Goal: Task Accomplishment & Management: Use online tool/utility

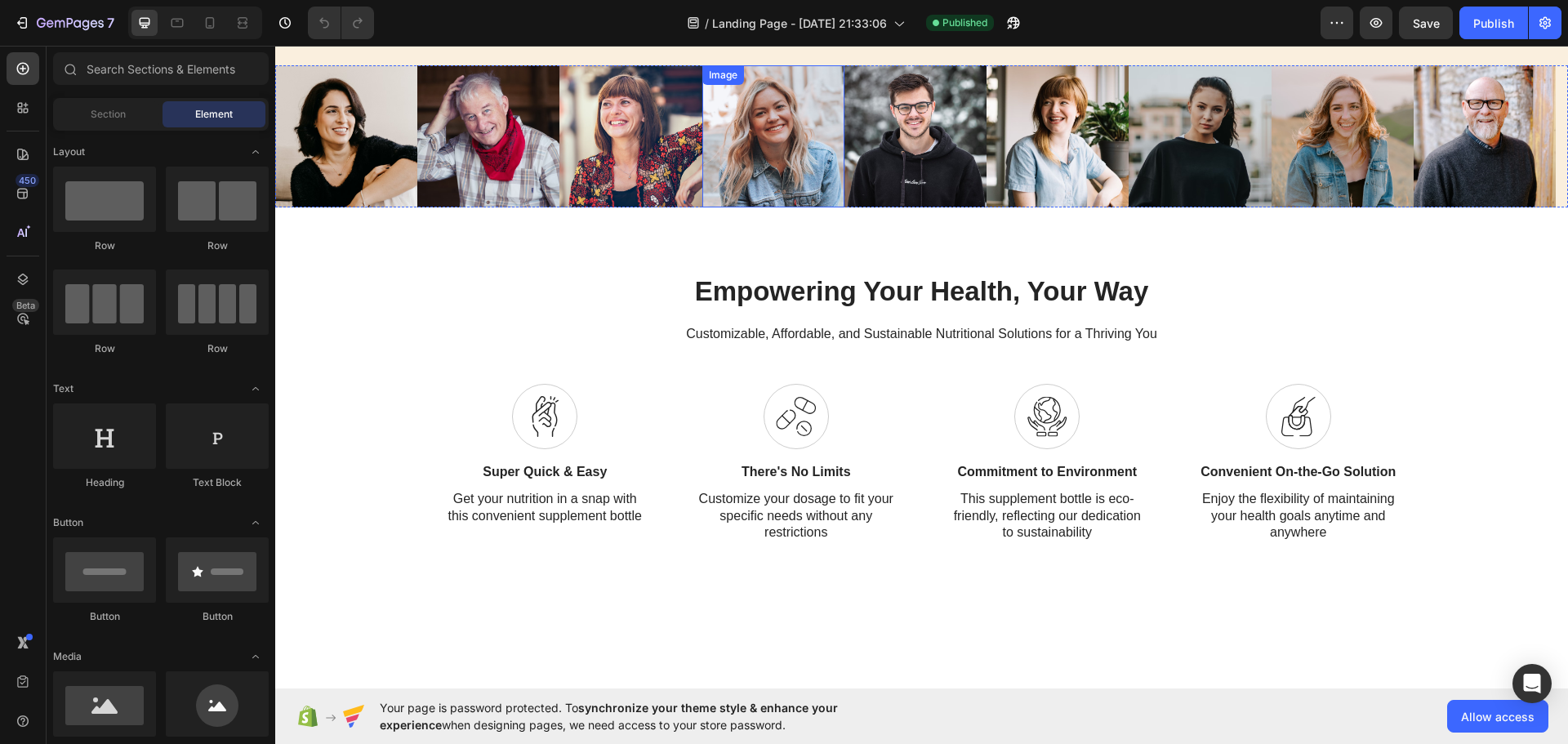
scroll to position [1225, 0]
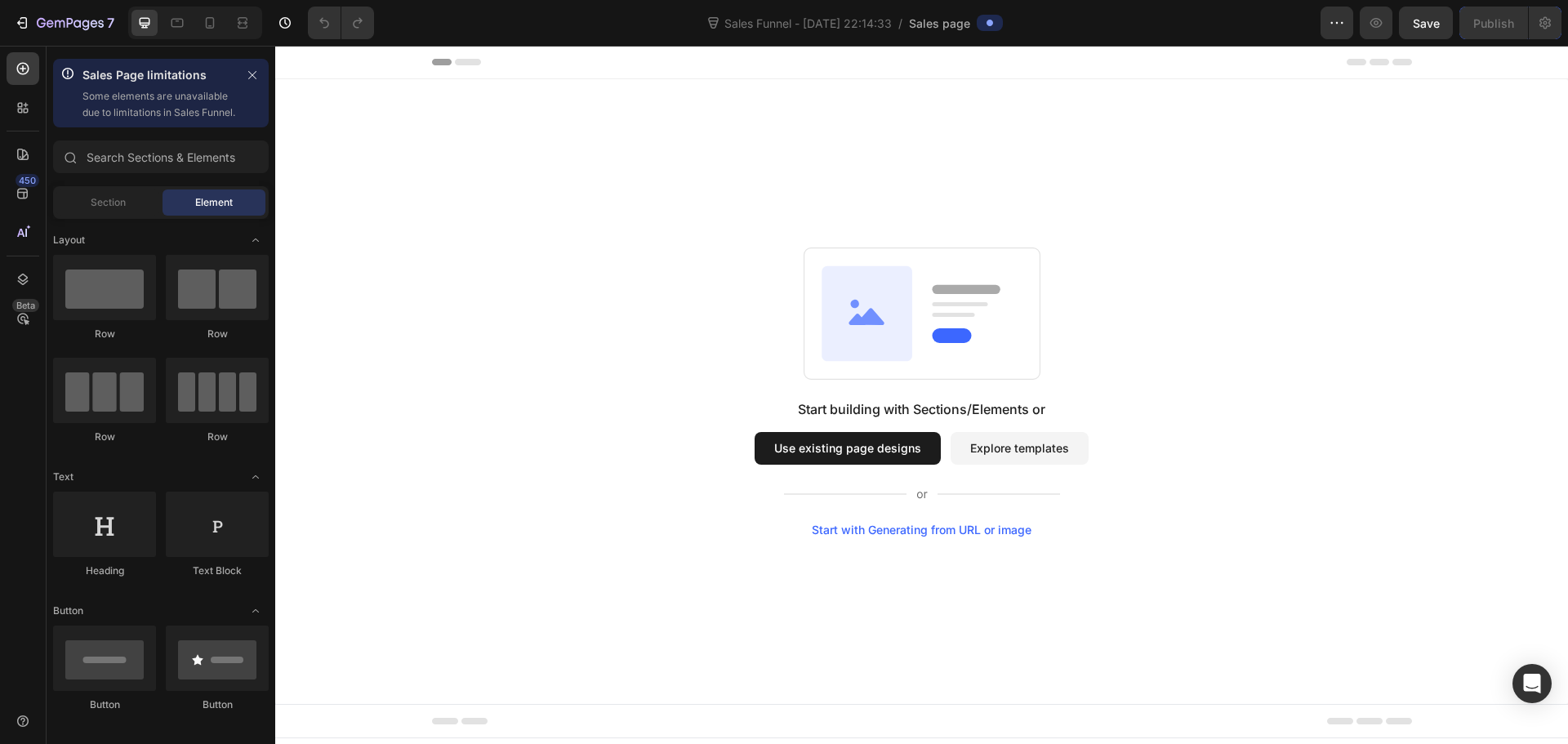
click at [826, 445] on button "Use existing page designs" at bounding box center [848, 448] width 186 height 33
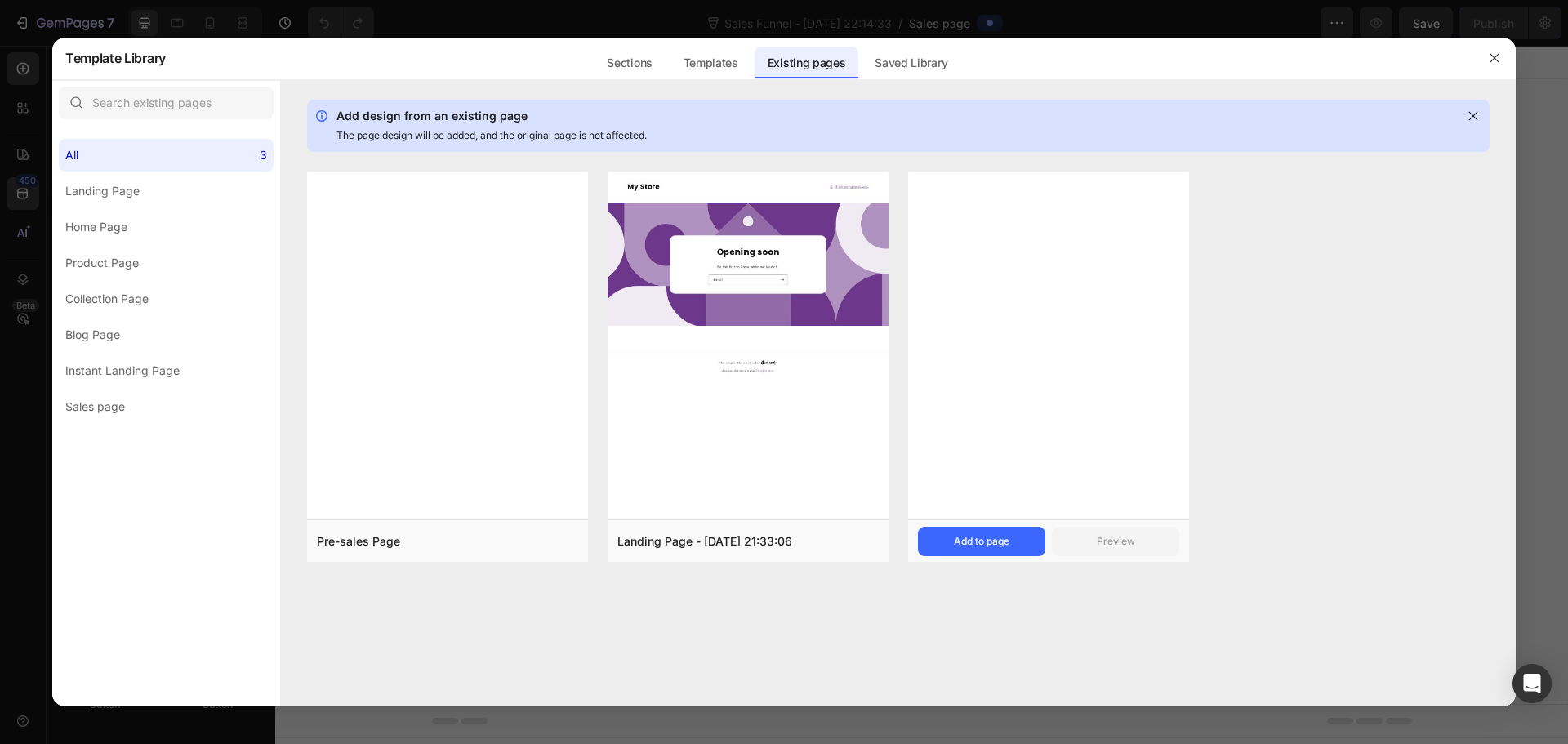
click at [948, 328] on div at bounding box center [1049, 346] width 281 height 349
click at [971, 547] on div "Add to page" at bounding box center [981, 541] width 55 height 15
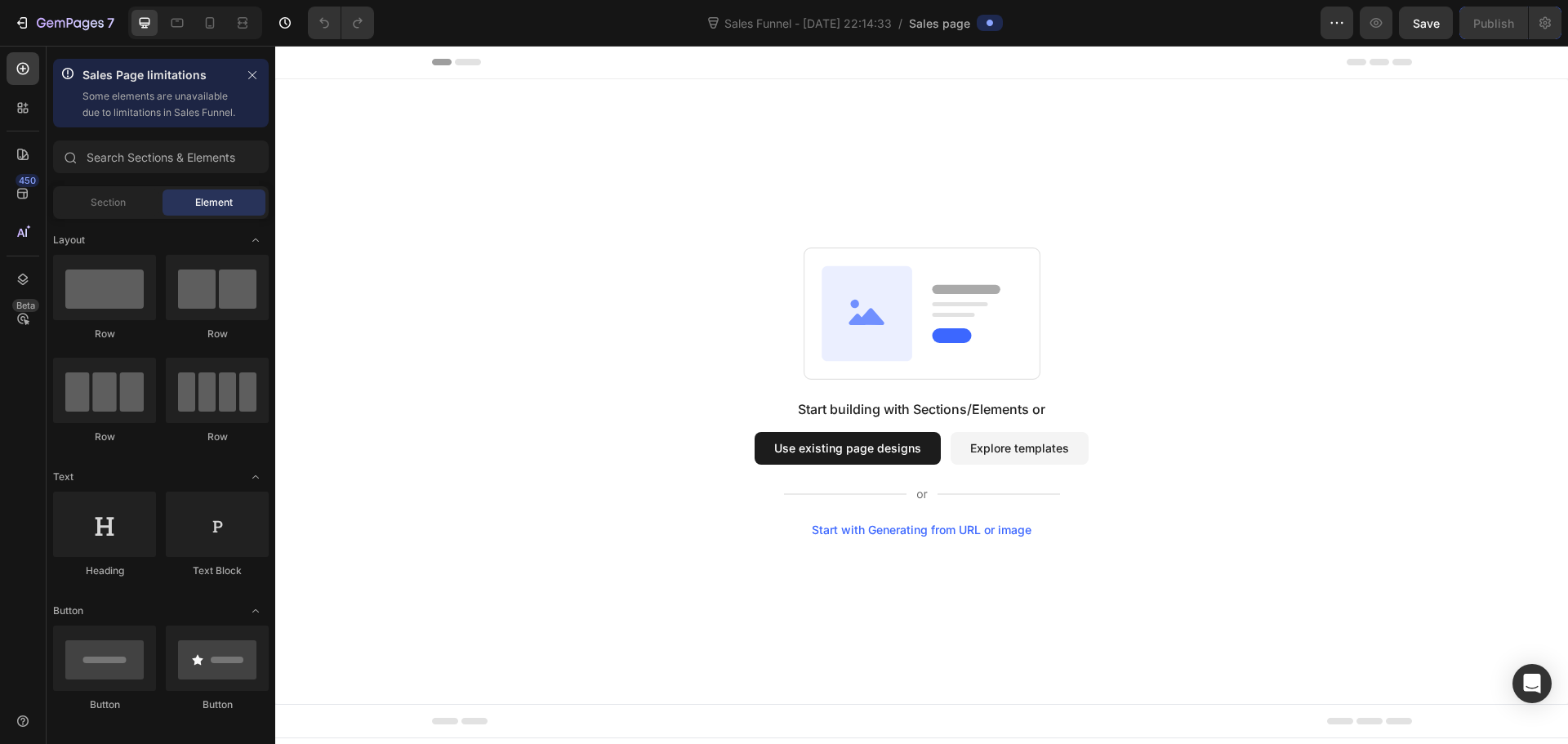
click at [1020, 457] on button "Explore templates" at bounding box center [1020, 448] width 138 height 33
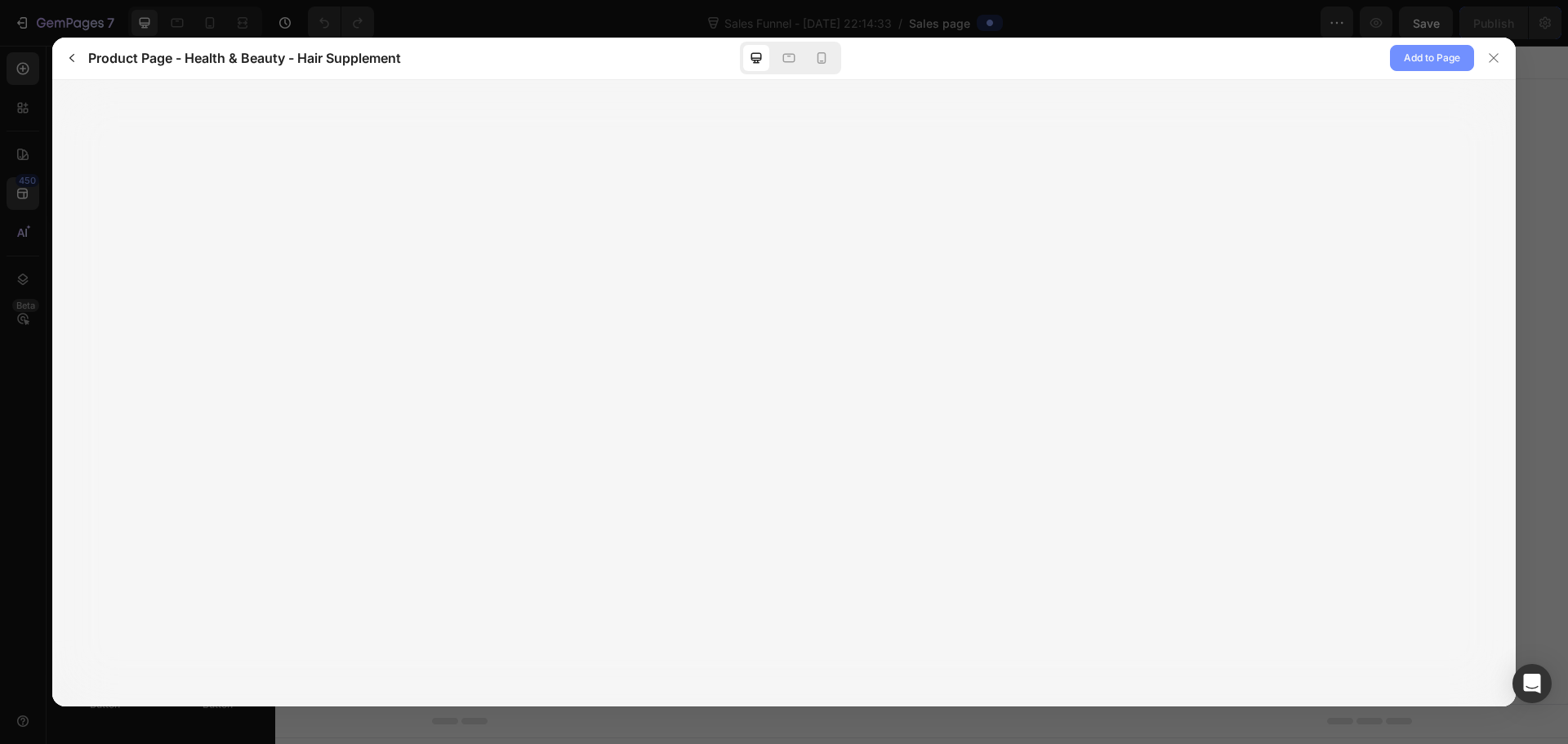
click at [1450, 64] on span "Add to Page" at bounding box center [1432, 58] width 56 height 20
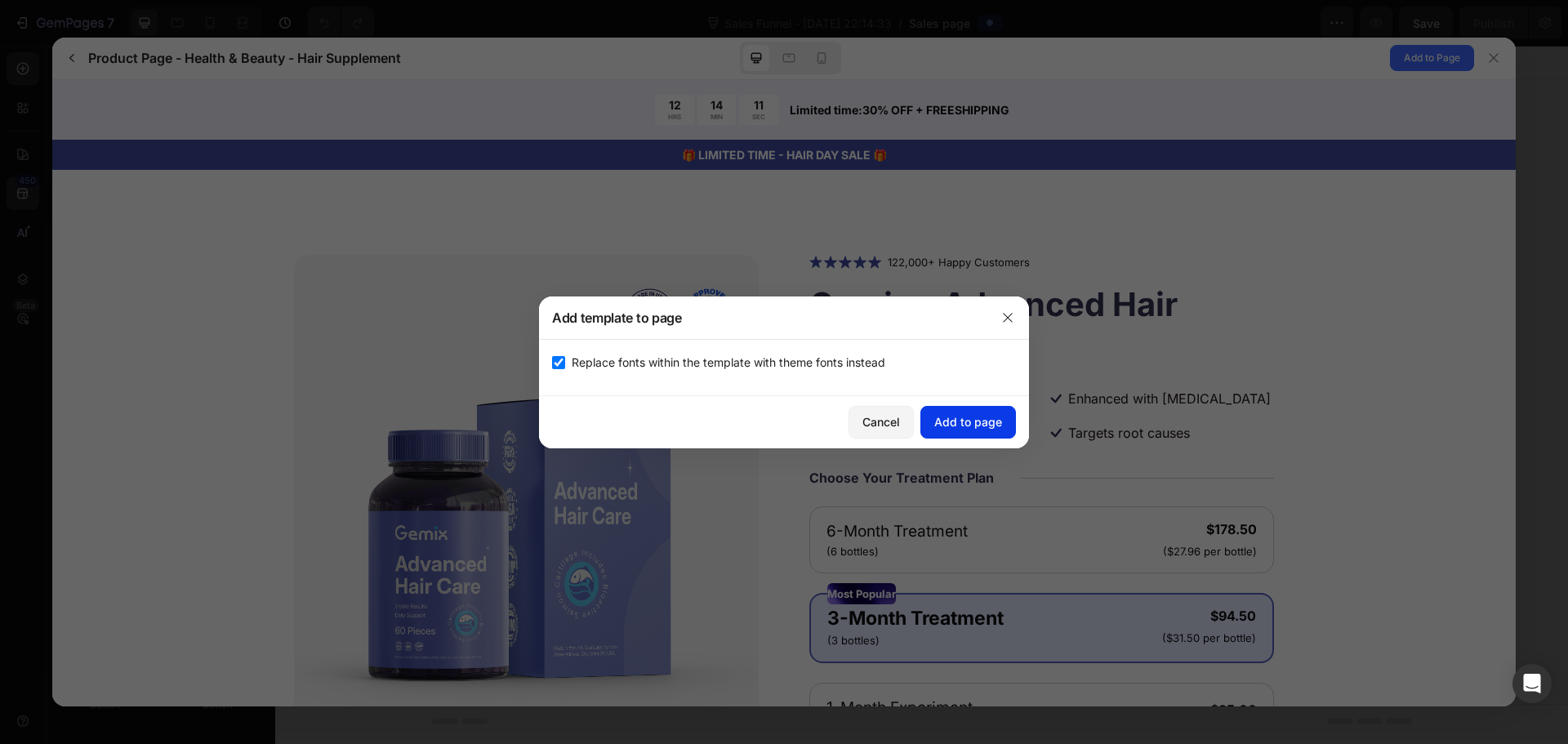
click at [949, 425] on div "Add to page" at bounding box center [968, 421] width 68 height 17
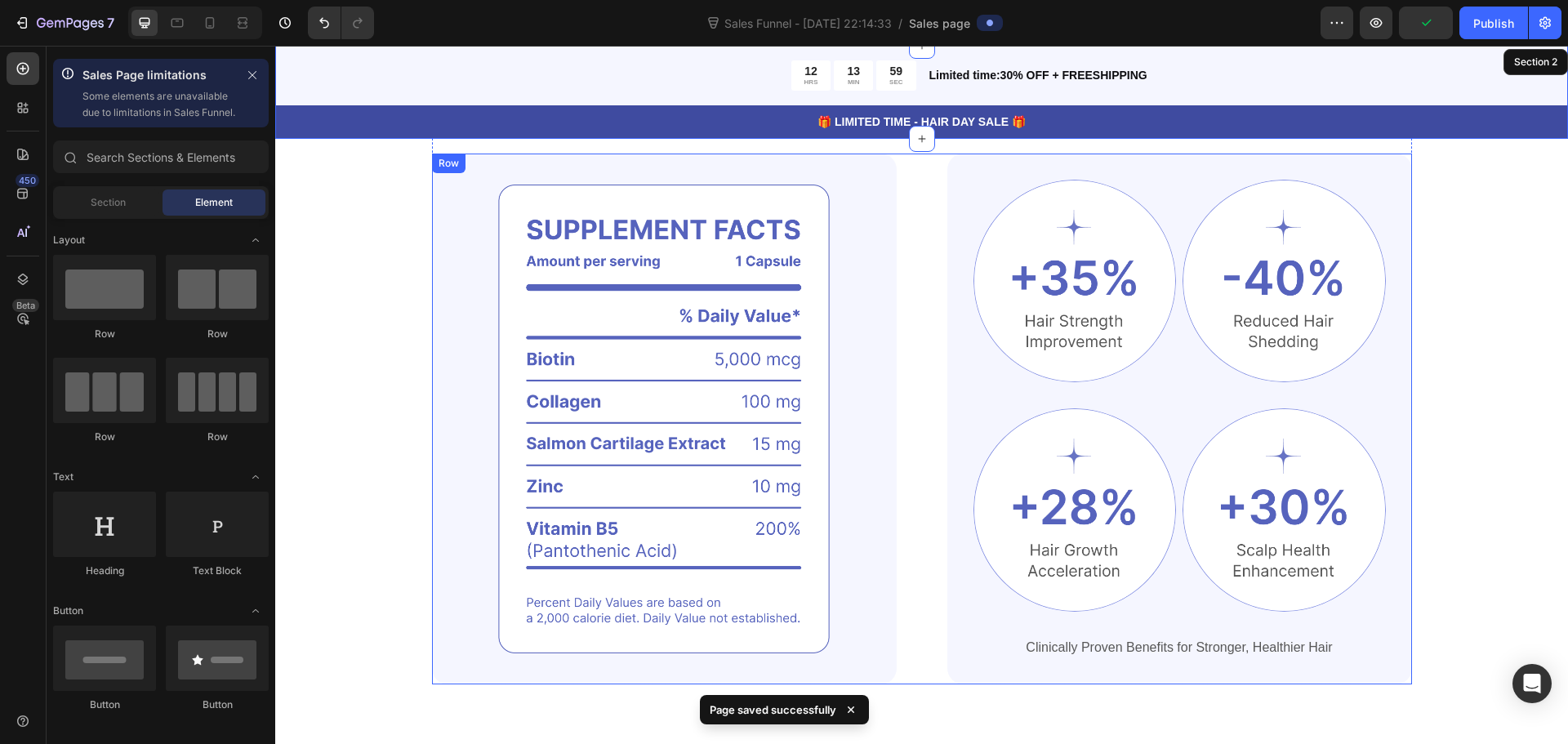
scroll to position [1061, 0]
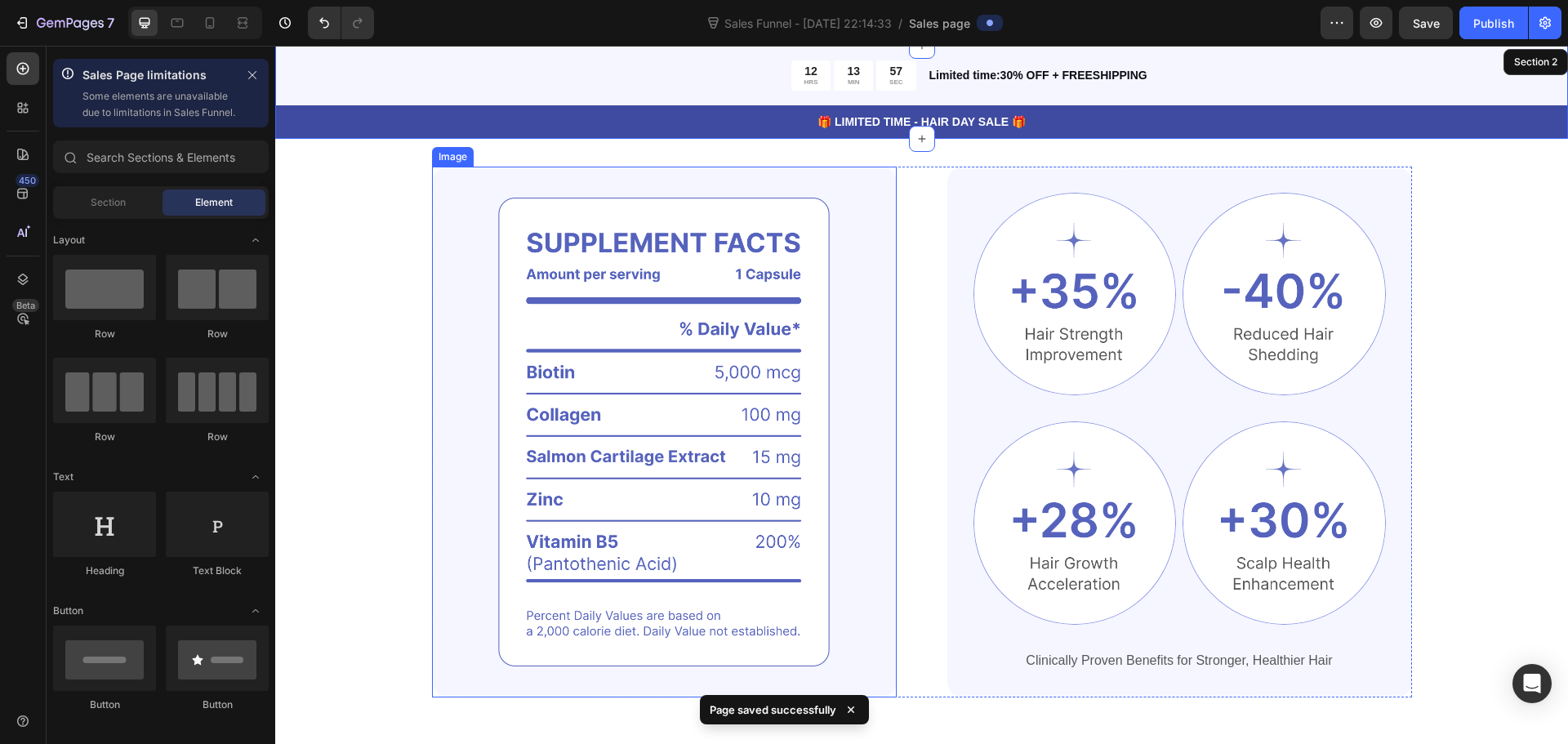
click at [584, 380] on img at bounding box center [664, 432] width 465 height 530
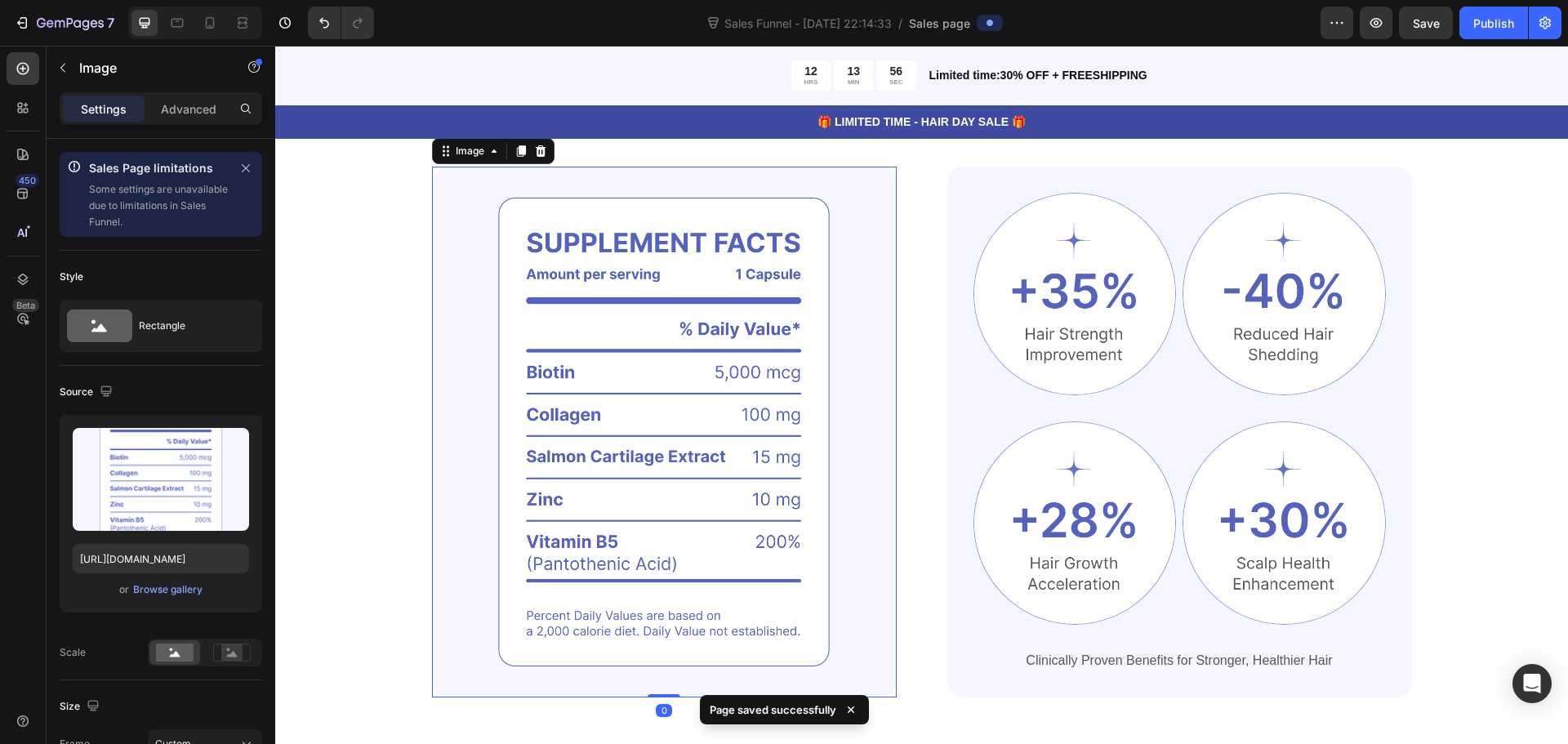
click at [549, 376] on img at bounding box center [664, 432] width 465 height 530
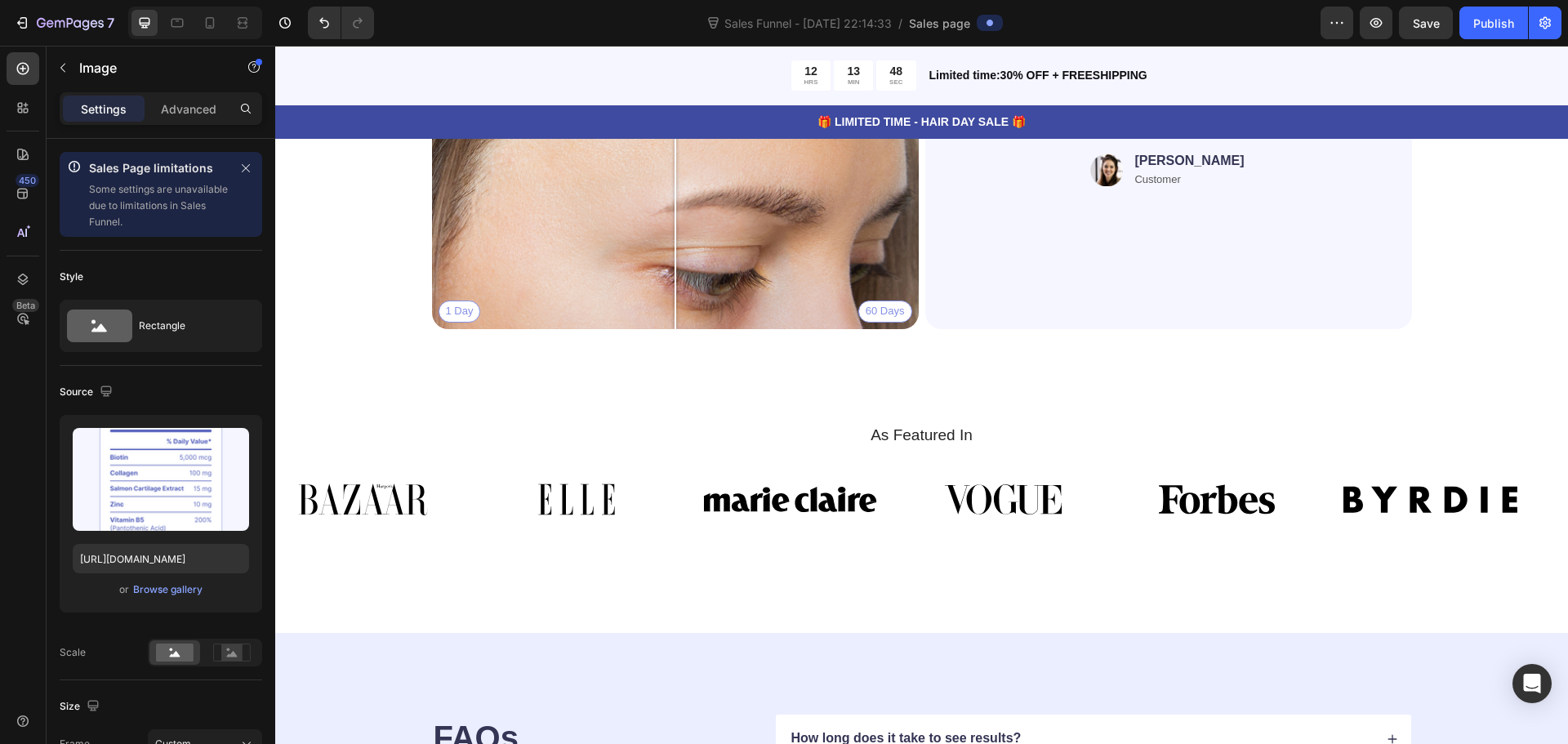
scroll to position [3674, 0]
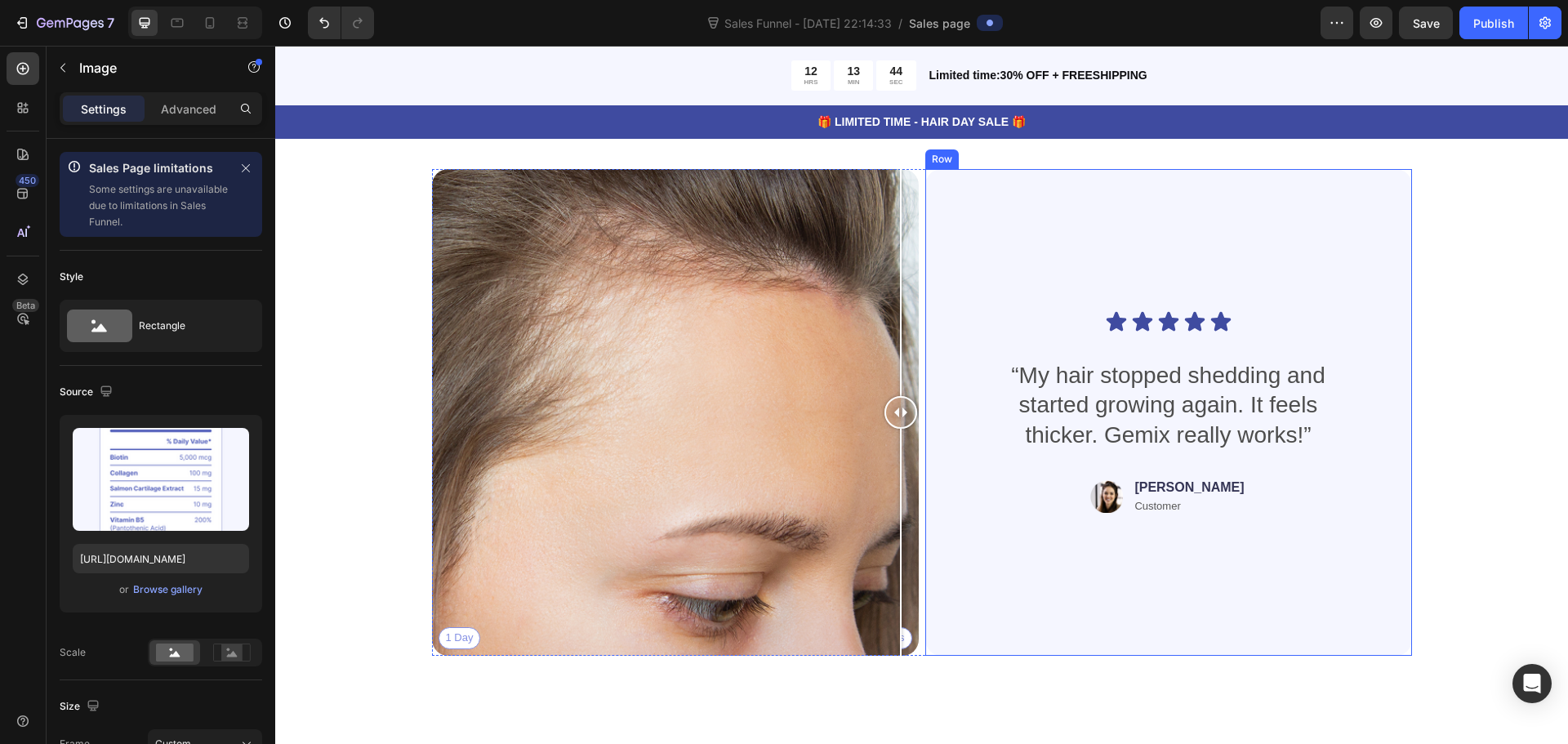
drag, startPoint x: 664, startPoint y: 404, endPoint x: 929, endPoint y: 375, distance: 266.6
click at [929, 375] on div "1 Day 60 Days Image Comparison Icon Icon Icon Icon Icon Icon List “My hair stop…" at bounding box center [922, 412] width 980 height 487
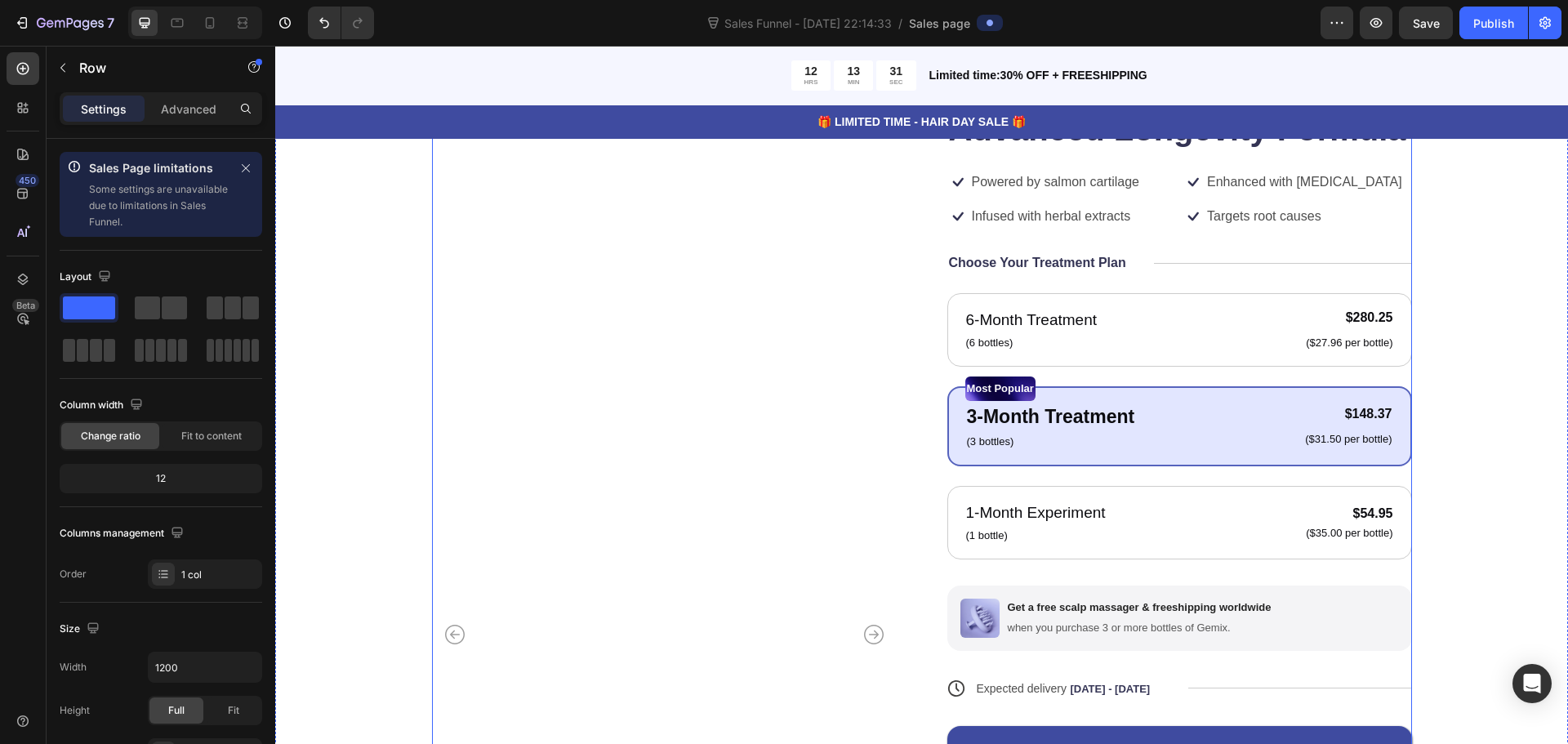
scroll to position [245, 0]
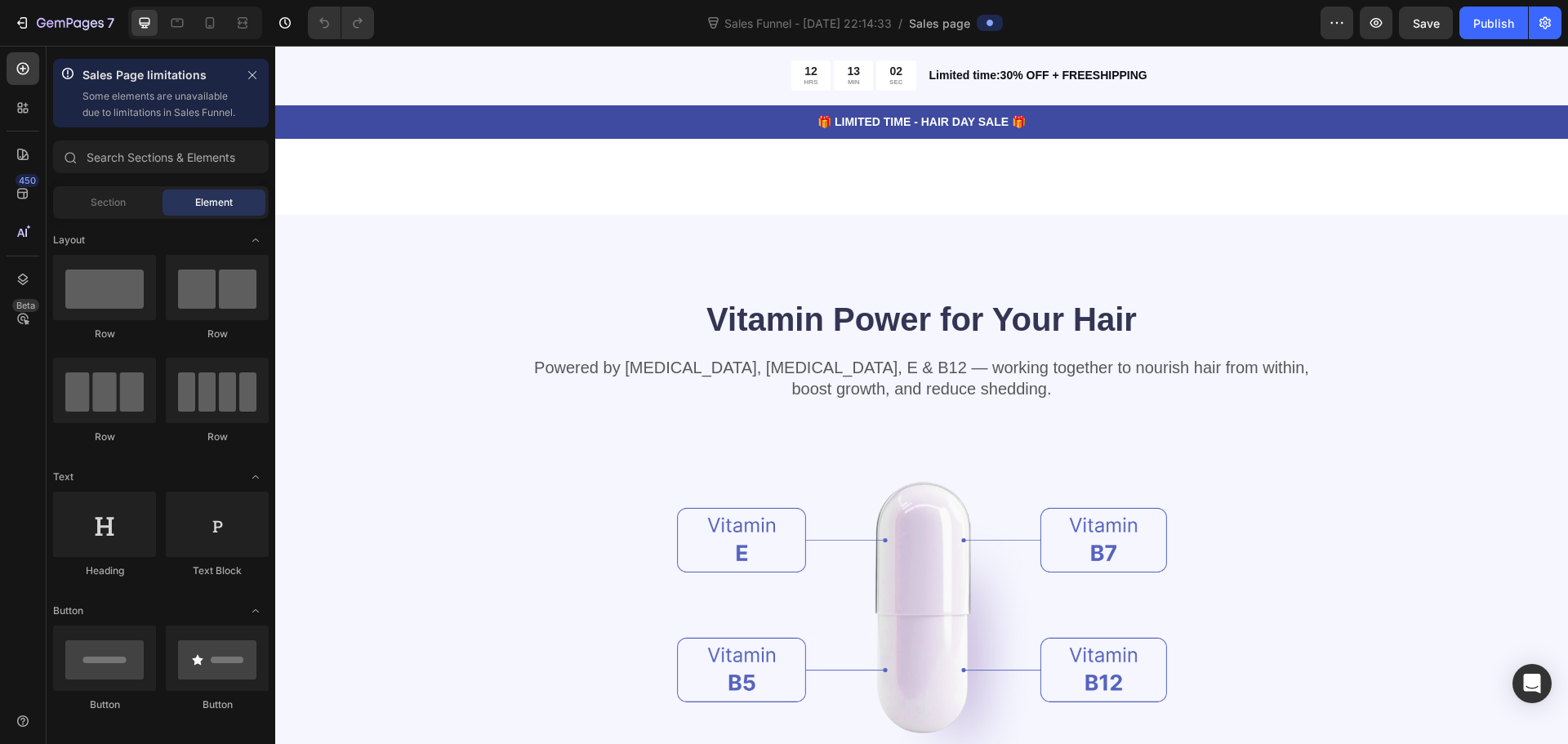
scroll to position [1632, 0]
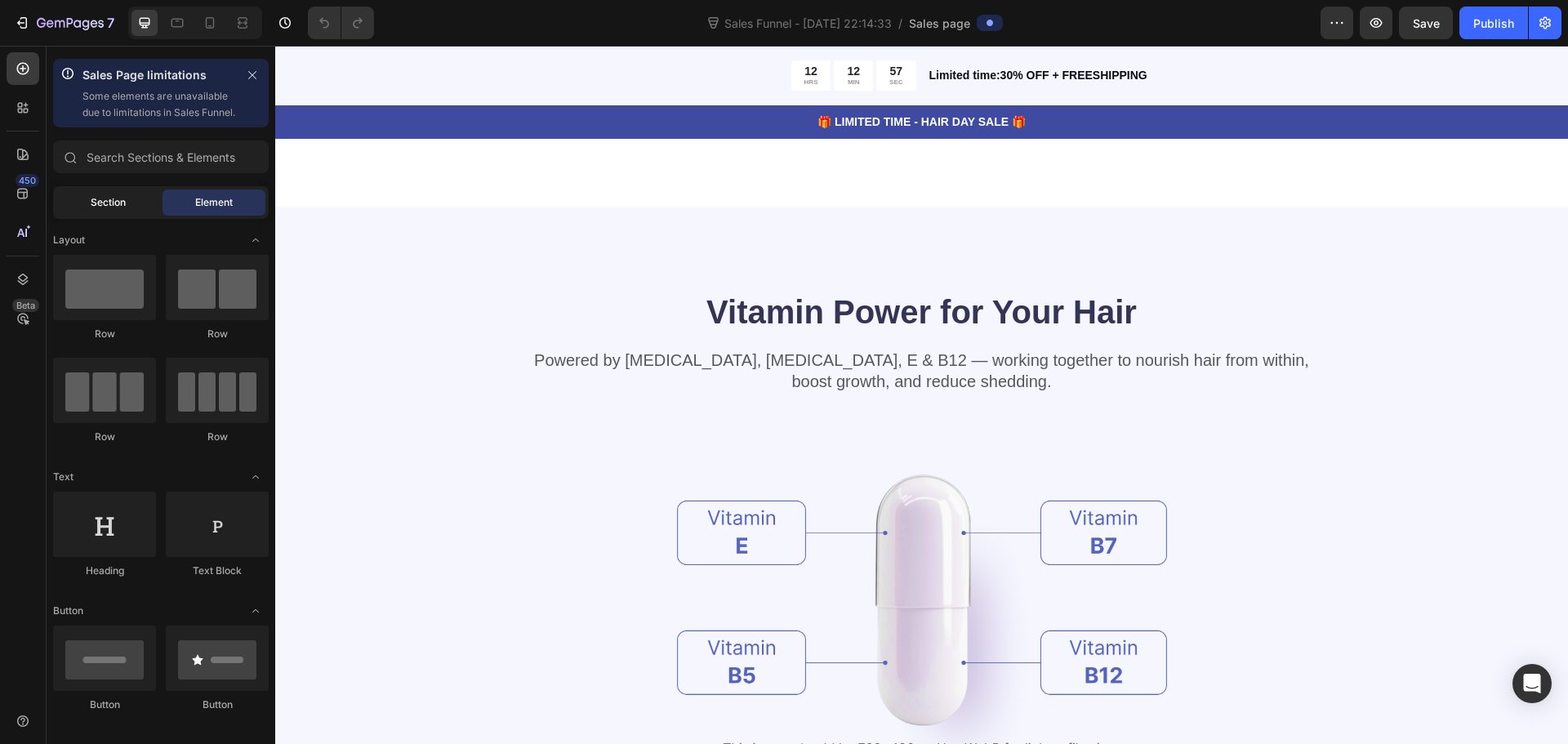
click at [128, 215] on div "Section" at bounding box center [108, 202] width 103 height 26
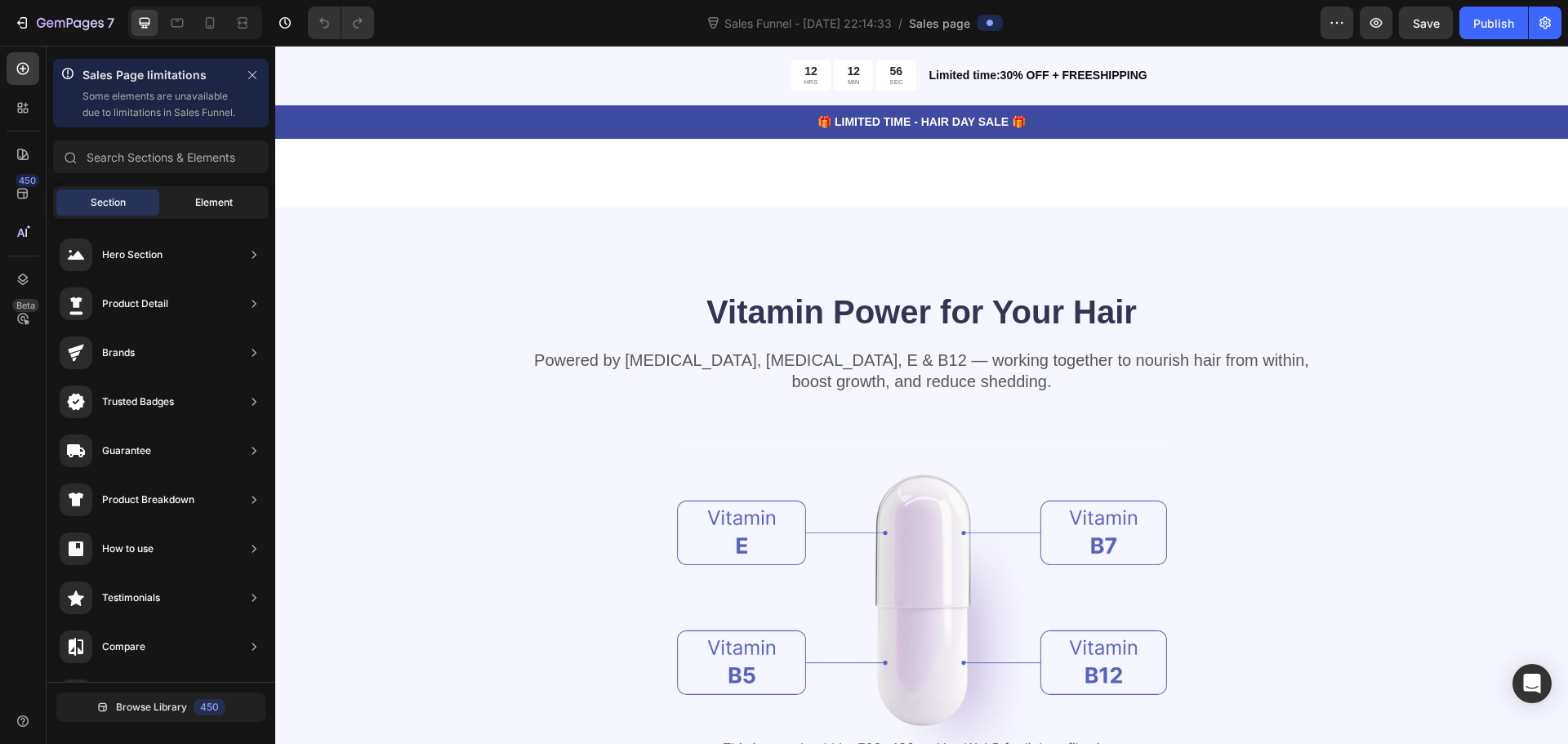
click at [221, 210] on span "Element" at bounding box center [214, 202] width 37 height 15
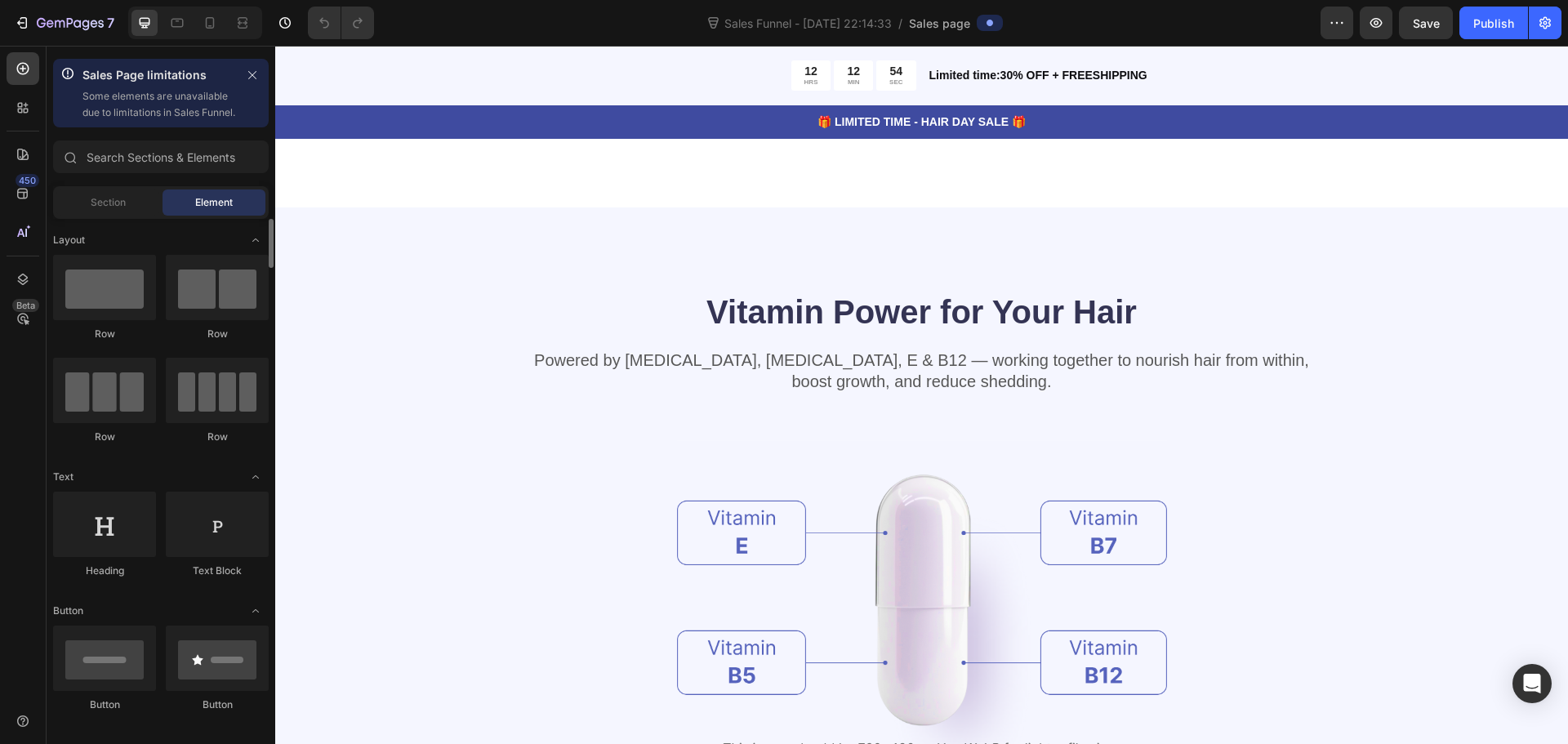
click at [134, 215] on div "Section" at bounding box center [108, 202] width 103 height 26
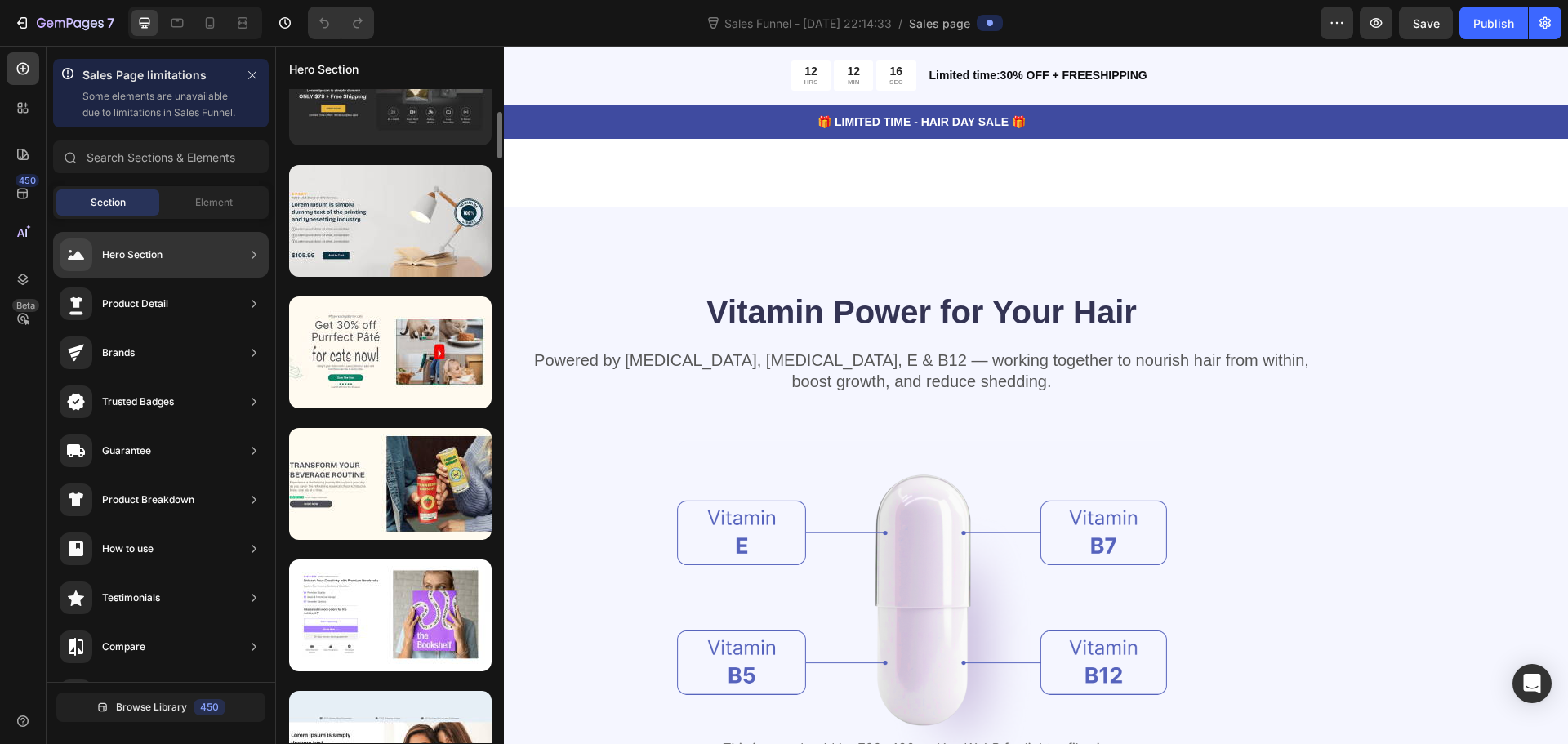
scroll to position [0, 0]
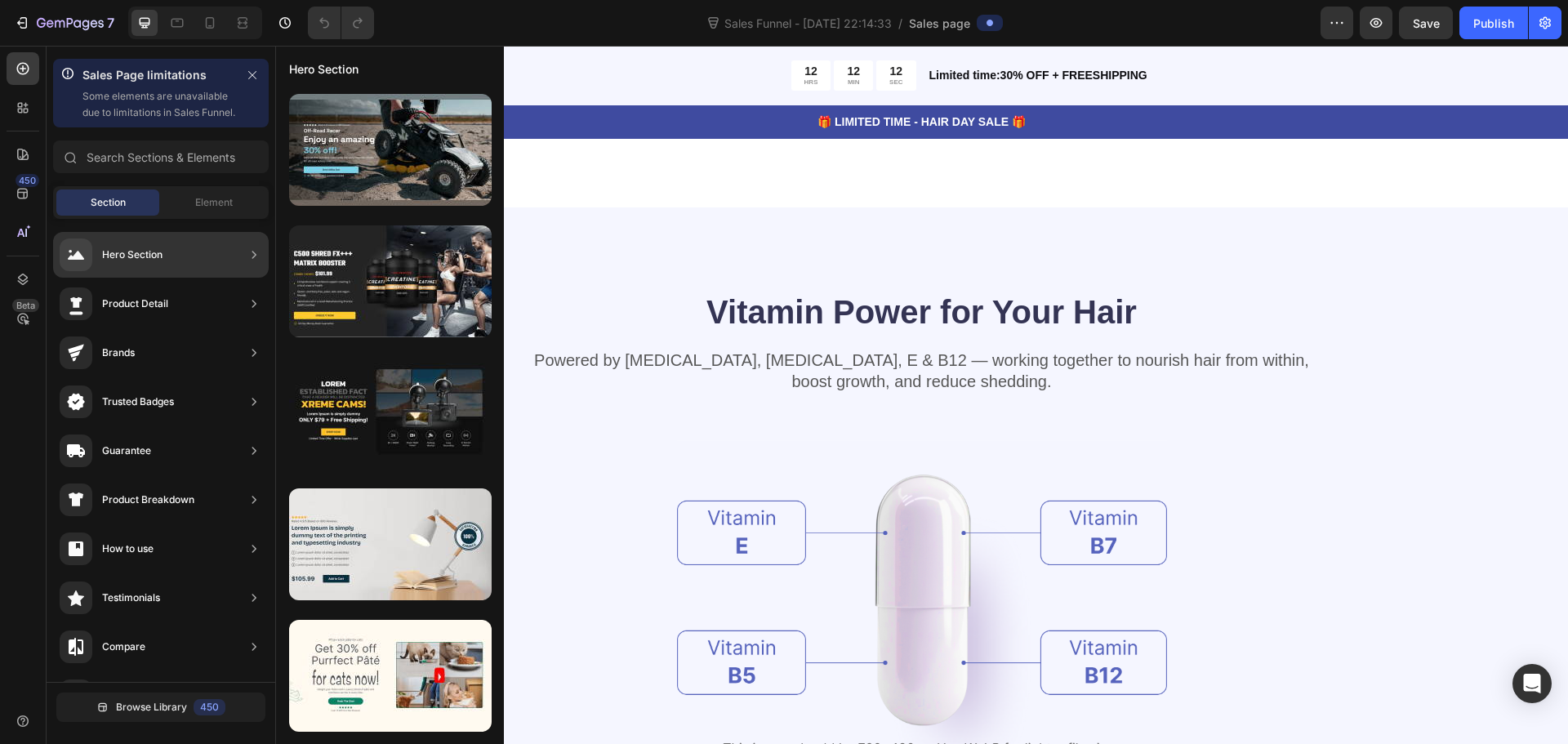
click at [225, 330] on div "Product Detail" at bounding box center [161, 352] width 215 height 45
click at [213, 360] on div "Hero Section Product Detail Brands Trusted Badges Guarantee Product Breakdown H…" at bounding box center [160, 692] width 229 height 947
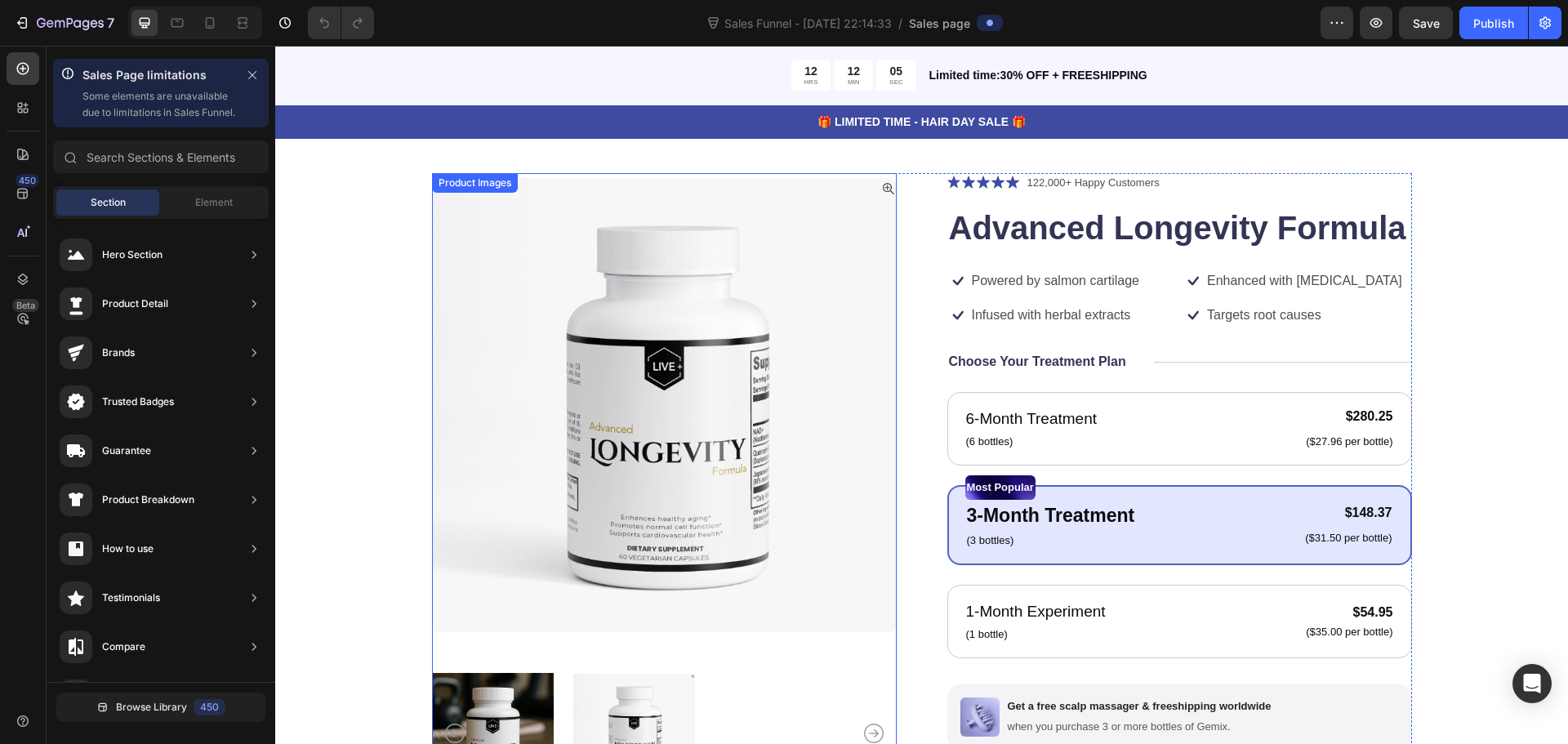
scroll to position [163, 0]
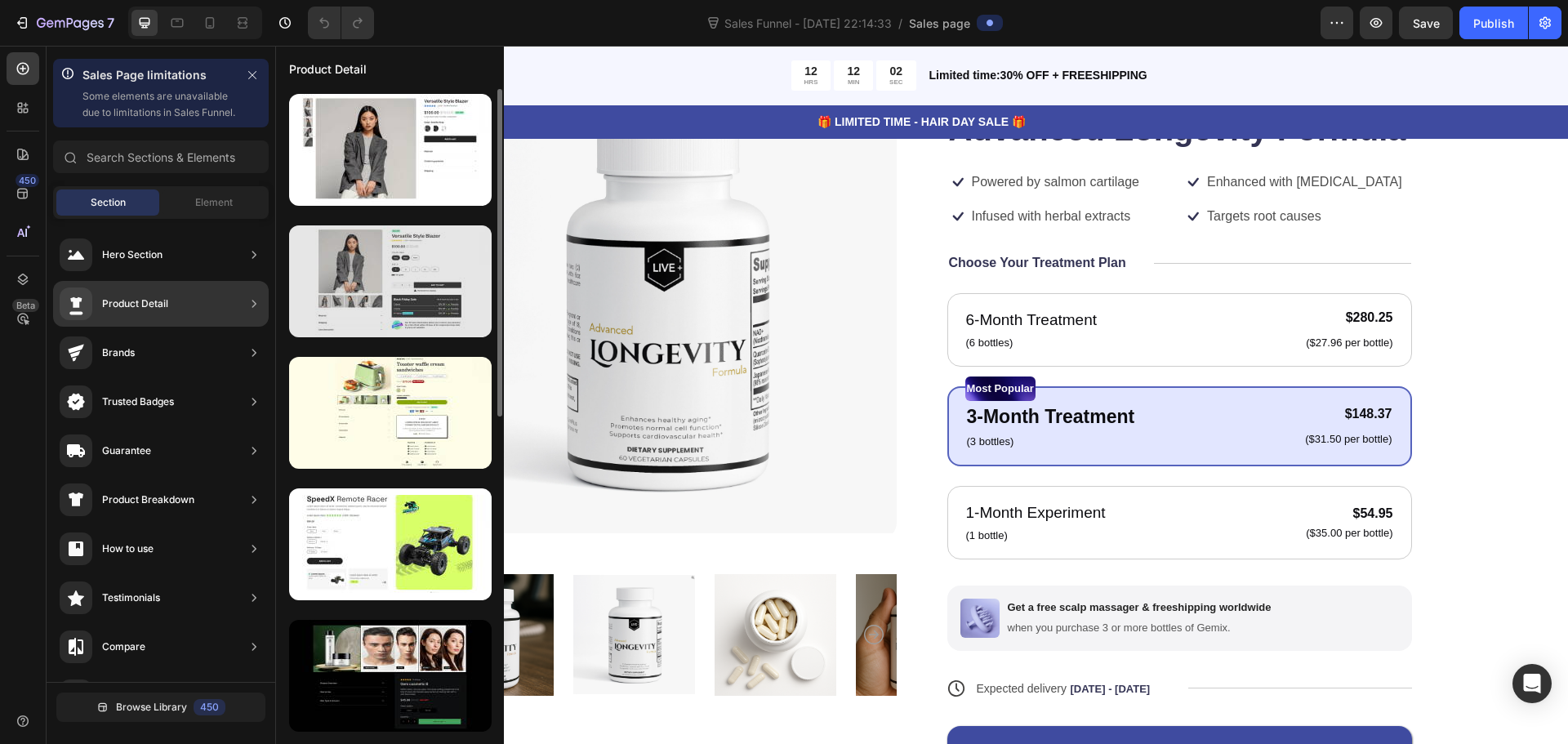
click at [456, 281] on div at bounding box center [390, 281] width 202 height 112
click at [358, 281] on div at bounding box center [390, 281] width 202 height 112
click at [317, 287] on div at bounding box center [390, 281] width 202 height 112
click at [381, 280] on div at bounding box center [390, 281] width 202 height 112
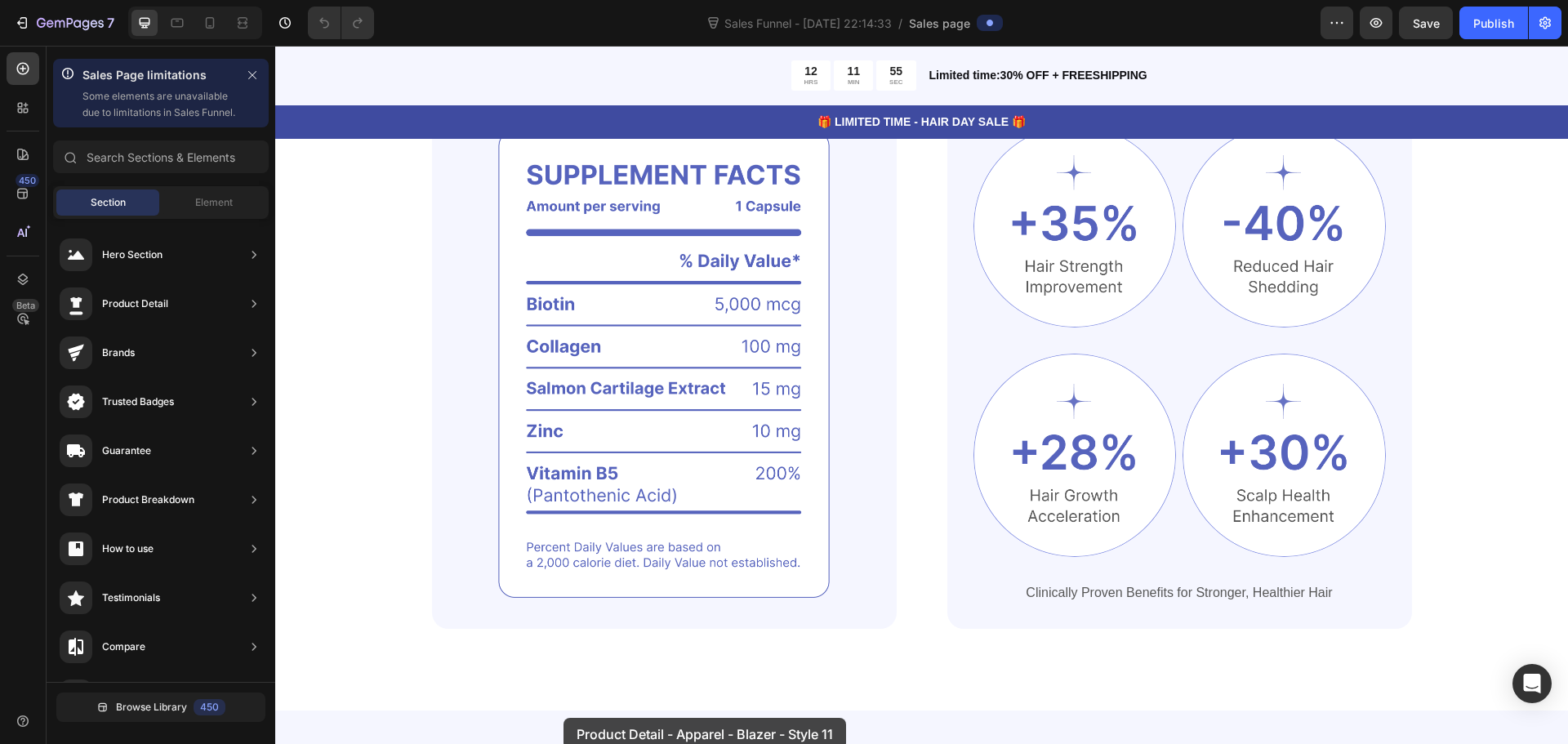
scroll to position [1248, 0]
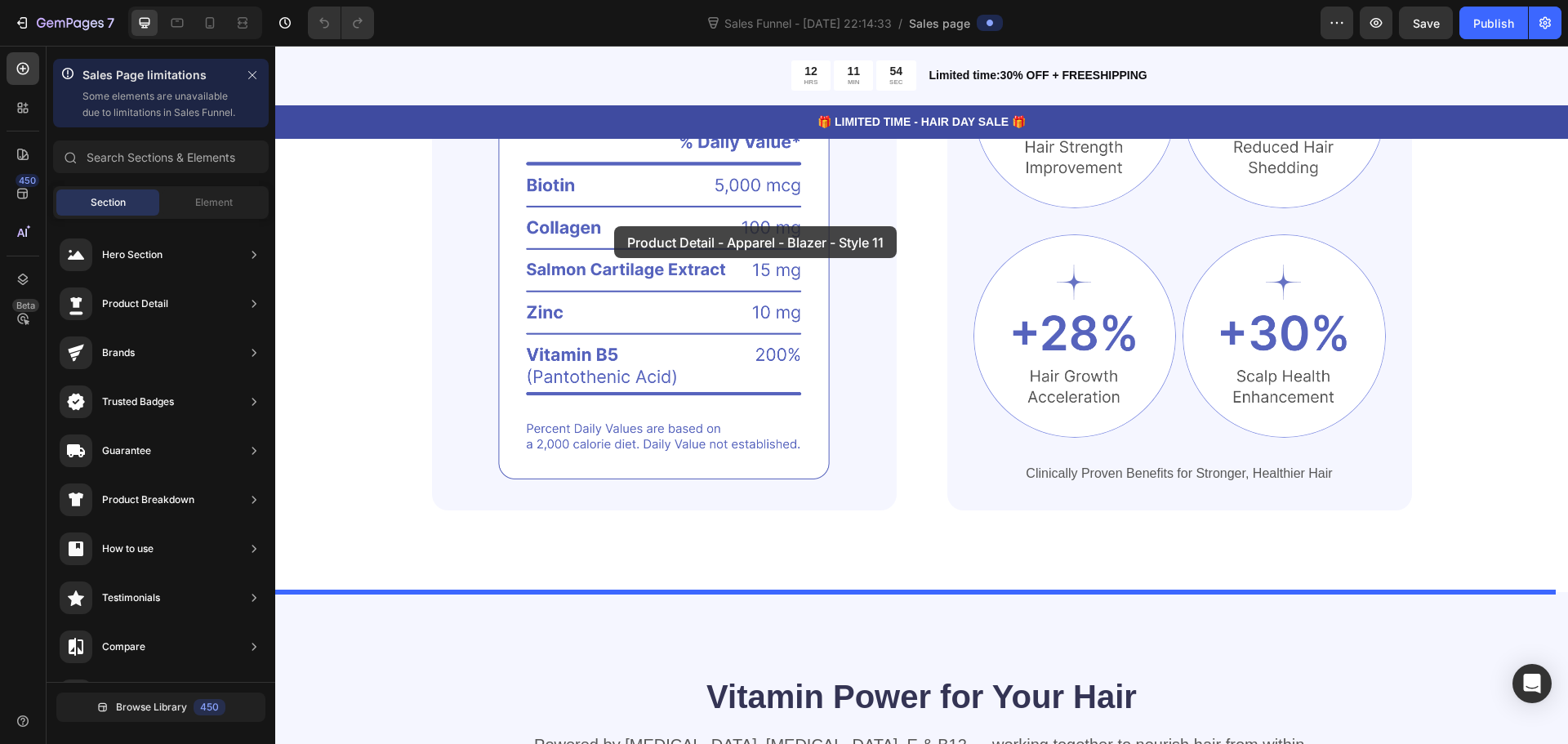
drag, startPoint x: 662, startPoint y: 326, endPoint x: 614, endPoint y: 226, distance: 110.9
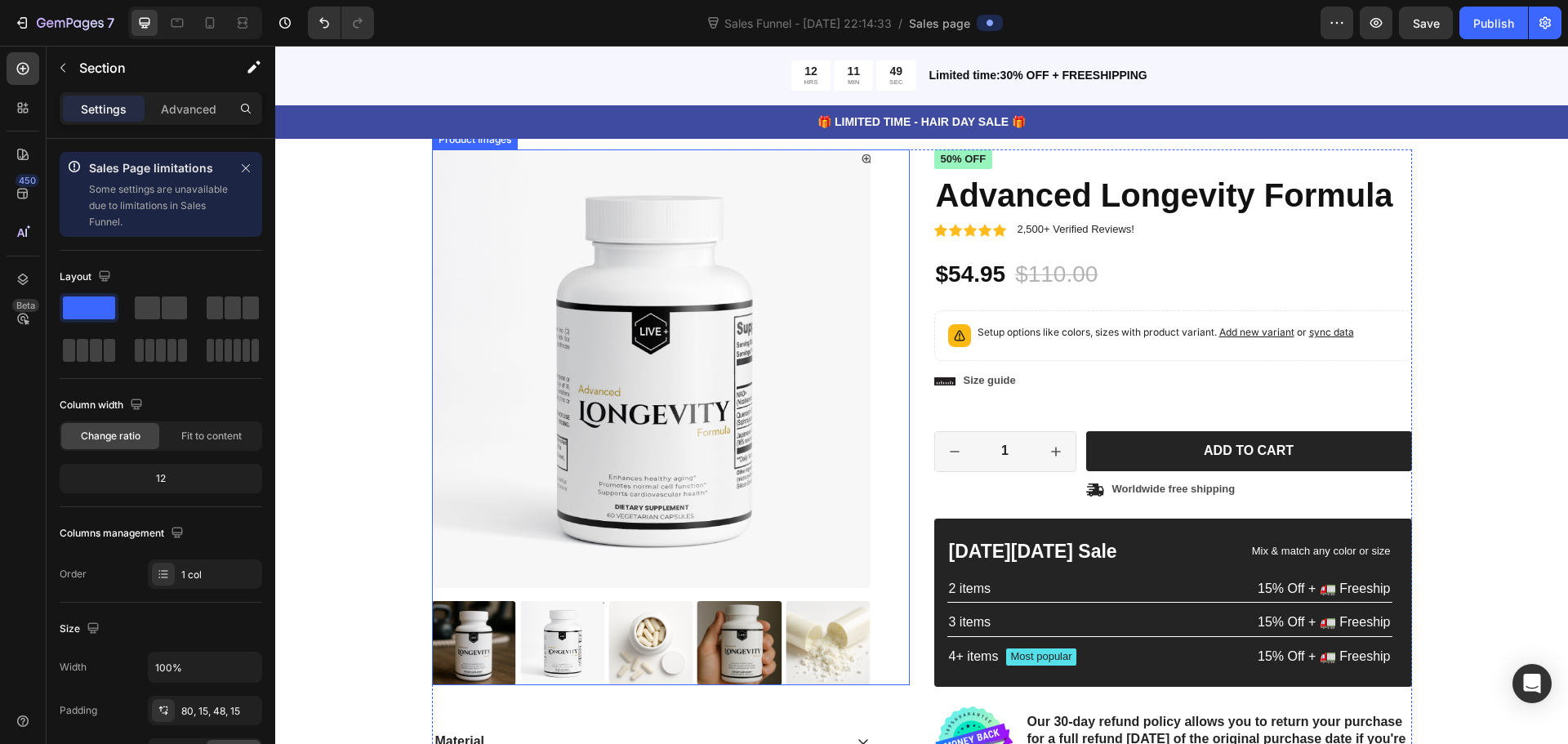
scroll to position [1737, 0]
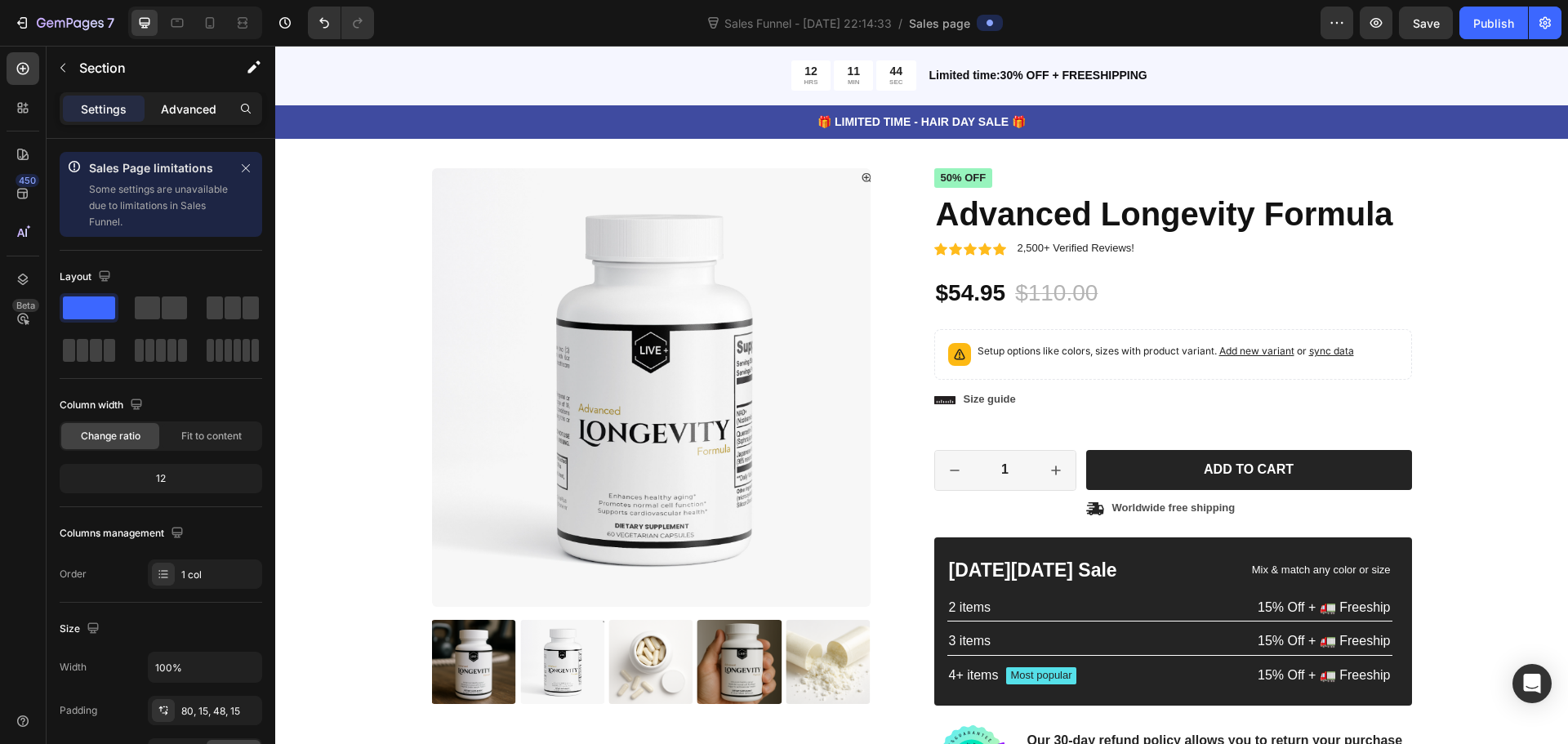
click at [168, 117] on p "Advanced" at bounding box center [189, 109] width 55 height 17
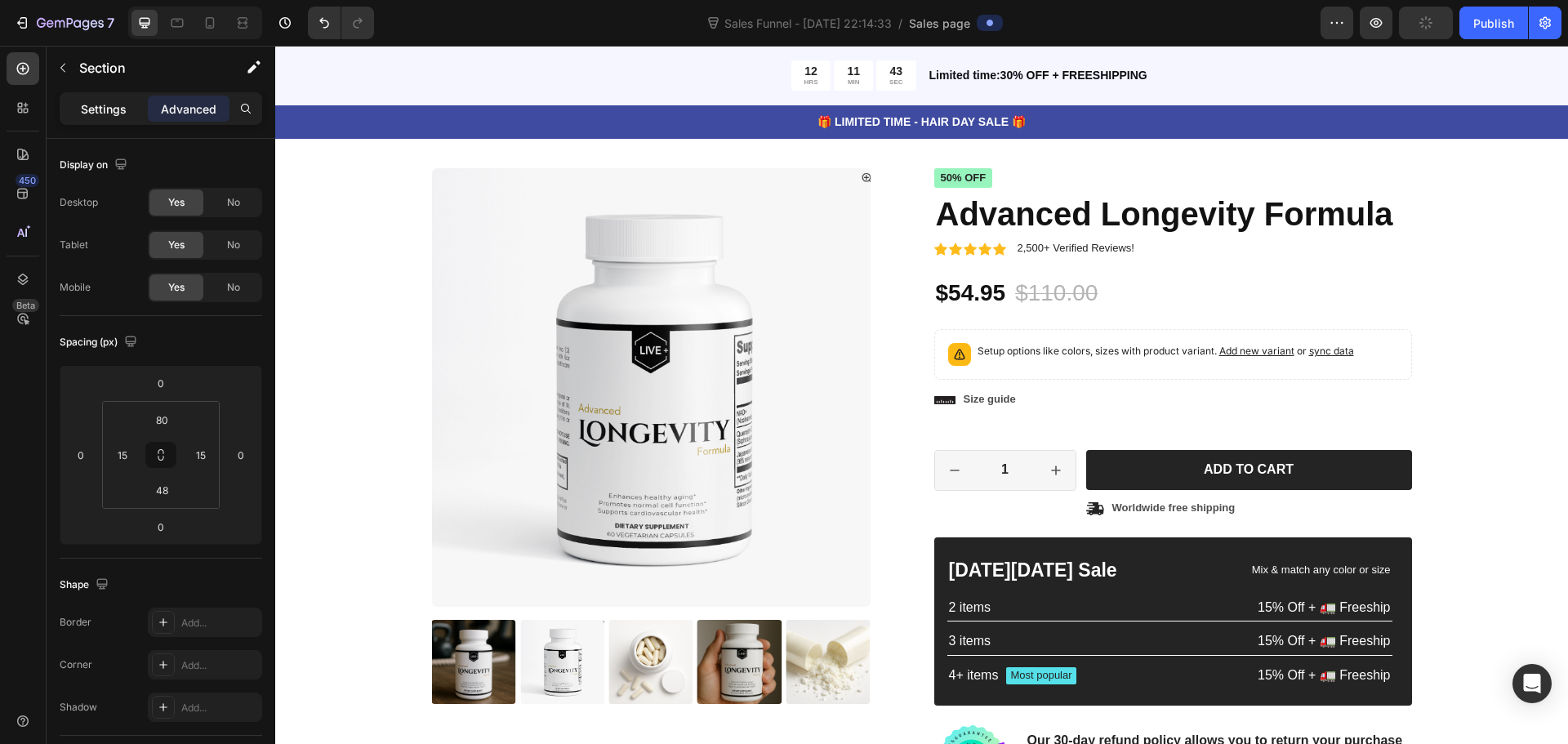
click at [110, 109] on p "Settings" at bounding box center [103, 109] width 45 height 17
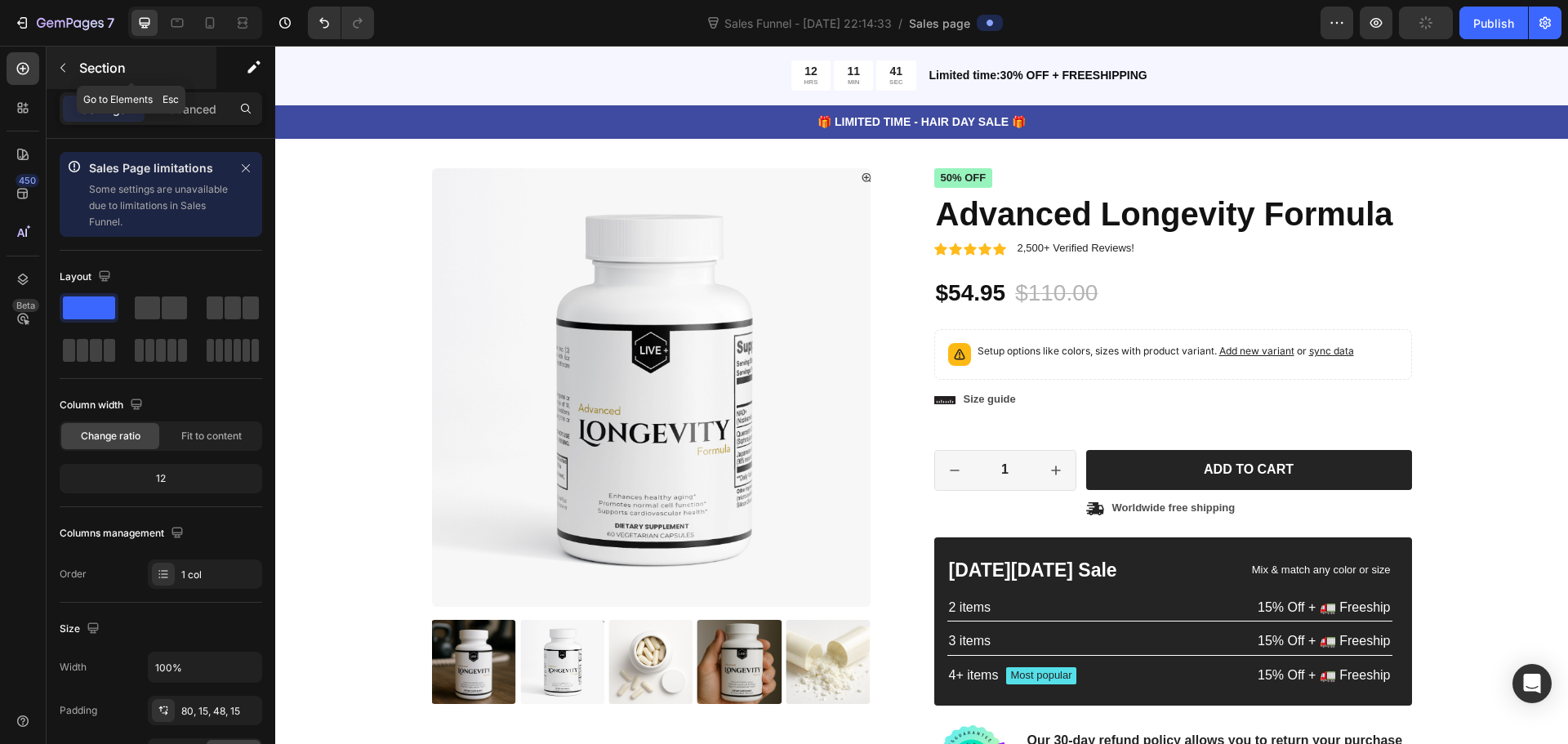
click at [66, 66] on icon "button" at bounding box center [62, 68] width 13 height 13
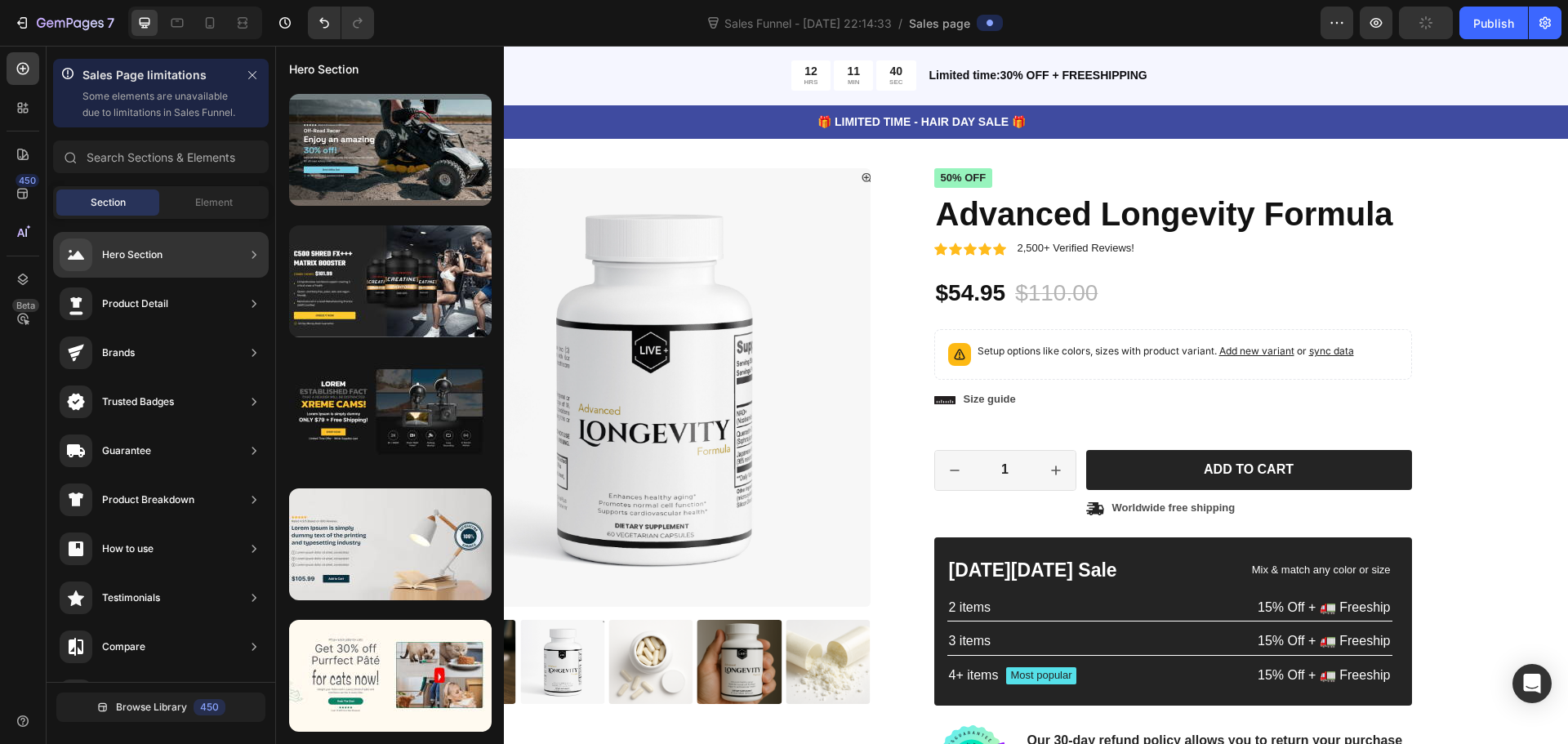
click at [167, 311] on div "Product Detail" at bounding box center [135, 303] width 66 height 16
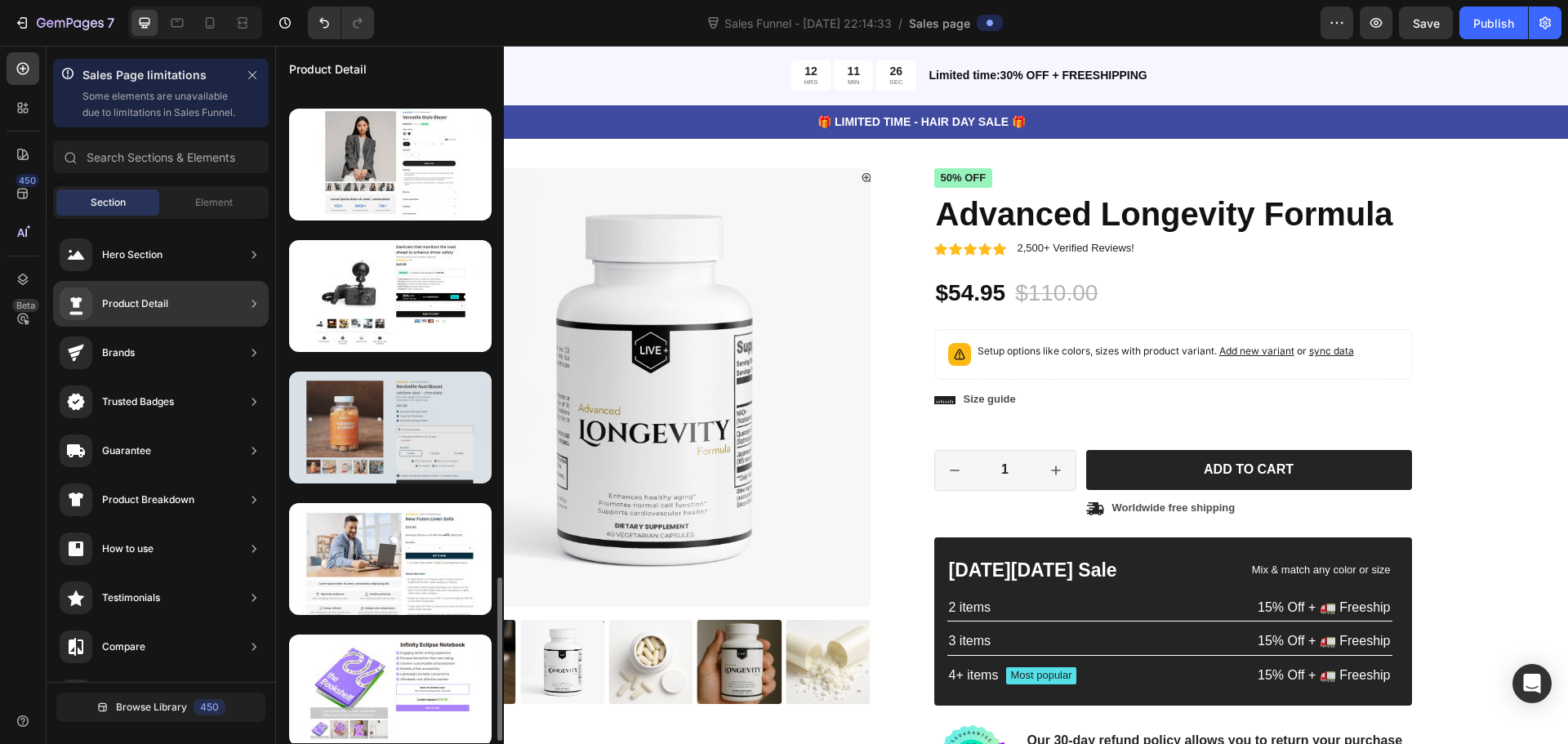
scroll to position [2128, 0]
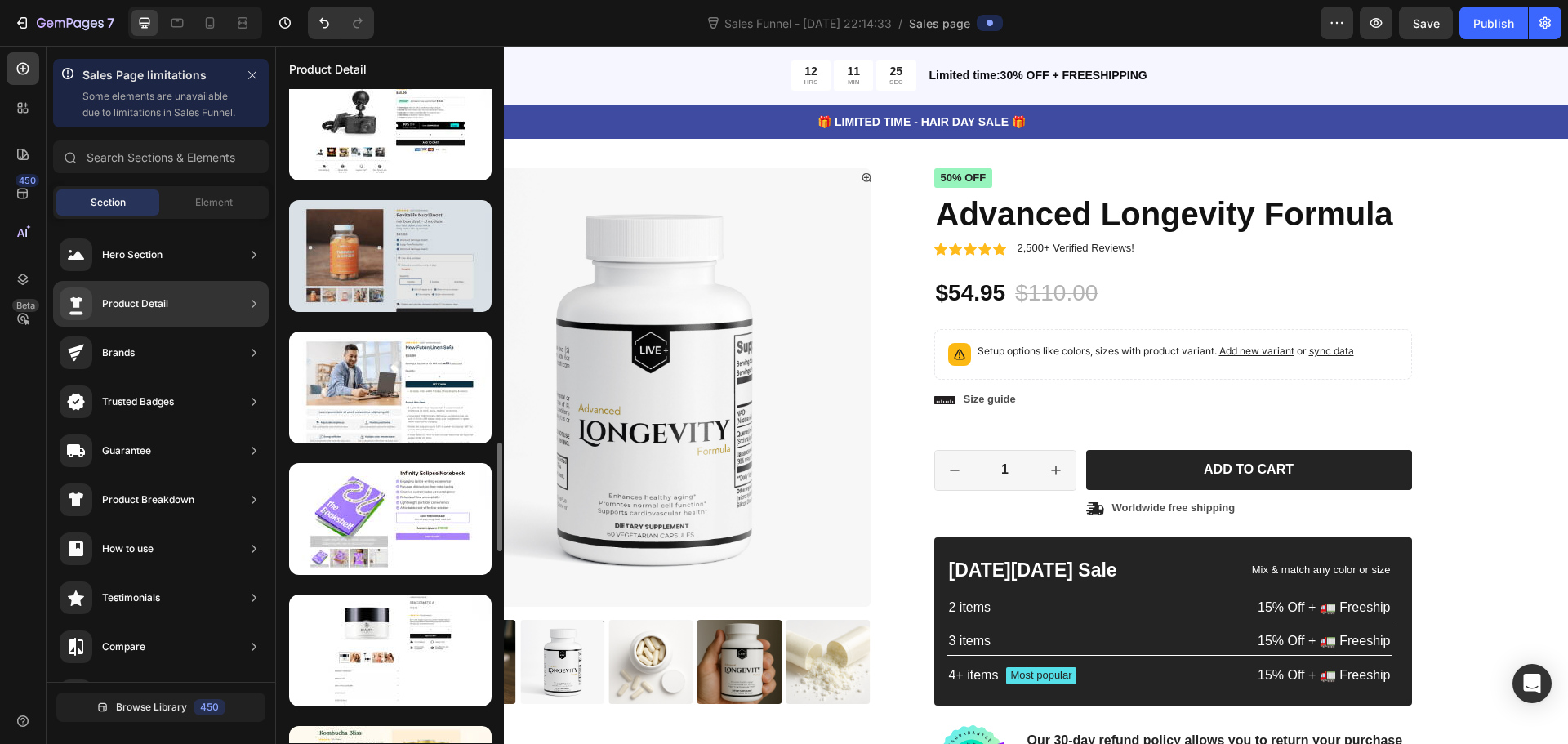
click at [366, 250] on div at bounding box center [390, 256] width 202 height 112
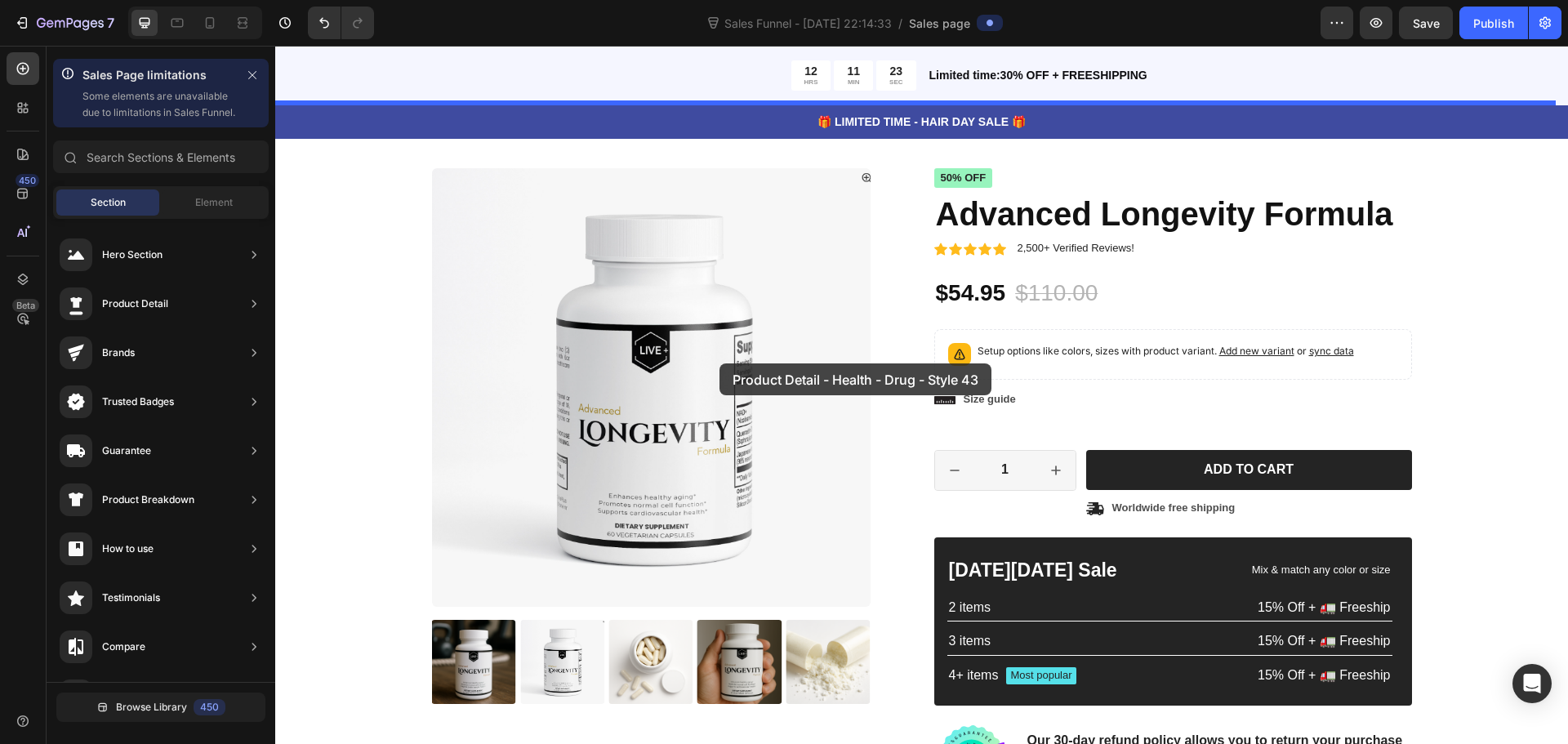
drag, startPoint x: 636, startPoint y: 311, endPoint x: 719, endPoint y: 363, distance: 97.9
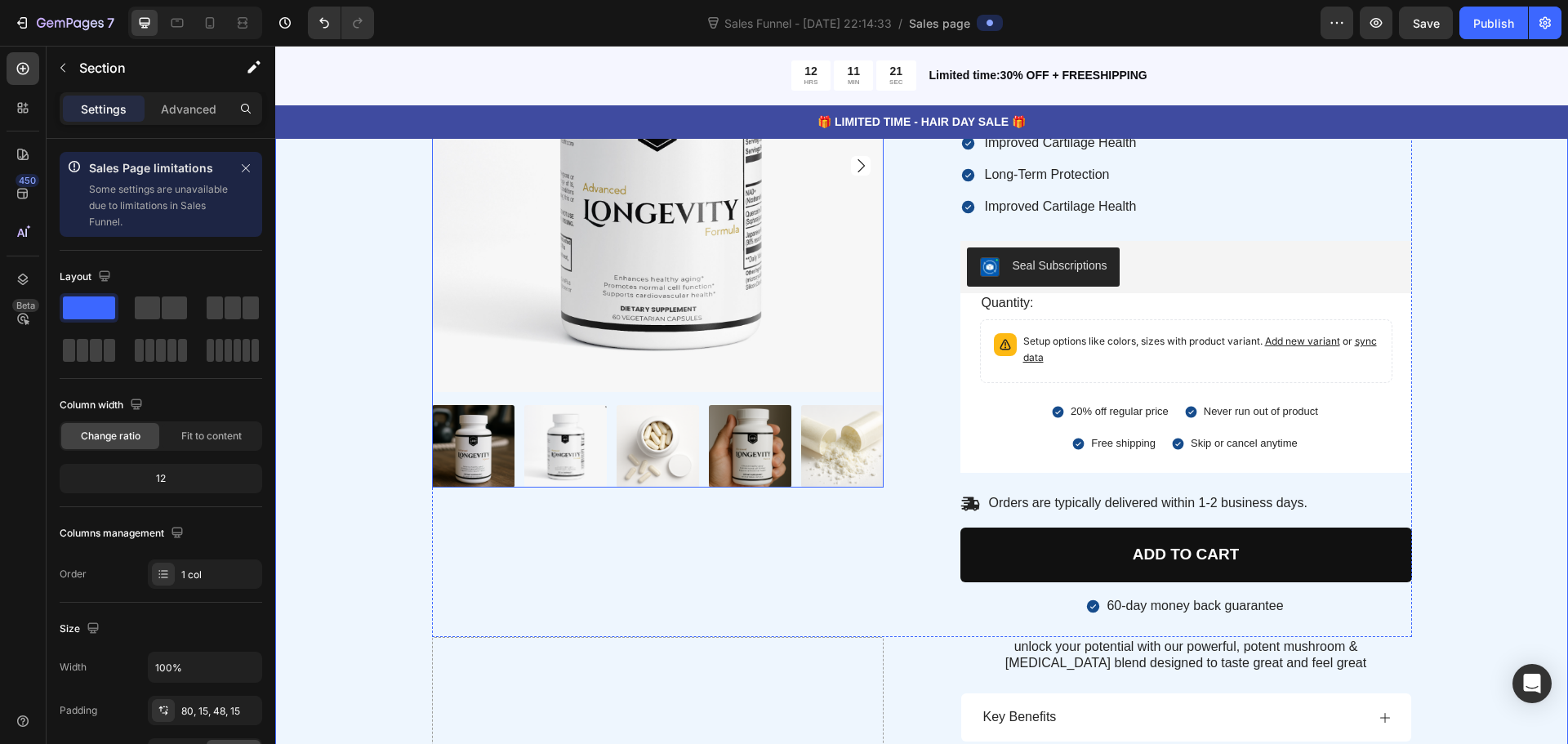
scroll to position [2064, 0]
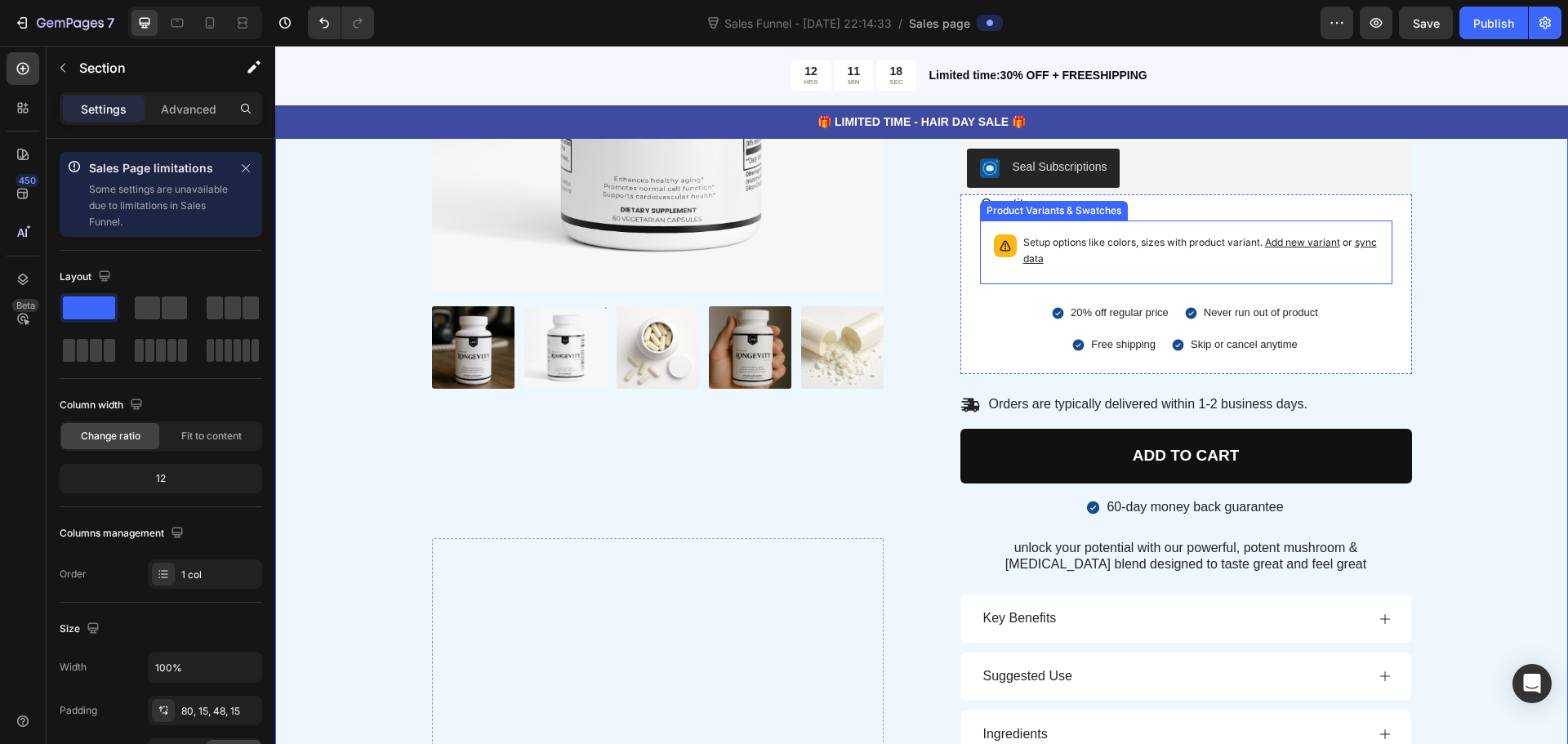
click at [1048, 263] on span "sync data" at bounding box center [1199, 250] width 353 height 28
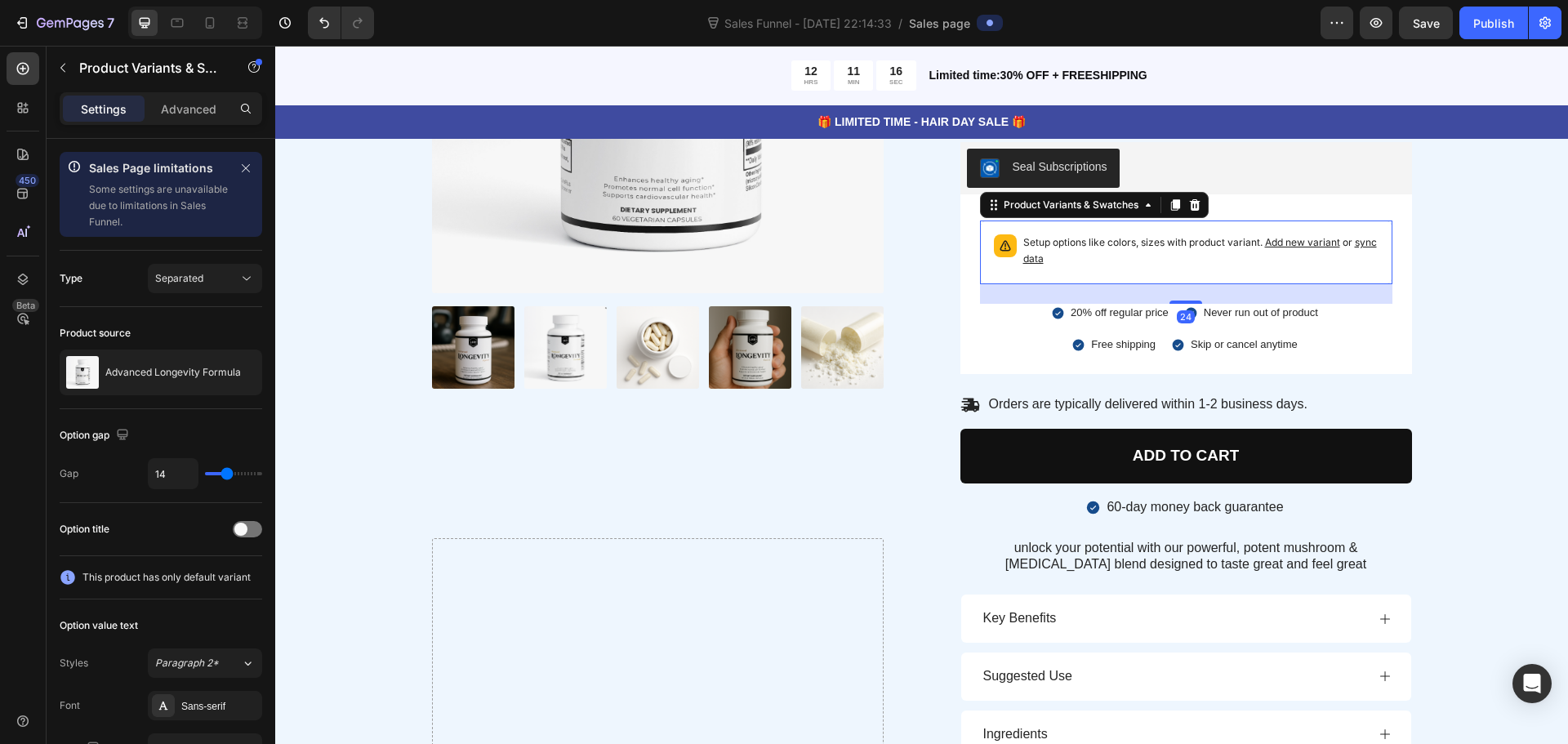
click at [1044, 261] on span "sync data" at bounding box center [1199, 250] width 353 height 28
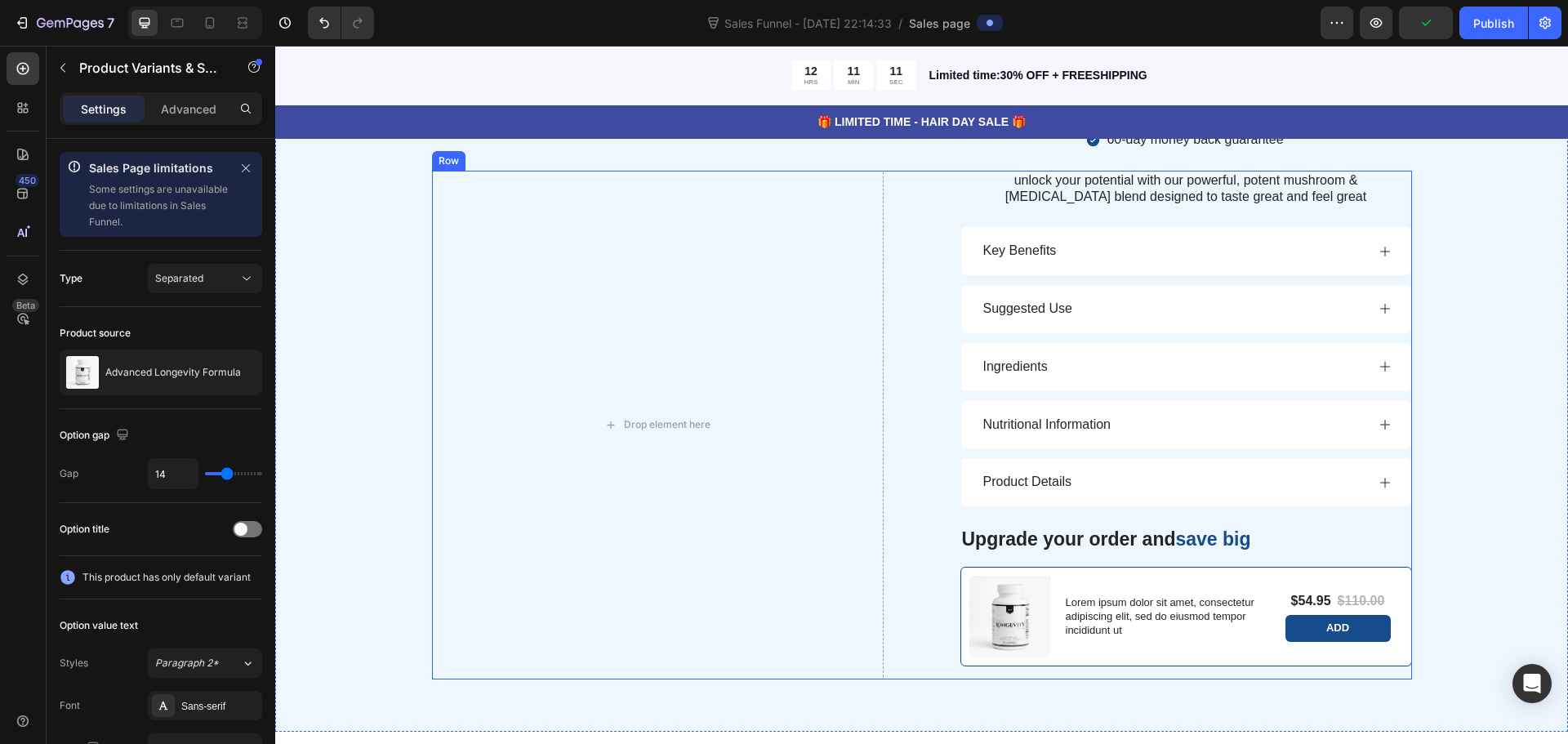
scroll to position [2390, 0]
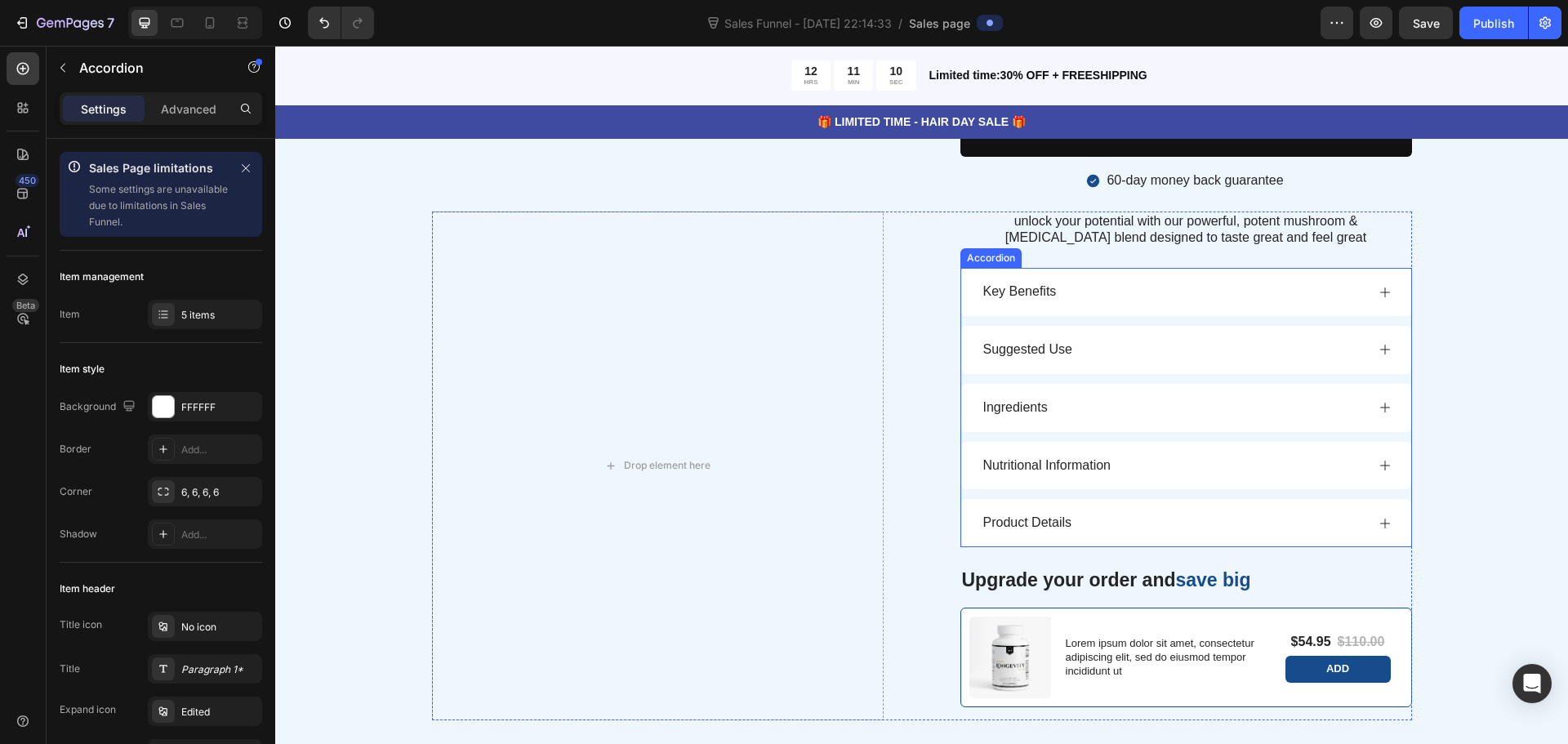
click at [991, 306] on div "Key Benefits" at bounding box center [1186, 292] width 450 height 48
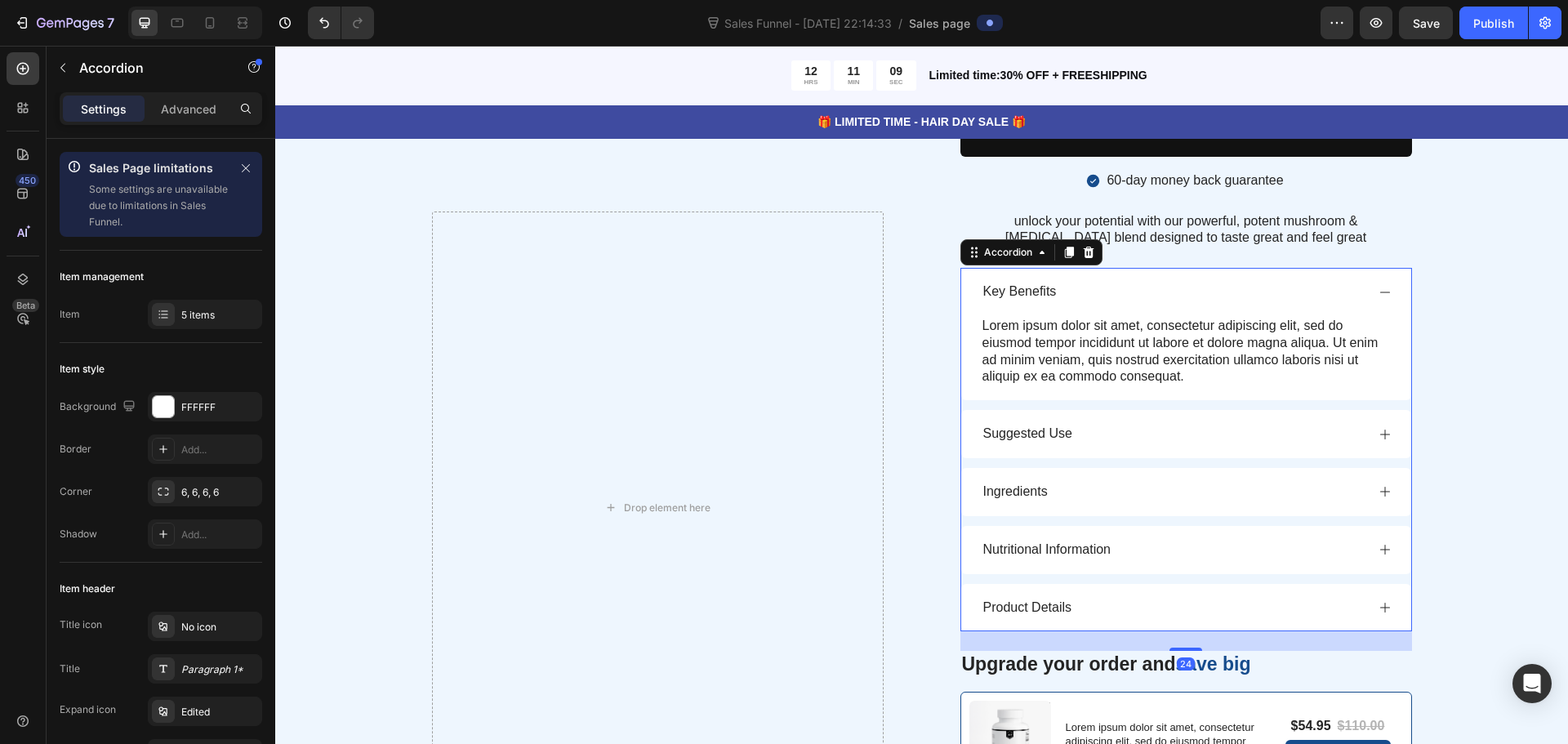
click at [991, 303] on div "Key Benefits" at bounding box center [1186, 292] width 450 height 48
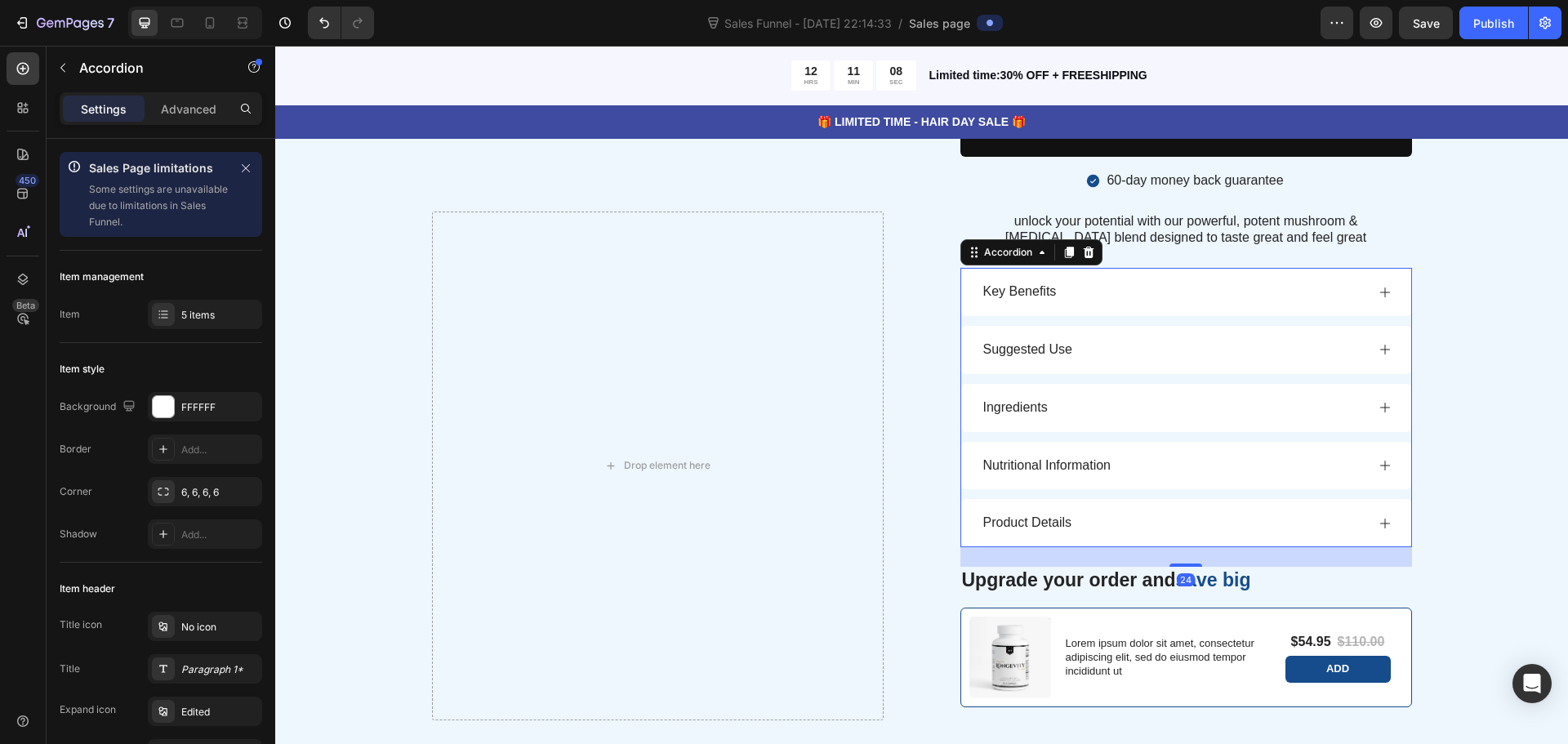
click at [1002, 372] on div "Suggested Use" at bounding box center [1186, 350] width 450 height 48
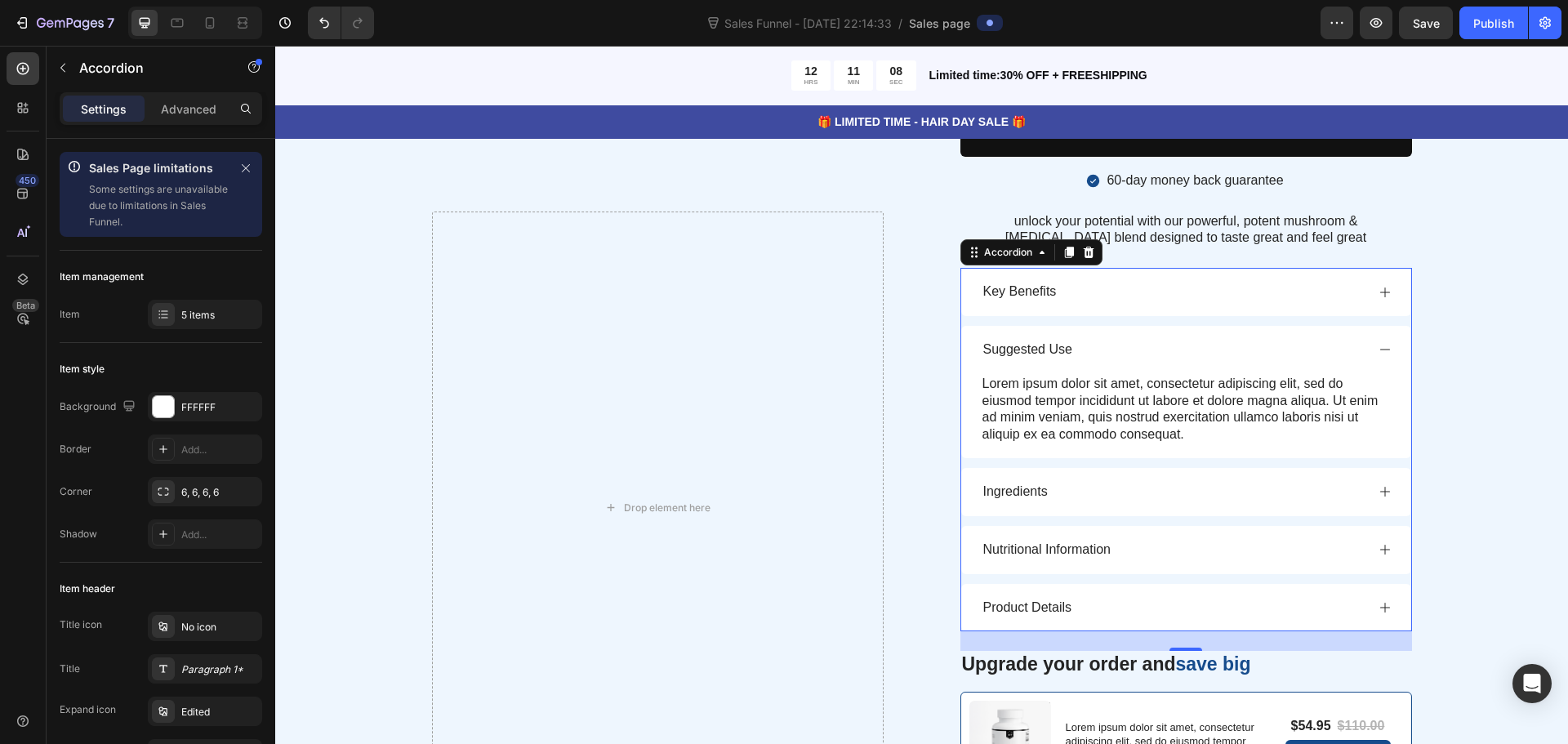
click at [1002, 358] on p "Suggested Use" at bounding box center [1028, 349] width 89 height 17
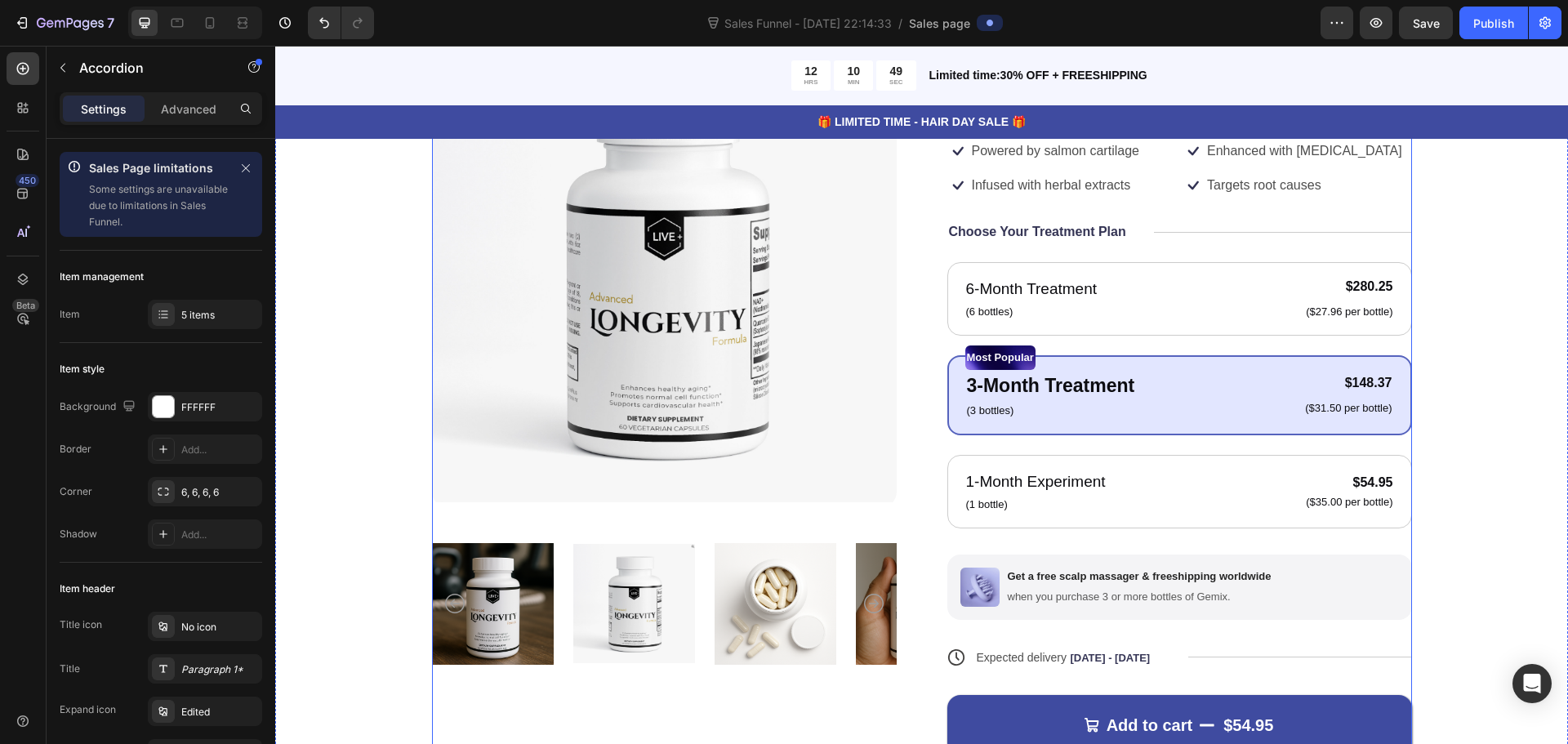
scroll to position [163, 0]
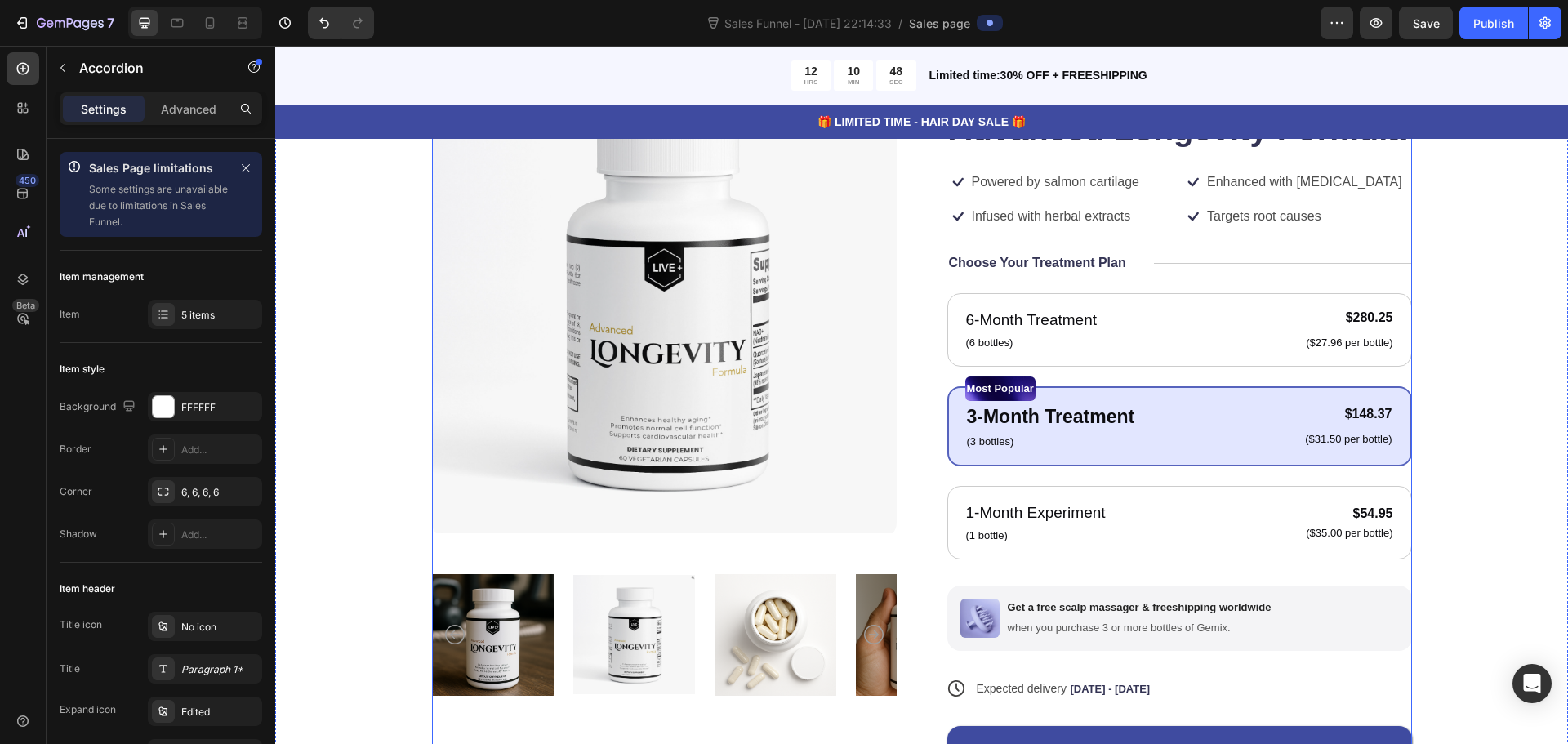
click at [916, 344] on div "Product Images Icon Icon Icon Icon Icon Icon List 122,000+ Happy Customers Text…" at bounding box center [922, 457] width 980 height 765
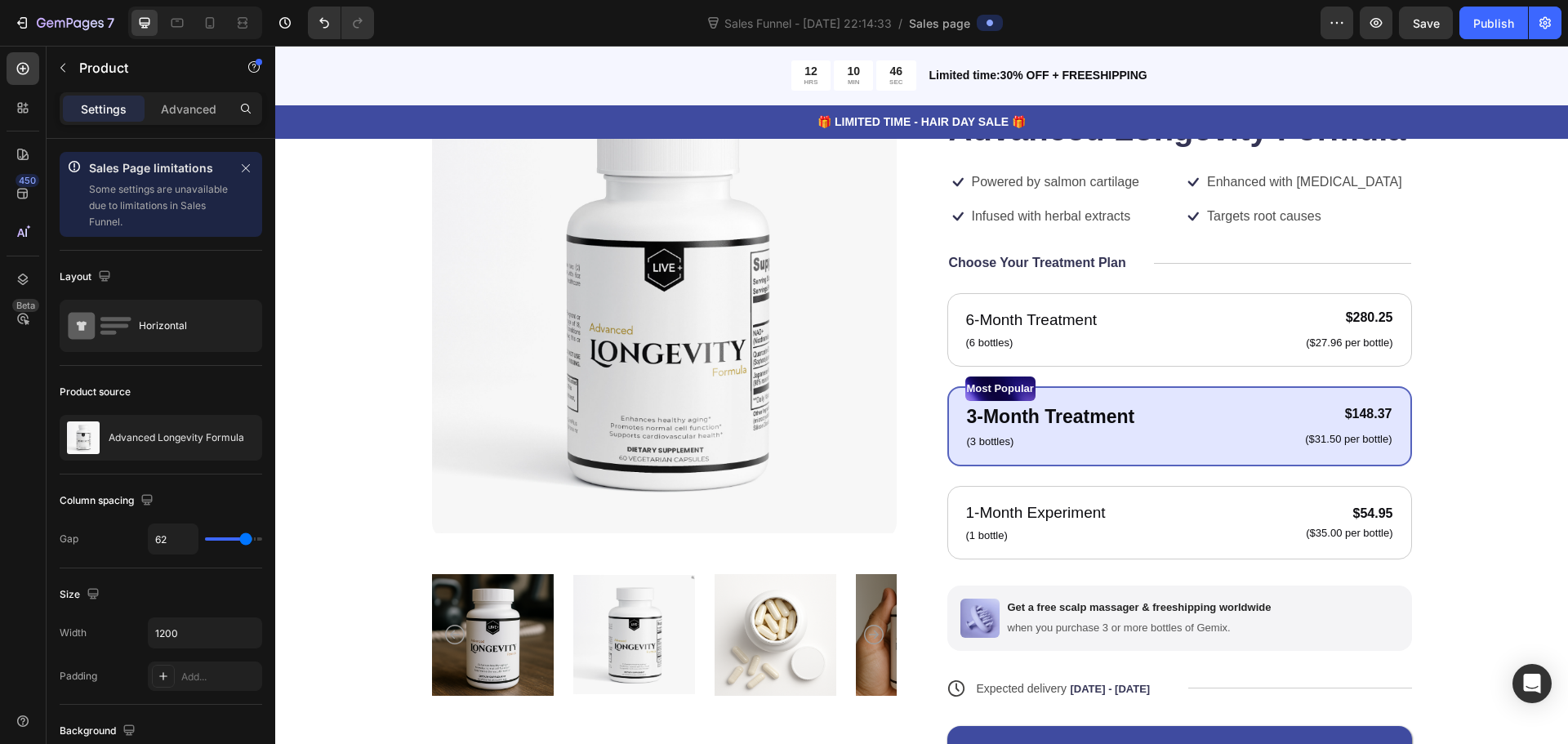
click at [923, 352] on div "Product Images Icon Icon Icon Icon Icon Icon List 122,000+ Happy Customers Text…" at bounding box center [922, 457] width 980 height 765
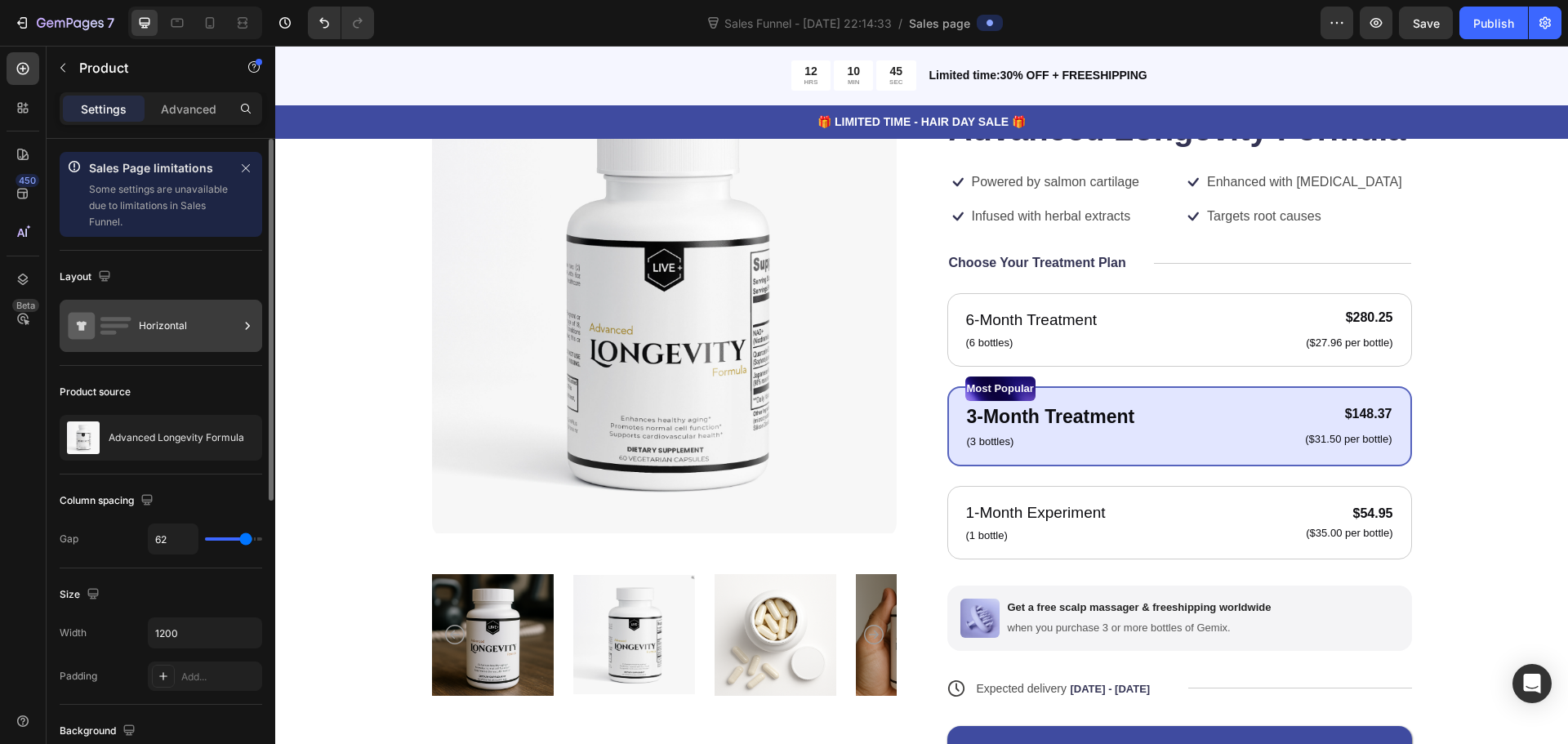
click at [137, 330] on div "Horizontal" at bounding box center [160, 326] width 202 height 53
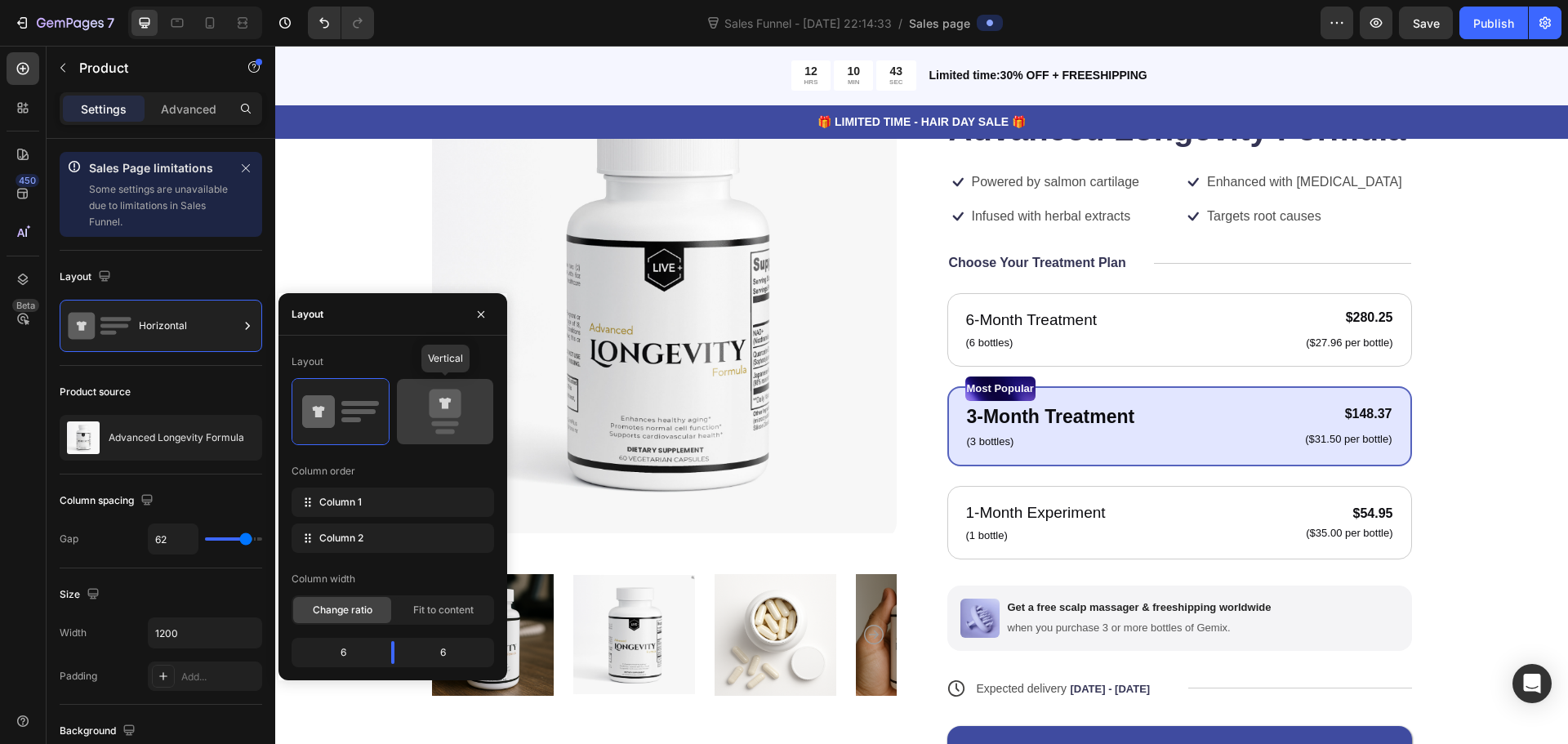
click at [435, 408] on icon at bounding box center [445, 404] width 32 height 28
type input "0"
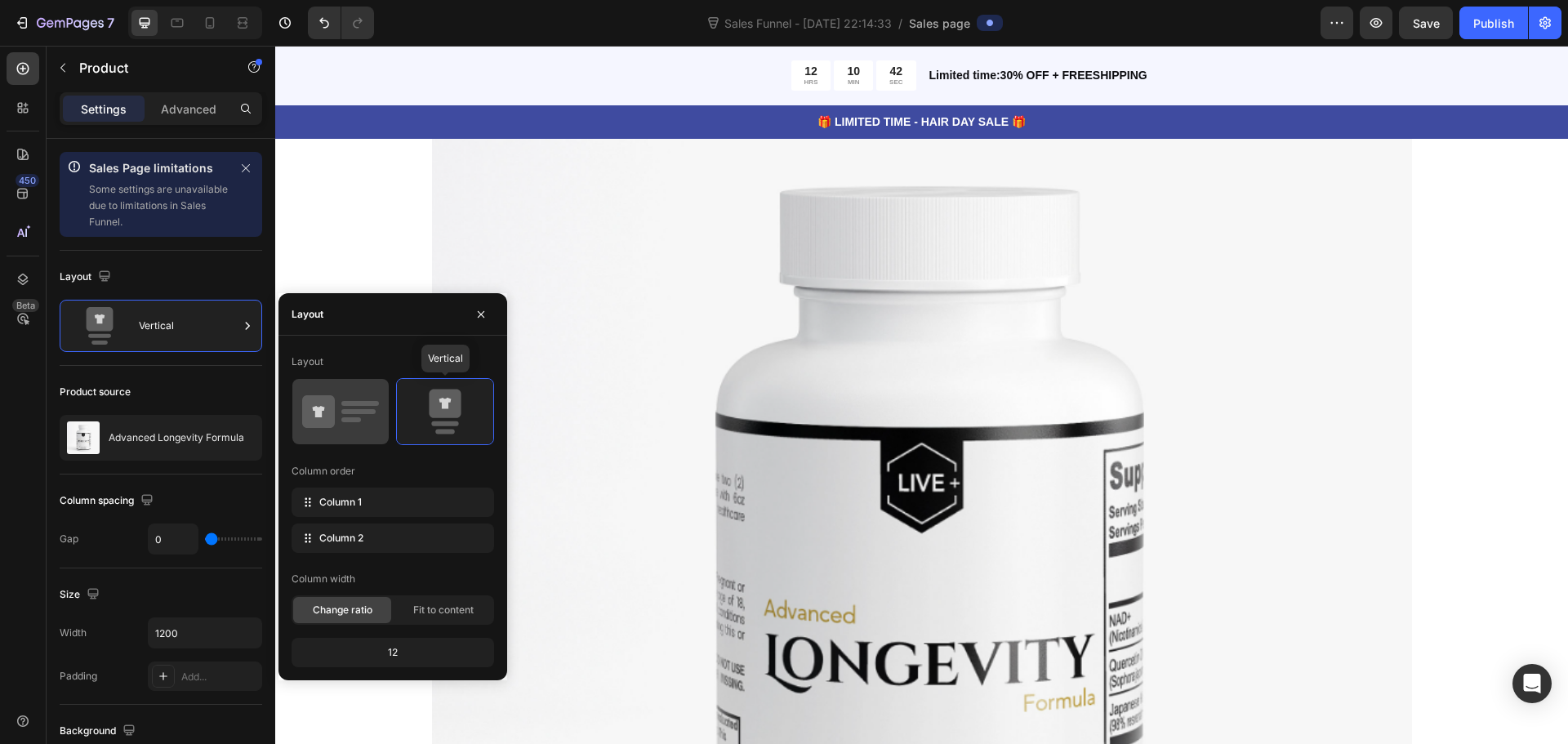
click at [335, 400] on icon at bounding box center [318, 411] width 33 height 33
type input "62"
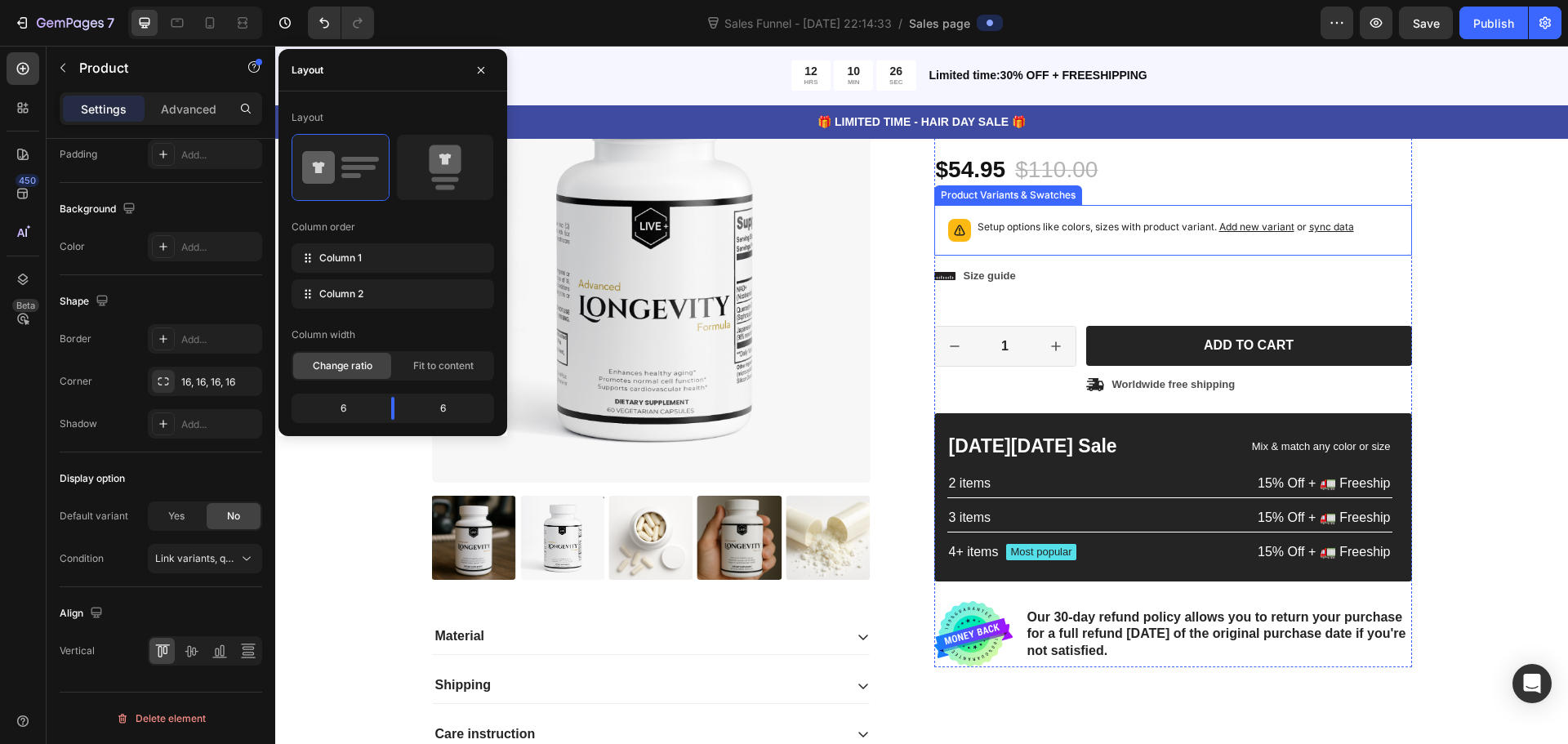
scroll to position [2612, 0]
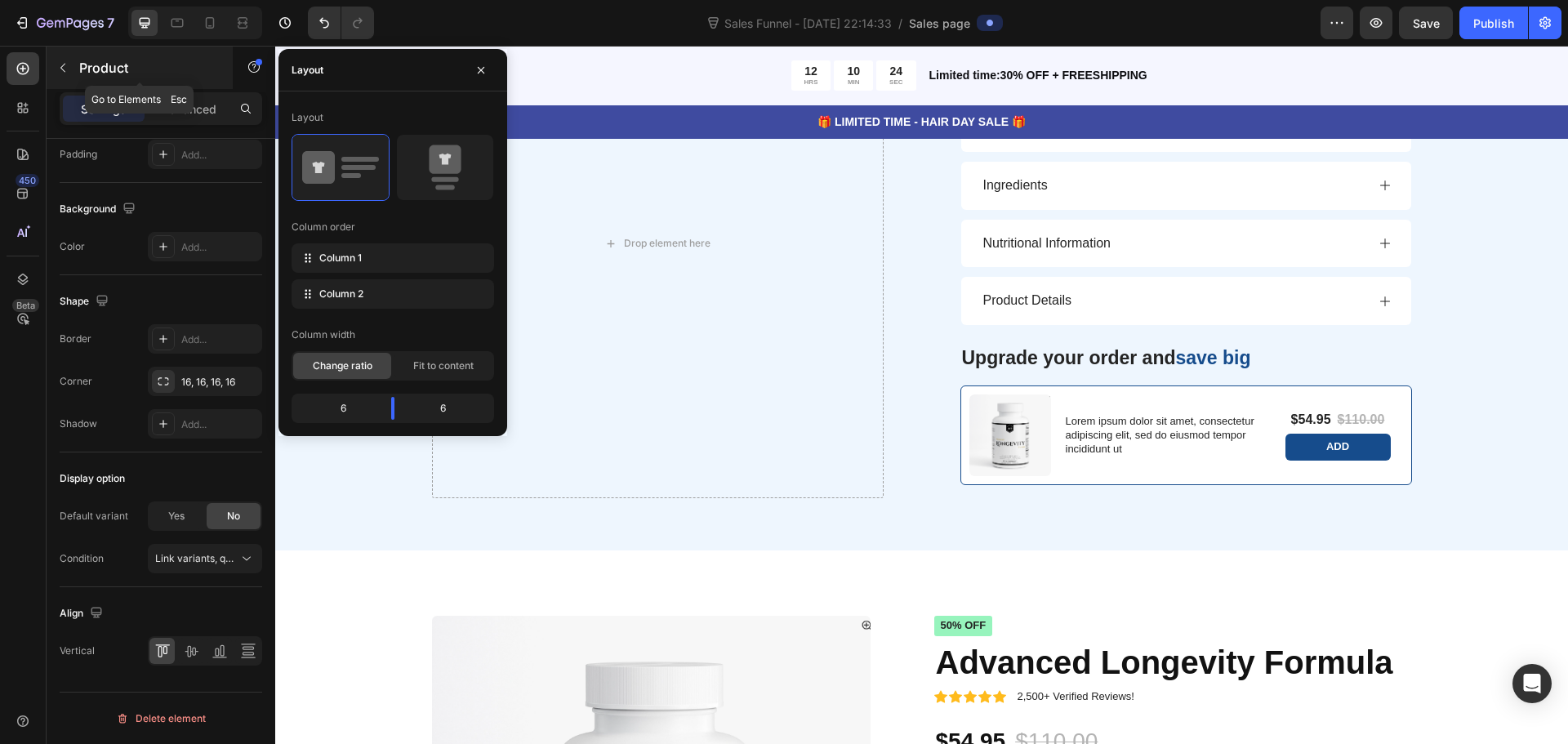
click at [62, 62] on icon "button" at bounding box center [62, 68] width 13 height 13
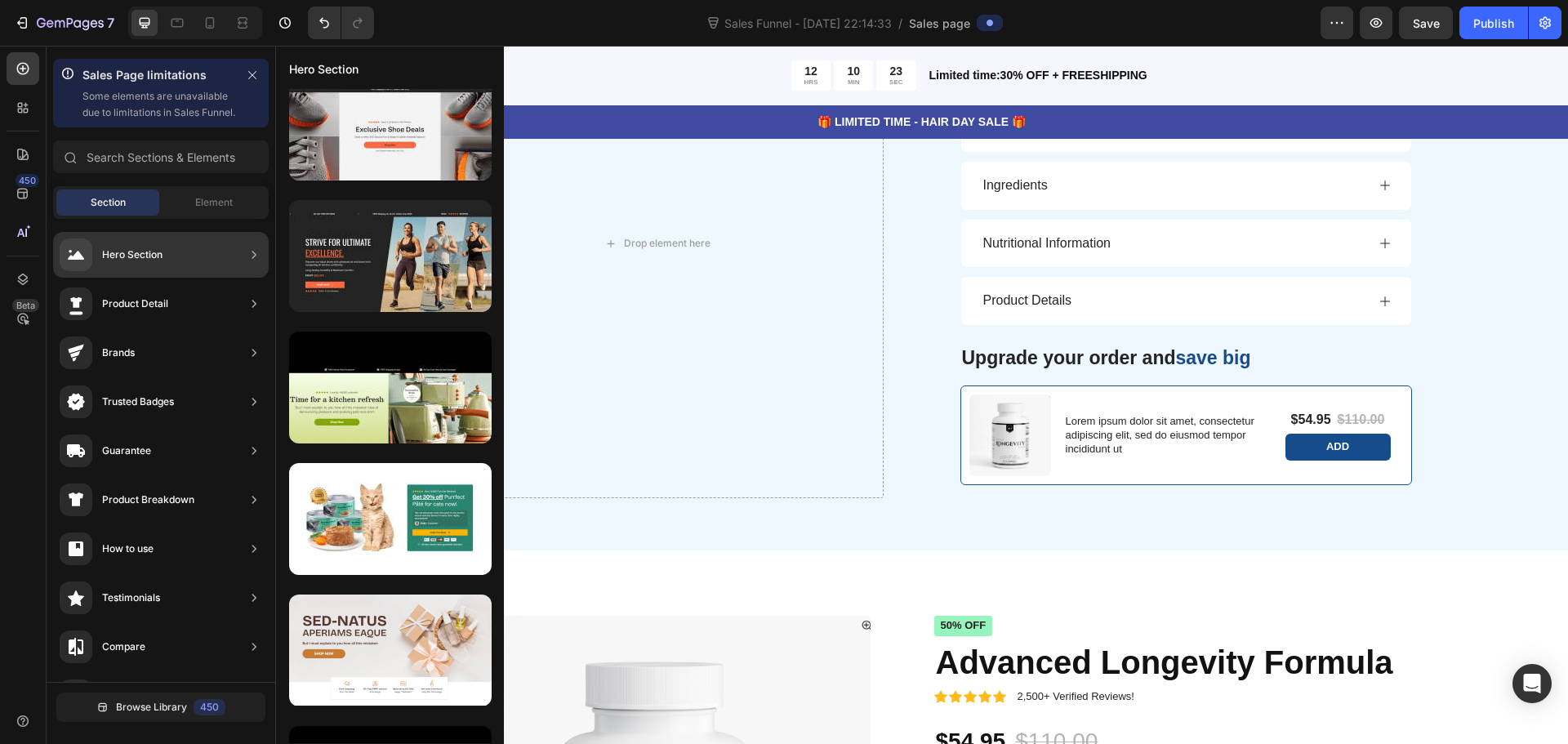
click at [221, 330] on div "Product Detail" at bounding box center [161, 352] width 215 height 45
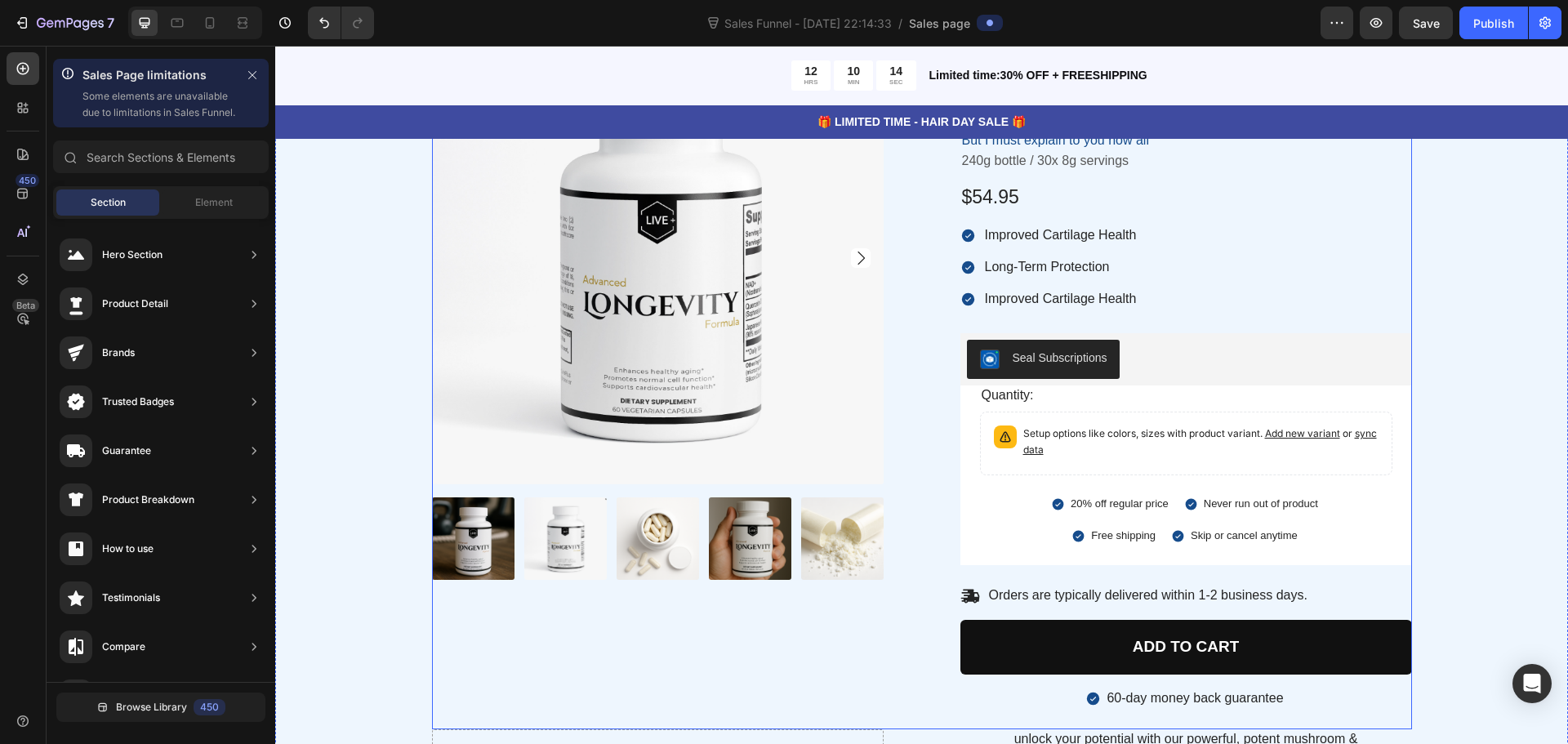
scroll to position [1796, 0]
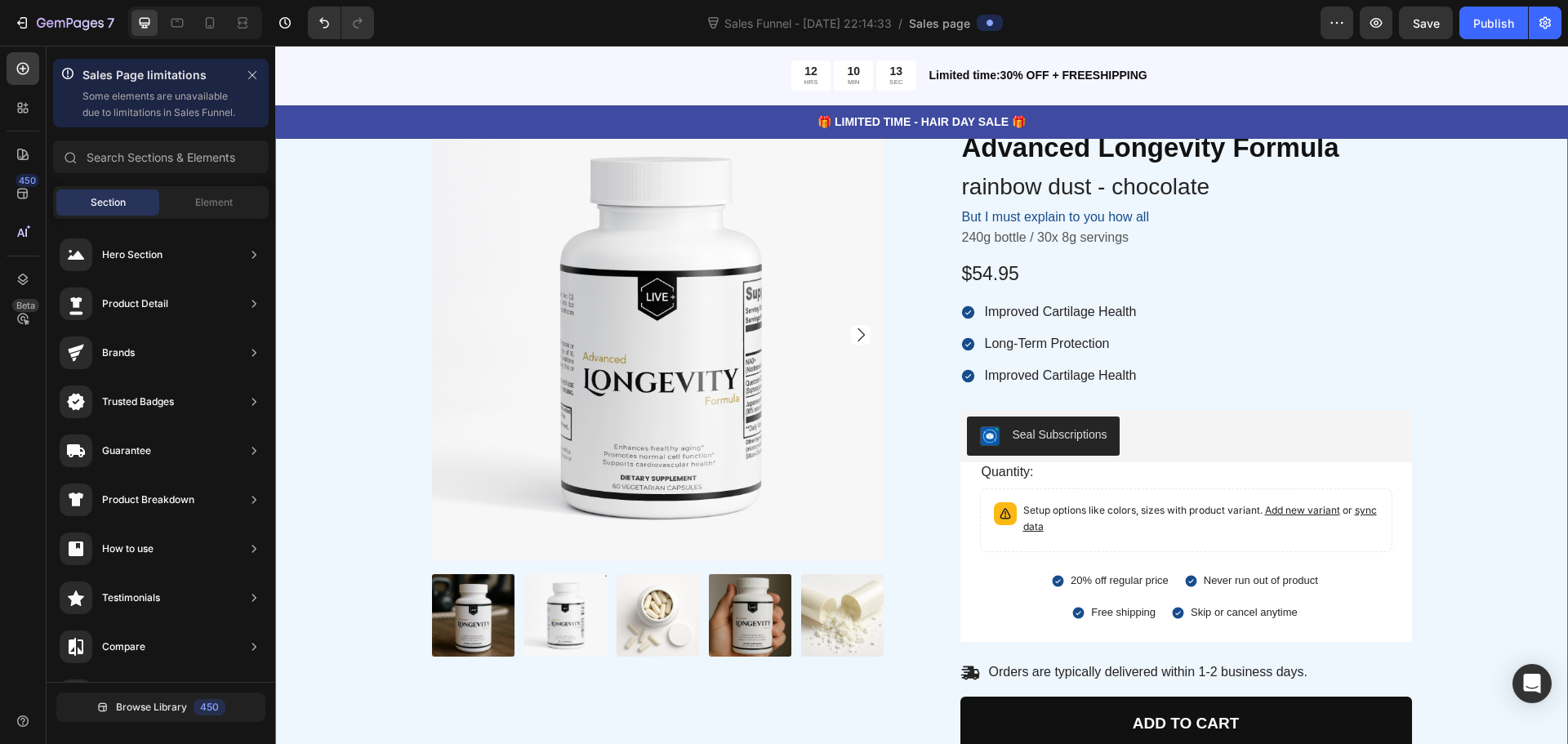
click at [371, 338] on div "Product Images Icon Icon Icon Icon Icon Icon List 4.6/5 (1612 Reviews) Text Blo…" at bounding box center [922, 718] width 1268 height 1218
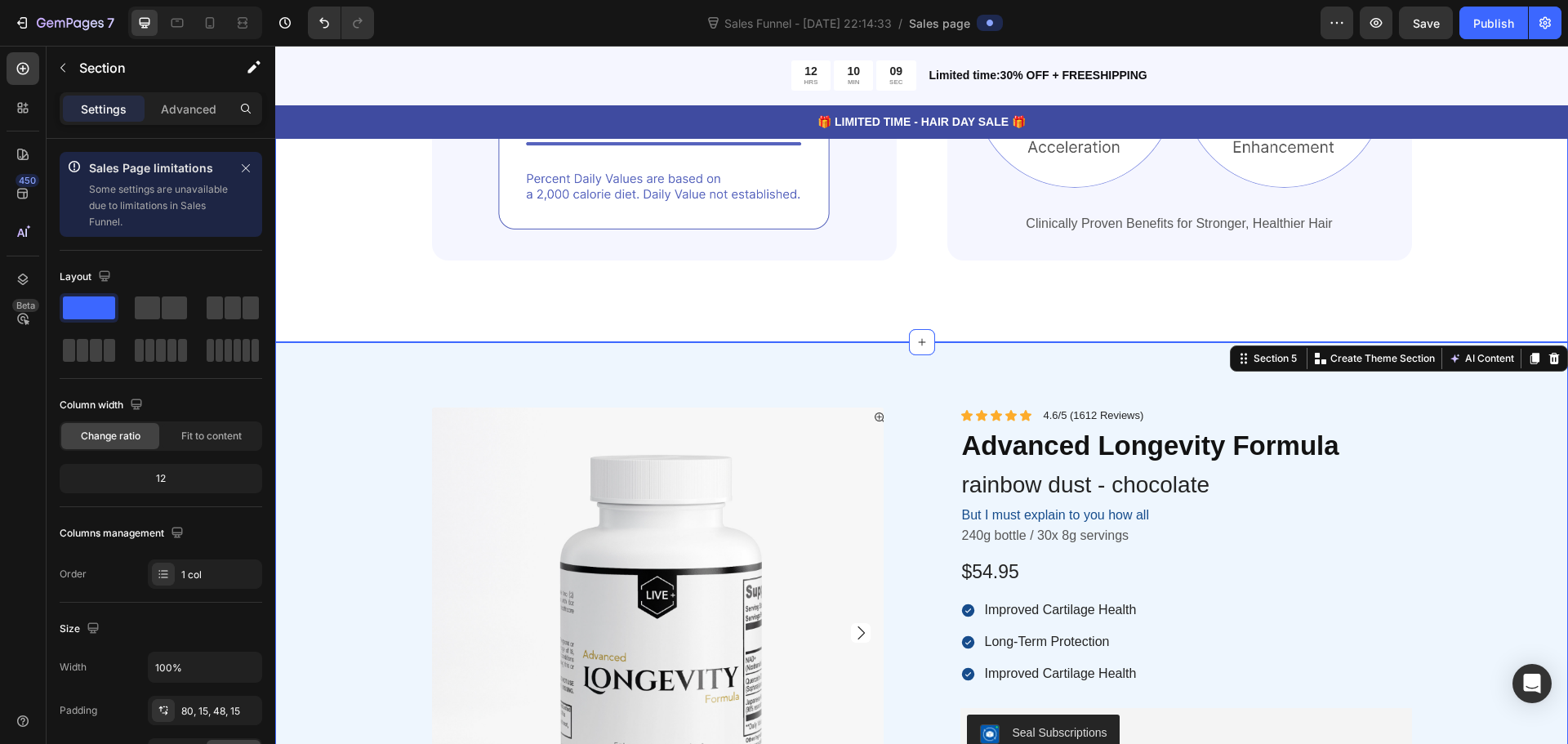
scroll to position [1469, 0]
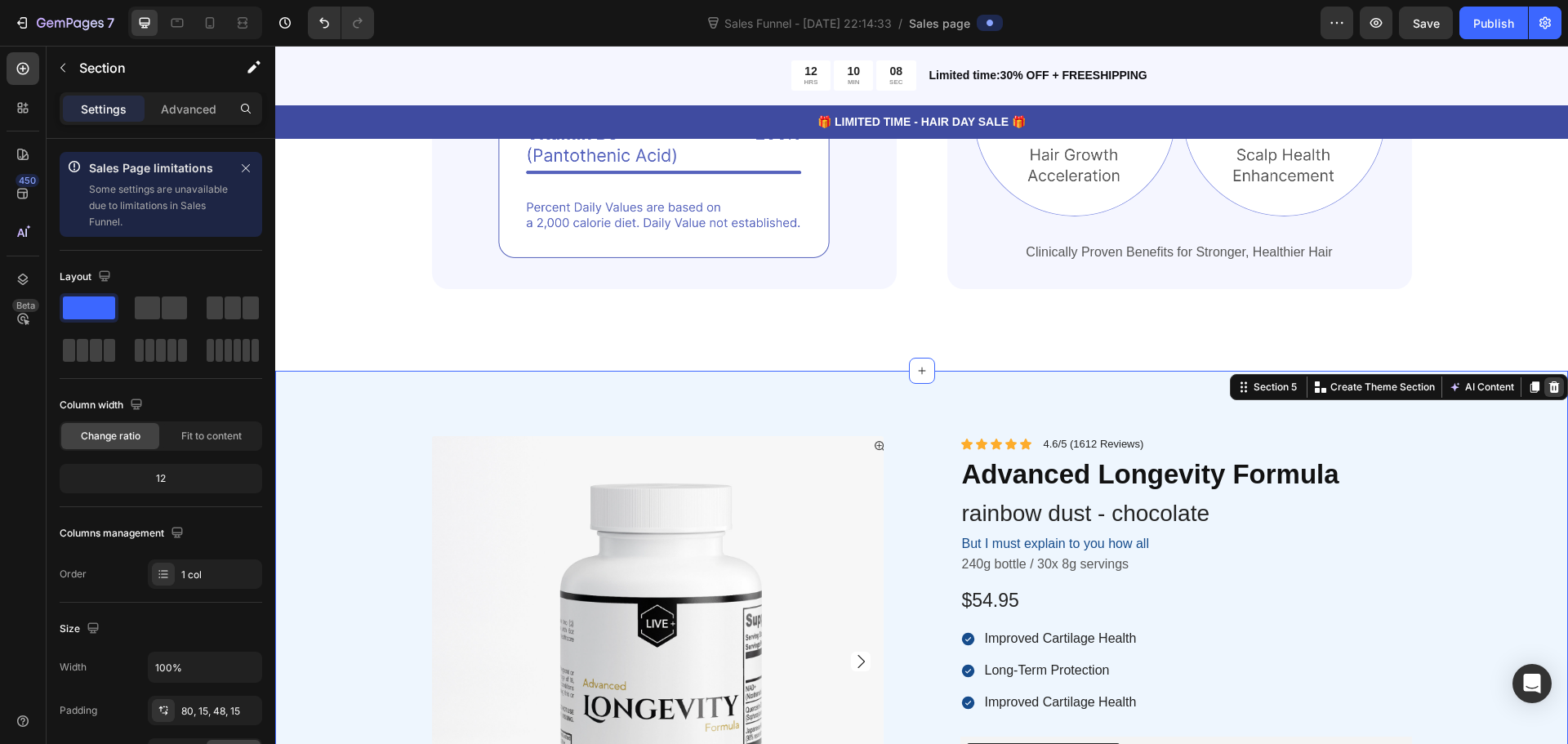
click at [1549, 388] on icon at bounding box center [1555, 385] width 11 height 12
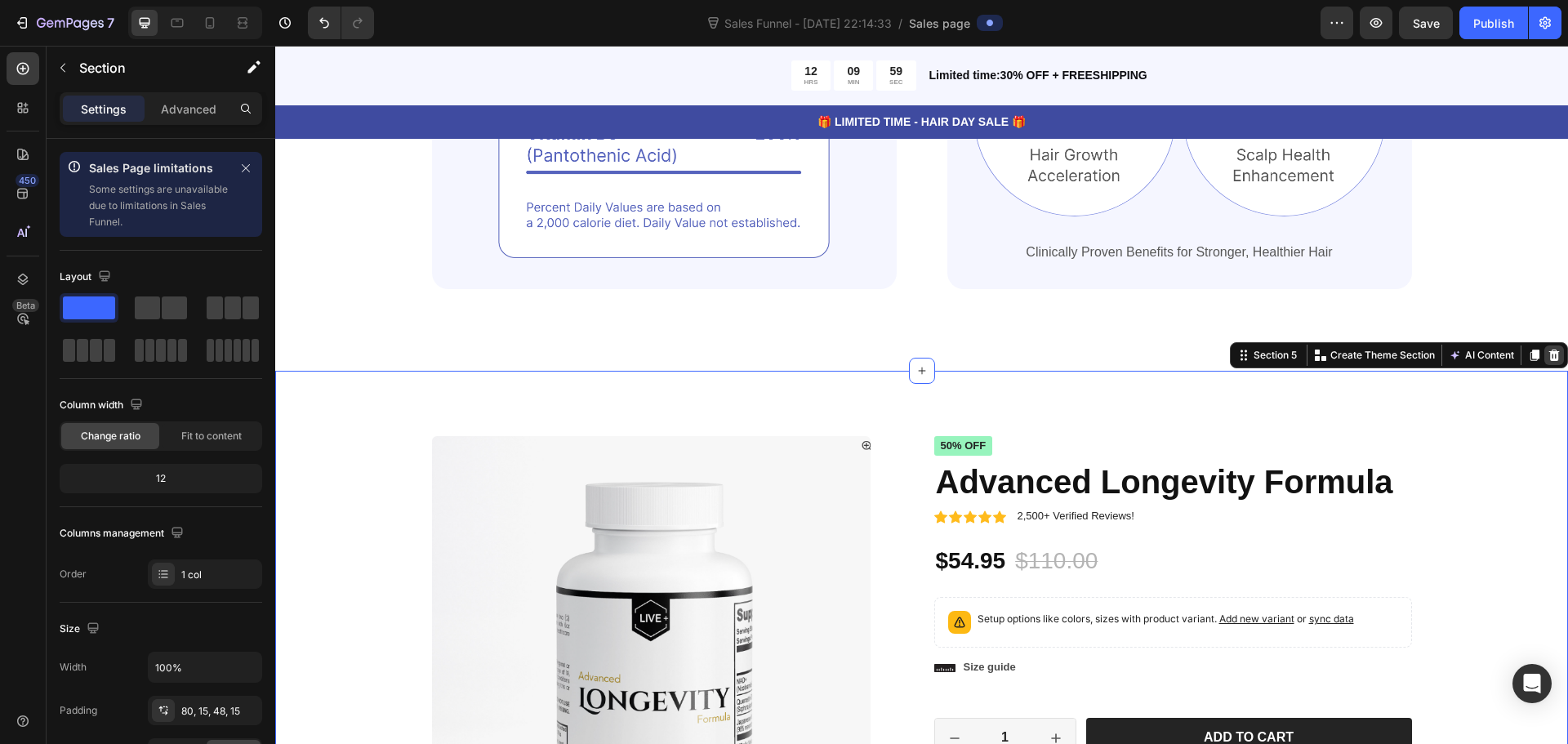
click at [1549, 358] on icon at bounding box center [1555, 354] width 11 height 12
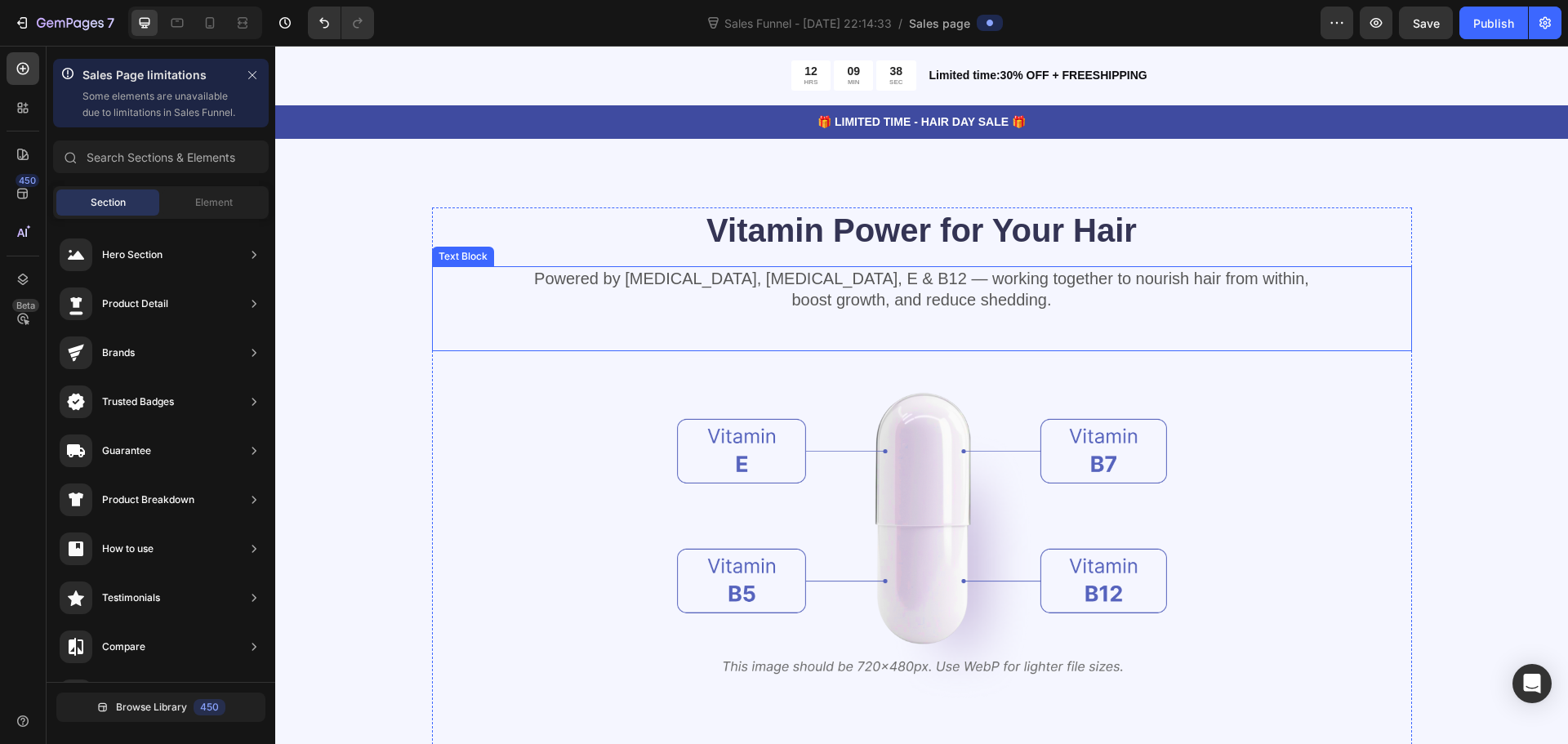
scroll to position [782, 0]
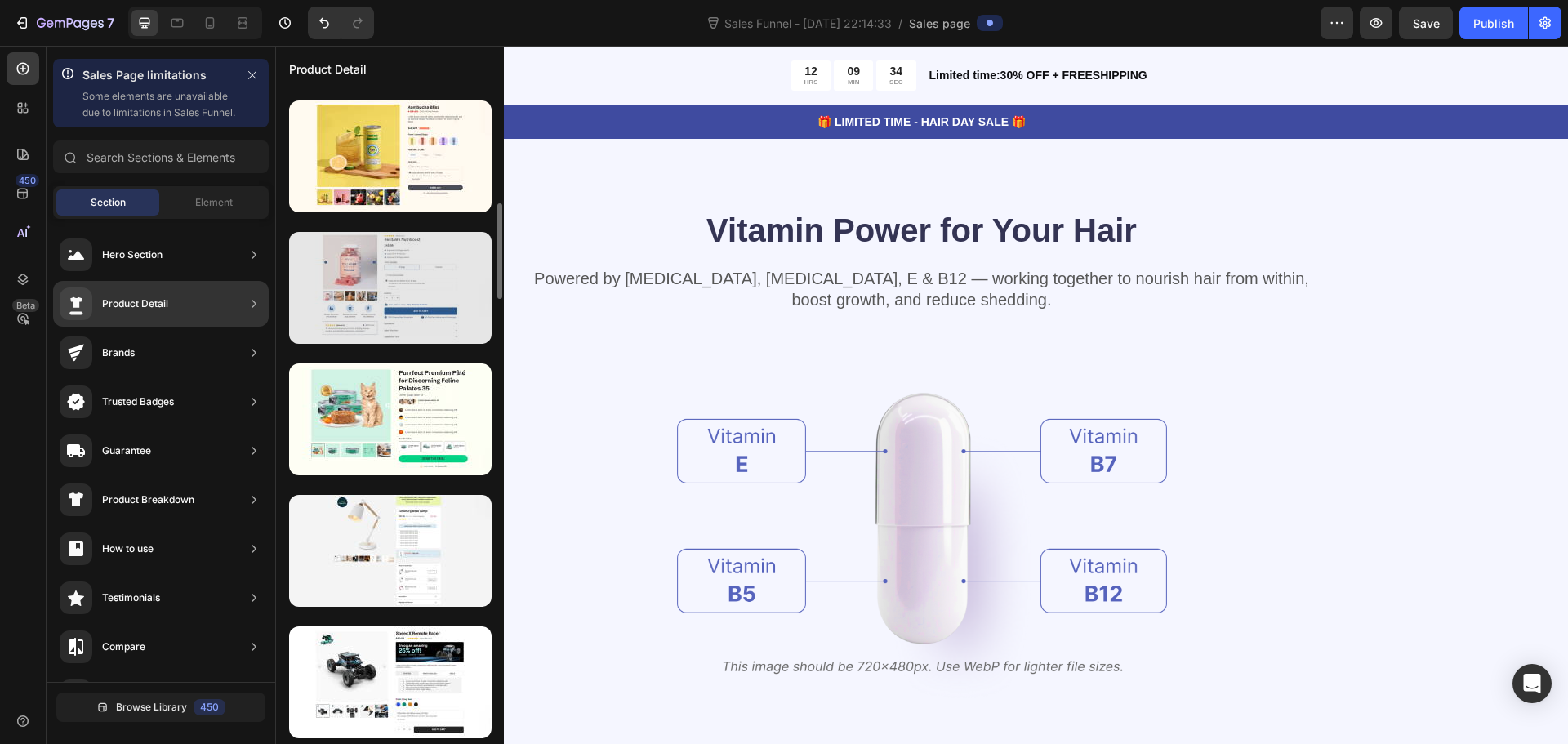
click at [418, 292] on div at bounding box center [390, 287] width 202 height 112
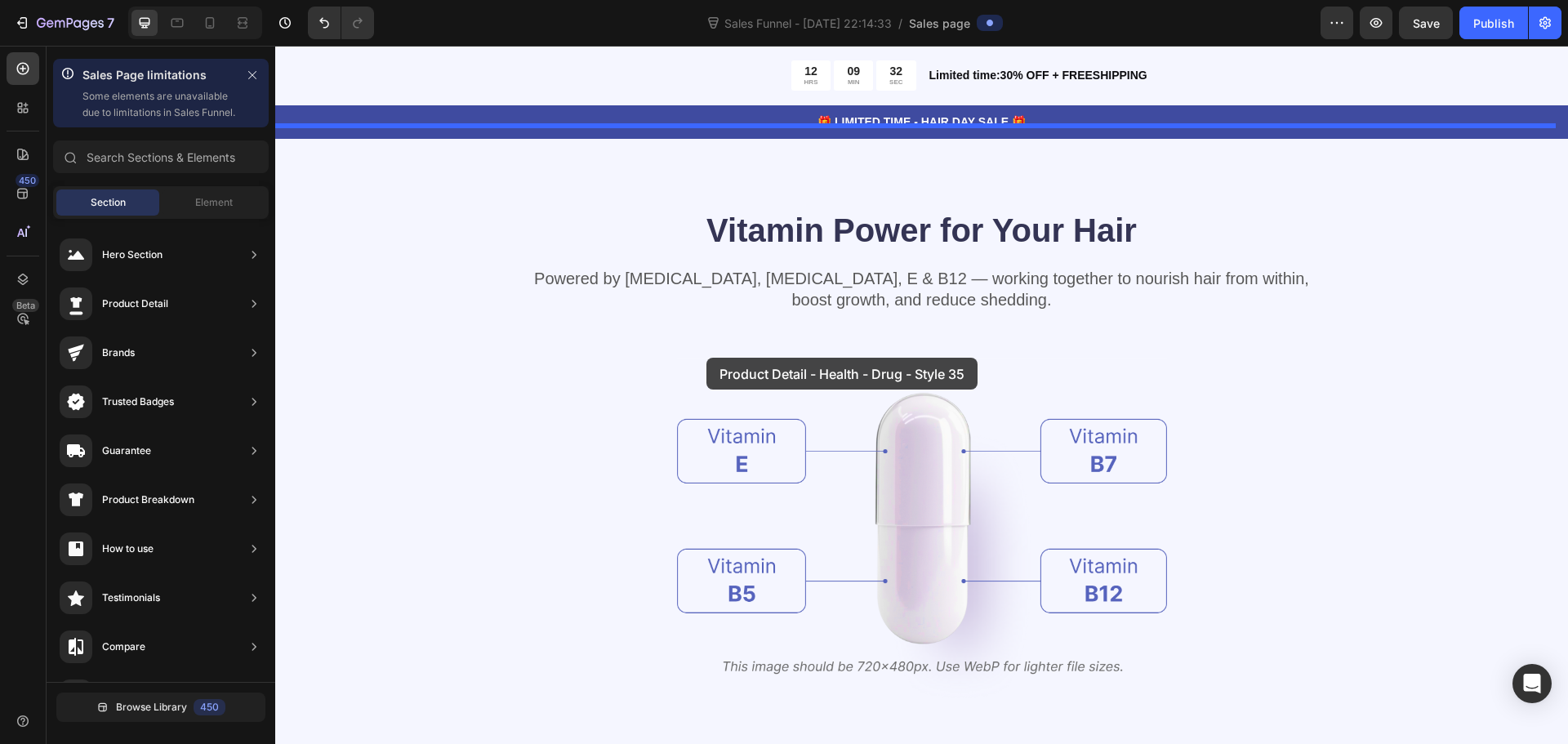
drag, startPoint x: 694, startPoint y: 338, endPoint x: 706, endPoint y: 358, distance: 23.3
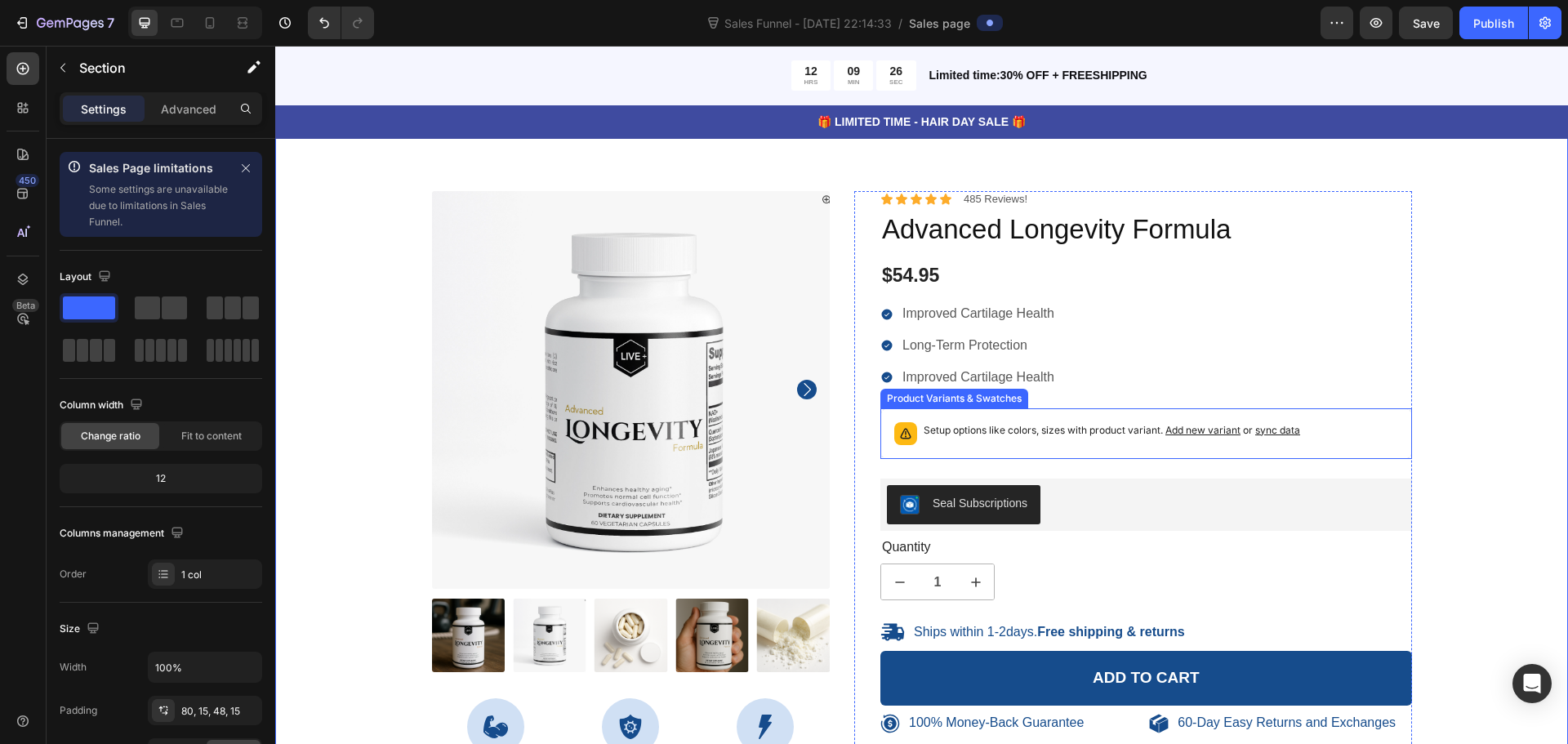
click at [1261, 435] on span "sync data" at bounding box center [1278, 430] width 45 height 12
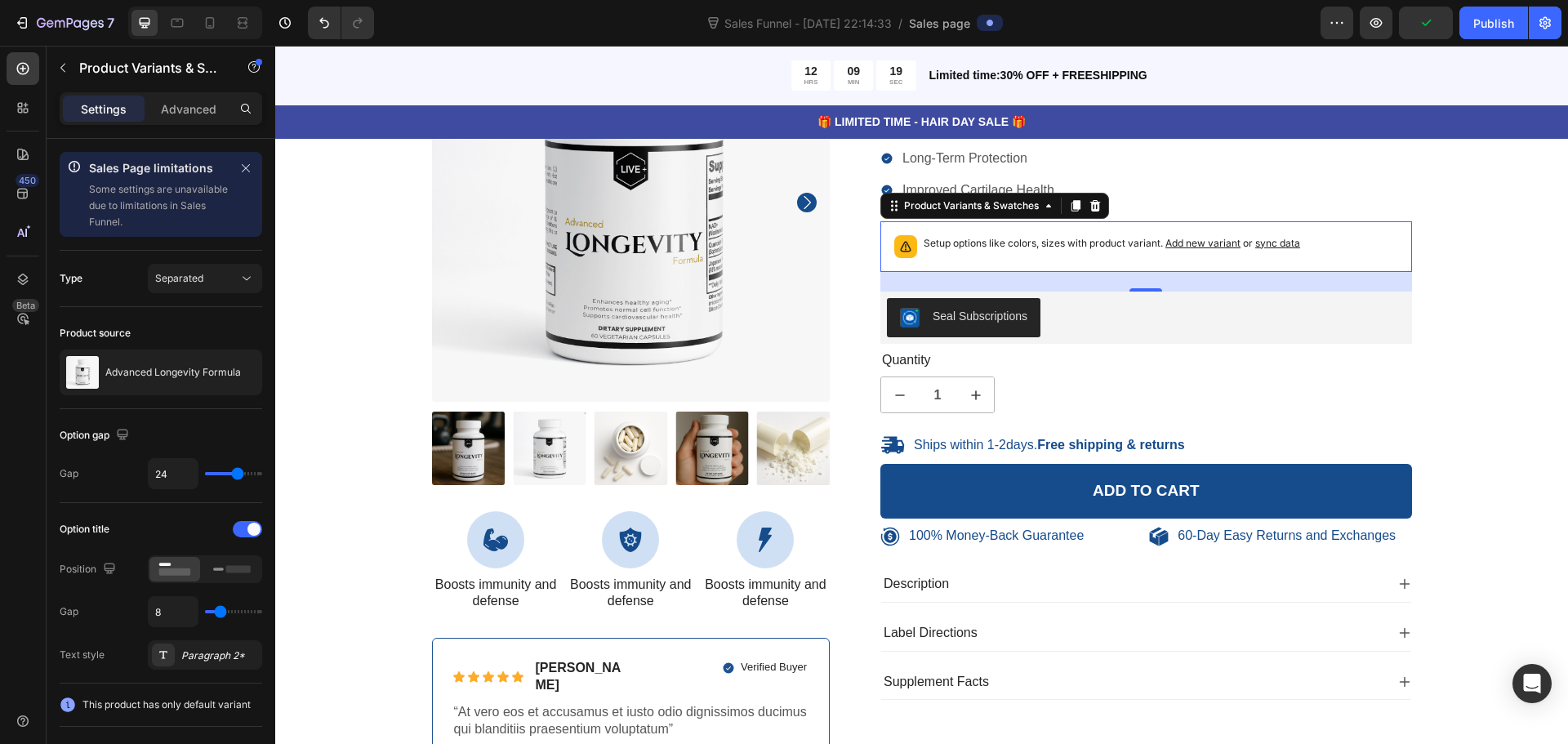
scroll to position [1796, 0]
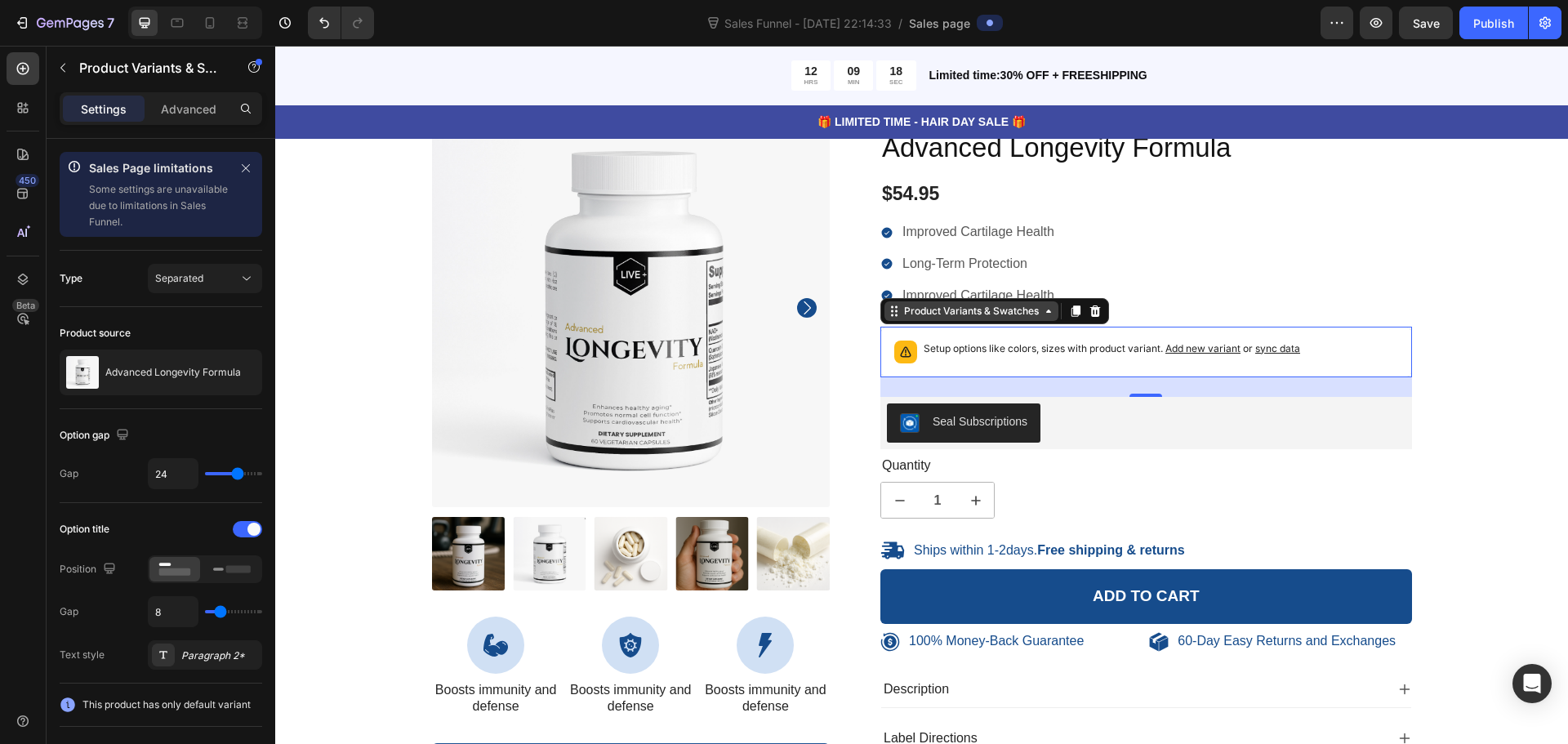
click at [1028, 315] on div "Product Variants & Swatches" at bounding box center [971, 311] width 142 height 15
click at [1027, 317] on div "Product Variants & Swatches" at bounding box center [971, 311] width 142 height 15
click at [936, 316] on div "Product Variants & Swatches" at bounding box center [971, 311] width 142 height 15
click at [1083, 387] on div "24" at bounding box center [1146, 387] width 532 height 20
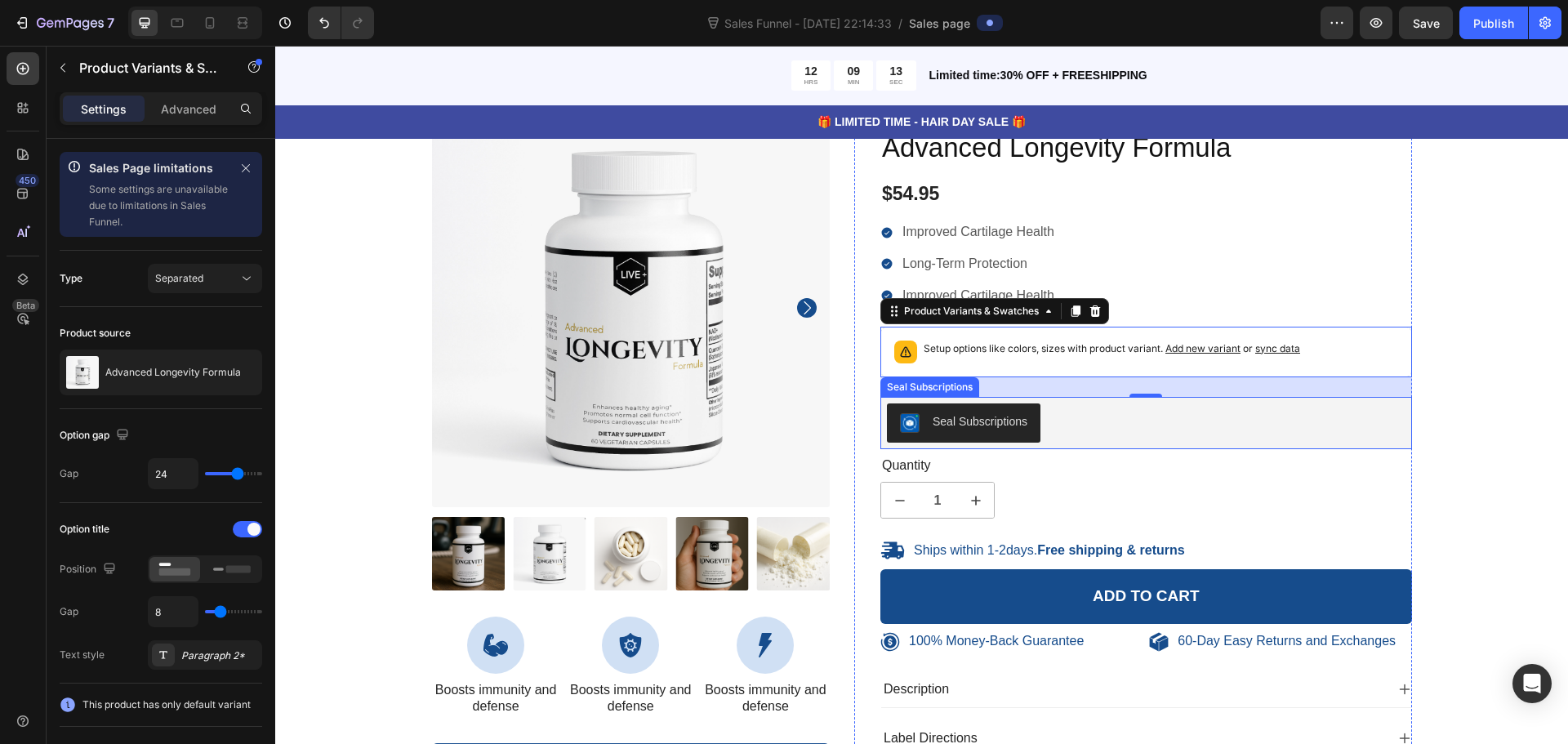
click at [992, 425] on div "Seal Subscriptions" at bounding box center [979, 421] width 94 height 17
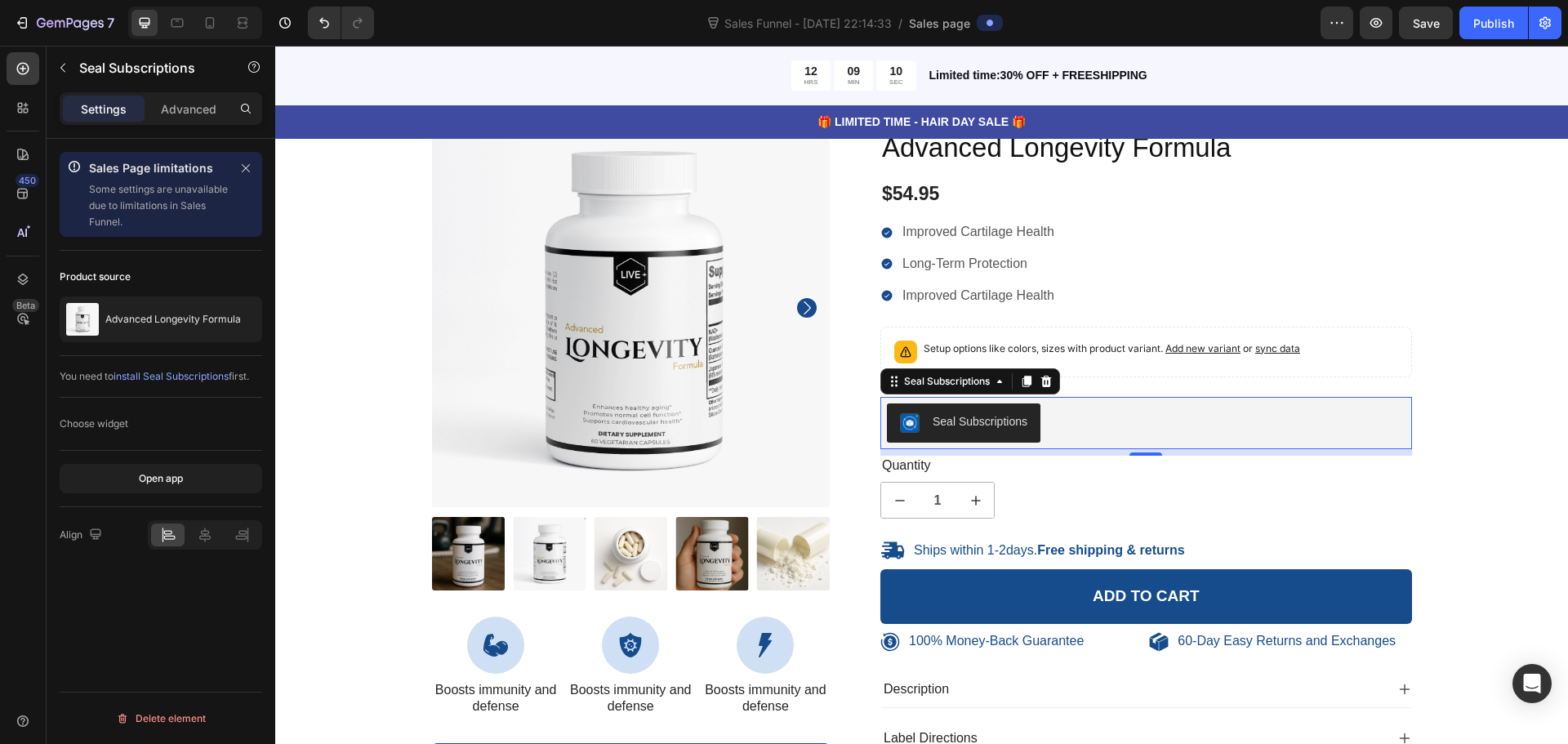
click at [171, 380] on span "install Seal Subscriptions" at bounding box center [170, 376] width 115 height 12
click at [907, 431] on img "Seal Subscriptions" at bounding box center [910, 423] width 20 height 20
click at [942, 417] on div "Seal Subscriptions" at bounding box center [979, 421] width 94 height 17
click at [969, 385] on div "Seal Subscriptions" at bounding box center [947, 381] width 93 height 15
click at [1085, 429] on div "Seal Subscriptions" at bounding box center [1146, 423] width 518 height 39
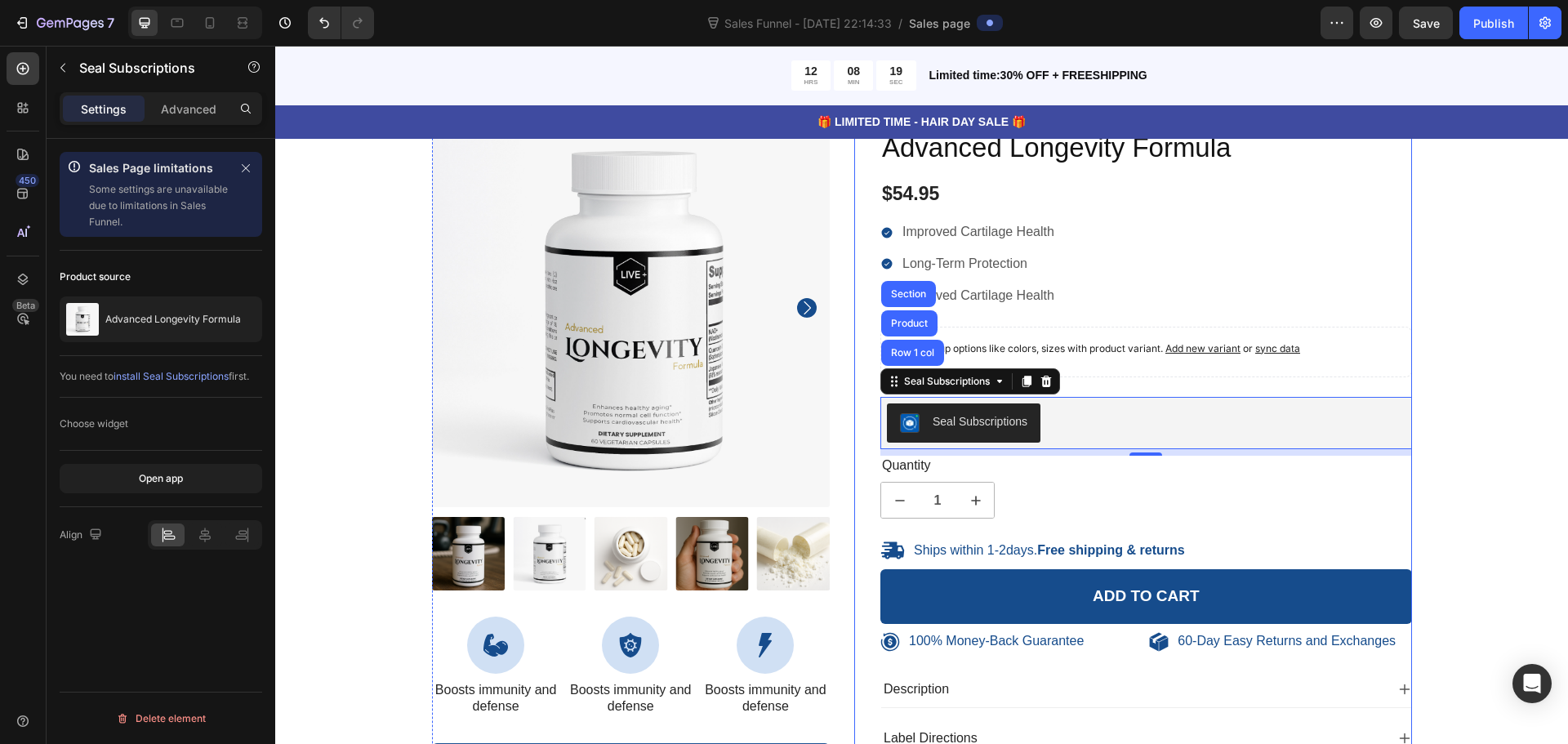
click at [859, 450] on div "Icon Icon Icon Icon Icon Icon List 485 Reviews! Text Block Row Advanced Longevi…" at bounding box center [1133, 457] width 557 height 696
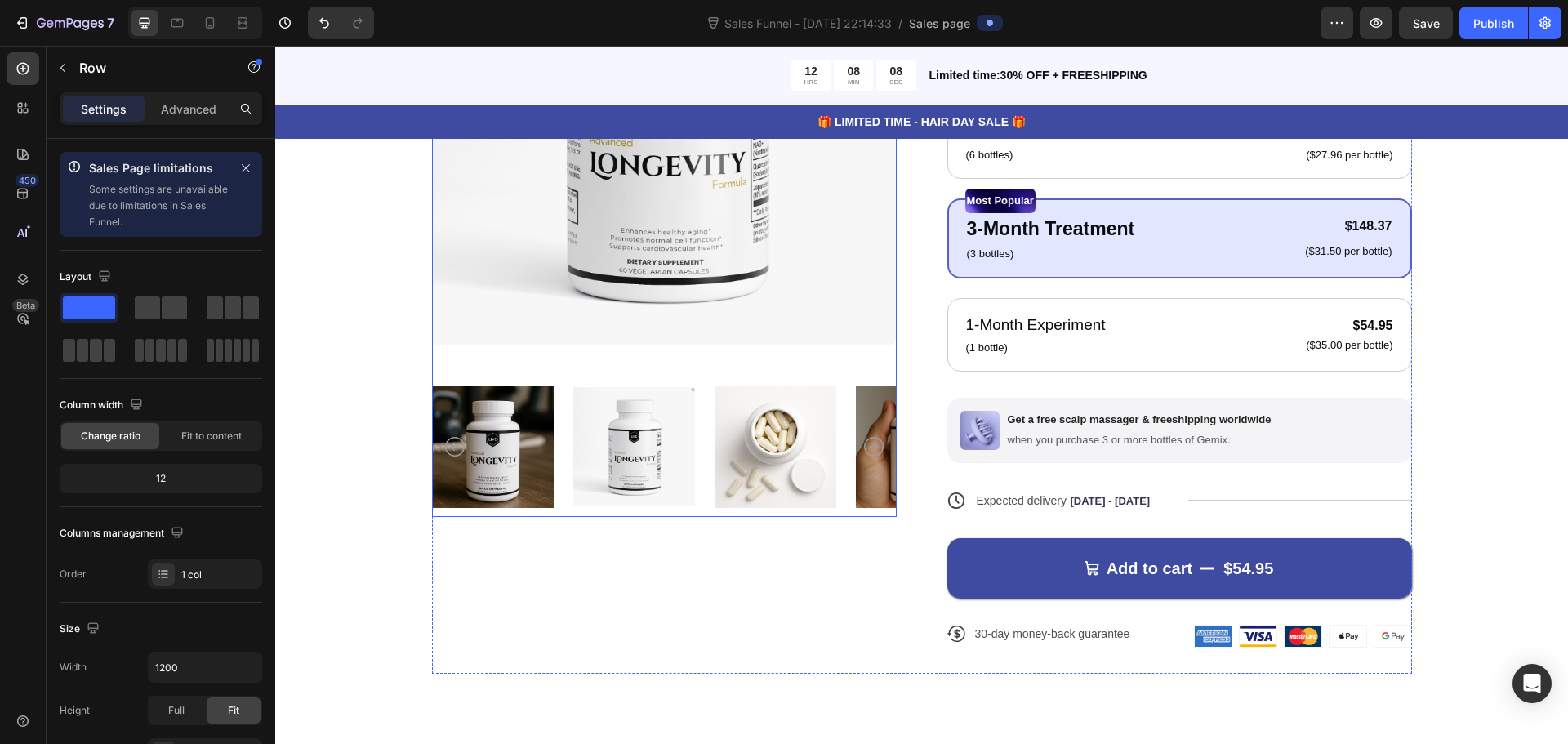
scroll to position [489, 0]
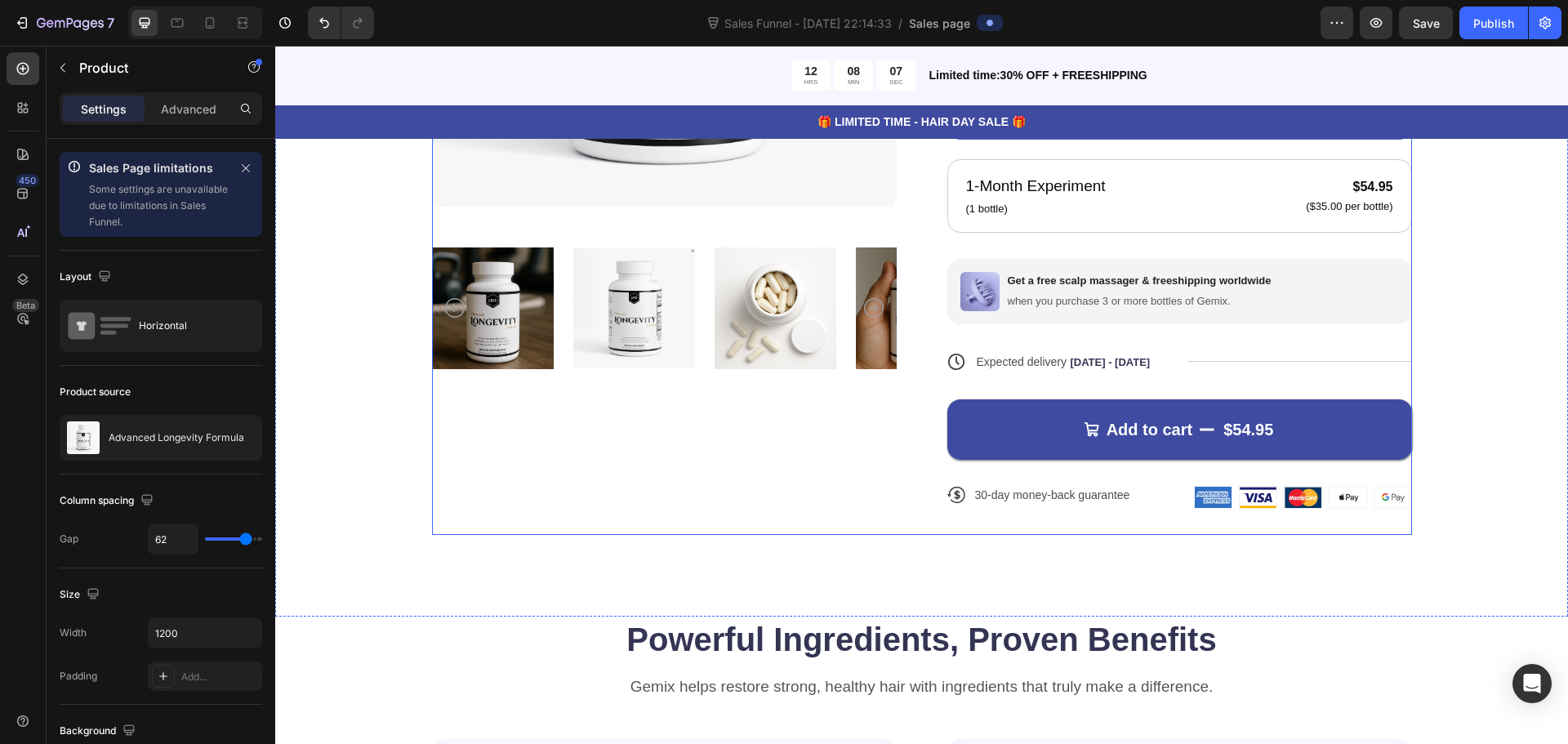
click at [567, 479] on div "Product Images" at bounding box center [664, 142] width 465 height 787
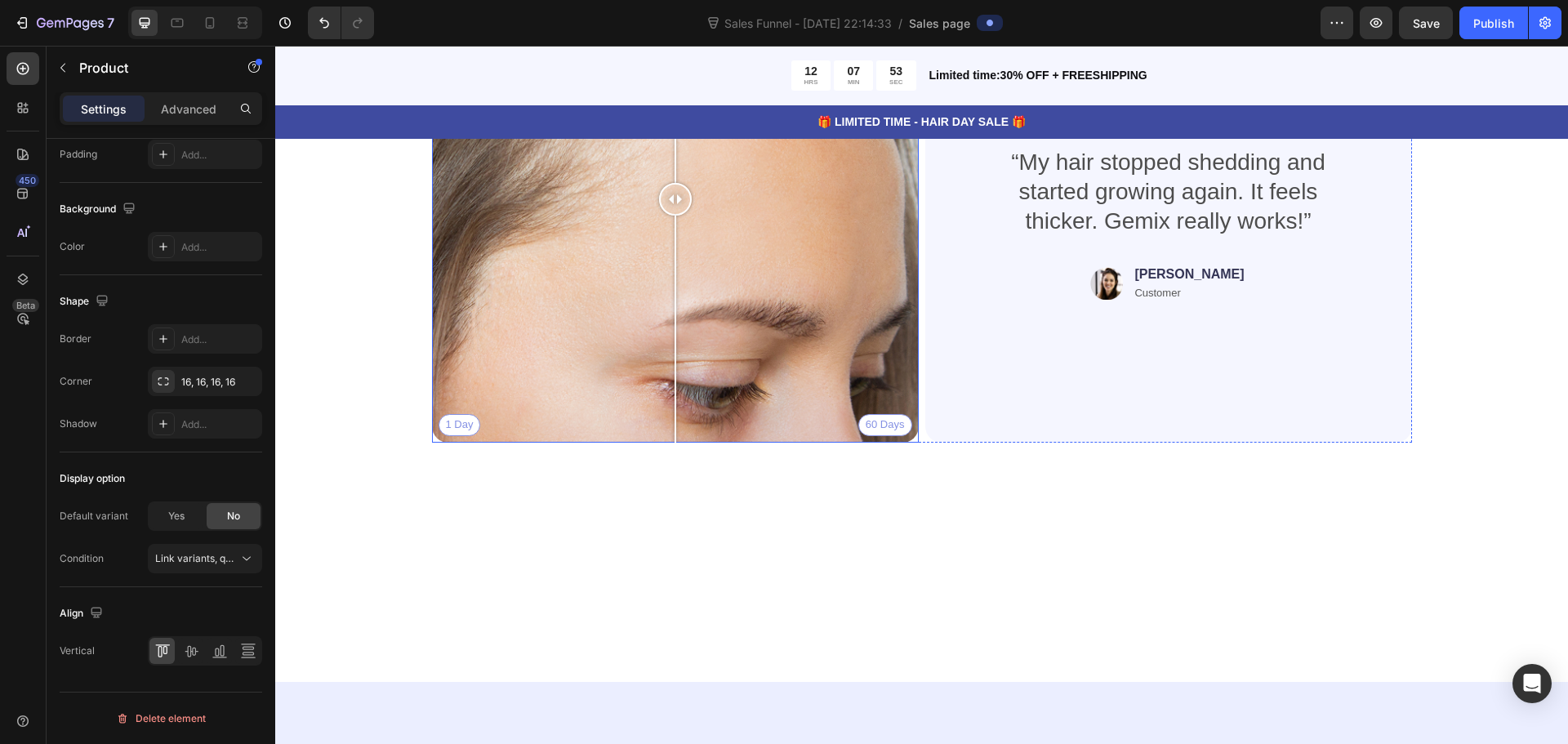
scroll to position [4572, 0]
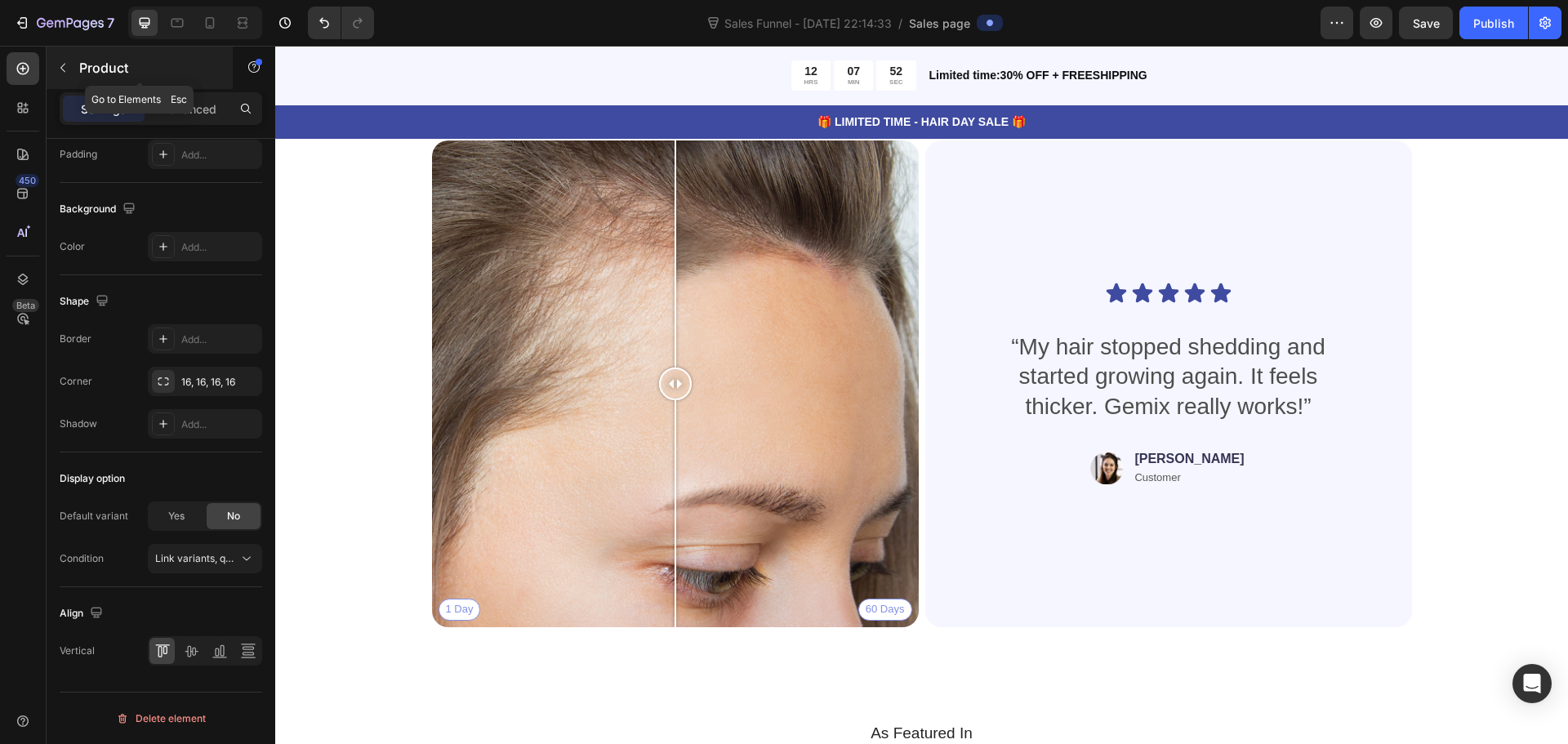
click at [66, 62] on icon "button" at bounding box center [62, 68] width 13 height 13
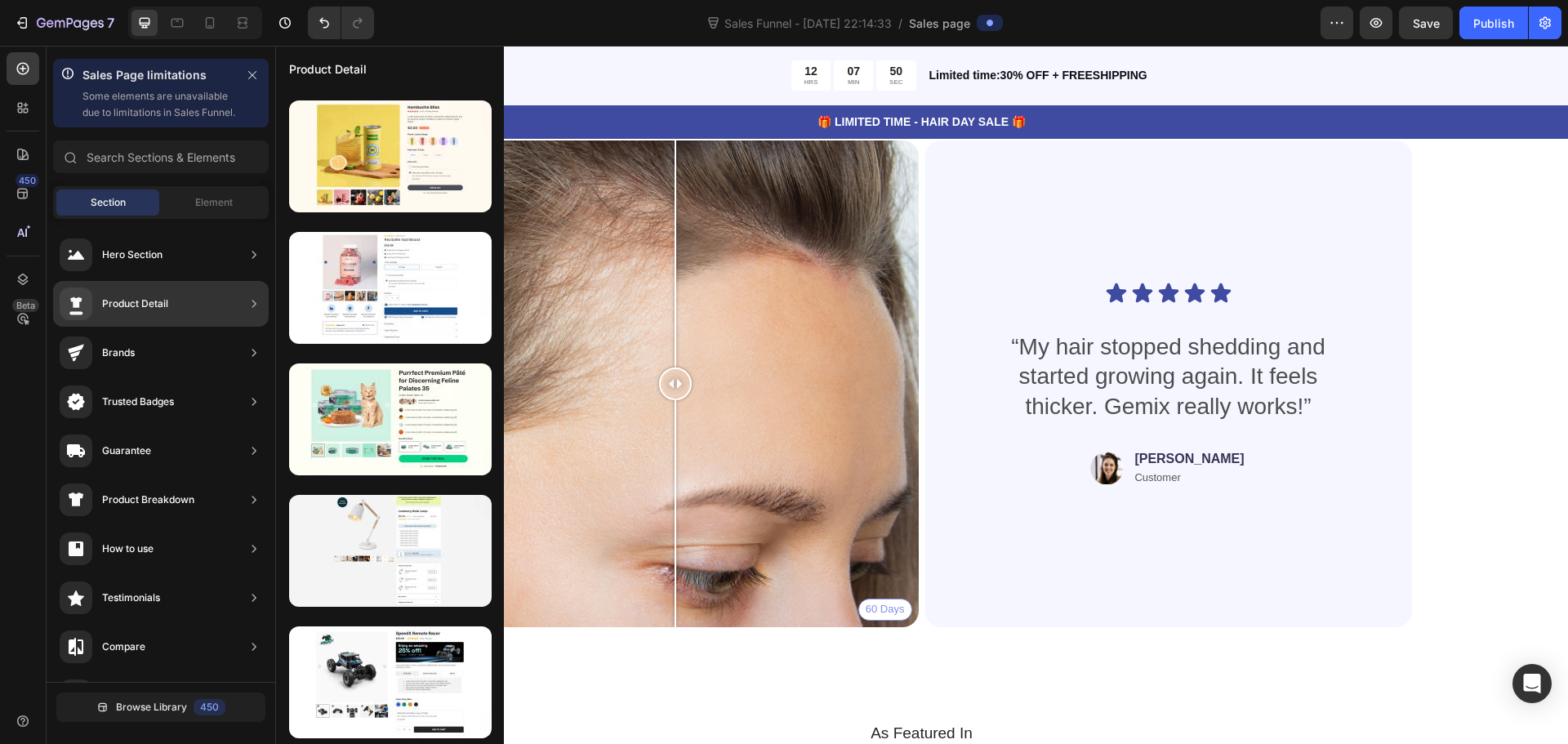
click at [191, 379] on div "Brands" at bounding box center [161, 401] width 215 height 45
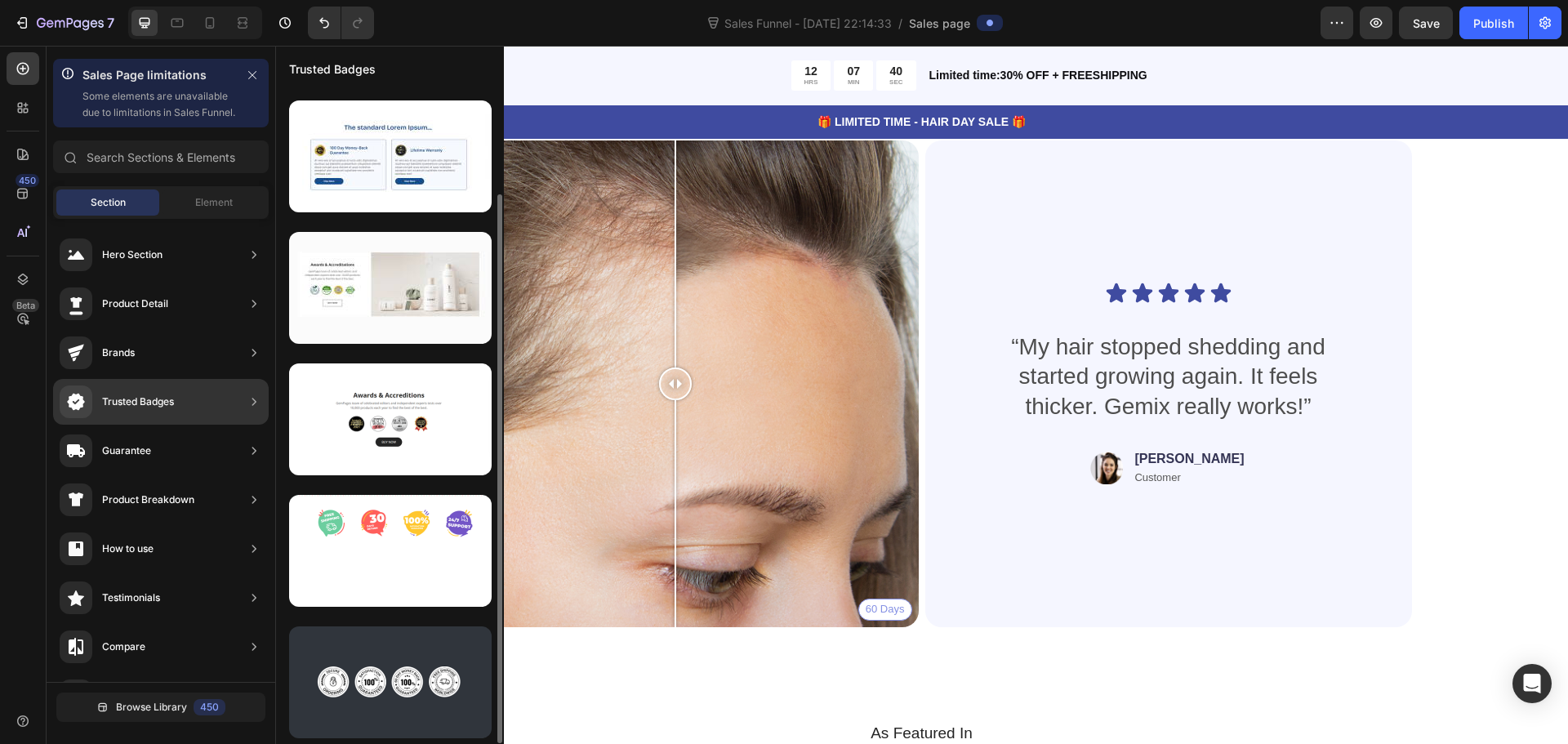
scroll to position [125, 0]
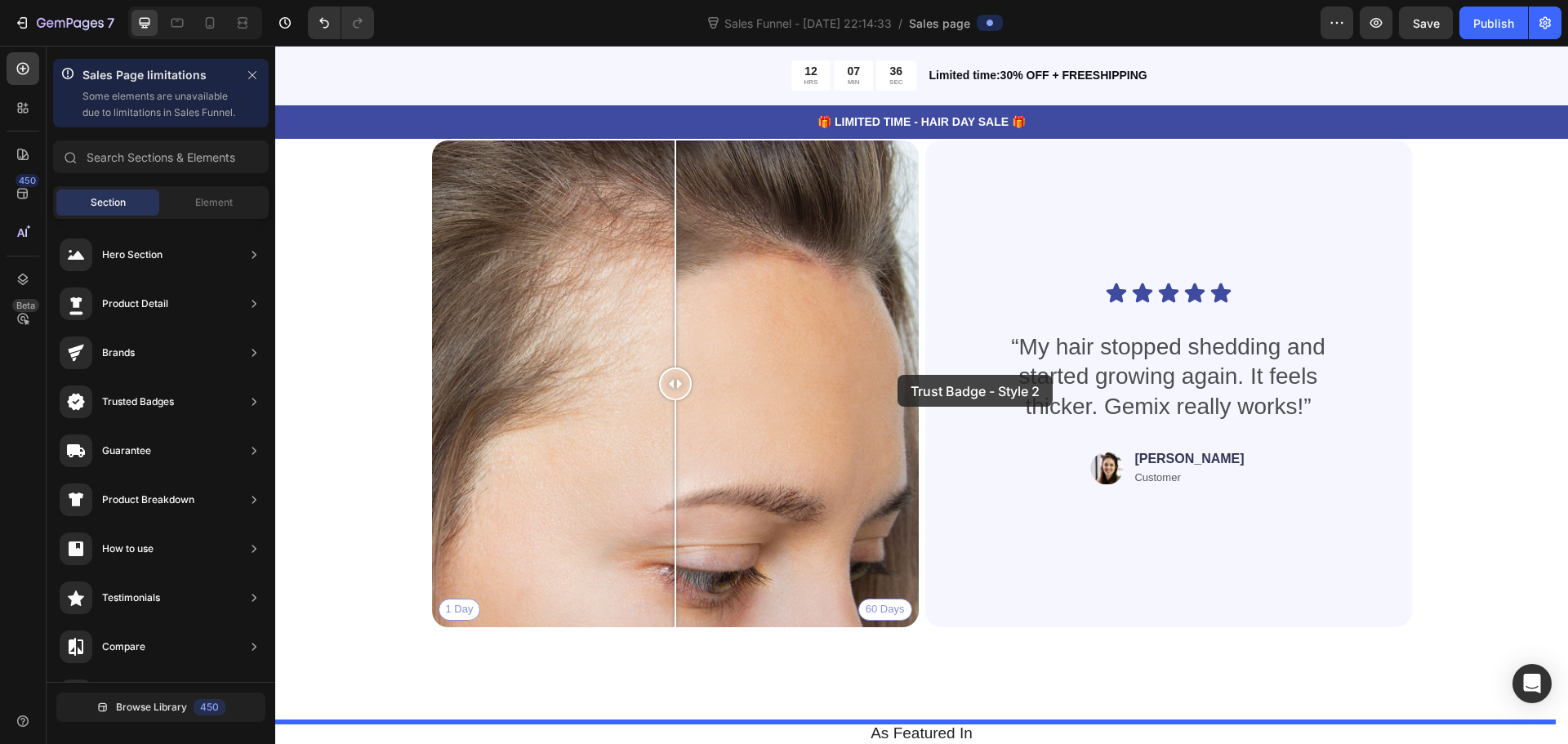
drag, startPoint x: 662, startPoint y: 481, endPoint x: 899, endPoint y: 363, distance: 264.8
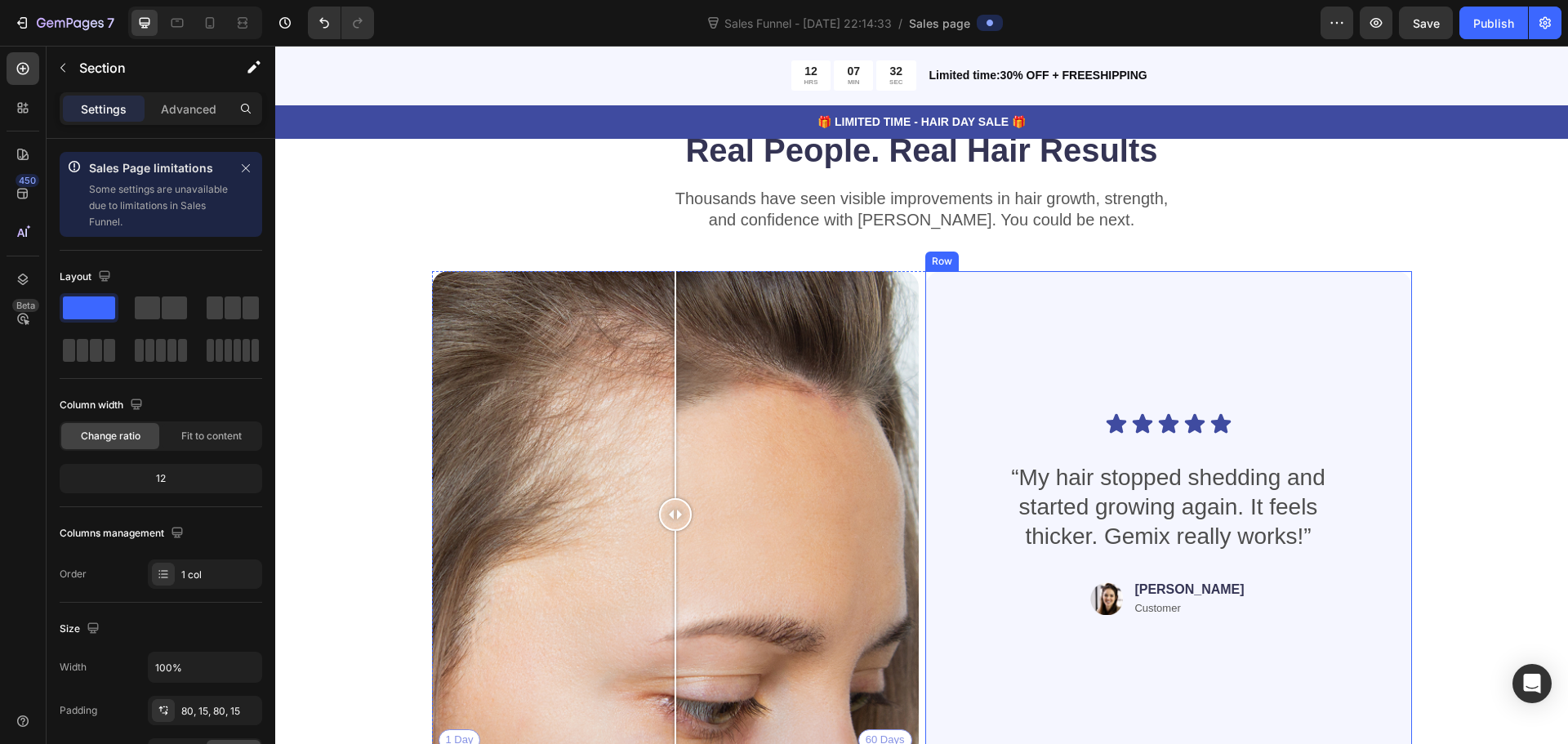
scroll to position [4048, 0]
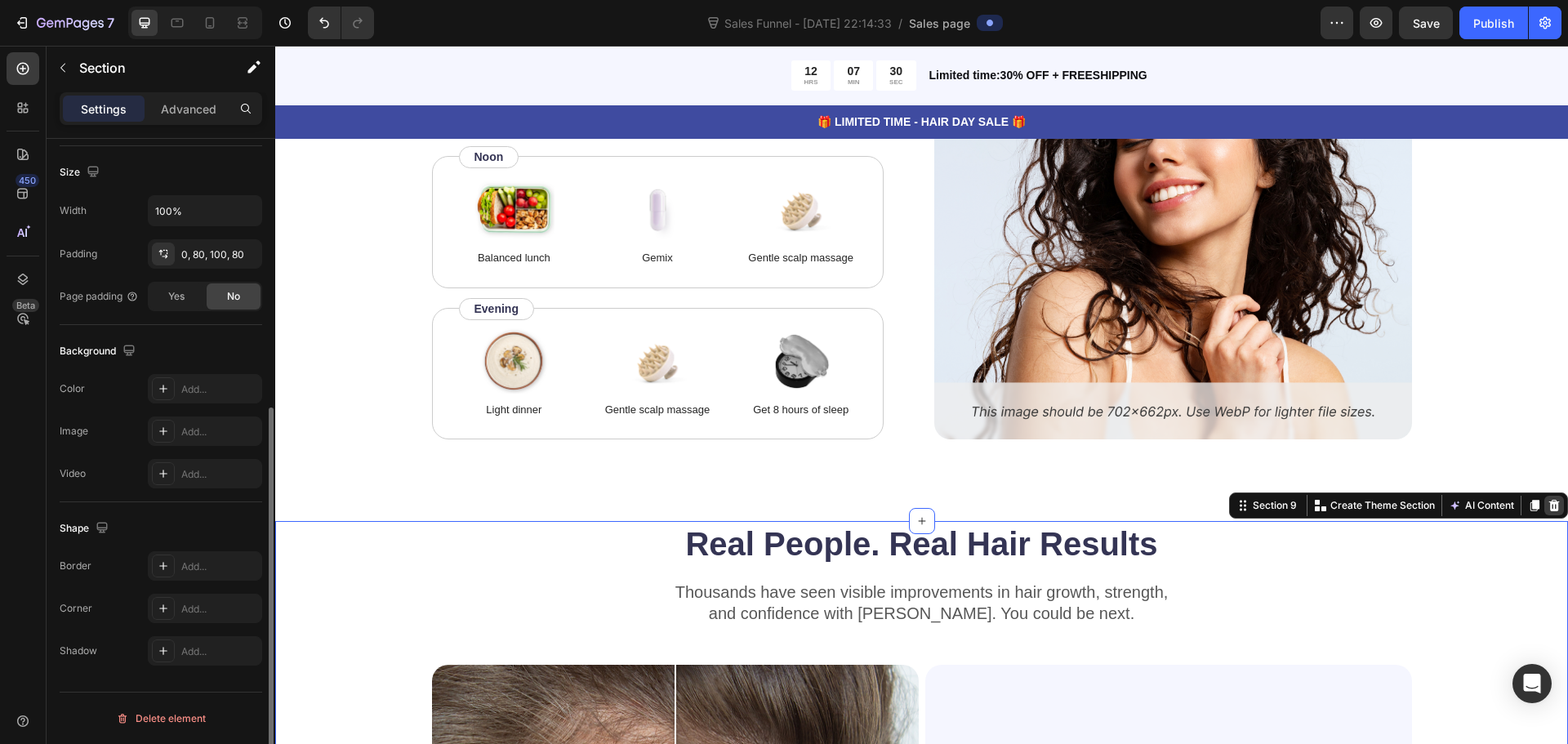
click at [1549, 505] on icon at bounding box center [1555, 505] width 11 height 12
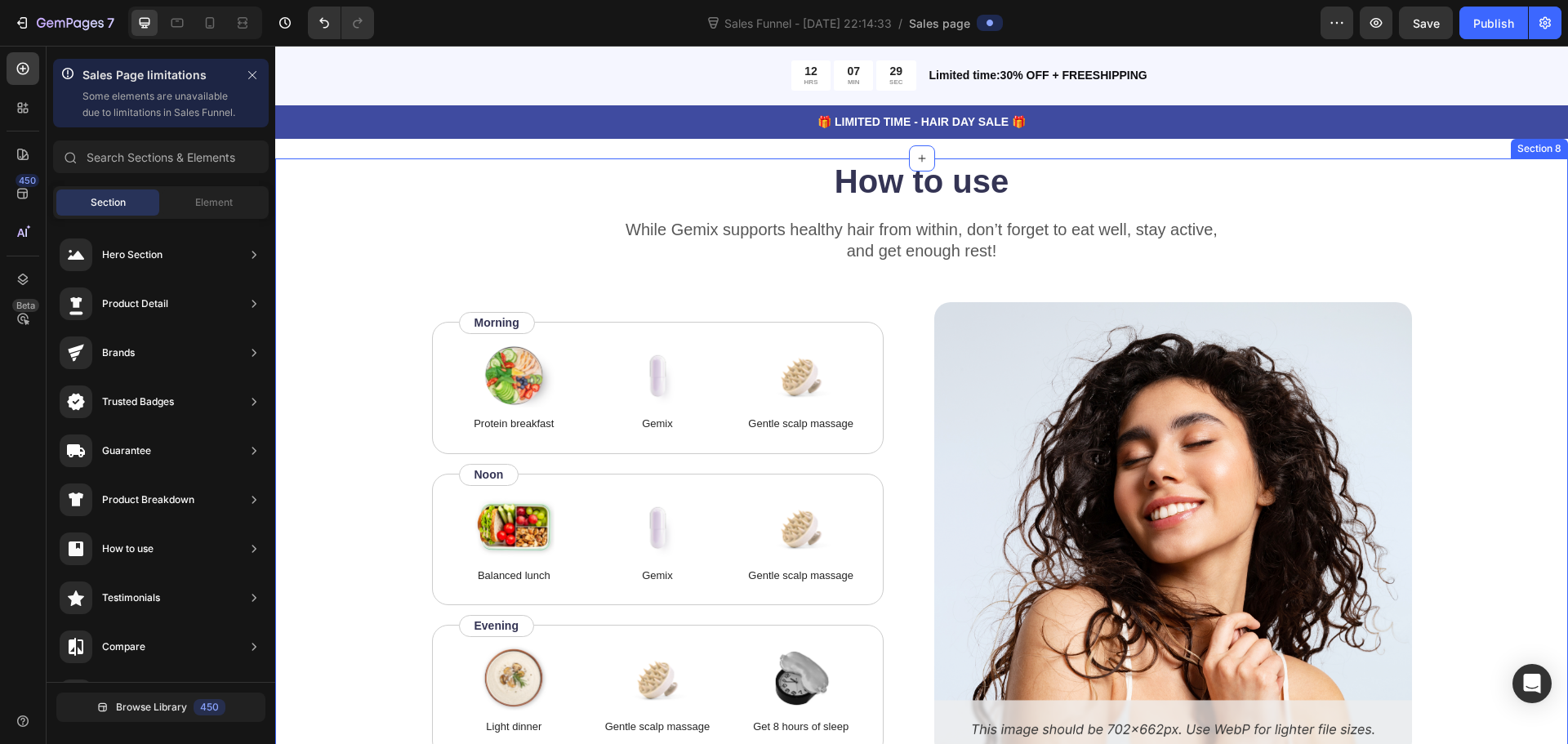
click at [1472, 338] on div "How to use Heading While Gemix supports healthy hair from within, don’t forget …" at bounding box center [921, 457] width 1162 height 598
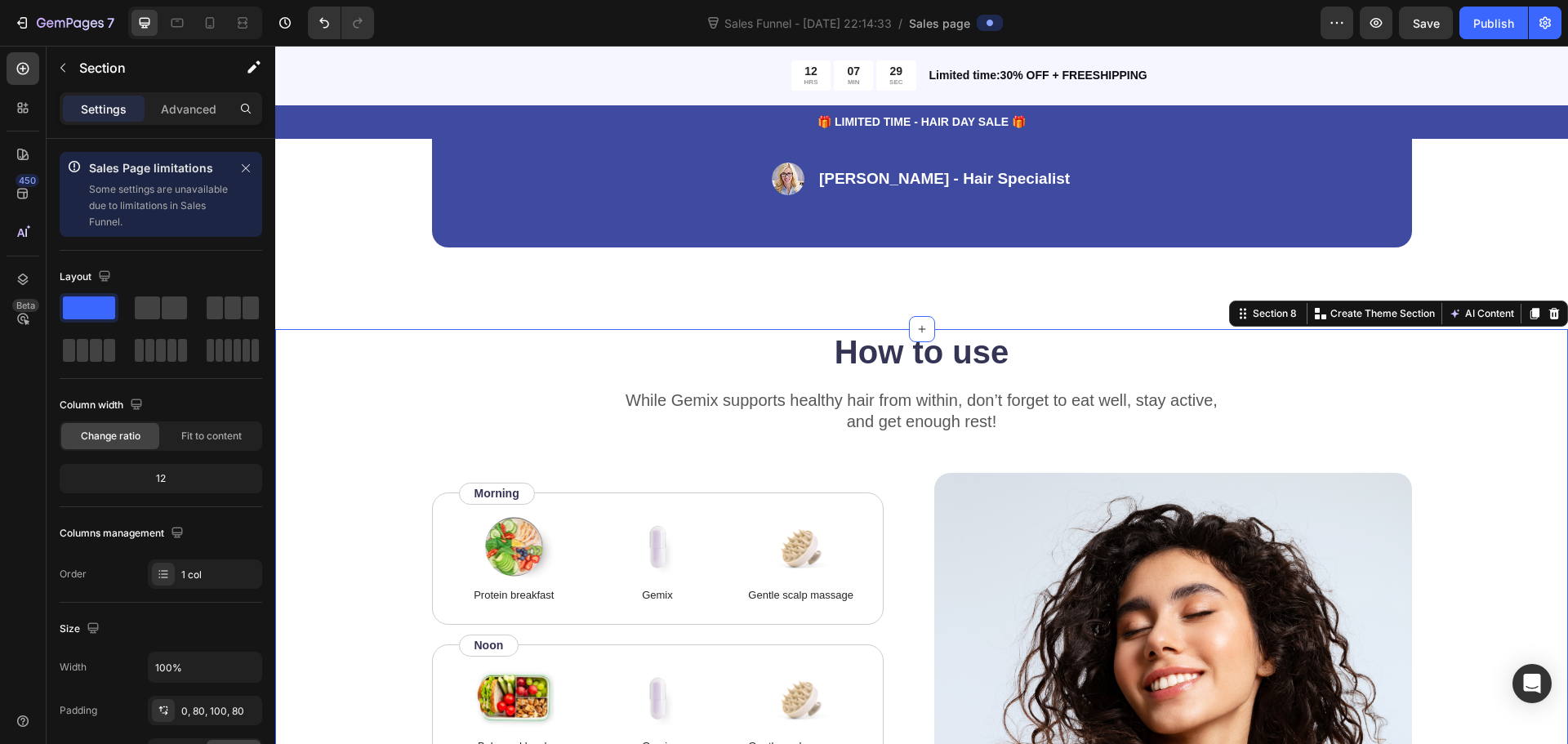
scroll to position [3557, 0]
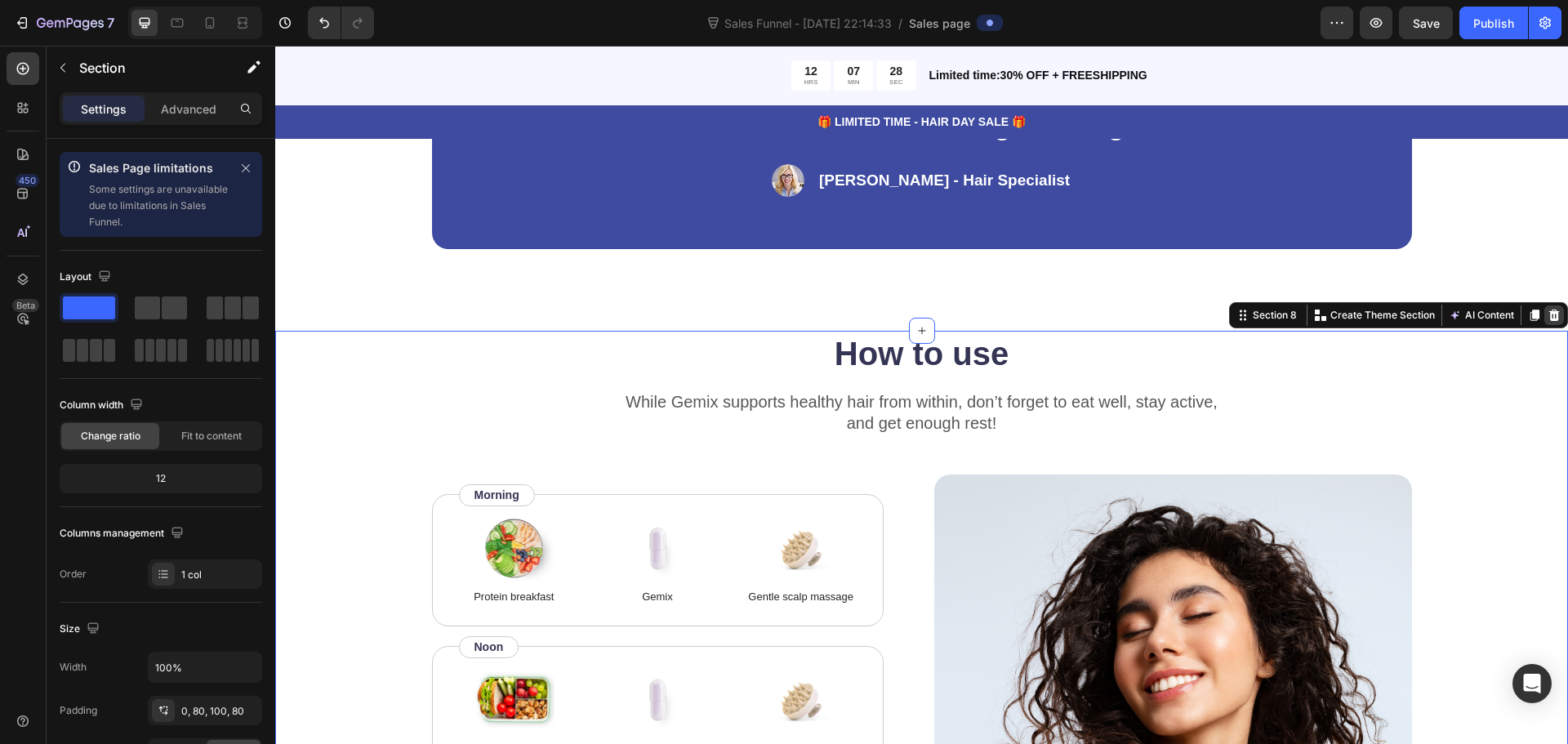
click at [1549, 316] on icon at bounding box center [1555, 315] width 11 height 12
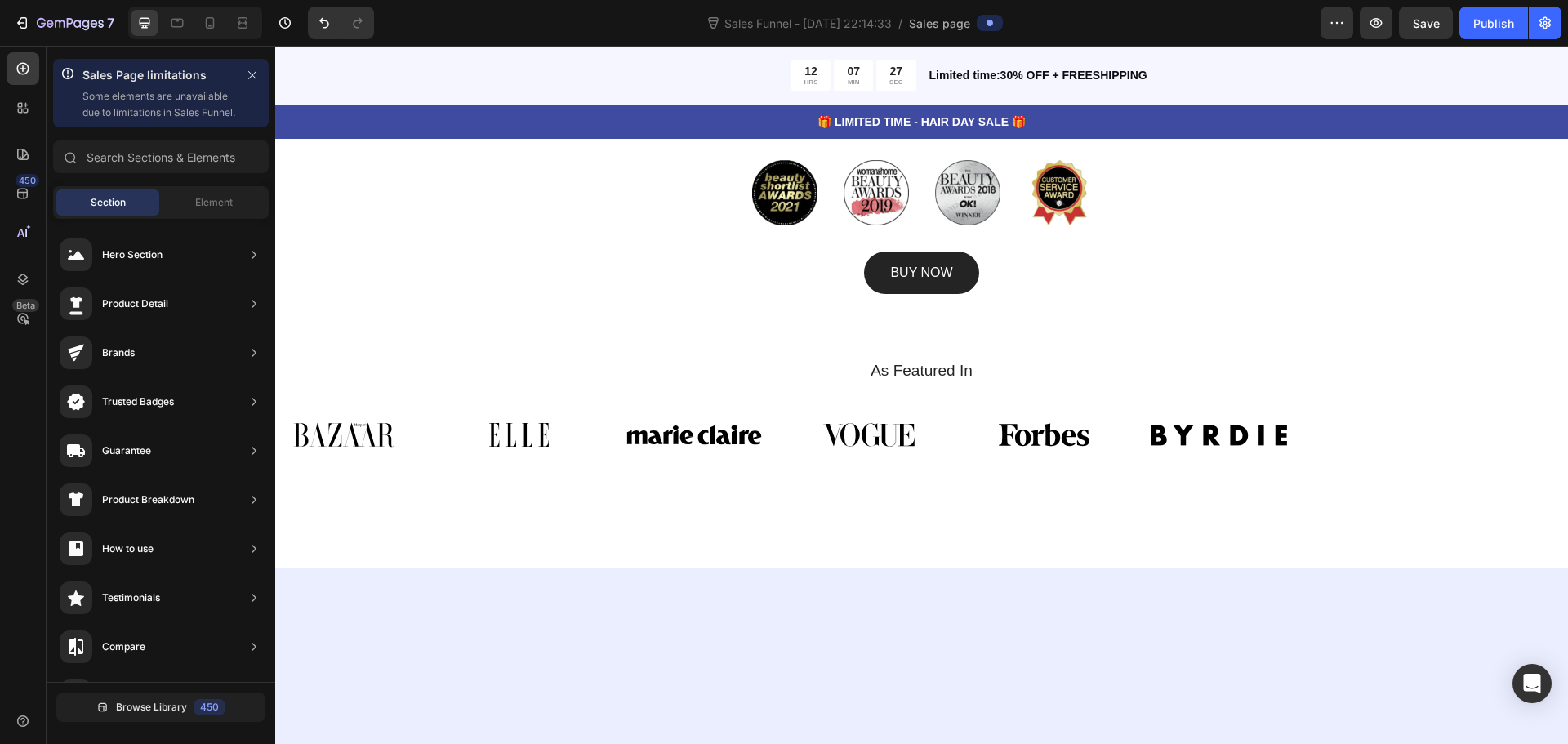
scroll to position [3231, 0]
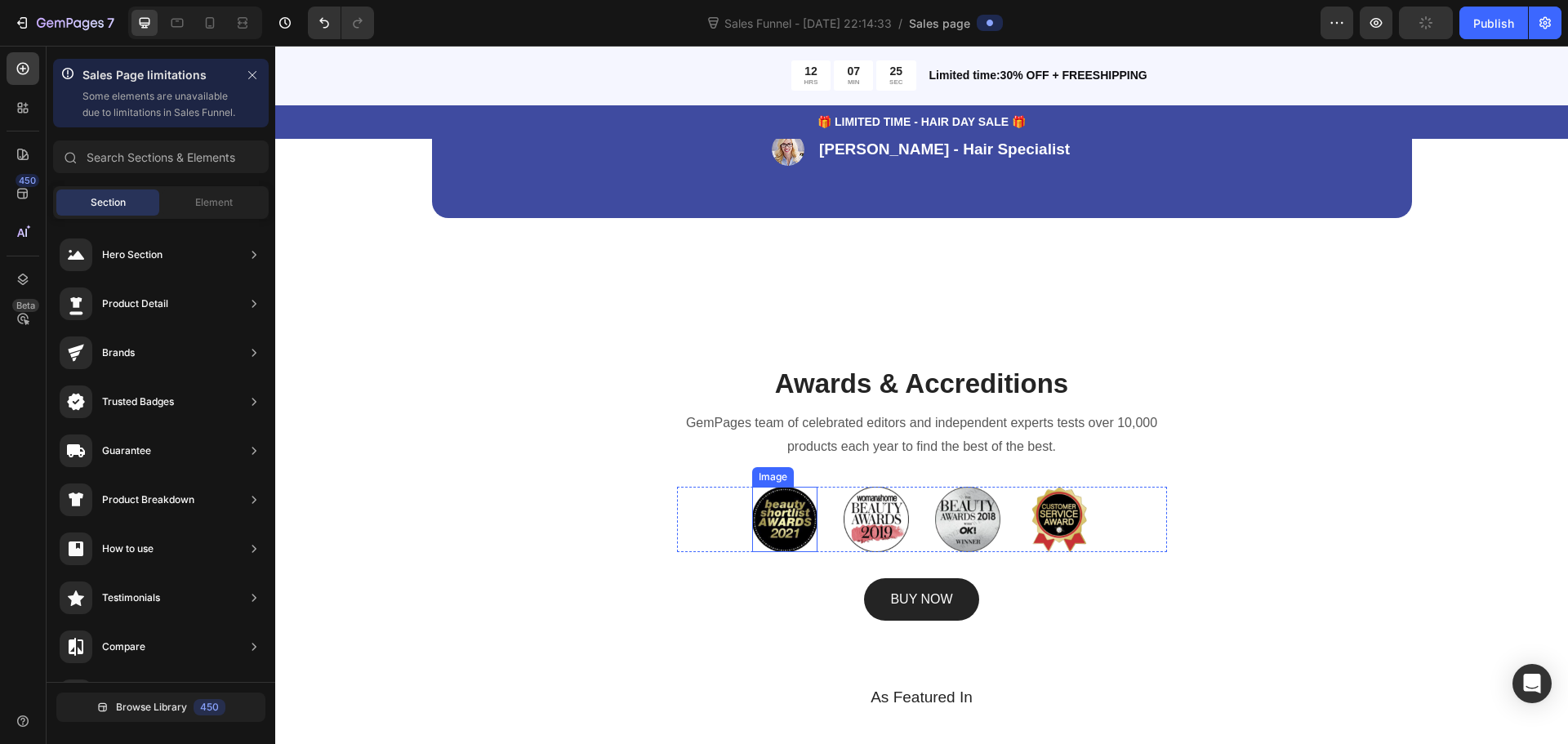
click at [782, 525] on img at bounding box center [784, 519] width 65 height 65
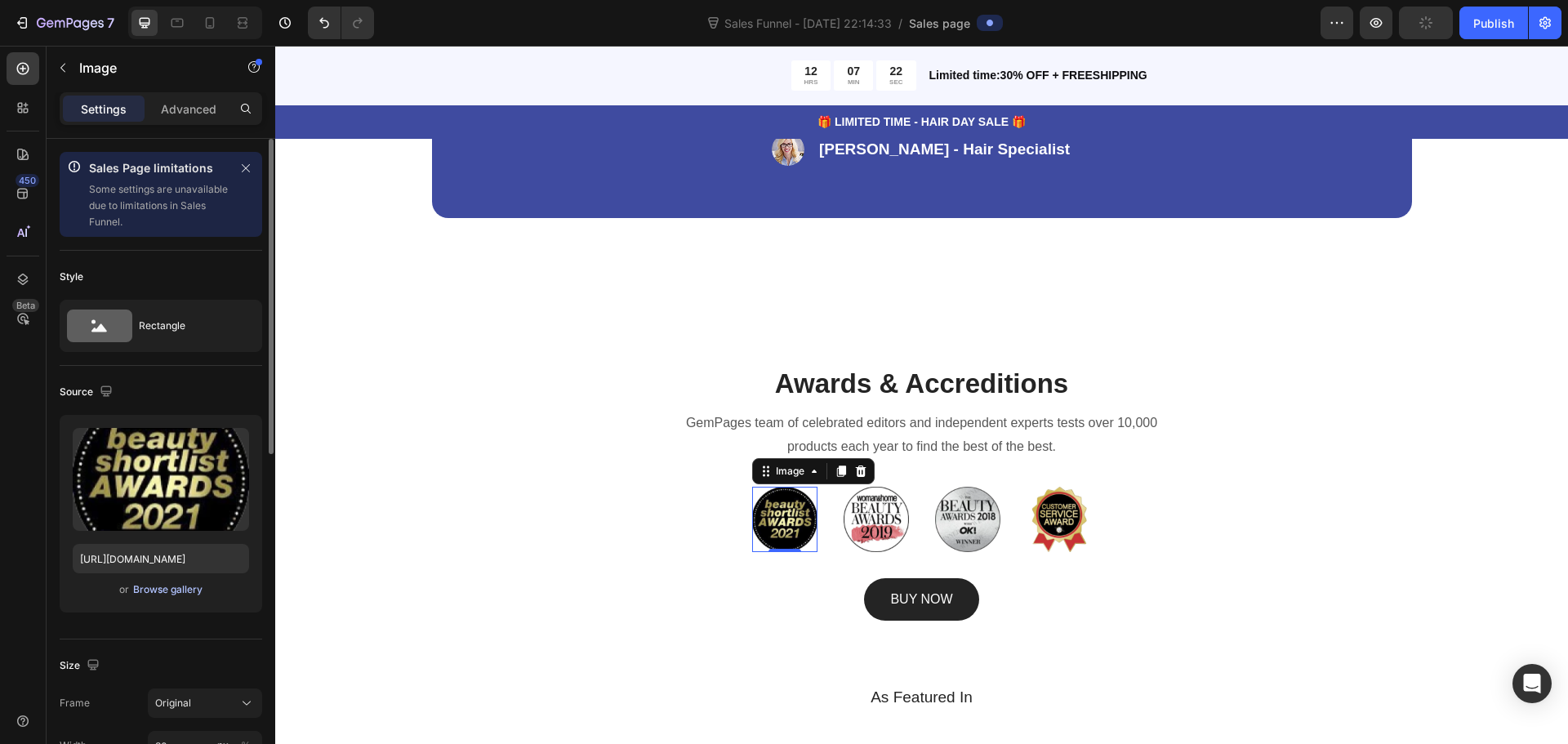
click at [183, 590] on div "Browse gallery" at bounding box center [168, 589] width 69 height 15
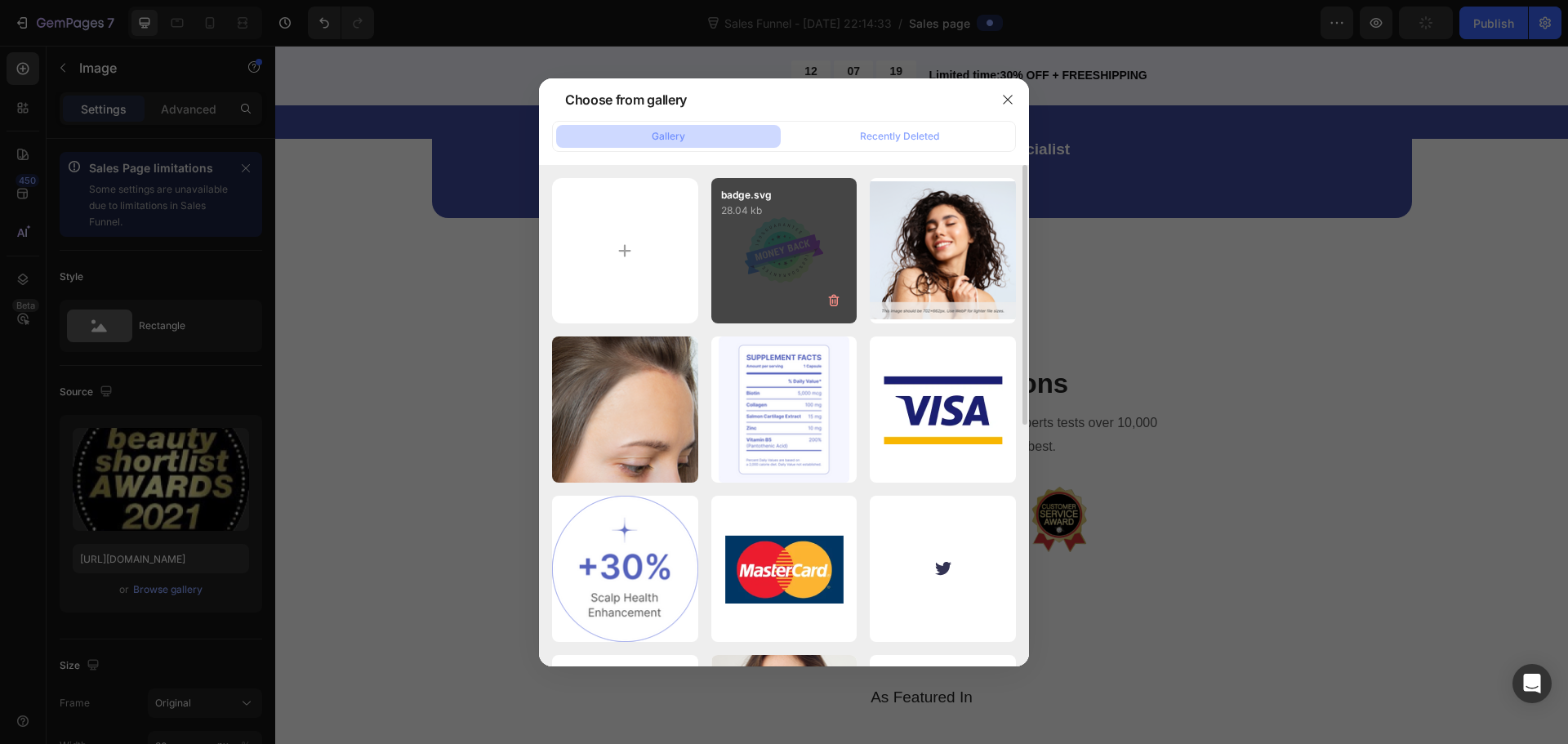
click at [794, 249] on div "badge.svg 28.04 kb" at bounding box center [784, 251] width 146 height 146
type input "https://cdn.shopify.com/s/files/1/0933/3984/4985/files/gempages_581822064030122…"
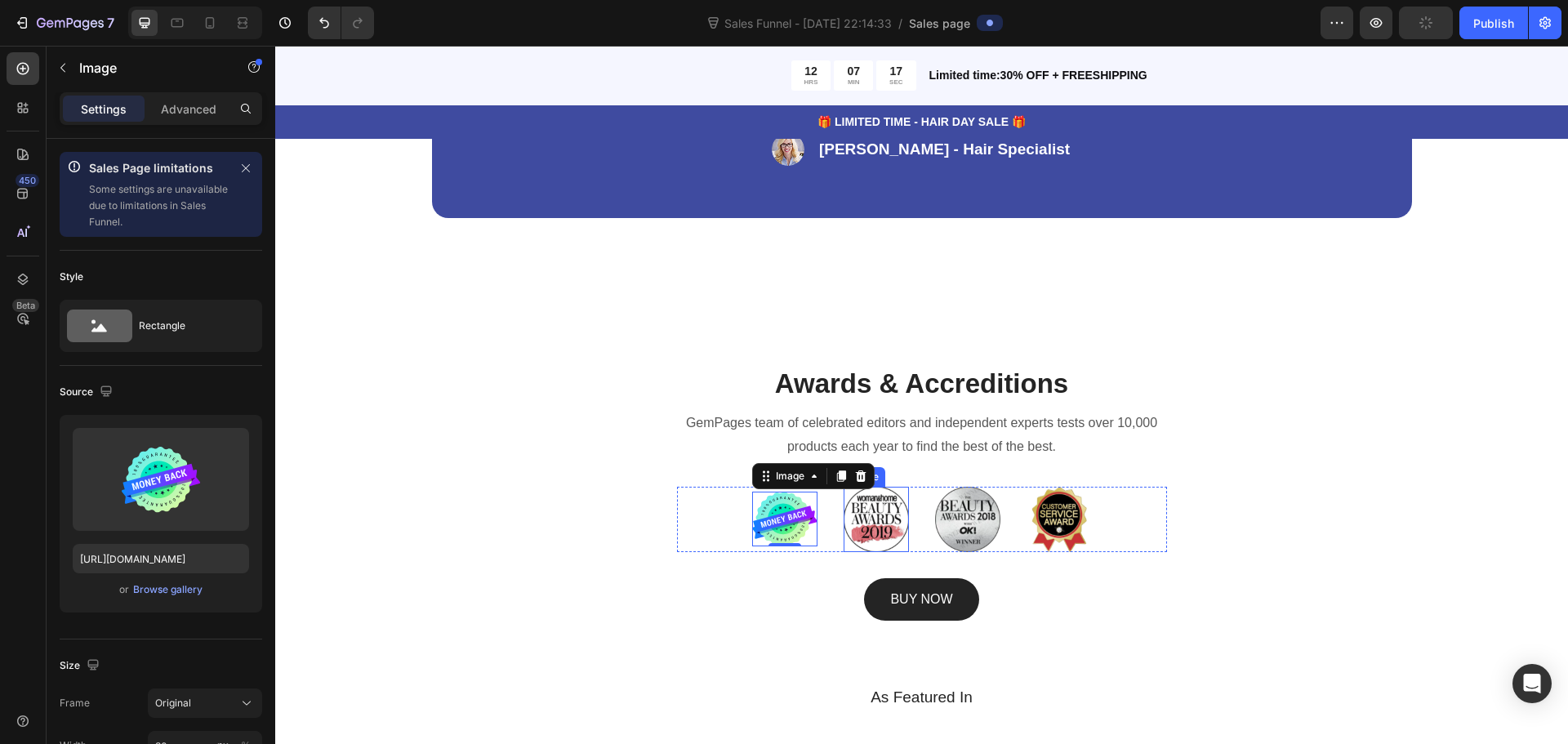
click at [861, 532] on img at bounding box center [876, 519] width 65 height 65
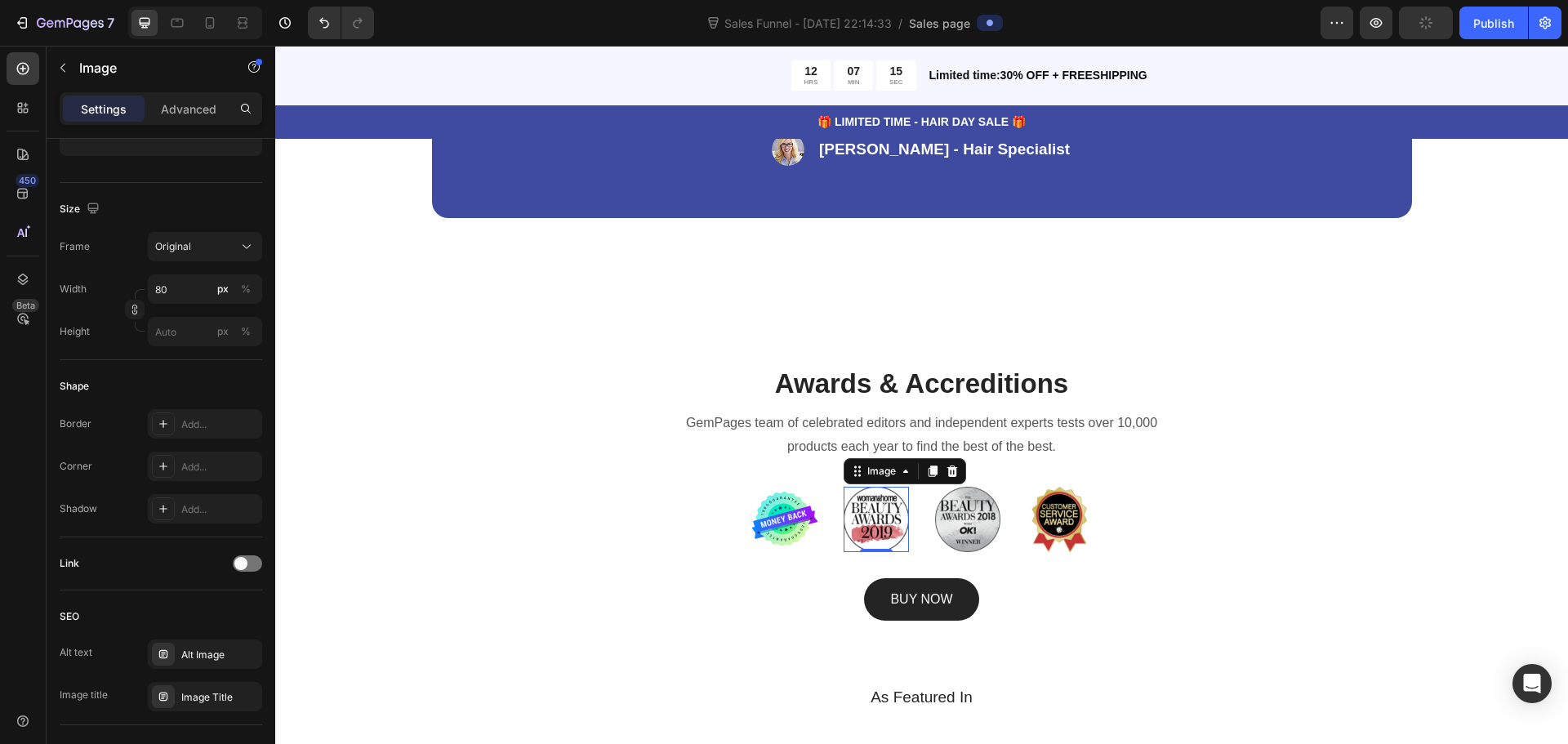
click at [883, 529] on img at bounding box center [876, 519] width 65 height 65
click at [880, 467] on div "Image" at bounding box center [881, 471] width 35 height 15
click at [880, 477] on div "Image" at bounding box center [881, 471] width 35 height 15
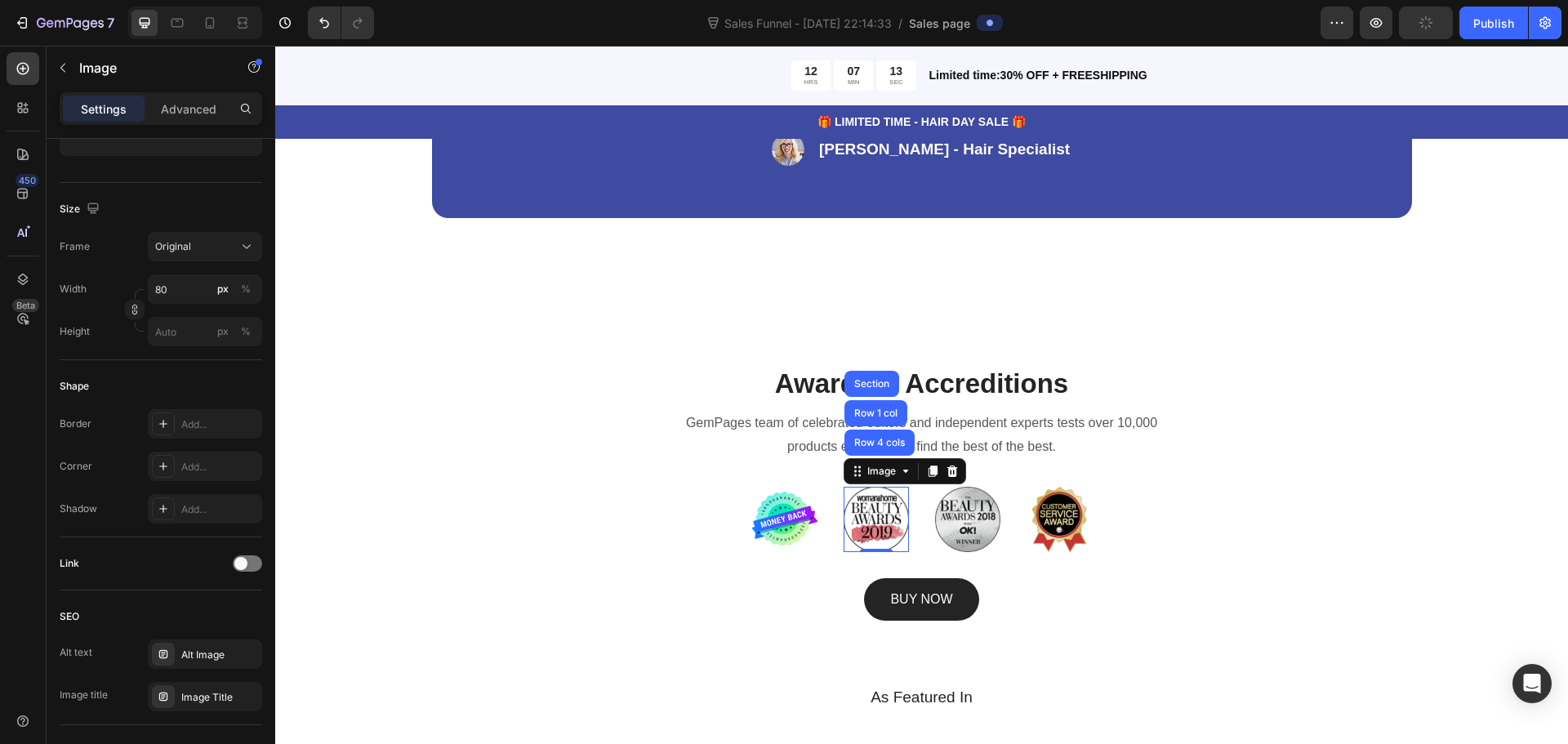
click at [878, 506] on img at bounding box center [876, 519] width 65 height 65
click at [951, 505] on img at bounding box center [967, 519] width 65 height 65
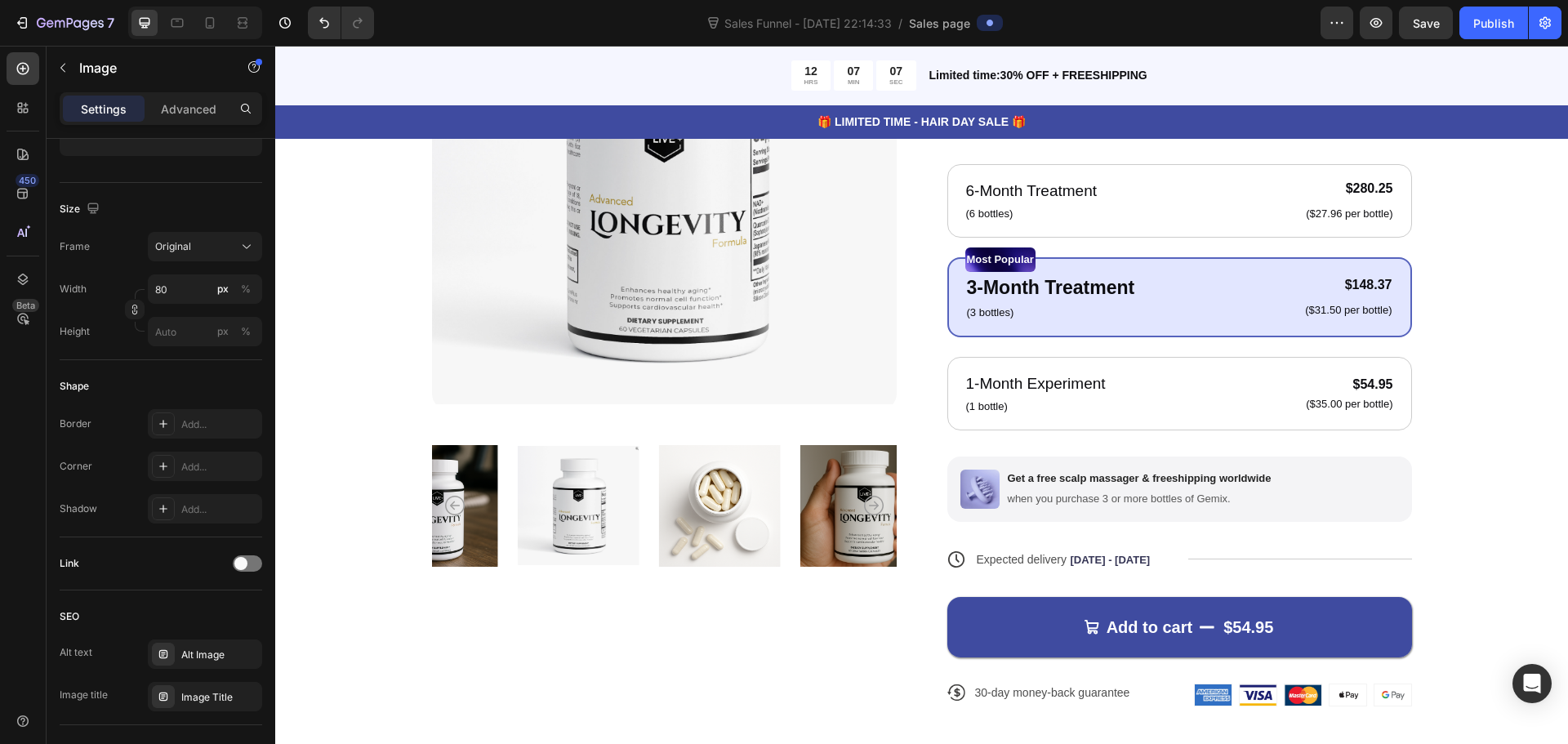
scroll to position [0, 0]
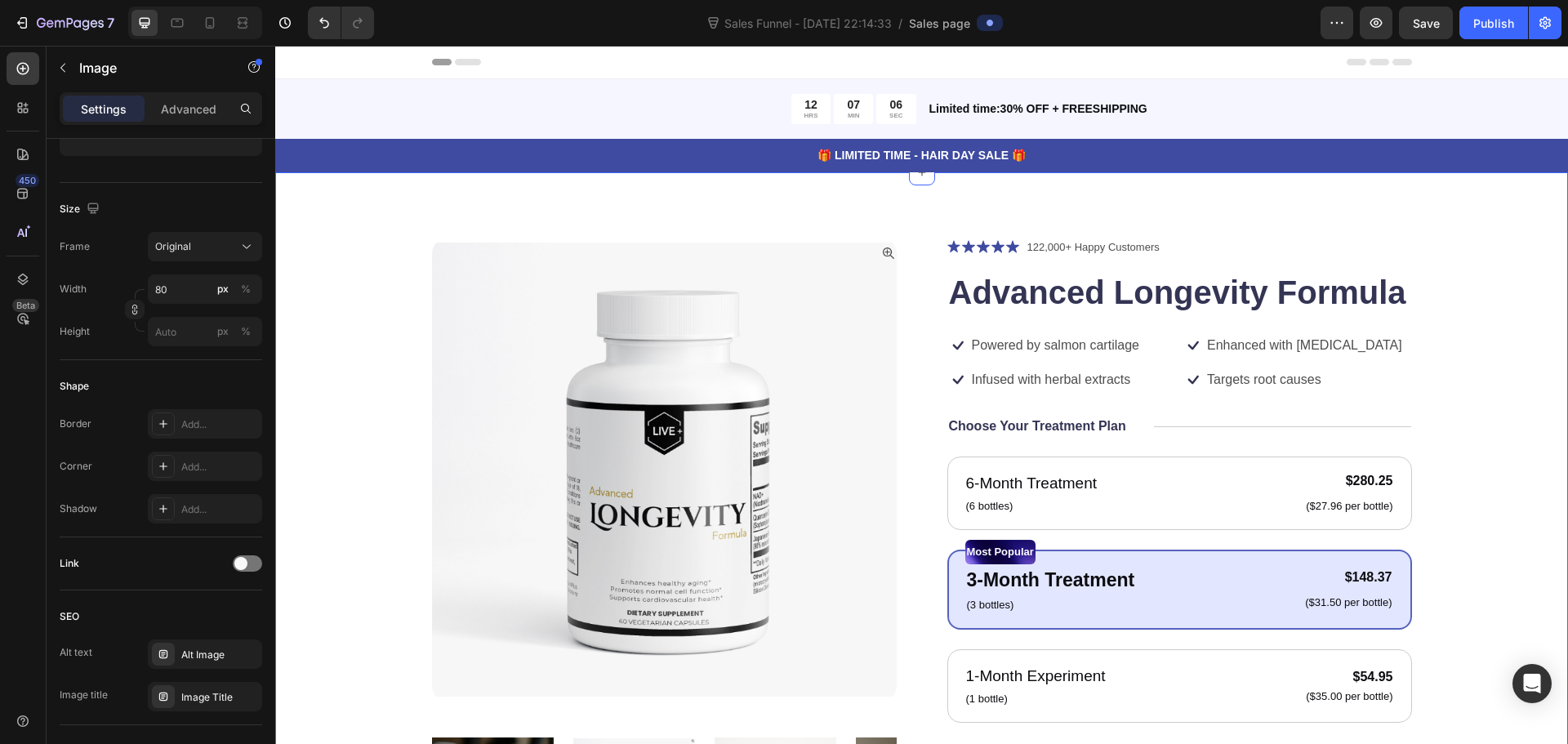
click at [441, 205] on div "Product Images Icon Icon Icon Icon Icon Icon List 122,000+ Happy Customers Text…" at bounding box center [922, 639] width 1293 height 934
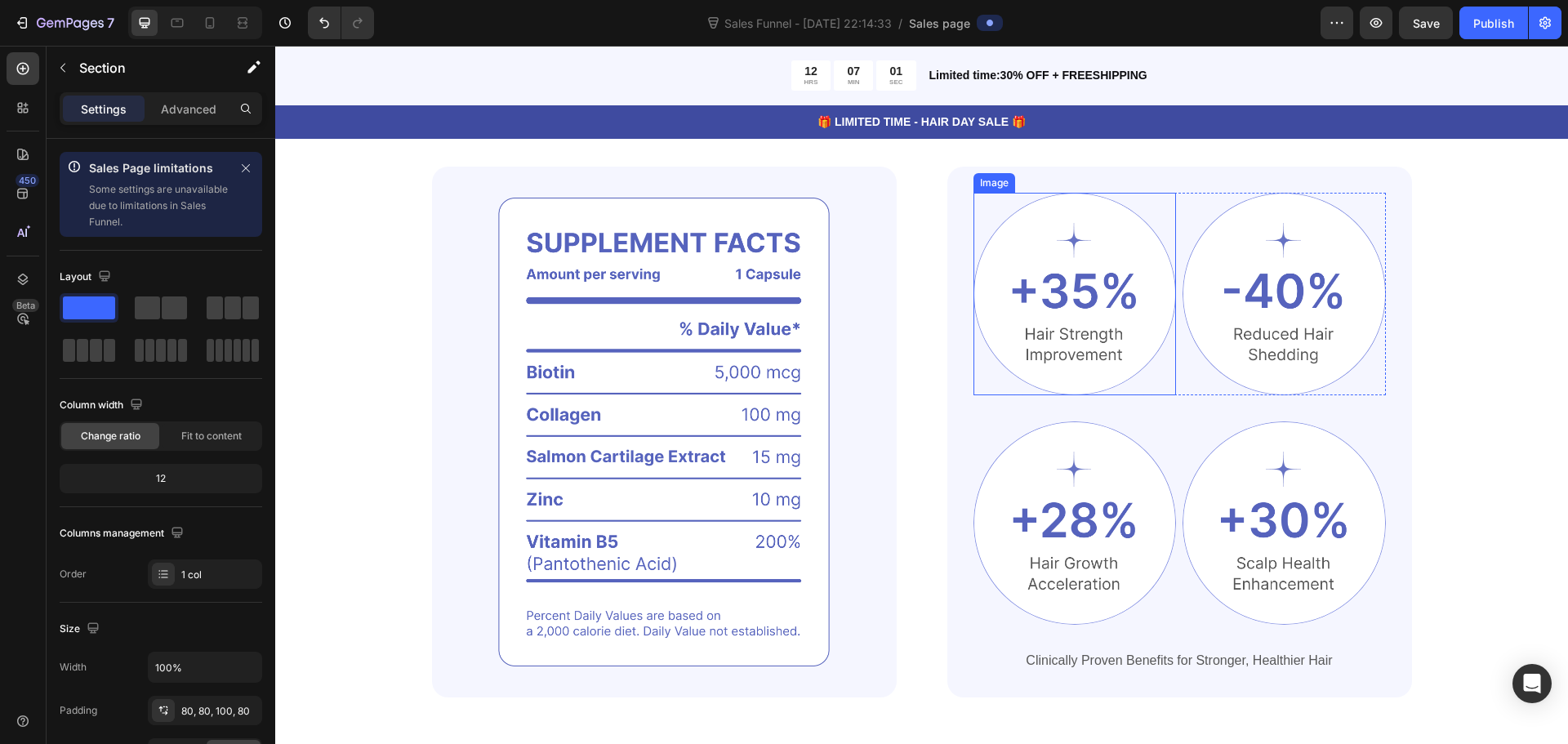
scroll to position [1551, 0]
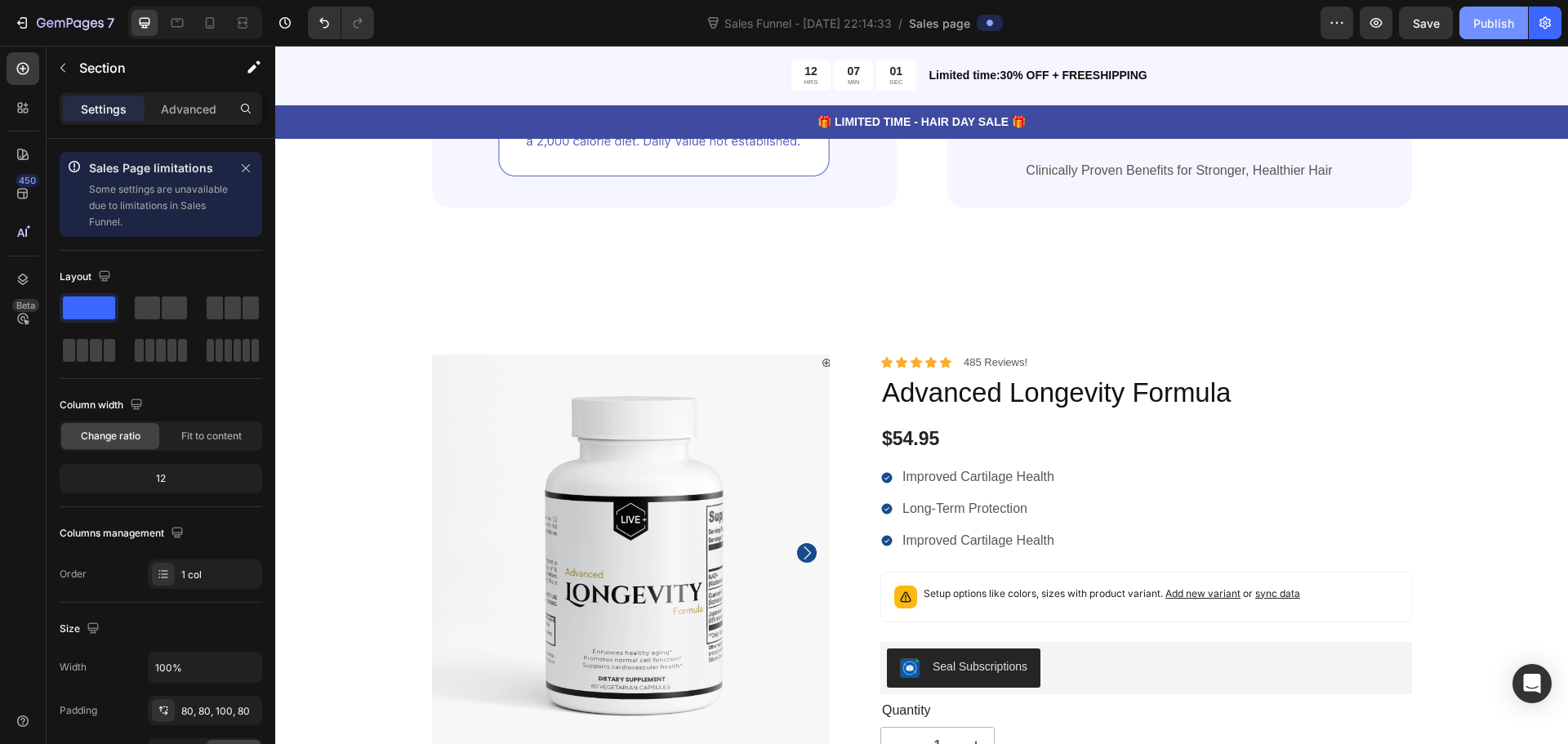
click at [1460, 18] on button "Publish" at bounding box center [1493, 22] width 69 height 33
click at [1461, 18] on button "Publish" at bounding box center [1493, 22] width 69 height 33
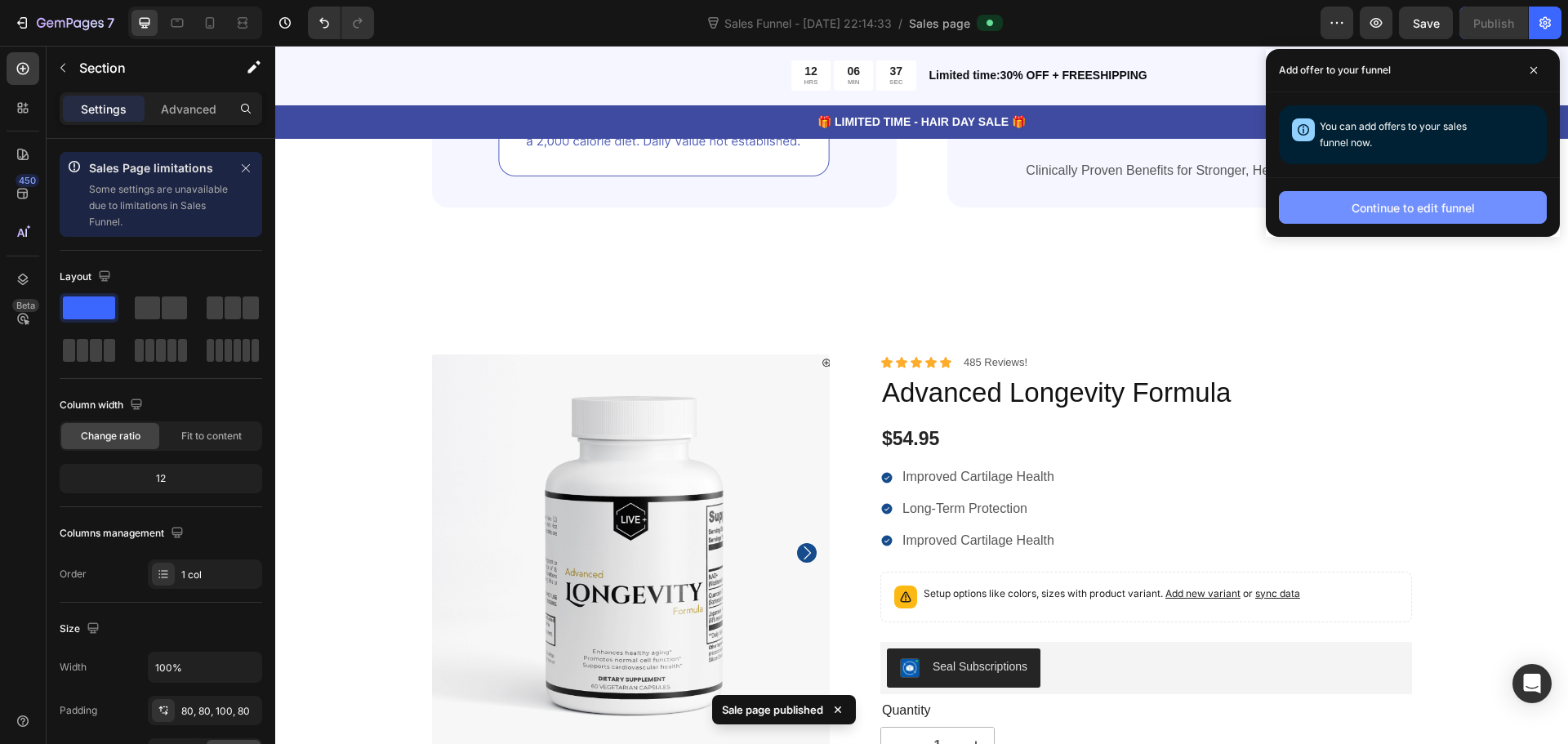
click at [1349, 201] on button "Continue to edit funnel" at bounding box center [1412, 207] width 268 height 33
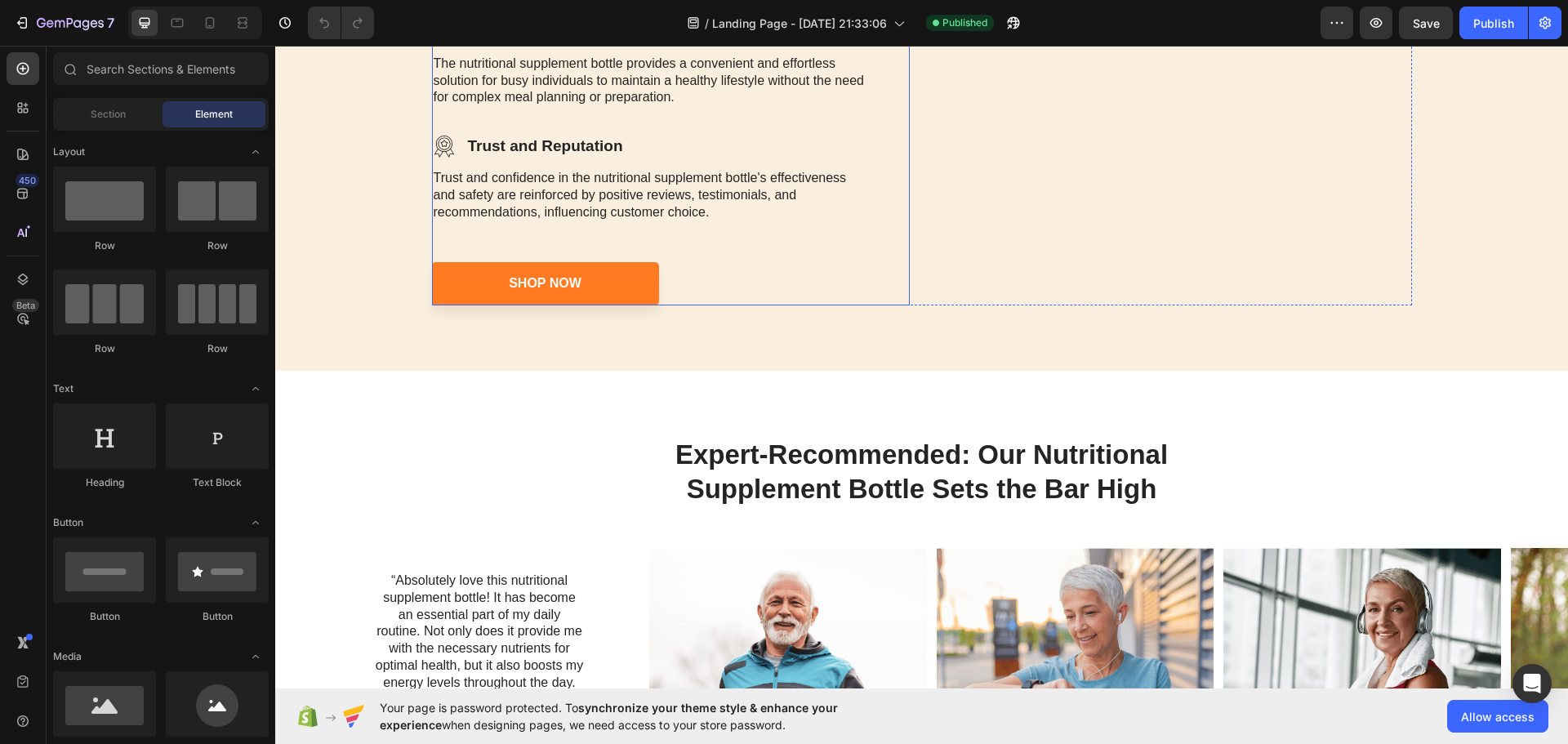
scroll to position [2449, 0]
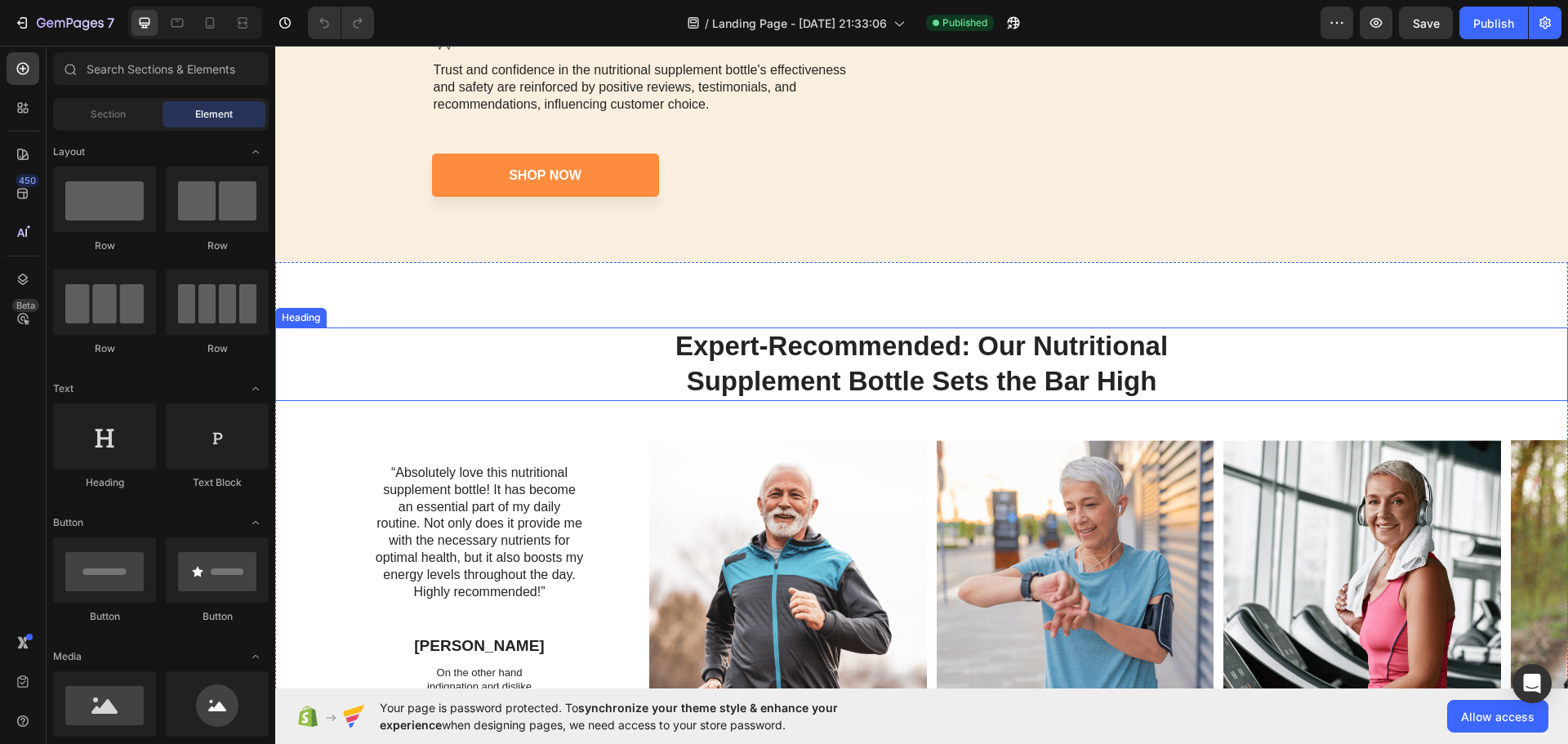
click at [735, 354] on h2 "Expert-Recommended: Our Nutritional Supplement Bottle Sets the Bar High" at bounding box center [922, 364] width 646 height 74
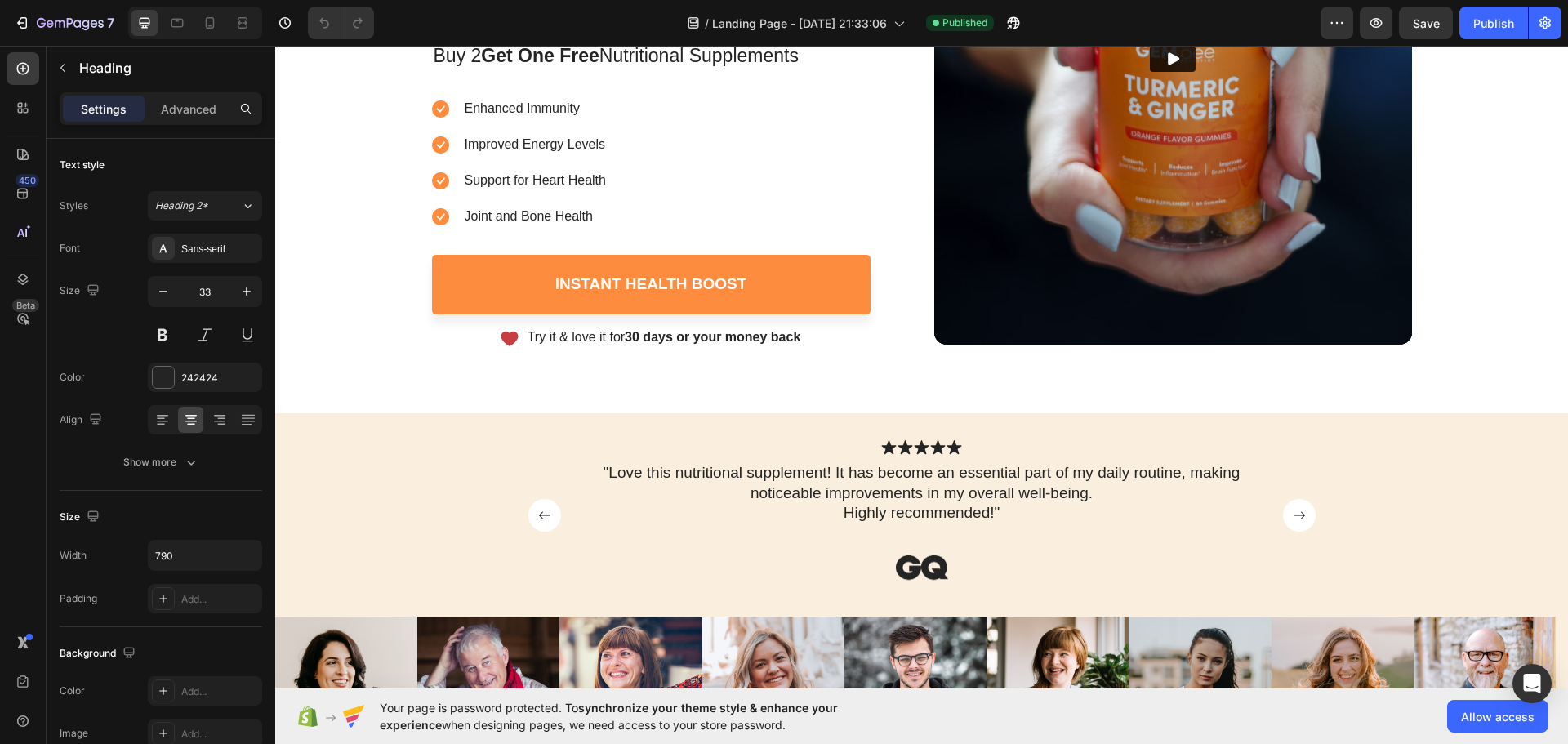
scroll to position [408, 0]
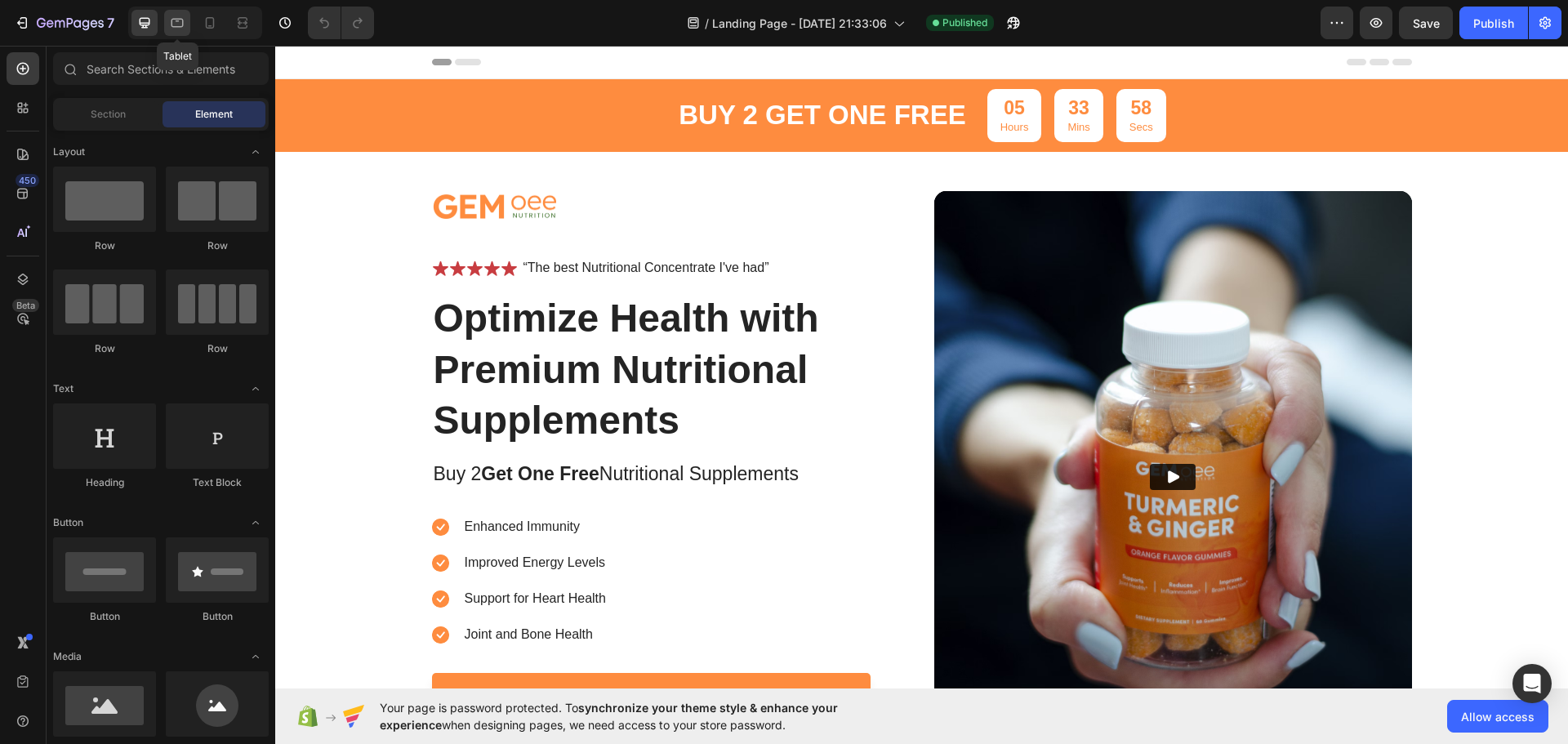
click at [175, 20] on icon at bounding box center [178, 23] width 12 height 9
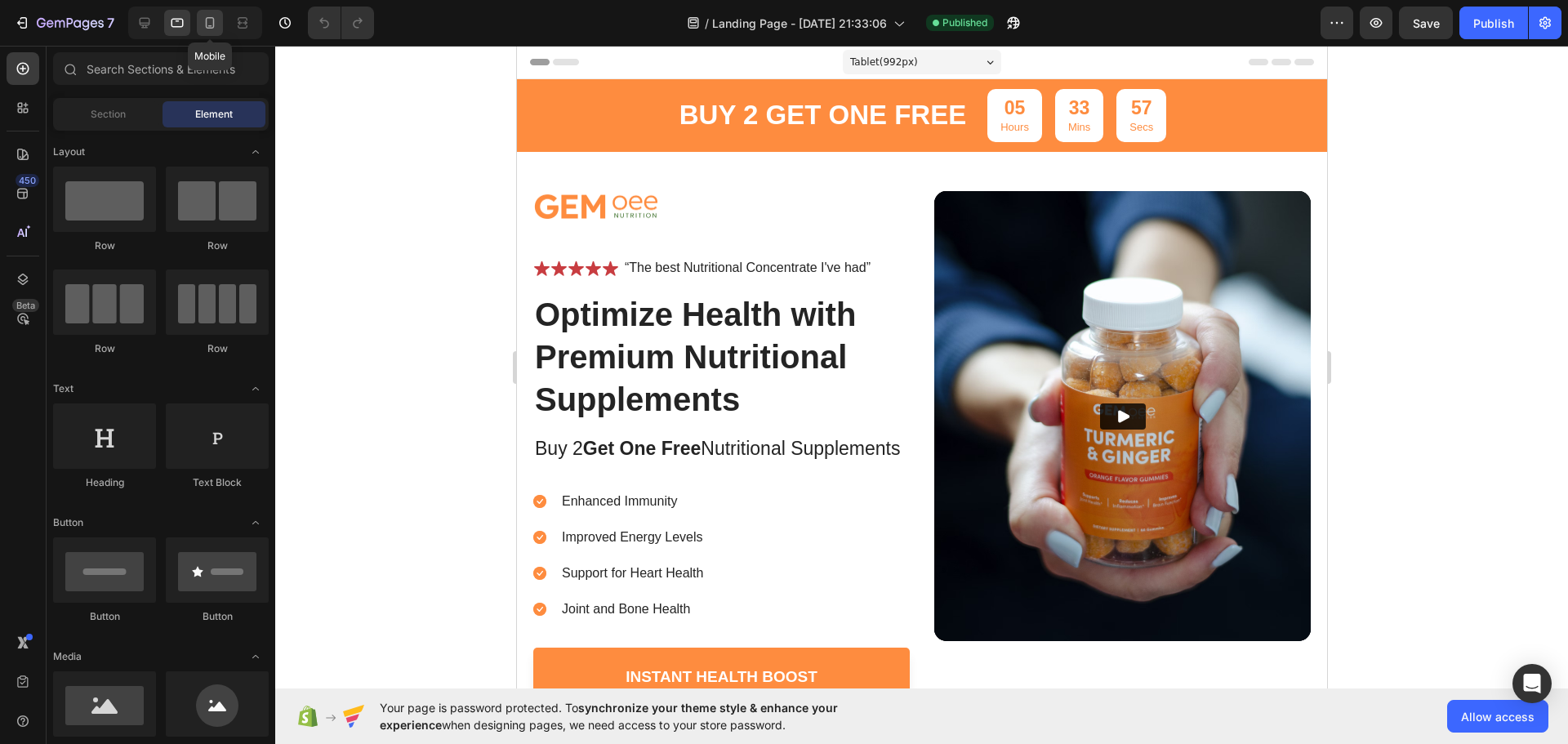
click at [211, 25] on icon at bounding box center [210, 23] width 16 height 16
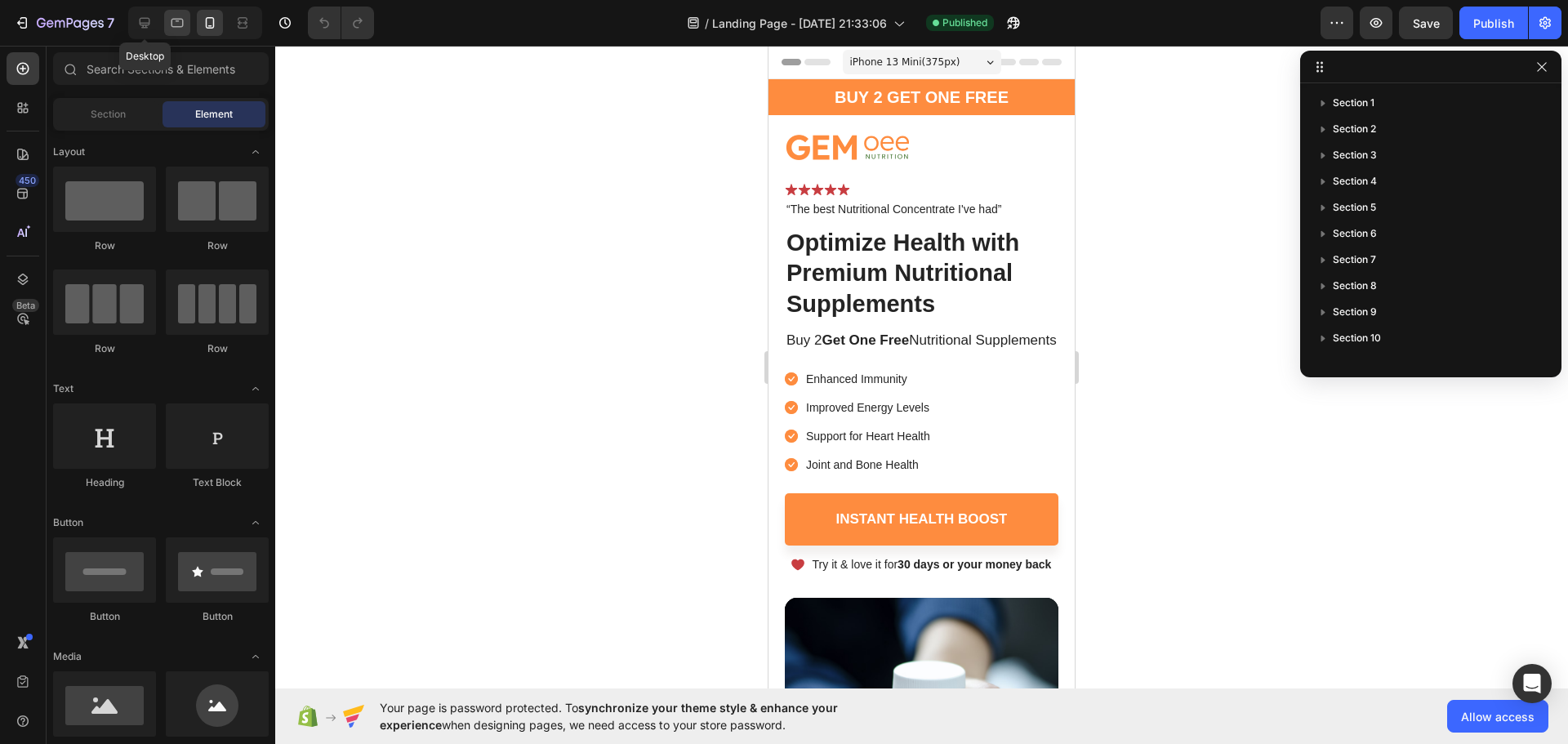
click at [164, 30] on div "Desktop" at bounding box center [195, 22] width 134 height 33
click at [175, 25] on icon at bounding box center [177, 23] width 16 height 16
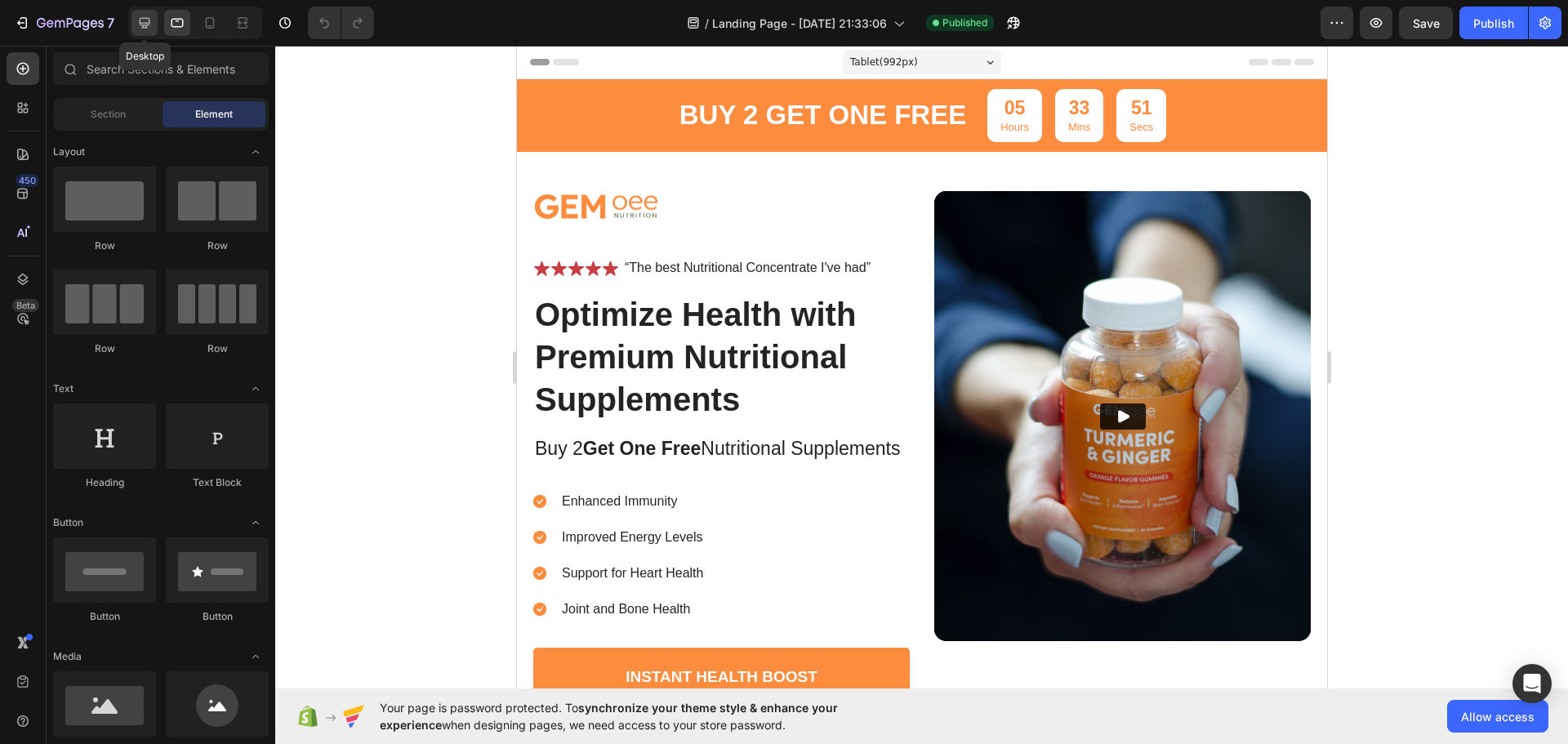
click at [153, 23] on div at bounding box center [144, 22] width 26 height 26
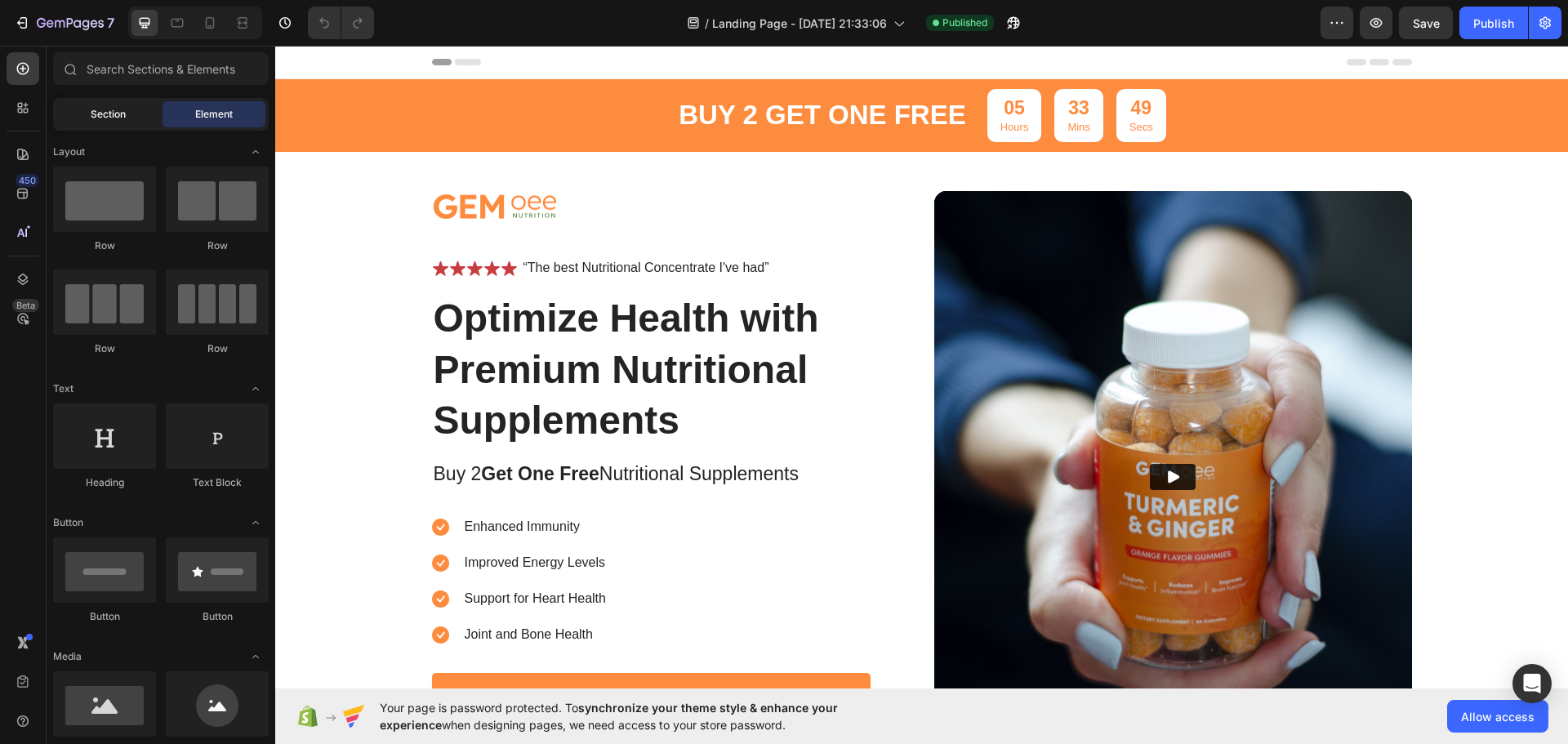
click at [97, 109] on span "Section" at bounding box center [108, 114] width 35 height 15
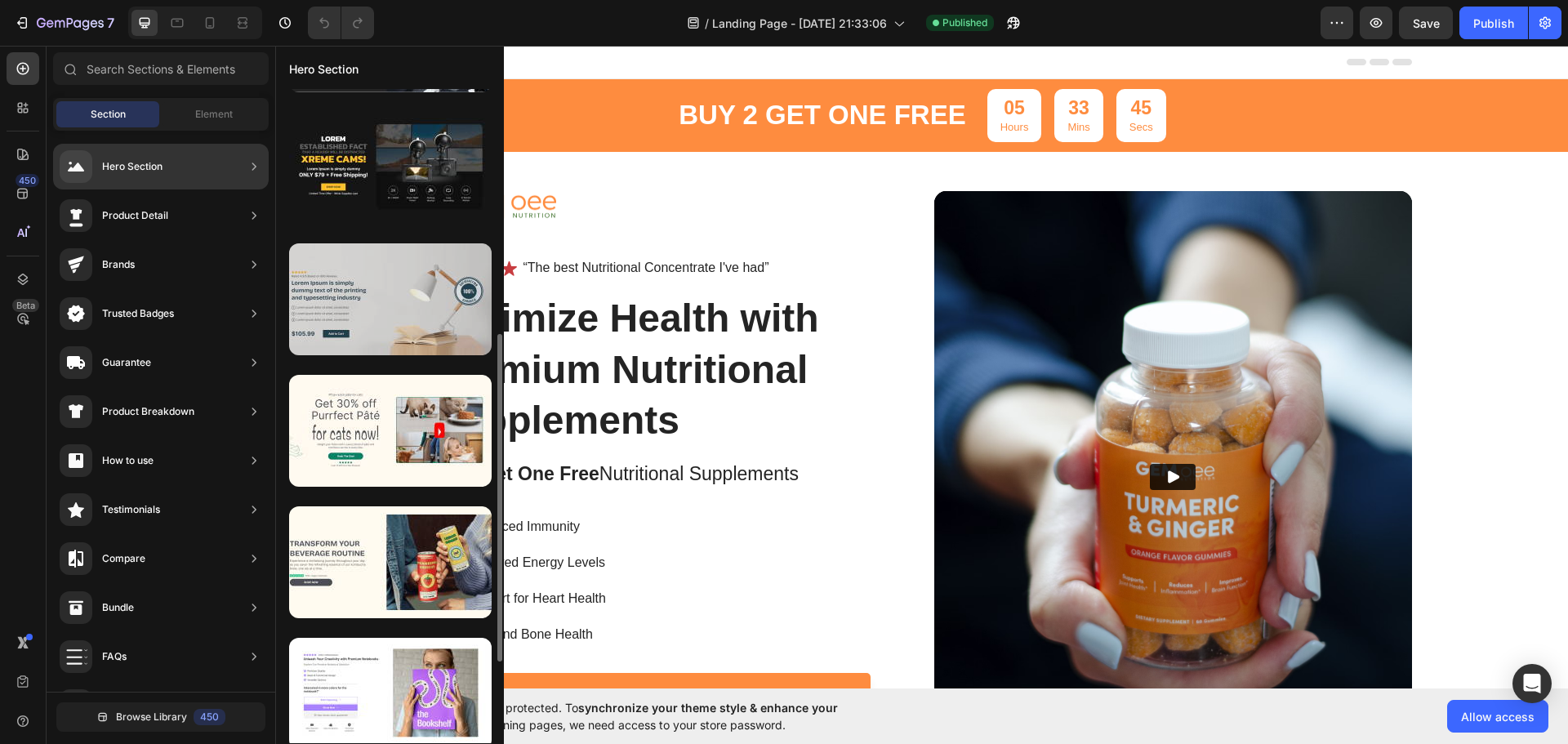
scroll to position [327, 0]
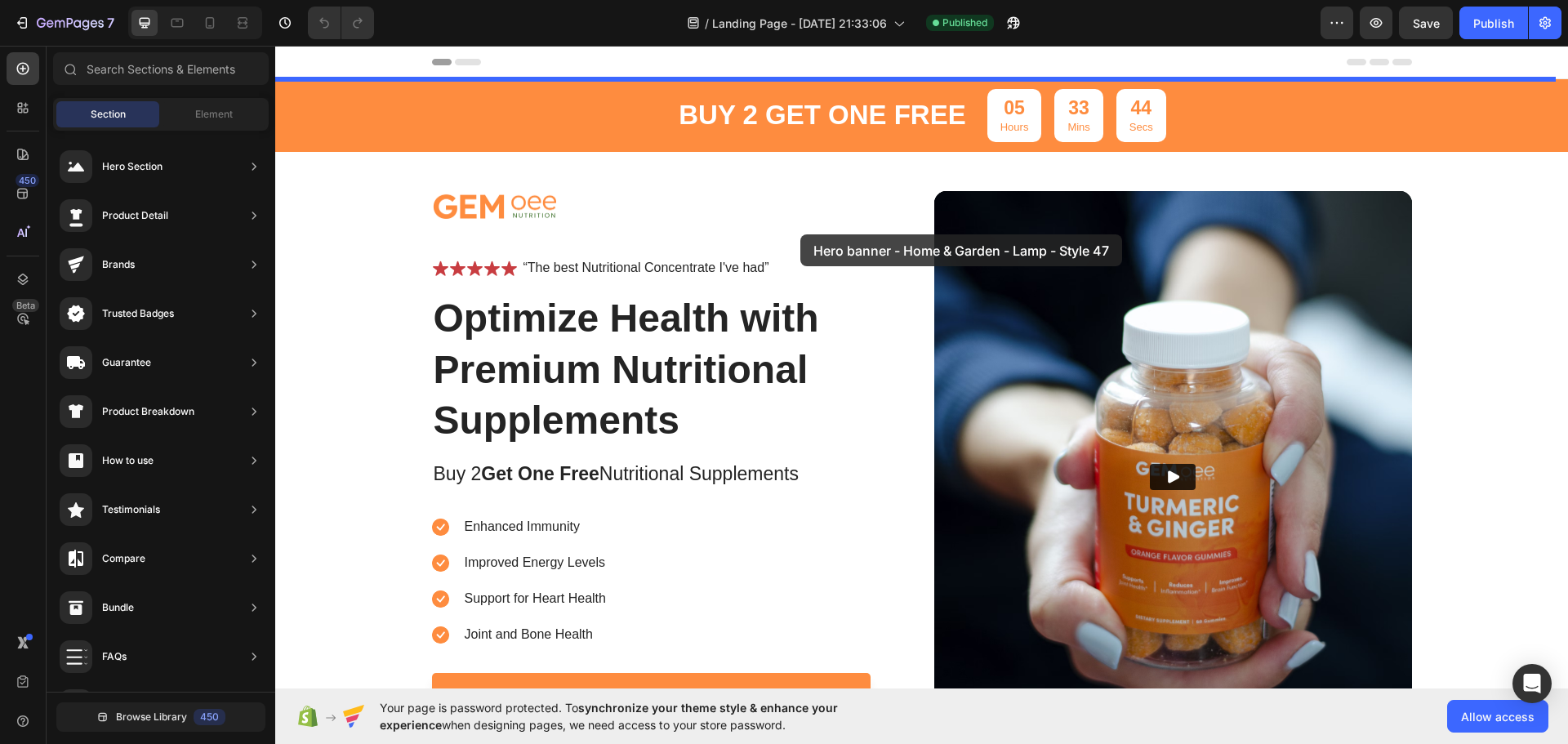
drag, startPoint x: 659, startPoint y: 264, endPoint x: 800, endPoint y: 234, distance: 144.2
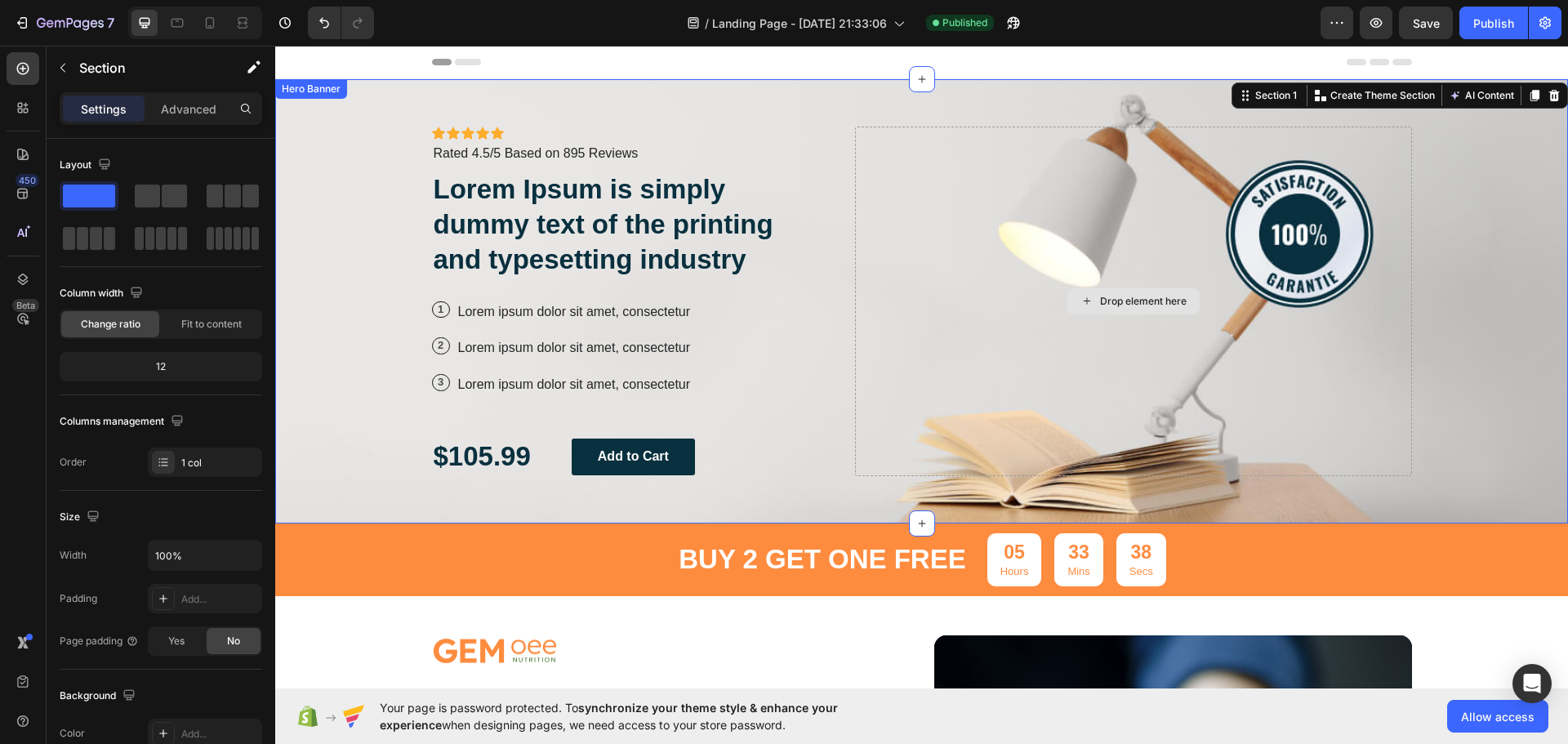
click at [1085, 336] on div "Drop element here" at bounding box center [1133, 301] width 557 height 350
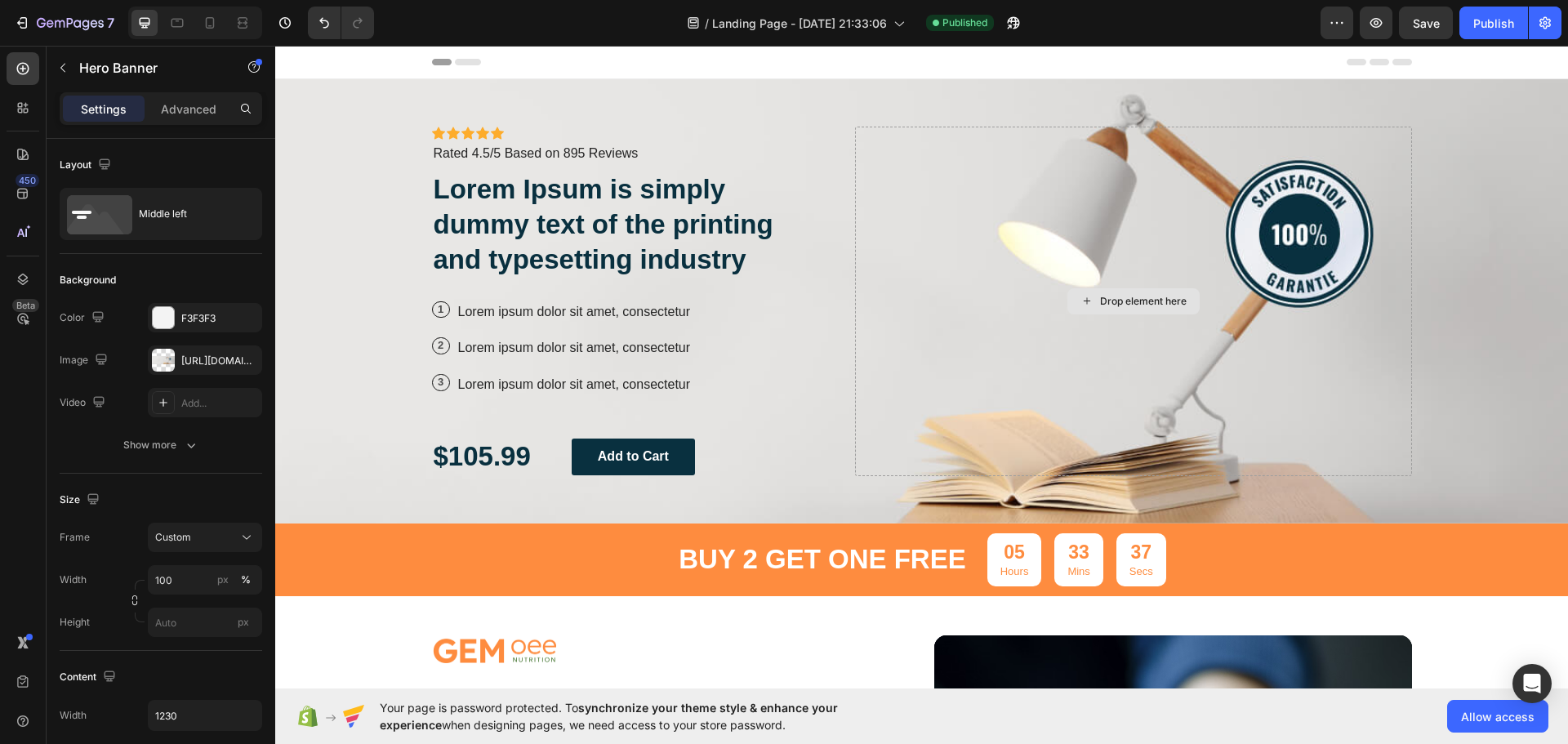
click at [1105, 302] on div "Drop element here" at bounding box center [1143, 301] width 86 height 13
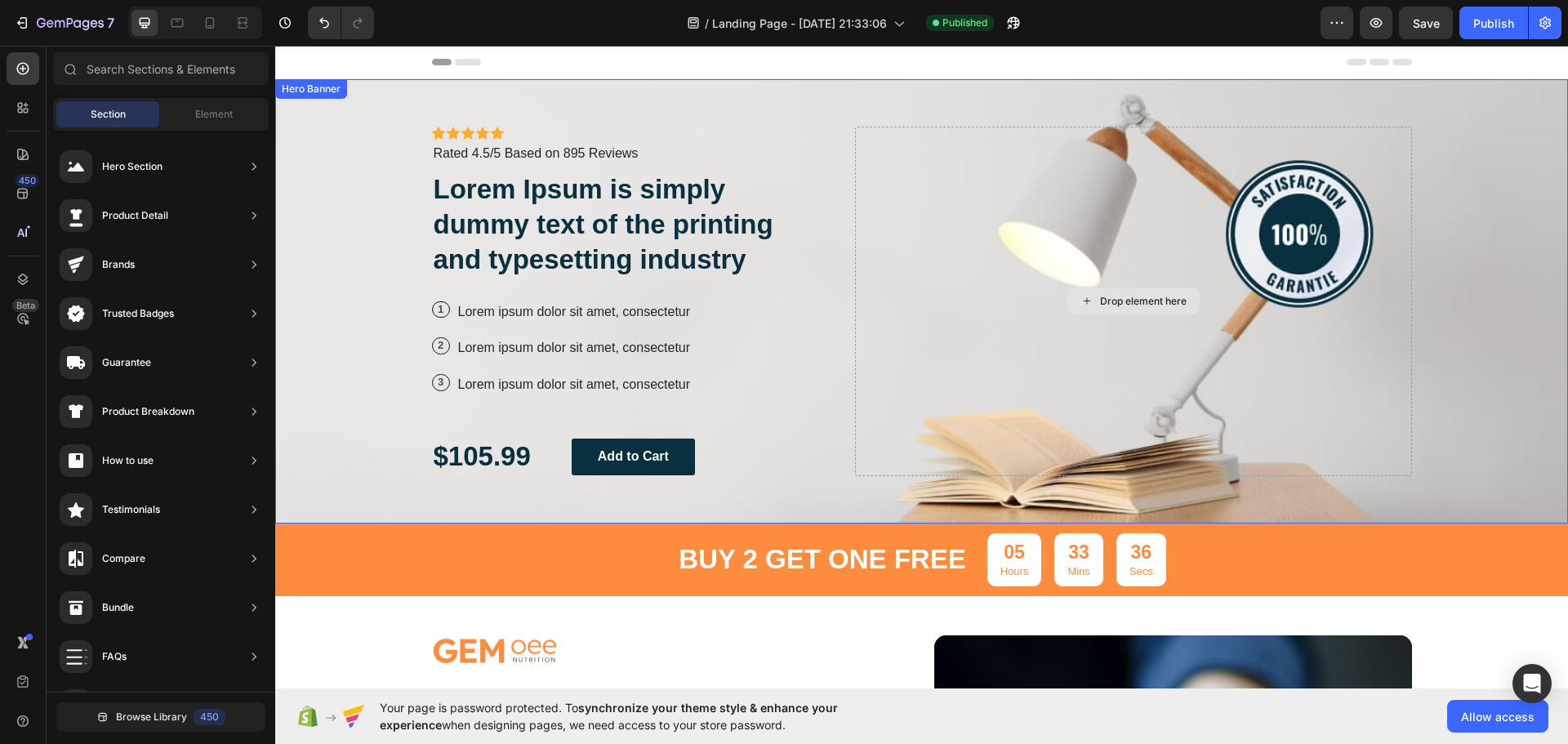
click at [1115, 301] on div "Drop element here" at bounding box center [1143, 301] width 86 height 13
click at [1139, 300] on div "Drop element here" at bounding box center [1143, 301] width 86 height 13
click at [1153, 292] on div "Drop element here" at bounding box center [1133, 301] width 133 height 26
click at [1102, 301] on div "Drop element here" at bounding box center [1143, 301] width 86 height 13
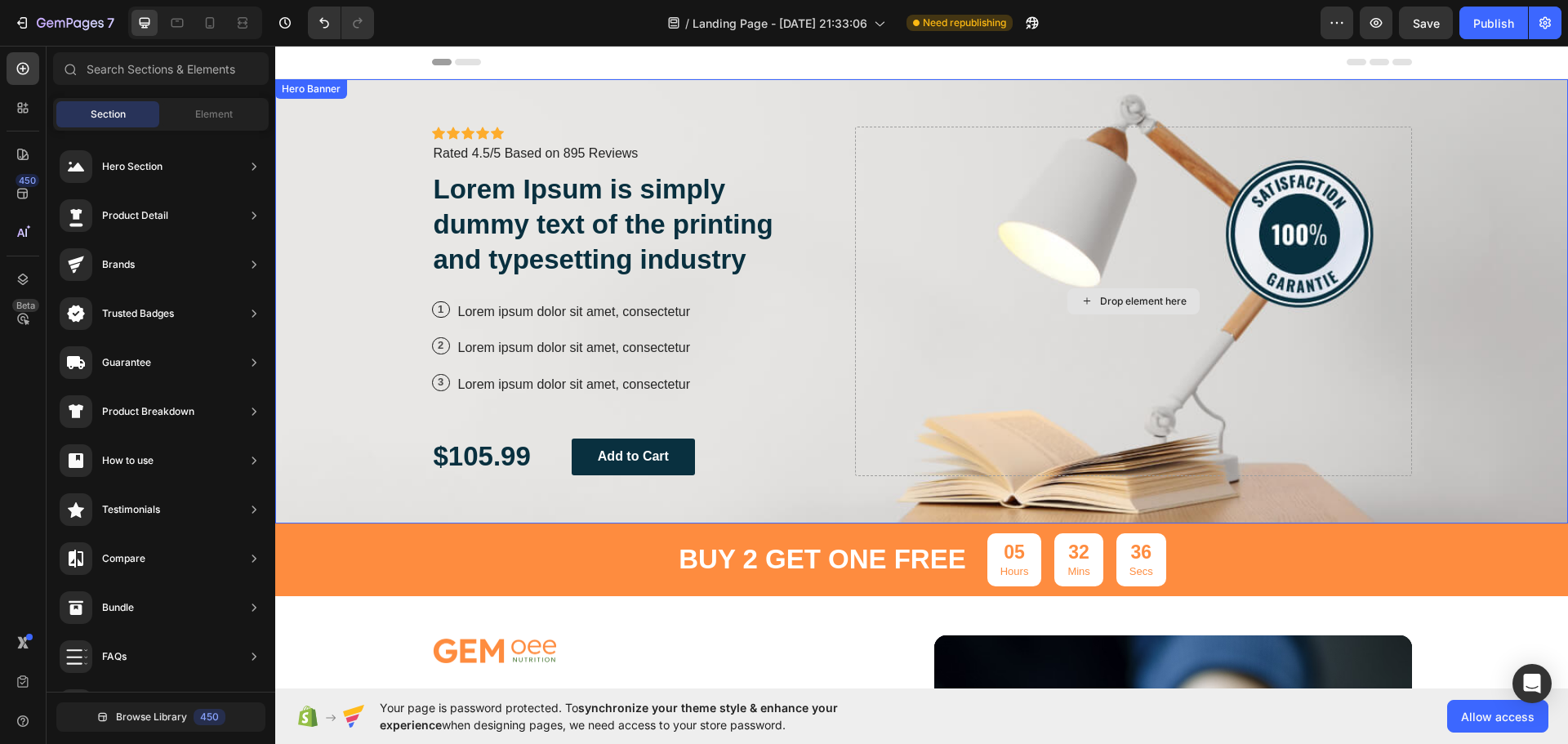
click at [1115, 303] on div "Drop element here" at bounding box center [1143, 301] width 86 height 13
click at [668, 284] on div "Icon Icon Icon Icon Icon Icon List Icon Icon Icon Icon Icon Icon List Rated 4.5…" at bounding box center [630, 301] width 398 height 350
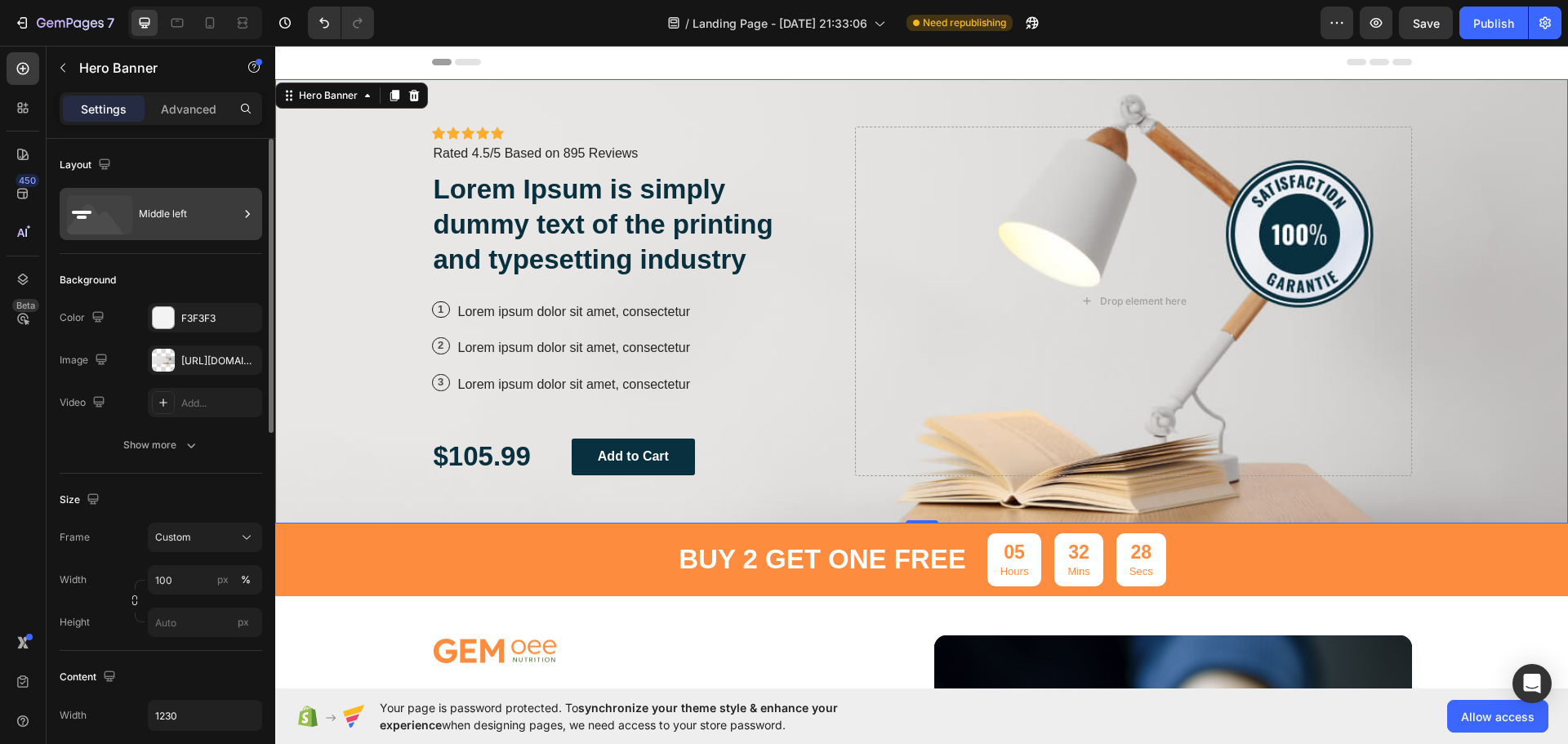
click at [146, 220] on div "Middle left" at bounding box center [189, 214] width 100 height 37
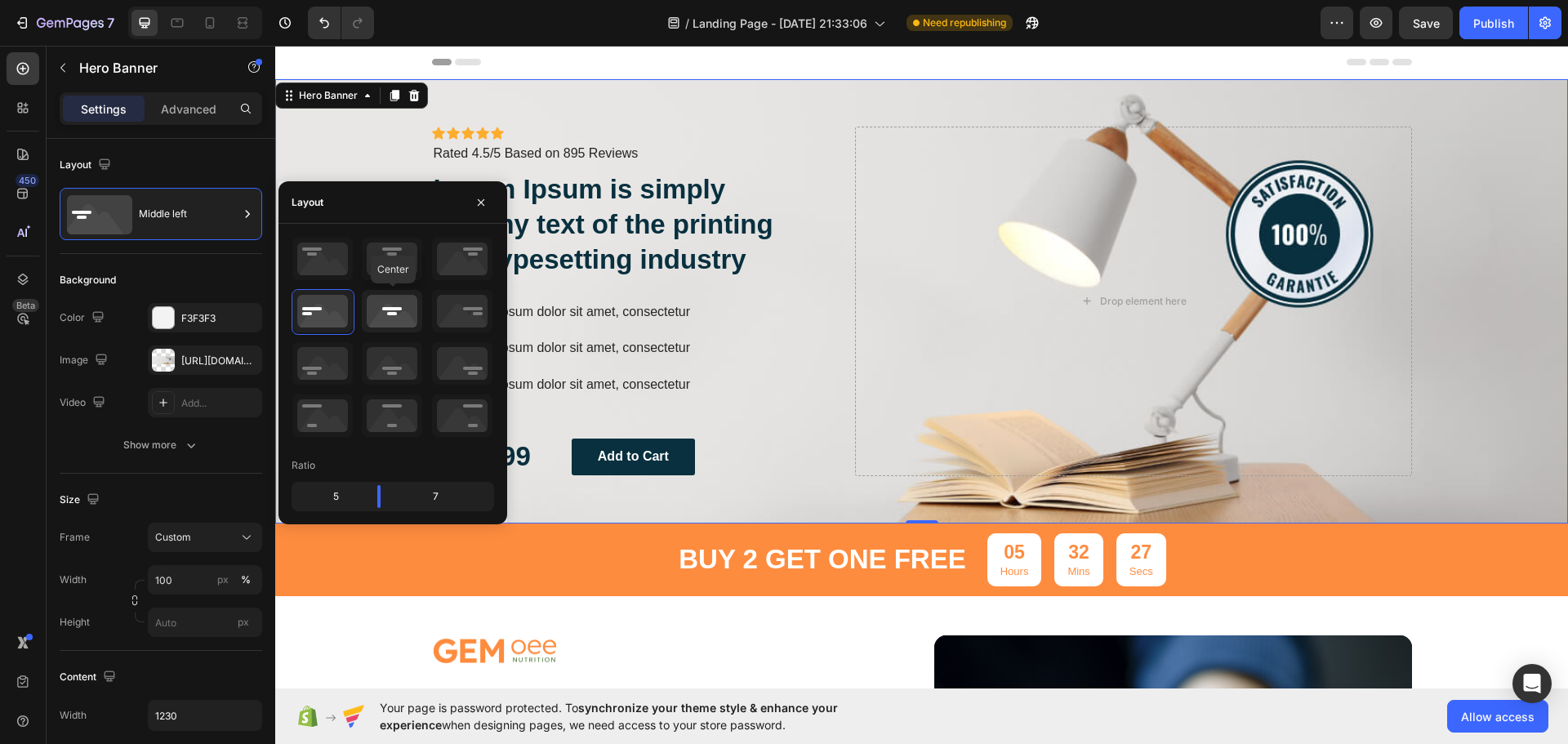
click at [378, 303] on icon at bounding box center [392, 311] width 61 height 43
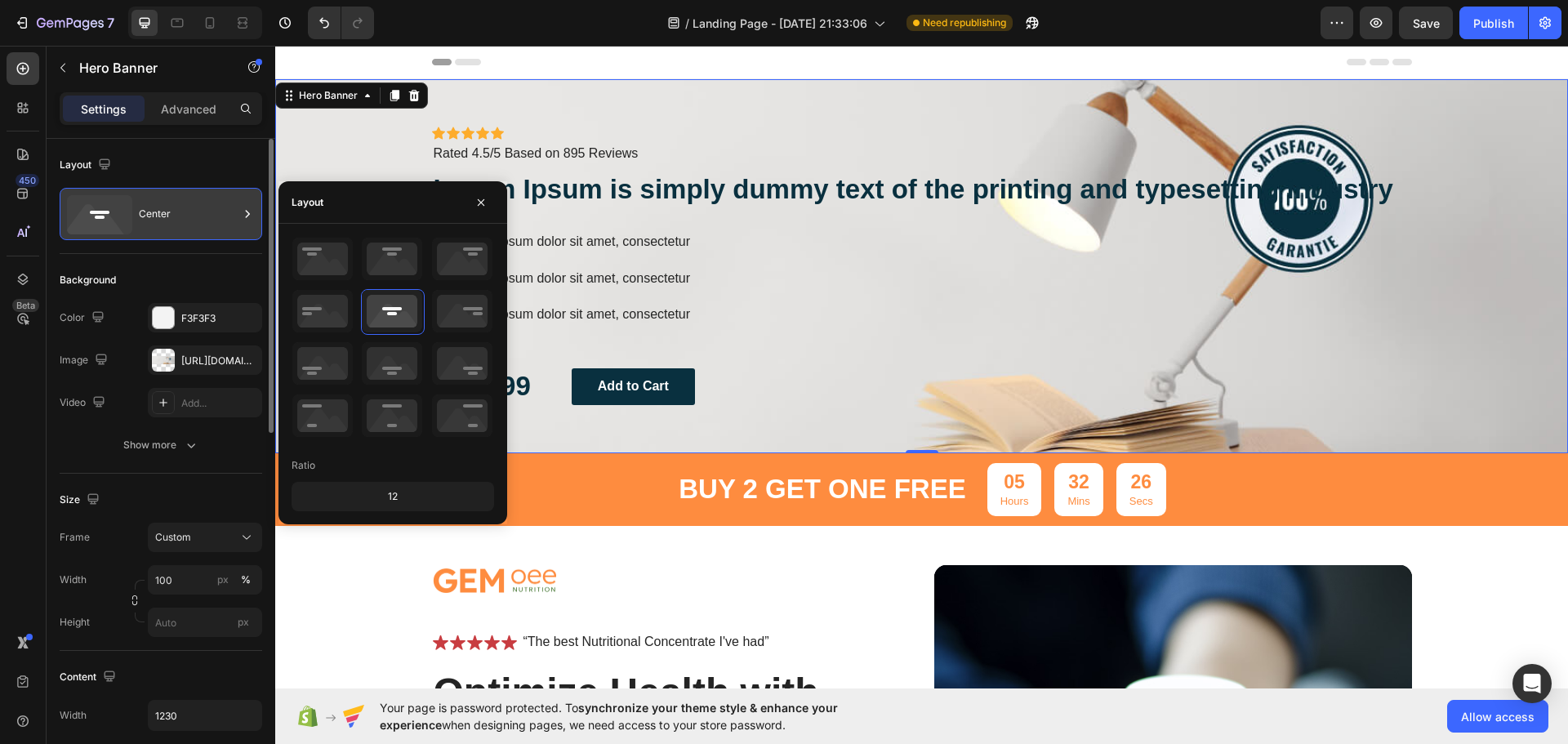
click at [217, 230] on div "Center" at bounding box center [189, 214] width 100 height 37
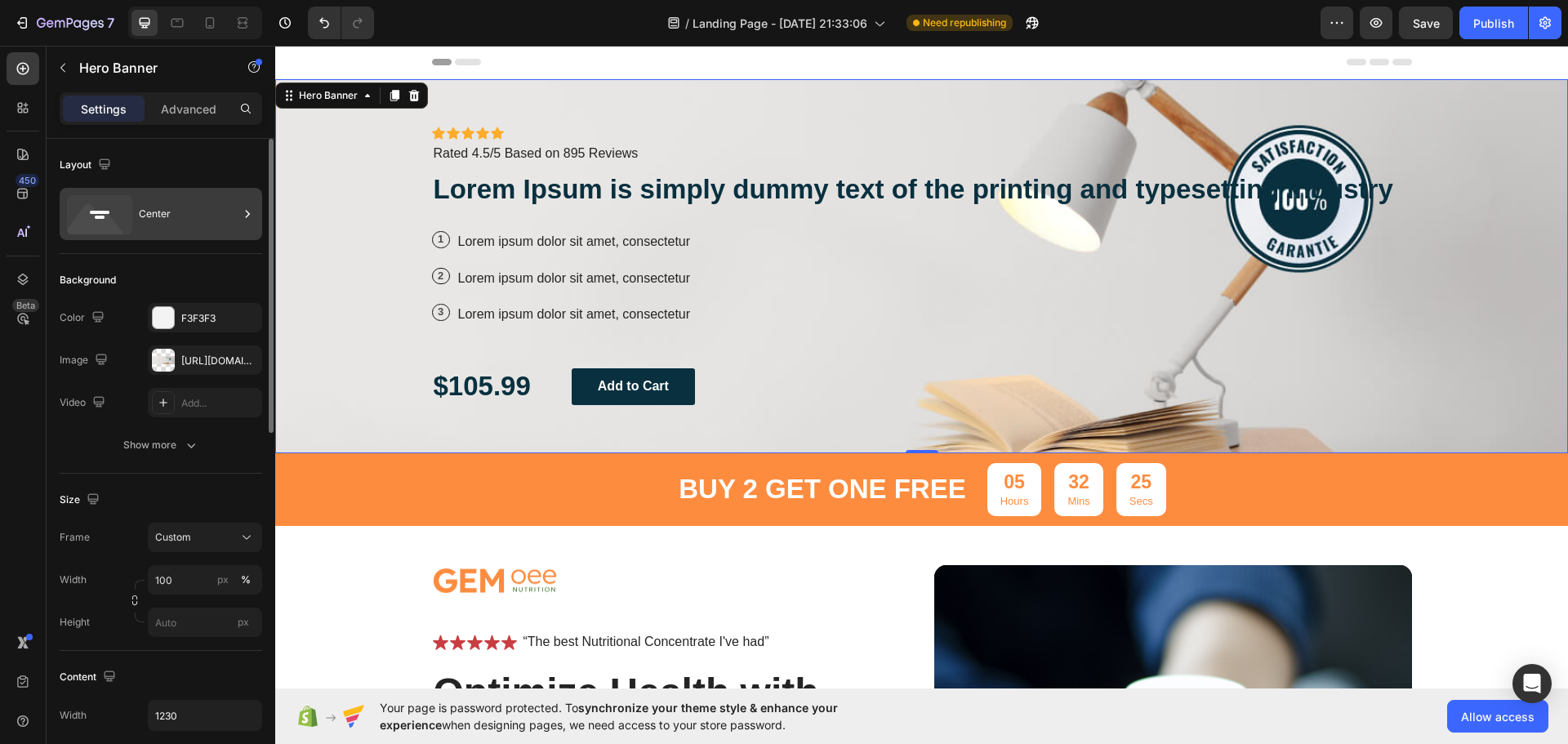
click at [223, 227] on div "Center" at bounding box center [189, 214] width 100 height 37
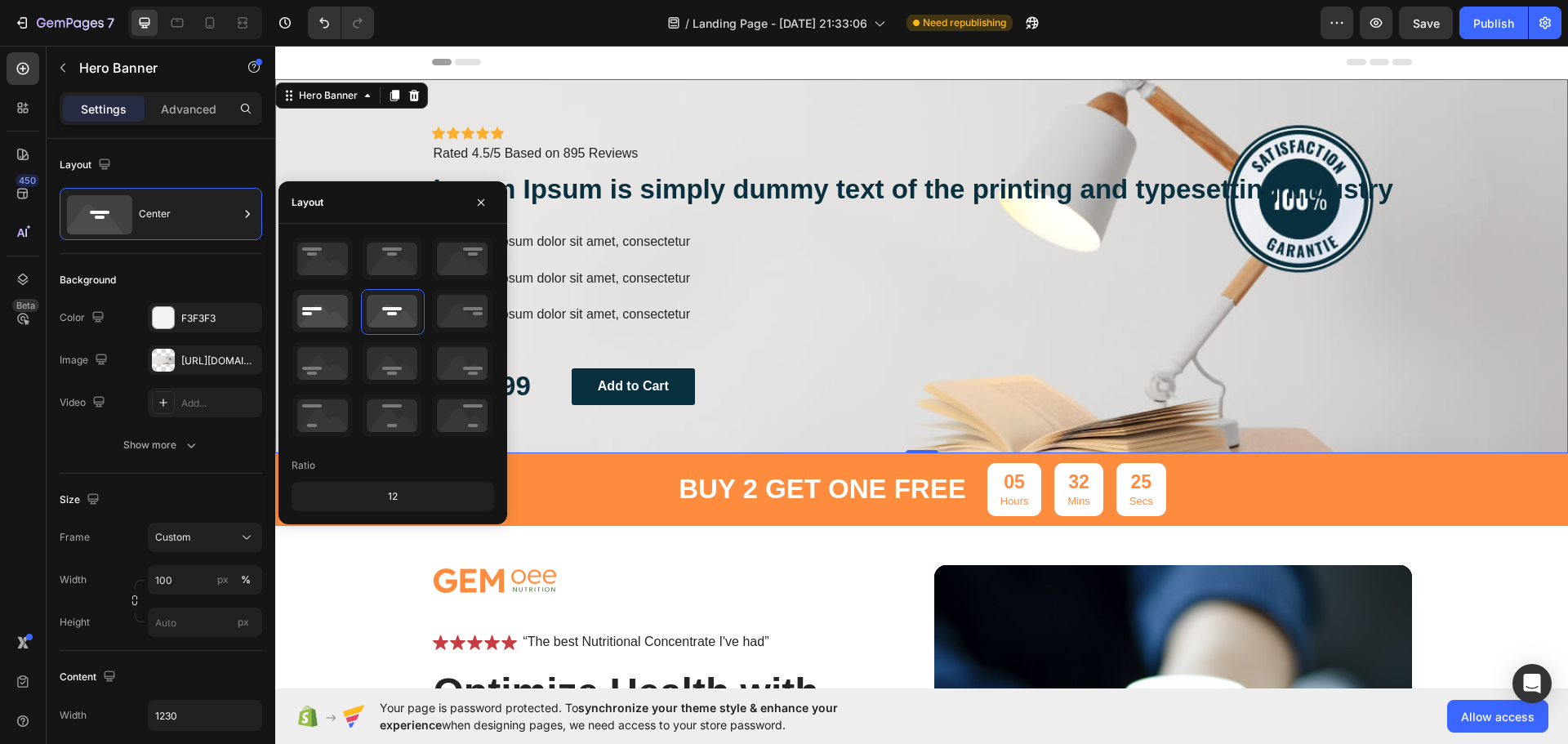
click at [319, 302] on icon at bounding box center [322, 311] width 61 height 43
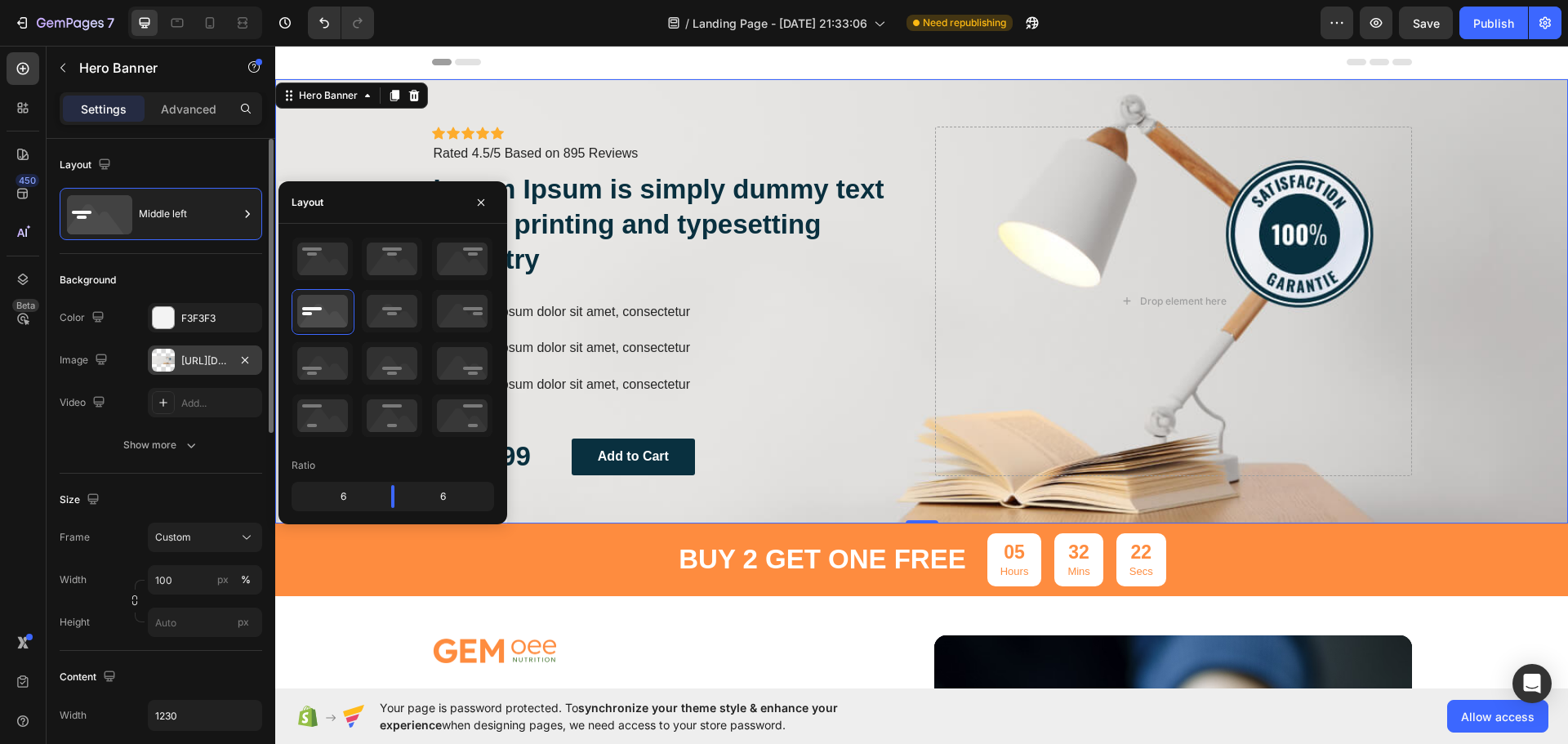
click at [228, 361] on div "https://cdn.shopify.com/s/files/1/0933/3984/4985/files/gempages_581822064030122…" at bounding box center [205, 360] width 47 height 15
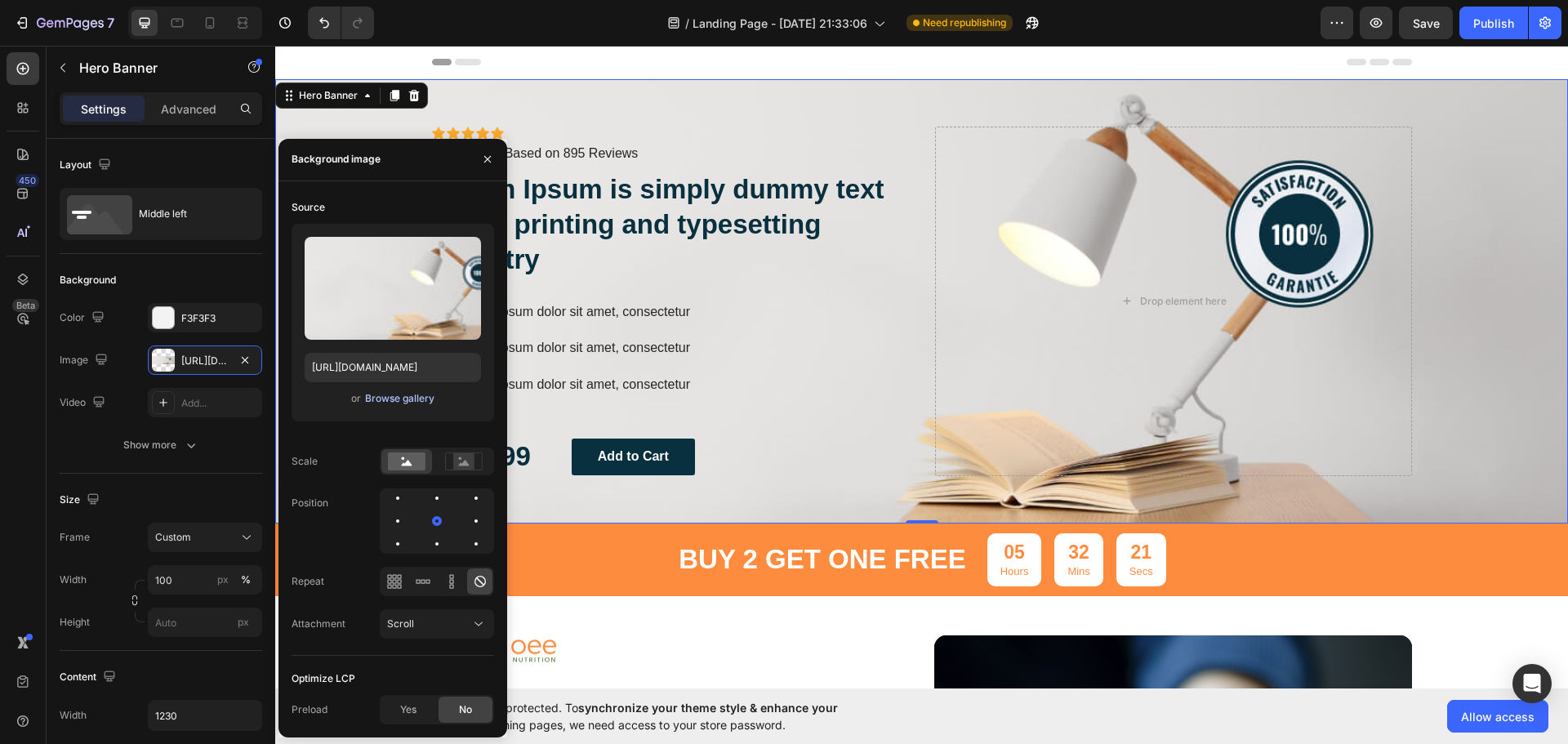
click at [403, 400] on div "Browse gallery" at bounding box center [400, 398] width 69 height 15
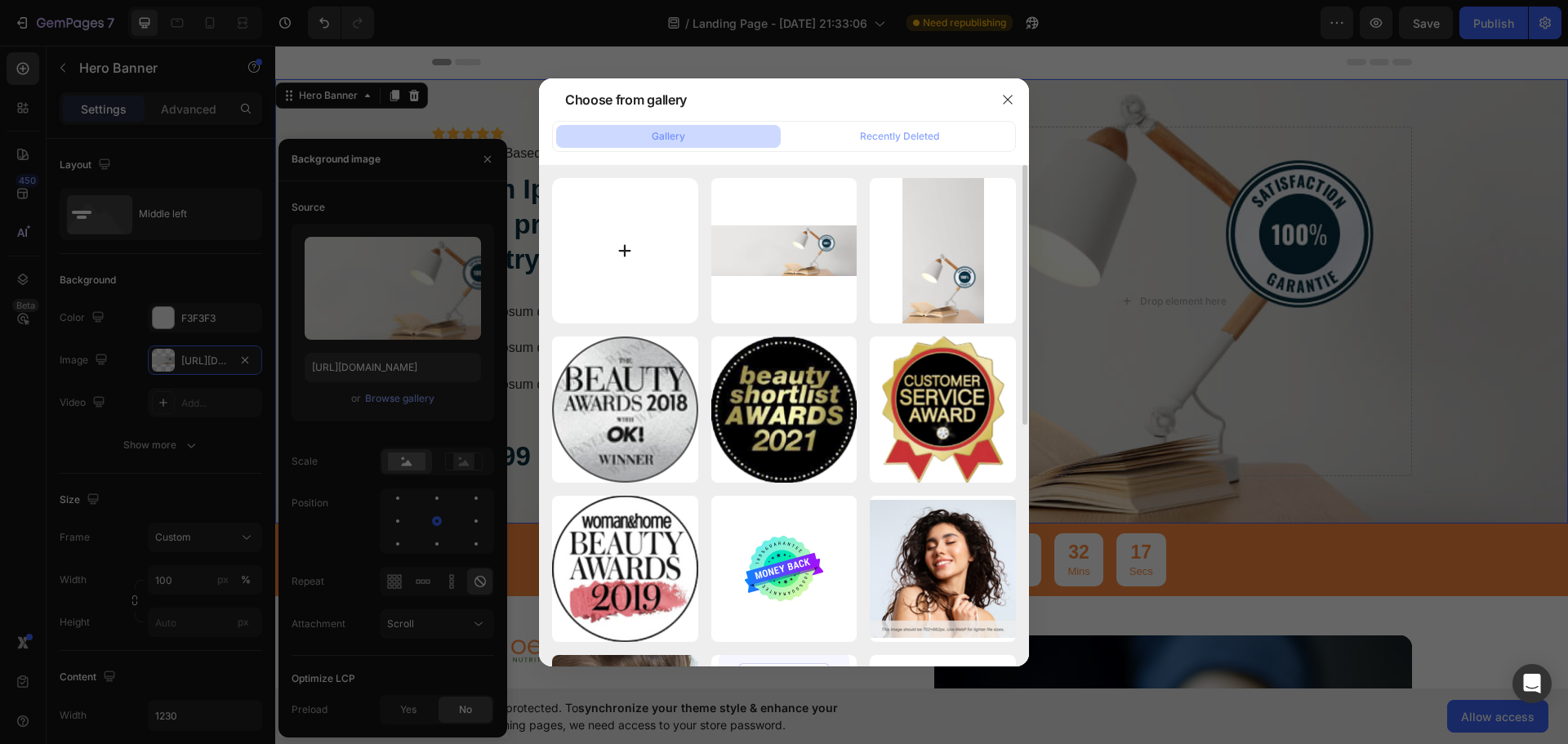
click at [615, 262] on input "file" at bounding box center [625, 251] width 146 height 146
type input "C:\fakepath\handholdingbottle.png"
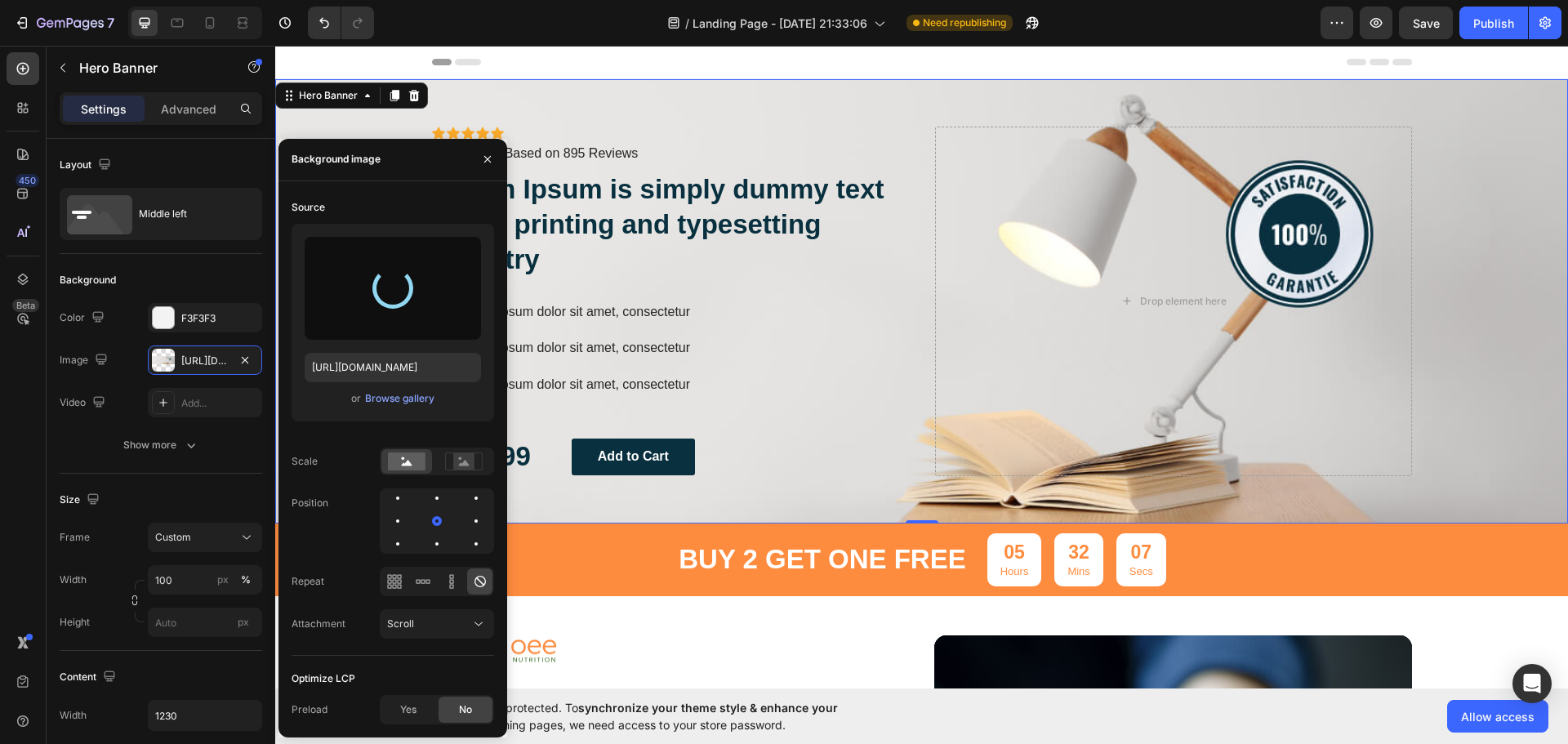
type input "https://cdn.shopify.com/s/files/1/0933/3984/4985/files/gempages_581822064030122…"
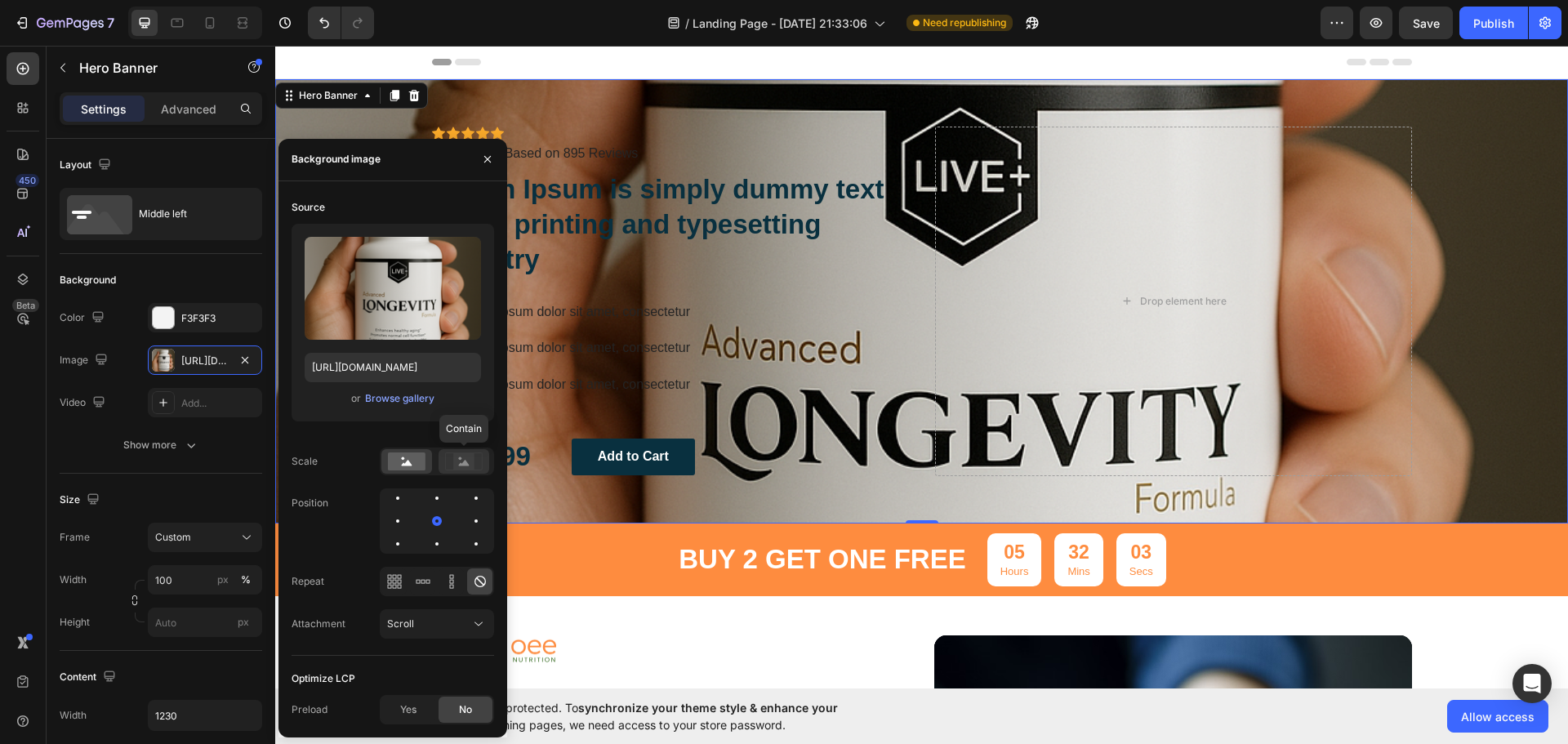
click at [455, 466] on rect at bounding box center [464, 461] width 21 height 16
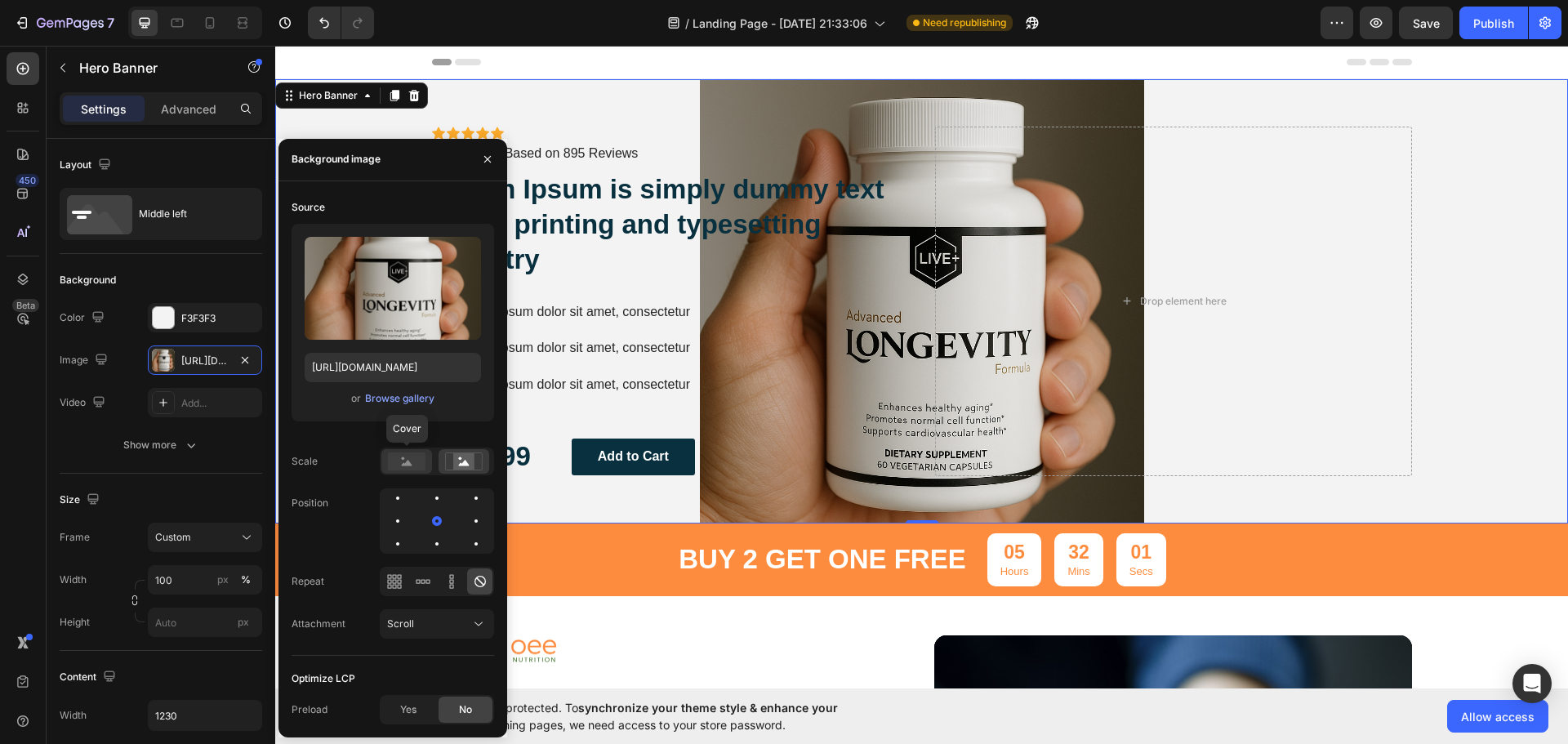
click at [410, 472] on div at bounding box center [406, 461] width 51 height 25
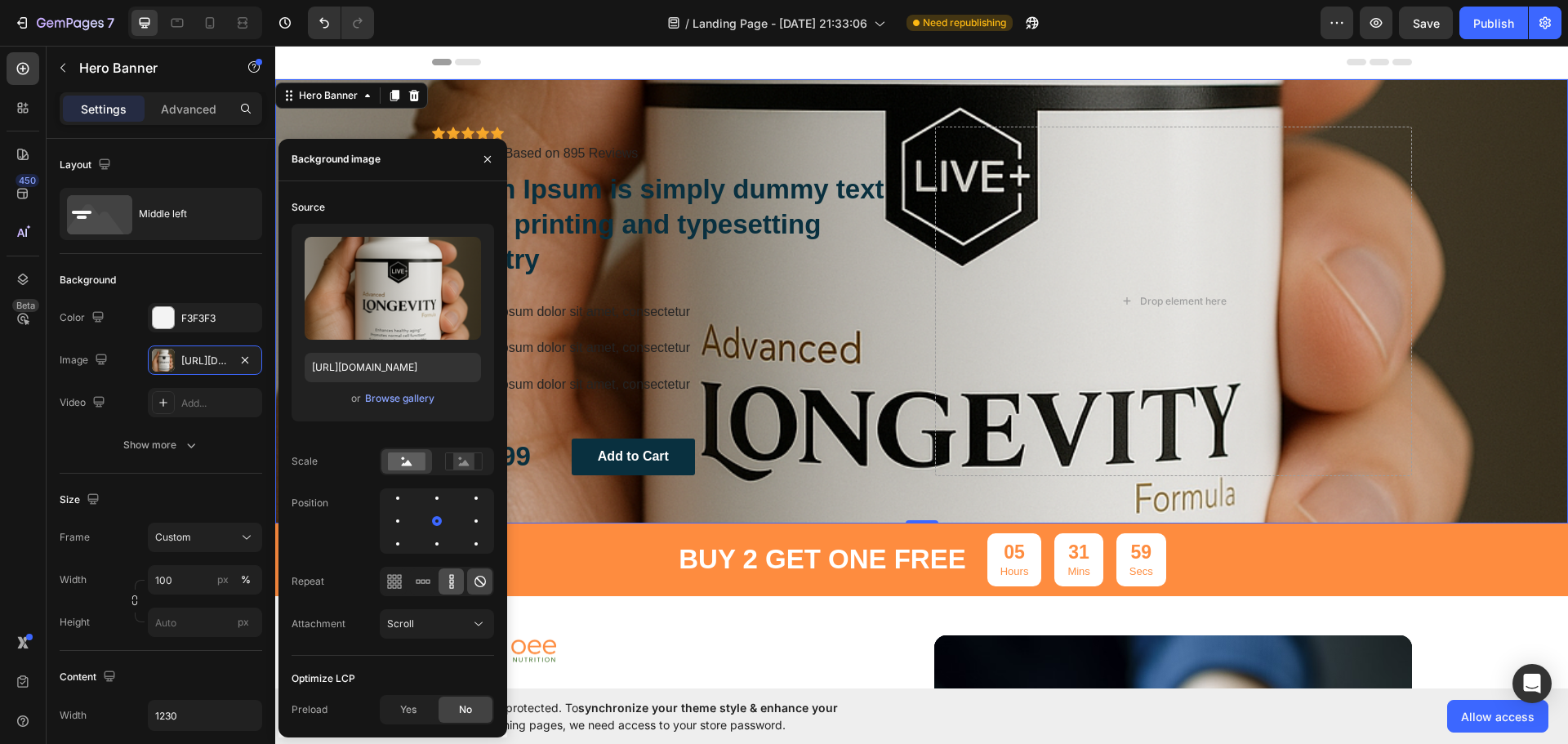
click at [449, 577] on icon at bounding box center [451, 576] width 4 height 4
click at [420, 586] on icon at bounding box center [423, 581] width 16 height 16
click at [478, 581] on icon at bounding box center [480, 581] width 16 height 16
click at [410, 706] on span "Yes" at bounding box center [408, 709] width 16 height 15
click at [465, 716] on div "No" at bounding box center [466, 708] width 54 height 26
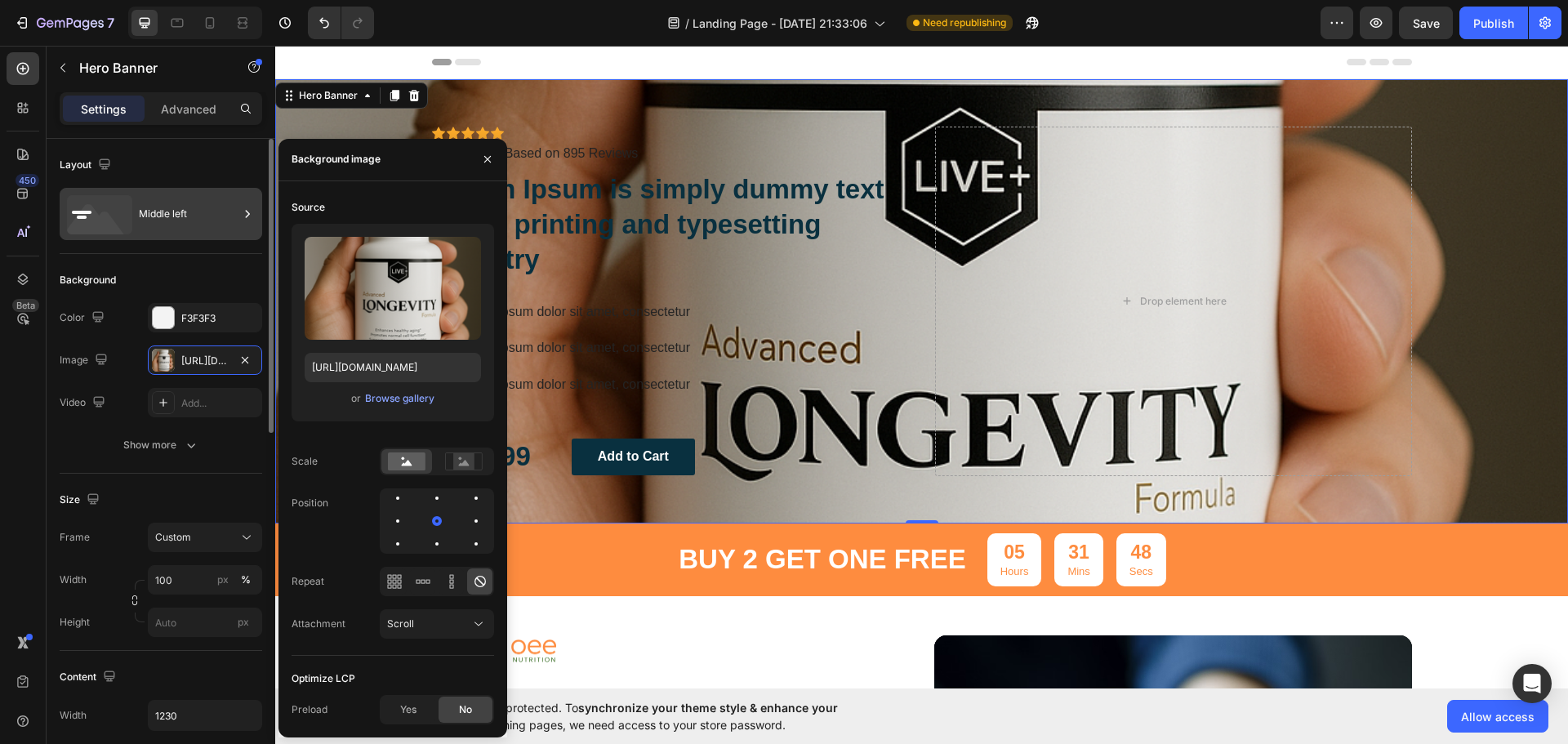
click at [192, 216] on div "Middle left" at bounding box center [189, 214] width 100 height 37
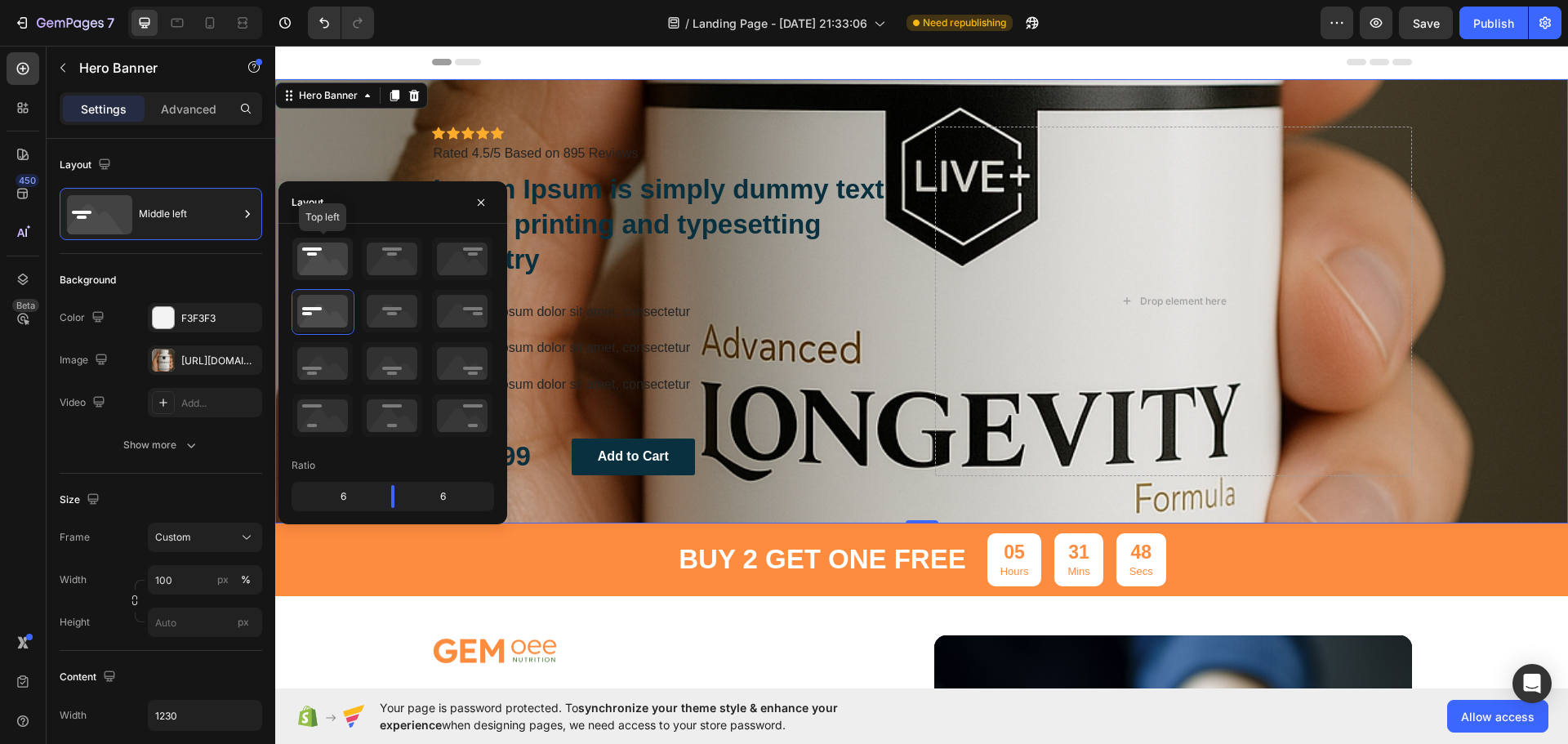
click at [321, 262] on icon at bounding box center [322, 259] width 61 height 43
click at [384, 260] on icon at bounding box center [392, 259] width 61 height 43
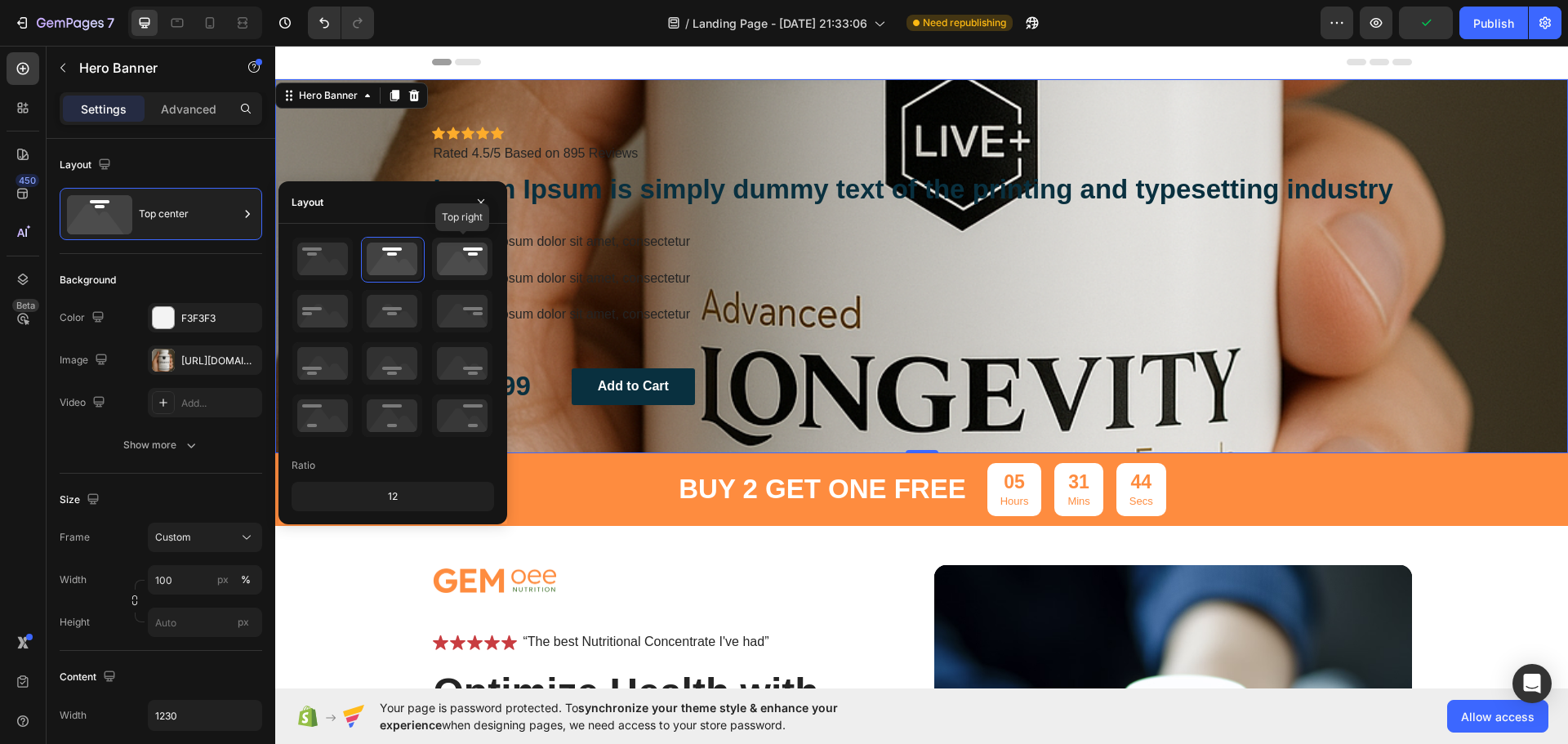
click at [444, 265] on icon at bounding box center [462, 259] width 61 height 43
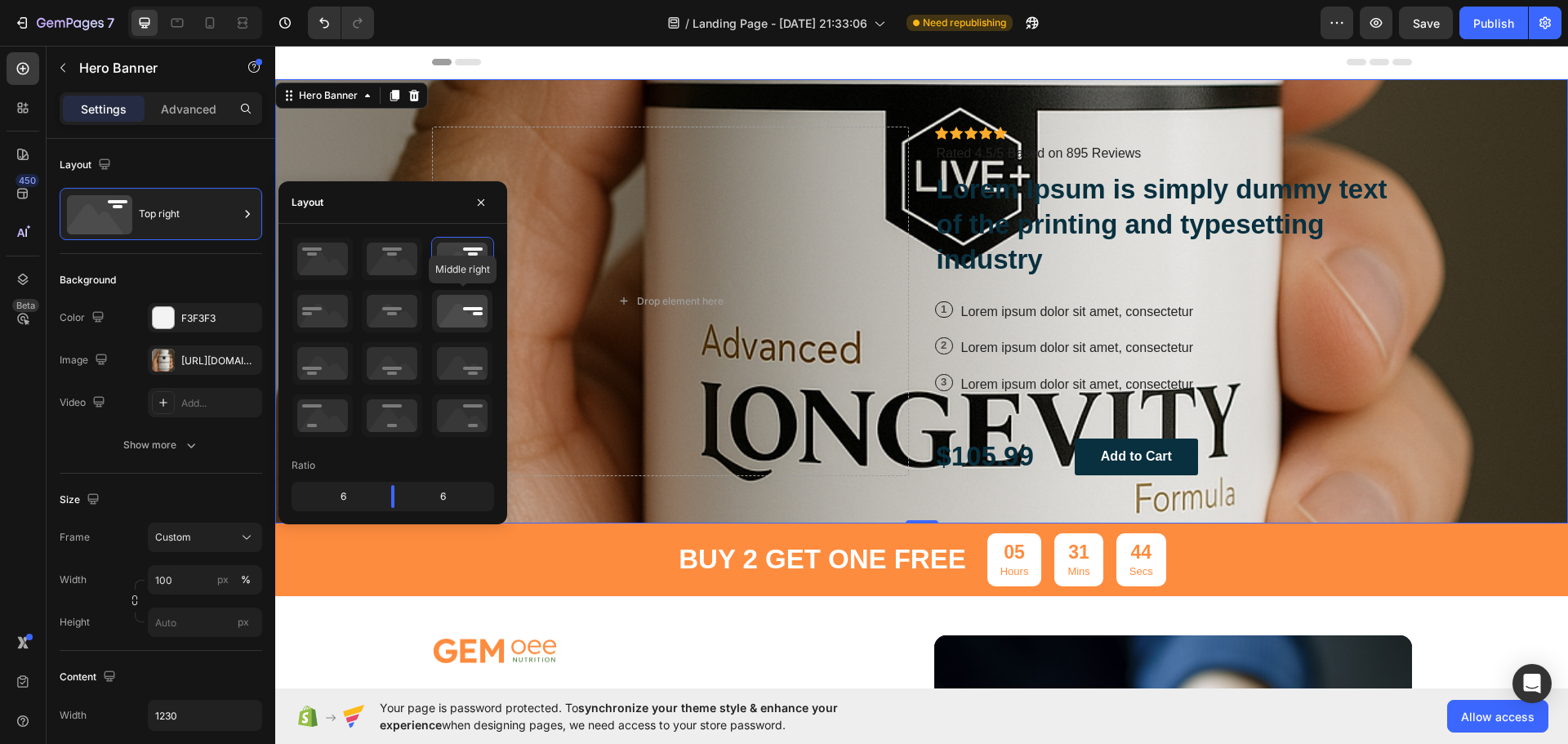
click at [453, 312] on icon at bounding box center [462, 311] width 61 height 43
click at [408, 308] on icon at bounding box center [392, 311] width 61 height 43
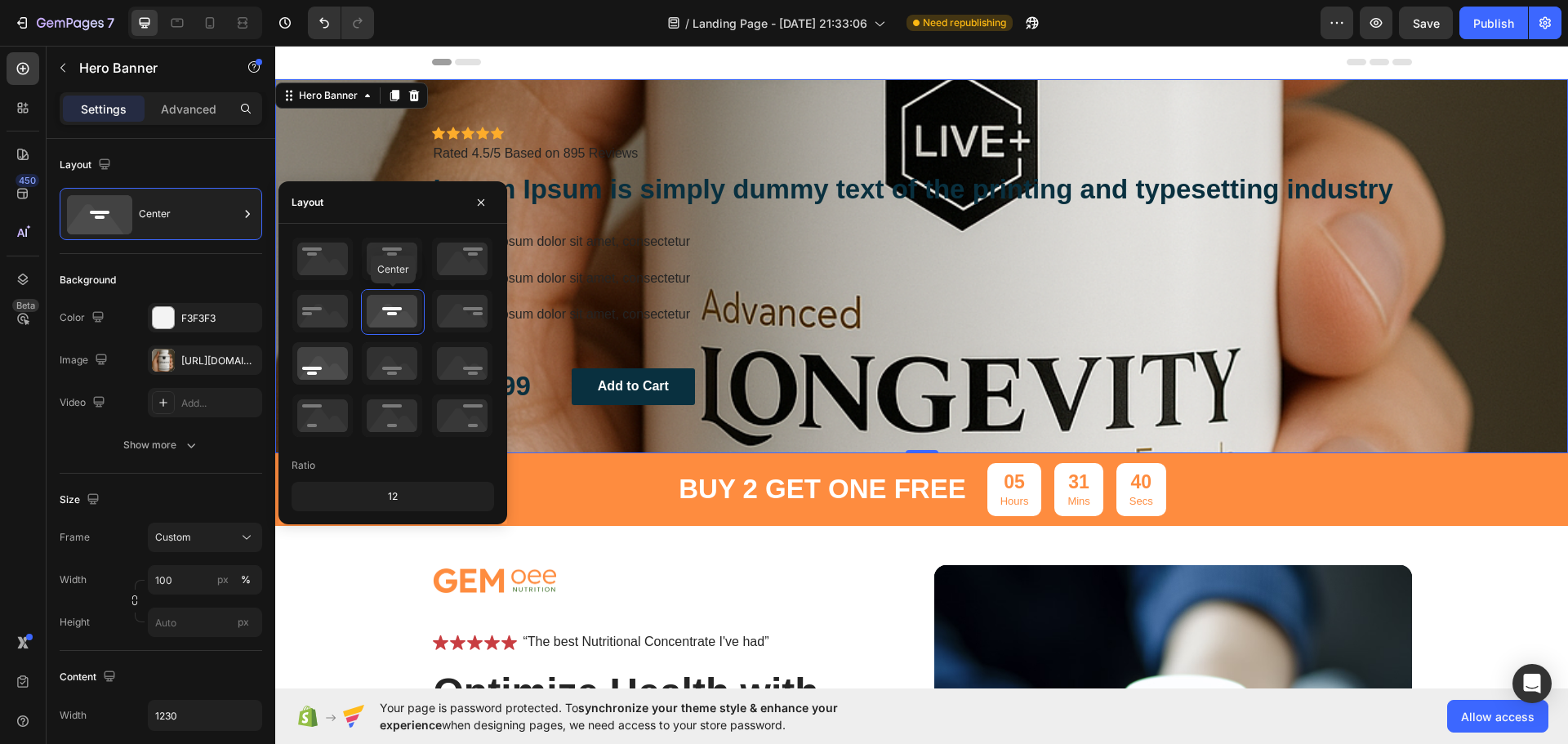
click at [351, 352] on icon at bounding box center [322, 363] width 61 height 43
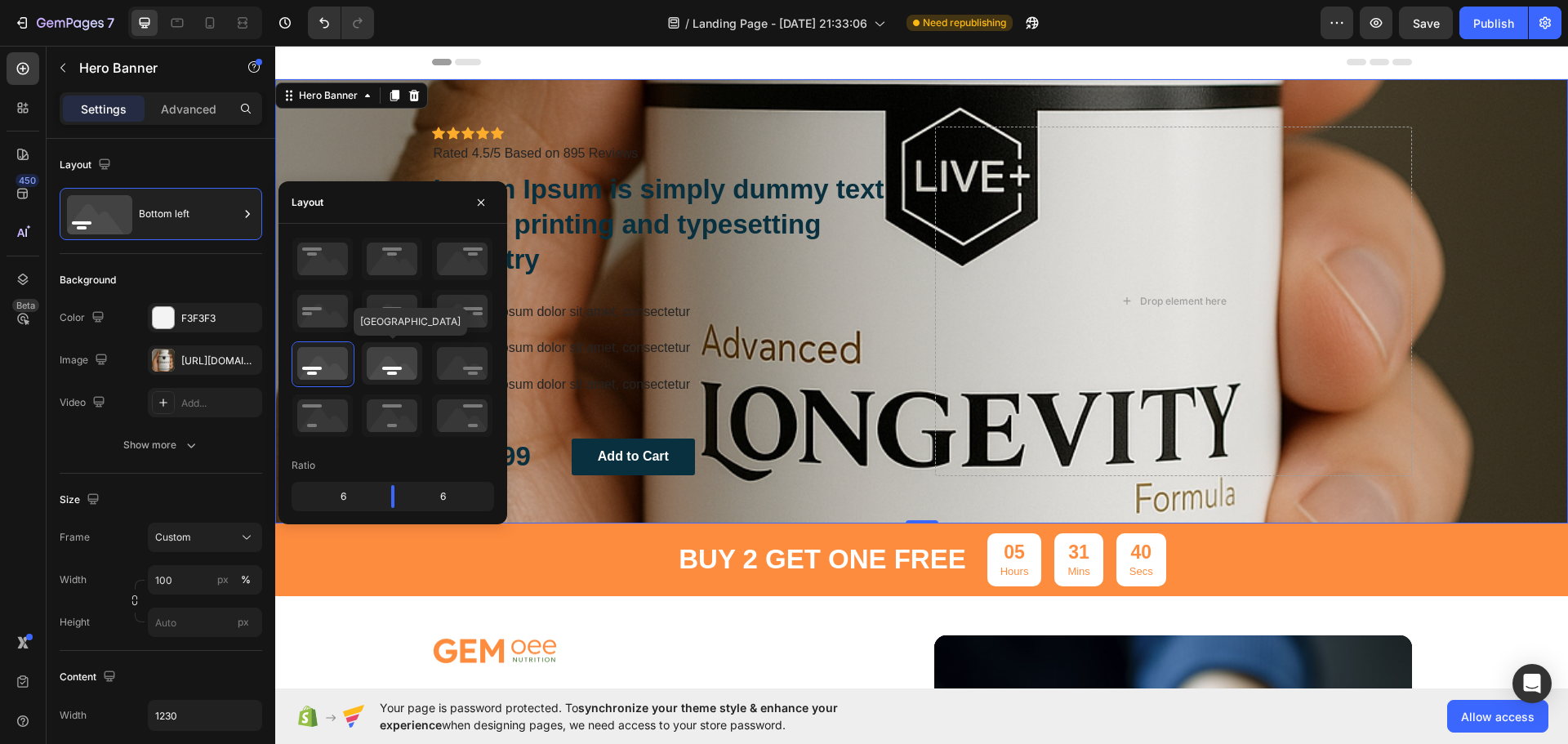
click at [389, 367] on icon at bounding box center [392, 363] width 61 height 43
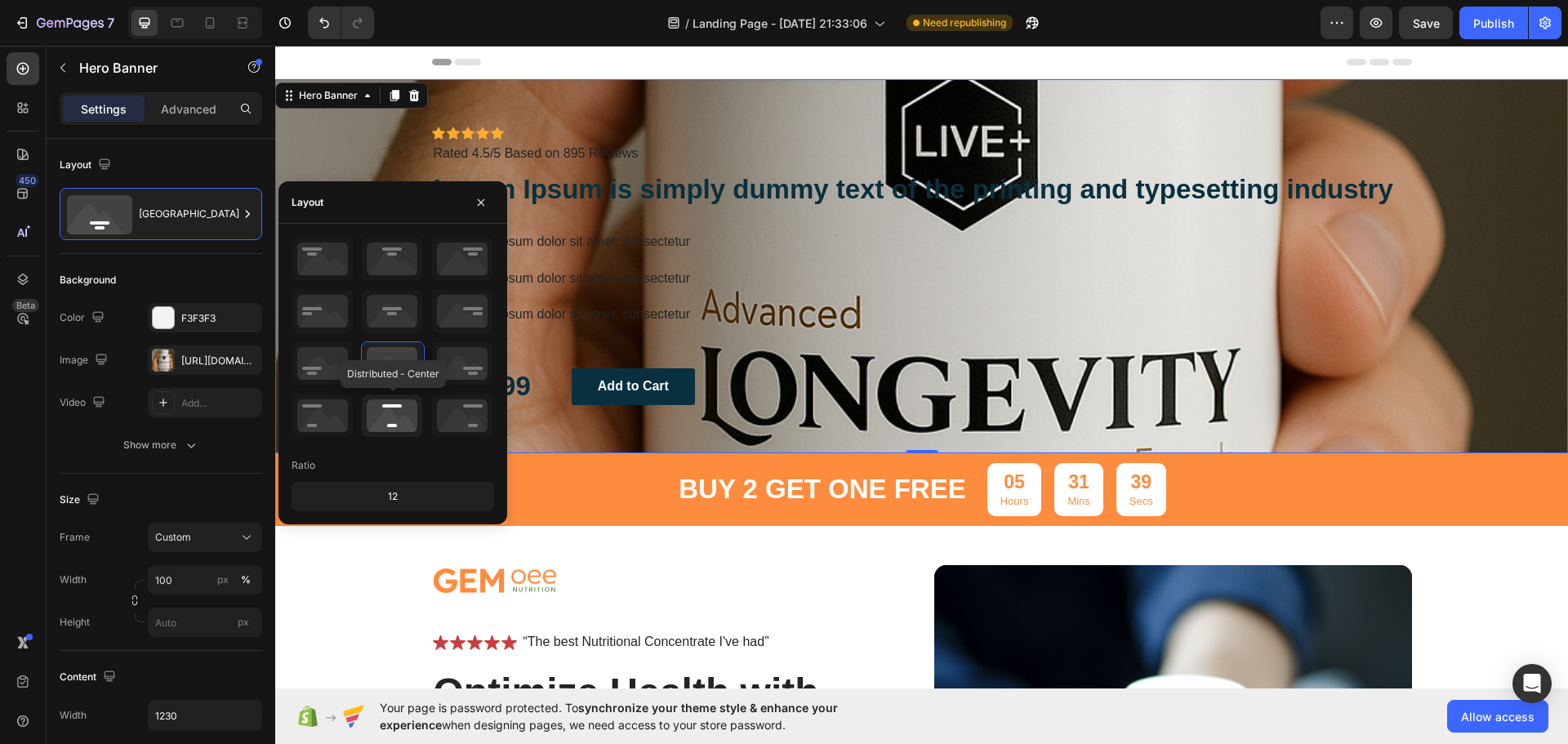
click at [401, 429] on icon at bounding box center [392, 416] width 61 height 43
click at [192, 259] on div at bounding box center [175, 249] width 35 height 20
click at [334, 429] on icon at bounding box center [322, 416] width 61 height 43
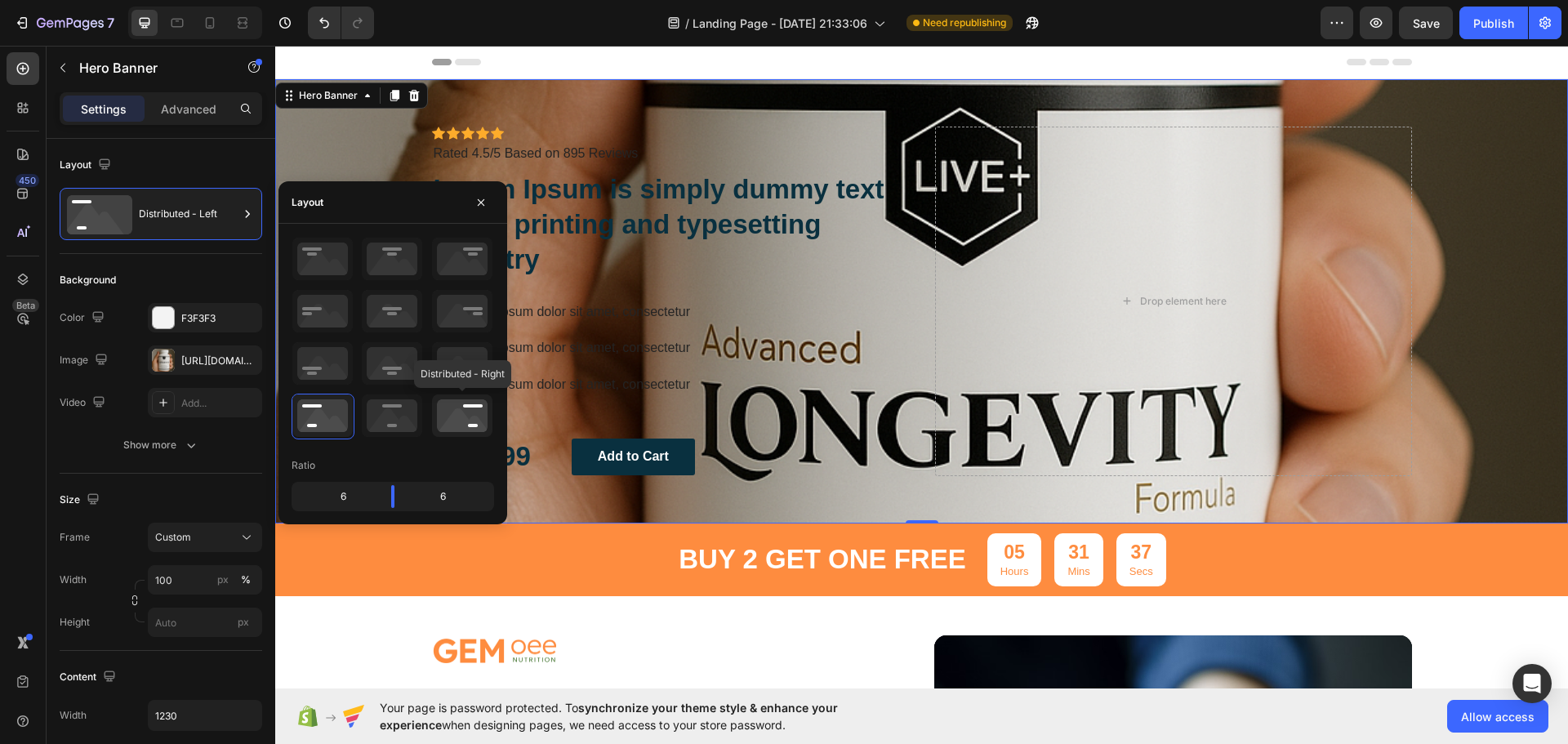
click at [467, 416] on icon at bounding box center [462, 416] width 61 height 43
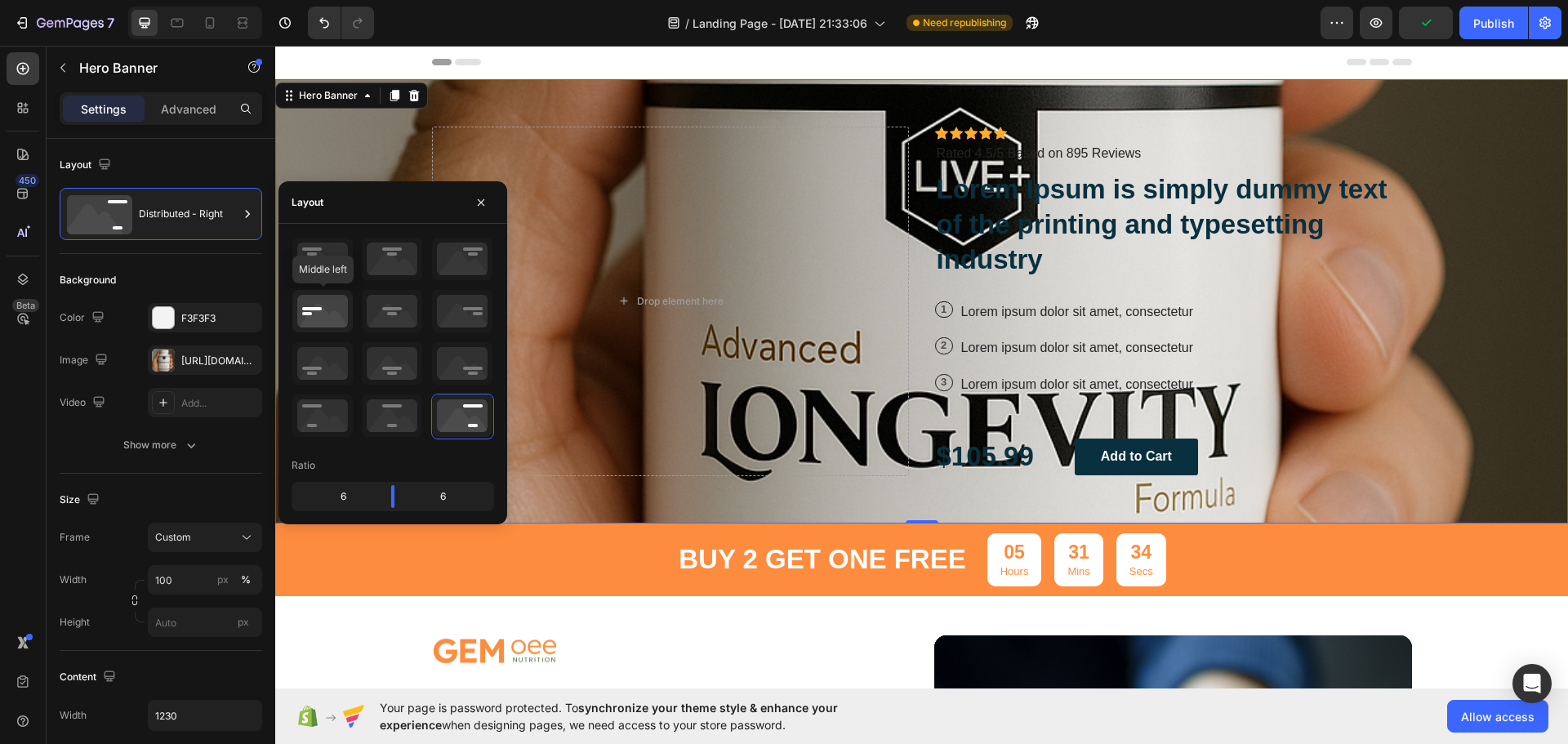
click at [324, 310] on icon at bounding box center [322, 311] width 61 height 43
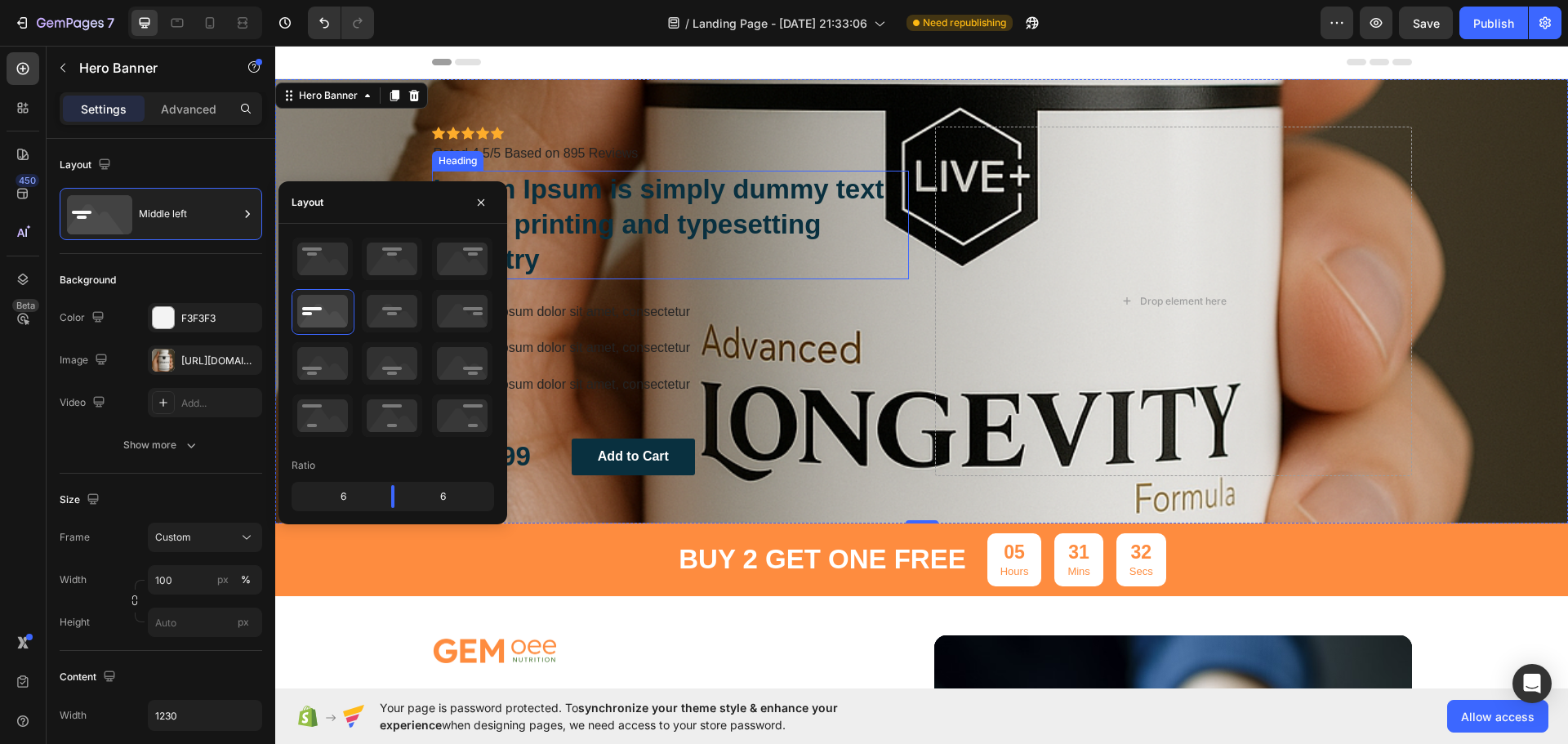
click at [832, 263] on h2 "Lorem Ipsum is simply dummy text of the printing and typesetting industry" at bounding box center [670, 225] width 477 height 109
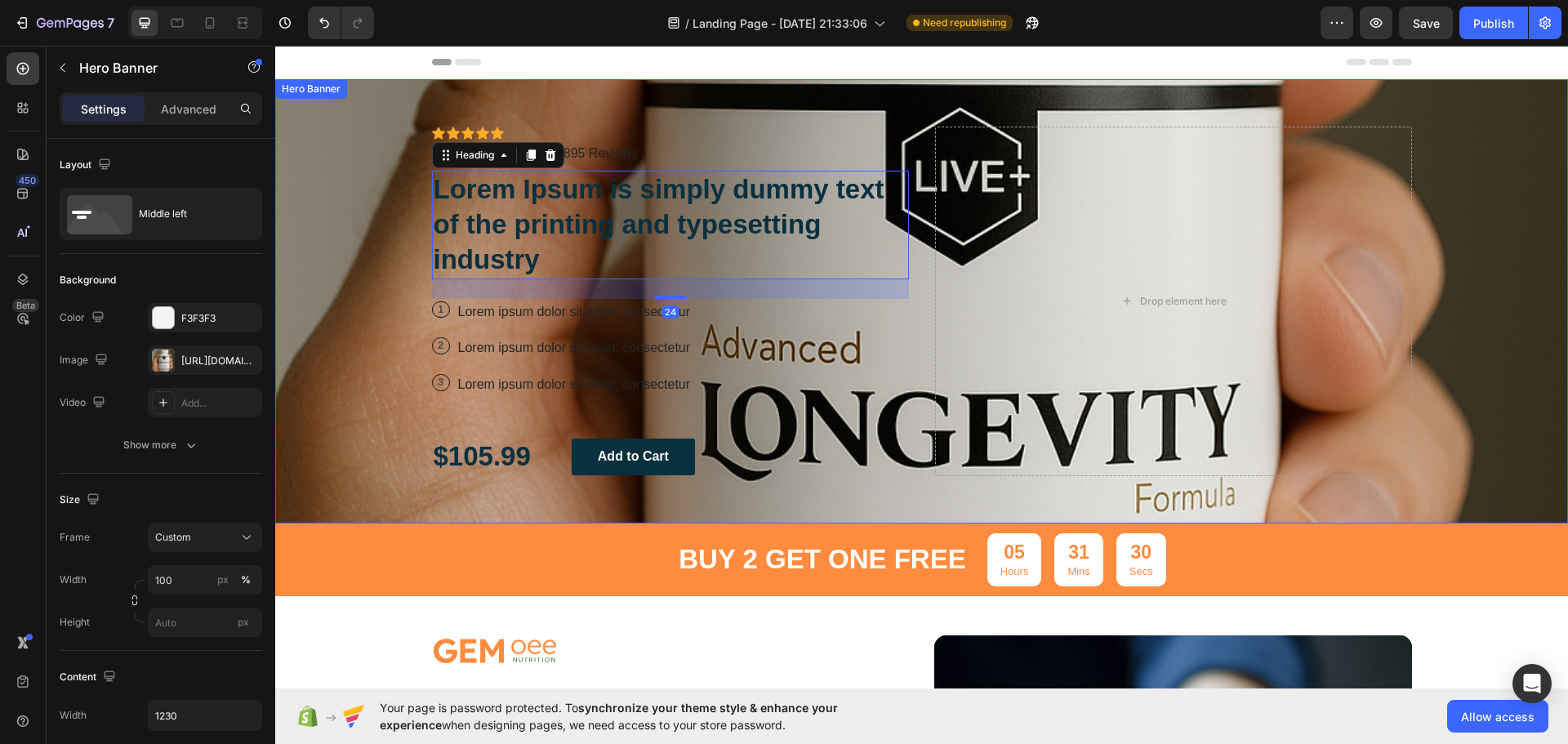
click at [392, 320] on div "Background Image" at bounding box center [922, 301] width 1293 height 444
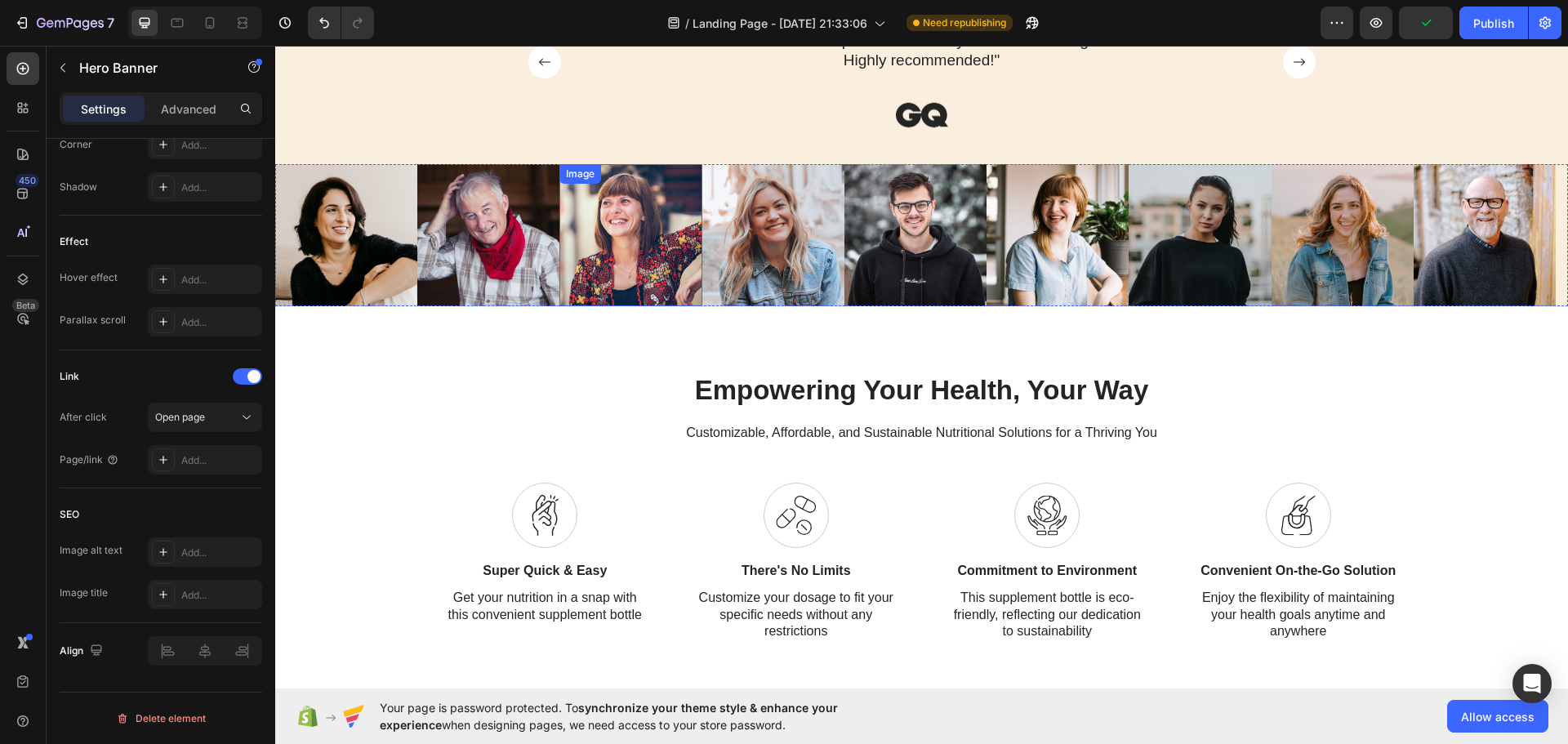
scroll to position [1469, 0]
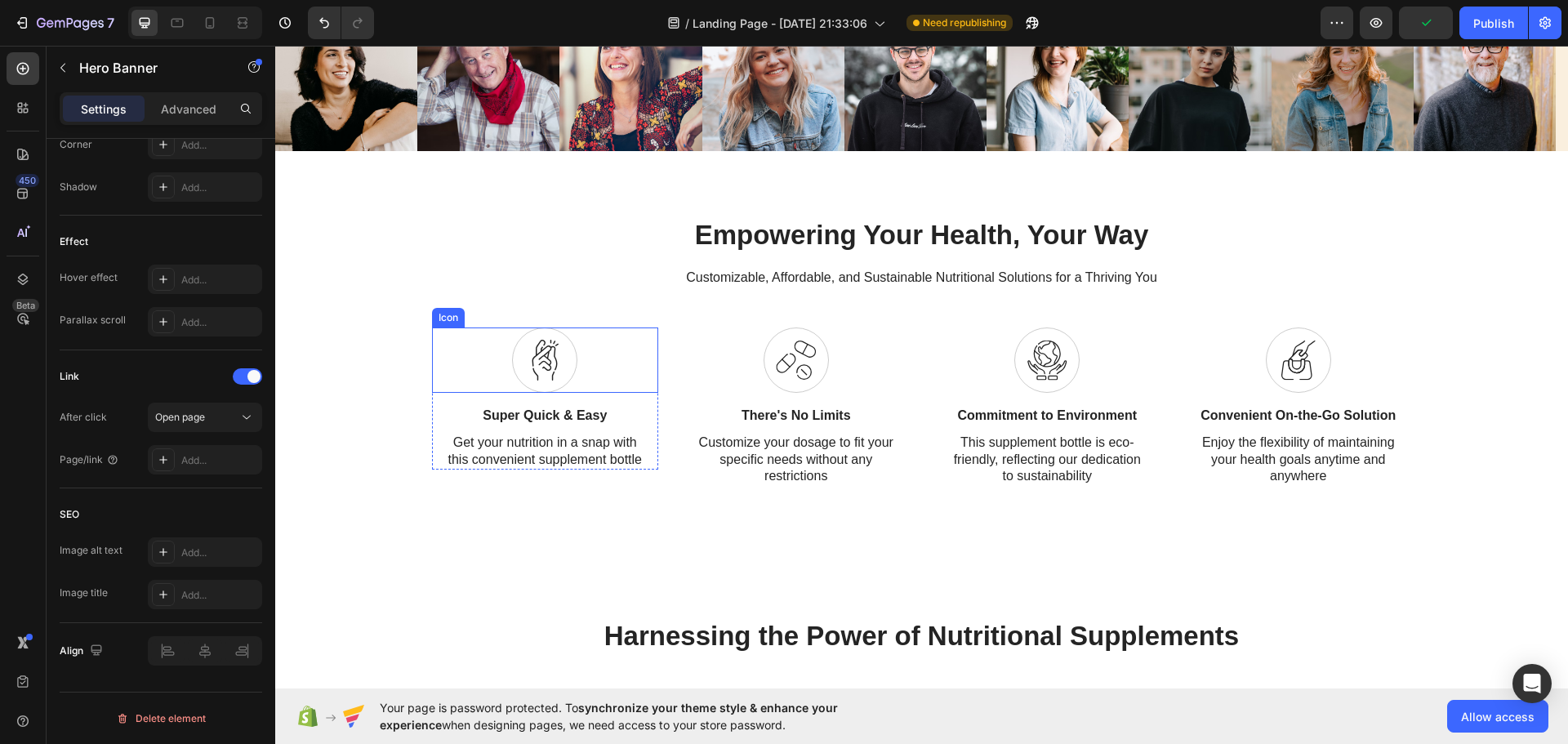
click at [516, 363] on div at bounding box center [544, 360] width 65 height 65
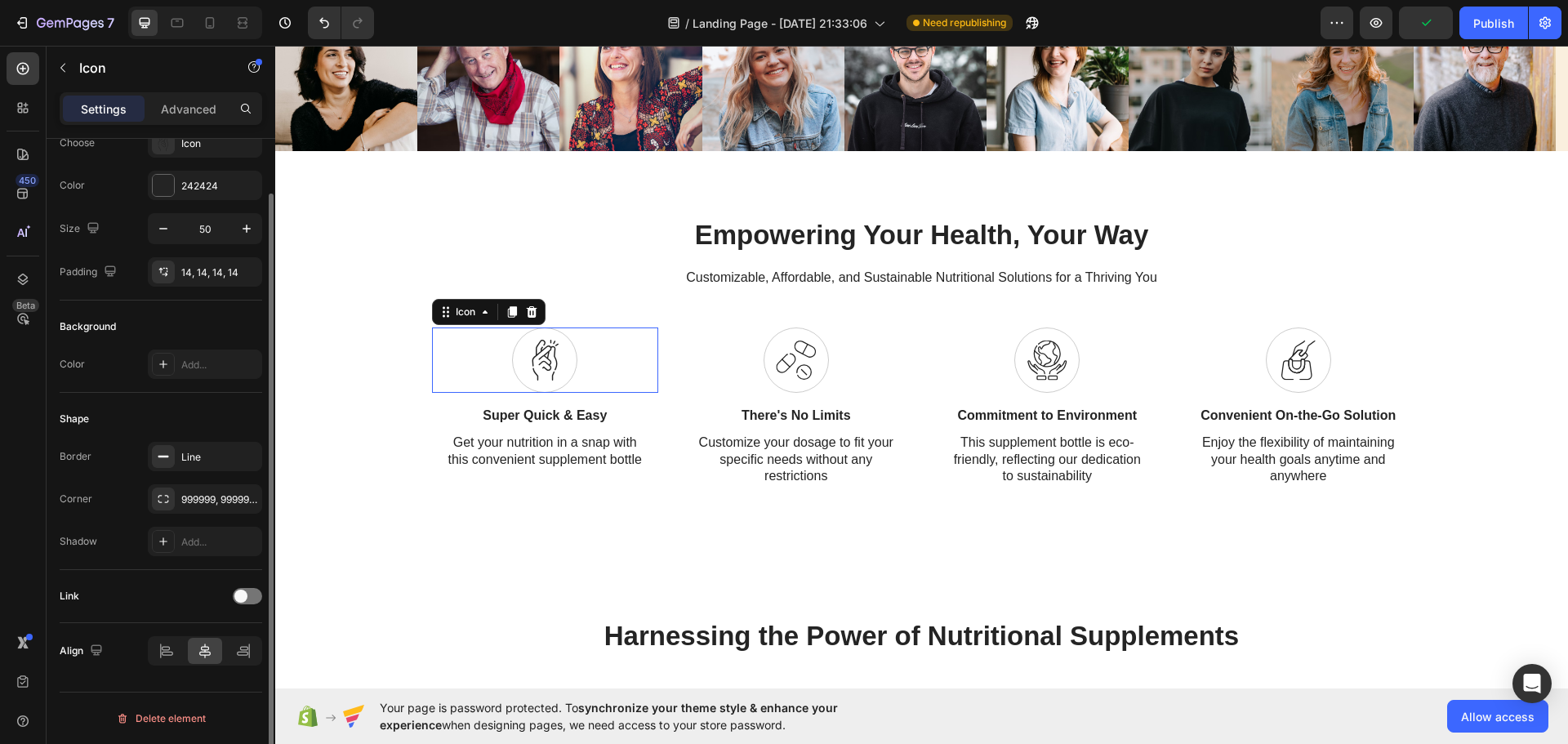
scroll to position [0, 0]
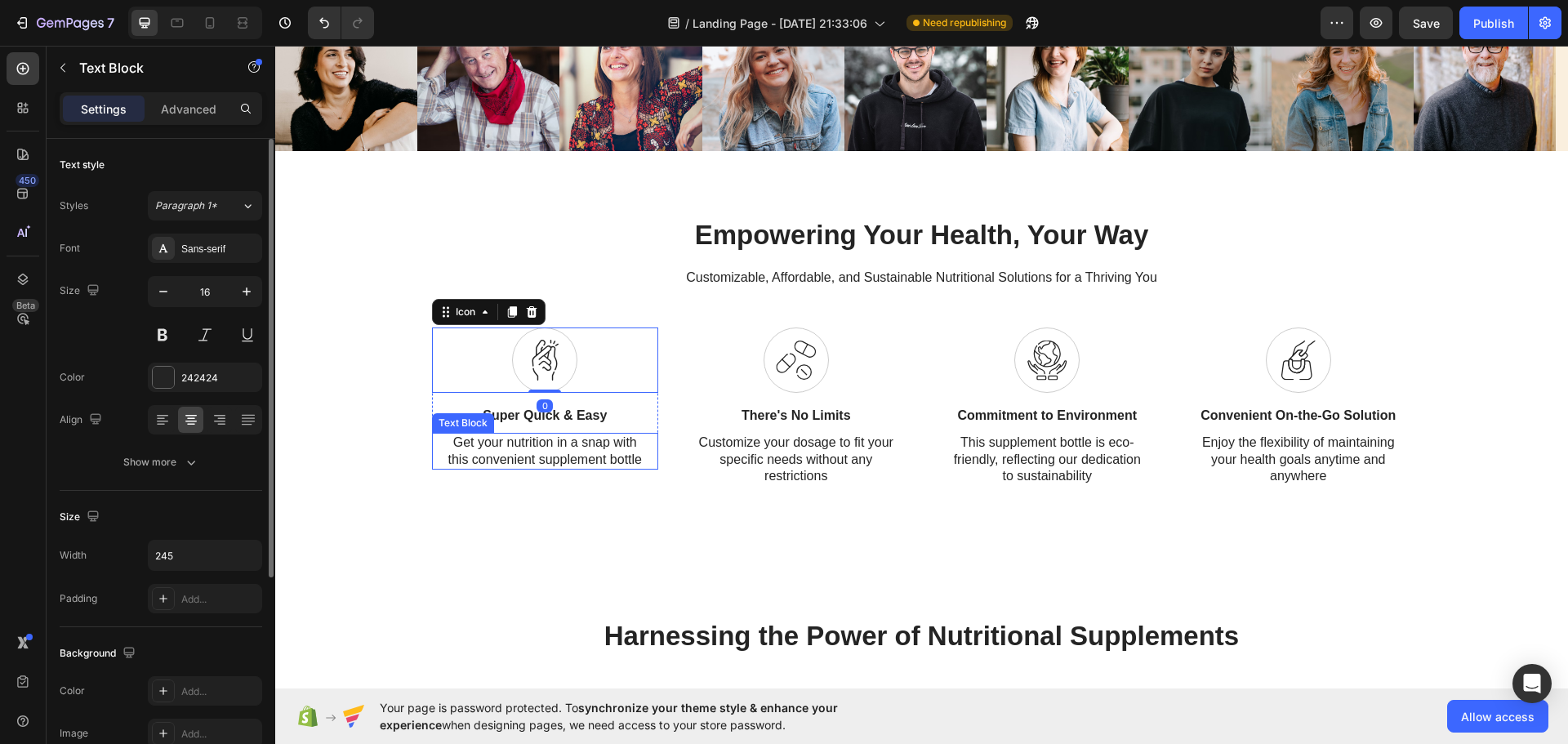
click at [484, 469] on div "Get your nutrition in a snap with this convenient supplement bottle" at bounding box center [545, 451] width 200 height 37
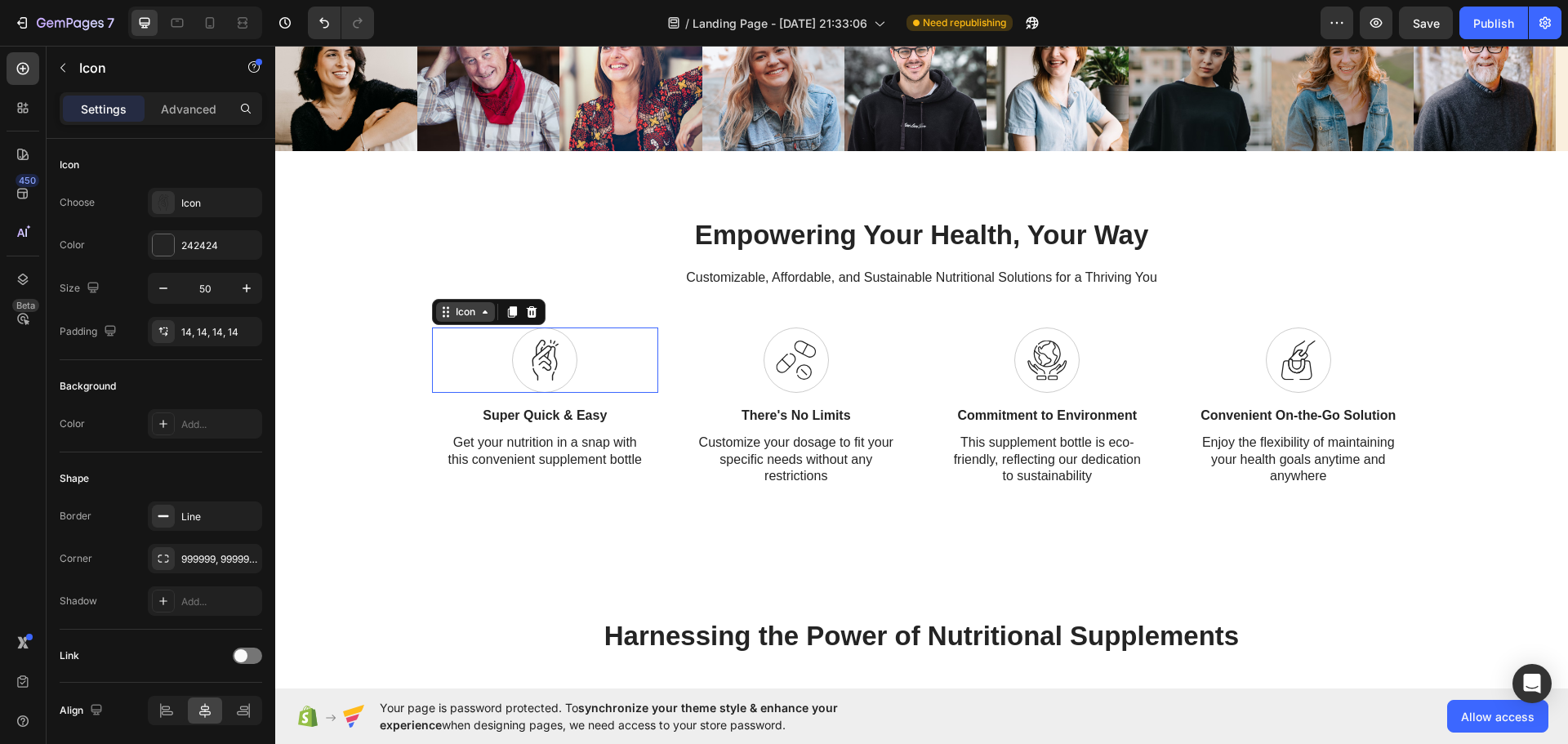
click at [449, 315] on div "Icon" at bounding box center [466, 311] width 59 height 20
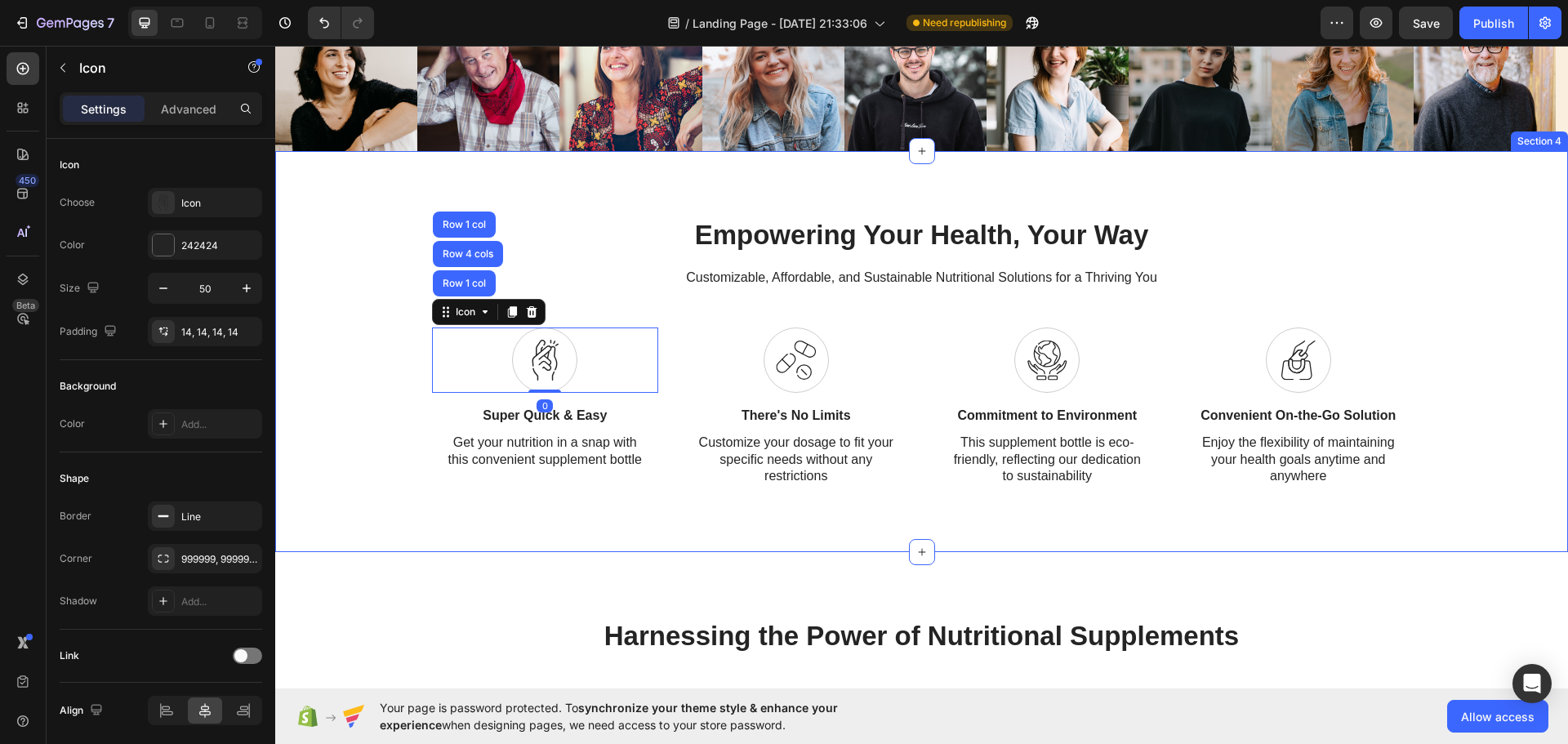
click at [380, 348] on div "Empowering Your Health, Your Way Heading Customizable, Affordable, and Sustaina…" at bounding box center [921, 352] width 1260 height 271
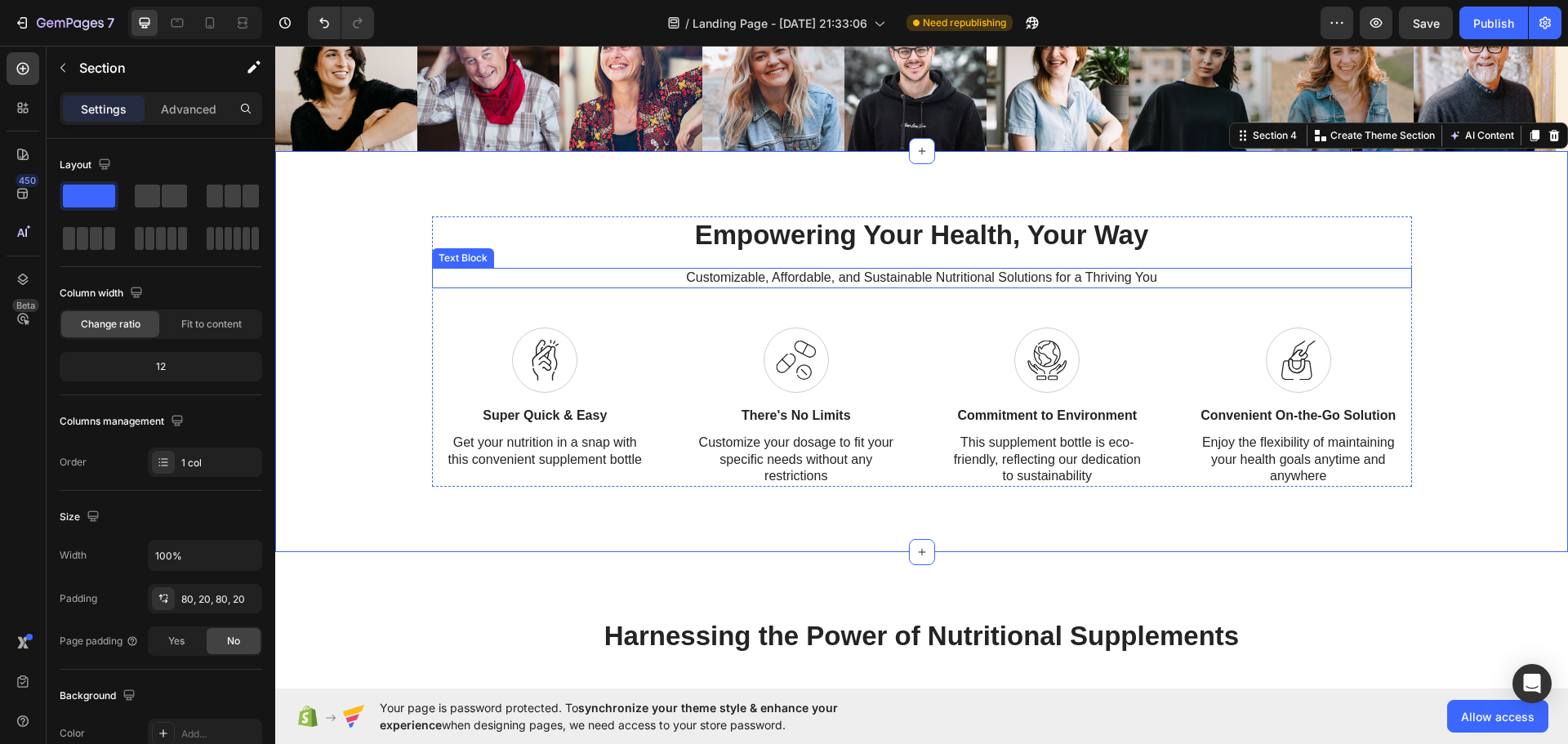
drag, startPoint x: 564, startPoint y: 278, endPoint x: 573, endPoint y: 275, distance: 9.5
click at [565, 278] on p "Customizable, Affordable, and Sustainable Nutritional Solutions for a Thriving …" at bounding box center [922, 278] width 977 height 17
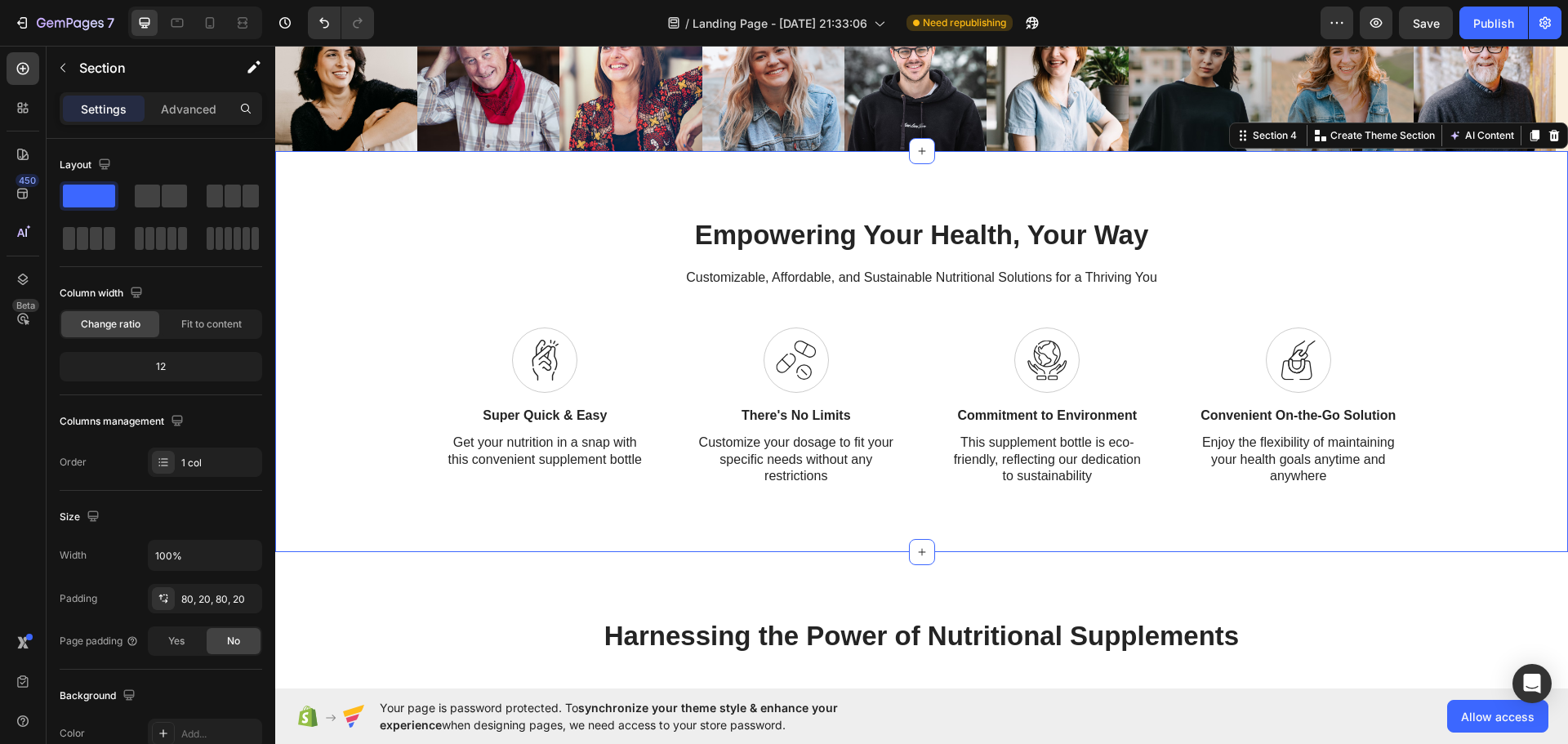
click at [409, 255] on div "Empowering Your Health, Your Way Heading Customizable, Affordable, and Sustaina…" at bounding box center [921, 352] width 1260 height 271
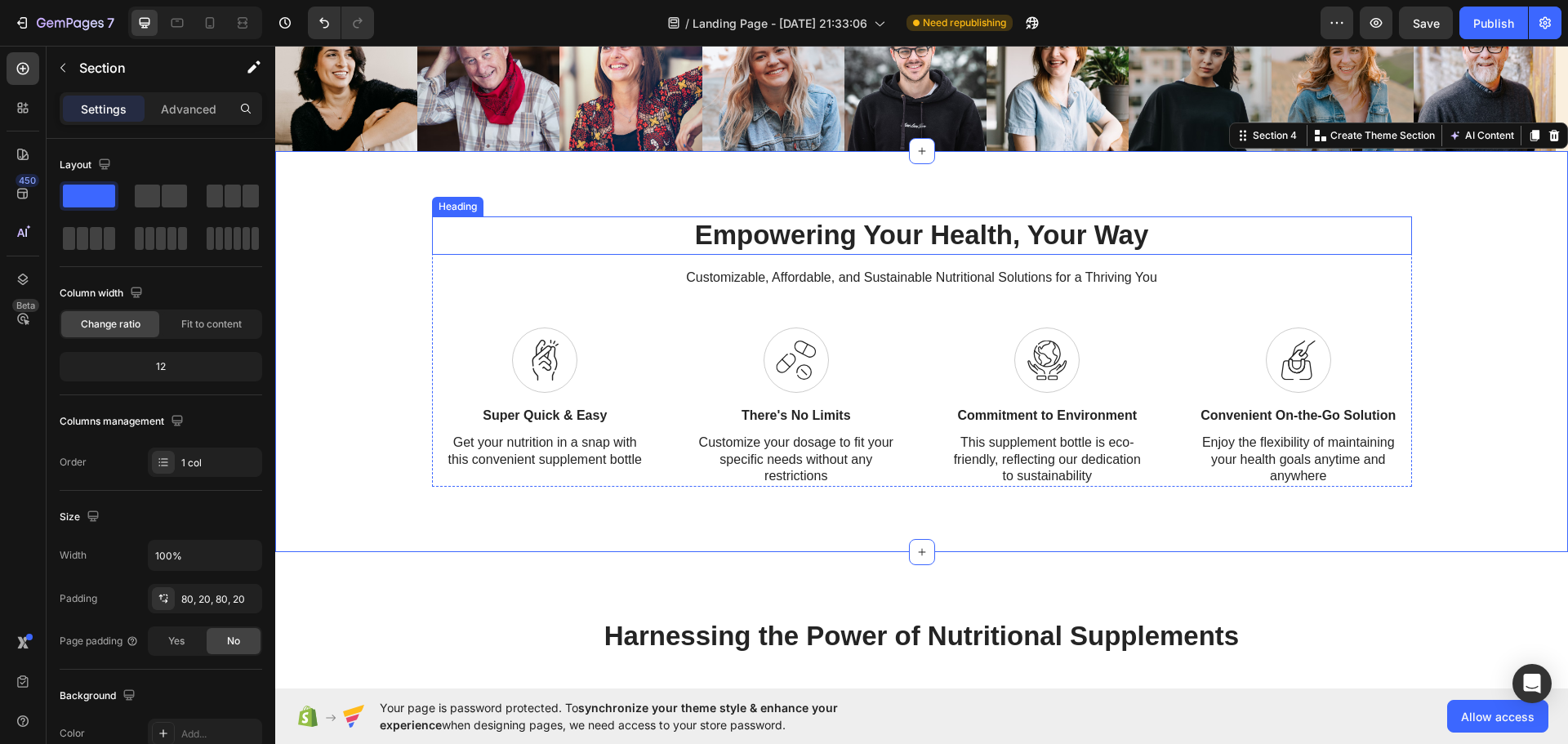
click at [442, 219] on h2 "Empowering Your Health, Your Way" at bounding box center [922, 235] width 980 height 38
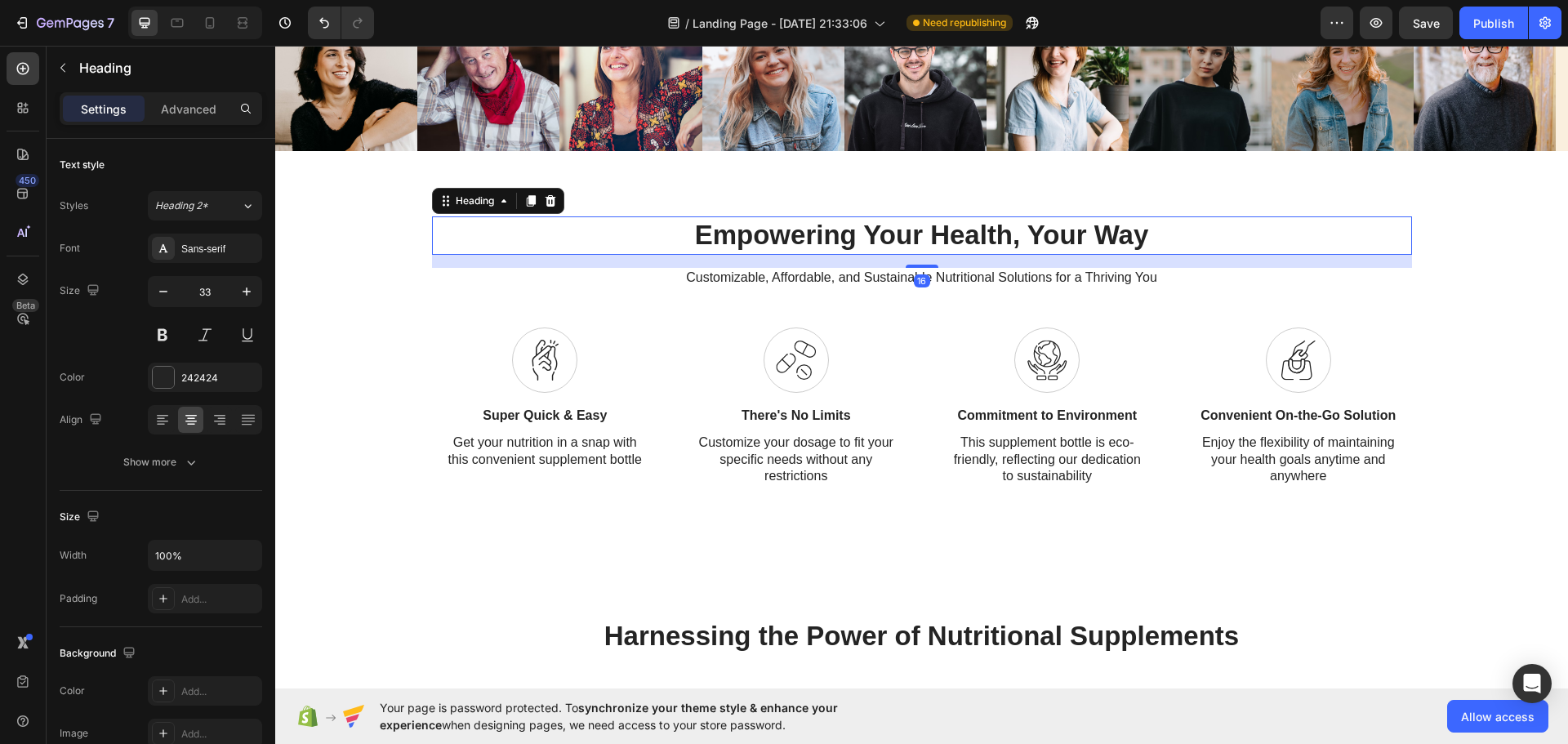
click at [485, 229] on h2 "Empowering Your Health, Your Way" at bounding box center [922, 235] width 980 height 38
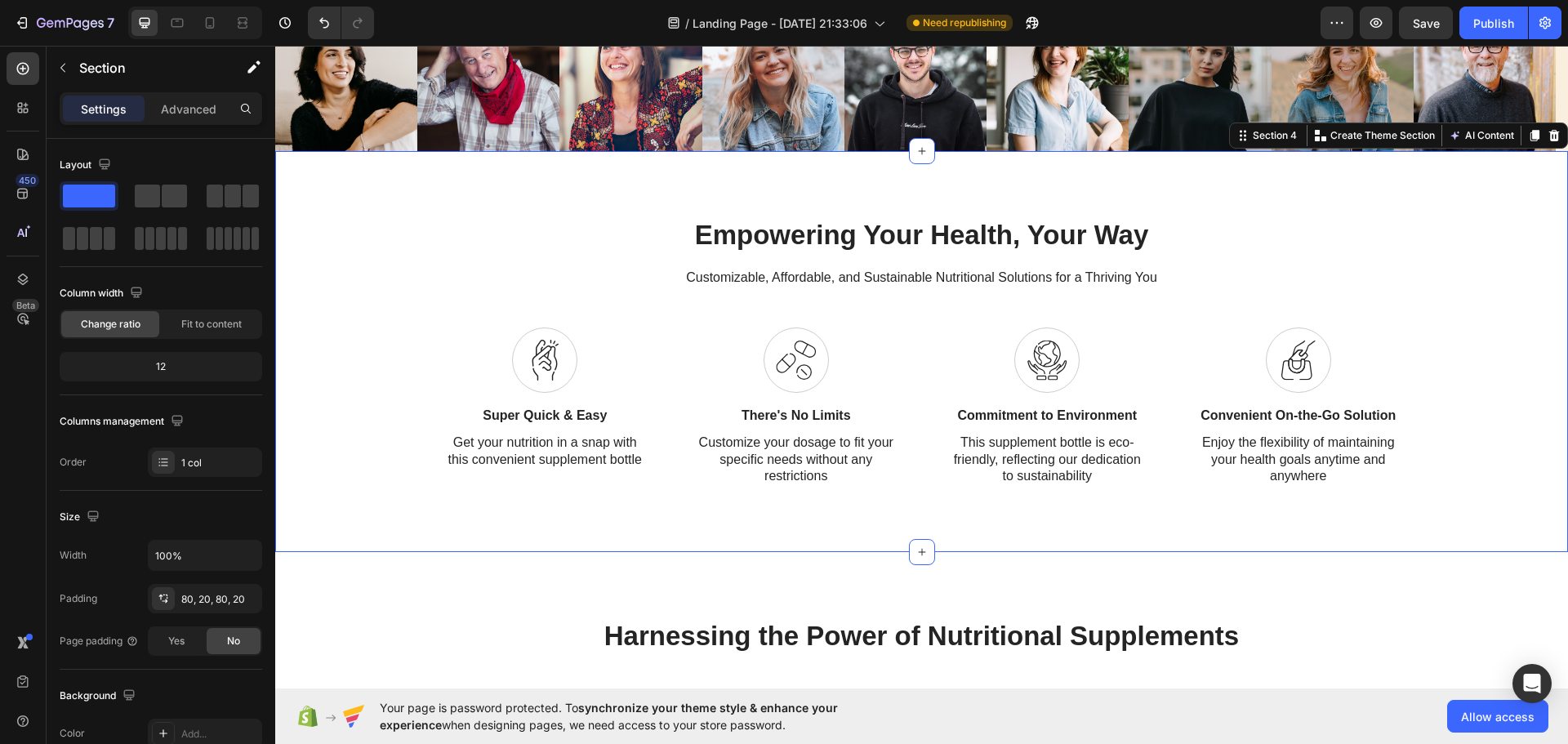
click at [384, 216] on div "Empowering Your Health, Your Way Heading Customizable, Affordable, and Sustaina…" at bounding box center [921, 352] width 1260 height 271
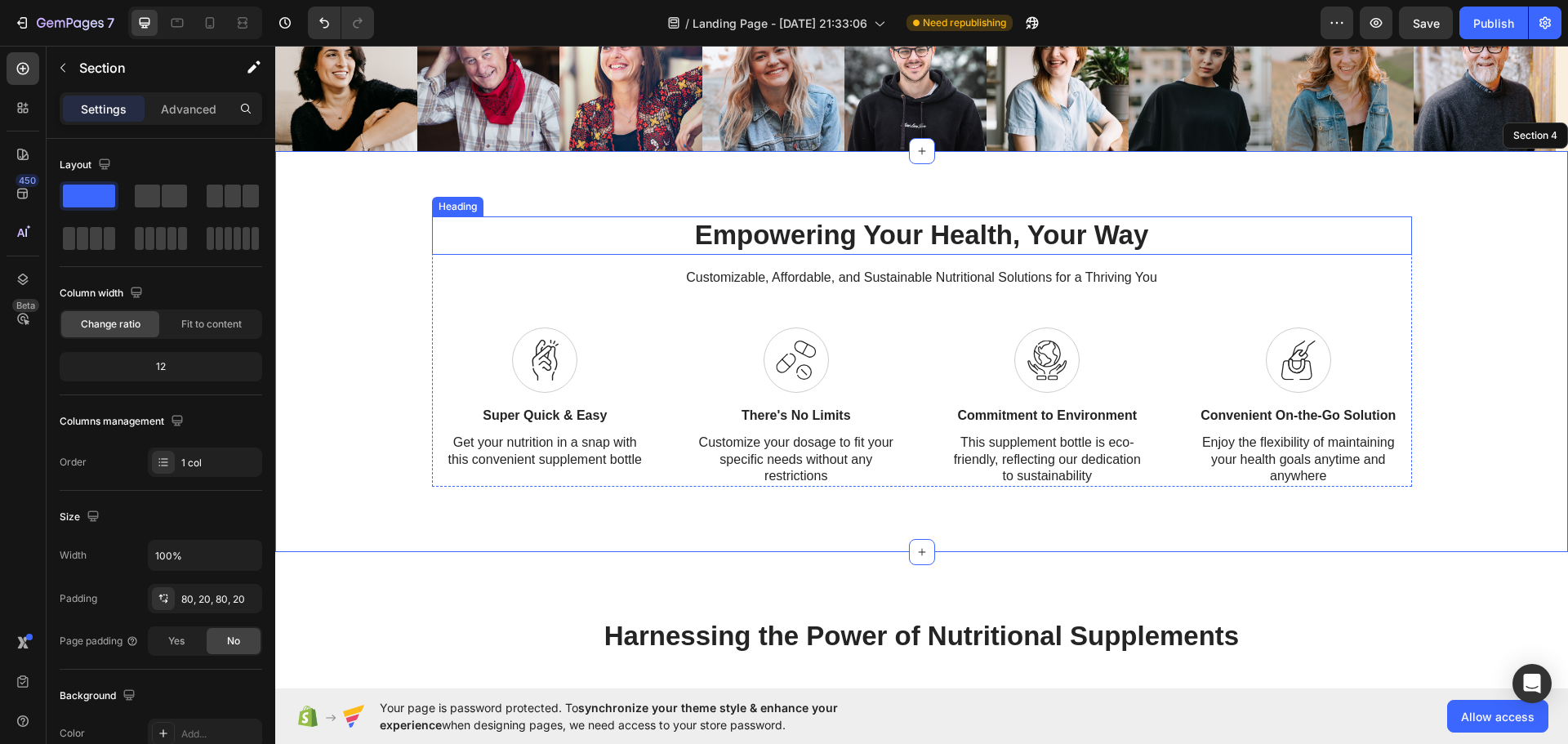
click at [1417, 230] on div "Empowering Your Health, Your Way Heading Customizable, Affordable, and Sustaina…" at bounding box center [921, 352] width 1260 height 271
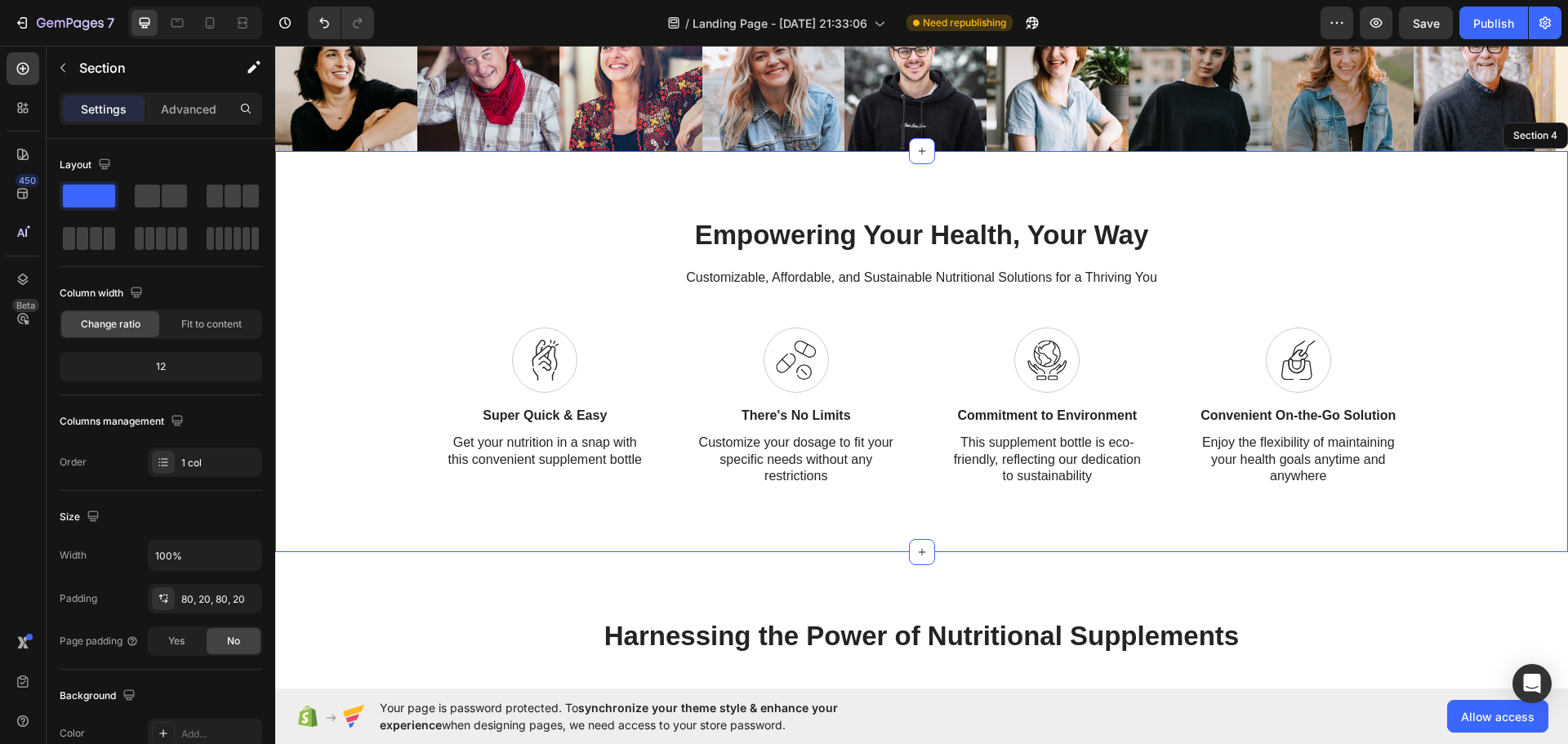
click at [1474, 174] on div "Empowering Your Health, Your Way Heading Customizable, Affordable, and Sustaina…" at bounding box center [922, 352] width 1293 height 400
click at [1518, 137] on div "Section 4" at bounding box center [1535, 135] width 51 height 15
drag, startPoint x: 1465, startPoint y: 213, endPoint x: 1449, endPoint y: 221, distance: 17.9
click at [1465, 214] on div "Empowering Your Health, Your Way Heading Customizable, Affordable, and Sustaina…" at bounding box center [922, 352] width 1293 height 400
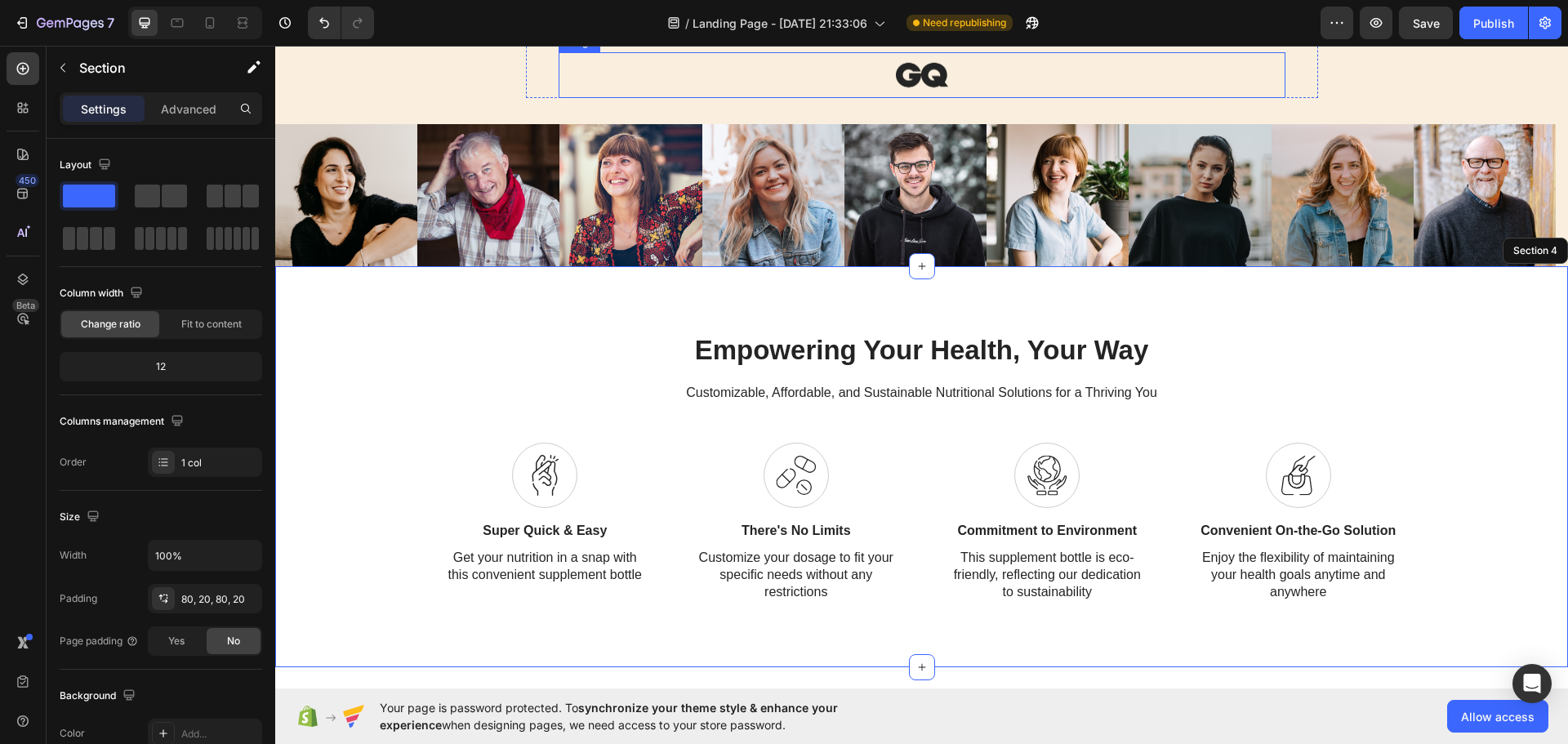
scroll to position [1143, 0]
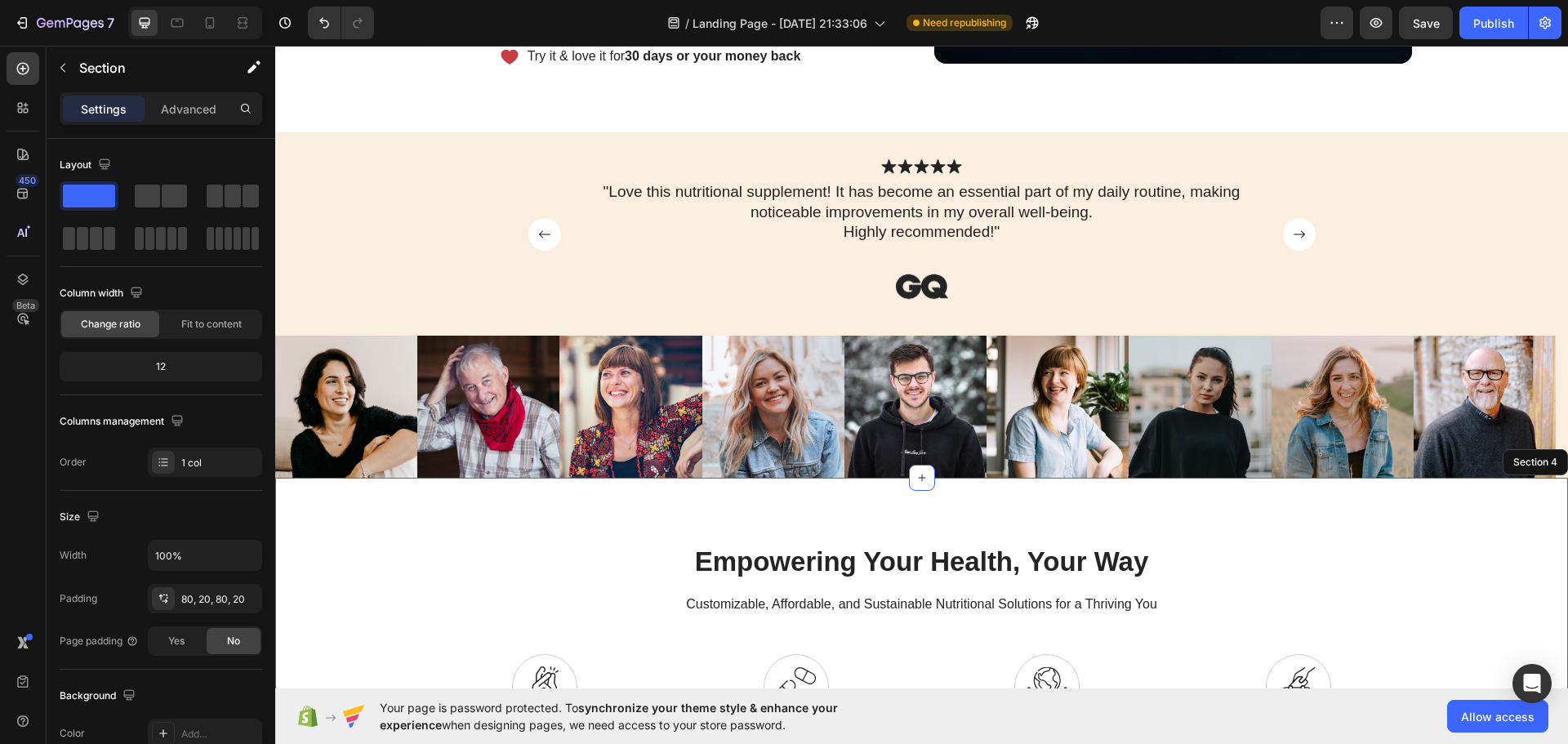
click at [996, 519] on div "Empowering Your Health, Your Way Heading Customizable, Affordable, and Sustaina…" at bounding box center [922, 678] width 1293 height 400
click at [1070, 250] on div ""Love this nutritional supplement! It has become an essential part of my daily …" at bounding box center [922, 222] width 727 height 84
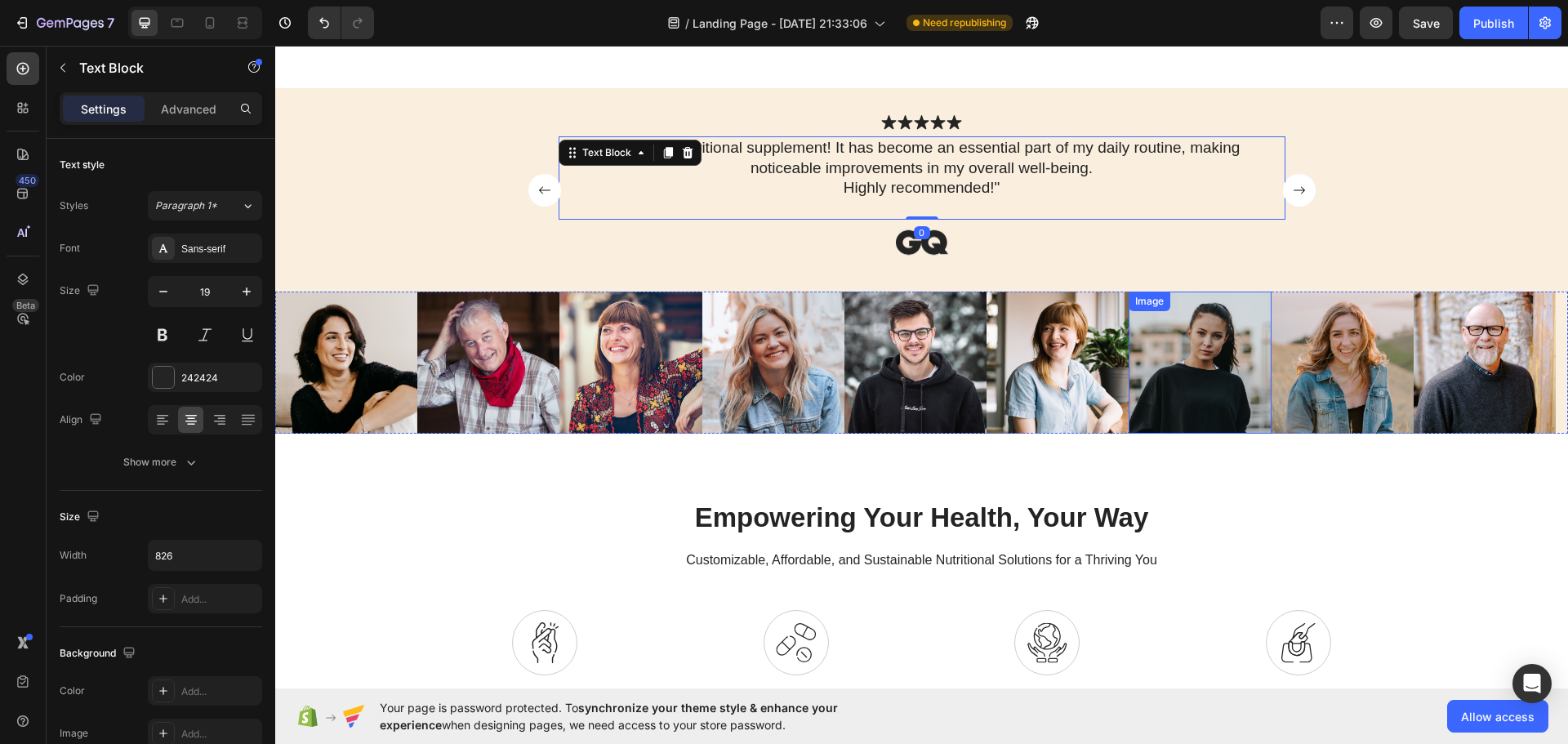
scroll to position [1225, 0]
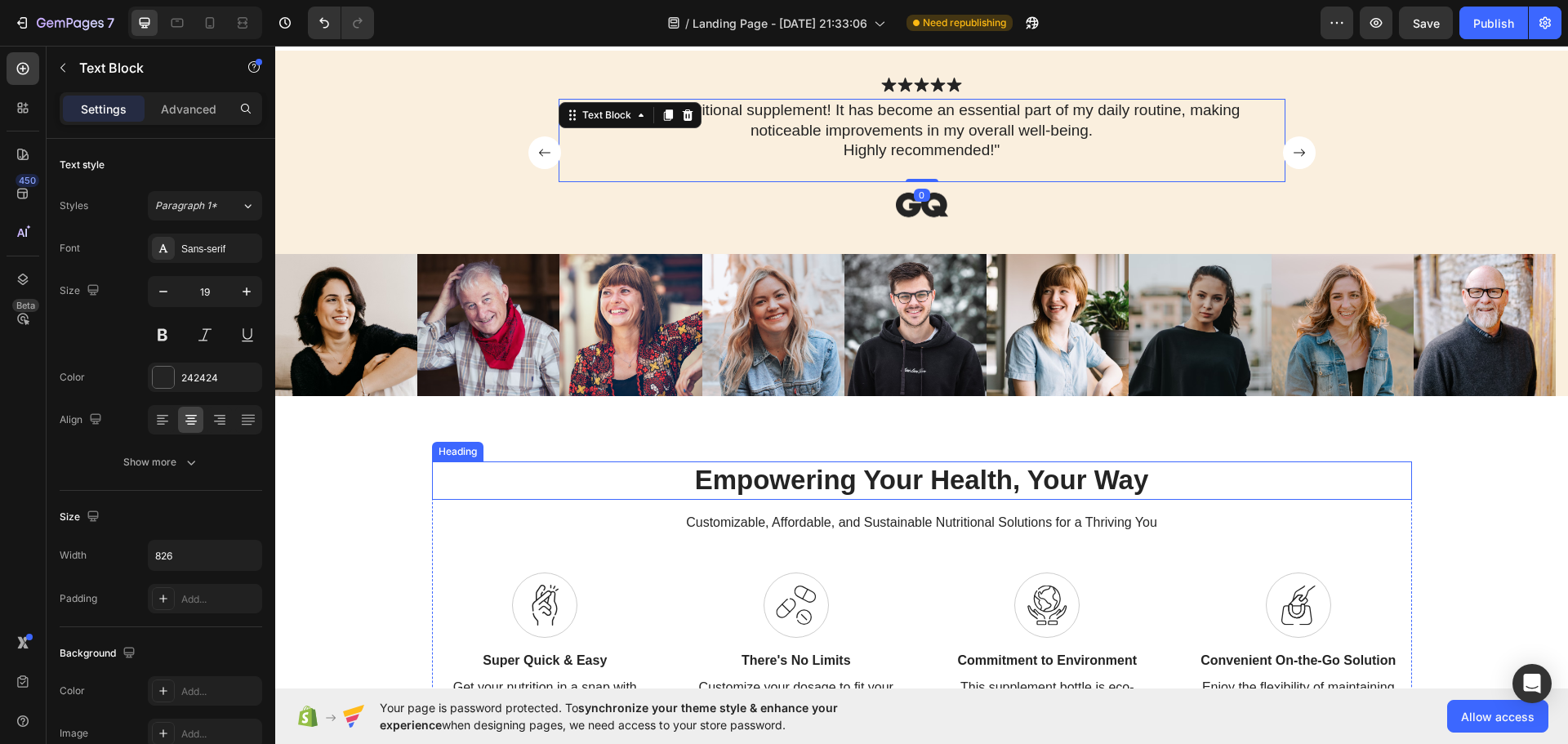
click at [1235, 431] on div "Empowering Your Health, Your Way Heading Customizable, Affordable, and Sustaina…" at bounding box center [922, 596] width 1293 height 400
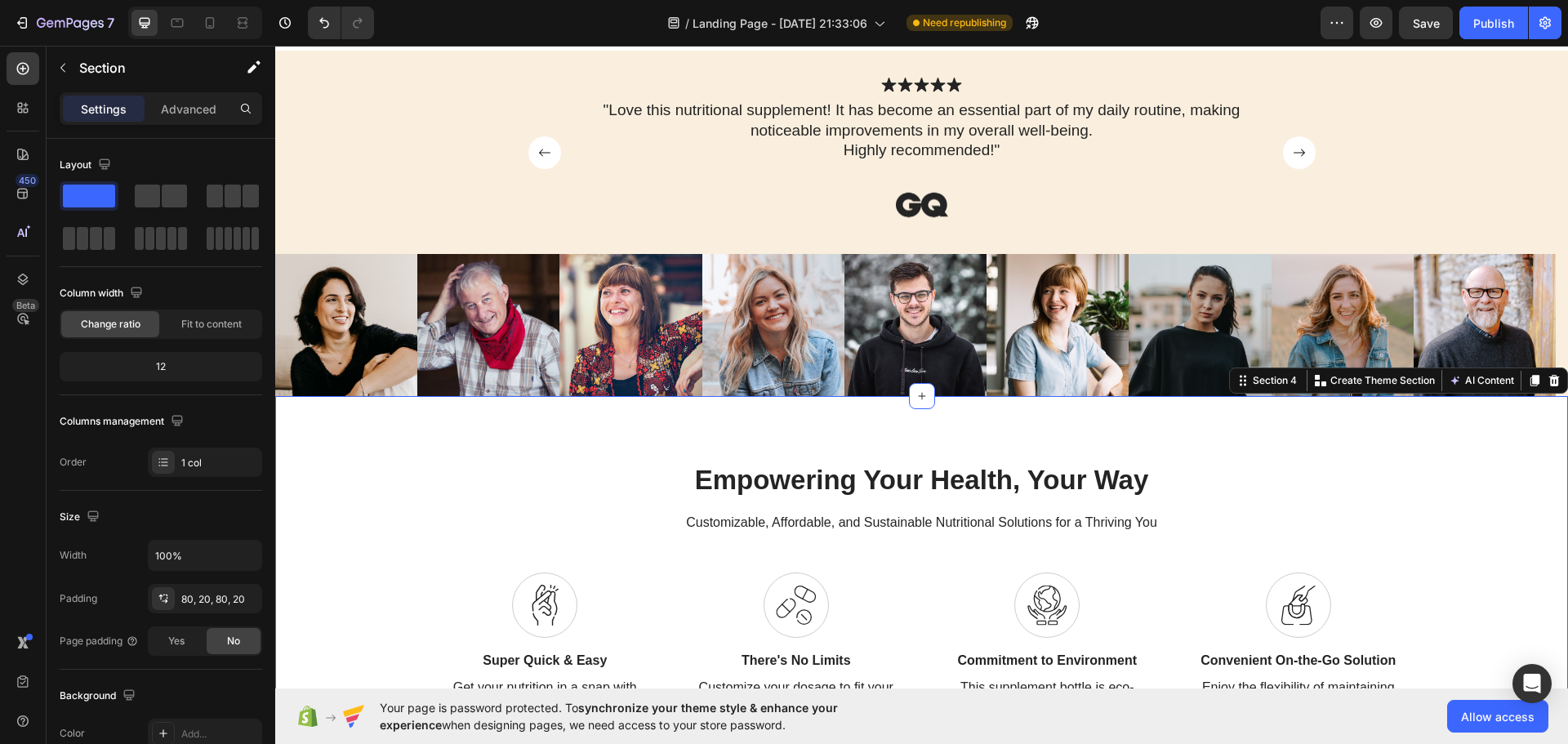
click at [1235, 431] on div "Empowering Your Health, Your Way Heading Customizable, Affordable, and Sustaina…" at bounding box center [922, 596] width 1293 height 400
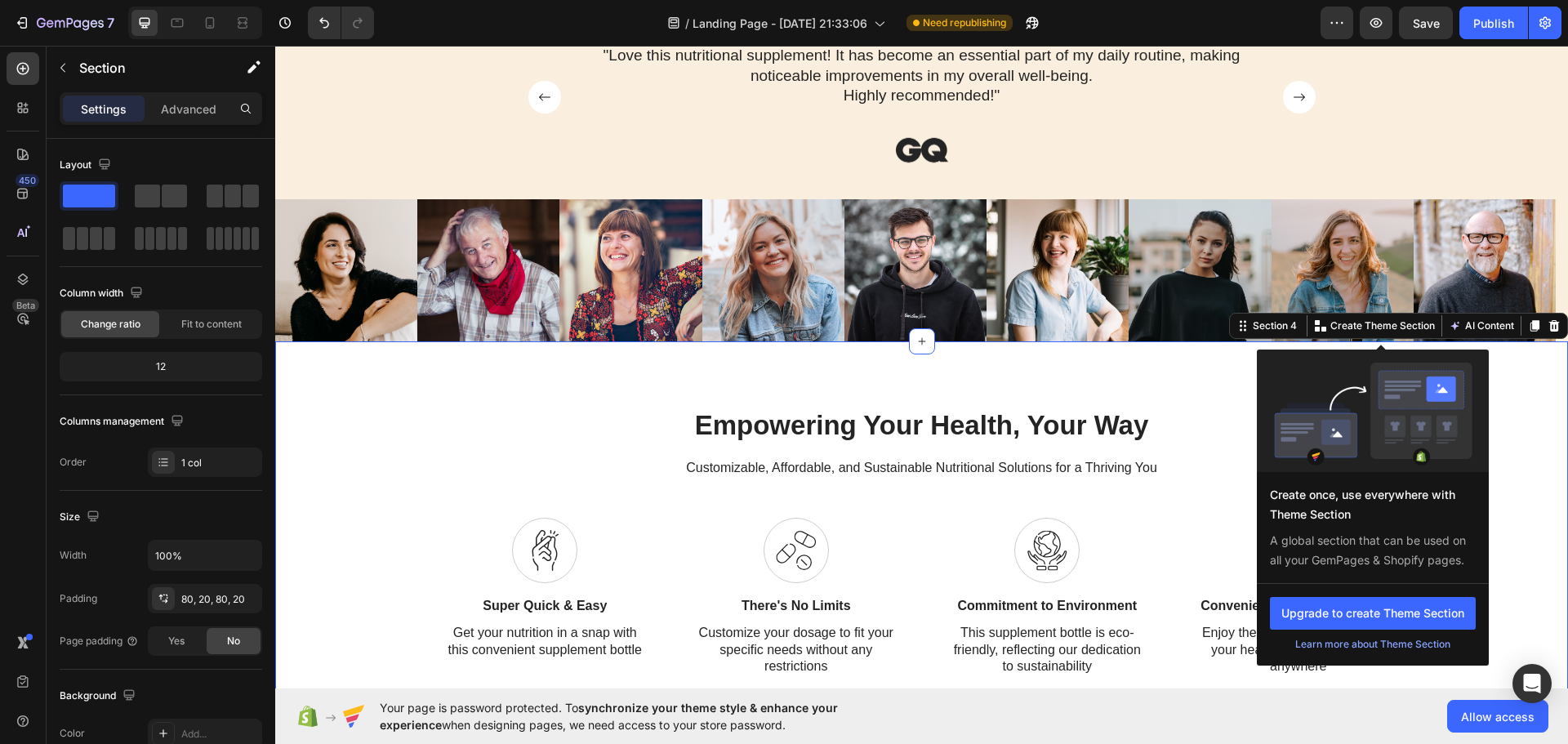
scroll to position [1306, 0]
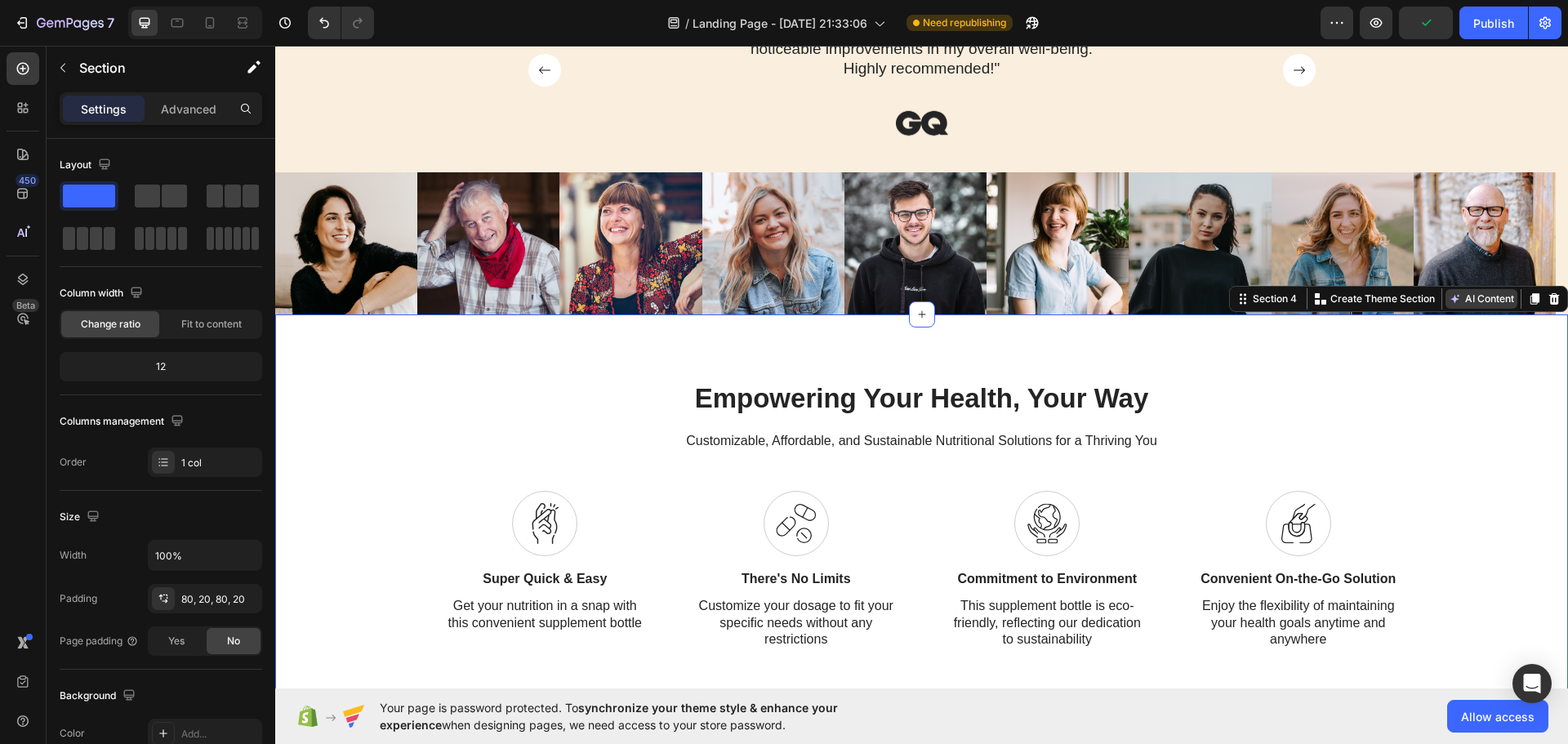
click at [1476, 299] on button "AI Content" at bounding box center [1482, 299] width 72 height 20
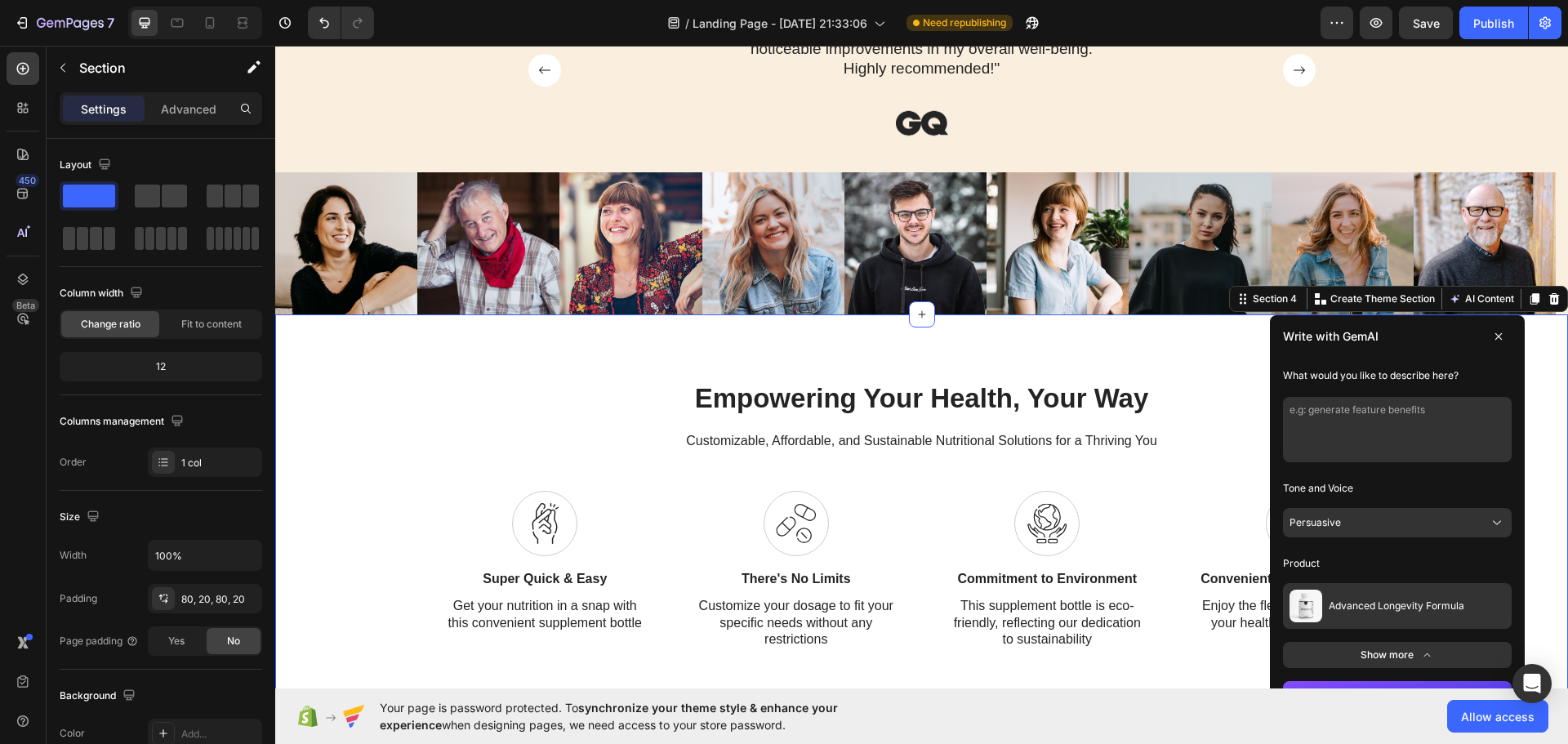
click at [1338, 429] on textarea at bounding box center [1397, 429] width 229 height 65
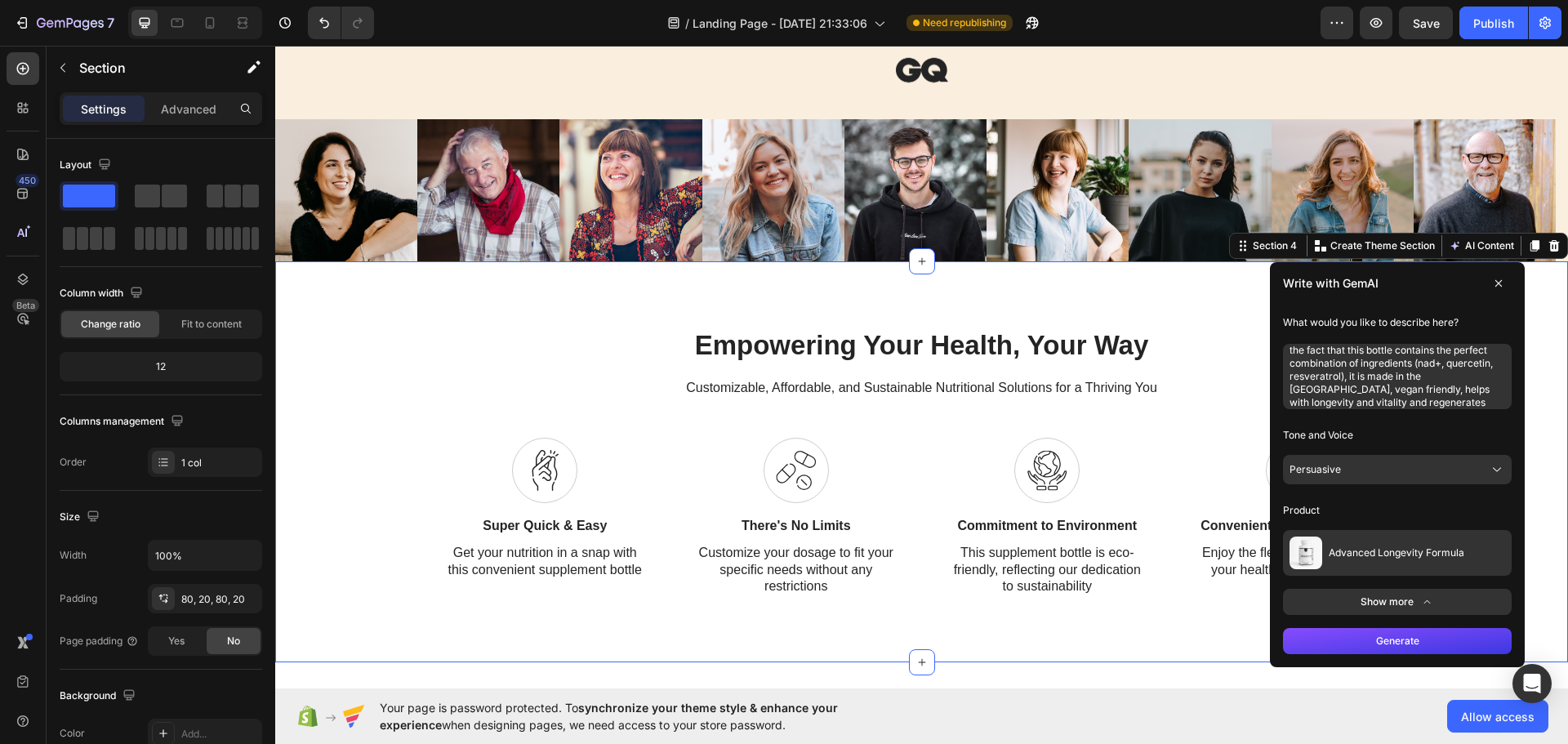
scroll to position [1551, 0]
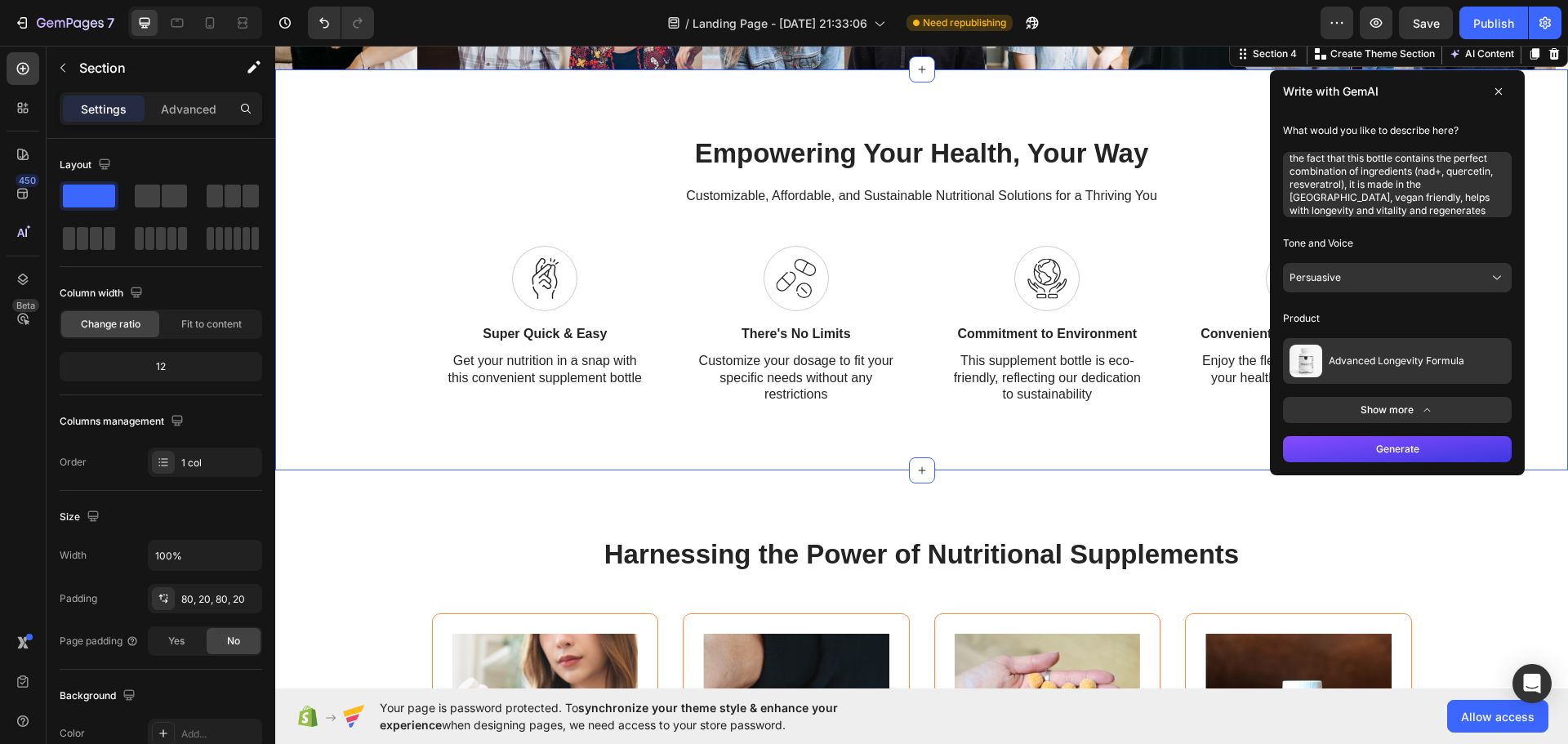
type textarea "the fact that this bottle contains the perfect combination of ingredients (nad+…"
click at [1396, 449] on button "Generate" at bounding box center [1397, 449] width 229 height 26
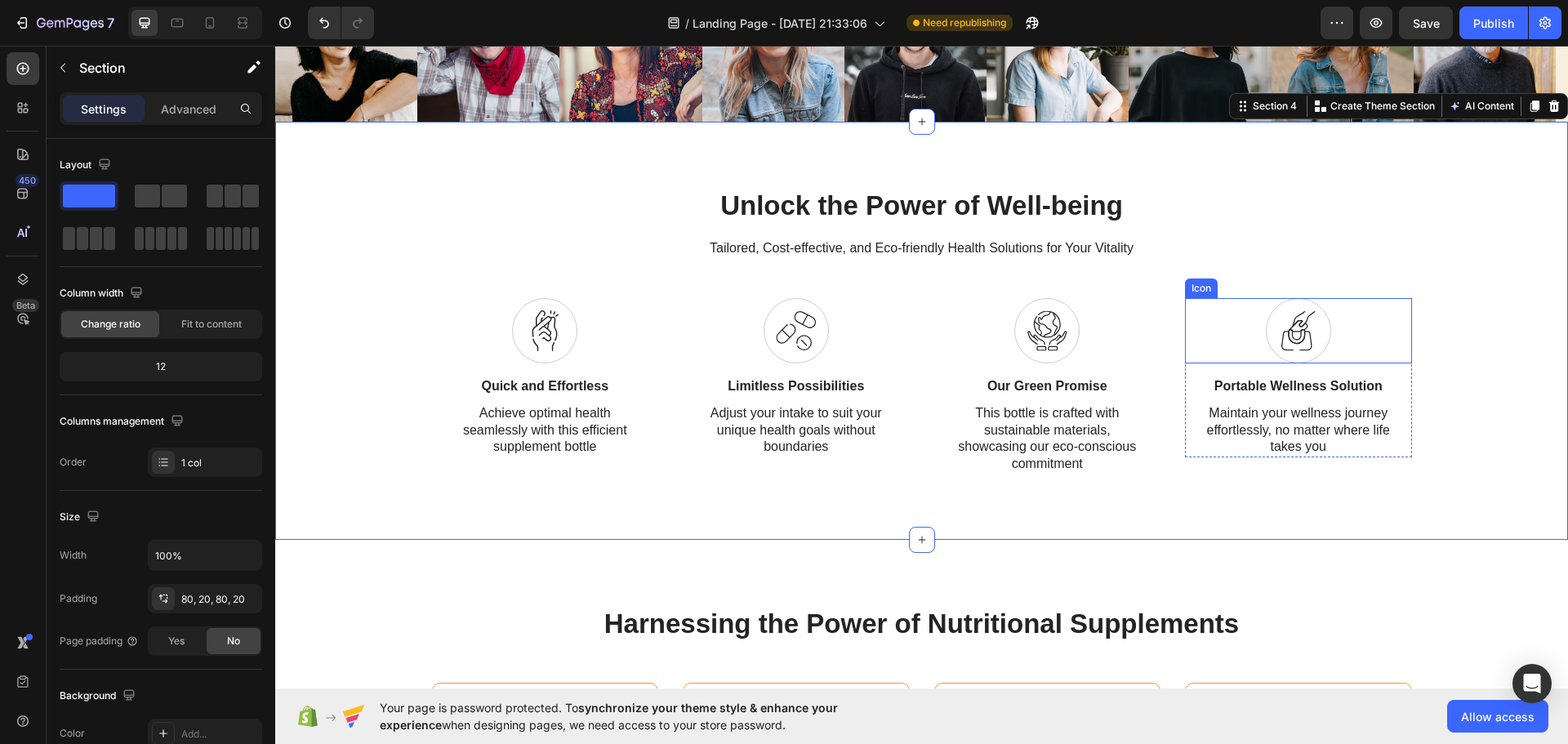
scroll to position [1469, 0]
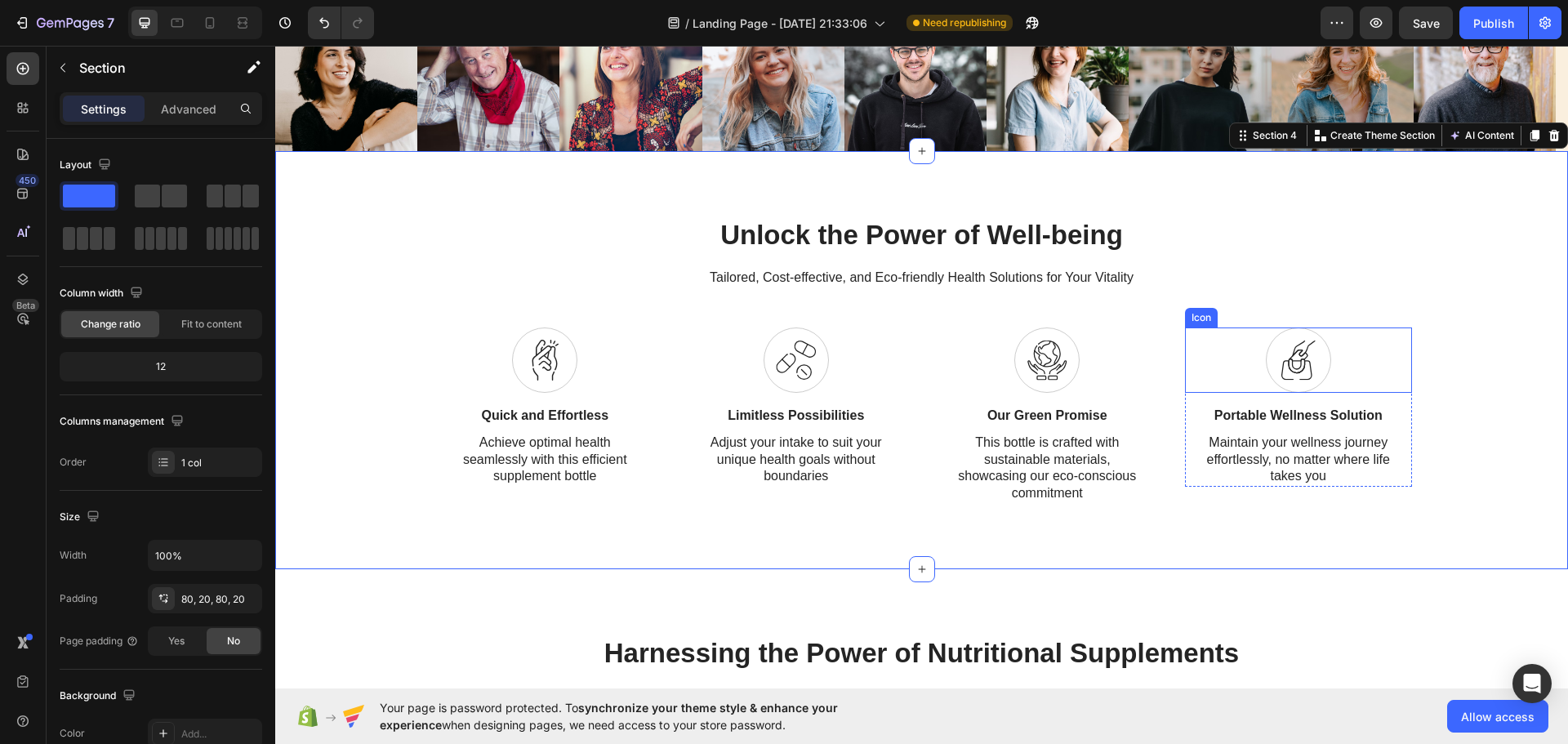
click at [1322, 343] on div "Icon" at bounding box center [1298, 360] width 227 height 65
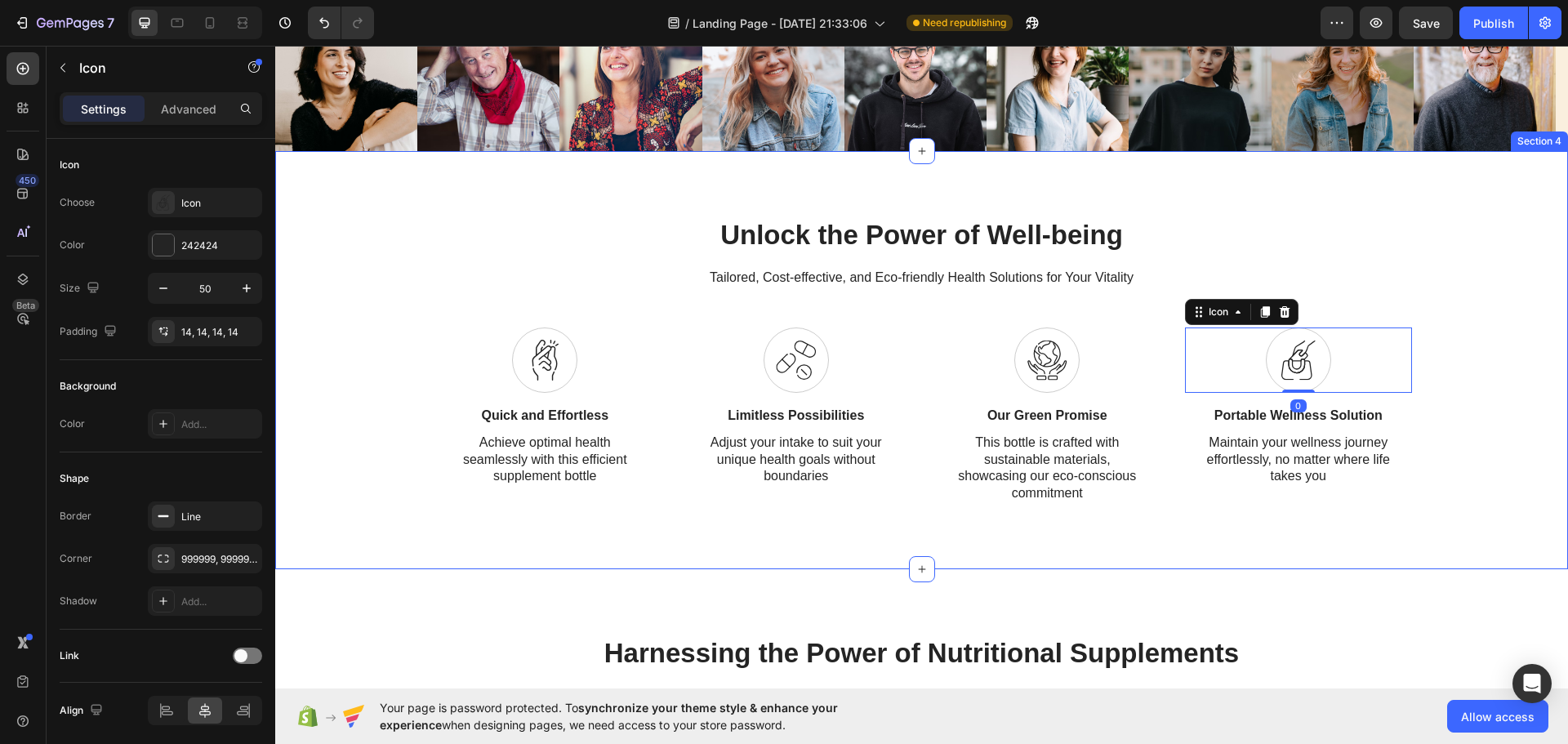
click at [1393, 194] on div "Unlock the Power of Well-being Heading Tailored, Cost-effective, and Eco-friend…" at bounding box center [922, 360] width 1293 height 418
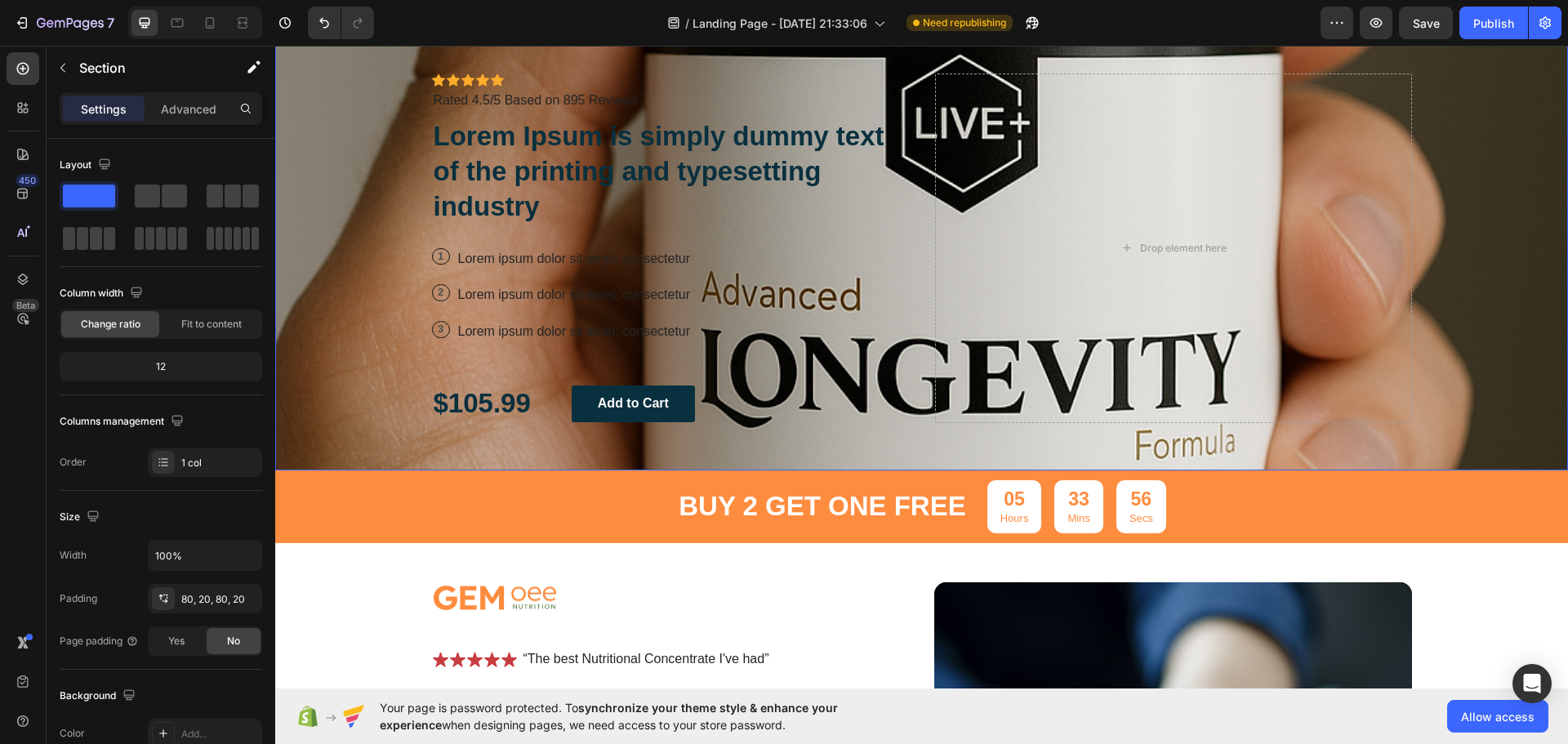
scroll to position [0, 0]
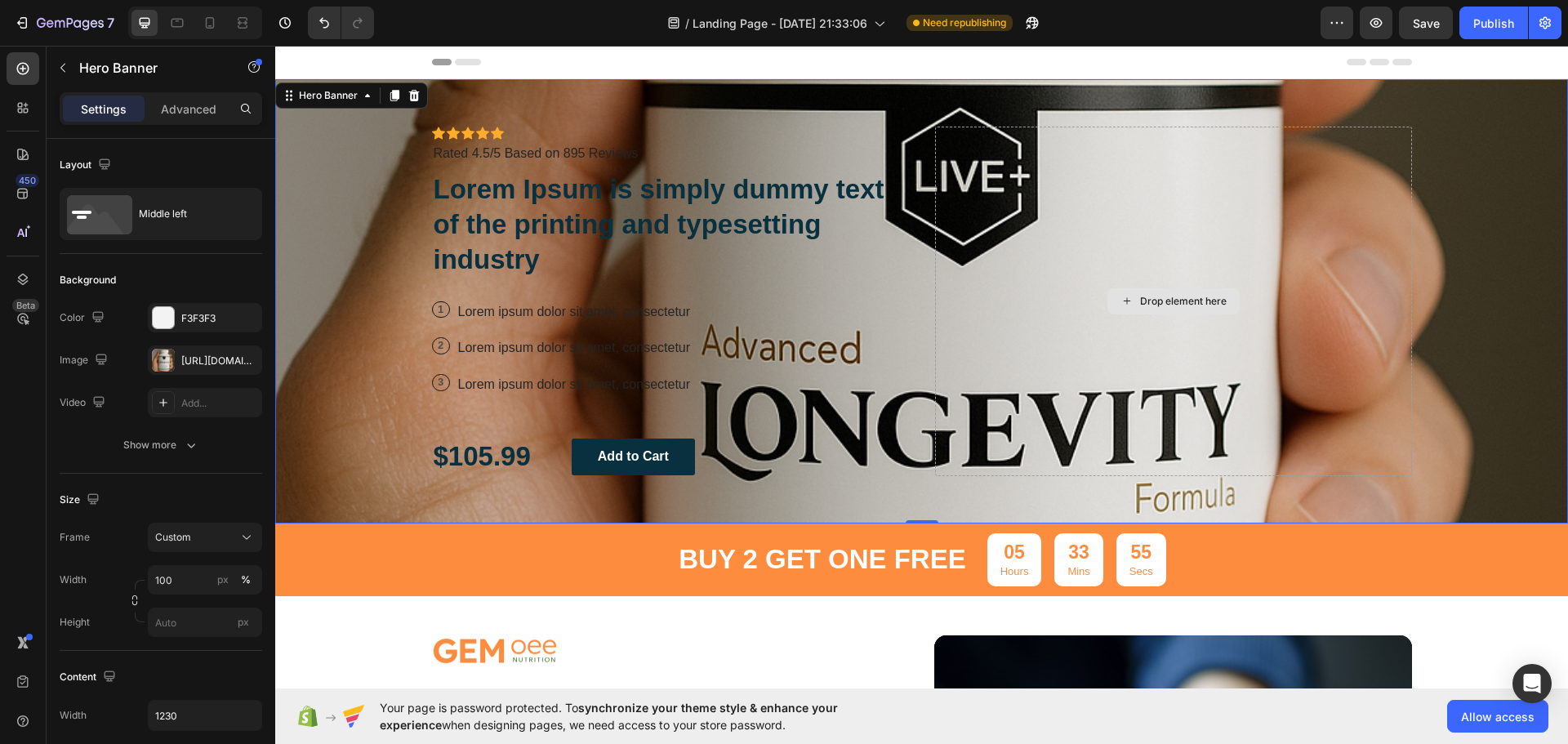
click at [1043, 301] on div "Drop element here" at bounding box center [1174, 301] width 477 height 350
click at [824, 30] on span "Landing Page - Aug 27, 21:33:06" at bounding box center [780, 23] width 175 height 17
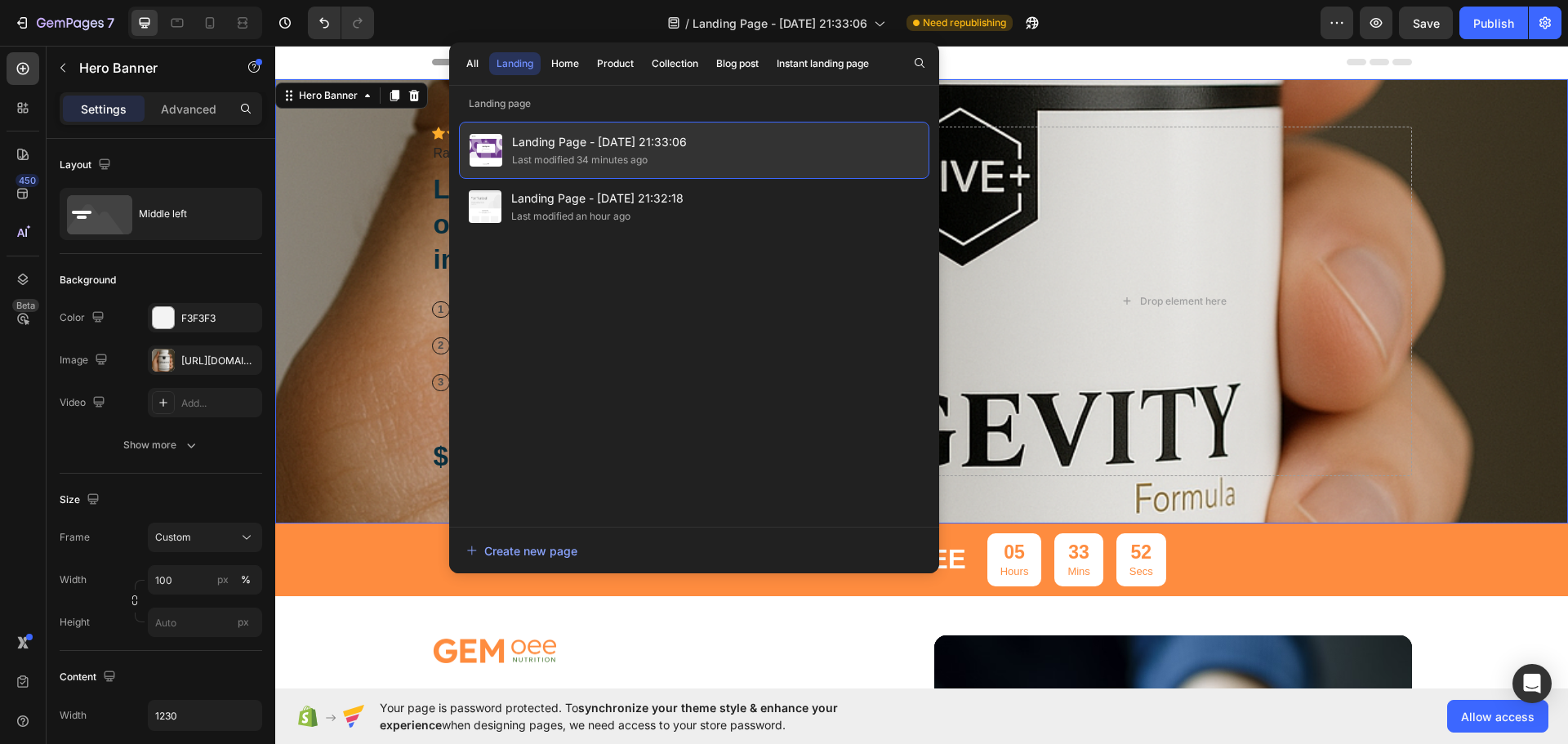
click at [676, 145] on span "Landing Page - Aug 27, 21:33:06" at bounding box center [599, 142] width 175 height 20
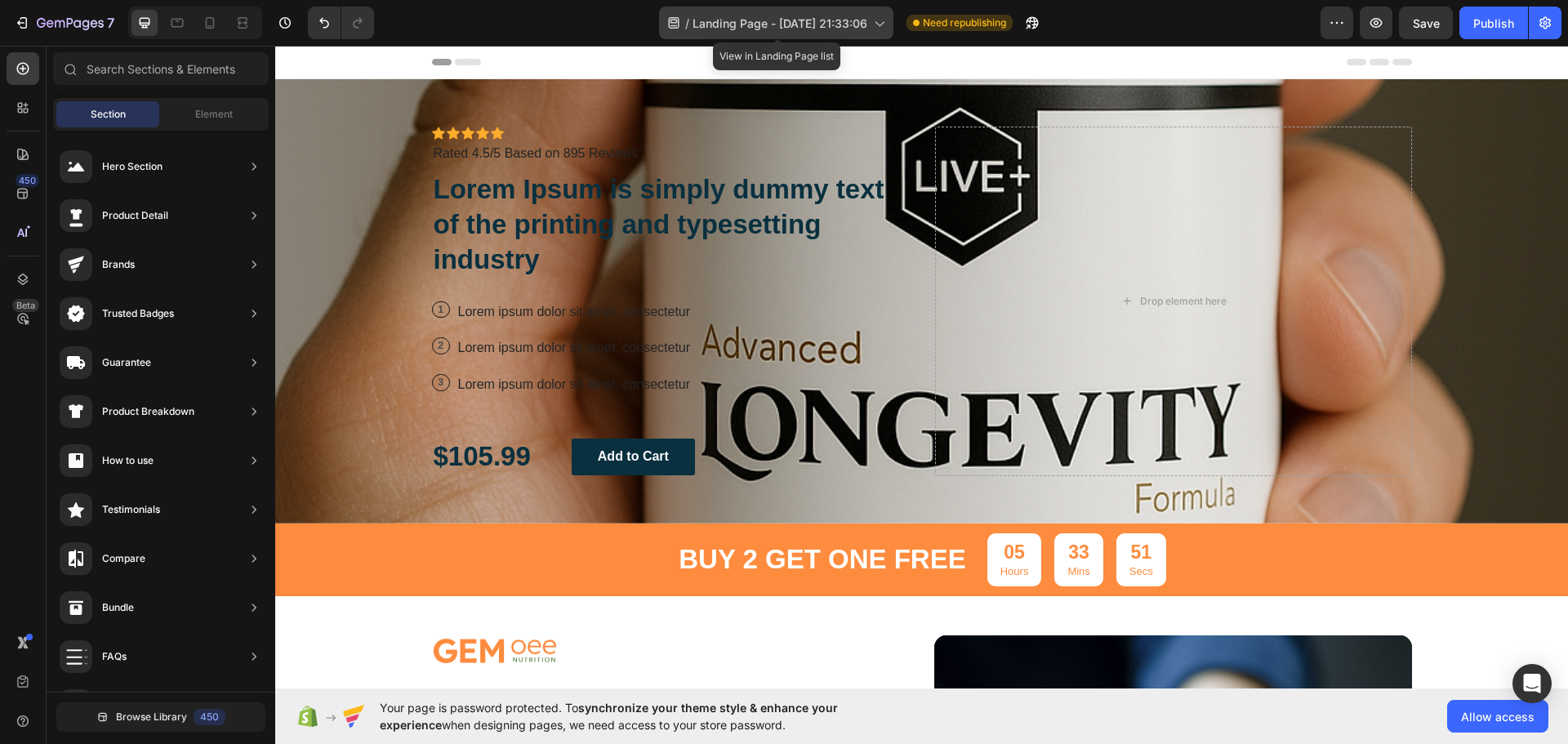
click at [833, 27] on span "Landing Page - Aug 27, 21:33:06" at bounding box center [780, 23] width 175 height 17
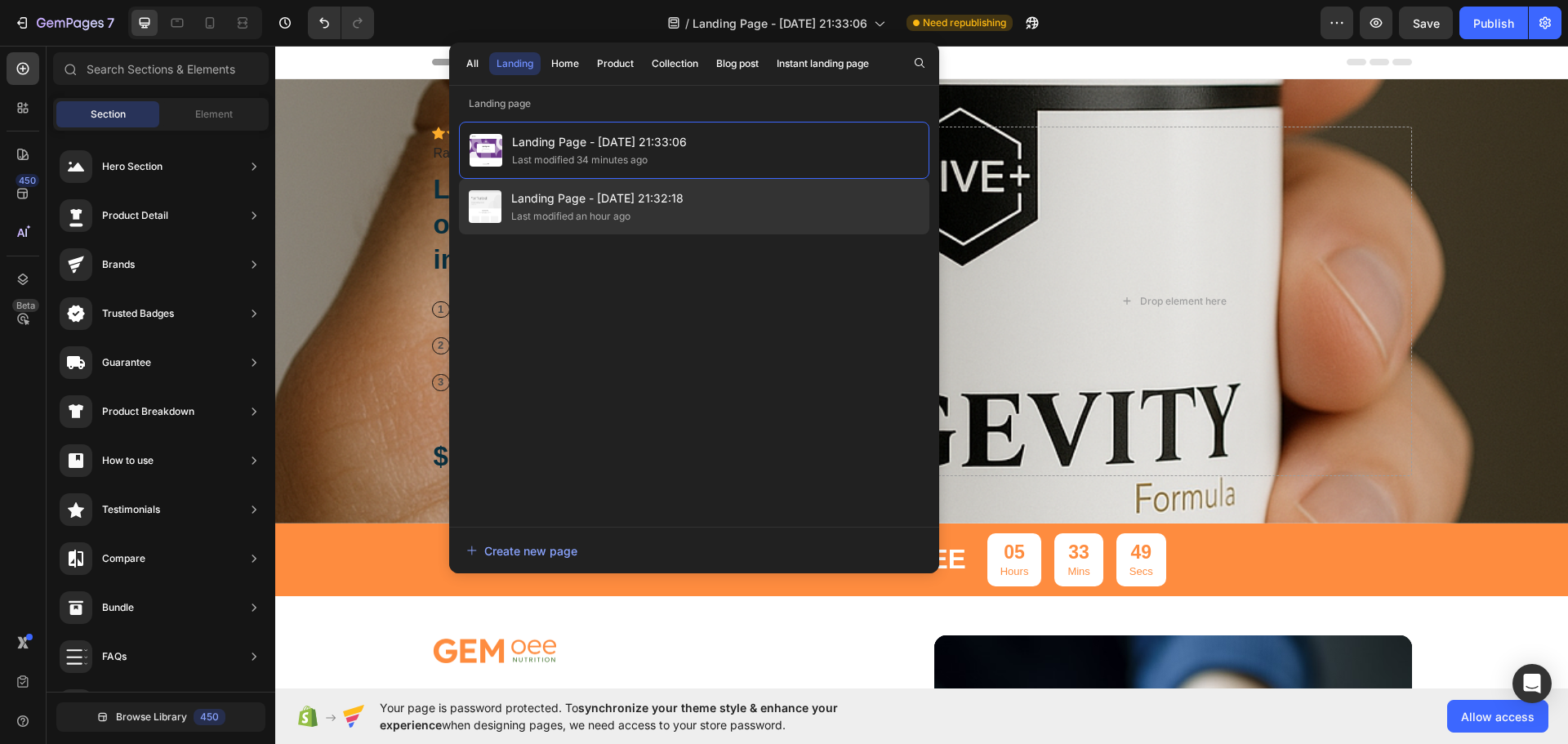
click at [686, 193] on div "Landing Page - Aug 27, 21:32:18 Last modified an hour ago" at bounding box center [694, 206] width 470 height 55
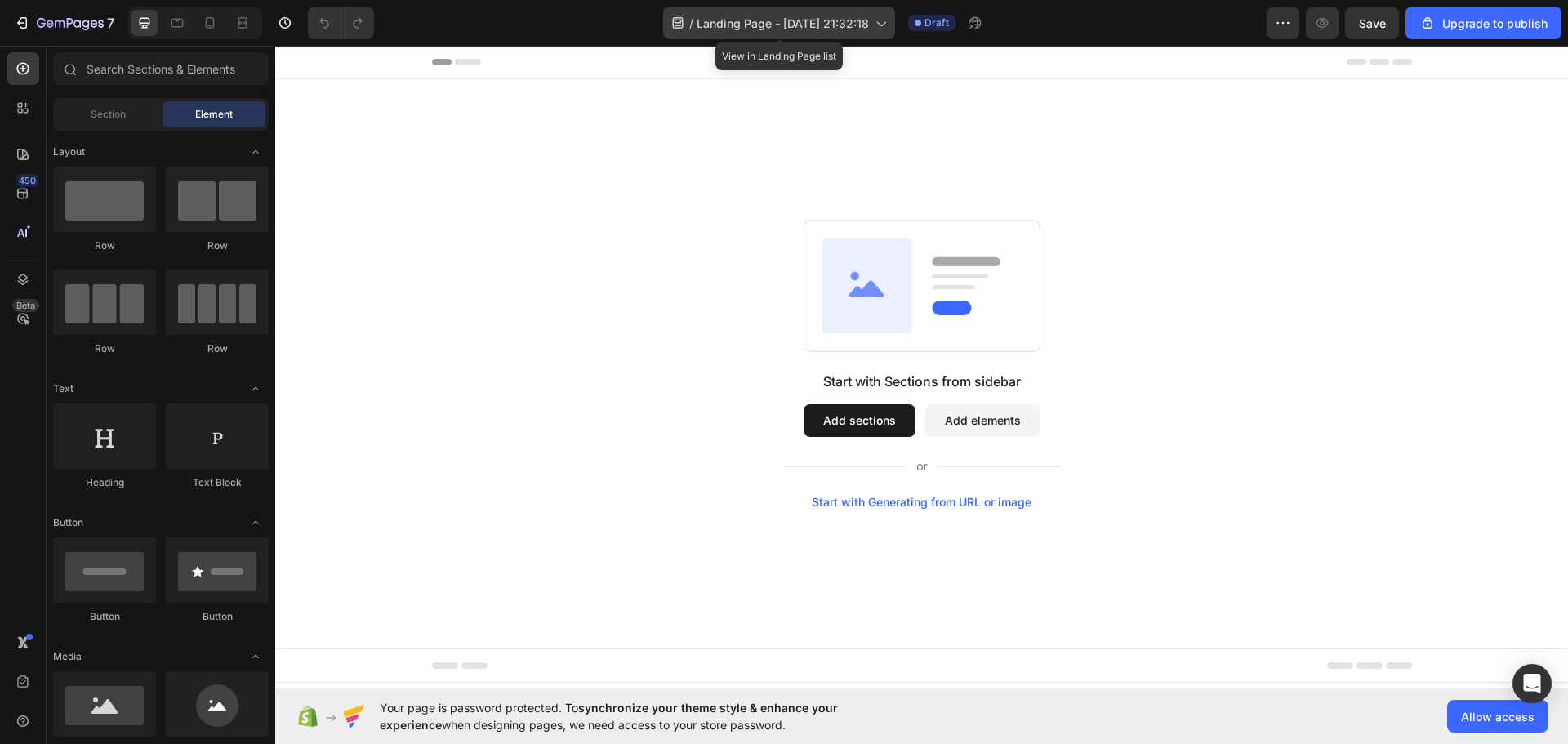
click at [776, 28] on span "Landing Page - [DATE] 21:32:18" at bounding box center [783, 23] width 173 height 17
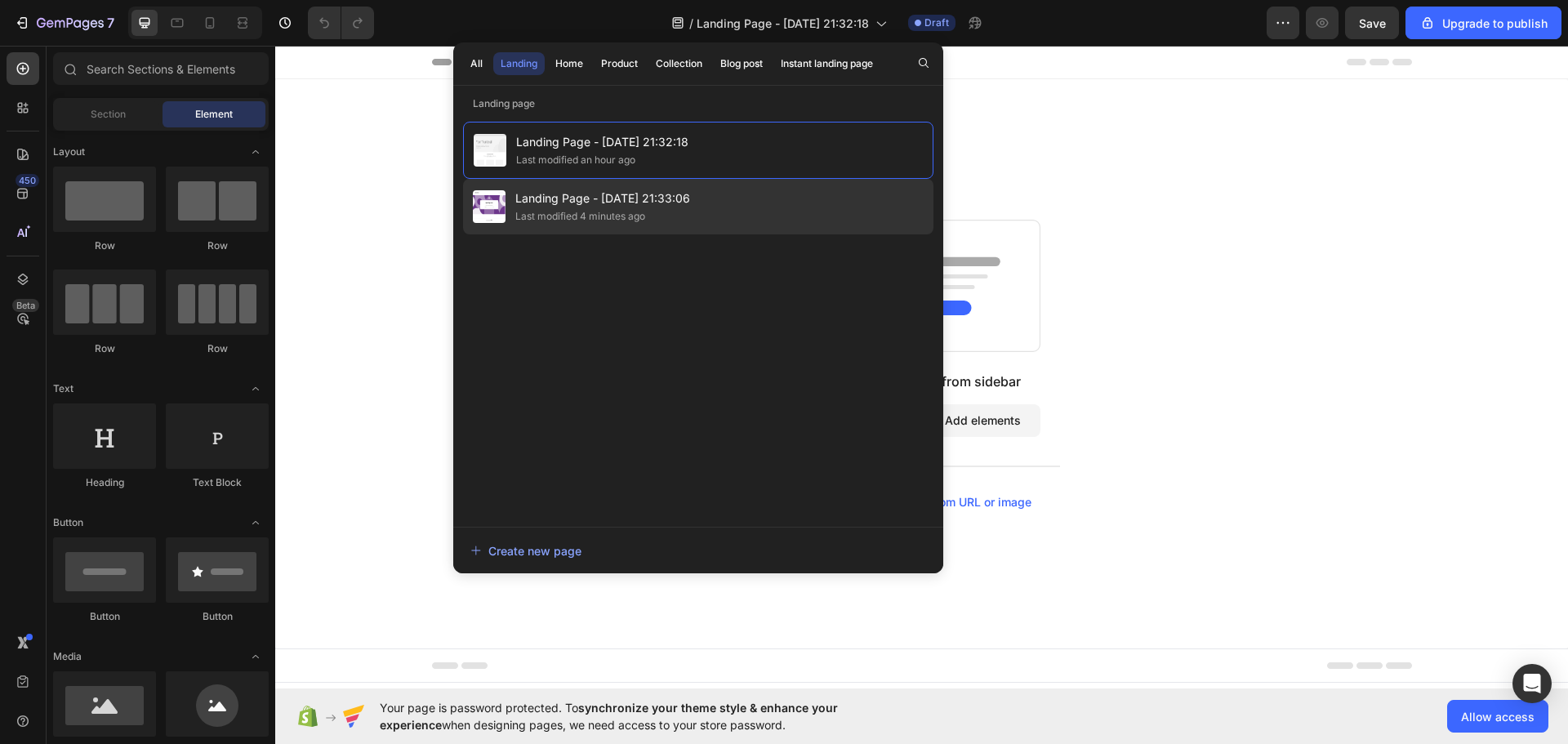
click at [694, 204] on div "Landing Page - [DATE] 21:33:06 Last modified 4 minutes ago" at bounding box center [698, 206] width 470 height 55
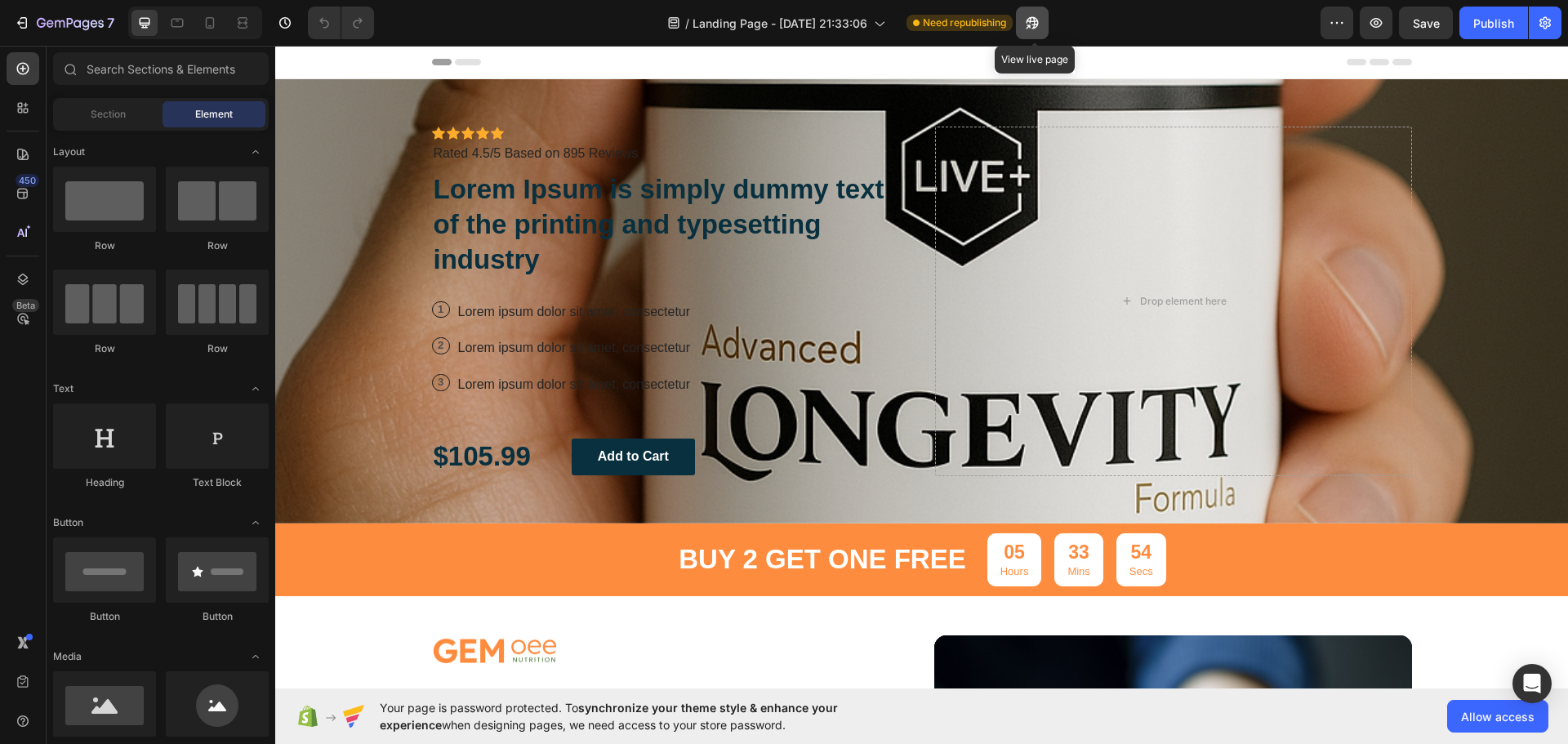
click at [1041, 17] on icon "button" at bounding box center [1032, 23] width 16 height 16
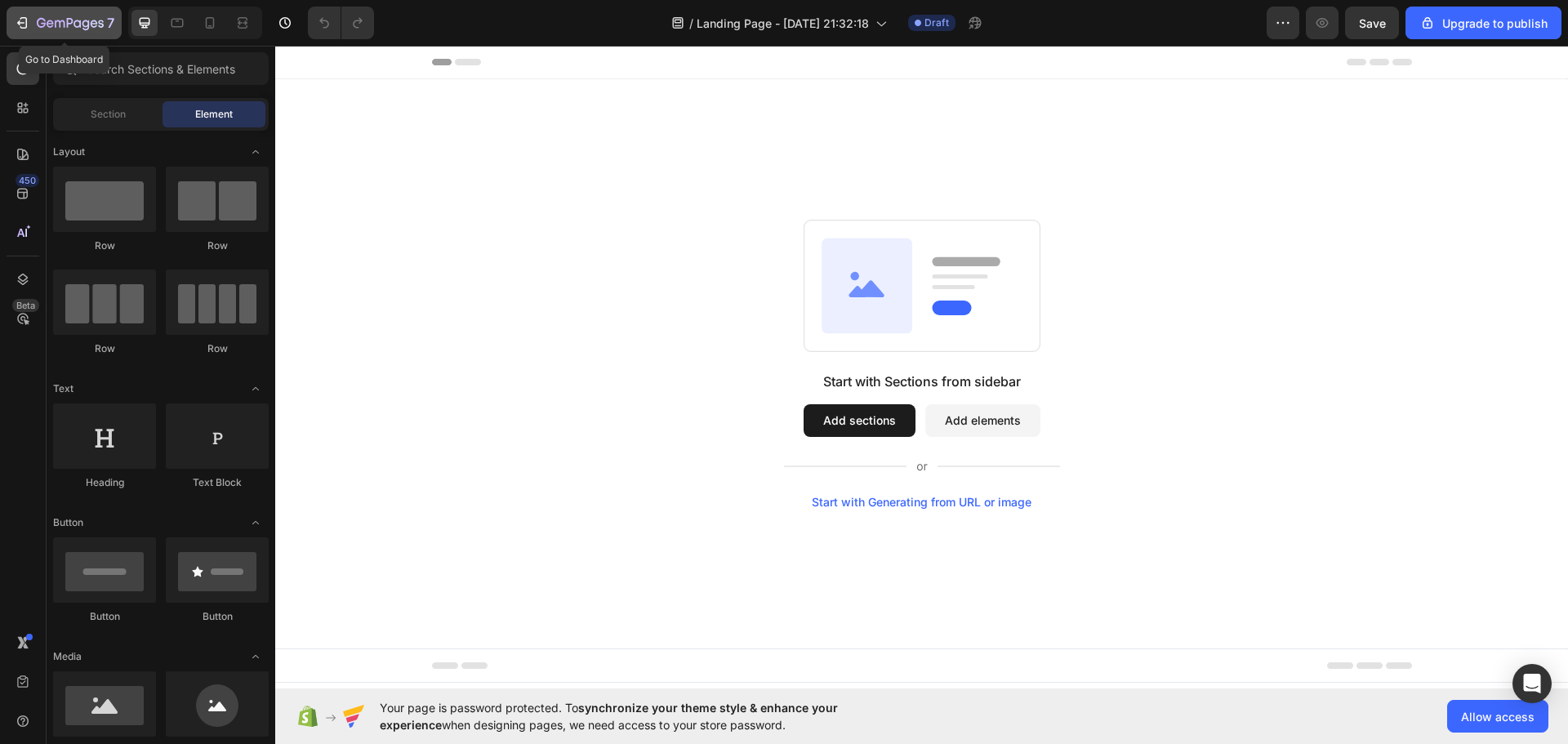
click at [92, 16] on div "7" at bounding box center [75, 23] width 77 height 20
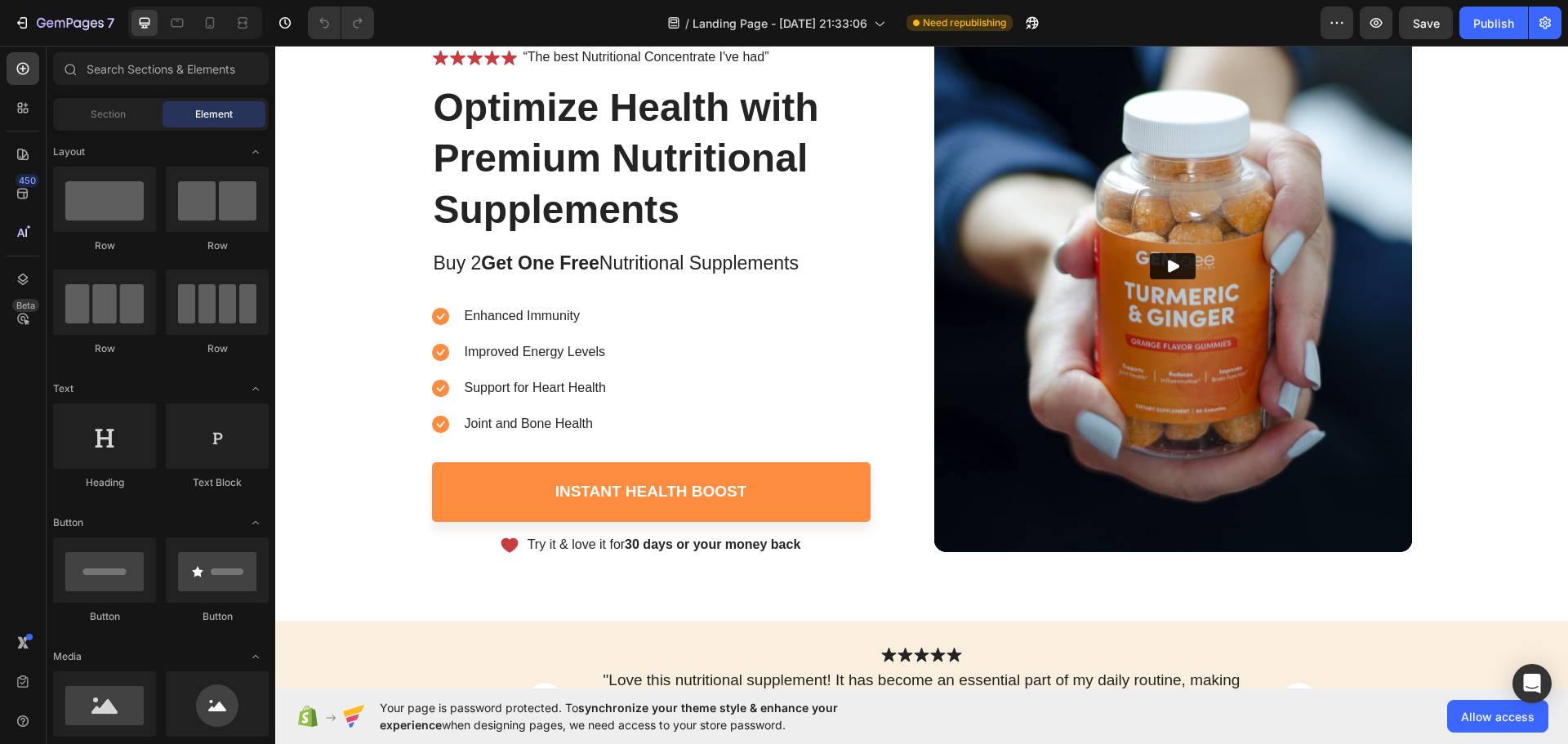
scroll to position [653, 0]
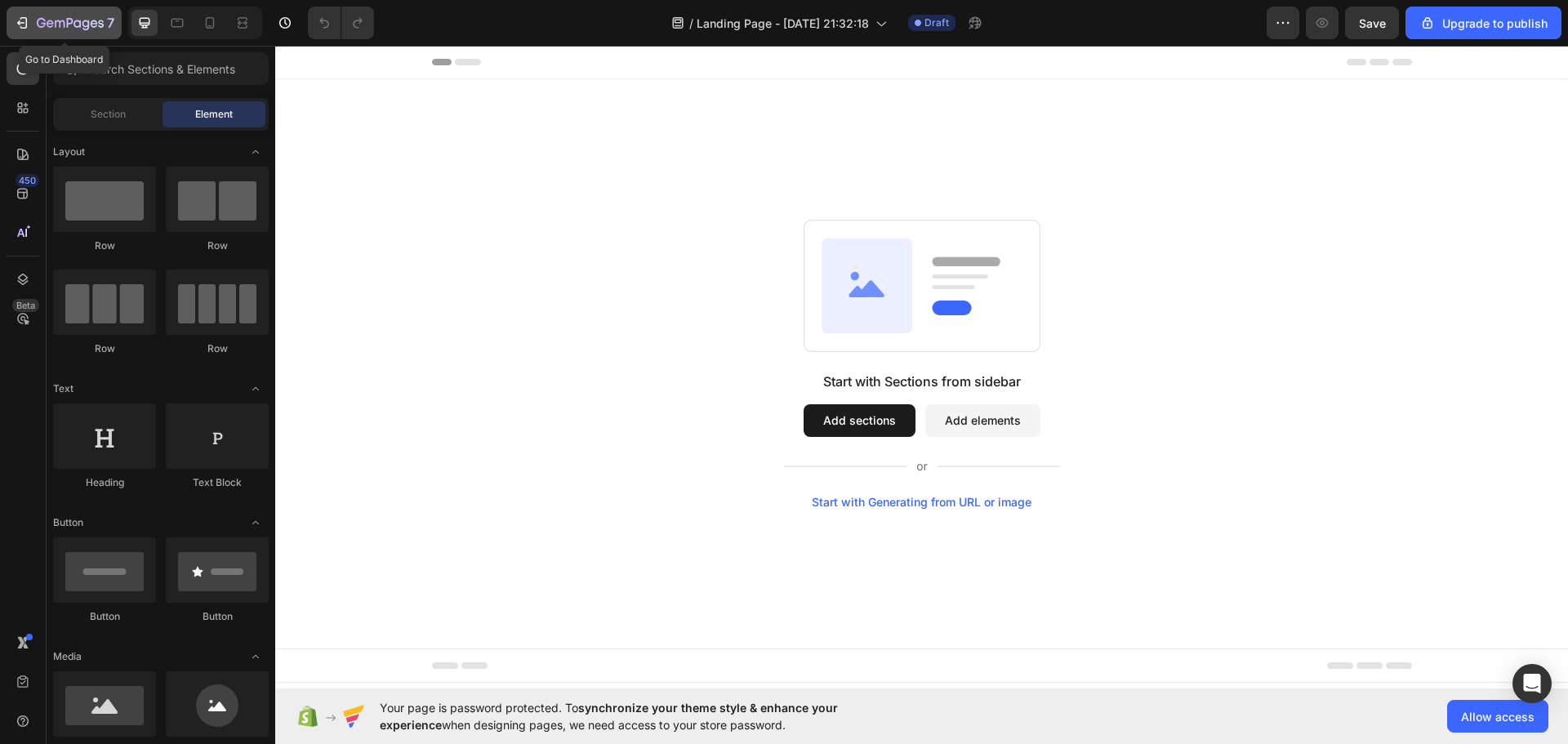
click at [61, 15] on div "7" at bounding box center [75, 23] width 77 height 20
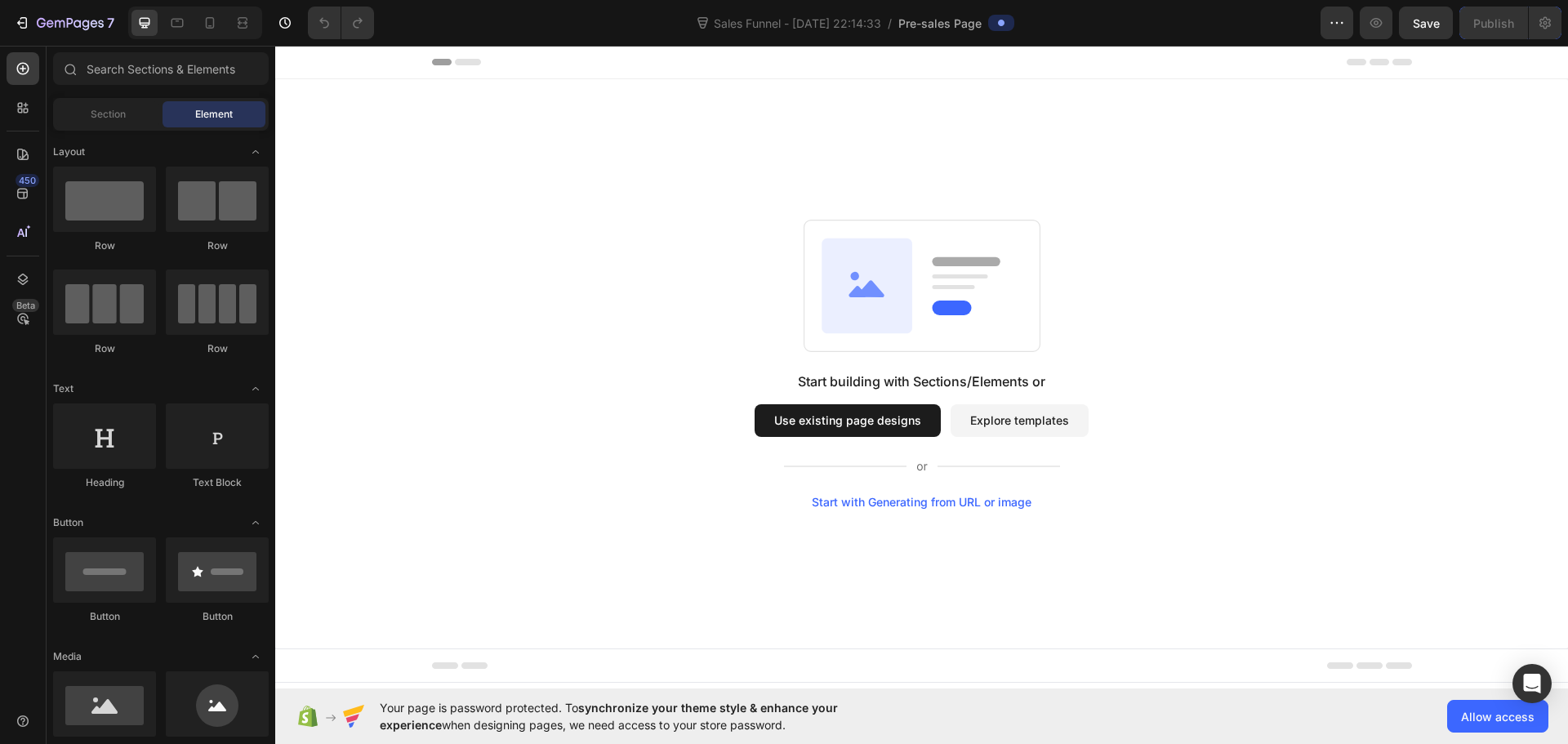
click at [983, 425] on button "Explore templates" at bounding box center [1020, 420] width 138 height 33
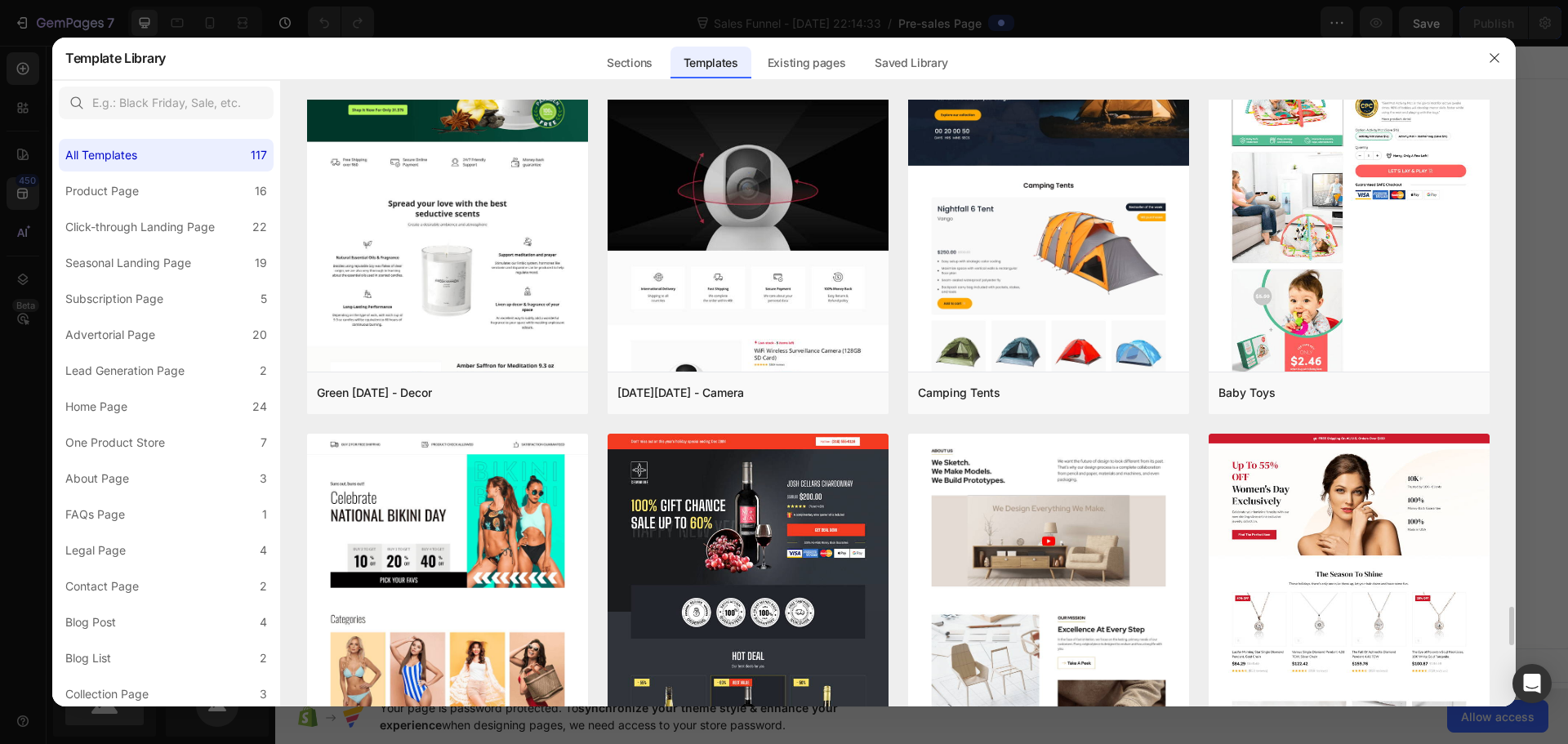
scroll to position [8196, 0]
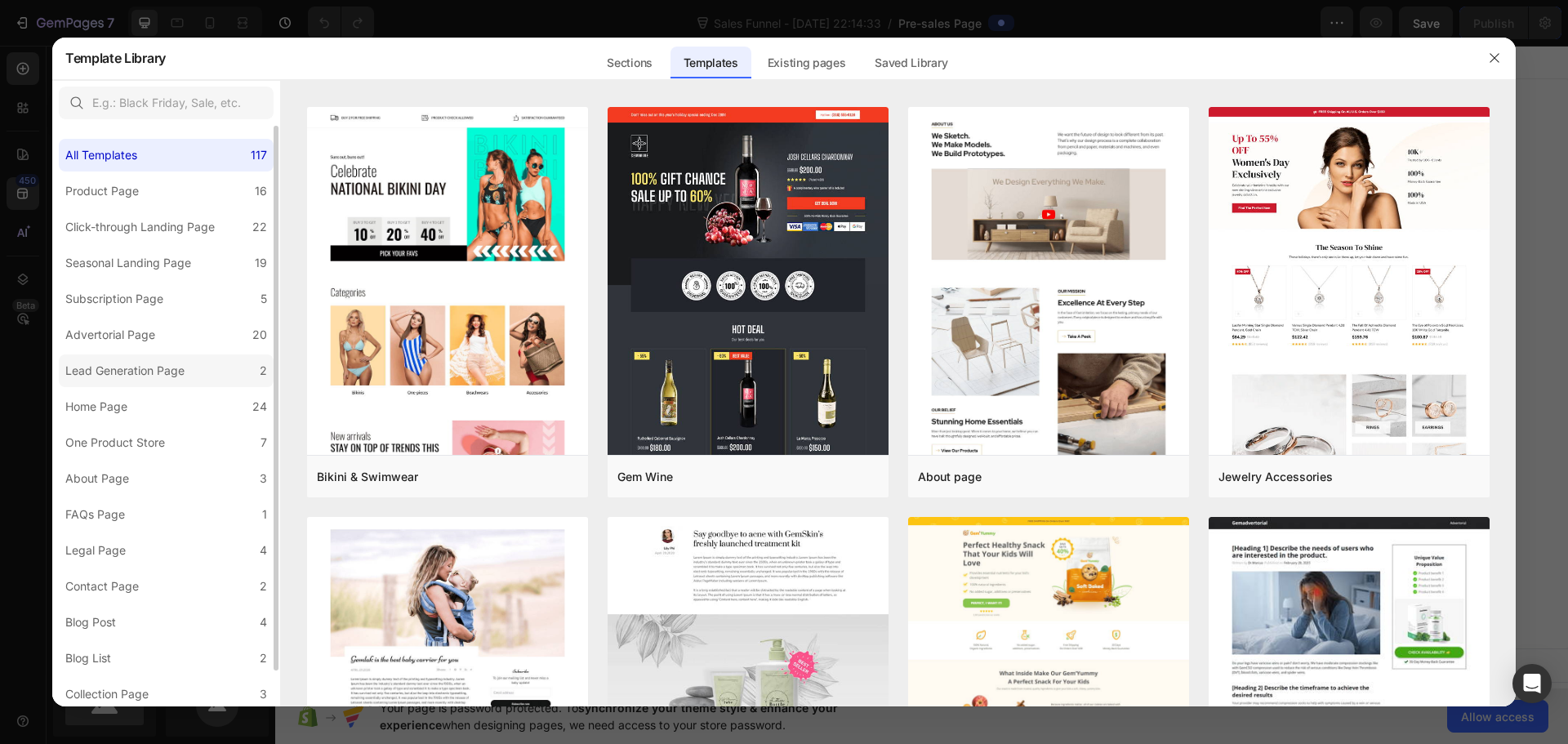
click at [162, 366] on div "Lead Generation Page" at bounding box center [125, 370] width 119 height 20
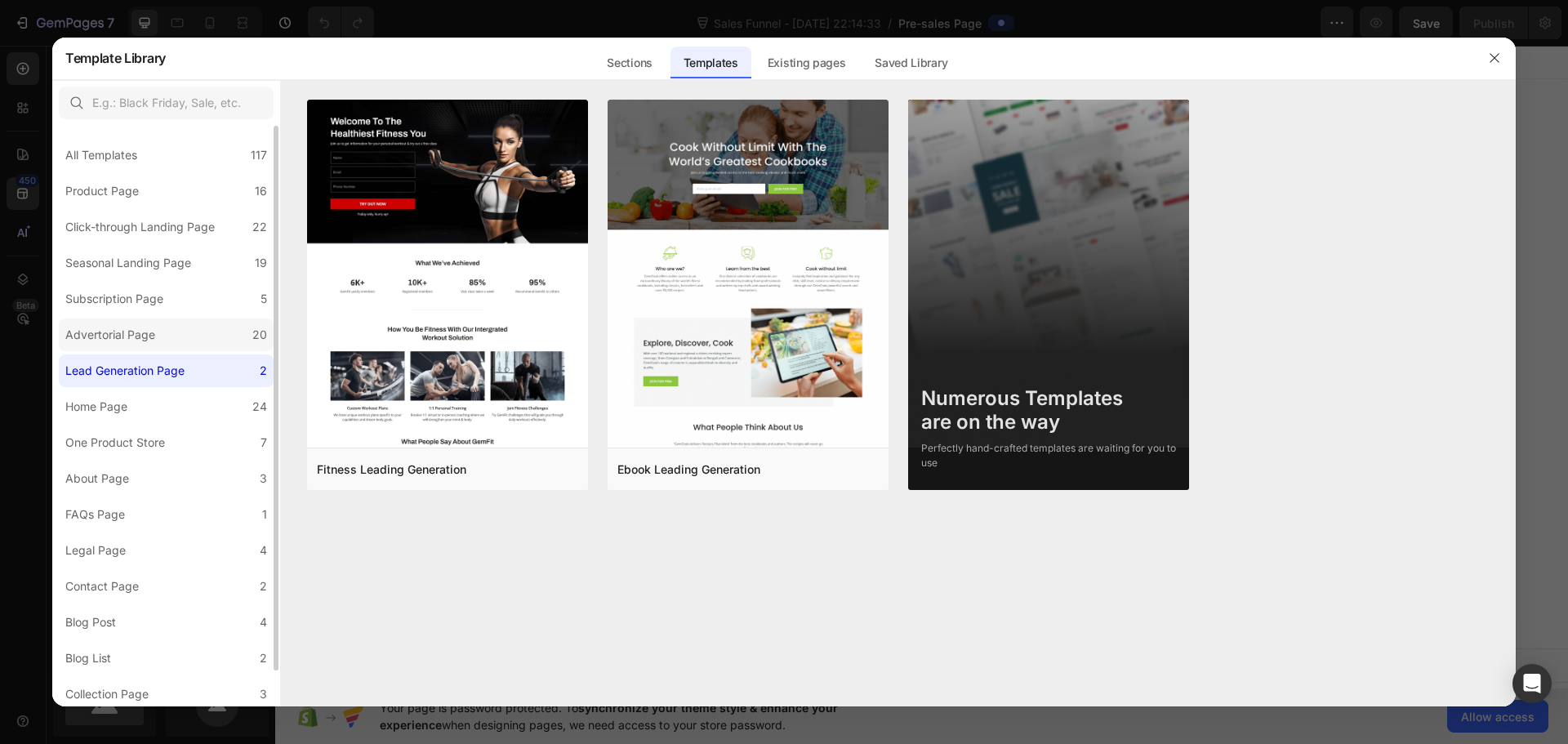
click at [171, 331] on label "Advertorial Page 20" at bounding box center [166, 335] width 215 height 33
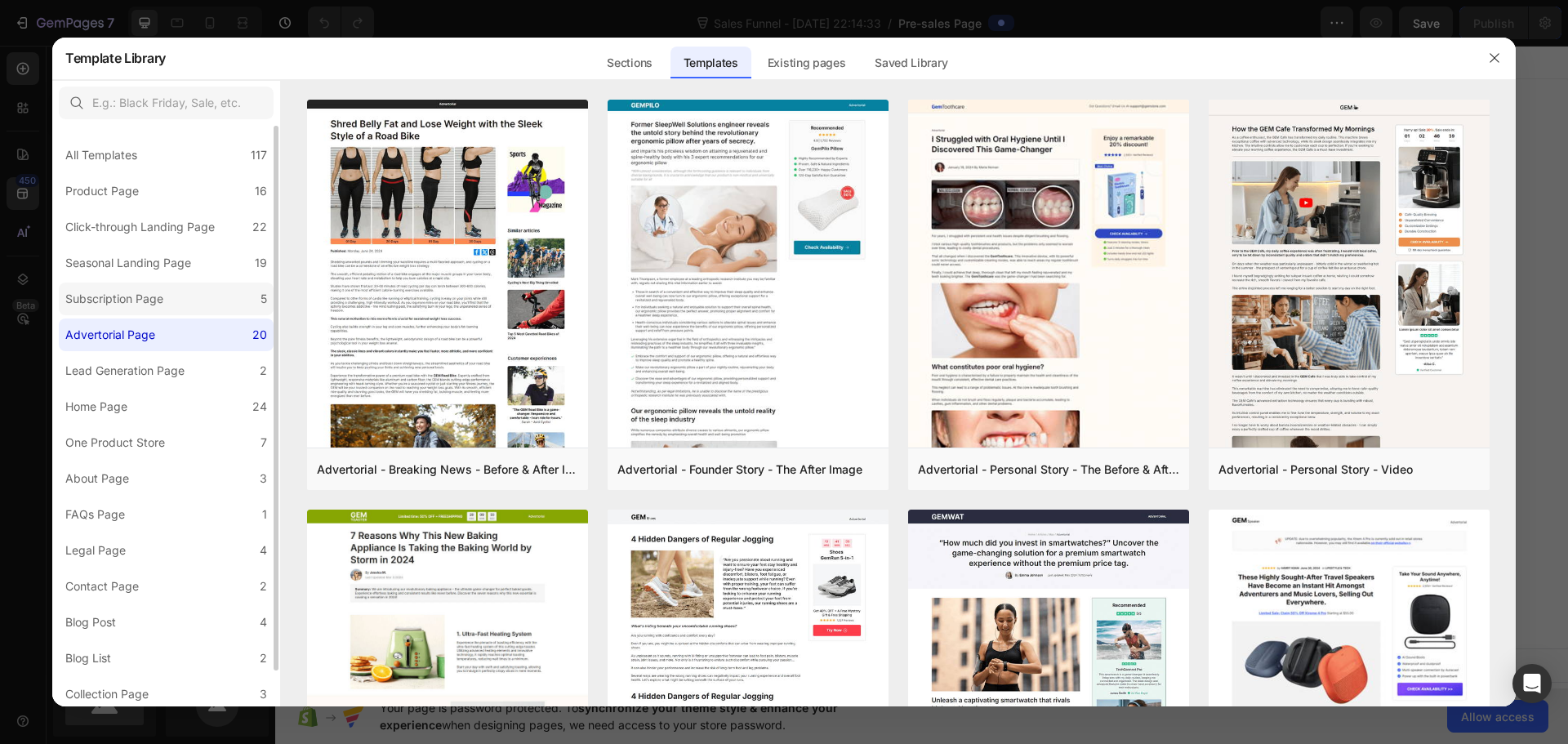
click at [172, 298] on label "Subscription Page 5" at bounding box center [166, 298] width 215 height 33
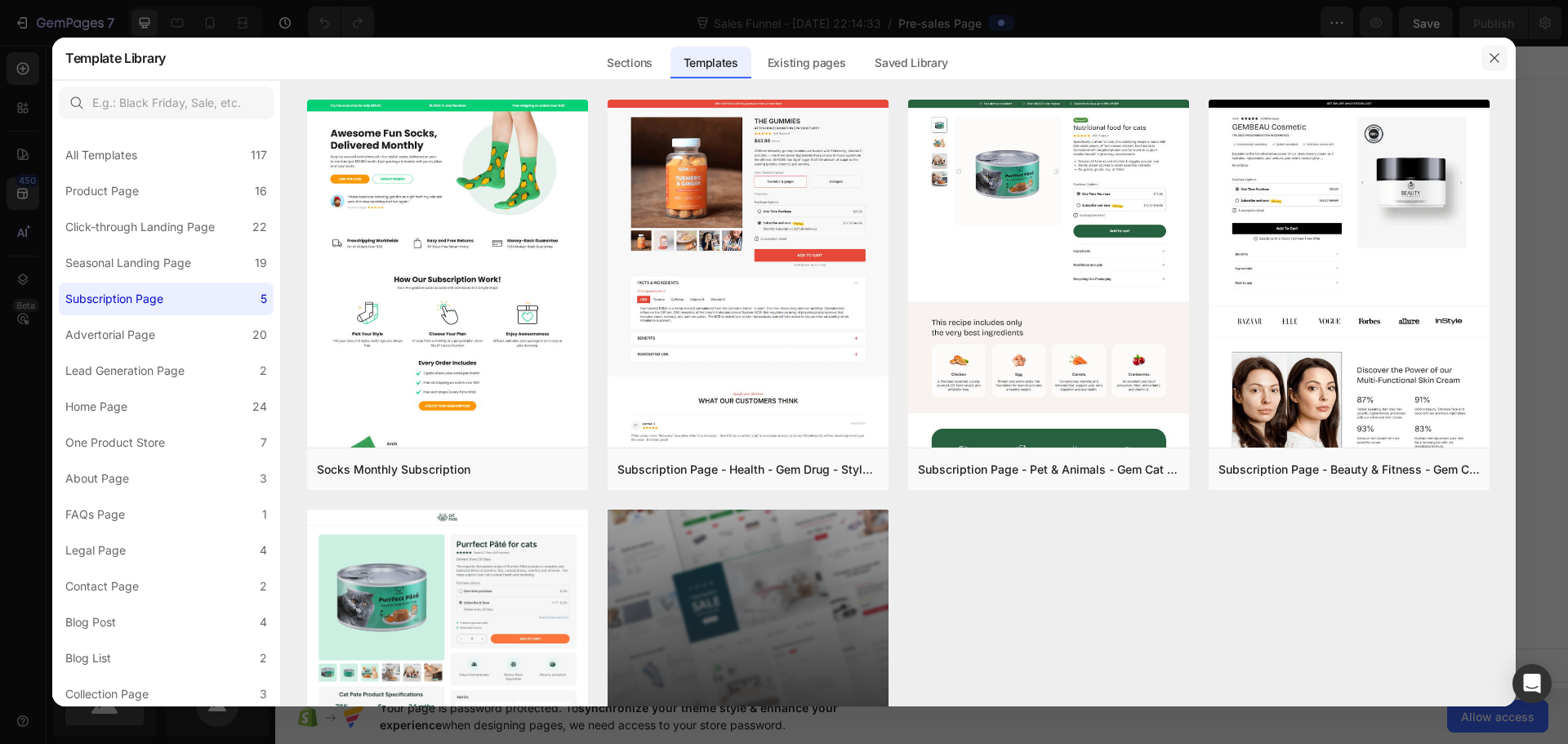
click at [1491, 55] on icon "button" at bounding box center [1494, 58] width 13 height 13
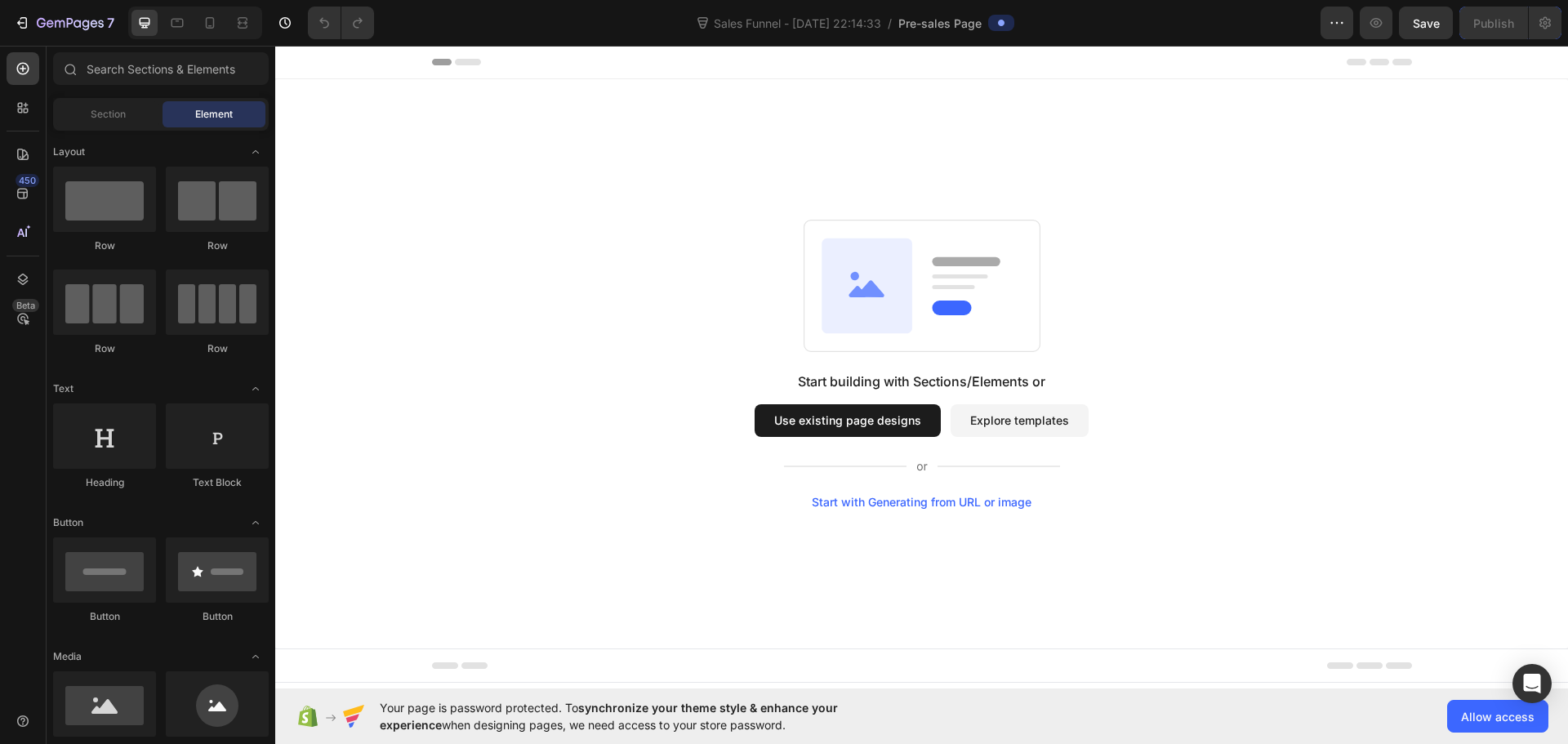
click at [982, 420] on button "Explore templates" at bounding box center [1020, 420] width 138 height 33
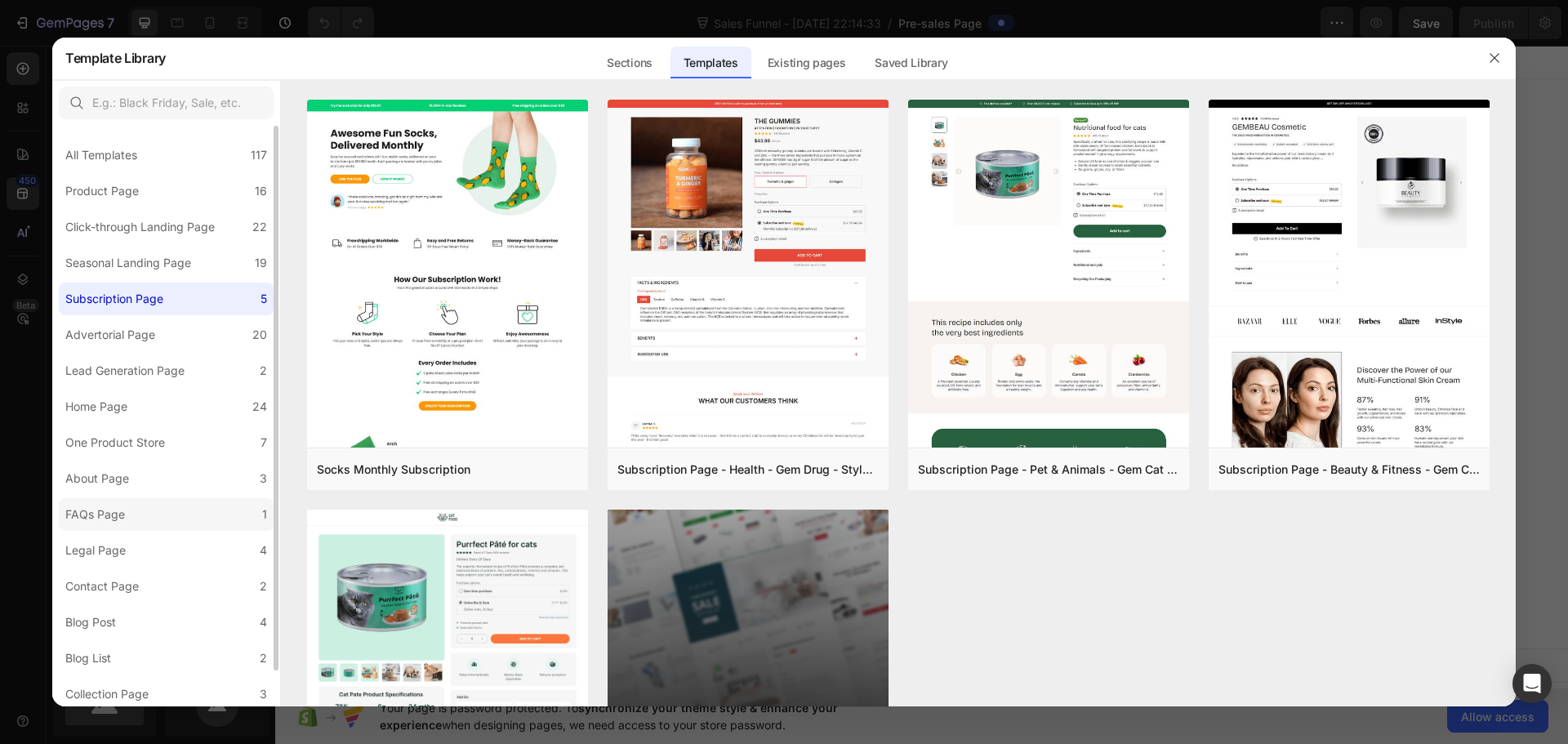
scroll to position [39, 0]
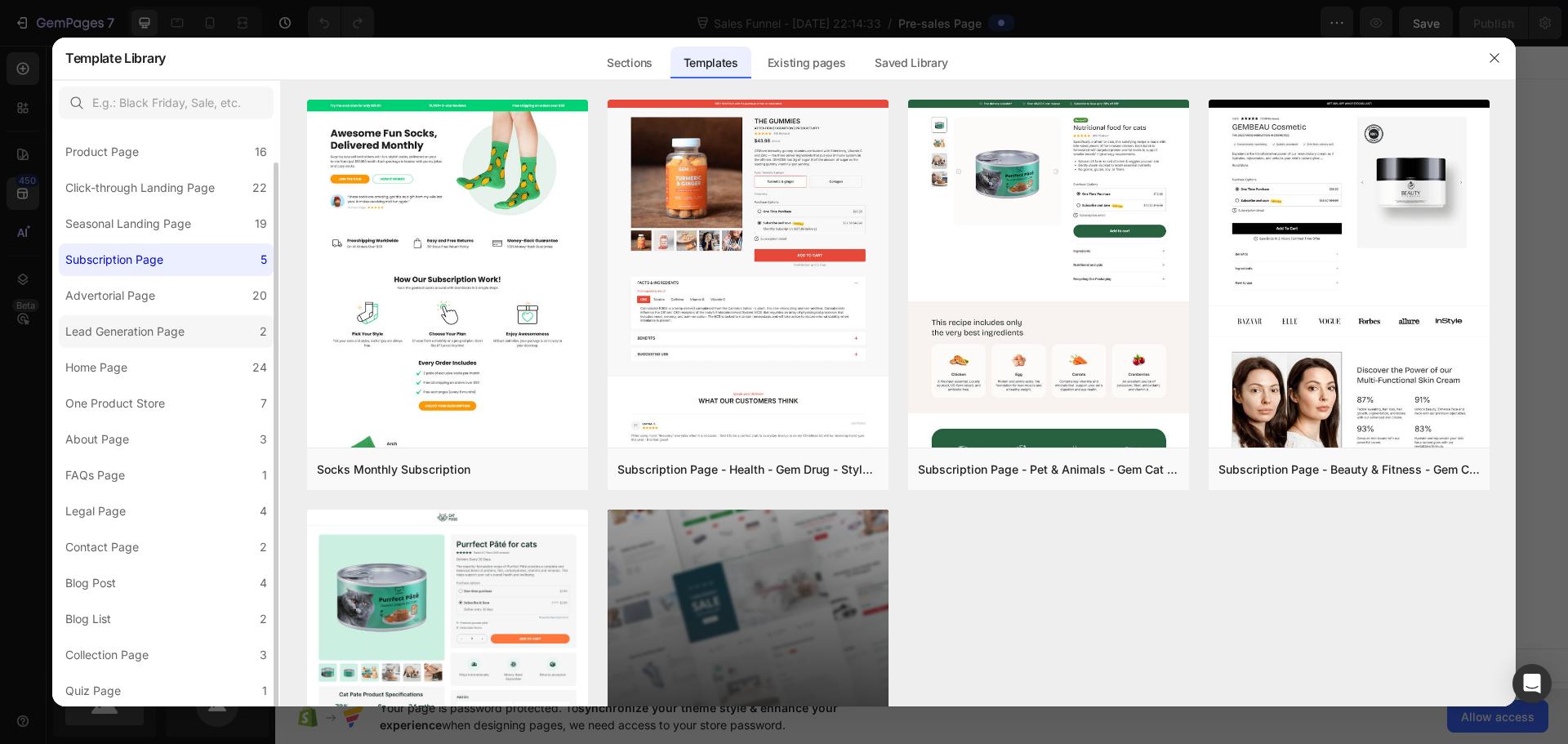
click at [153, 328] on div "Lead Generation Page" at bounding box center [125, 331] width 119 height 20
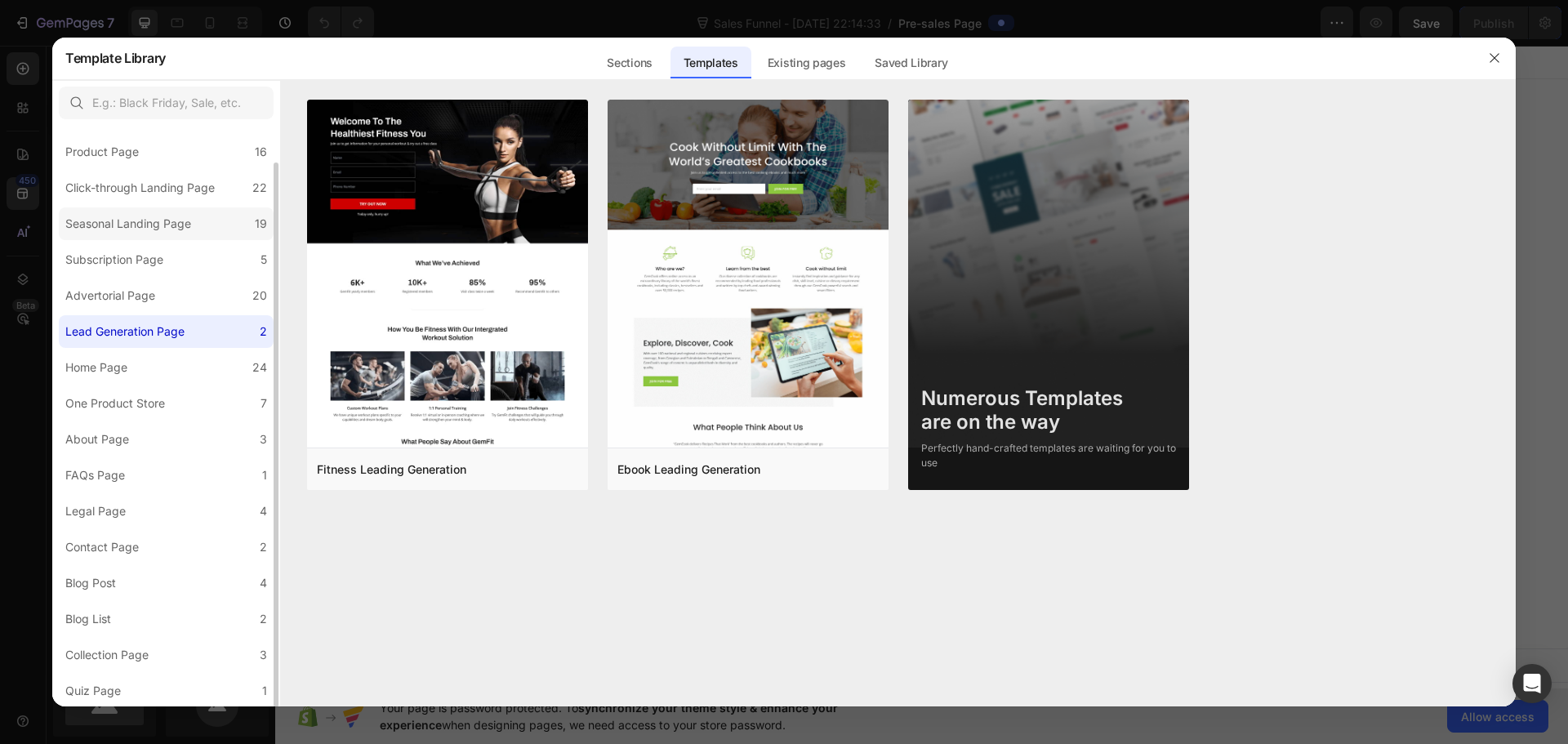
click at [147, 228] on div "Seasonal Landing Page" at bounding box center [127, 223] width 126 height 20
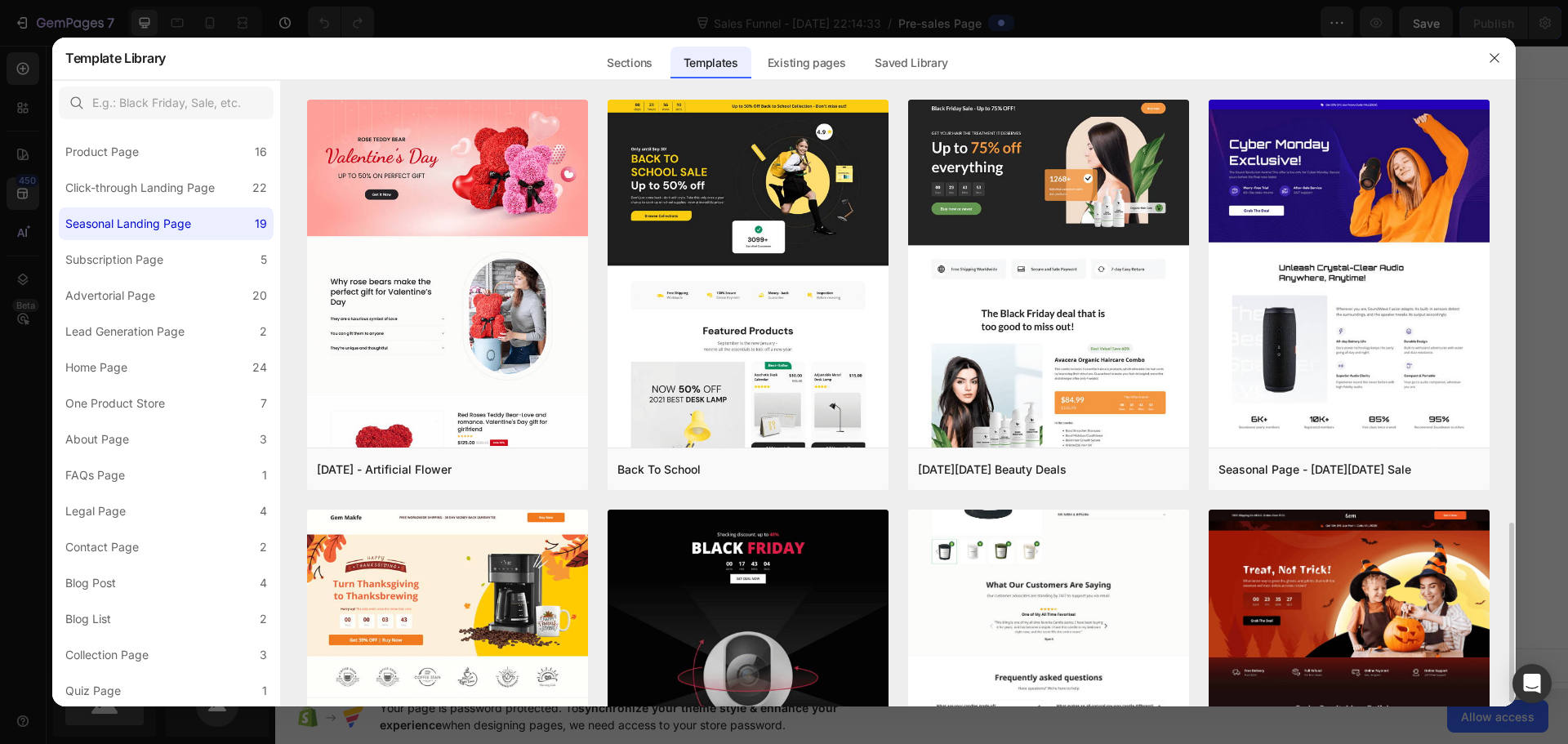
scroll to position [408, 0]
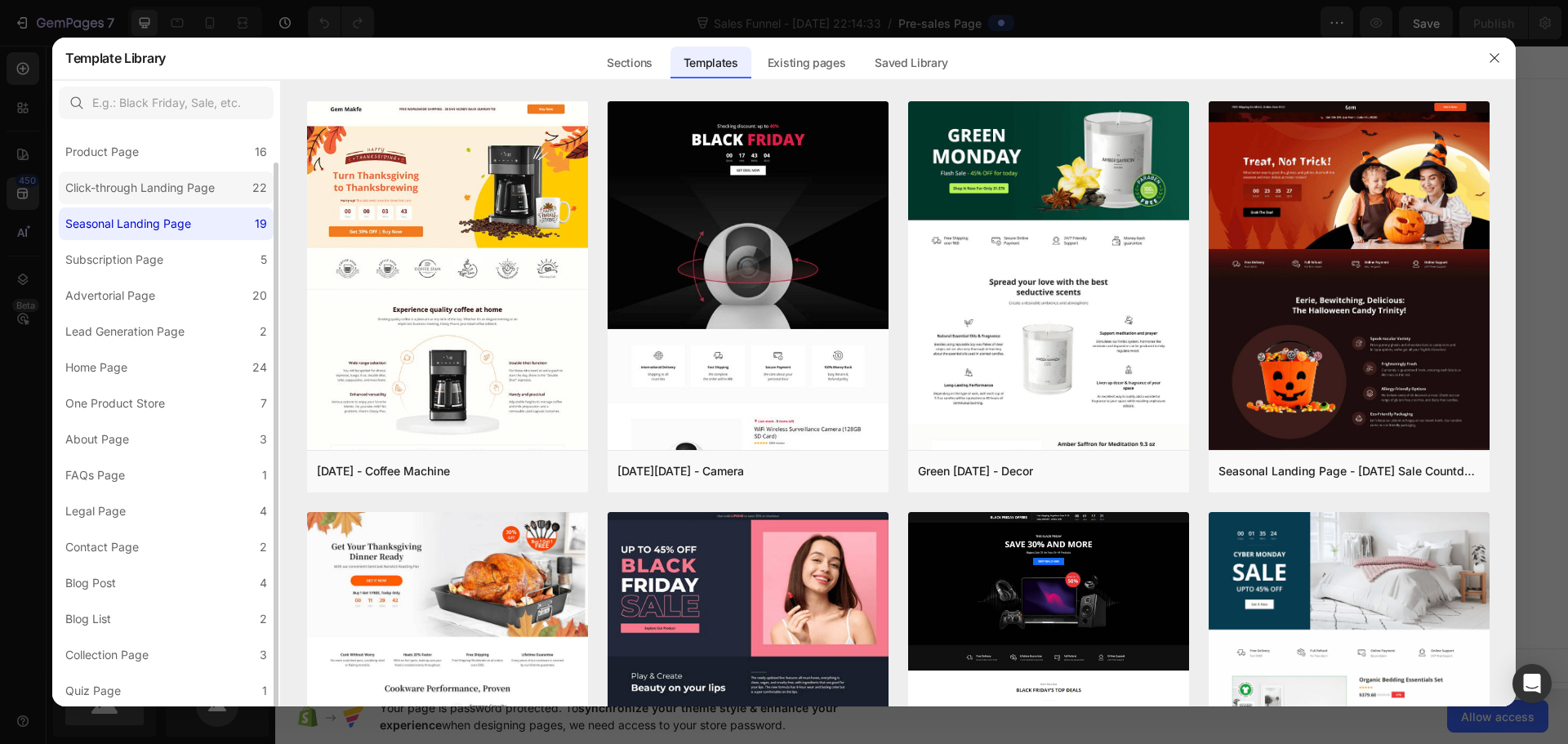
click at [161, 196] on div "Click-through Landing Page" at bounding box center [140, 188] width 150 height 20
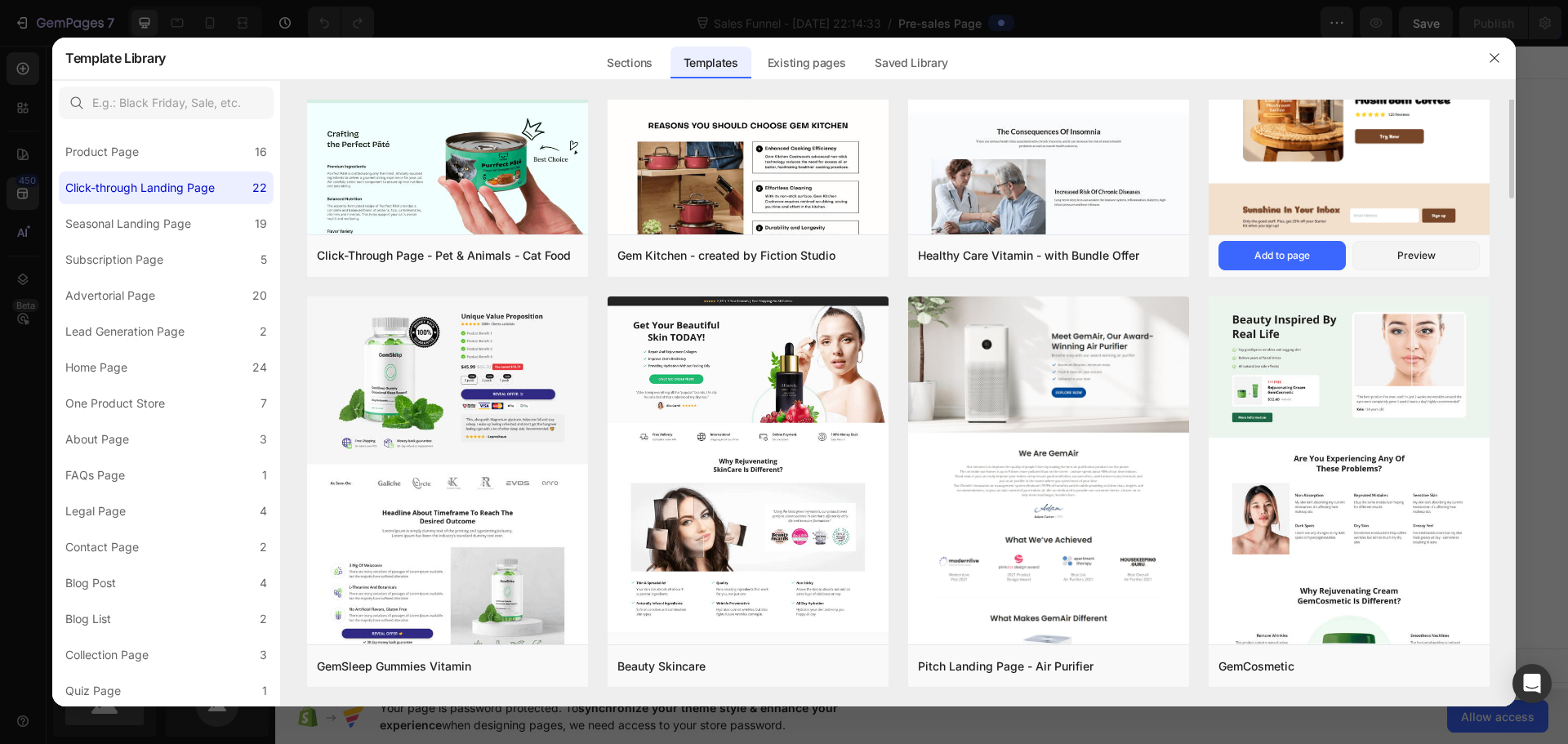
scroll to position [1118, 0]
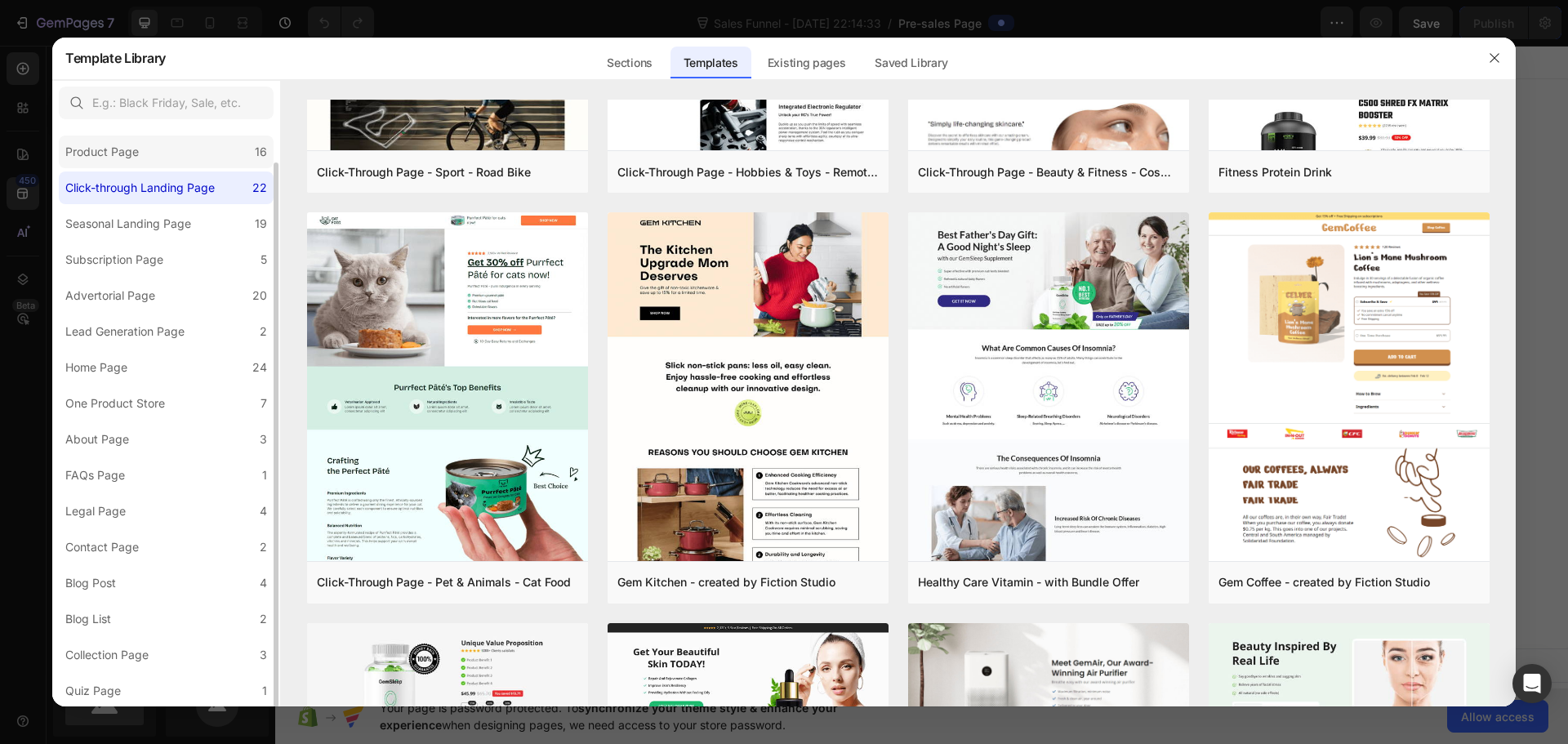
click at [128, 154] on div "Product Page" at bounding box center [102, 152] width 74 height 20
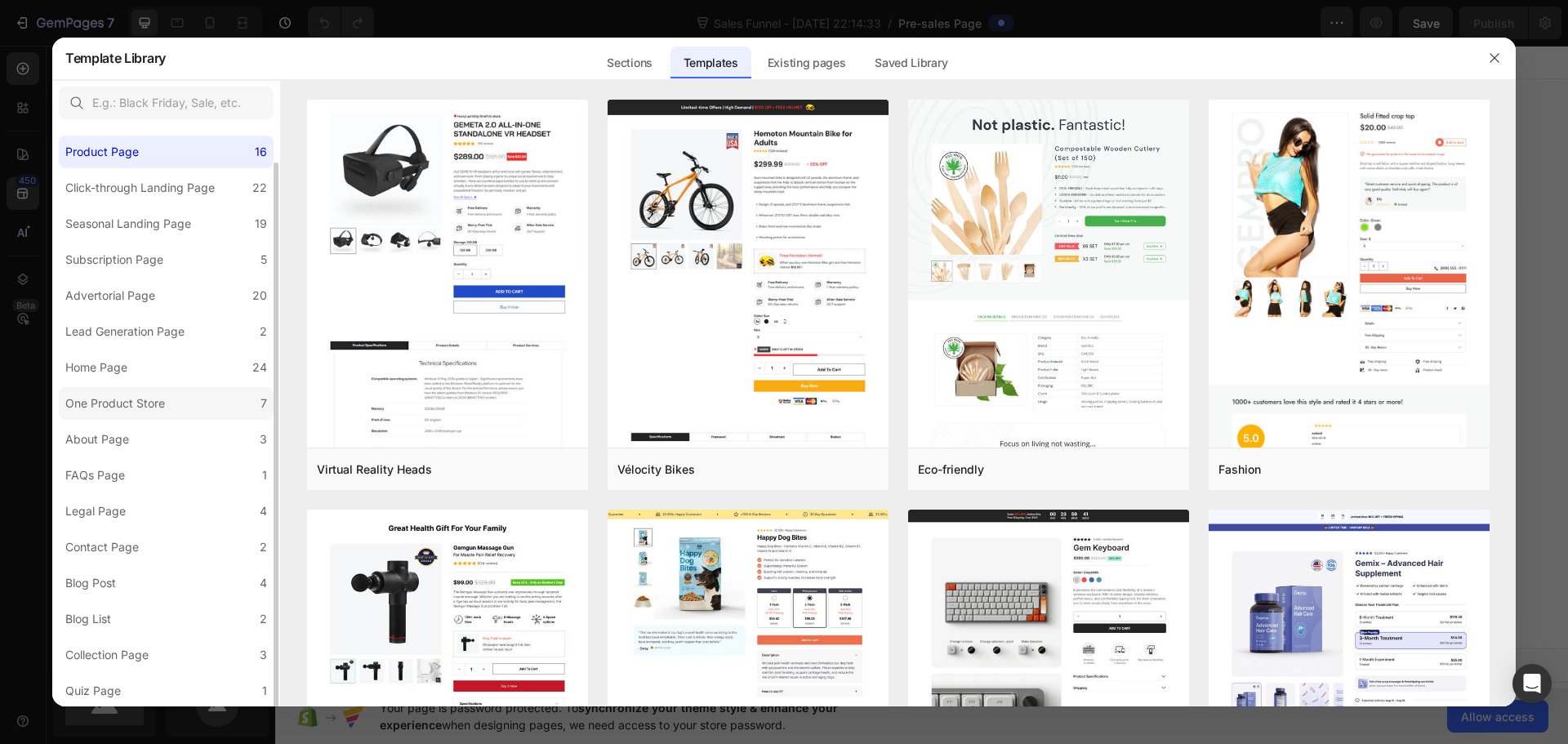
click at [222, 395] on label "One Product Store 7" at bounding box center [166, 403] width 215 height 33
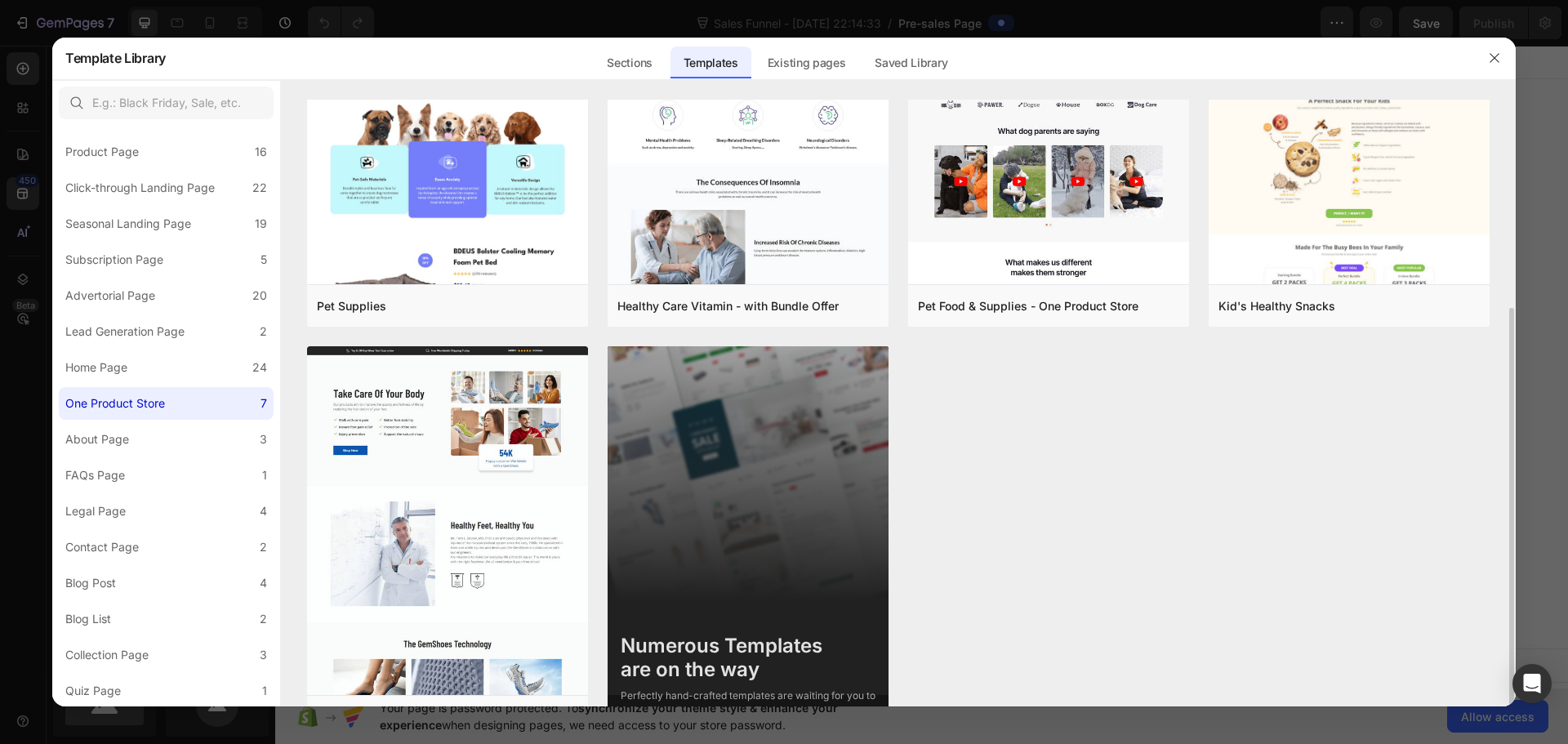
scroll to position [213, 0]
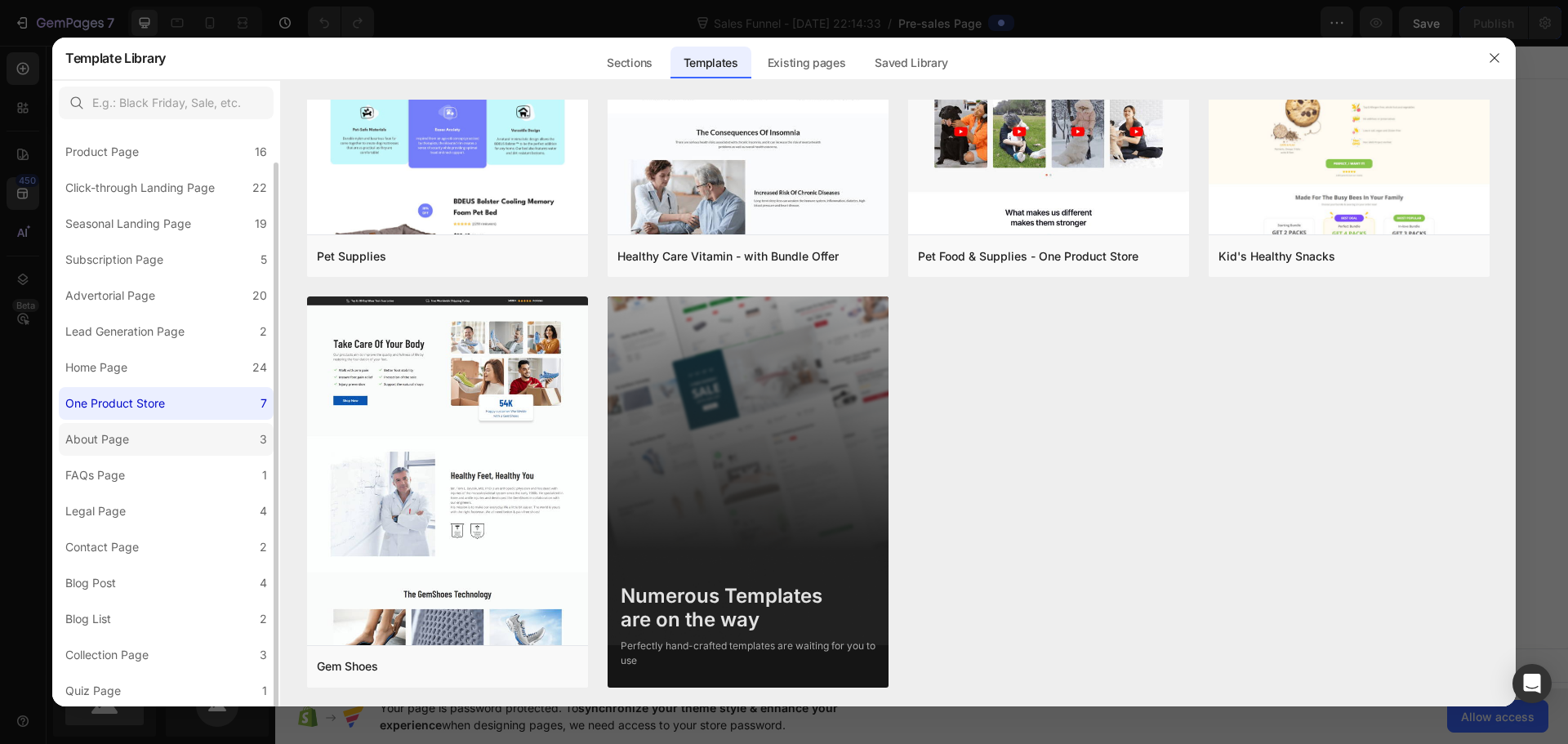
click at [249, 445] on label "About Page 3" at bounding box center [166, 439] width 215 height 33
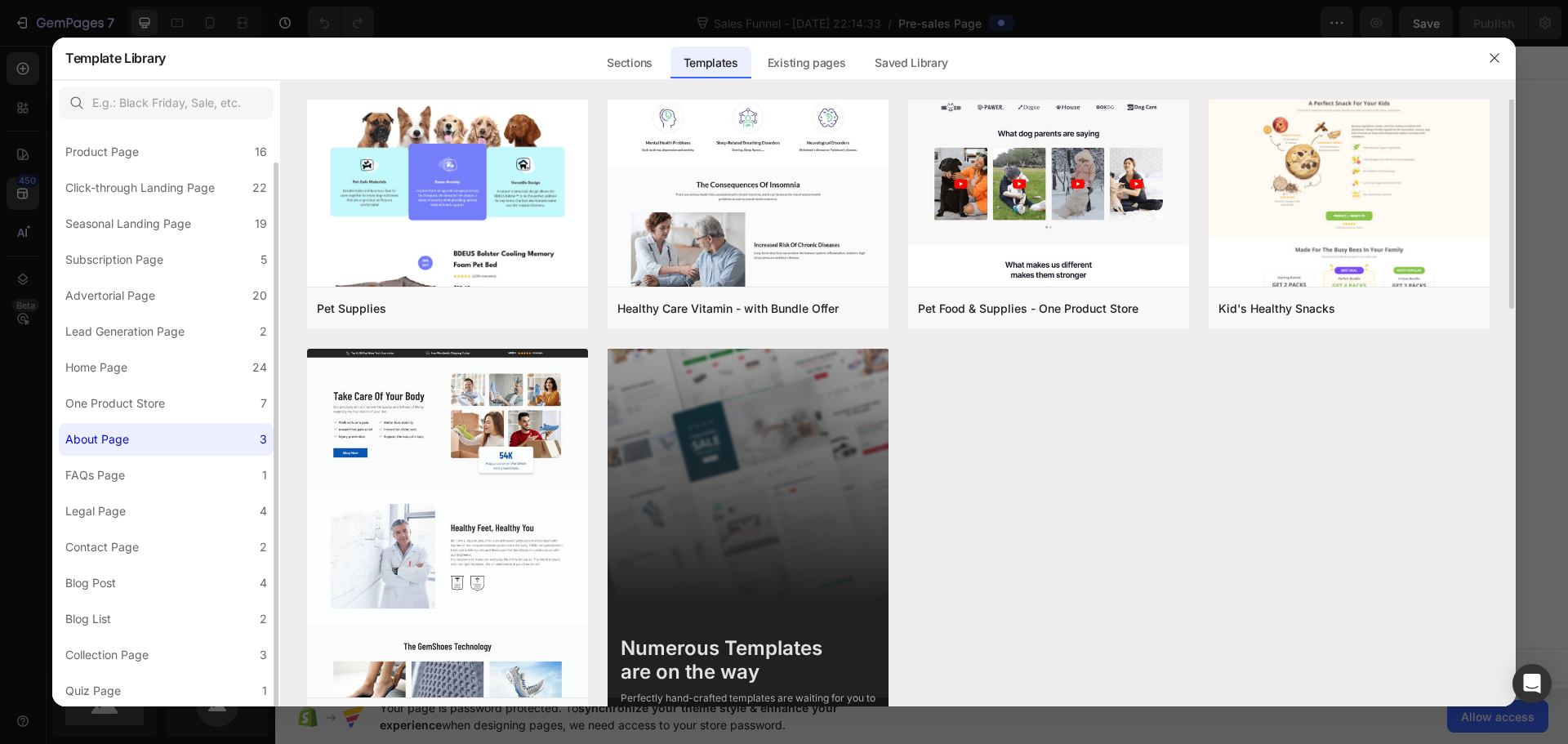
scroll to position [0, 0]
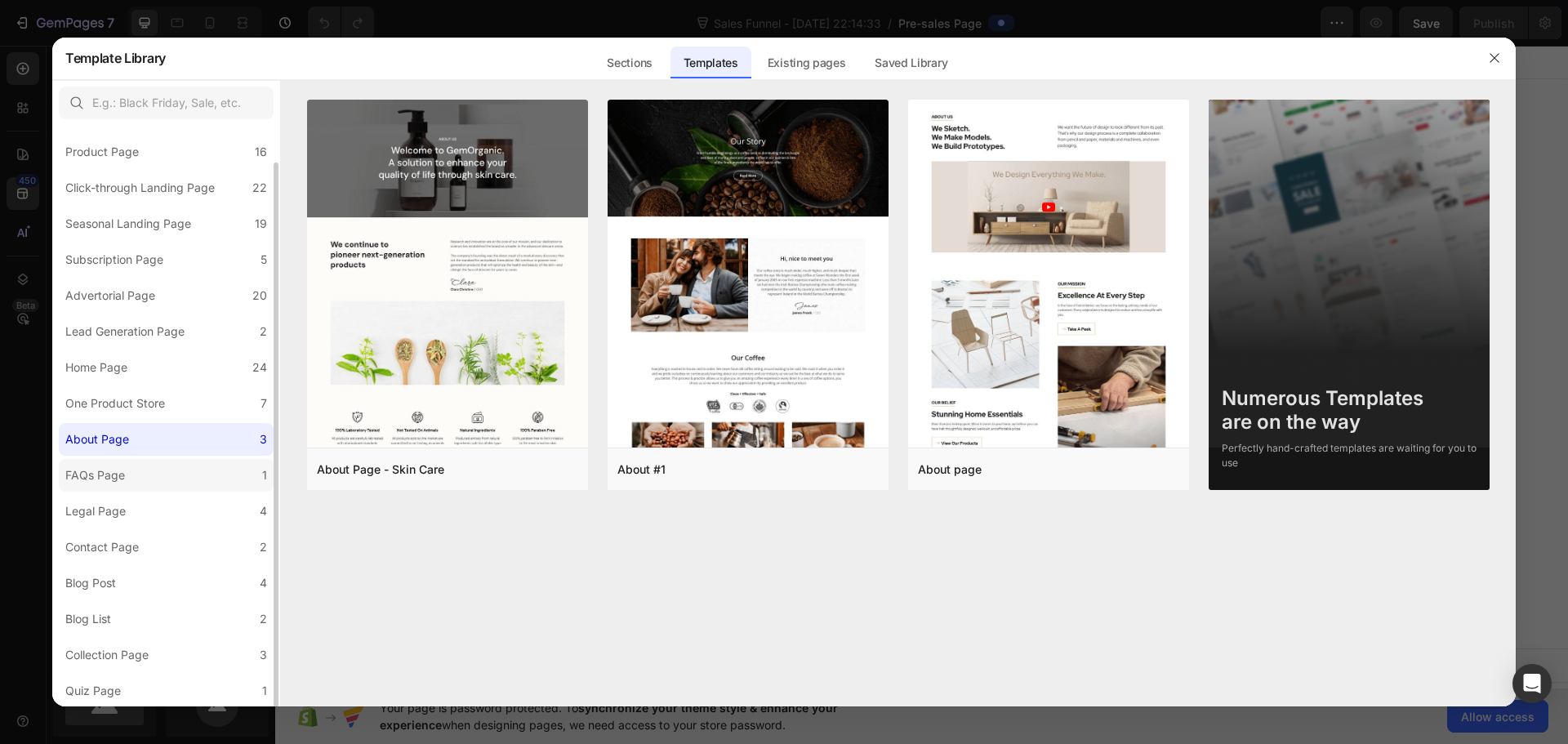
click at [198, 458] on label "FAQs Page 1" at bounding box center [166, 474] width 215 height 33
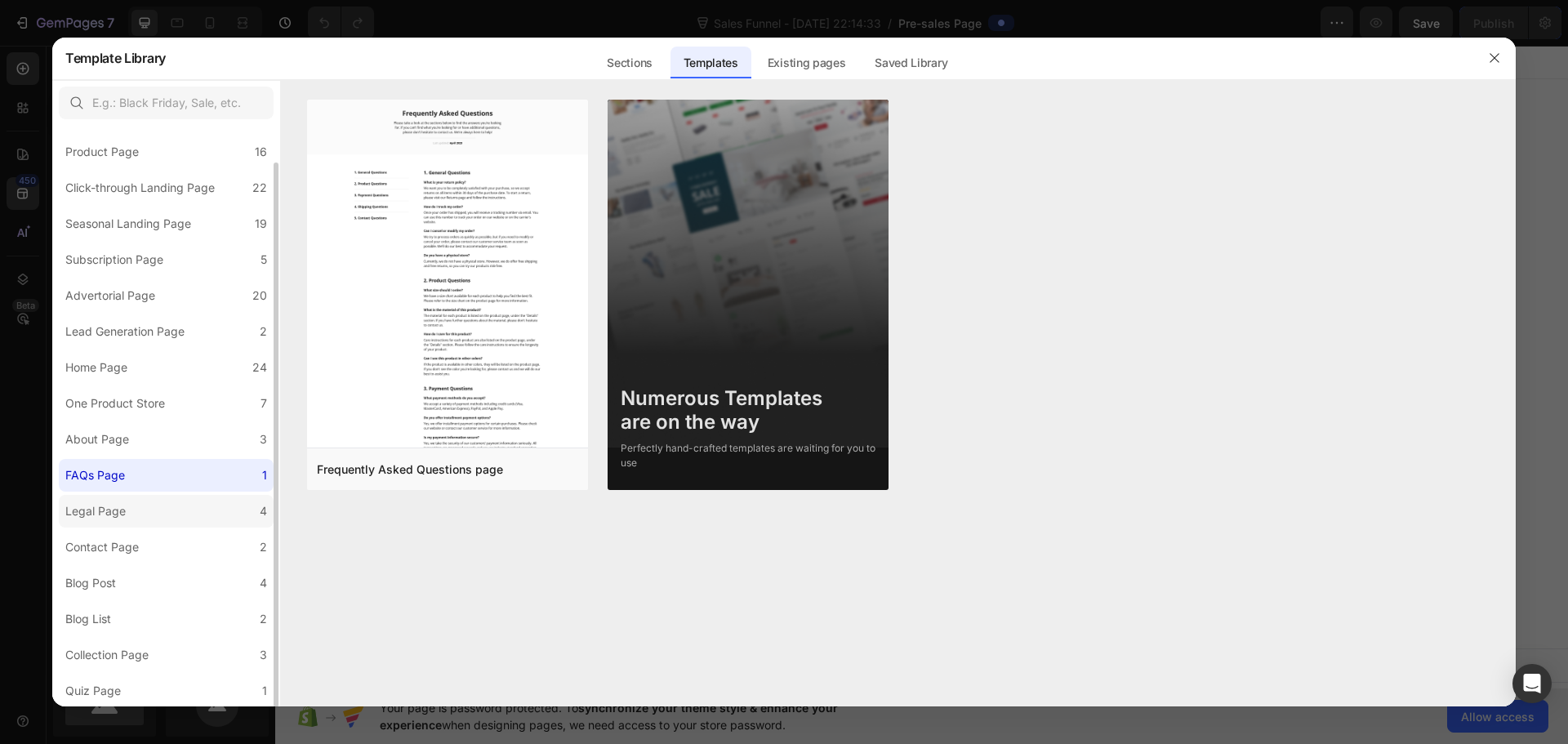
click at [126, 508] on div "Legal Page" at bounding box center [98, 511] width 67 height 20
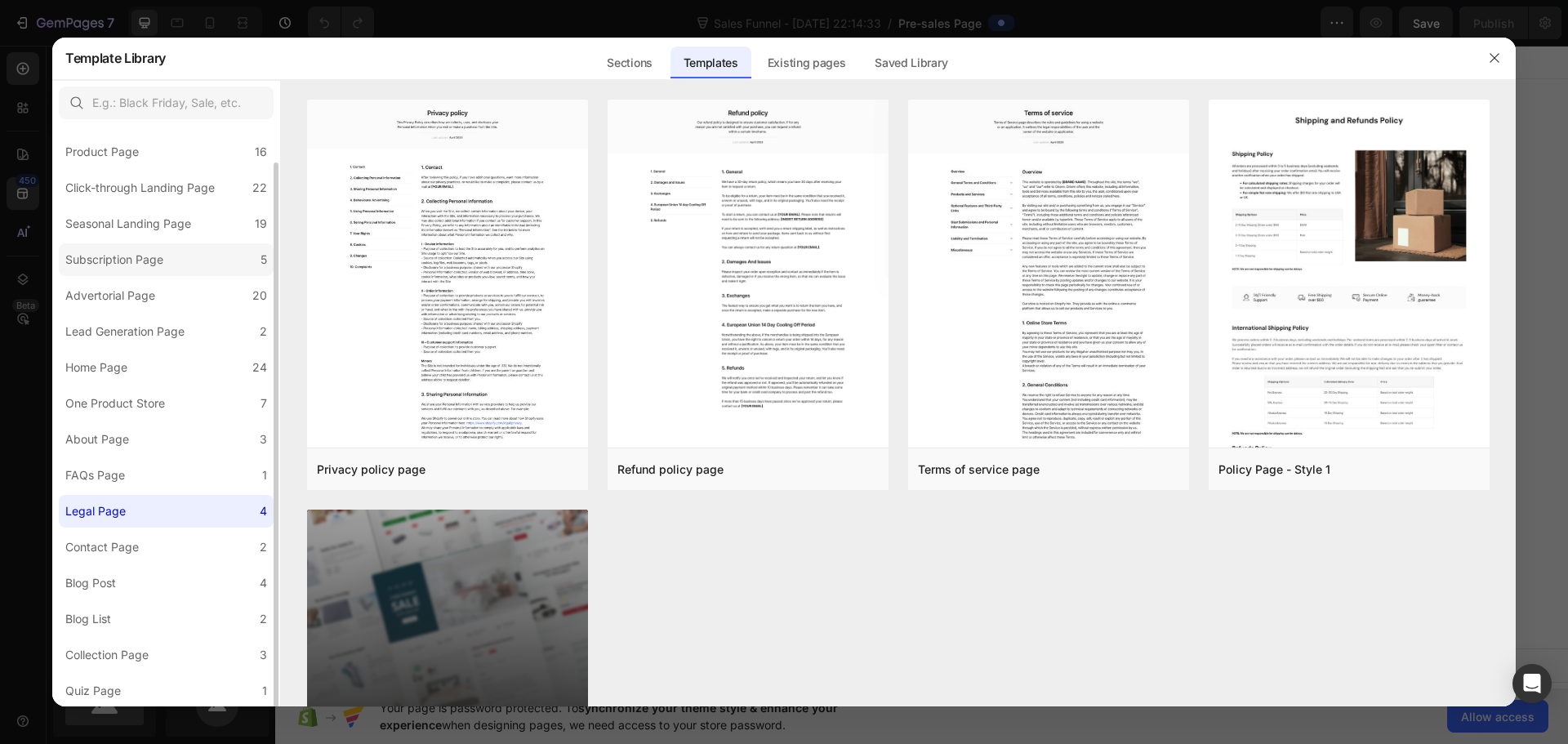
click at [179, 256] on label "Subscription Page 5" at bounding box center [166, 259] width 215 height 33
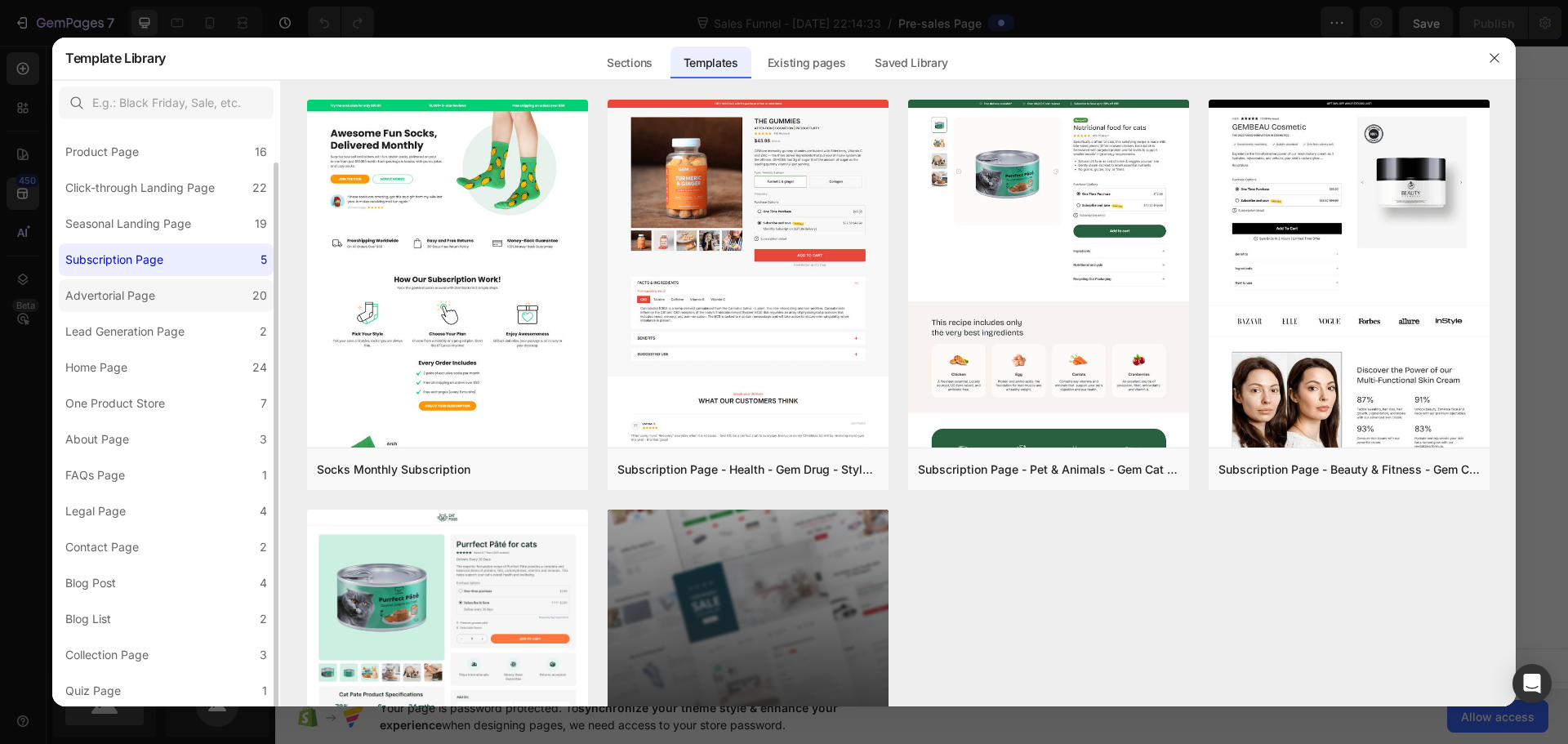
click at [204, 292] on label "Advertorial Page 20" at bounding box center [166, 295] width 215 height 33
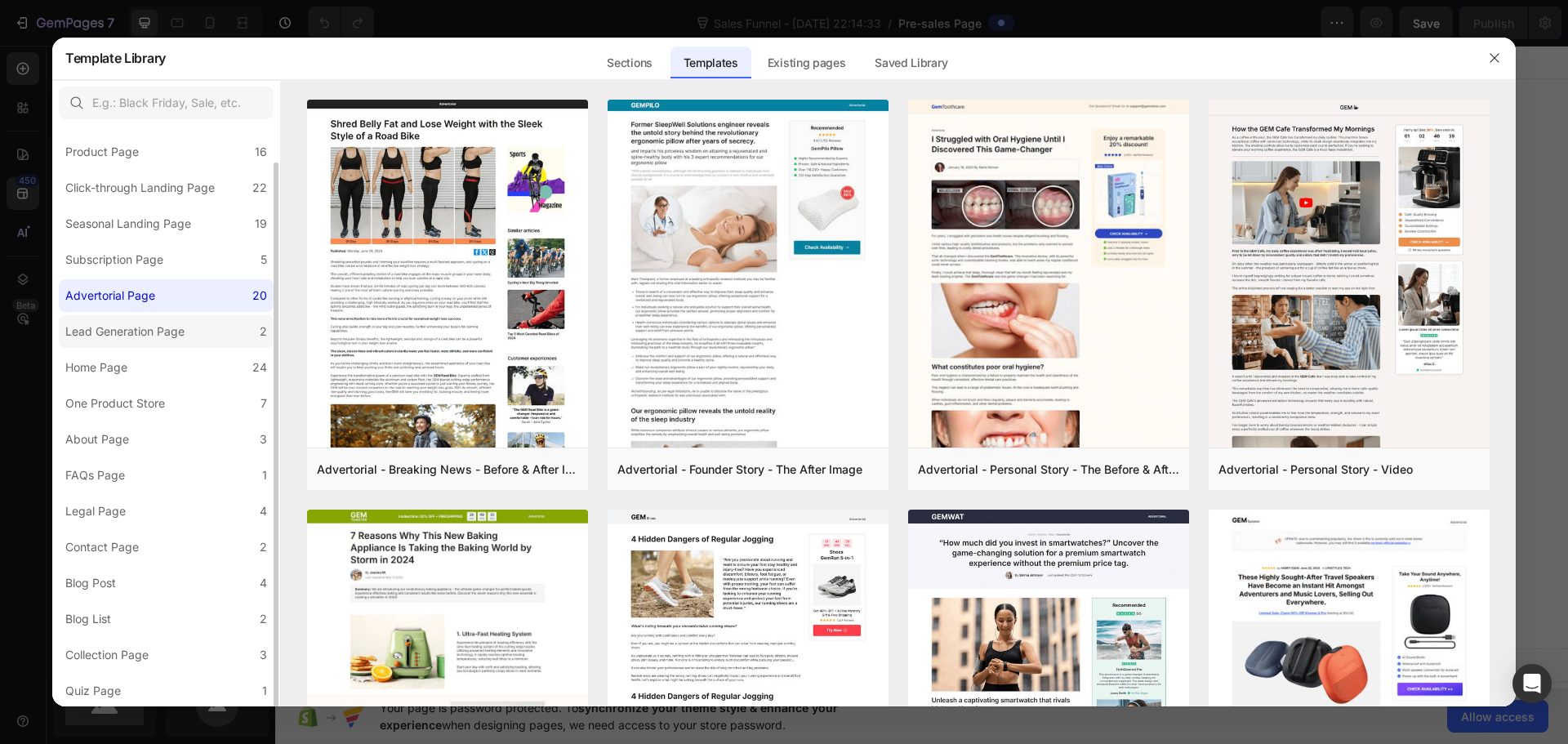
click at [177, 336] on div "Lead Generation Page" at bounding box center [125, 331] width 119 height 20
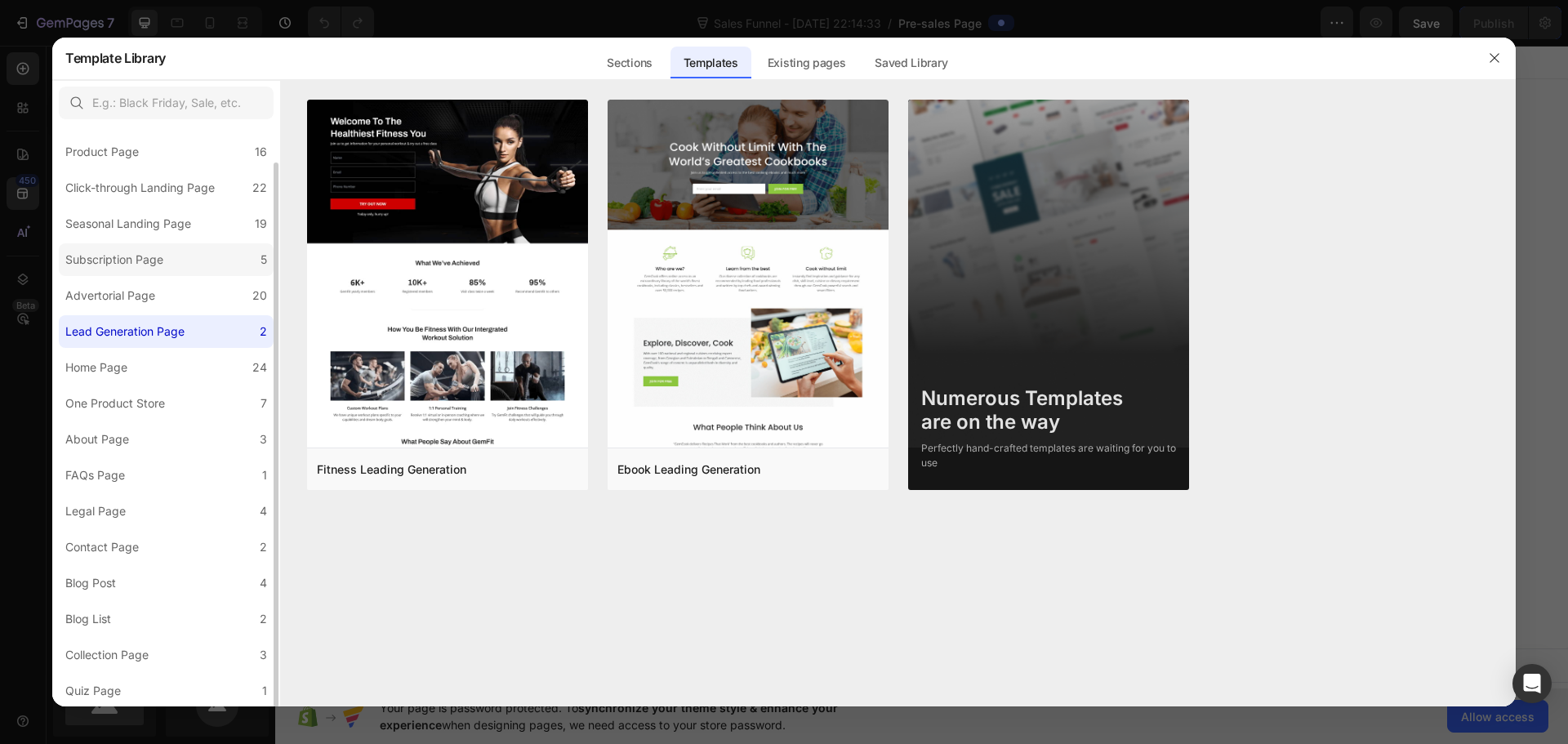
click at [168, 243] on label "Subscription Page 5" at bounding box center [166, 259] width 215 height 33
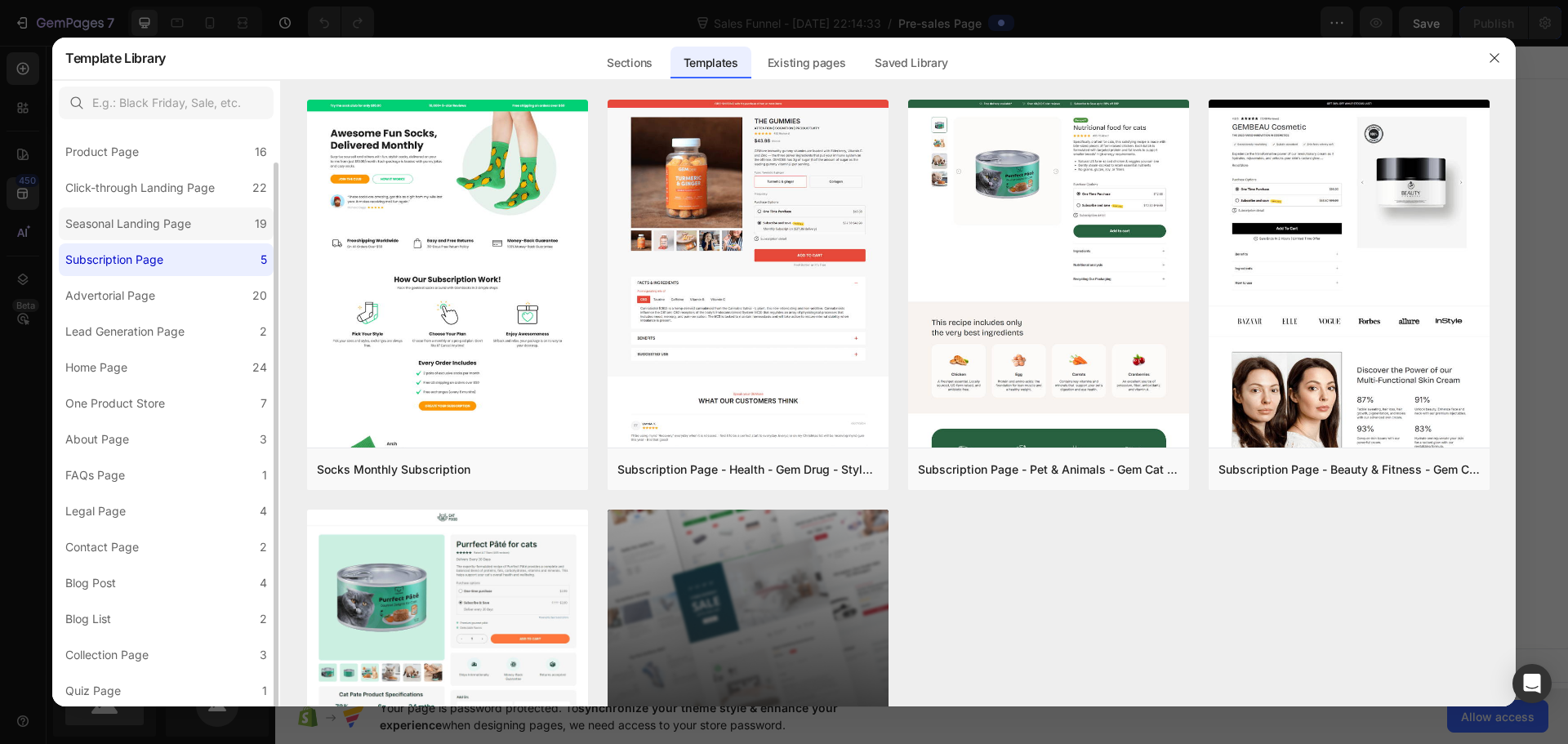
click at [168, 230] on div "Seasonal Landing Page" at bounding box center [127, 223] width 126 height 20
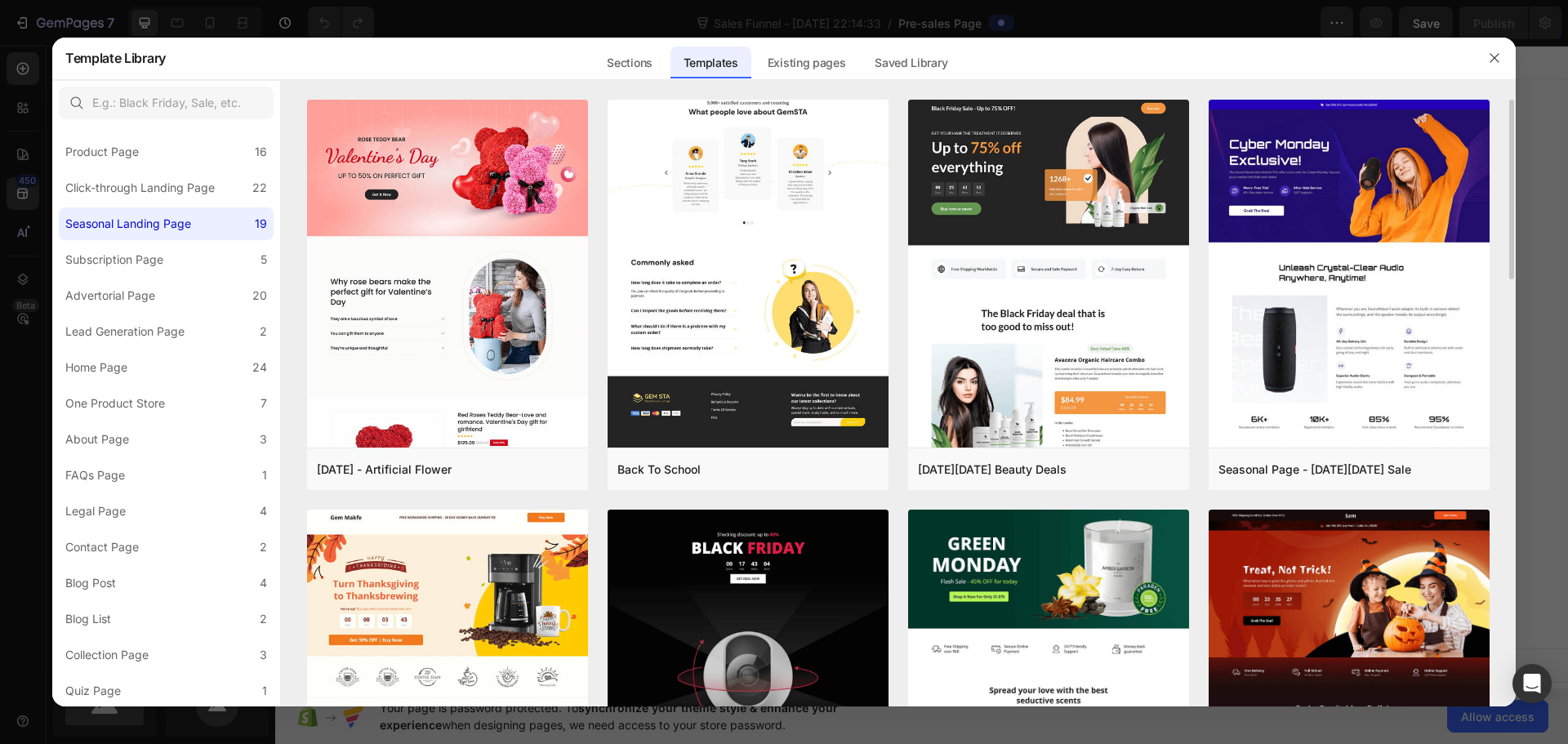
scroll to position [245, 0]
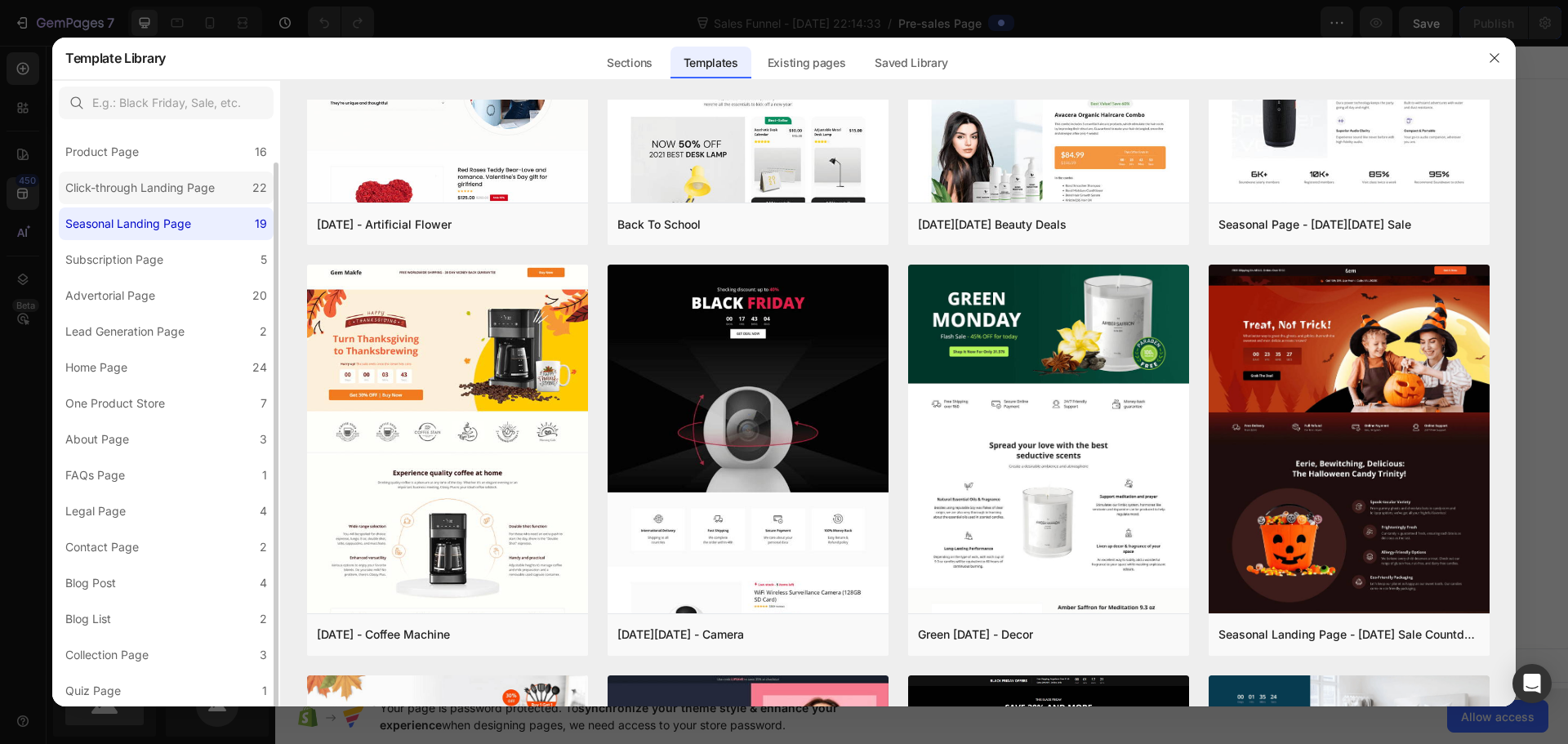
click at [174, 190] on div "Click-through Landing Page" at bounding box center [140, 188] width 150 height 20
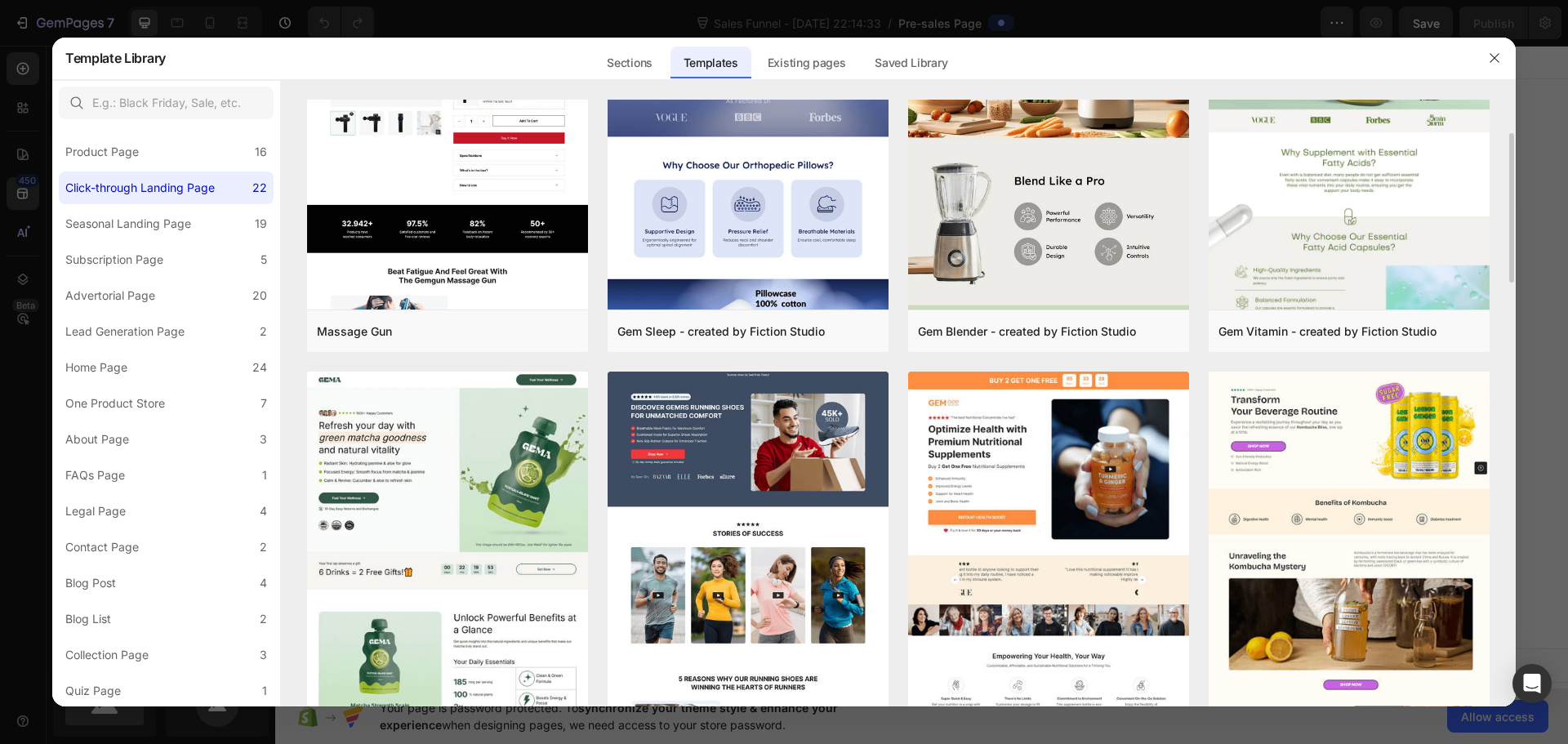
scroll to position [0, 0]
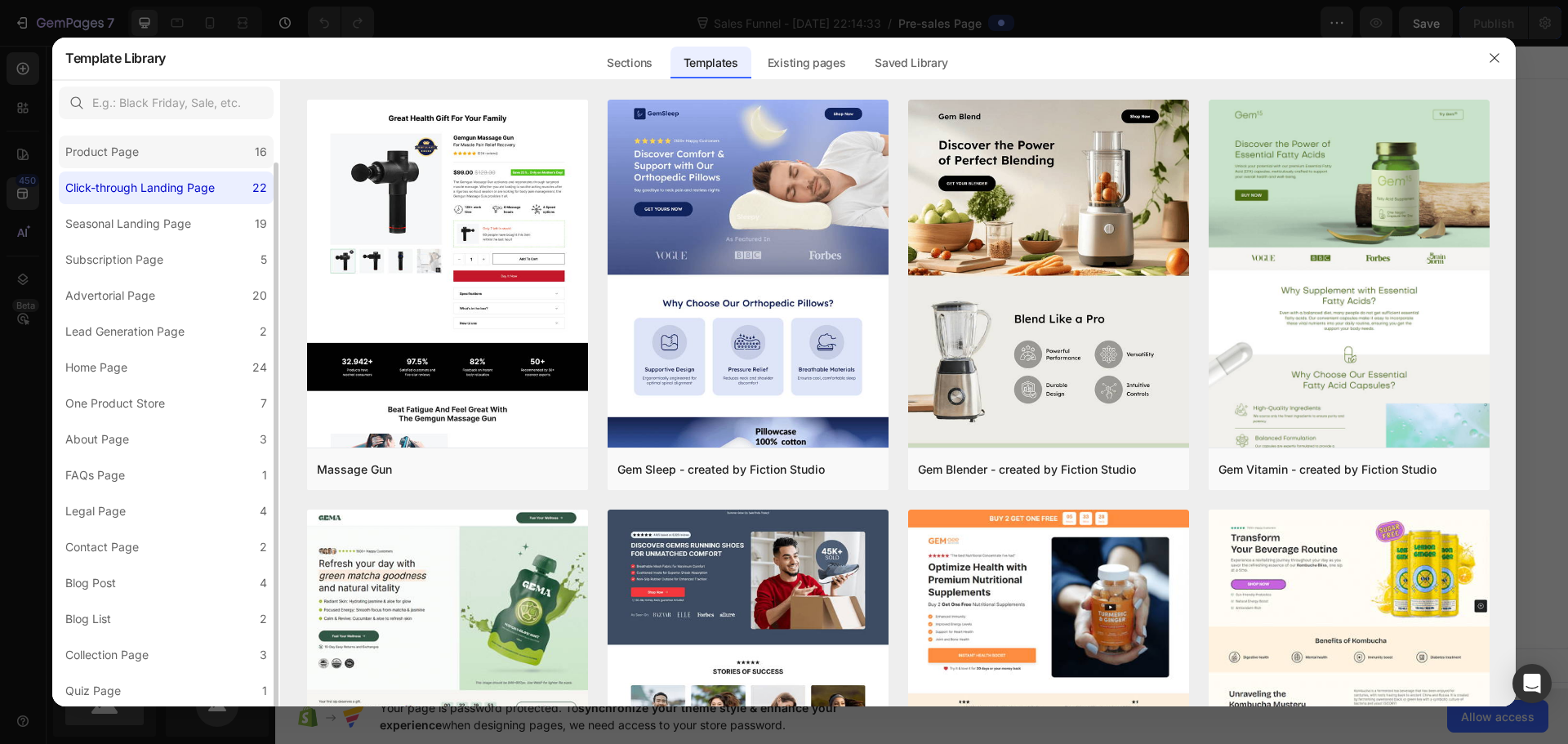
click at [138, 149] on div "Product Page" at bounding box center [102, 152] width 74 height 20
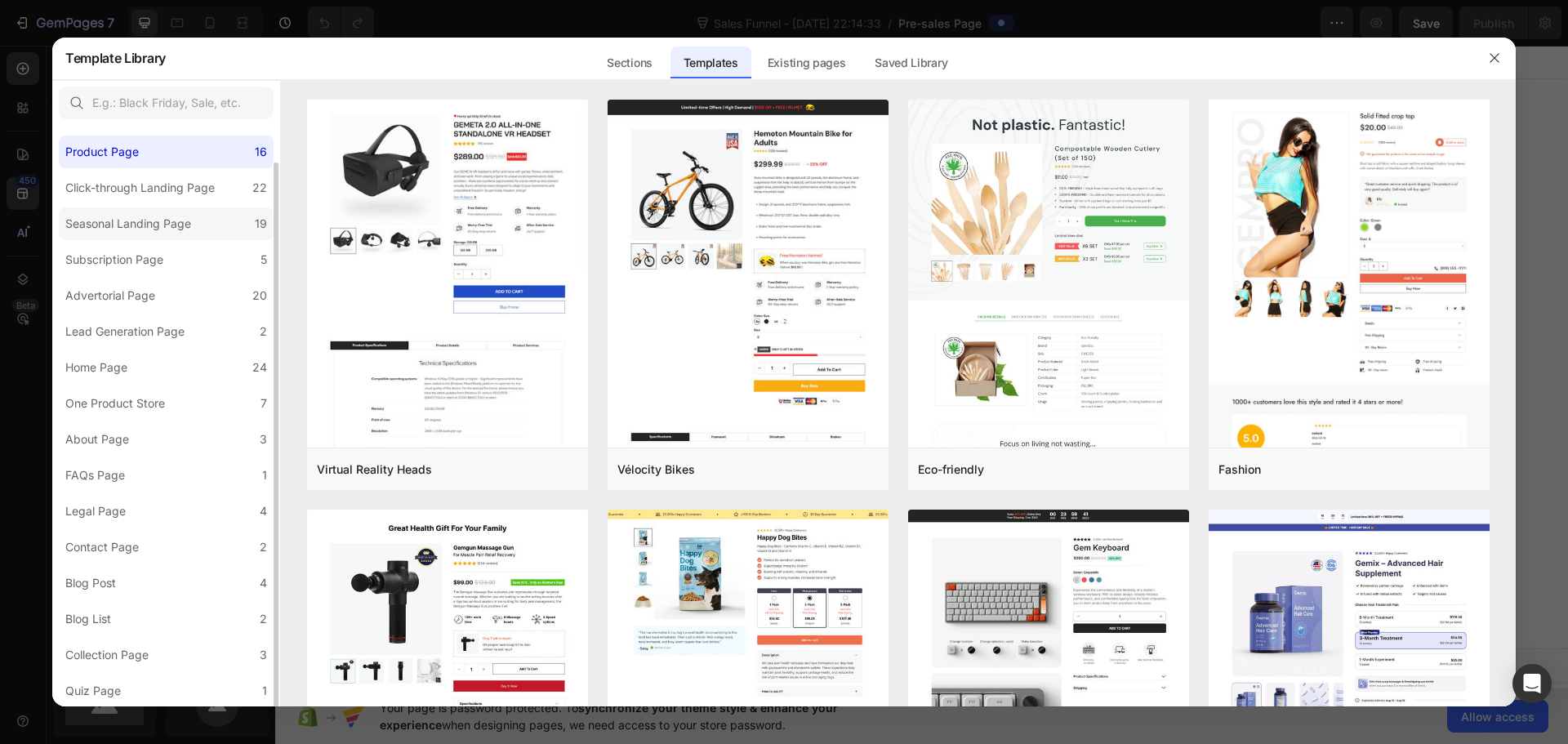
click at [172, 227] on div "Seasonal Landing Page" at bounding box center [127, 223] width 126 height 20
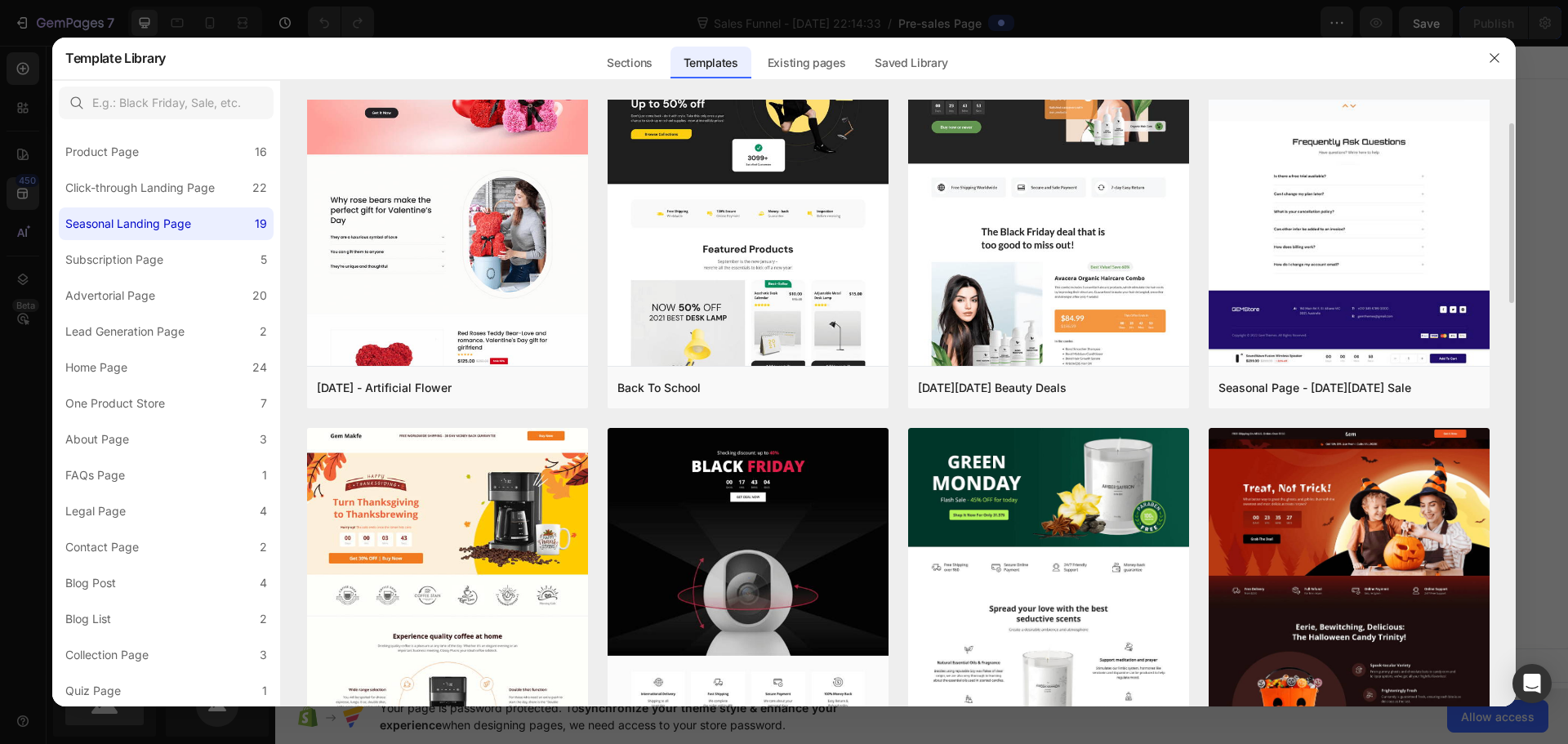
scroll to position [245, 0]
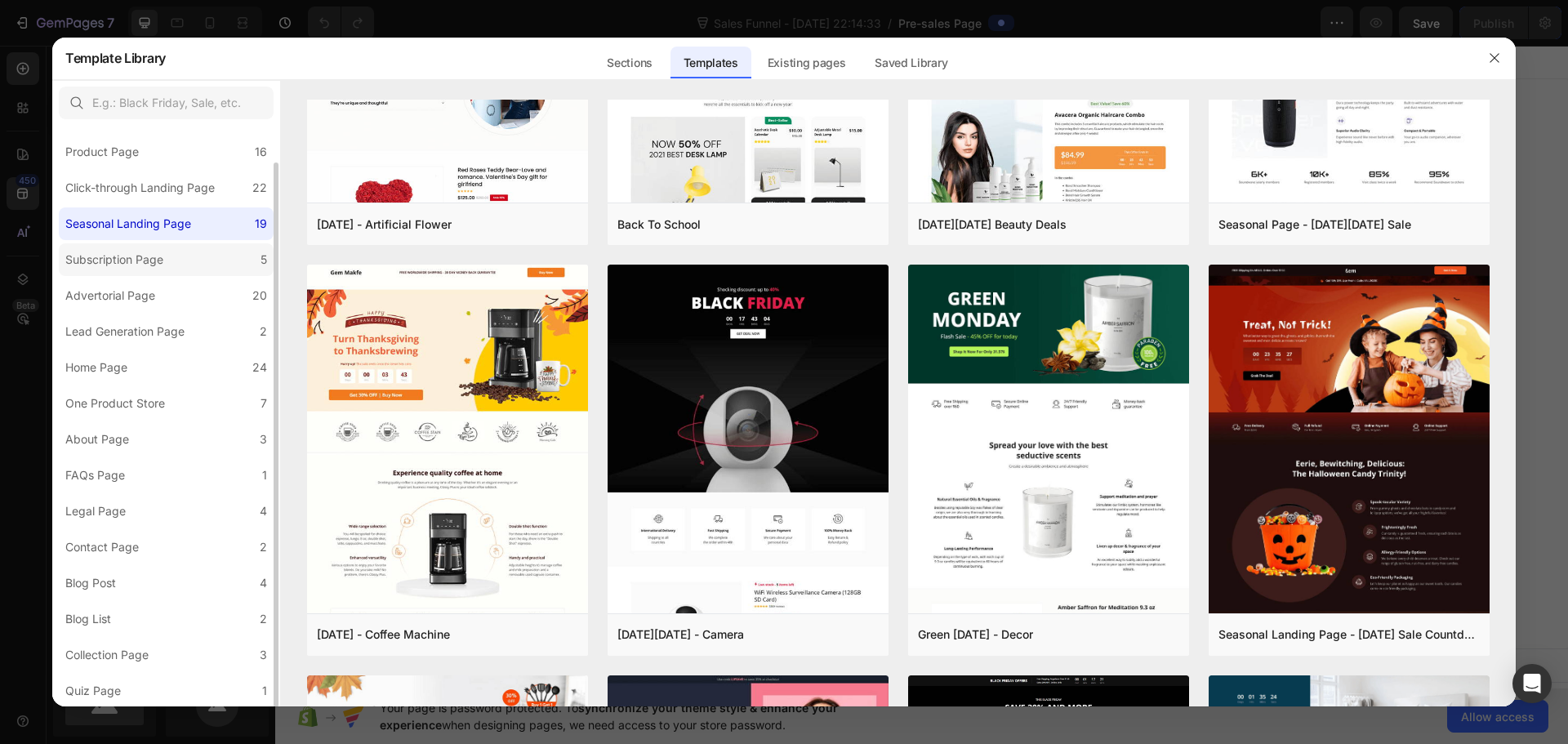
click at [173, 262] on label "Subscription Page 5" at bounding box center [166, 259] width 215 height 33
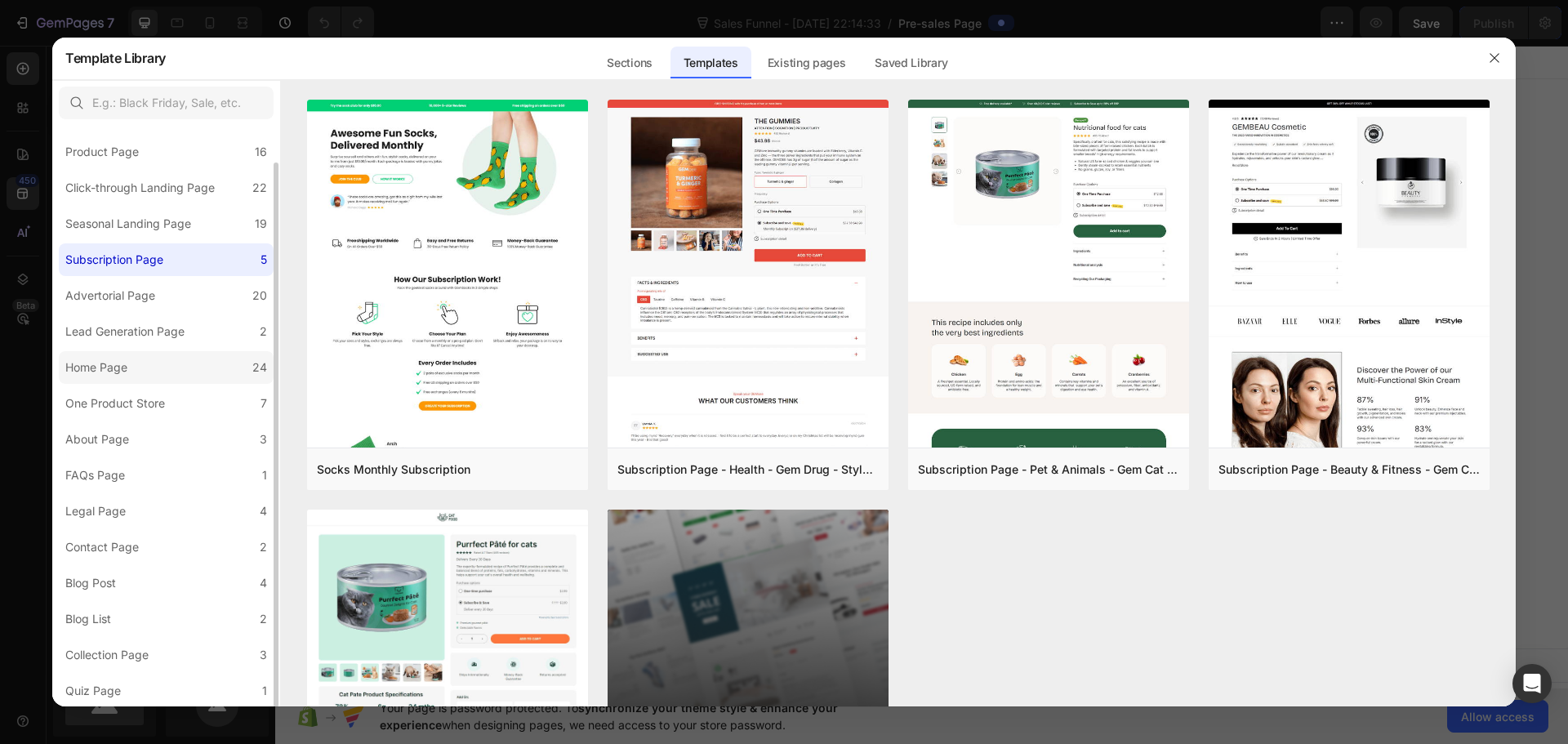
click at [175, 358] on label "Home Page 24" at bounding box center [166, 367] width 215 height 33
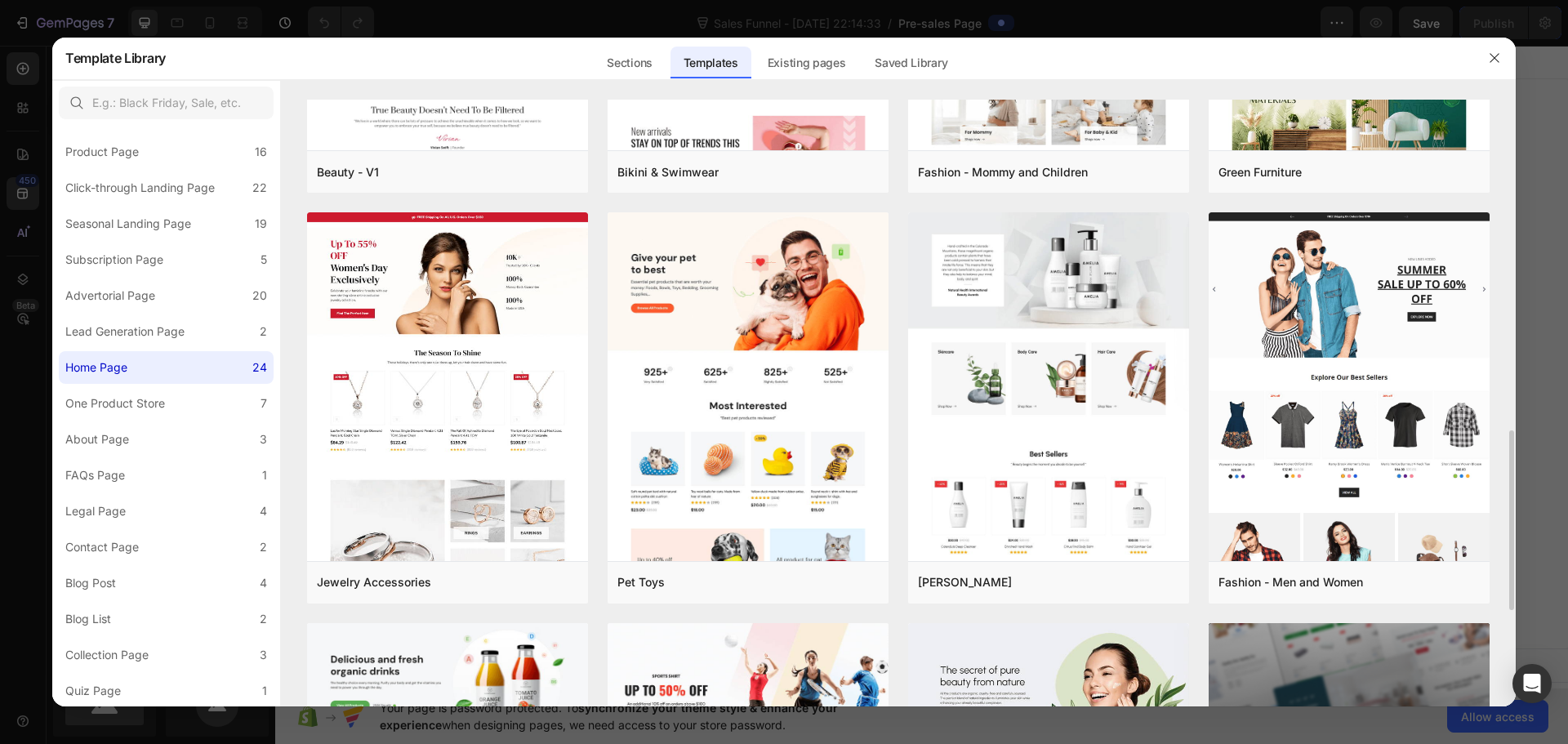
scroll to position [1444, 0]
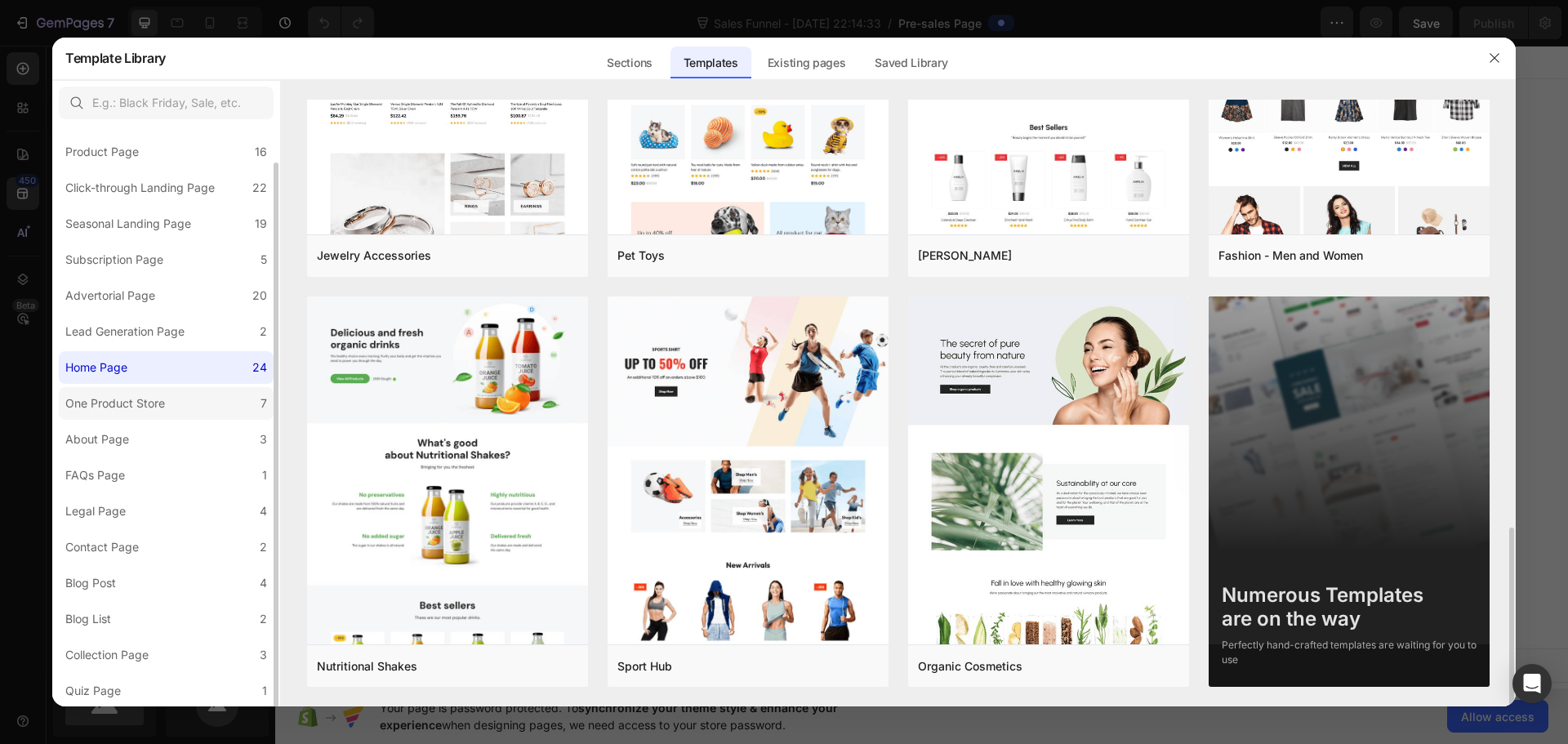
click at [164, 400] on div "One Product Store" at bounding box center [115, 403] width 100 height 20
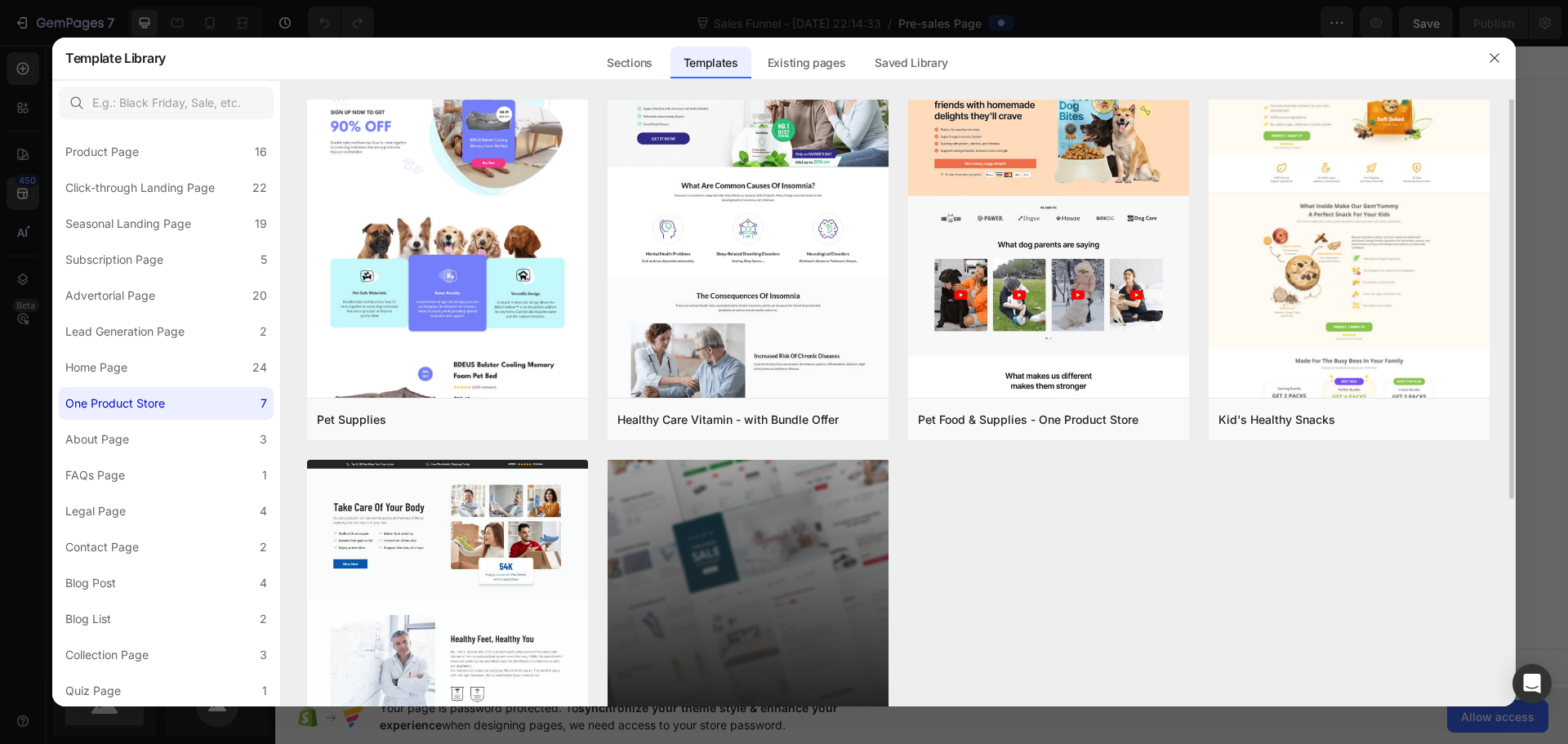
scroll to position [0, 0]
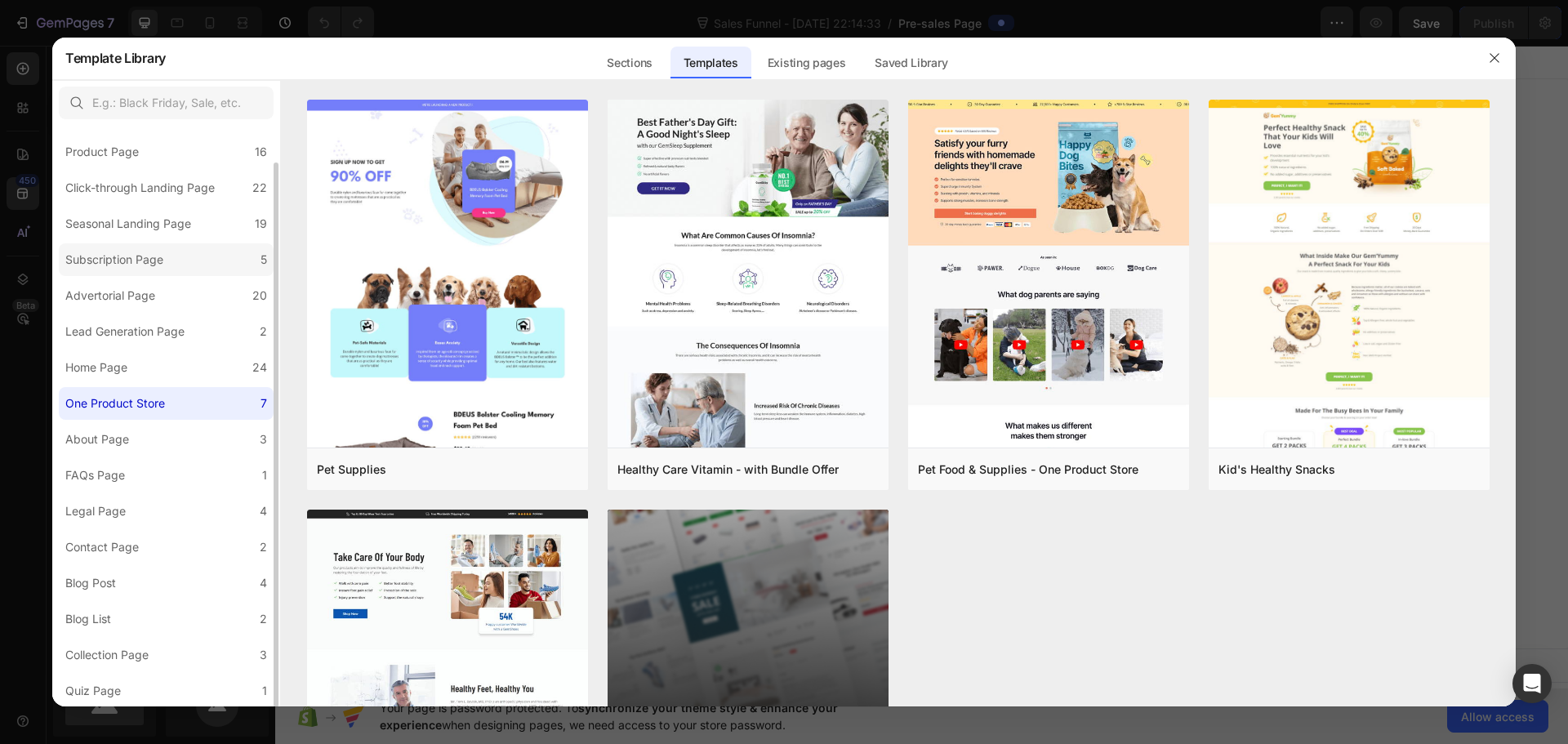
click at [148, 255] on div "Subscription Page" at bounding box center [114, 260] width 98 height 20
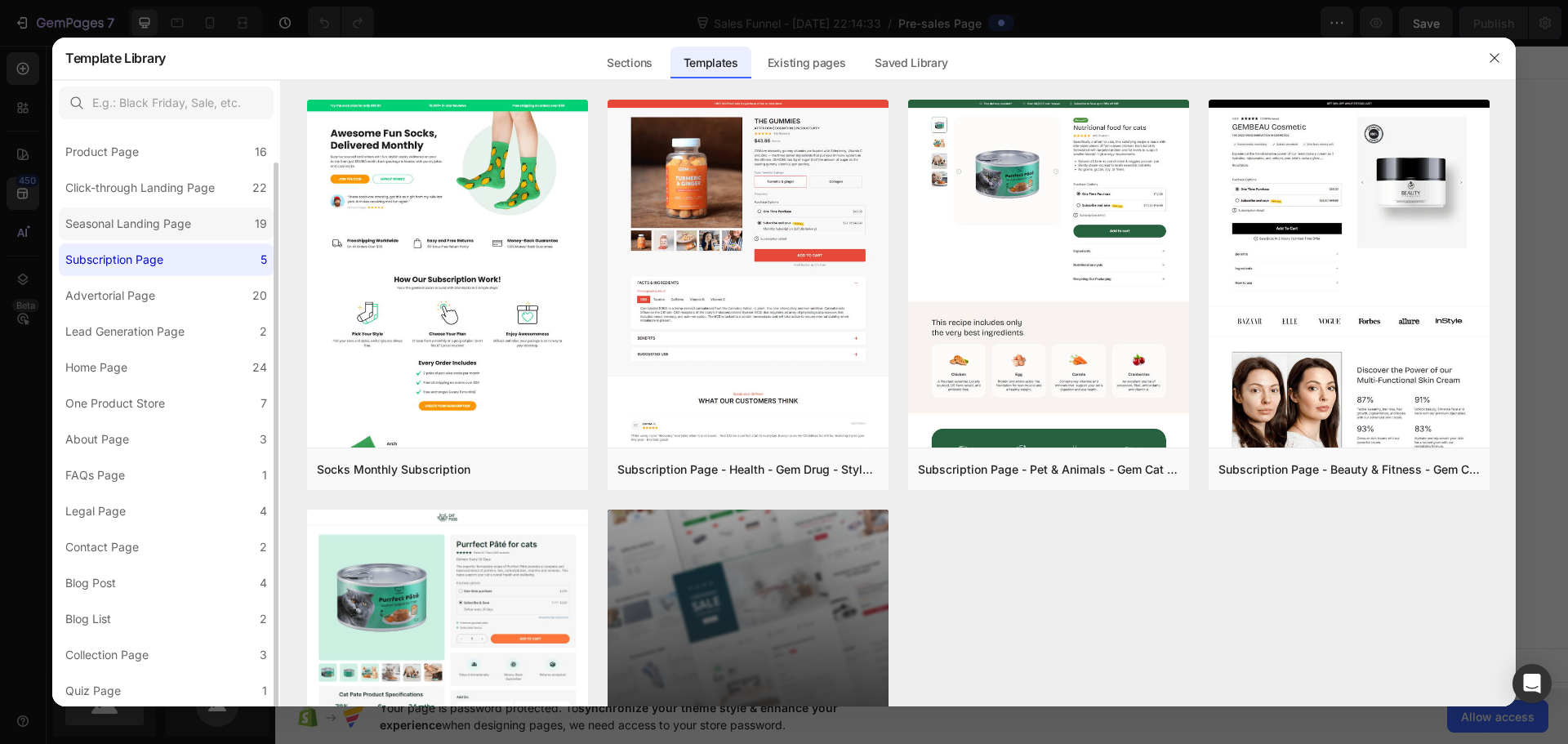
click at [155, 227] on div "Seasonal Landing Page" at bounding box center [127, 223] width 126 height 20
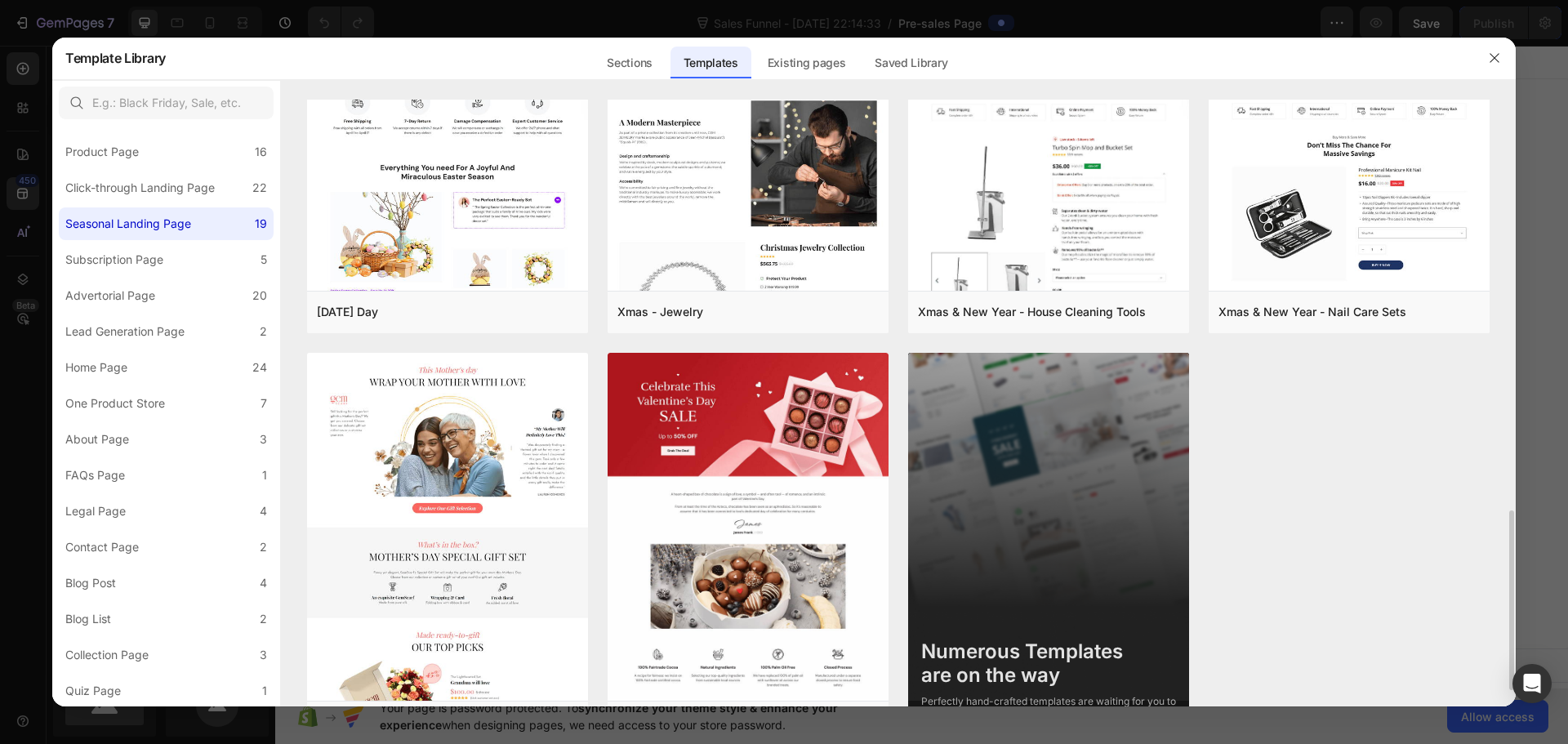
scroll to position [1444, 0]
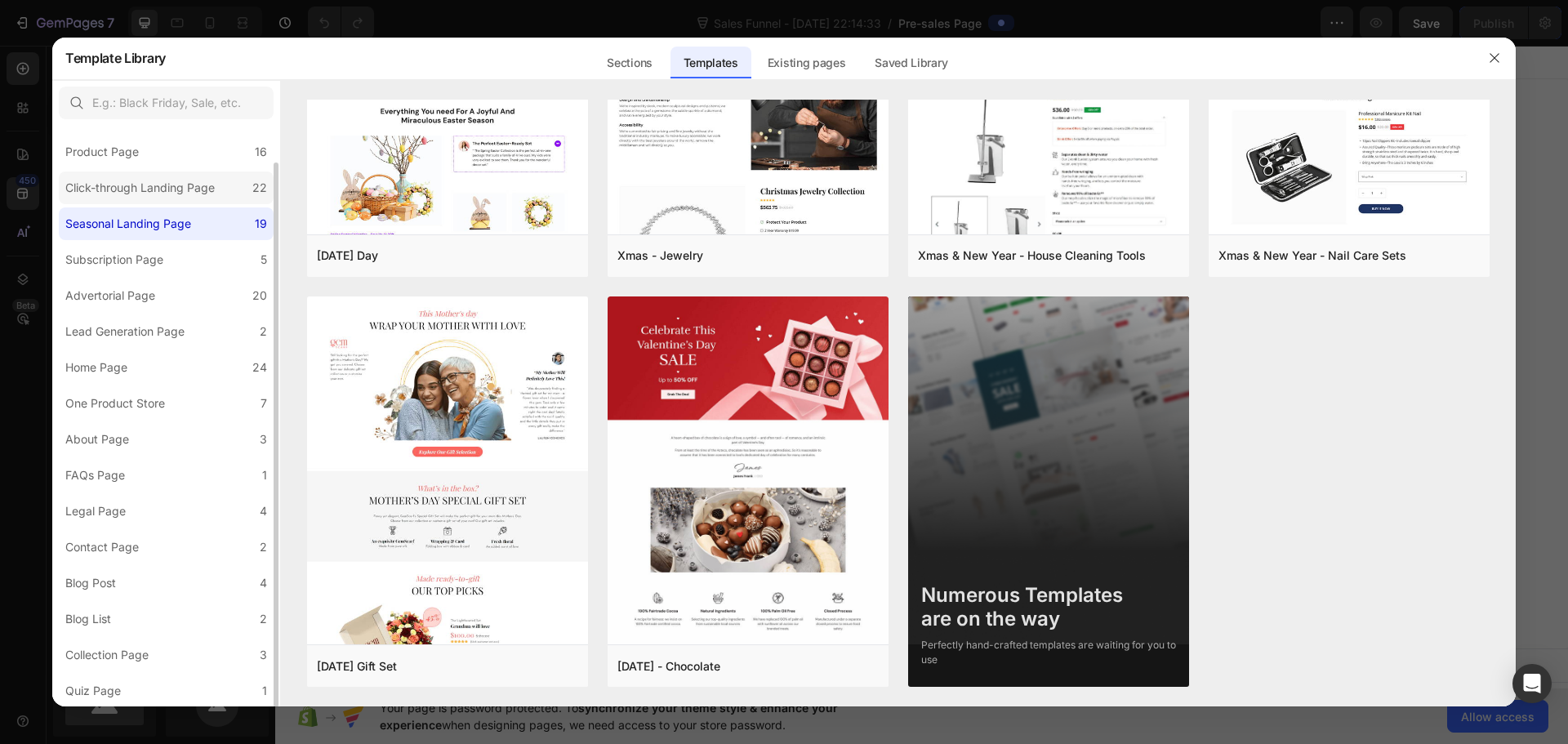
click at [173, 201] on label "Click-through Landing Page 22" at bounding box center [166, 188] width 215 height 33
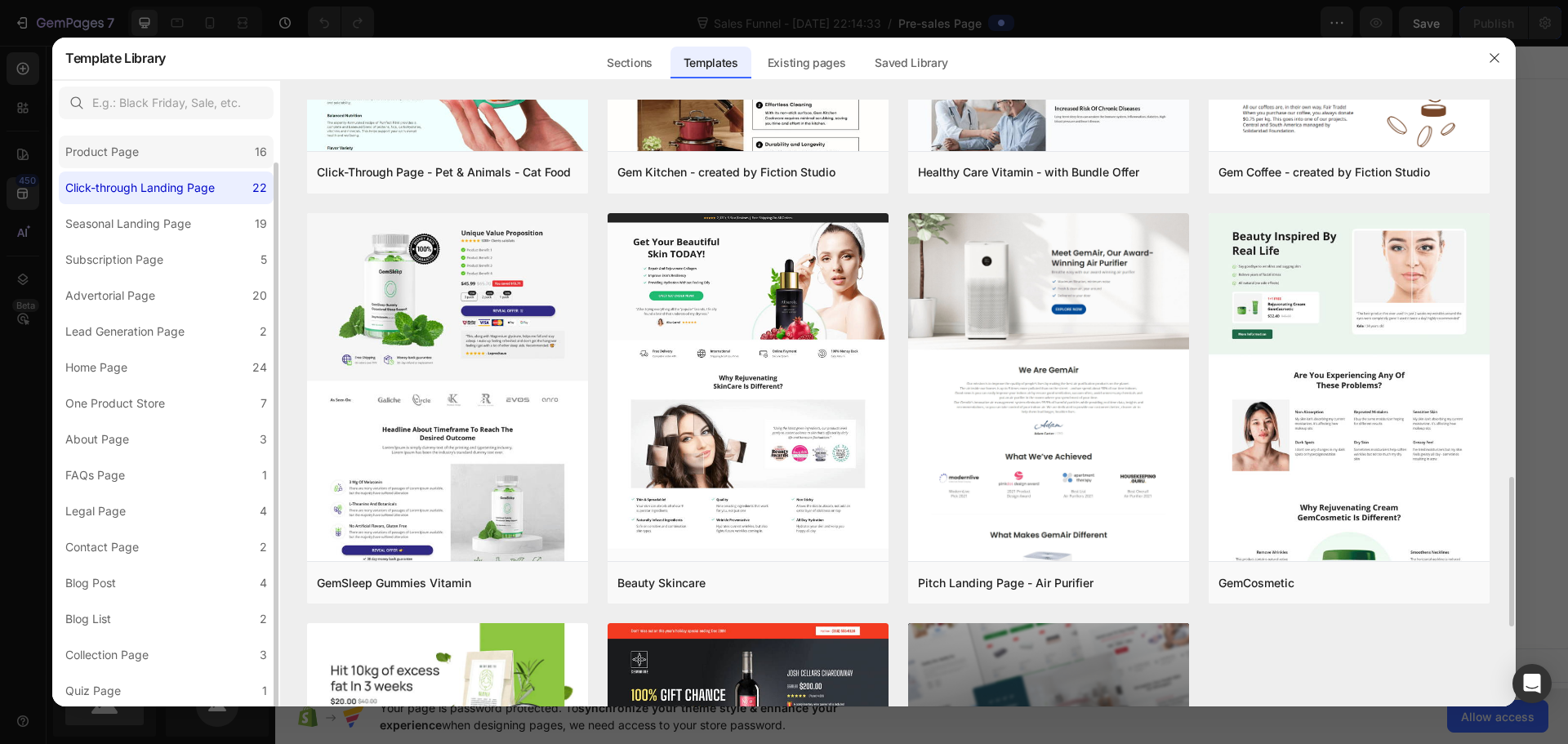
scroll to position [0, 0]
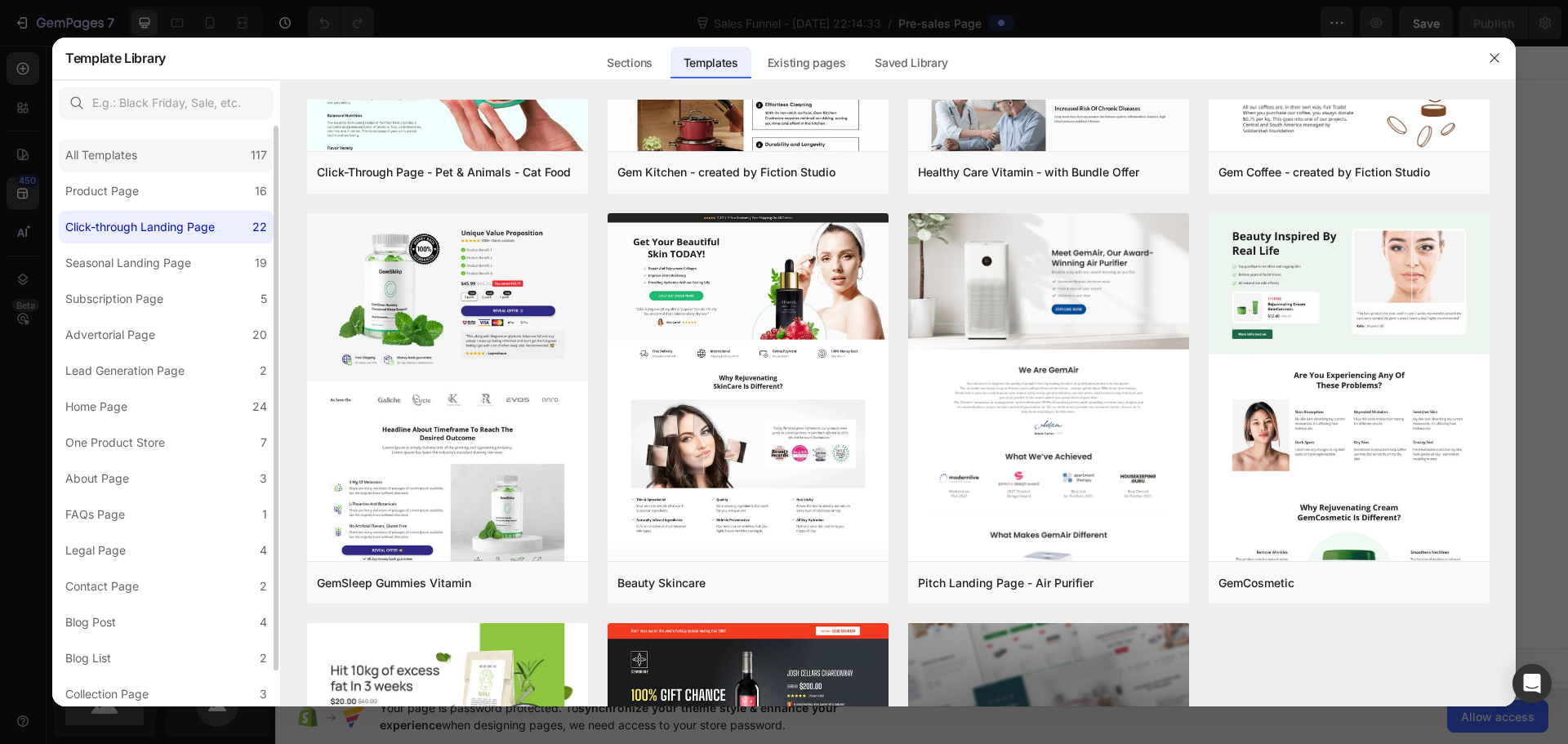
click at [171, 157] on div "All Templates 117" at bounding box center [166, 155] width 215 height 33
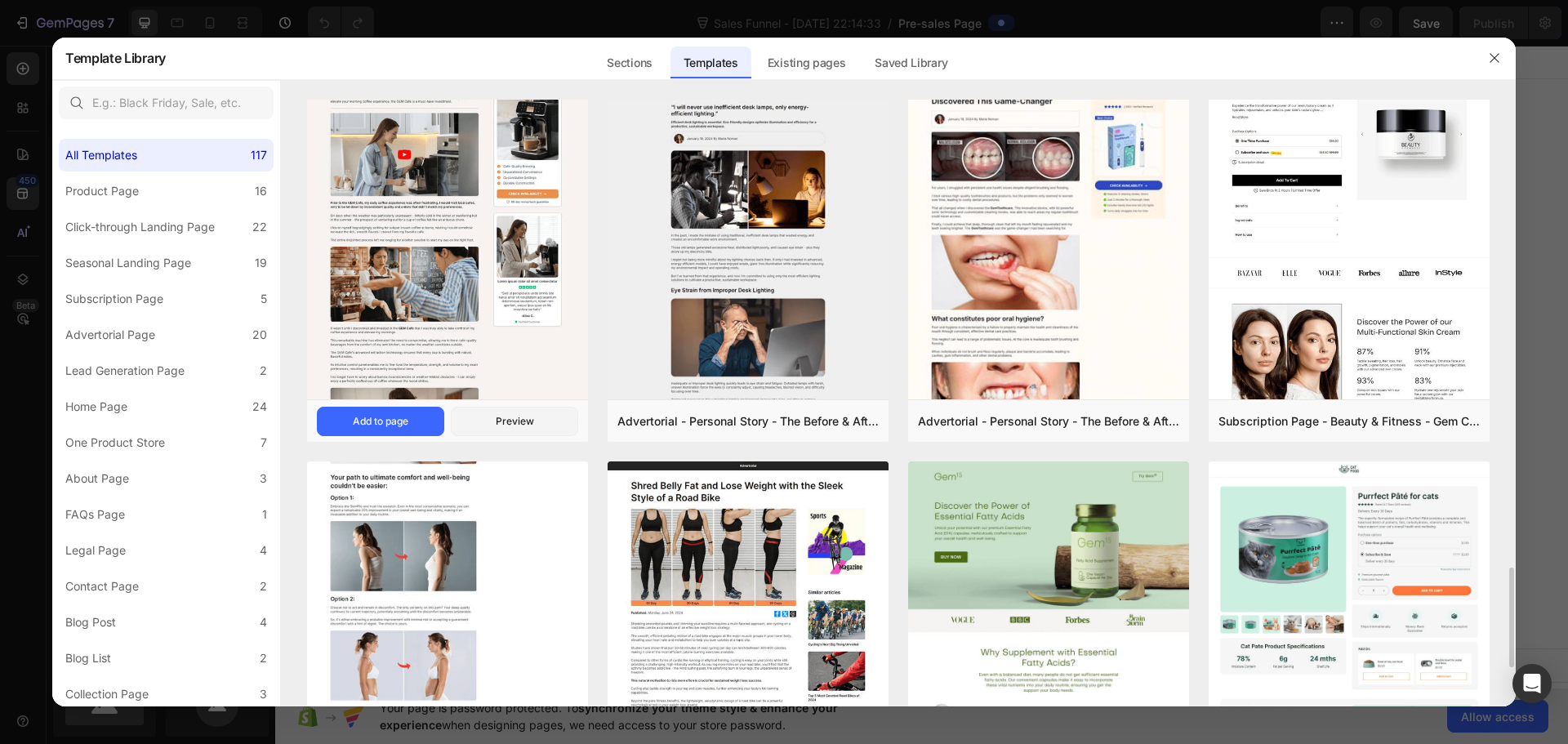
scroll to position [1852, 0]
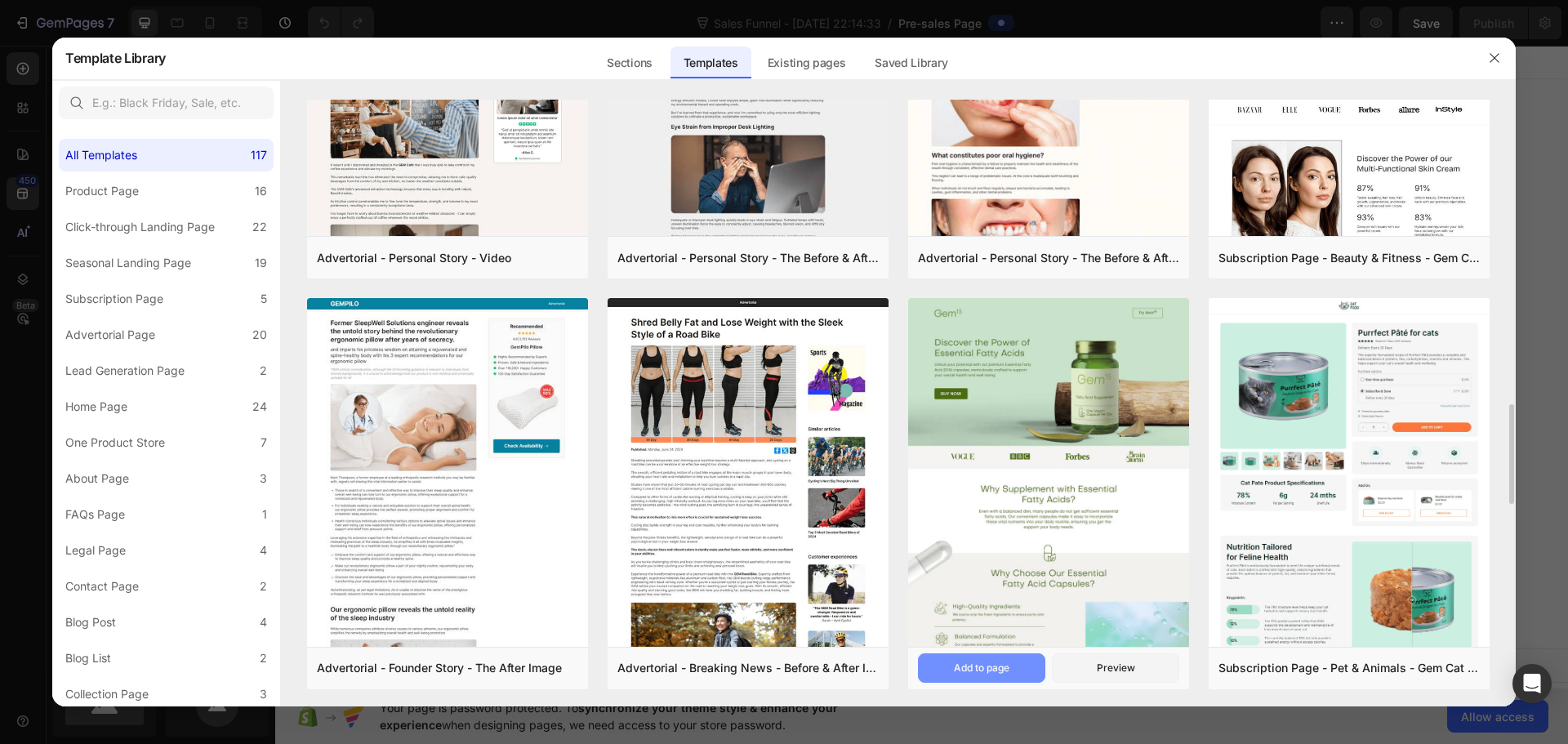
click at [1041, 662] on button "Add to page" at bounding box center [981, 667] width 127 height 29
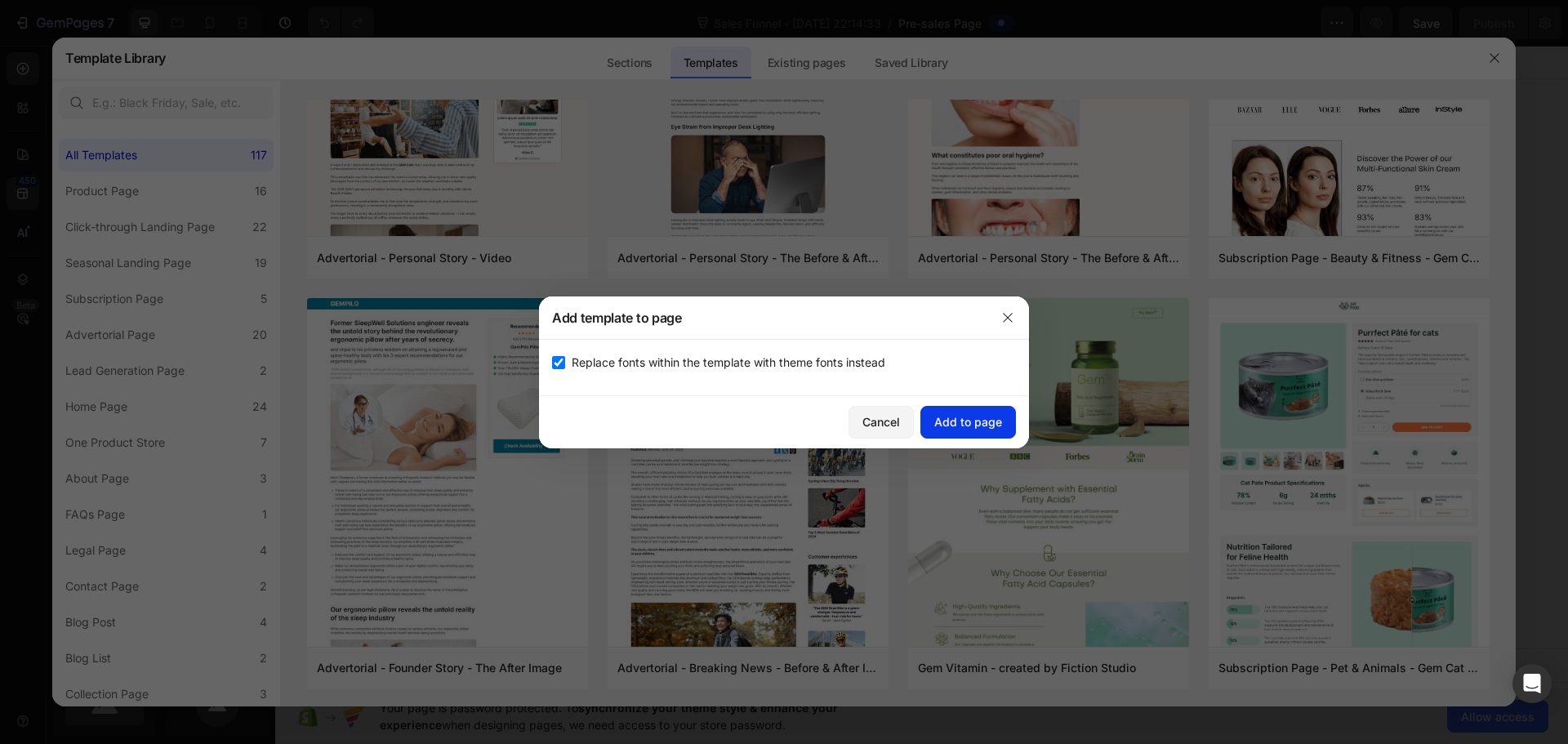
click at [969, 425] on div "Add to page" at bounding box center [968, 421] width 68 height 17
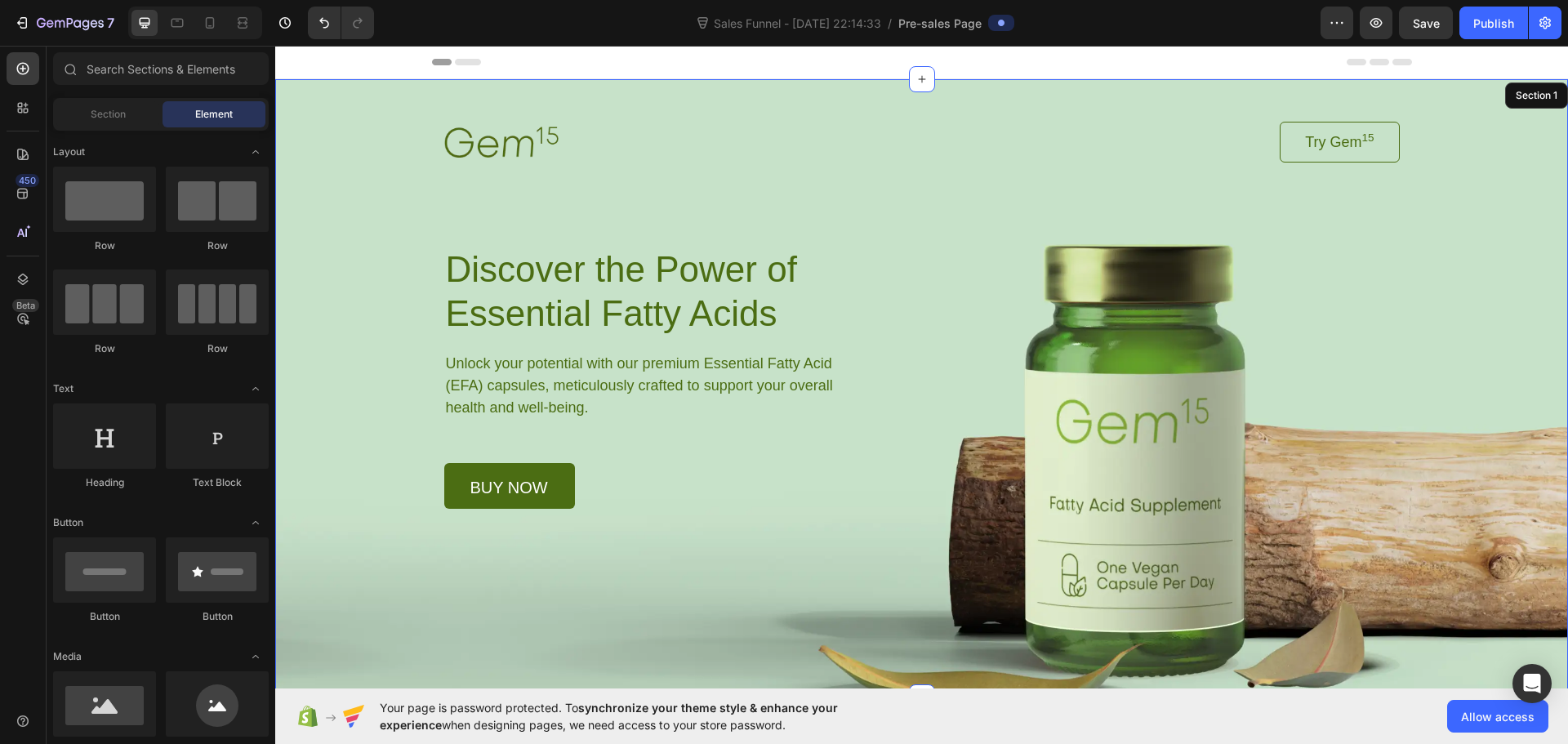
scroll to position [34, 0]
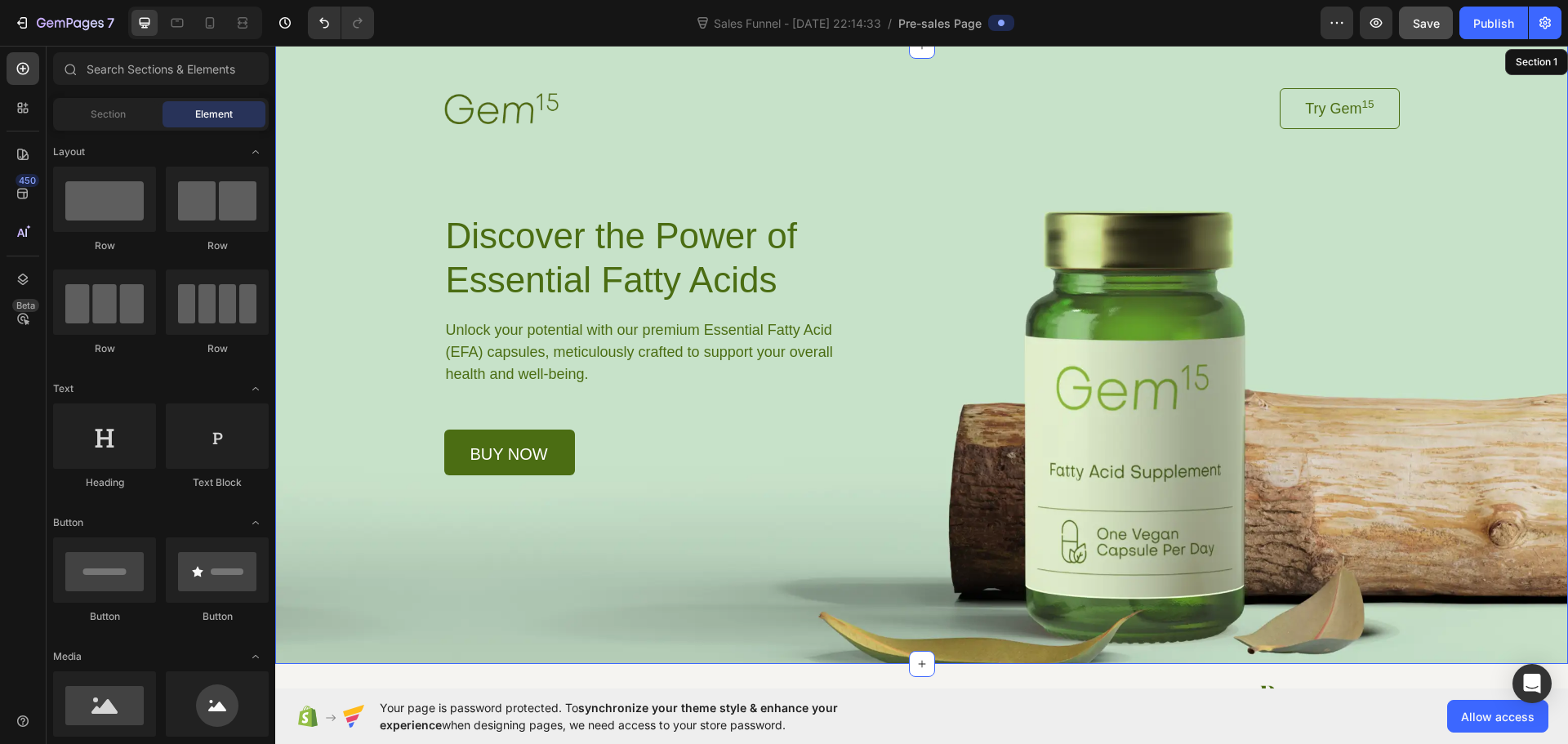
click at [1438, 31] on div "Save" at bounding box center [1426, 23] width 27 height 17
click at [775, 24] on span "Sales Funnel - [DATE] 22:14:33" at bounding box center [797, 23] width 174 height 17
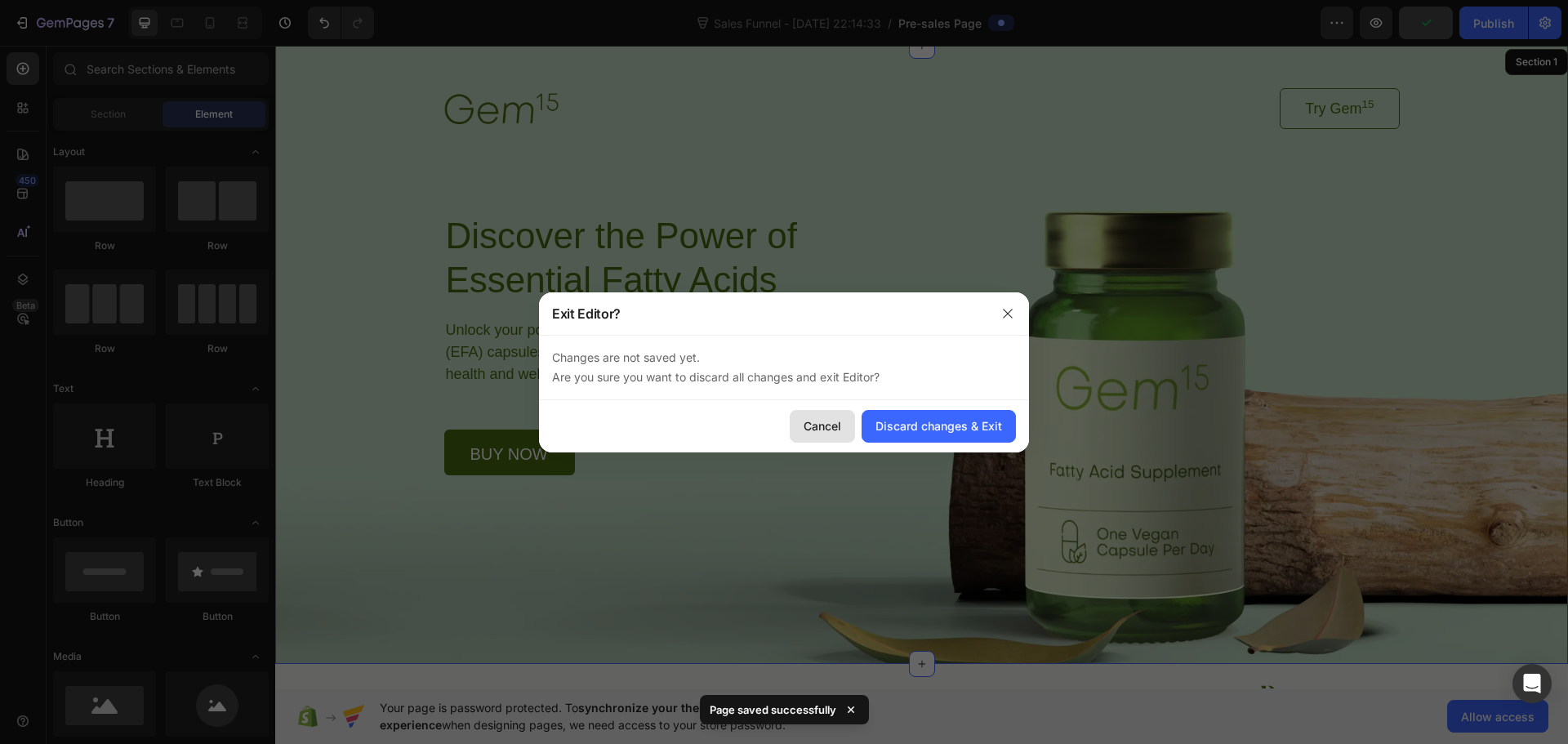
click at [826, 417] on div "Cancel" at bounding box center [823, 425] width 37 height 17
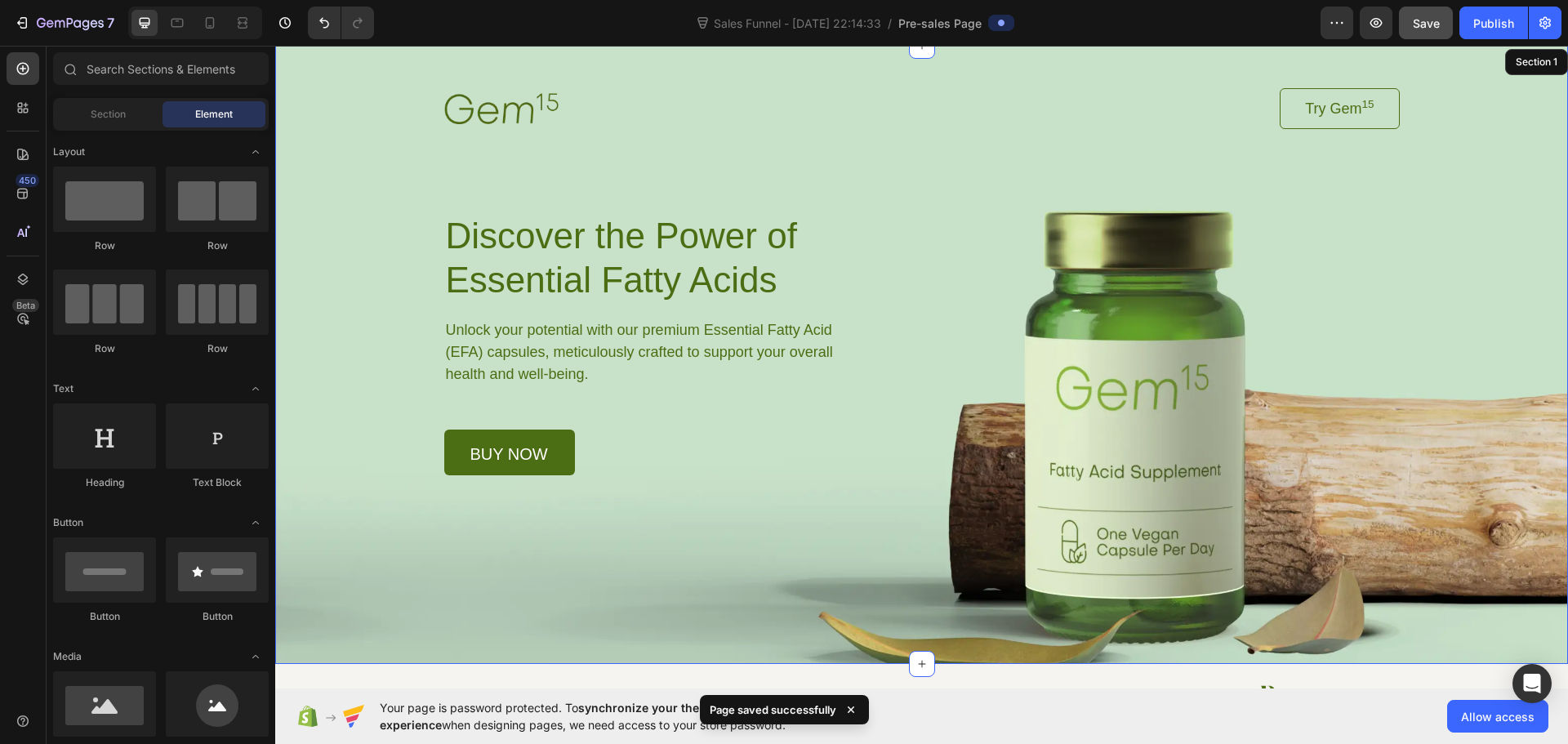
click at [953, 22] on span "Pre-sales Page" at bounding box center [940, 23] width 84 height 17
click at [860, 32] on div "Sales Funnel - Aug 27, 22:14:33 /" at bounding box center [793, 22] width 198 height 26
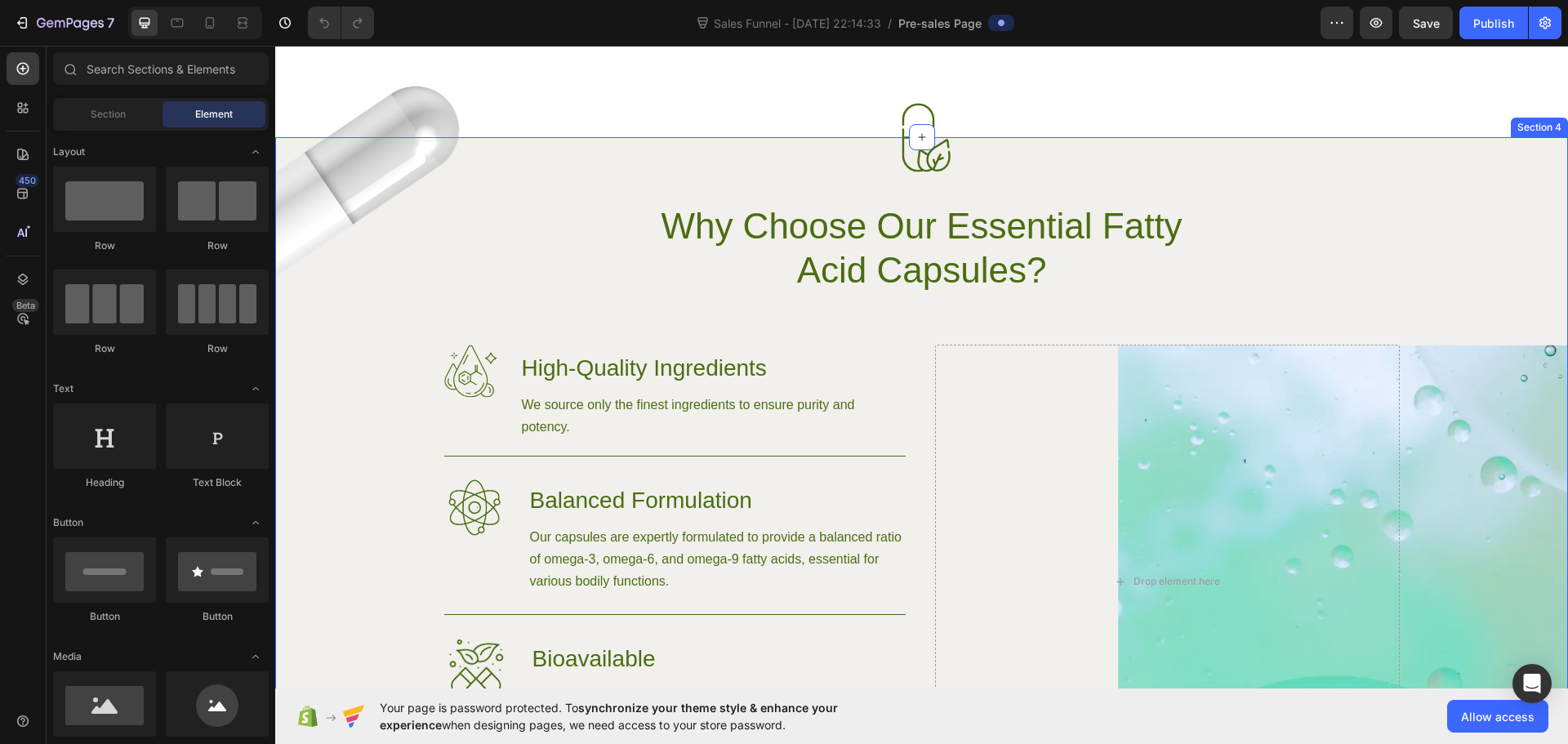
scroll to position [1143, 0]
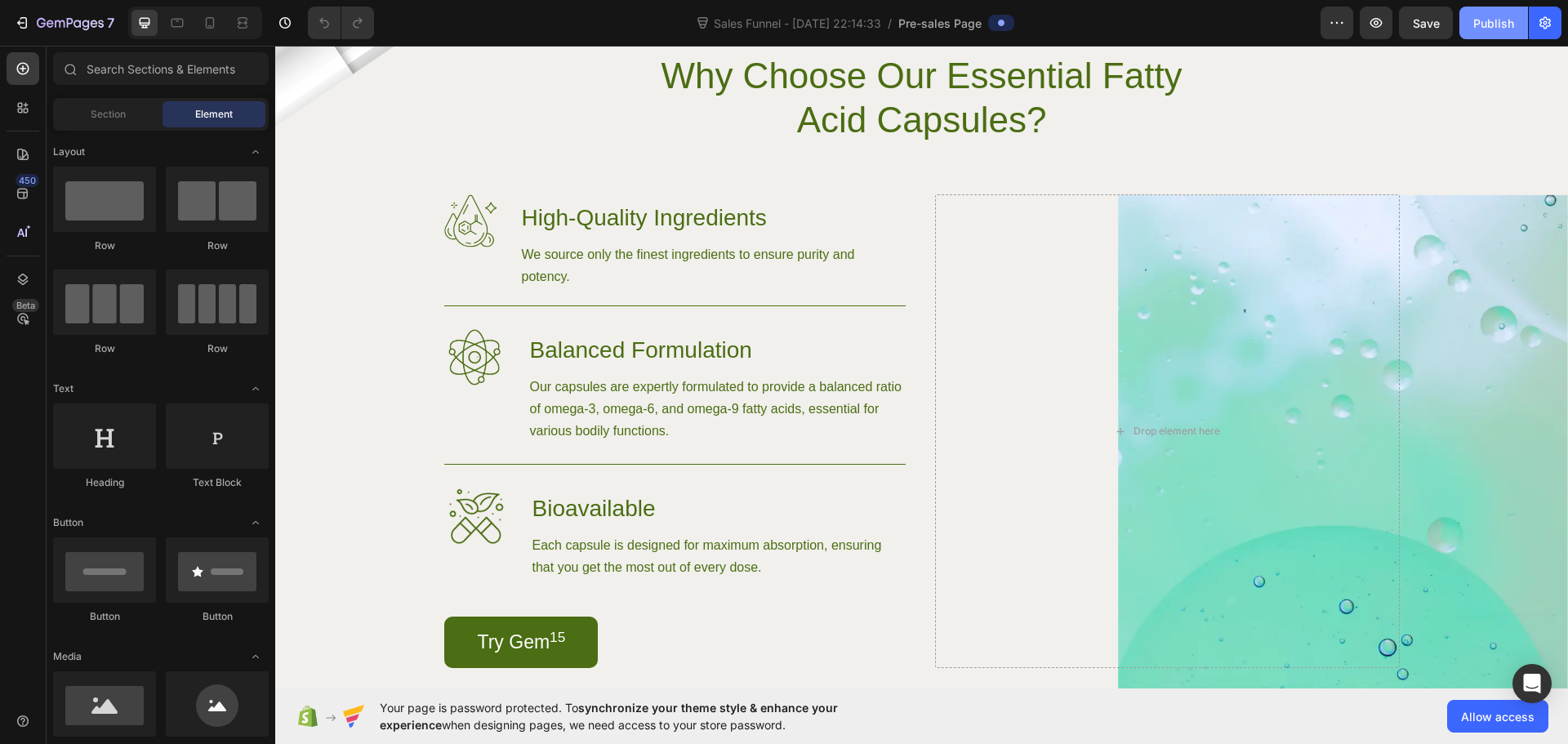
click at [1490, 24] on div "Publish" at bounding box center [1494, 23] width 41 height 17
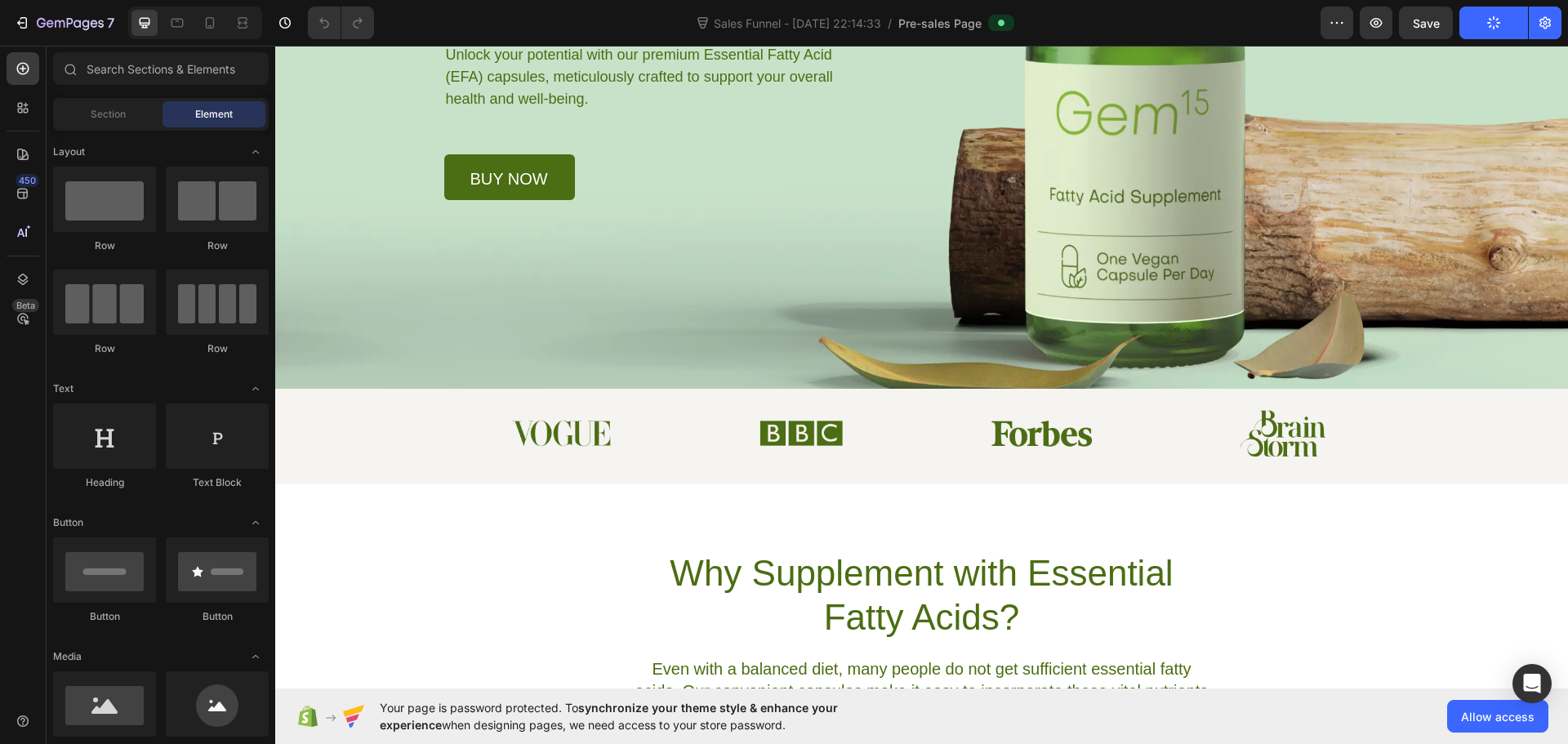
scroll to position [0, 0]
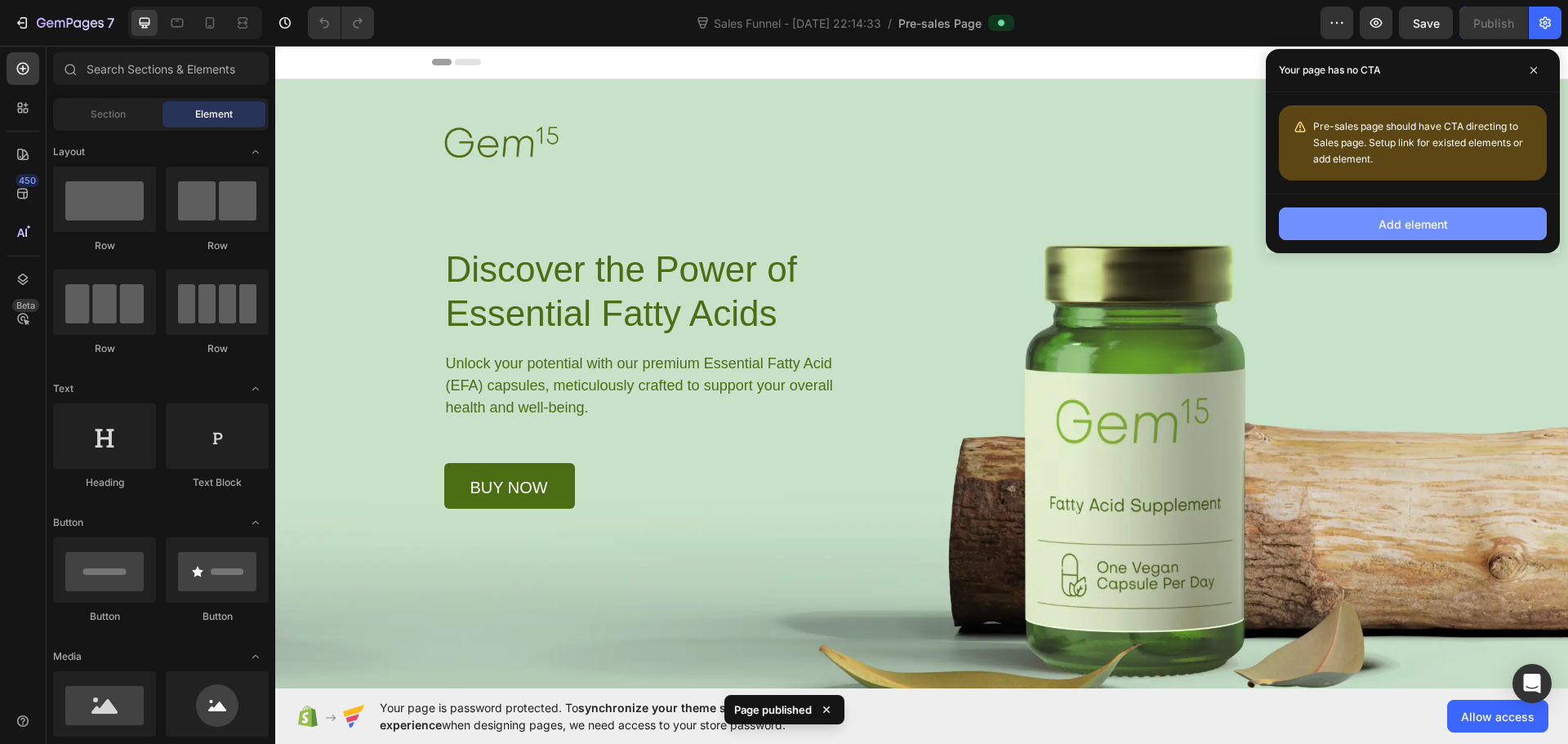
click at [1417, 220] on div "Add element" at bounding box center [1413, 223] width 69 height 17
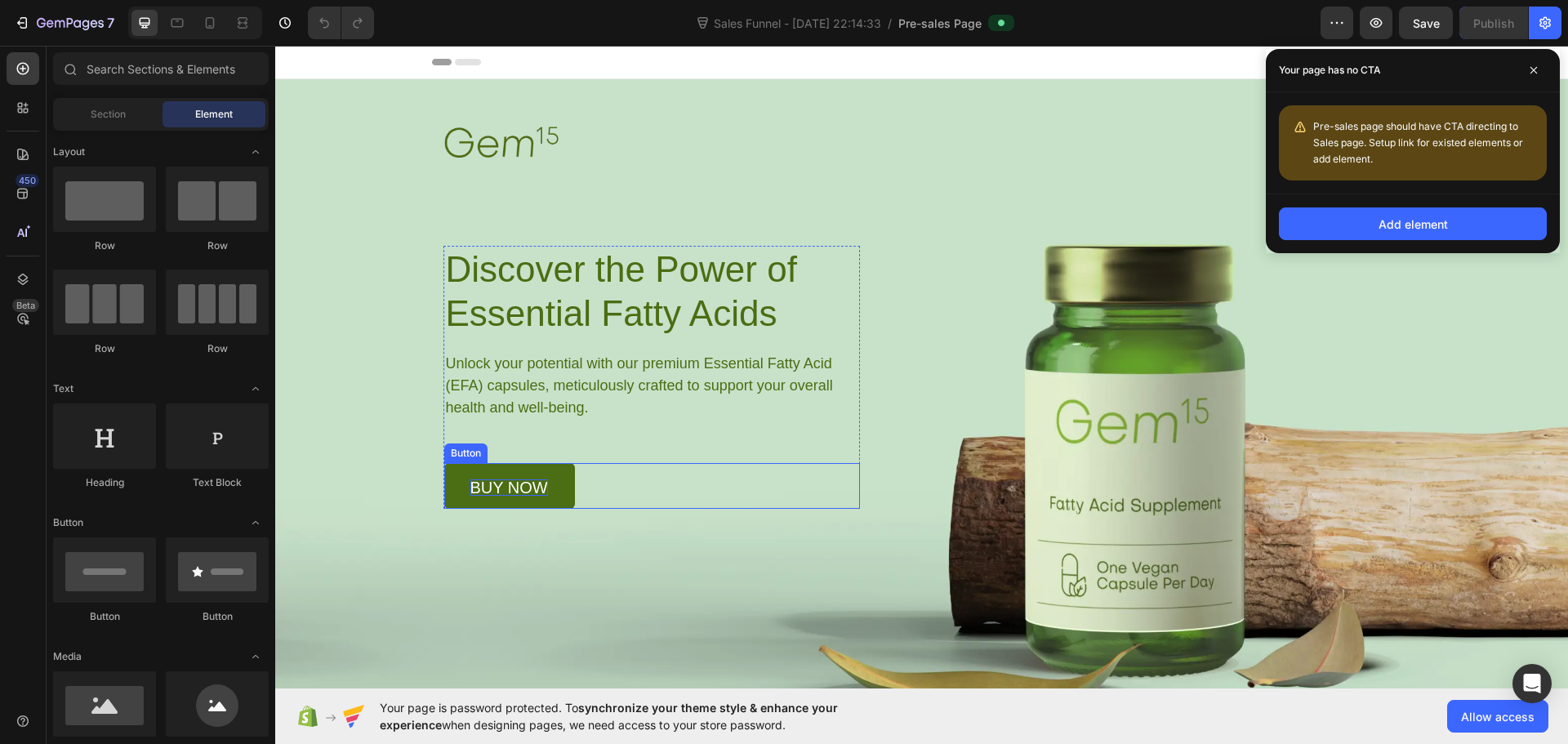
click at [493, 485] on p "buy now" at bounding box center [508, 487] width 77 height 16
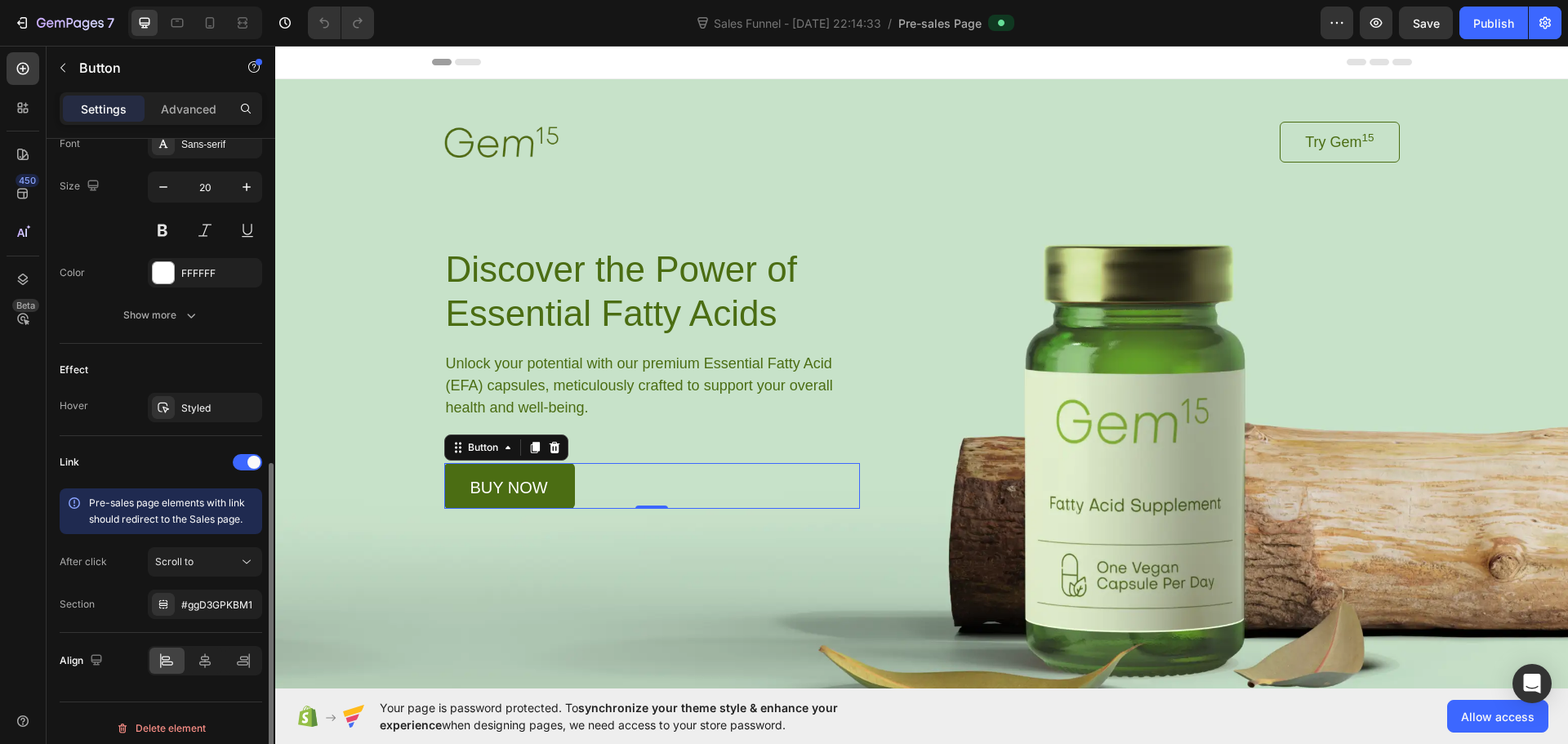
scroll to position [663, 0]
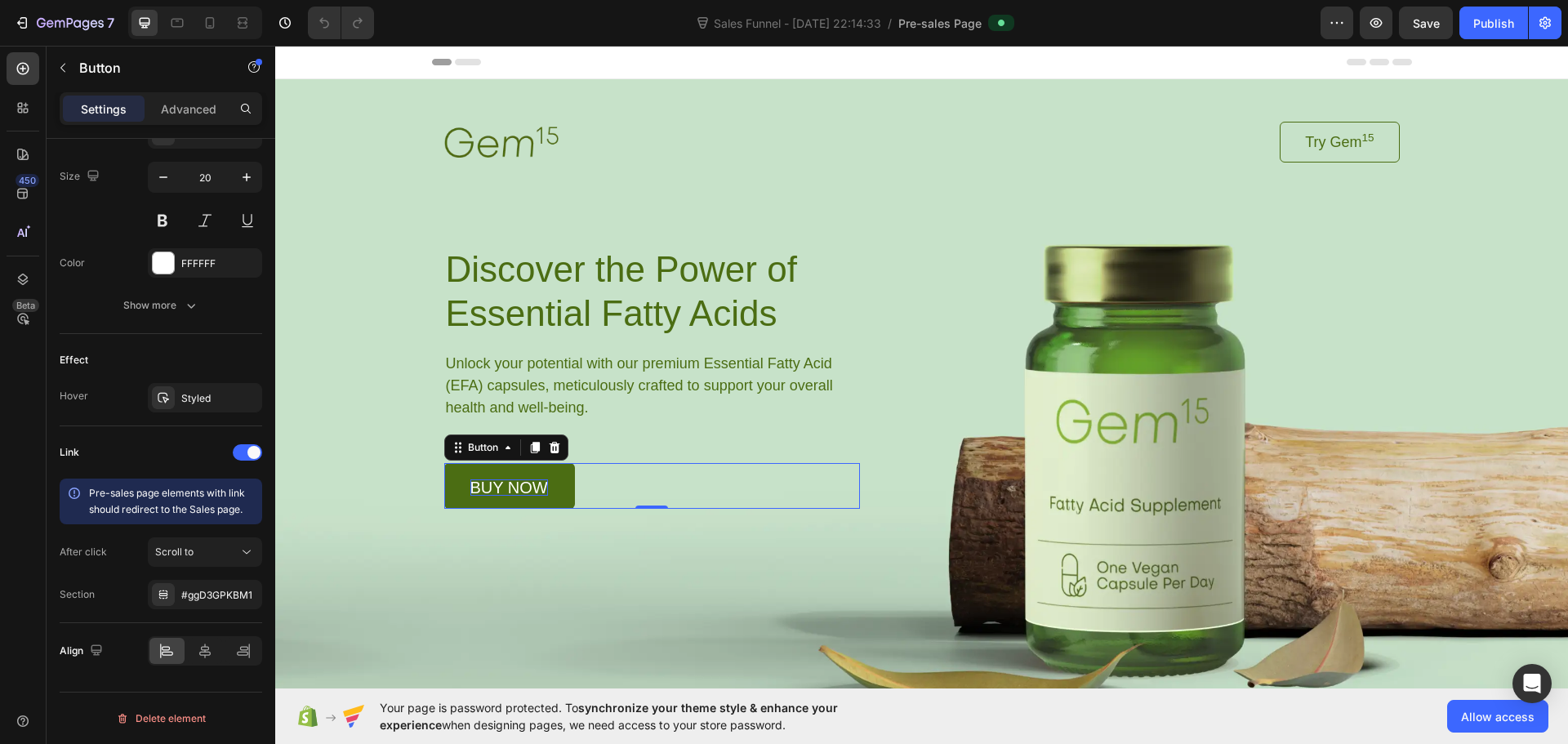
click at [470, 492] on p "buy now" at bounding box center [508, 487] width 77 height 16
click at [482, 487] on p "buy now" at bounding box center [508, 487] width 77 height 16
click at [194, 500] on div "Pre-sales page elements with link should redirect to the Sales page." at bounding box center [172, 501] width 167 height 33
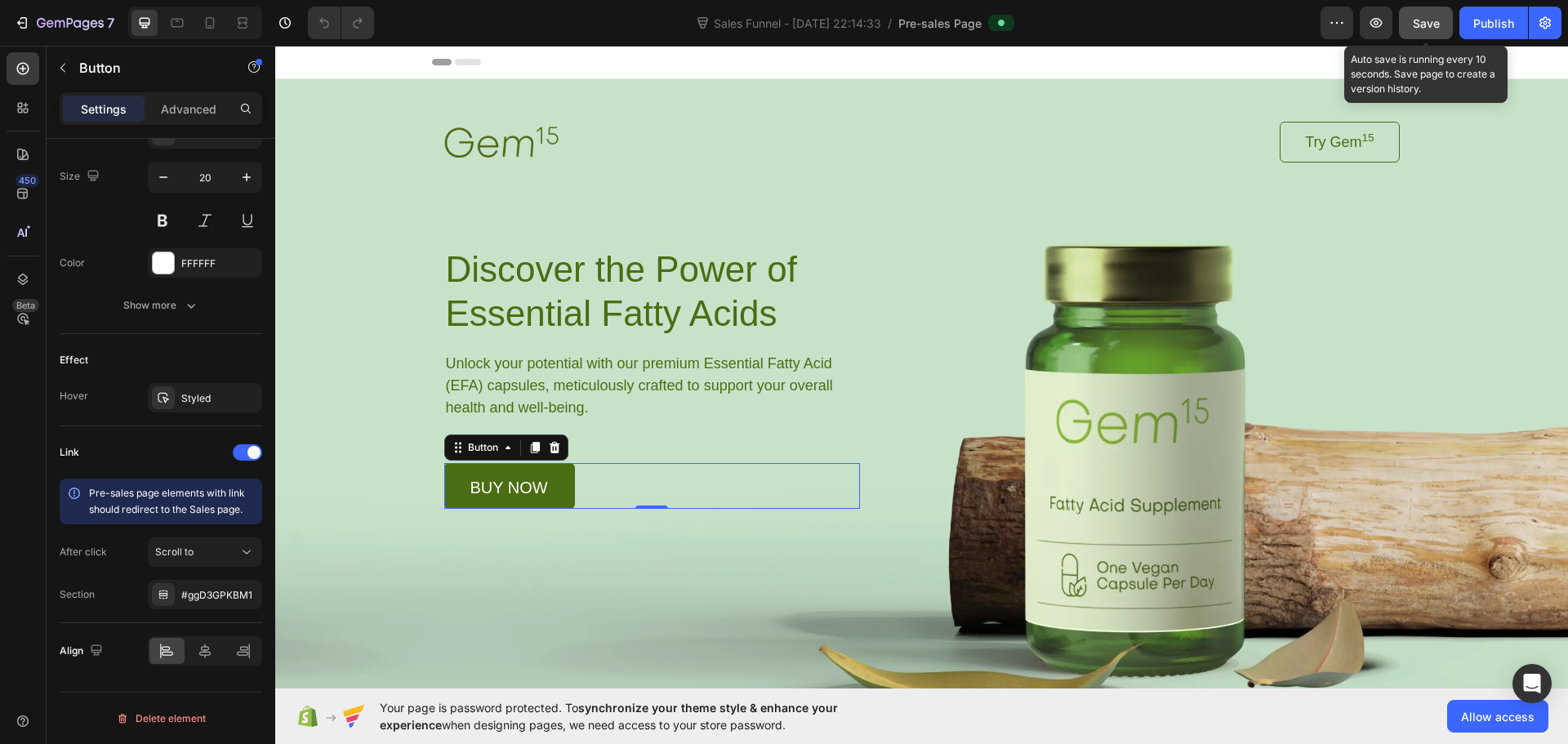
click at [1432, 26] on button "Save" at bounding box center [1426, 22] width 54 height 33
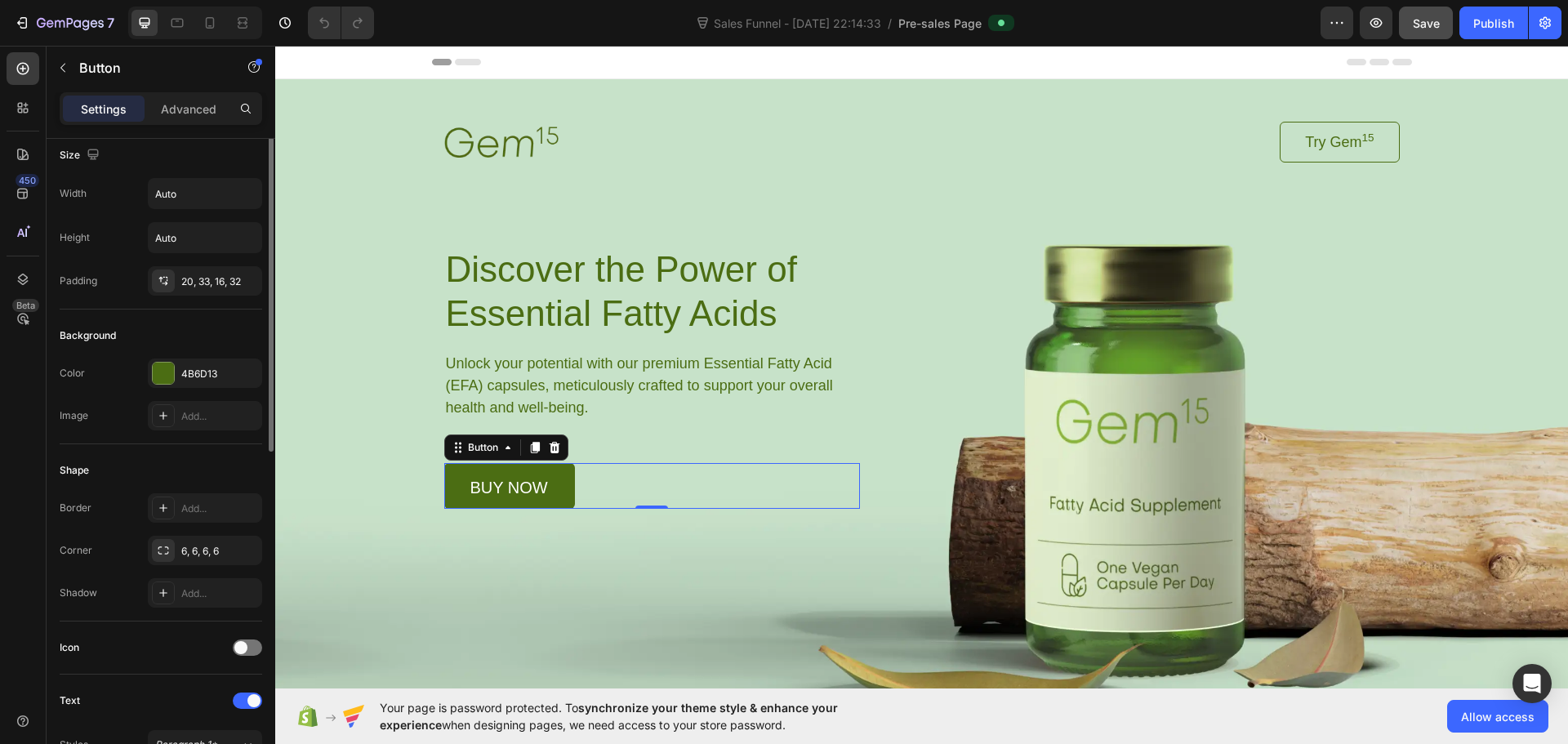
scroll to position [0, 0]
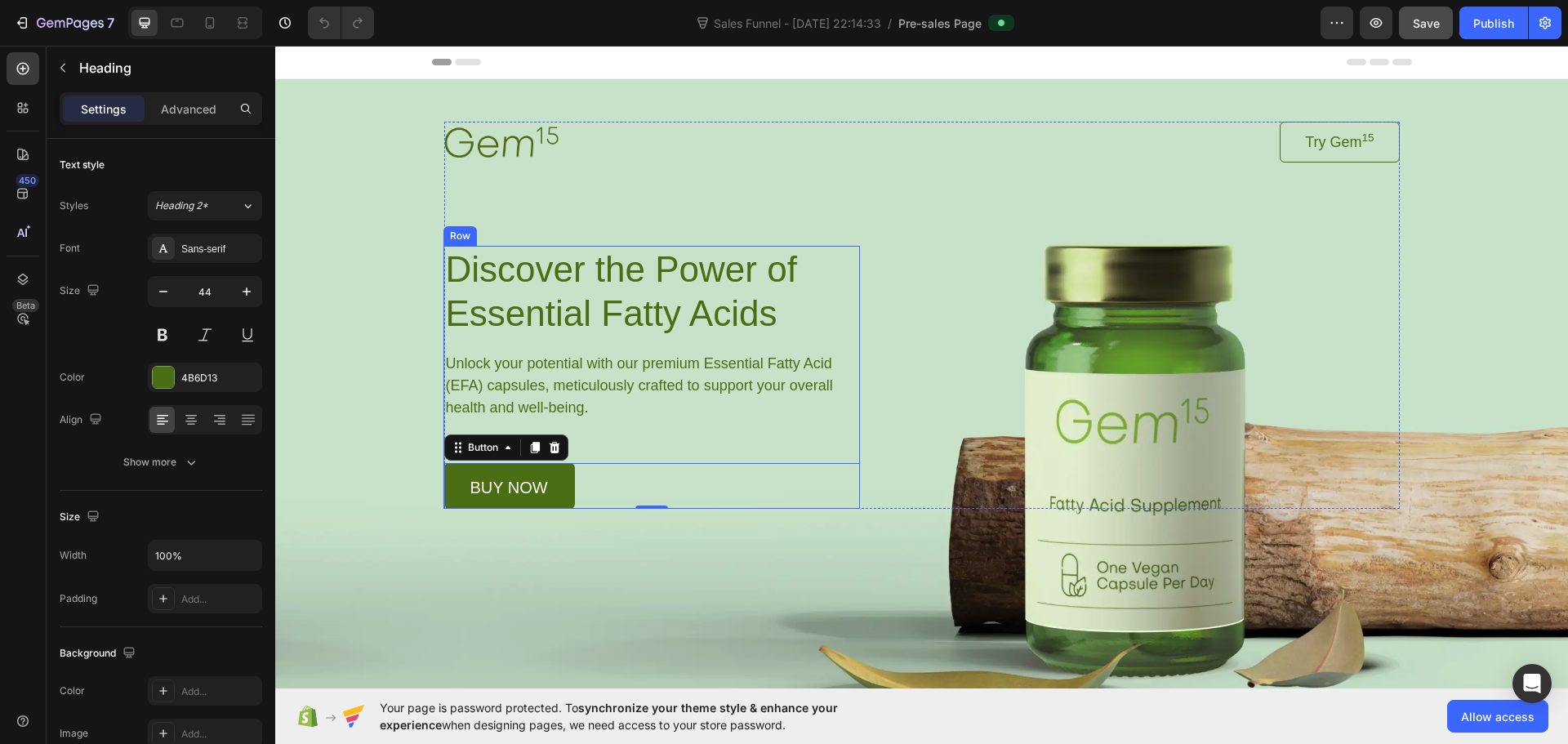
click at [573, 336] on h1 "Discover the Power of Essential Fatty Acids" at bounding box center [652, 291] width 416 height 92
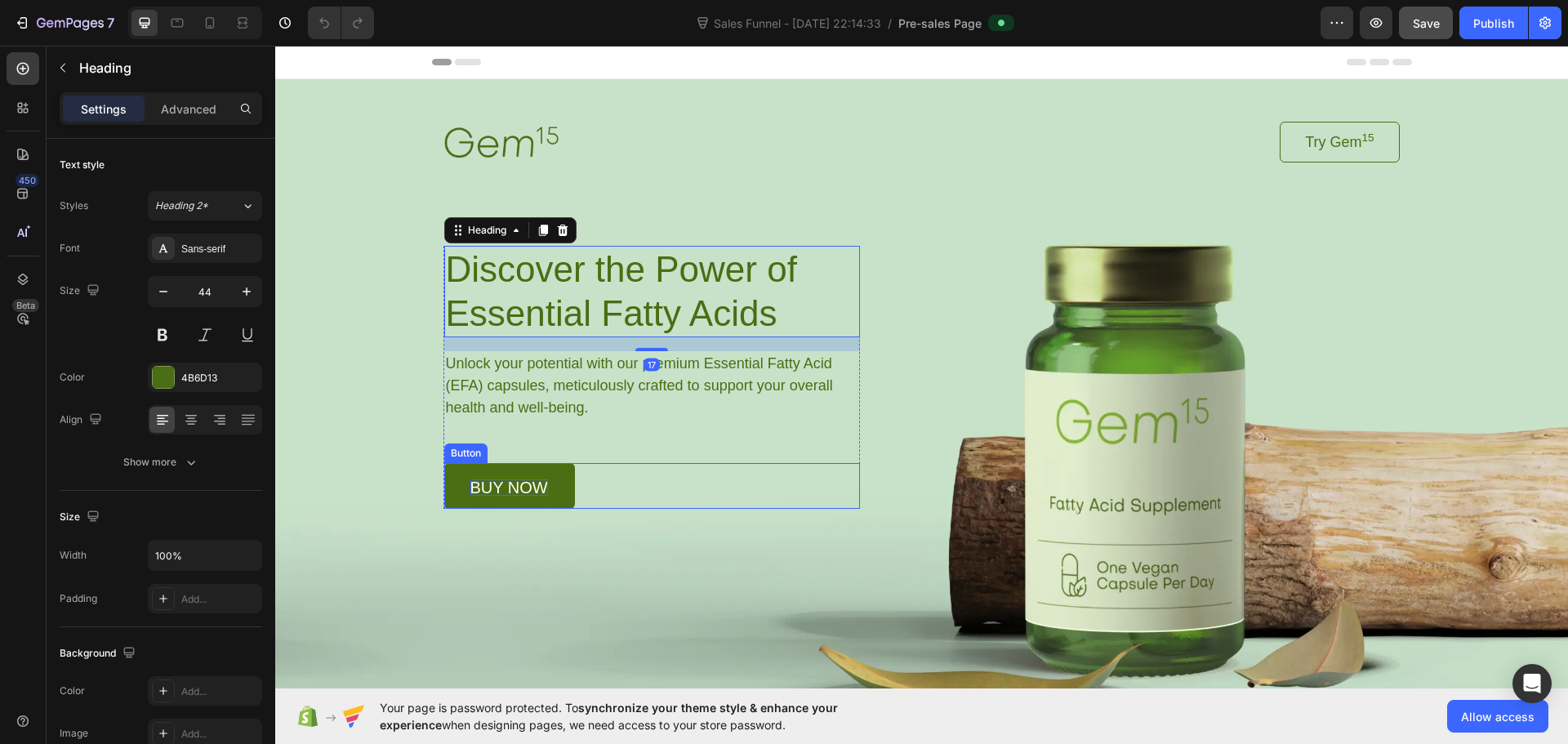
click at [491, 492] on p "buy now" at bounding box center [508, 487] width 77 height 16
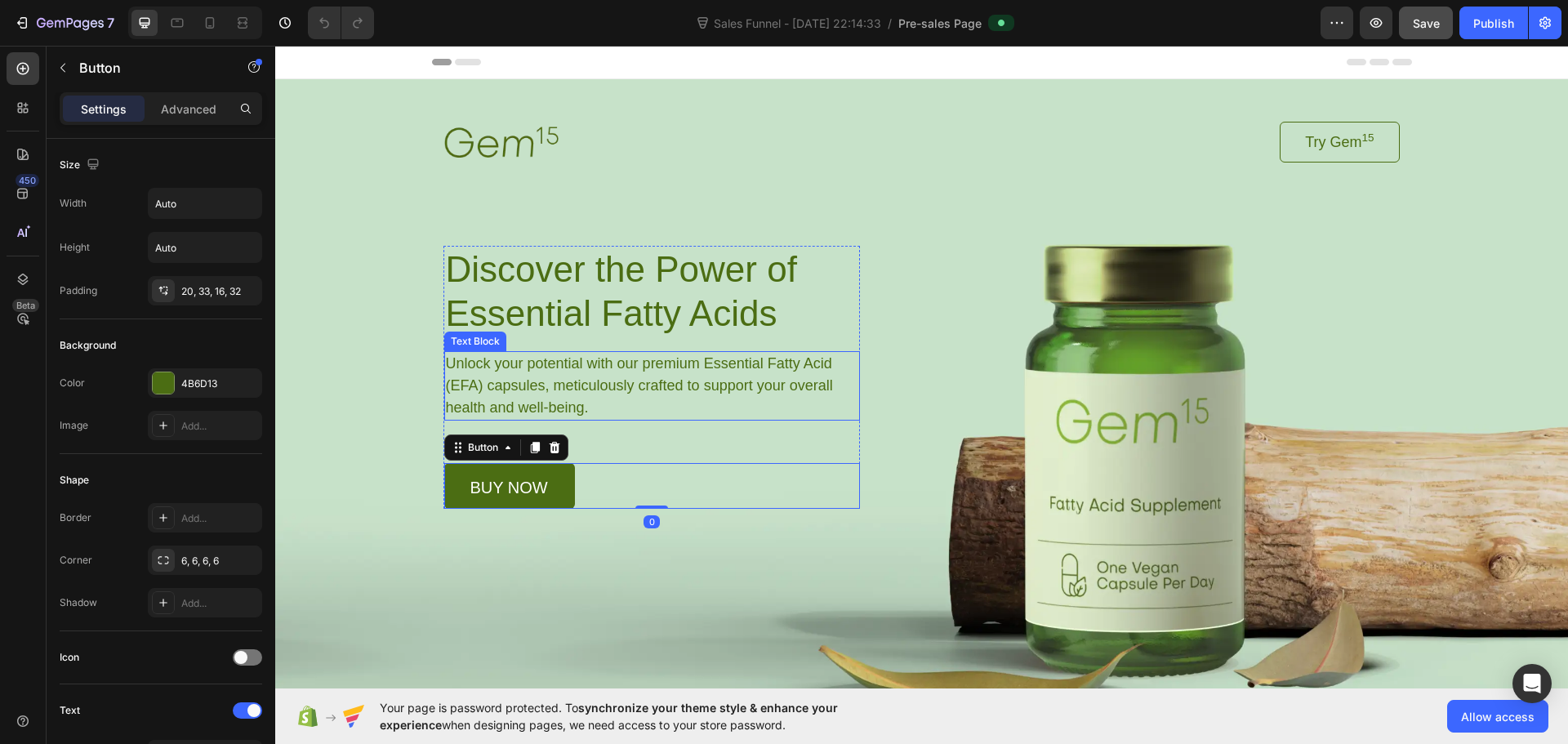
click at [515, 374] on p "Unlock your potential with our premium Essential Fatty Acid (EFA) capsules, met…" at bounding box center [652, 385] width 411 height 66
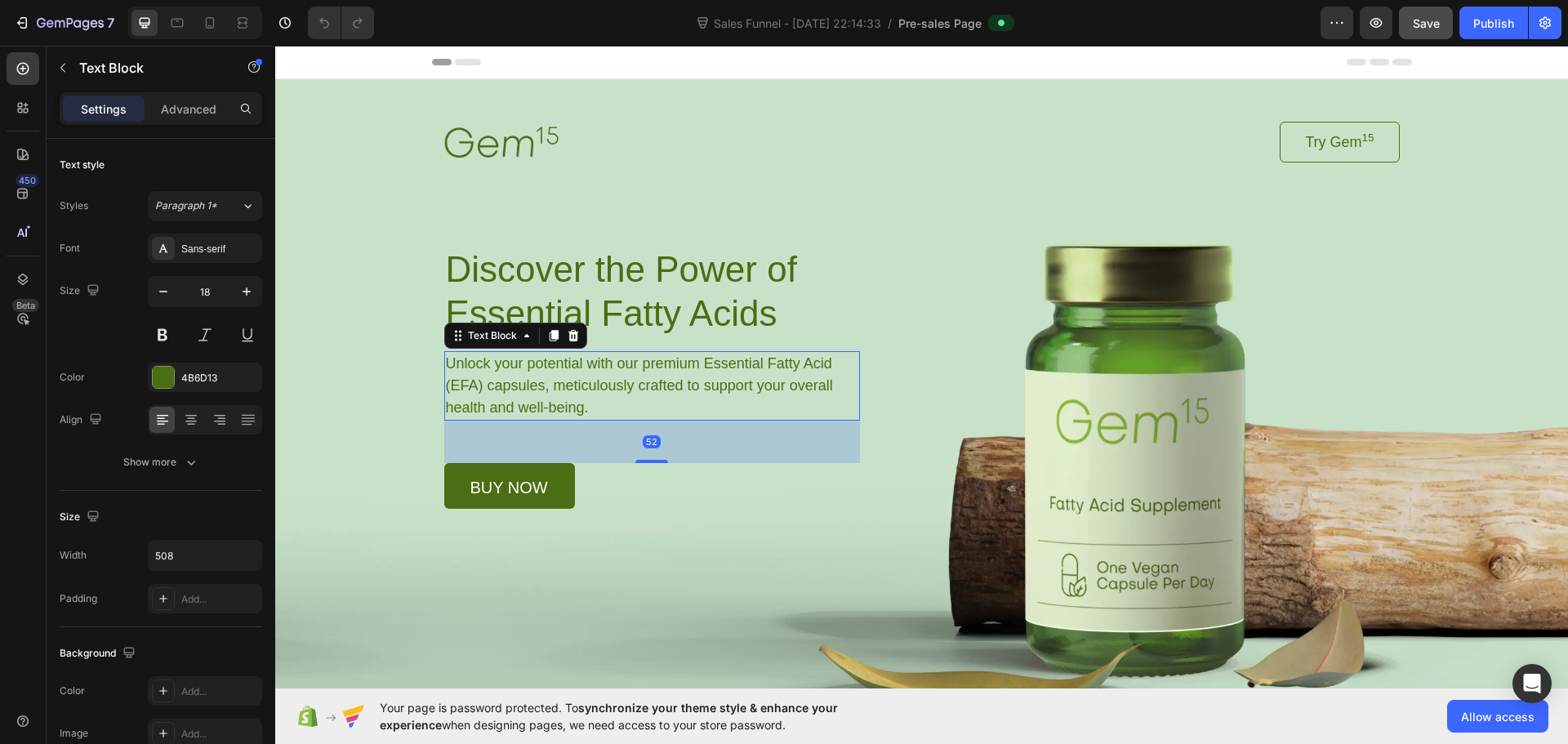
click at [523, 324] on div "Text Block" at bounding box center [516, 335] width 143 height 26
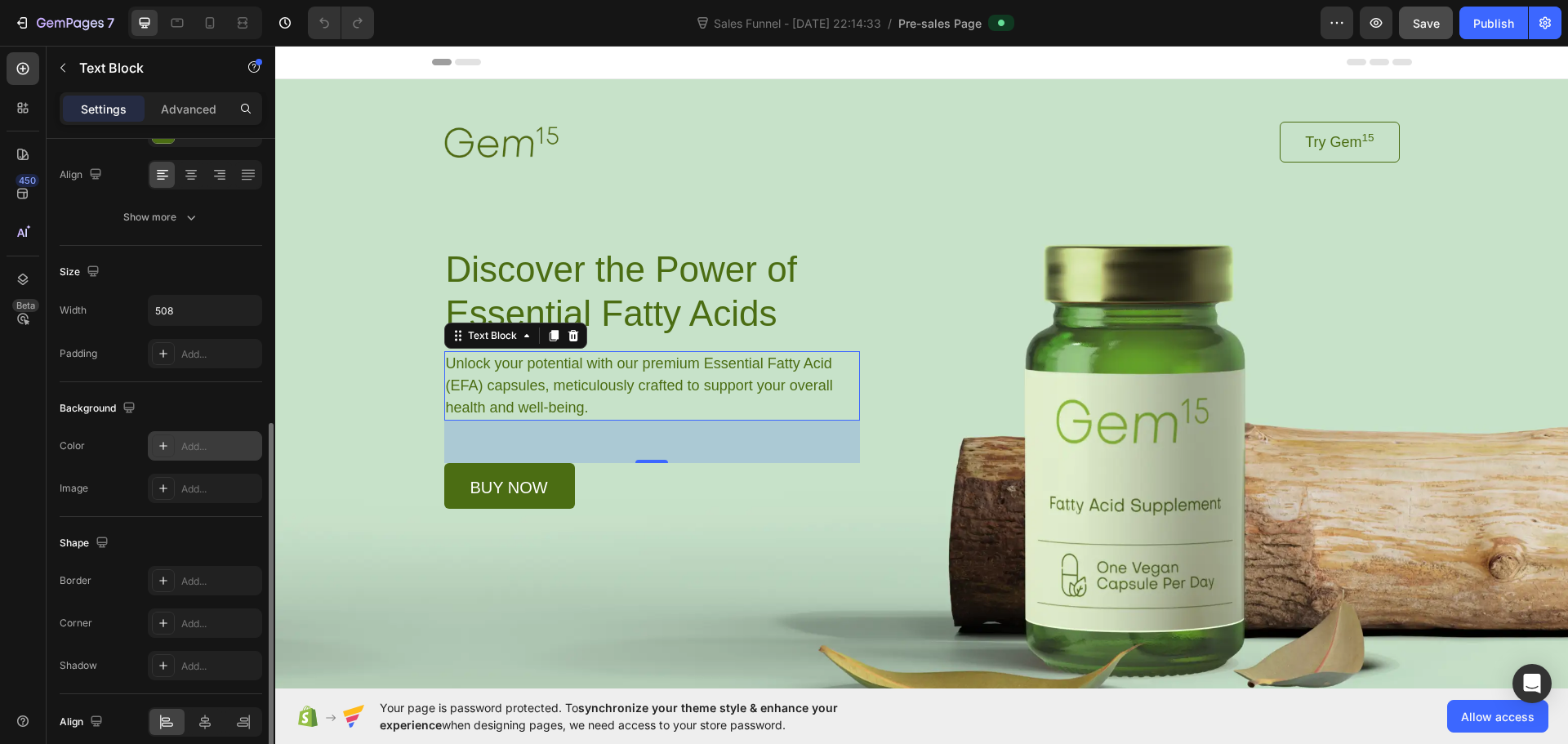
scroll to position [316, 0]
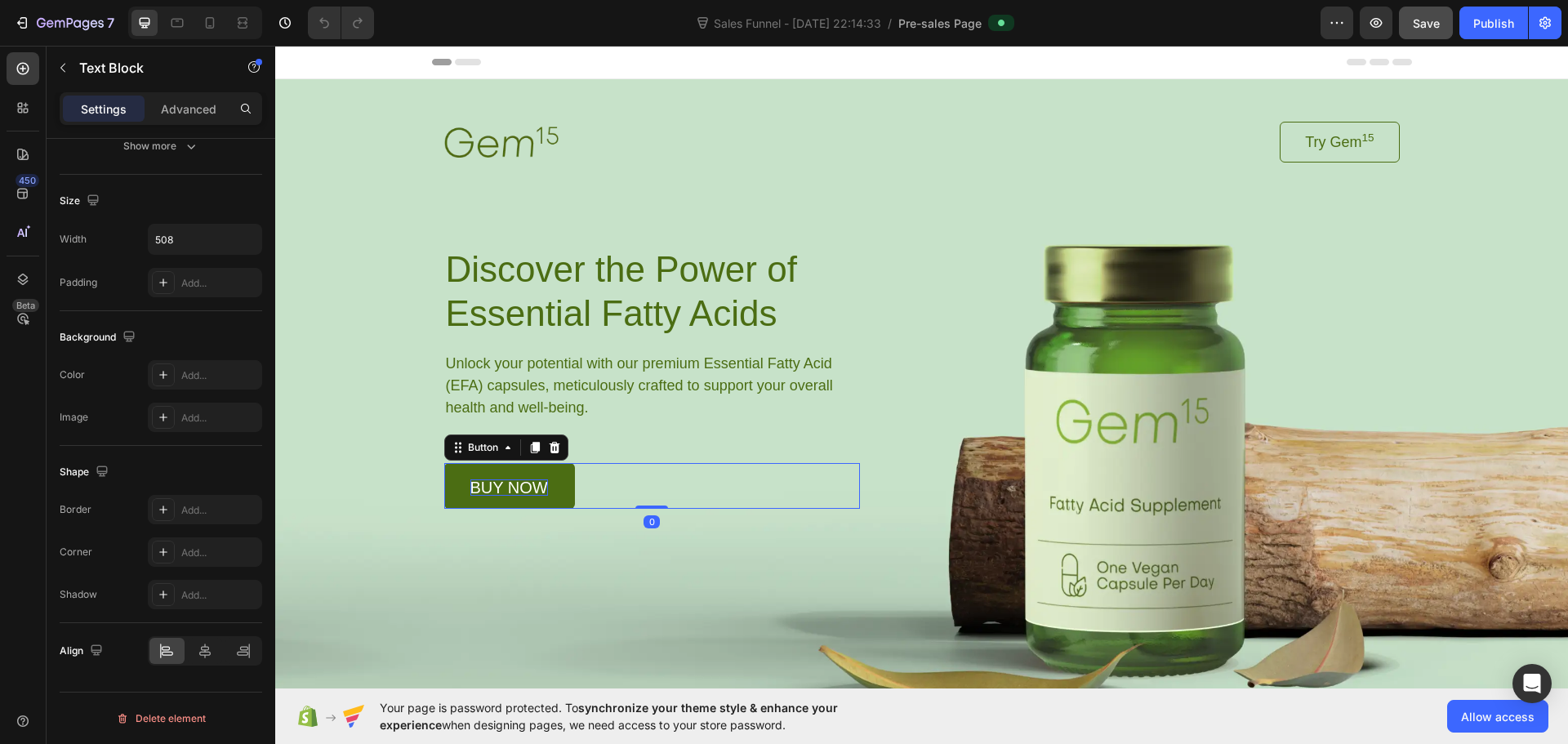
click at [494, 495] on p "buy now" at bounding box center [508, 487] width 77 height 16
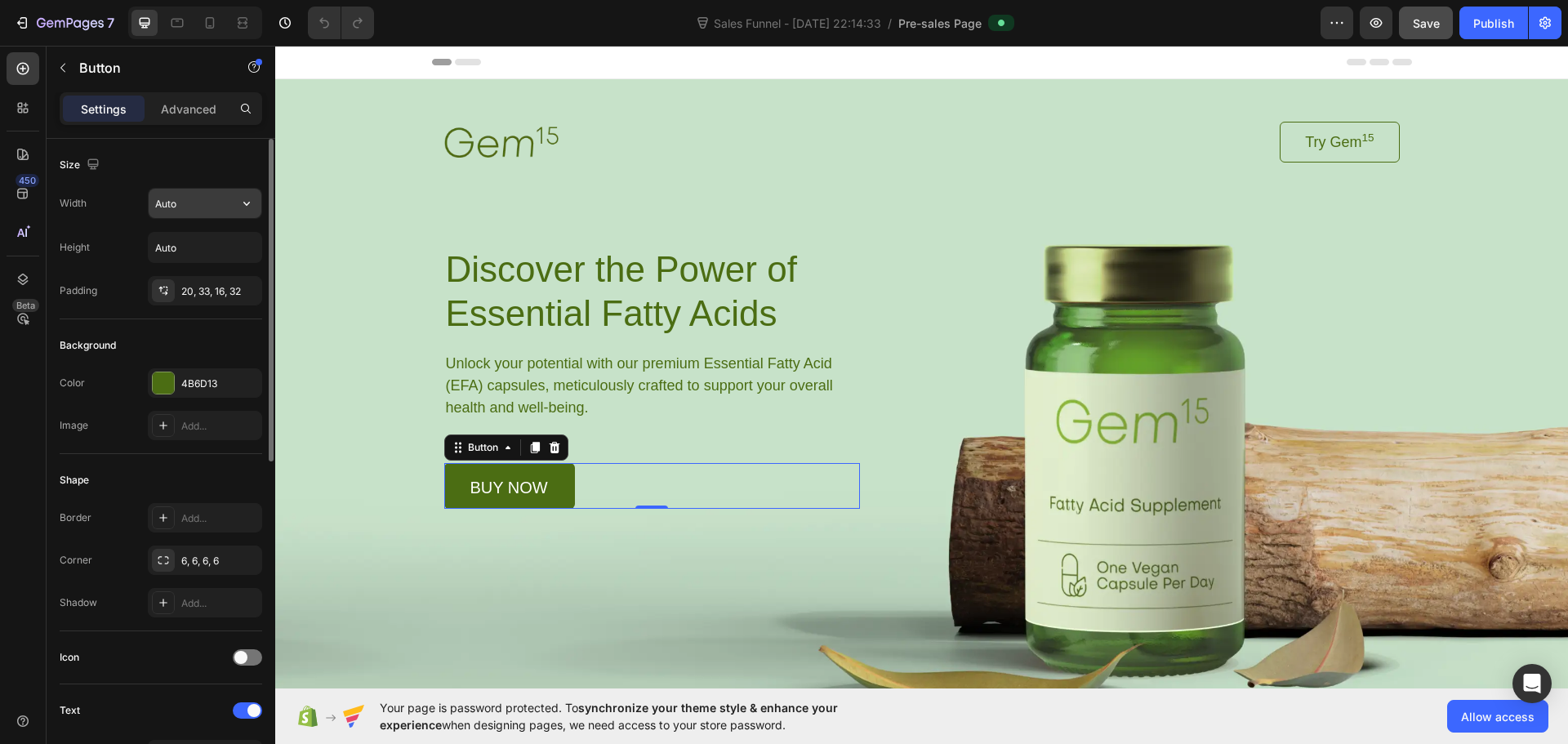
click at [207, 206] on input "Auto" at bounding box center [205, 203] width 113 height 29
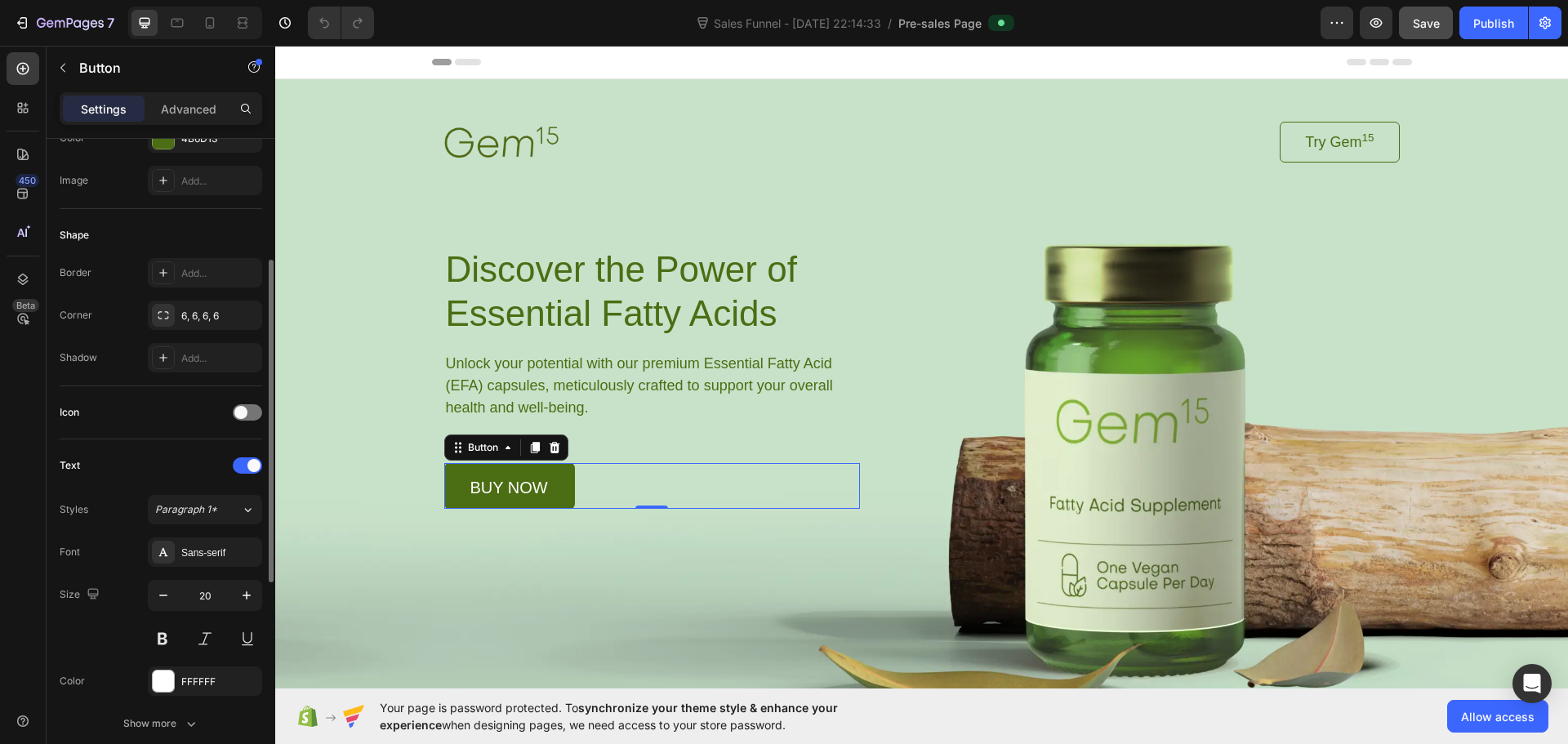
scroll to position [327, 0]
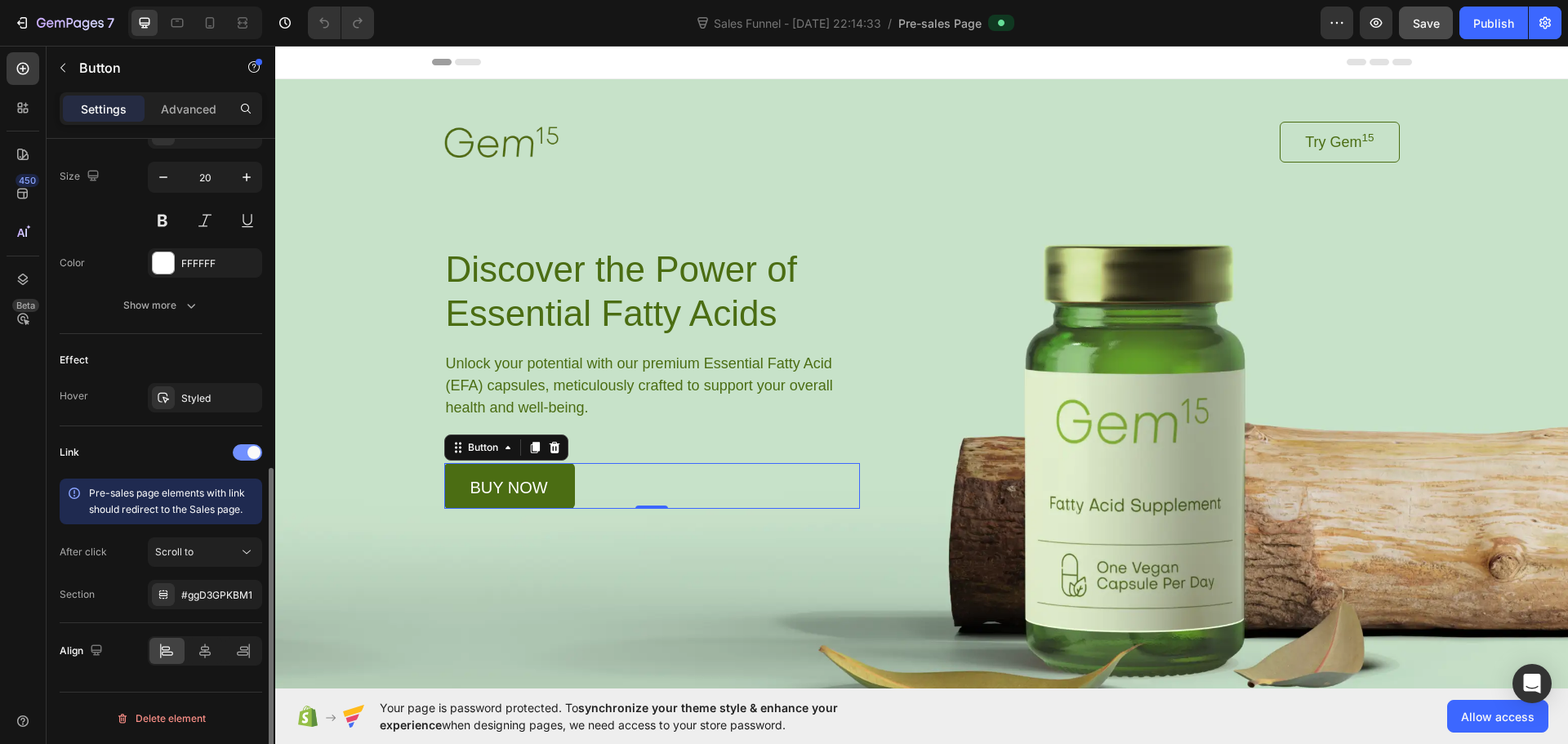
click at [241, 456] on div at bounding box center [247, 452] width 29 height 16
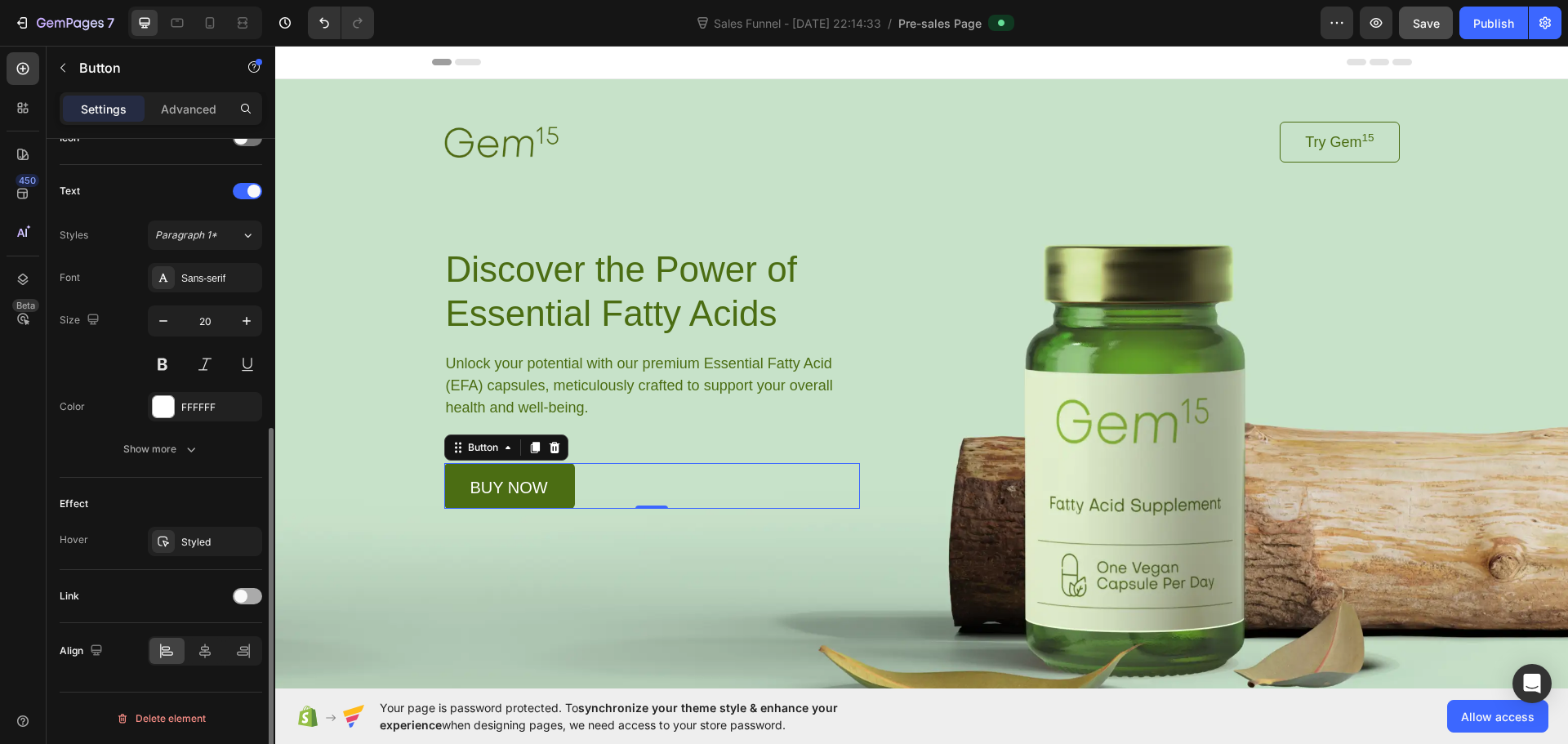
click at [243, 597] on span at bounding box center [240, 595] width 13 height 13
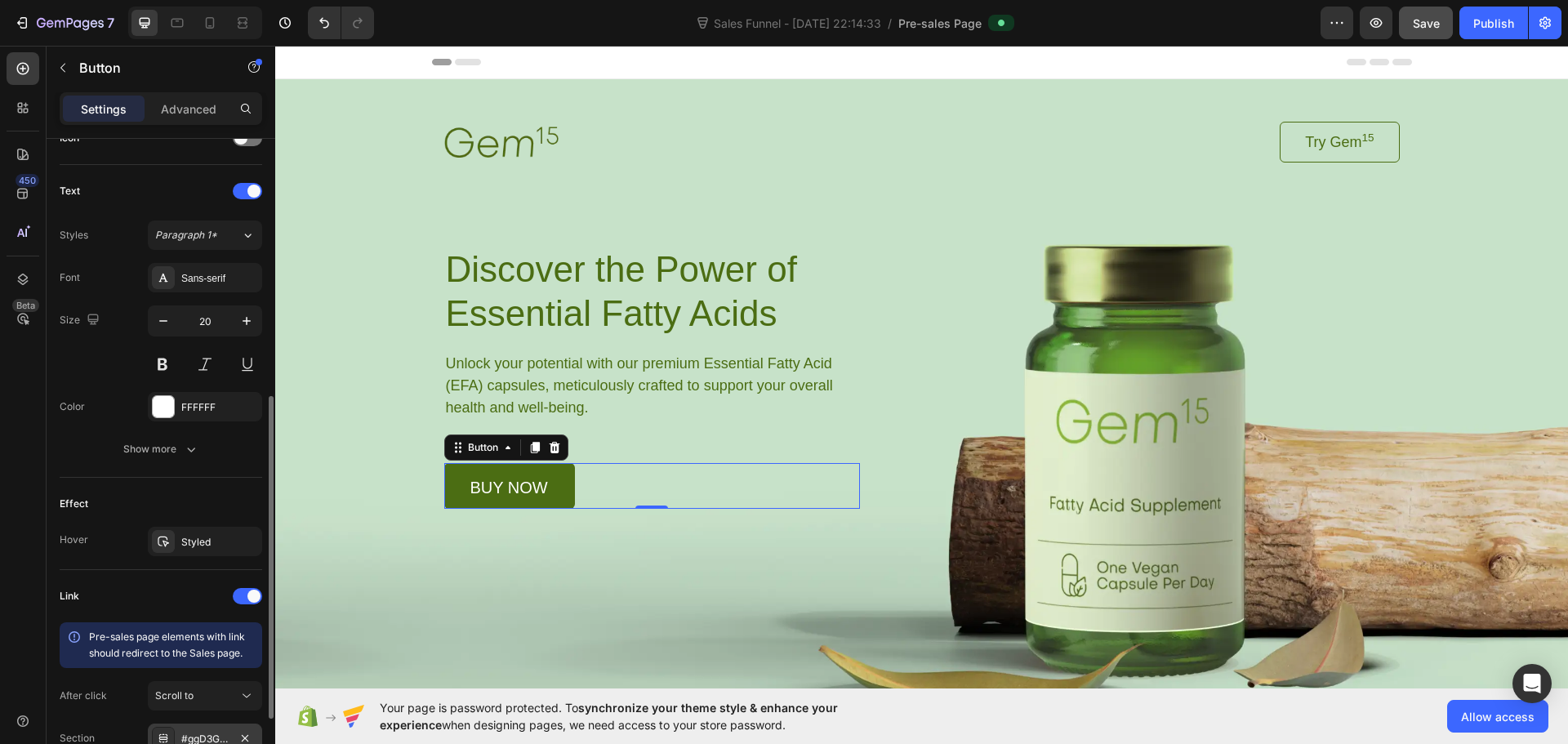
scroll to position [663, 0]
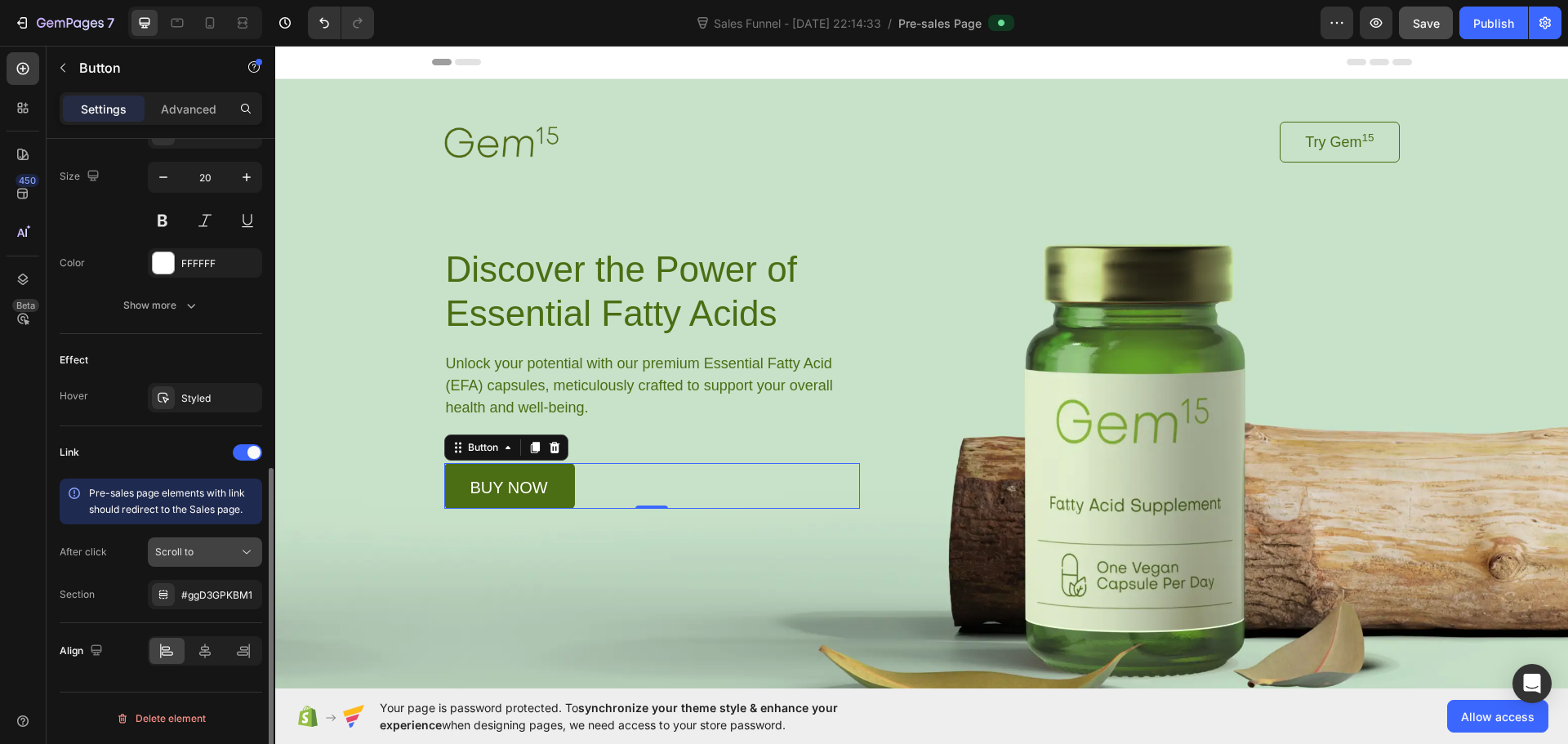
click at [218, 550] on div "Scroll to" at bounding box center [197, 552] width 84 height 15
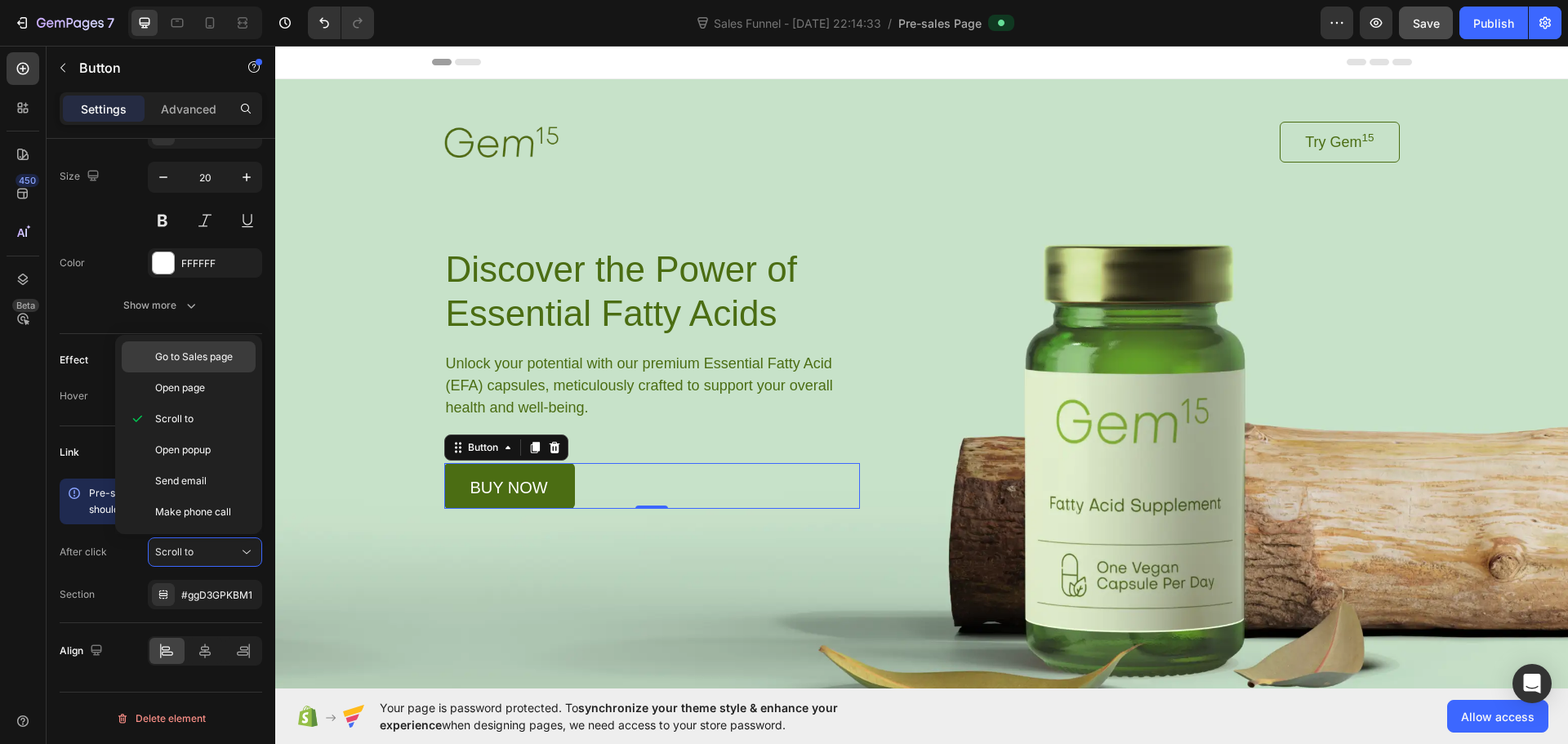
click at [214, 361] on span "Go to Sales page" at bounding box center [193, 357] width 77 height 15
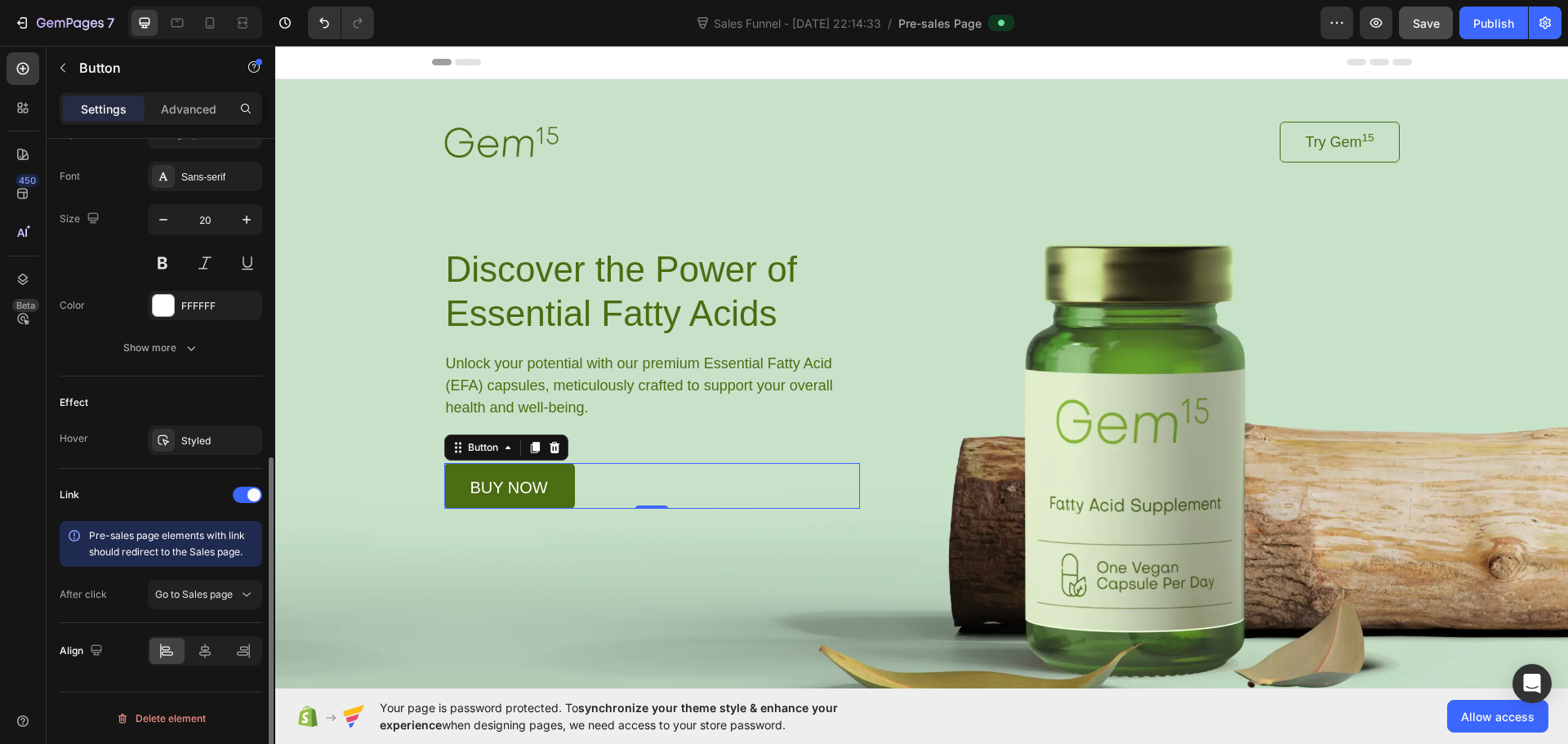
scroll to position [620, 0]
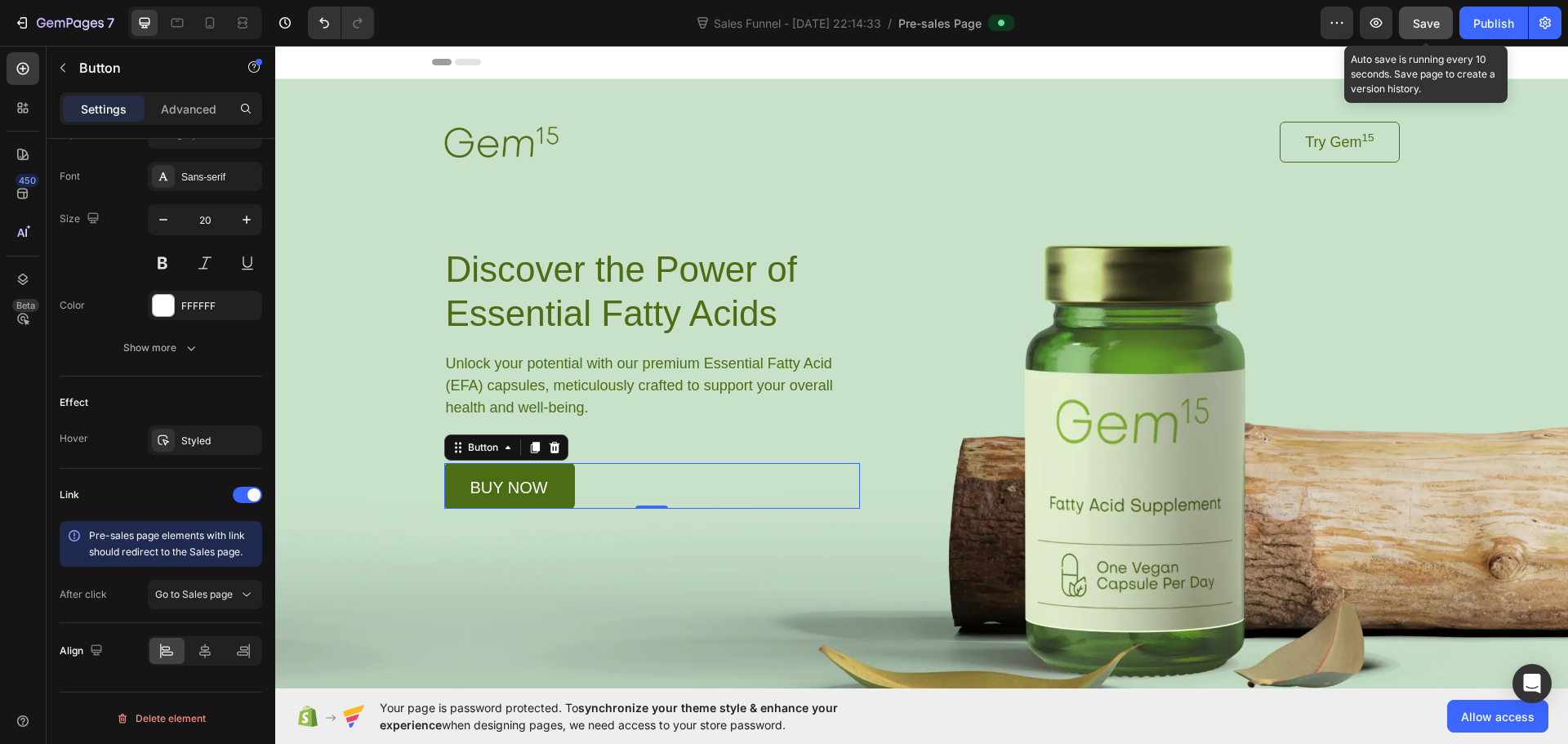
click at [1443, 24] on button "Save" at bounding box center [1426, 22] width 54 height 33
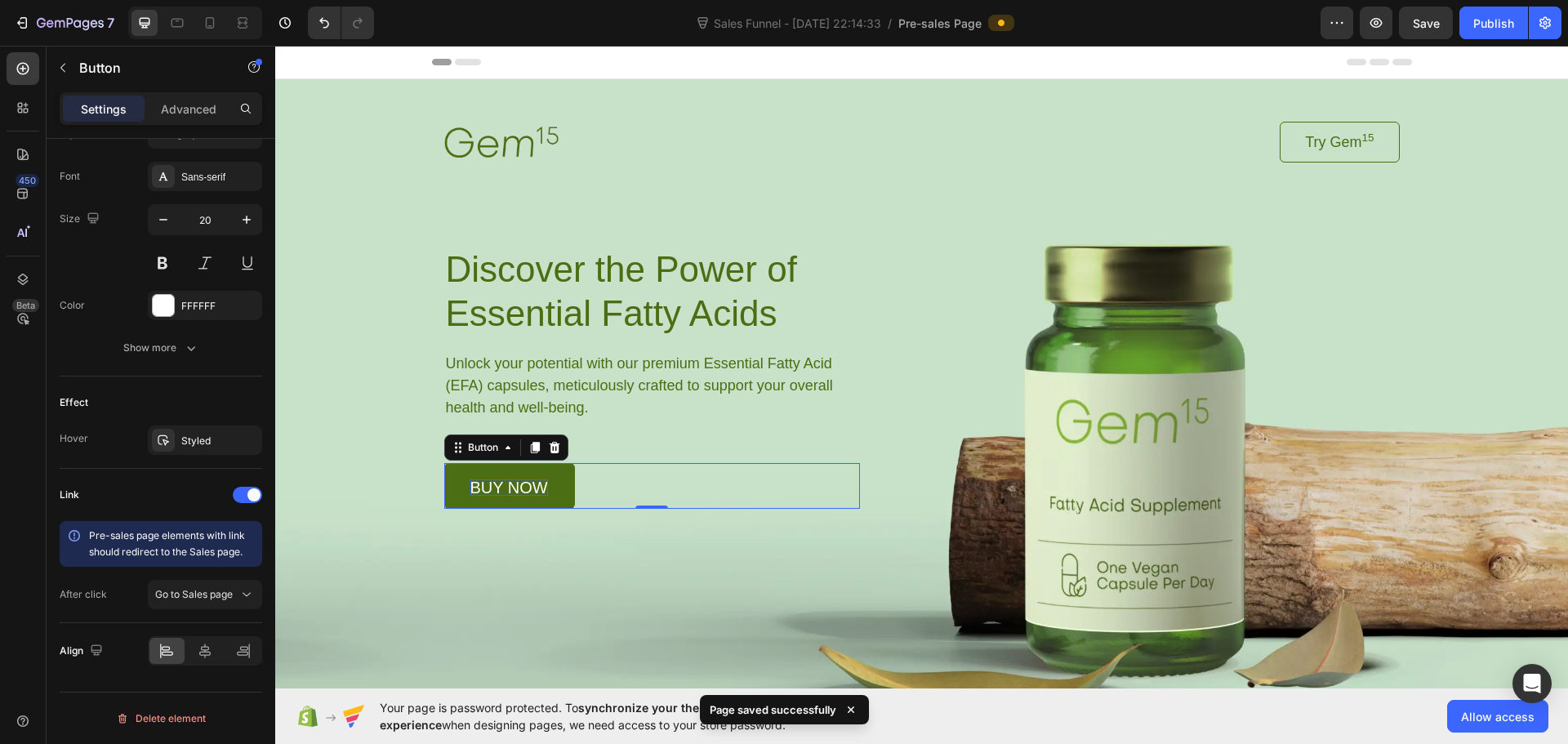
click at [536, 486] on p "buy now" at bounding box center [508, 487] width 77 height 16
click at [475, 483] on p "buy now" at bounding box center [508, 487] width 77 height 16
click at [1469, 26] on button "Publish" at bounding box center [1493, 22] width 69 height 33
click at [773, 21] on span "Sales Funnel - [DATE] 22:14:33" at bounding box center [797, 23] width 174 height 17
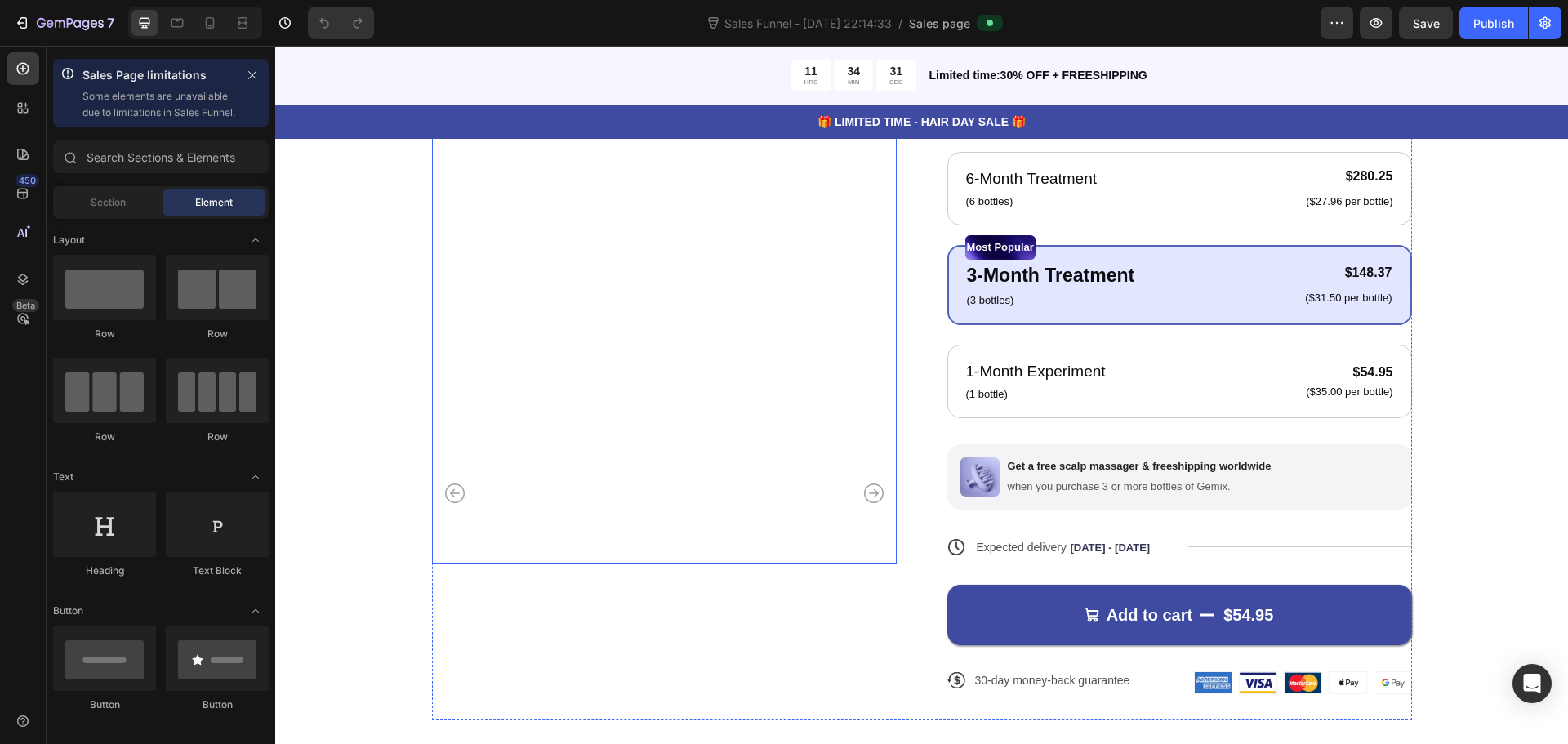
scroll to position [327, 0]
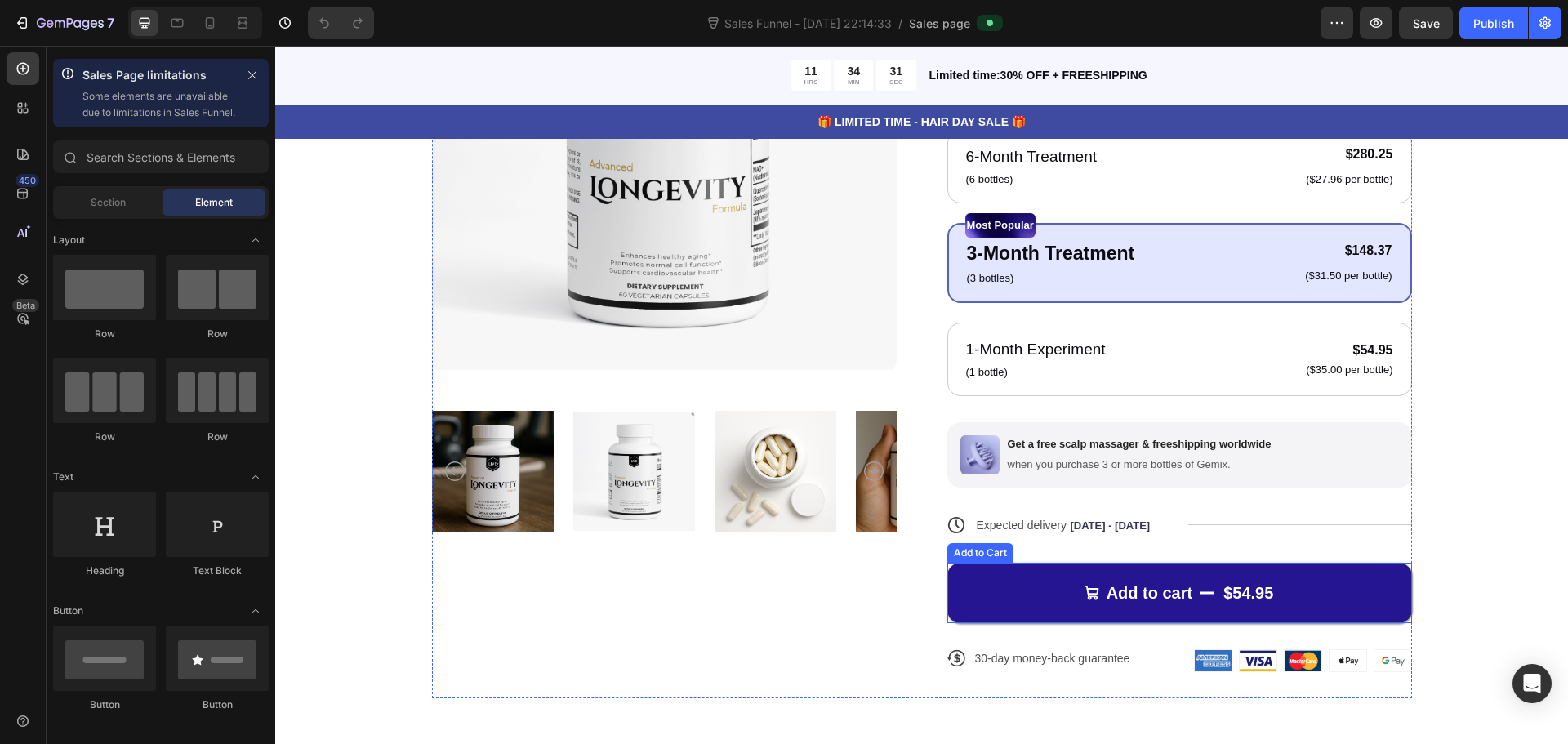
click at [1021, 594] on button "Add to cart $54.95" at bounding box center [1180, 593] width 465 height 61
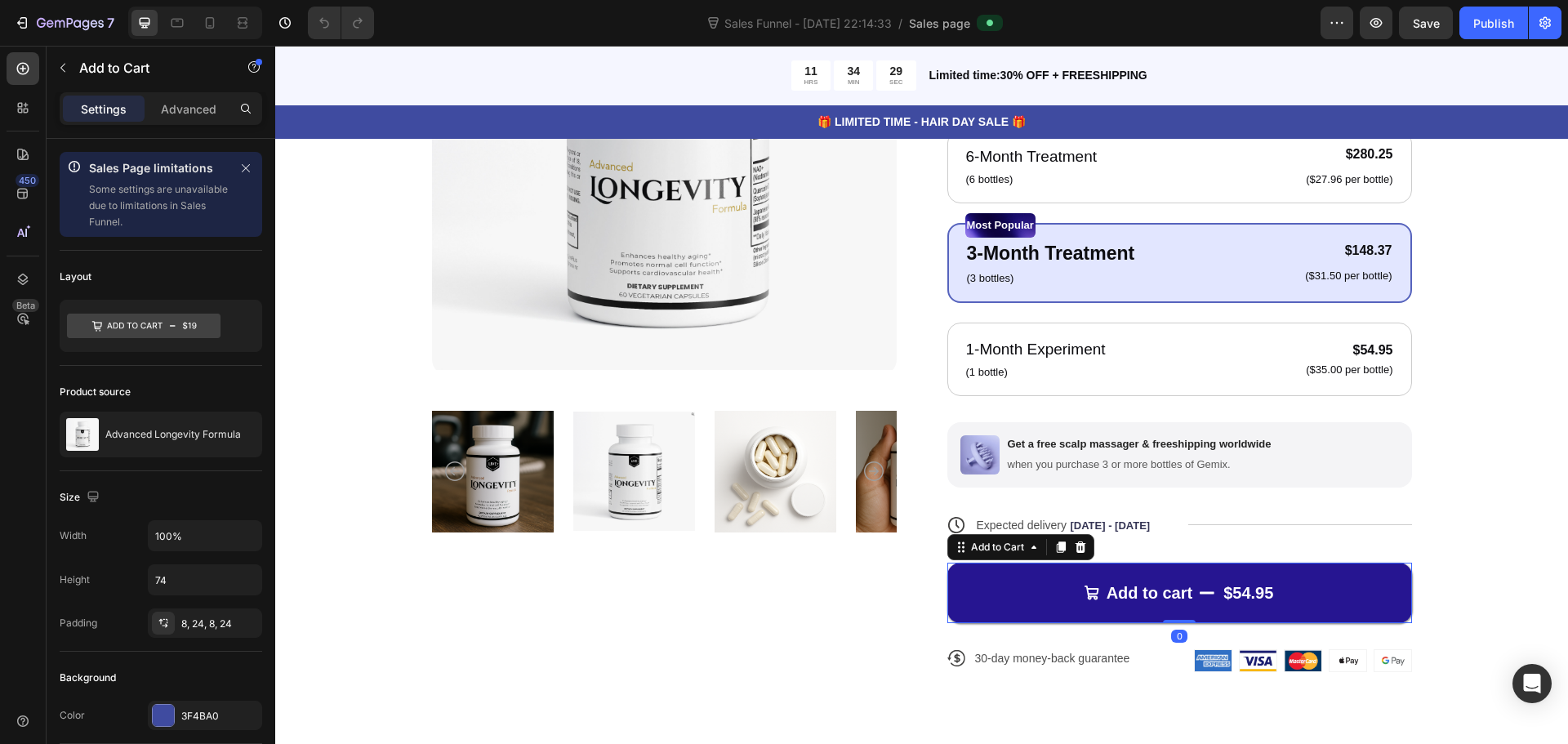
click at [1021, 594] on button "Add to cart $54.95" at bounding box center [1180, 593] width 465 height 61
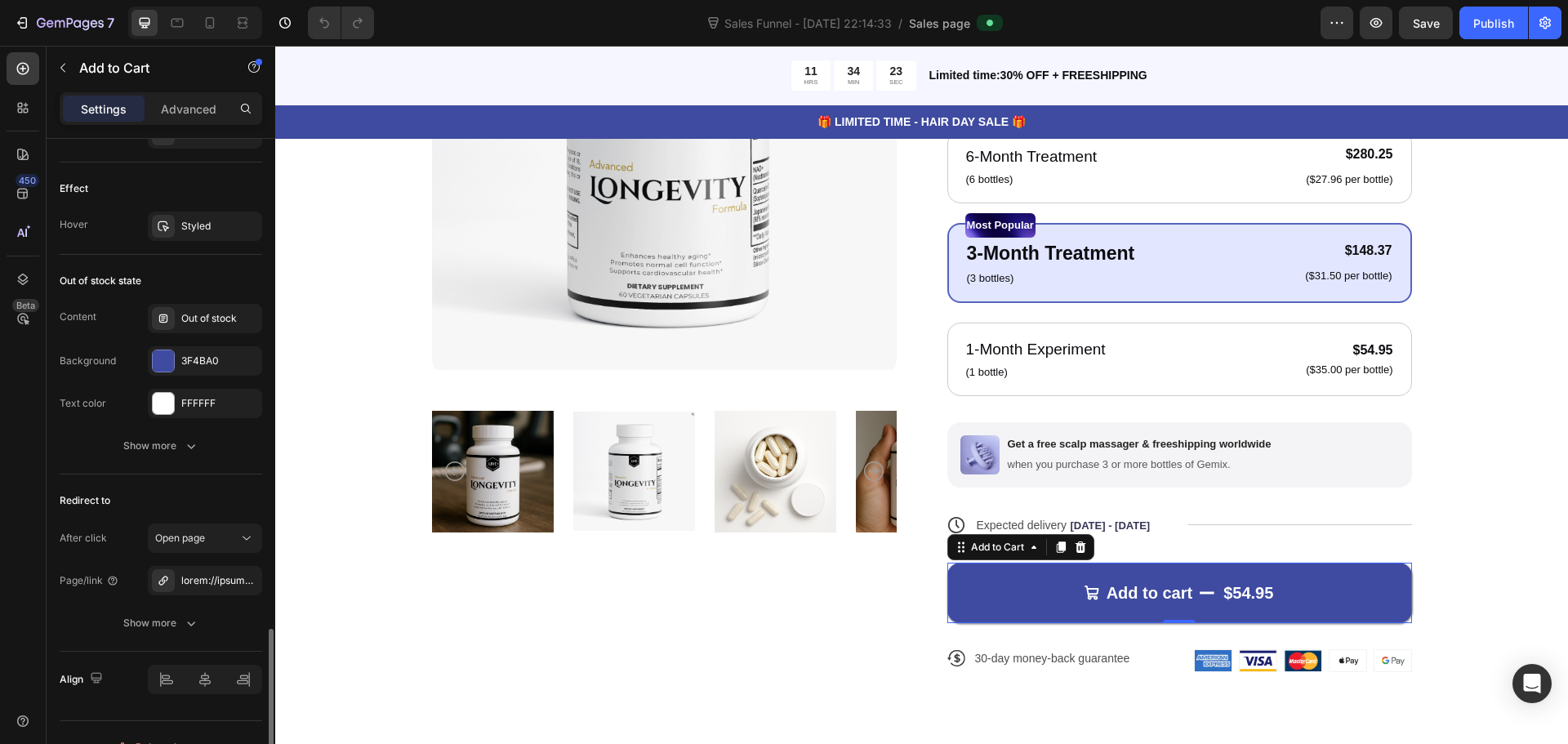
scroll to position [1580, 0]
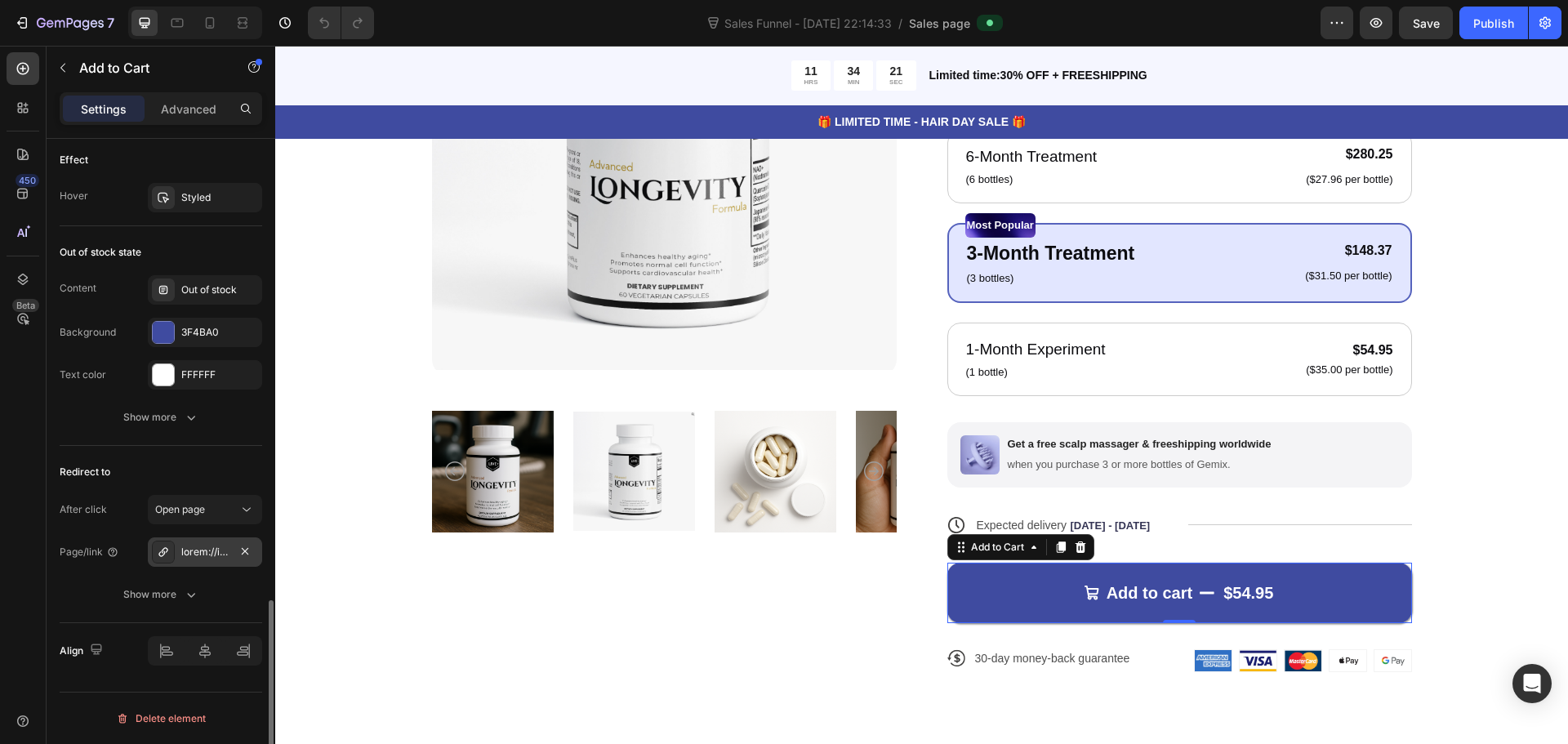
click at [225, 549] on div at bounding box center [205, 552] width 47 height 15
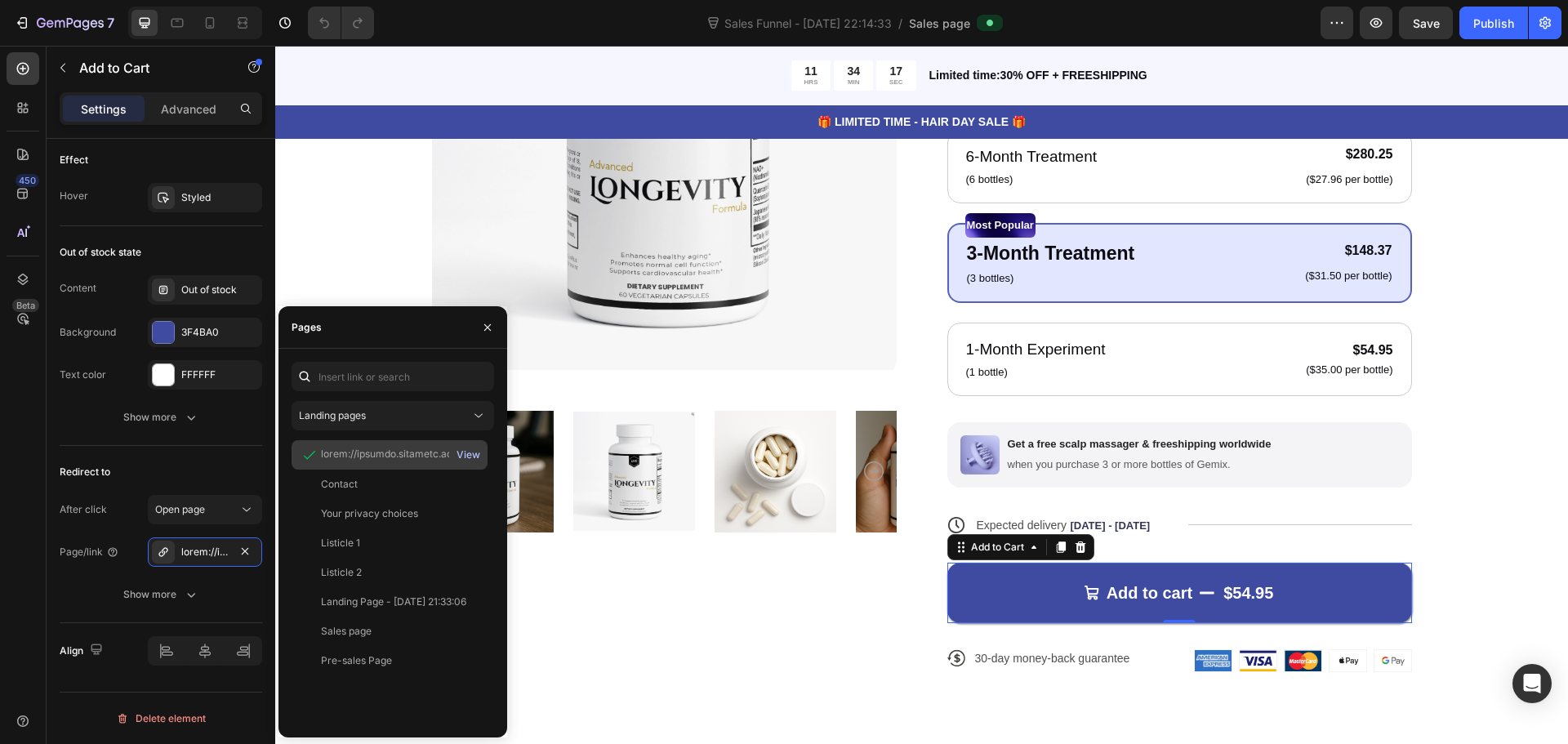
click at [469, 449] on div "View" at bounding box center [468, 455] width 24 height 15
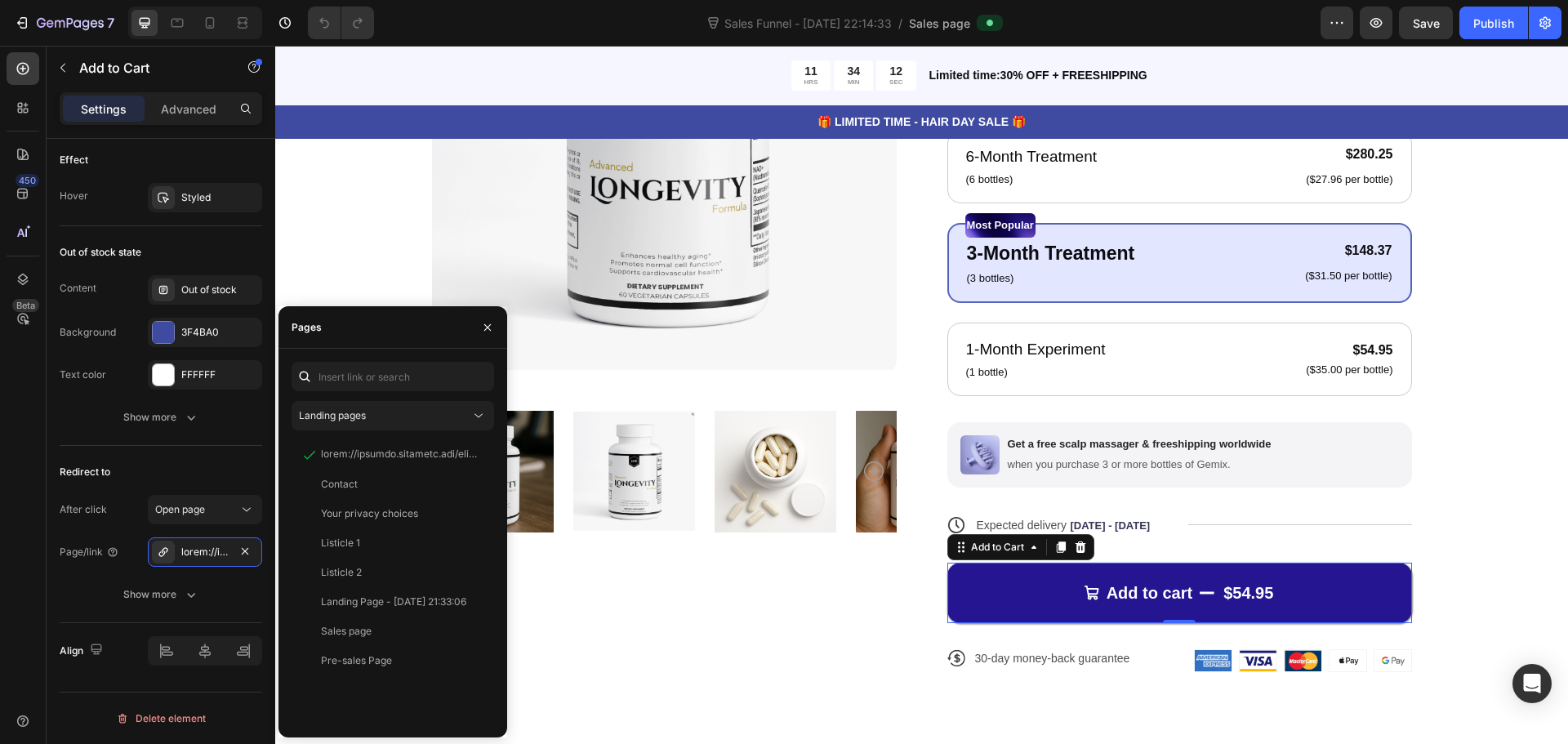
click at [1013, 601] on button "Add to cart $54.95" at bounding box center [1180, 593] width 465 height 61
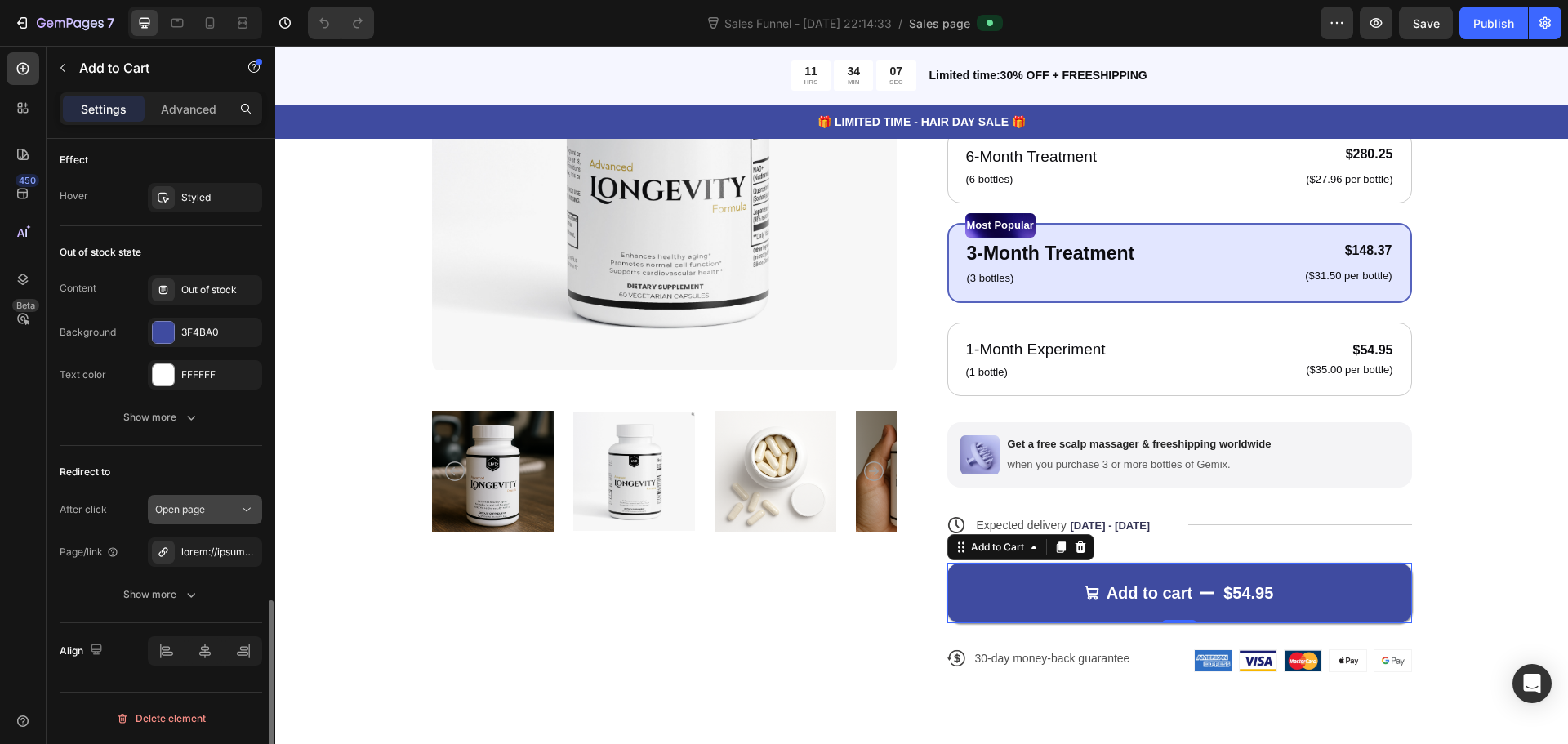
click at [240, 514] on icon at bounding box center [247, 509] width 16 height 16
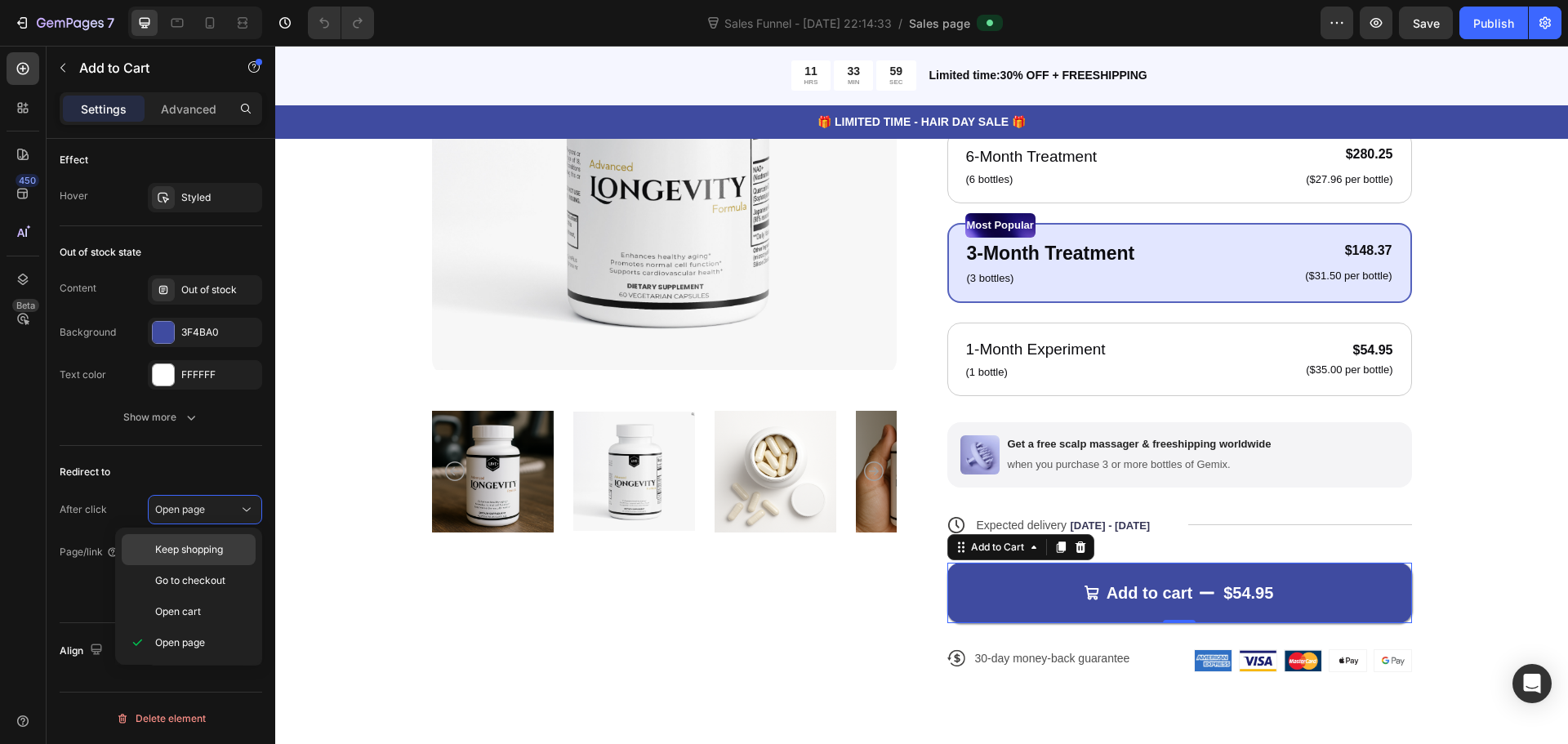
click at [207, 549] on span "Keep shopping" at bounding box center [189, 549] width 68 height 15
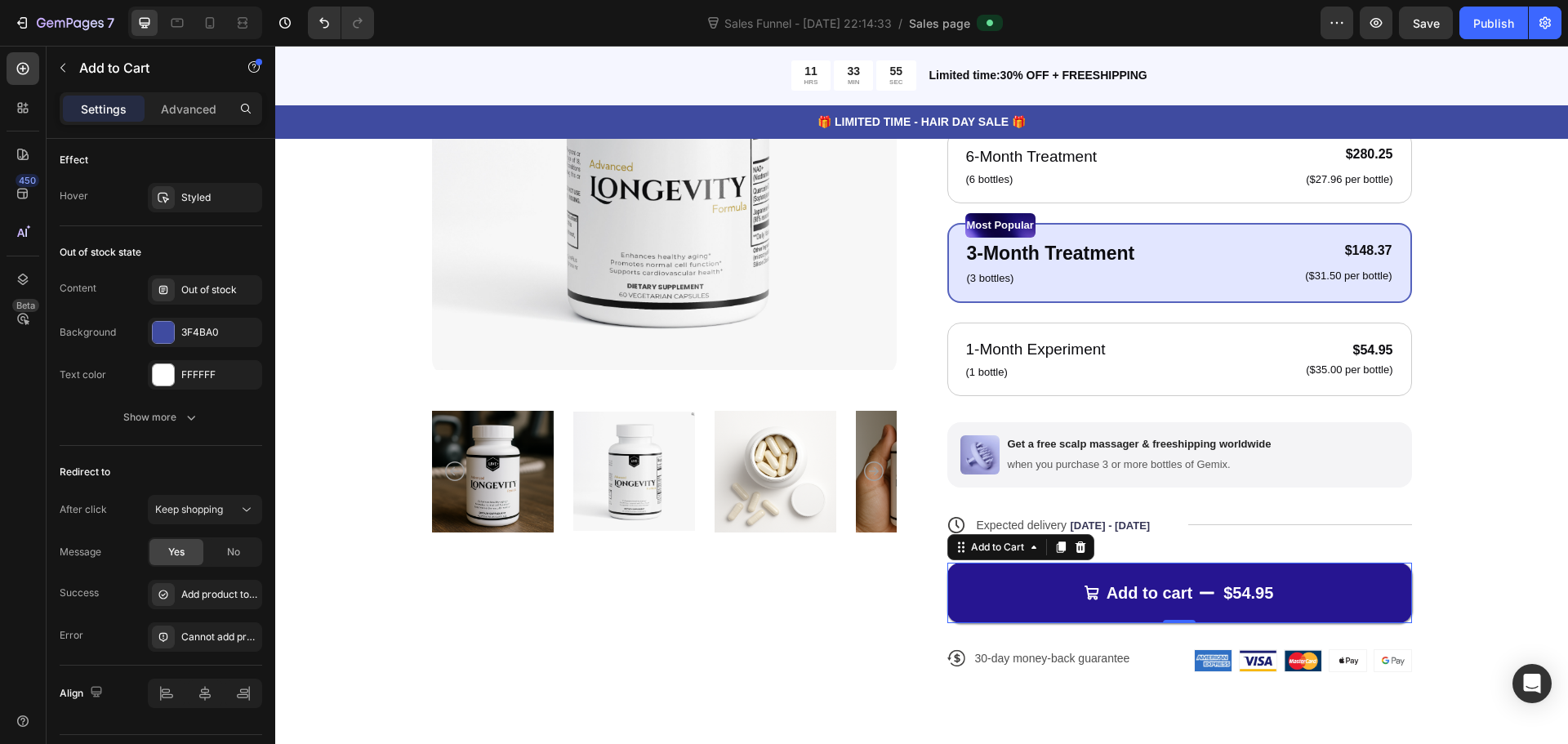
click at [1092, 598] on icon "Add to cart" at bounding box center [1092, 593] width 16 height 16
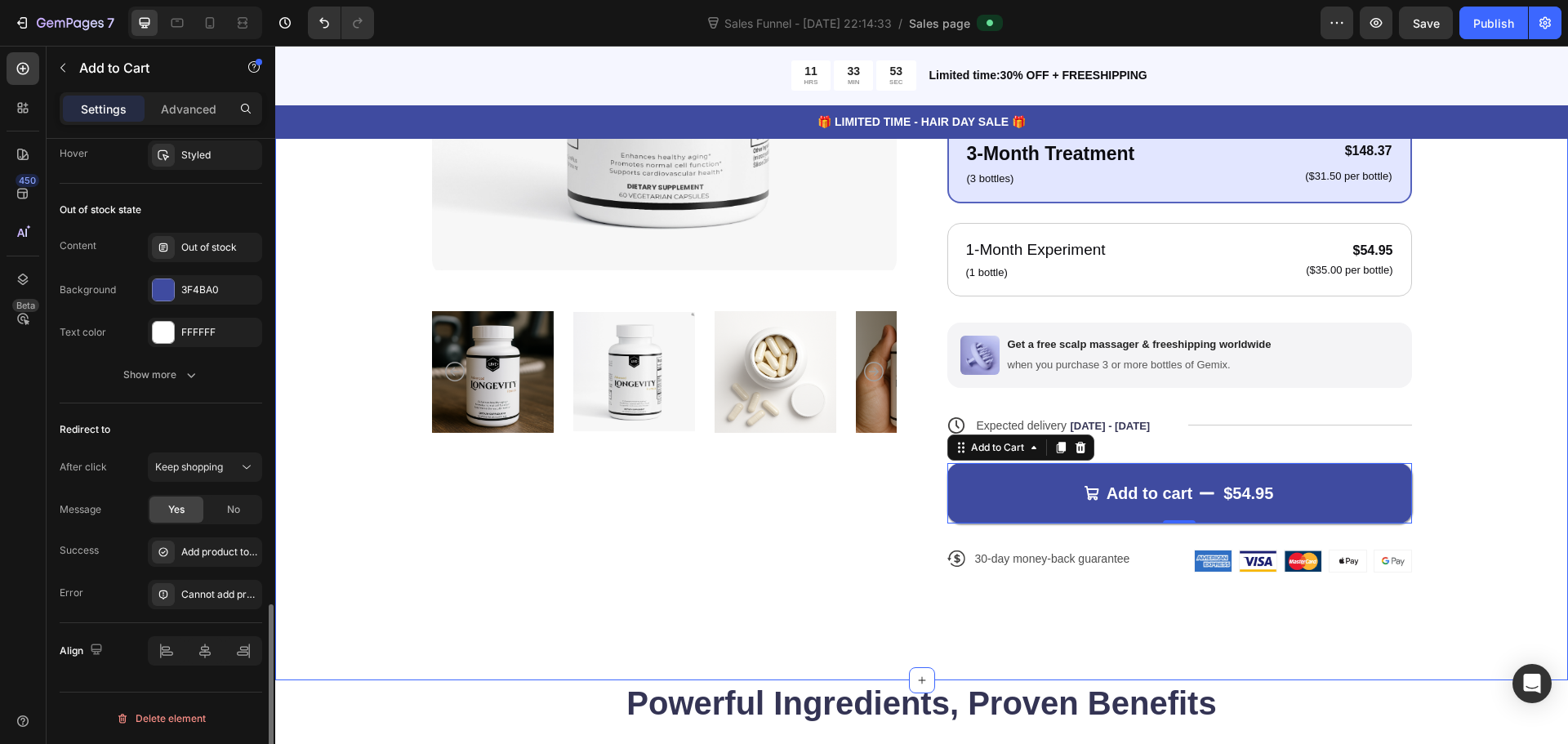
scroll to position [489, 0]
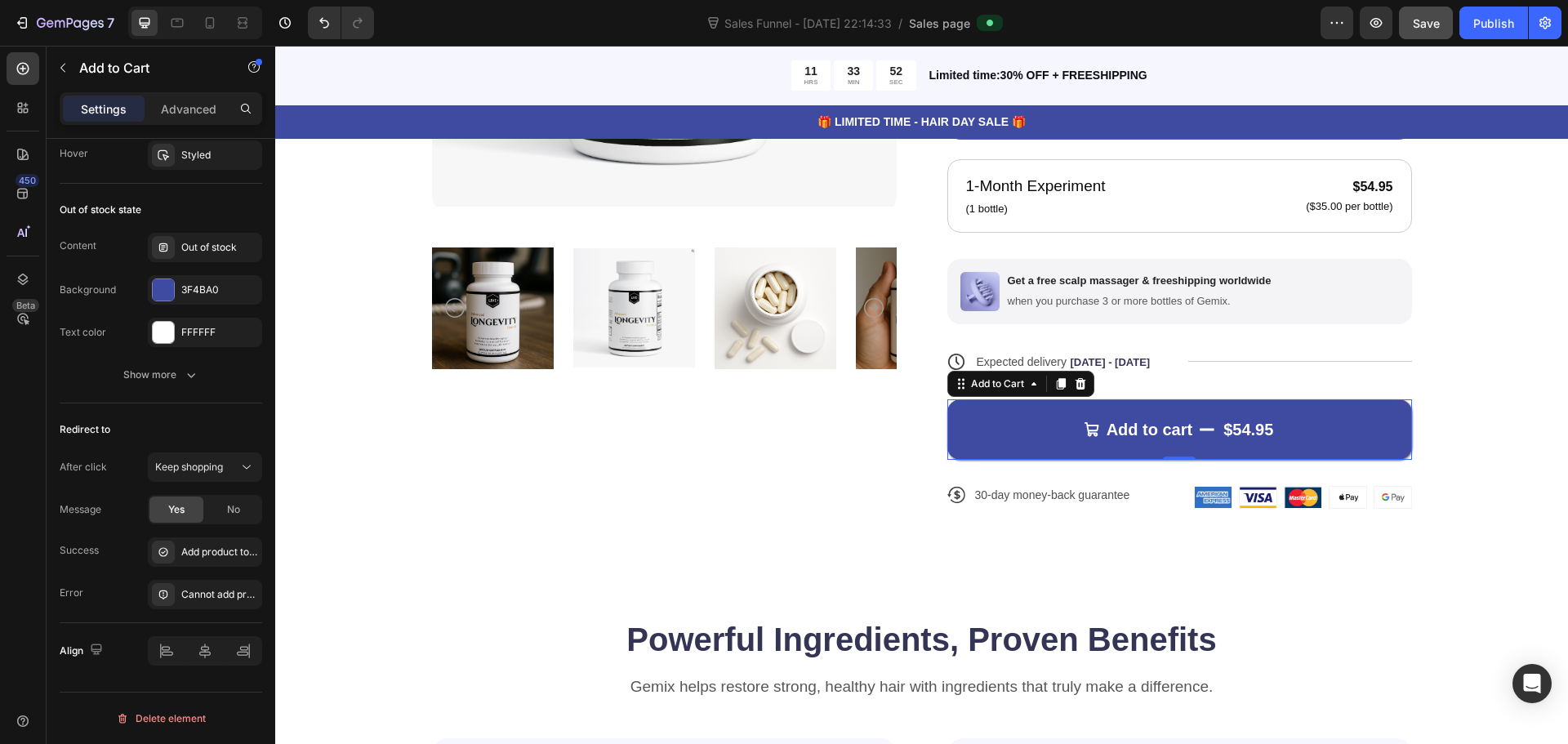
click at [1414, 22] on span "Save" at bounding box center [1426, 23] width 27 height 14
click at [1473, 26] on button "Publish" at bounding box center [1493, 22] width 69 height 33
click at [1344, 17] on icon "button" at bounding box center [1336, 23] width 16 height 16
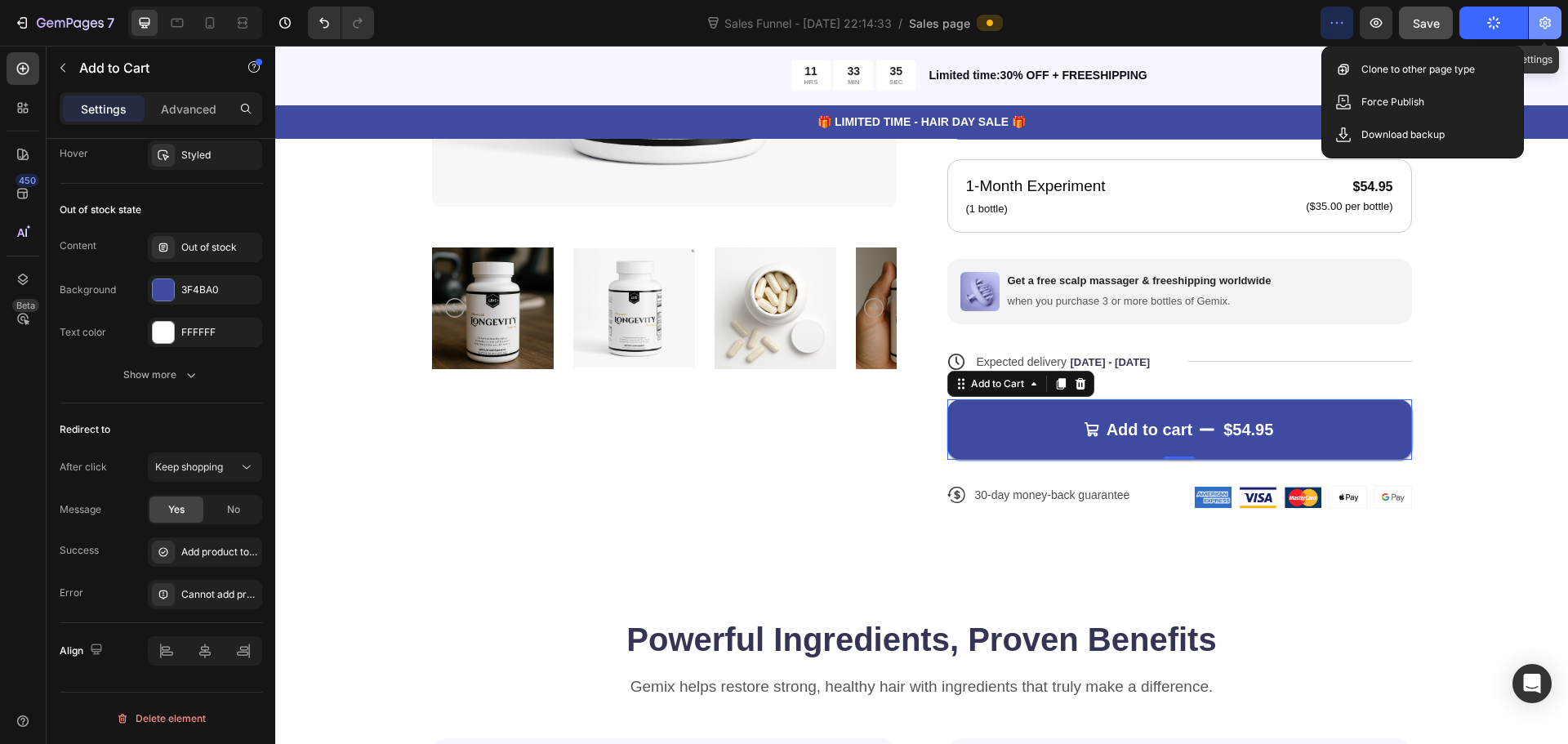
click at [1543, 27] on icon "button" at bounding box center [1545, 23] width 16 height 16
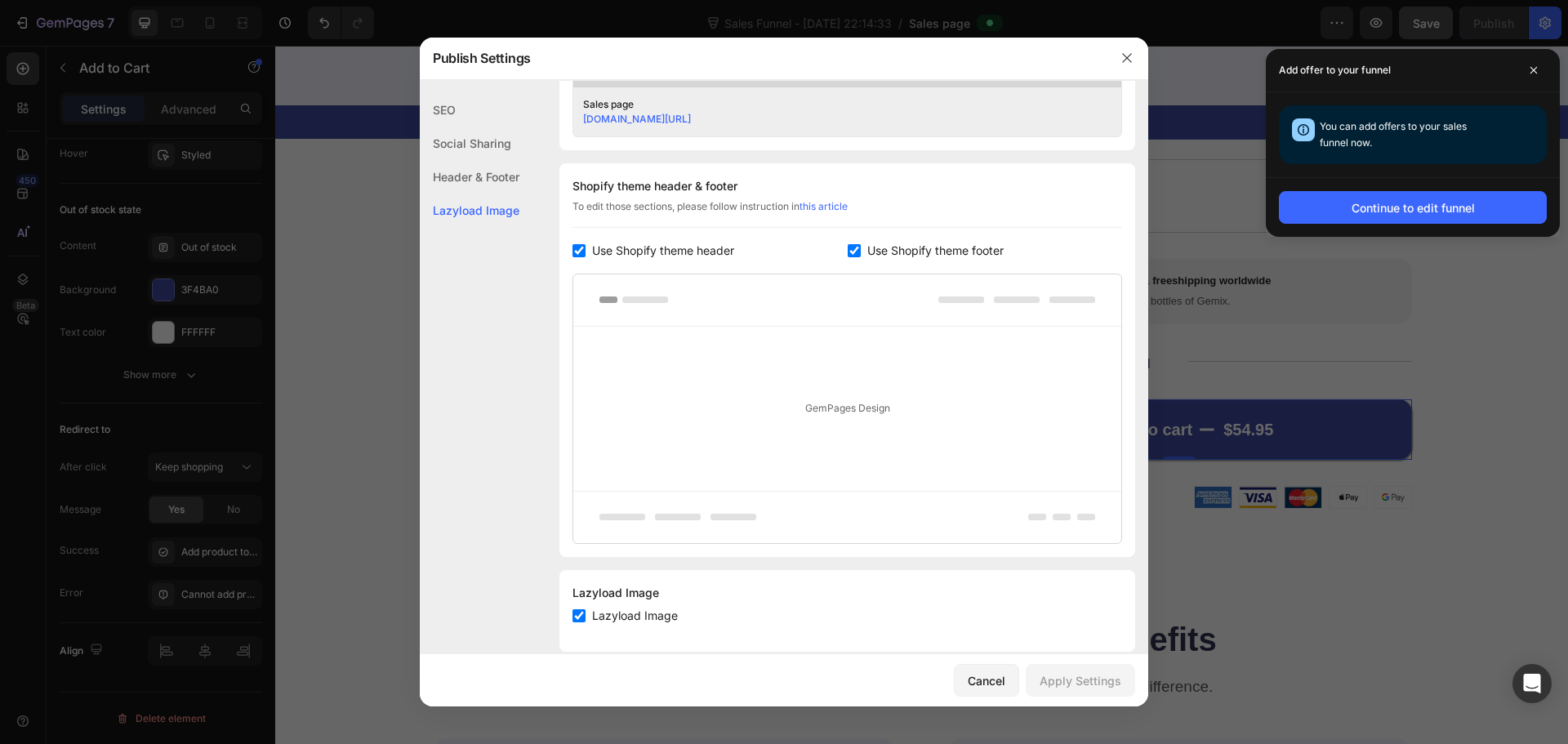
scroll to position [721, 0]
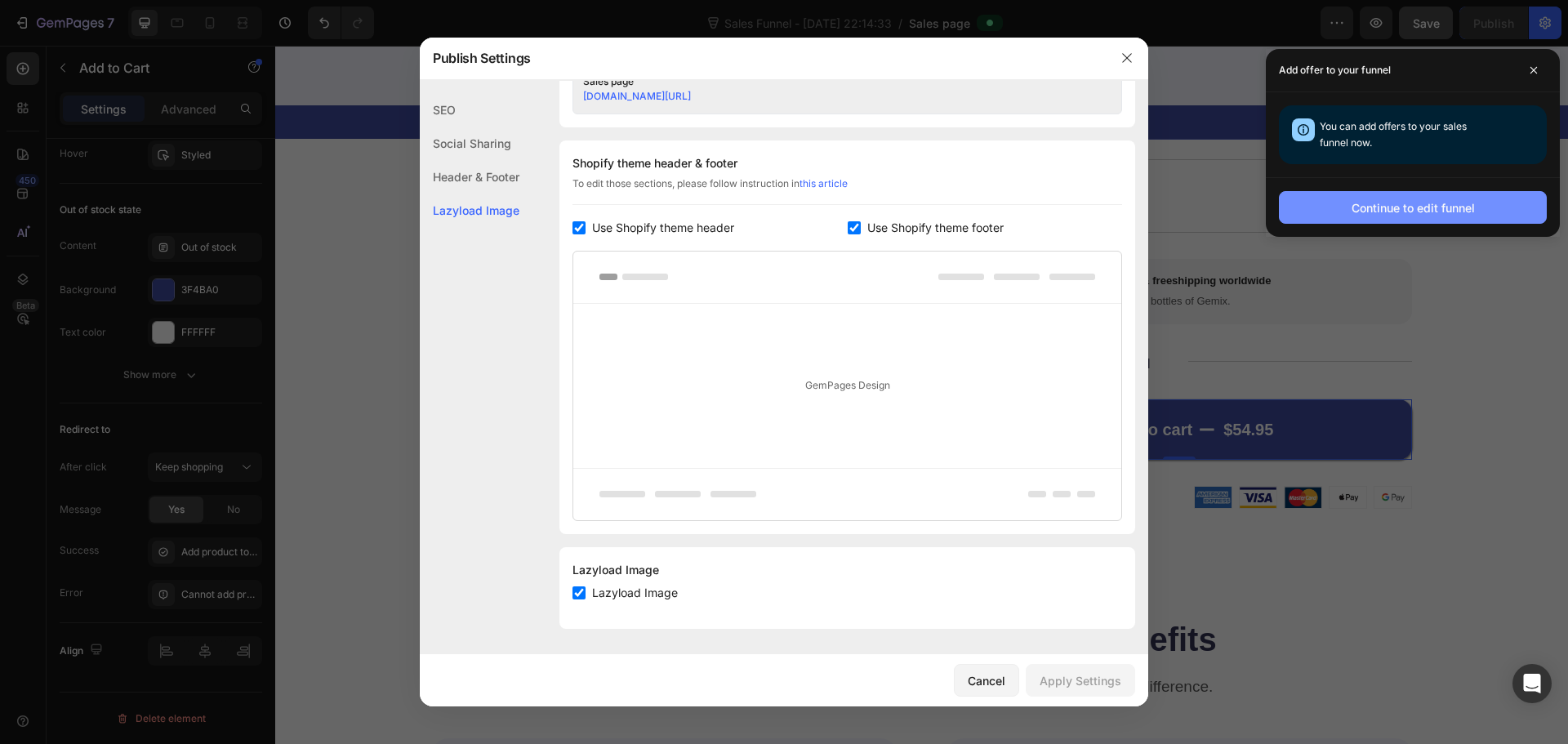
click at [1396, 199] on div "Continue to edit funnel" at bounding box center [1413, 207] width 124 height 17
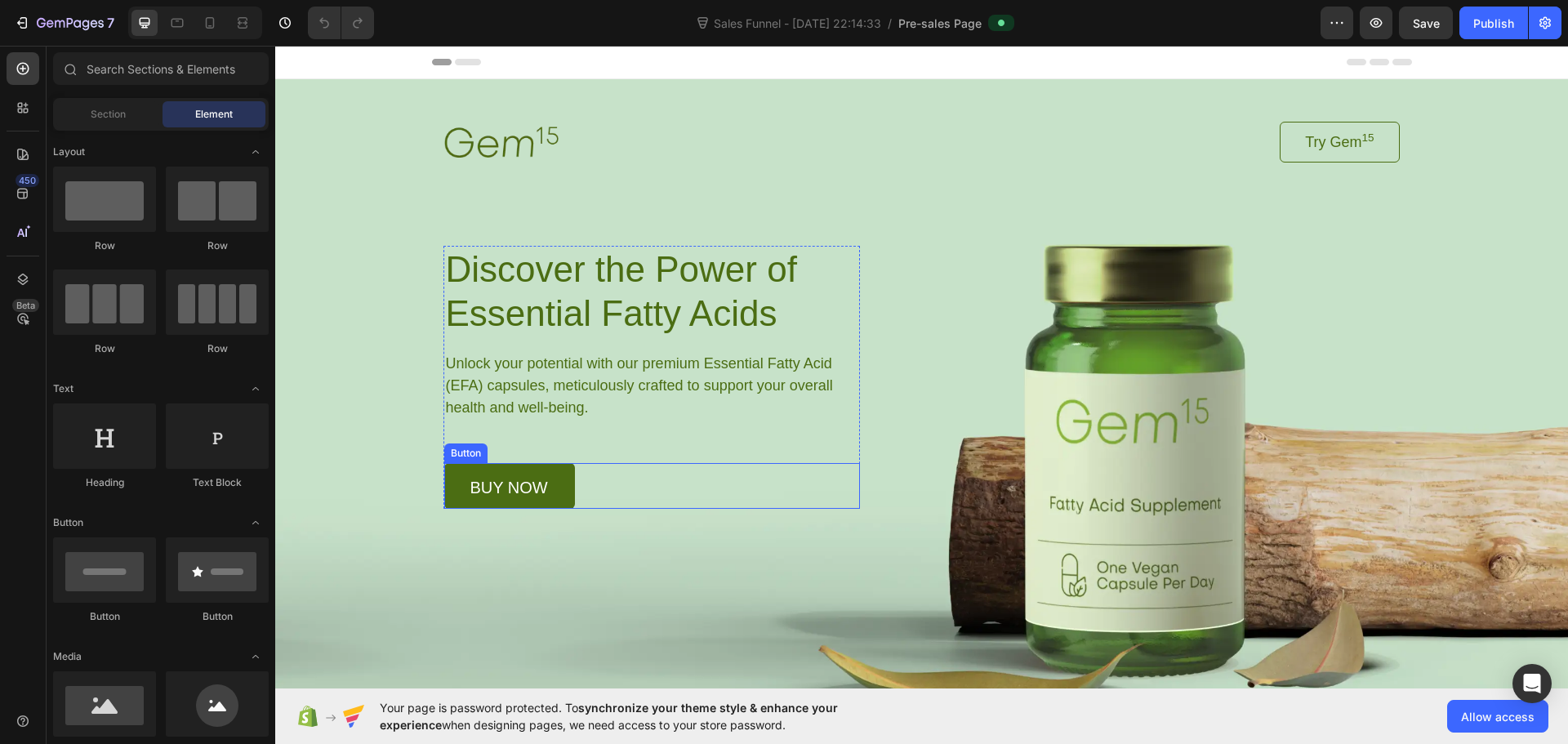
click at [508, 501] on link "buy now" at bounding box center [509, 485] width 131 height 45
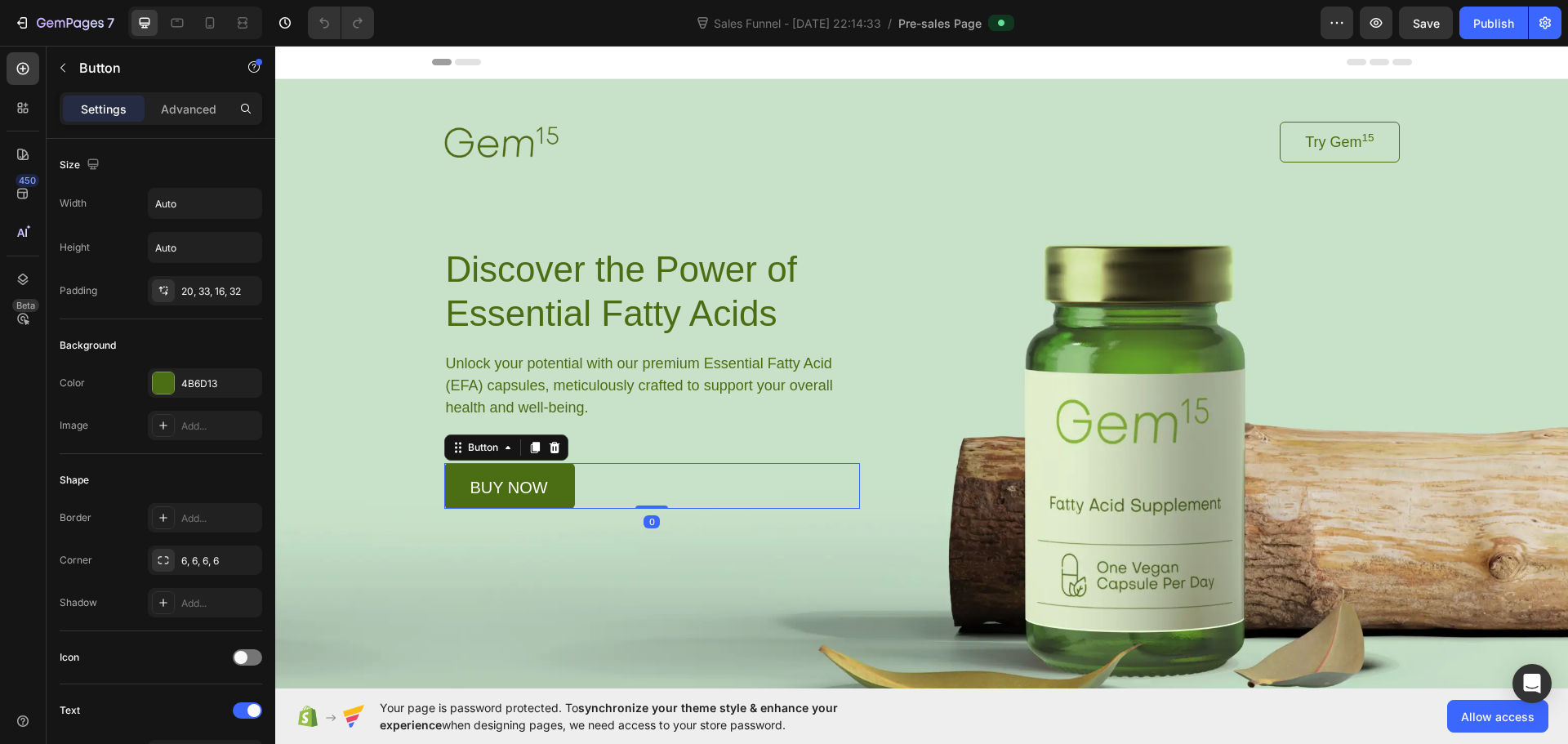
click at [498, 507] on link "buy now" at bounding box center [509, 485] width 131 height 45
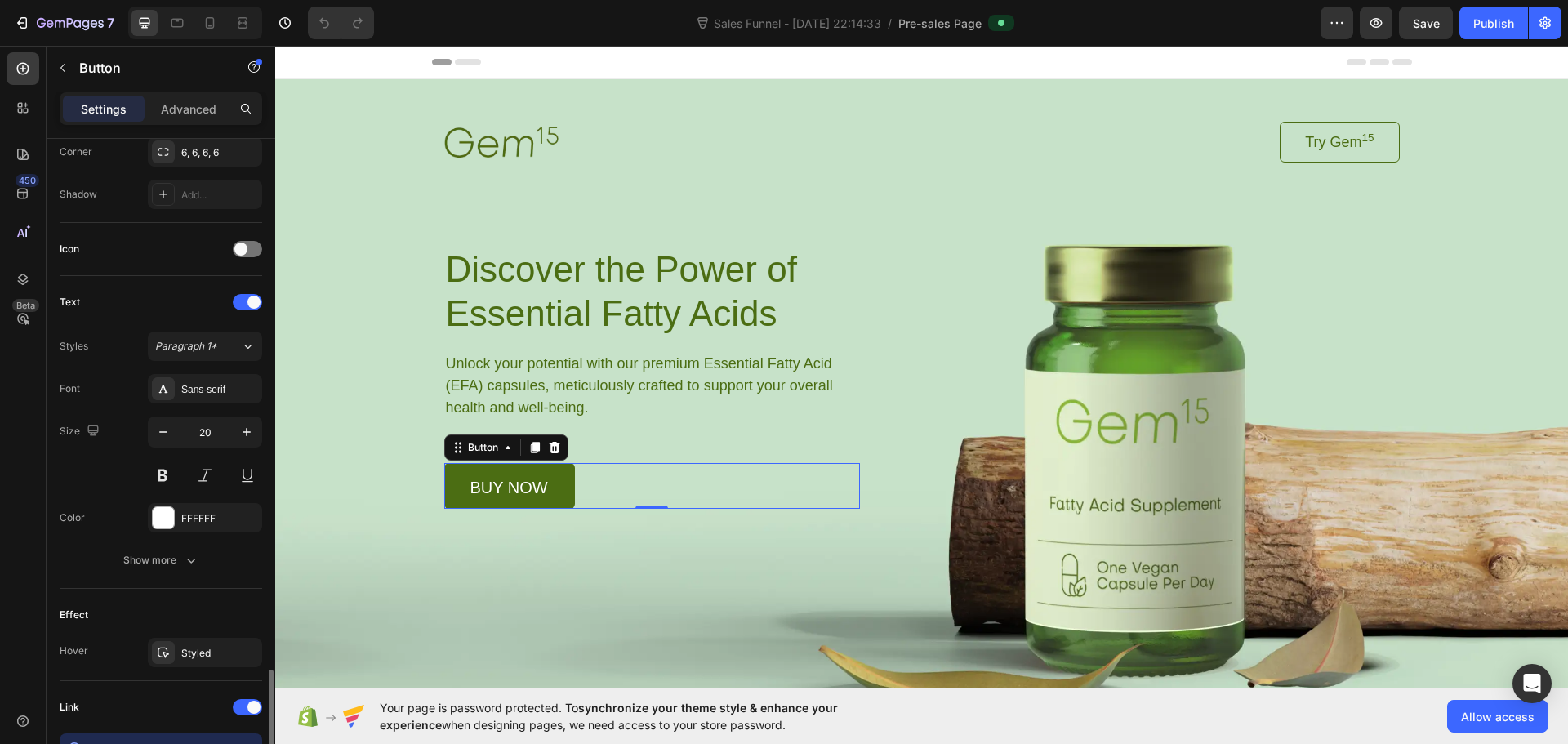
scroll to position [620, 0]
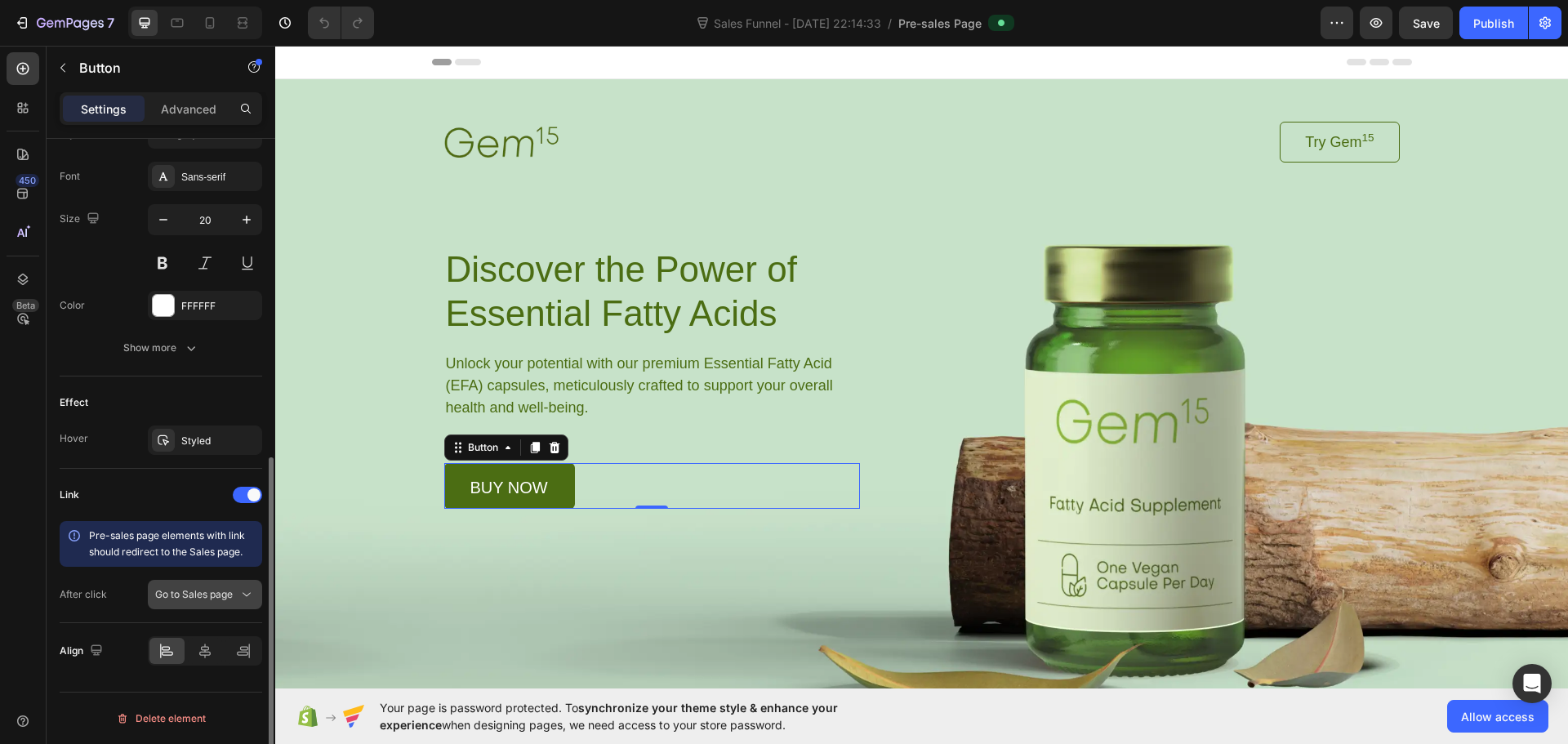
click at [223, 593] on span "Go to Sales page" at bounding box center [193, 594] width 77 height 12
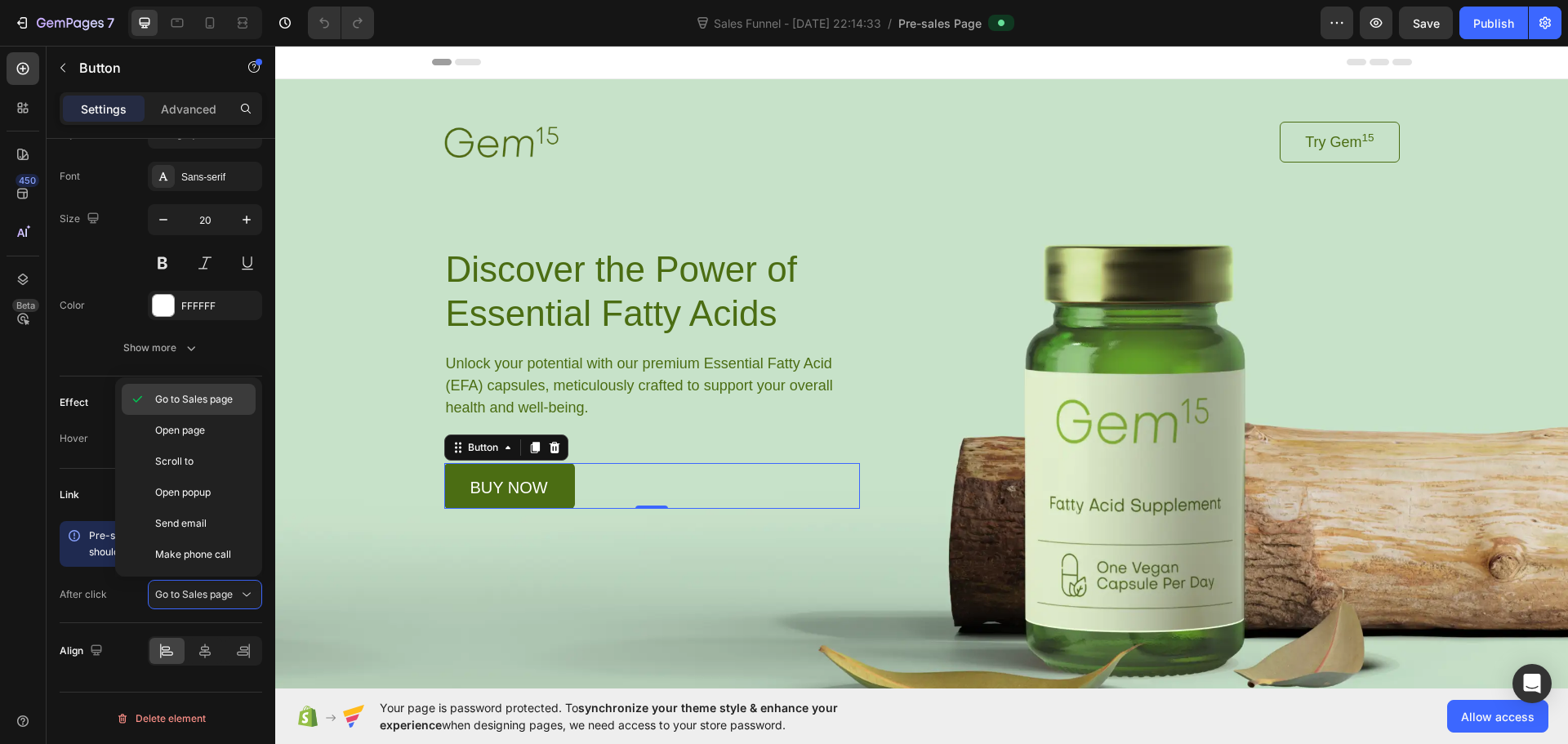
click at [214, 415] on div "Go to Sales page" at bounding box center [189, 430] width 134 height 31
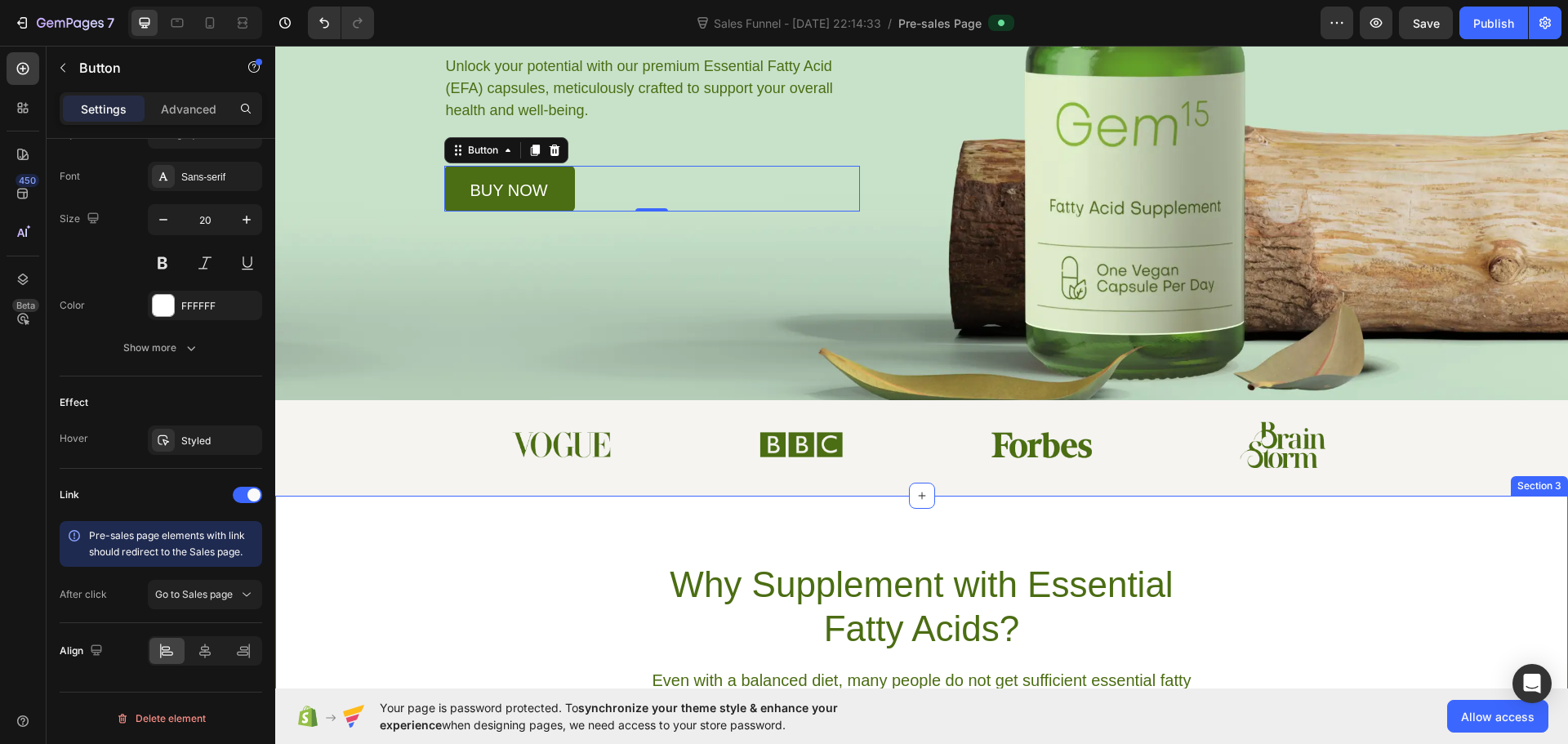
scroll to position [327, 0]
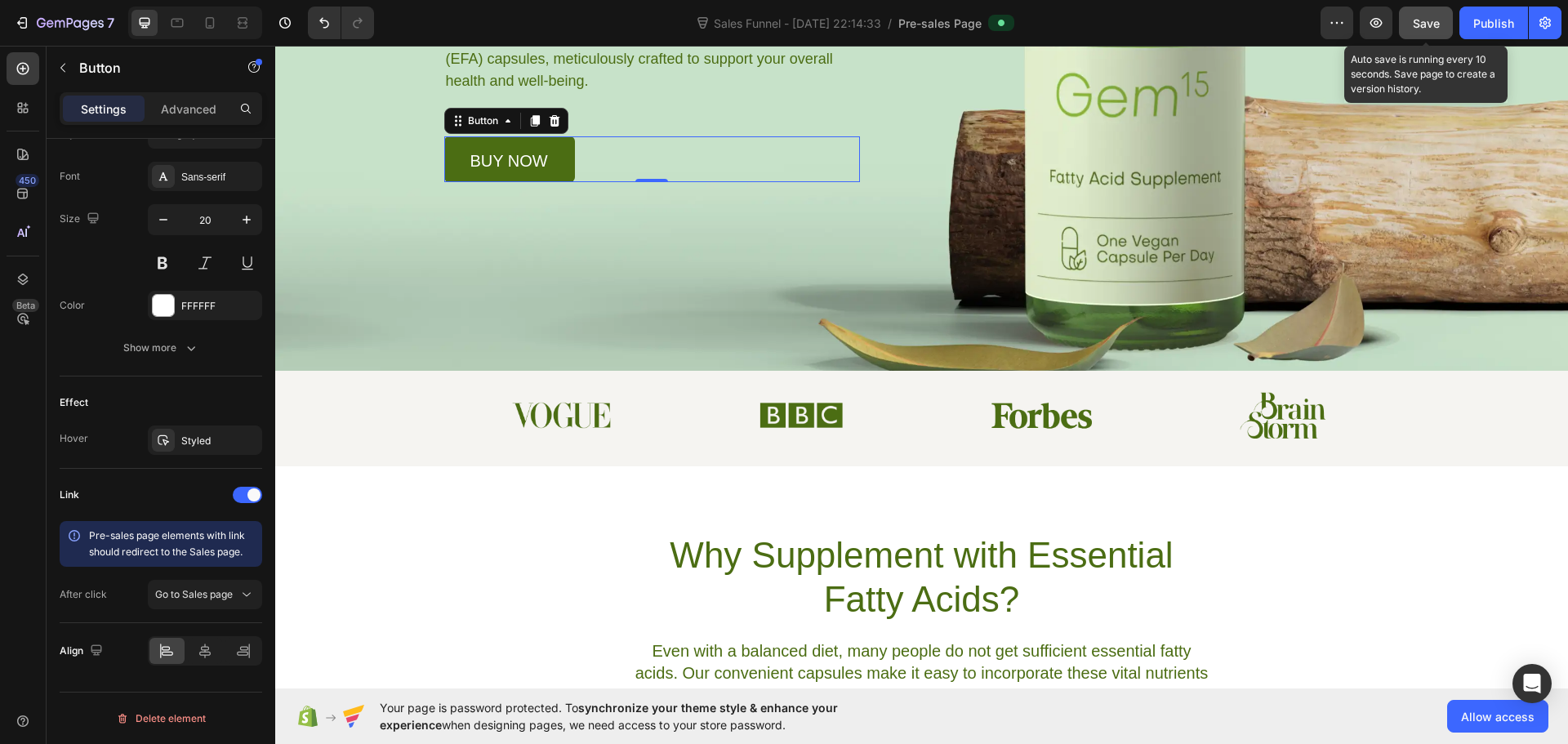
click at [1444, 35] on button "Save" at bounding box center [1426, 22] width 54 height 33
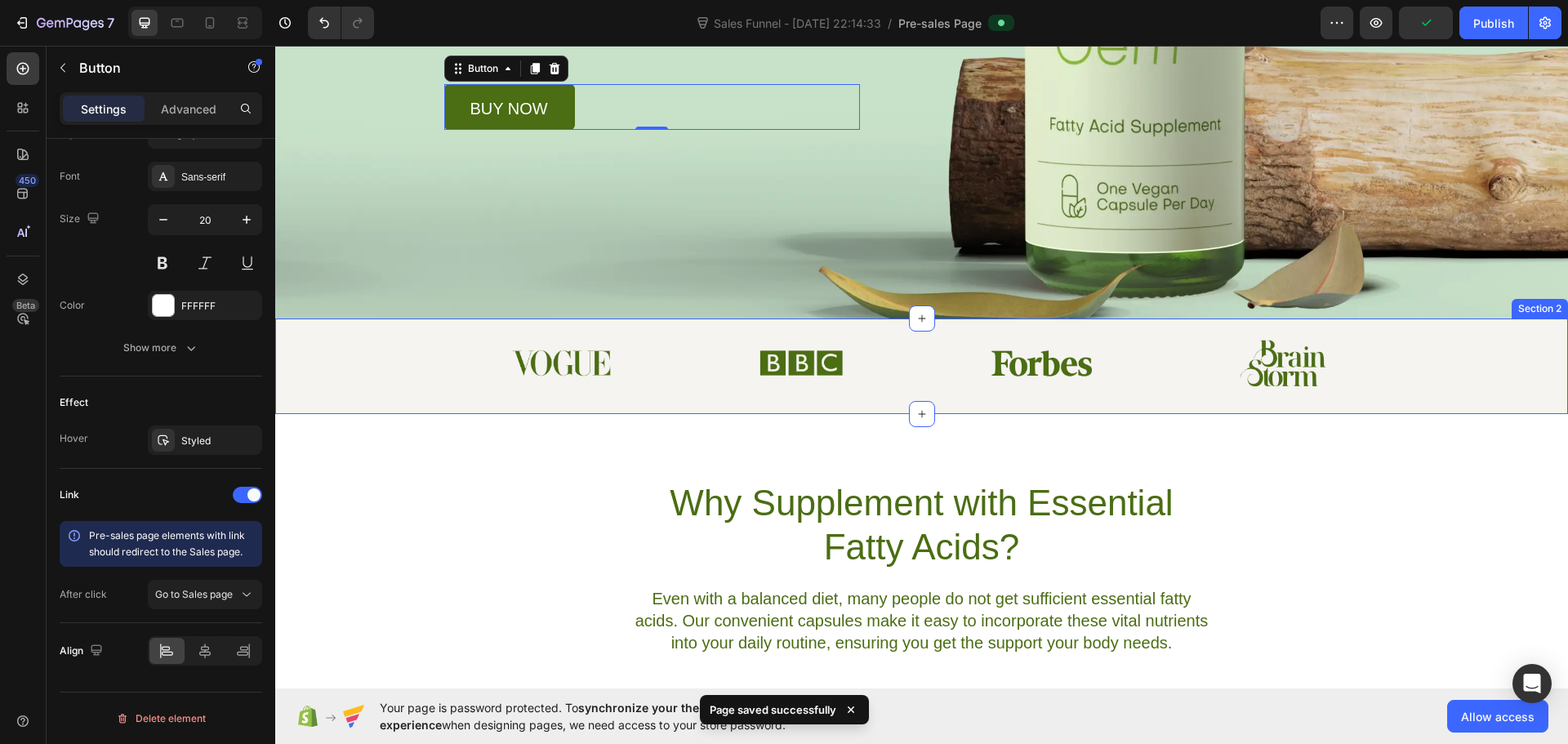
scroll to position [408, 0]
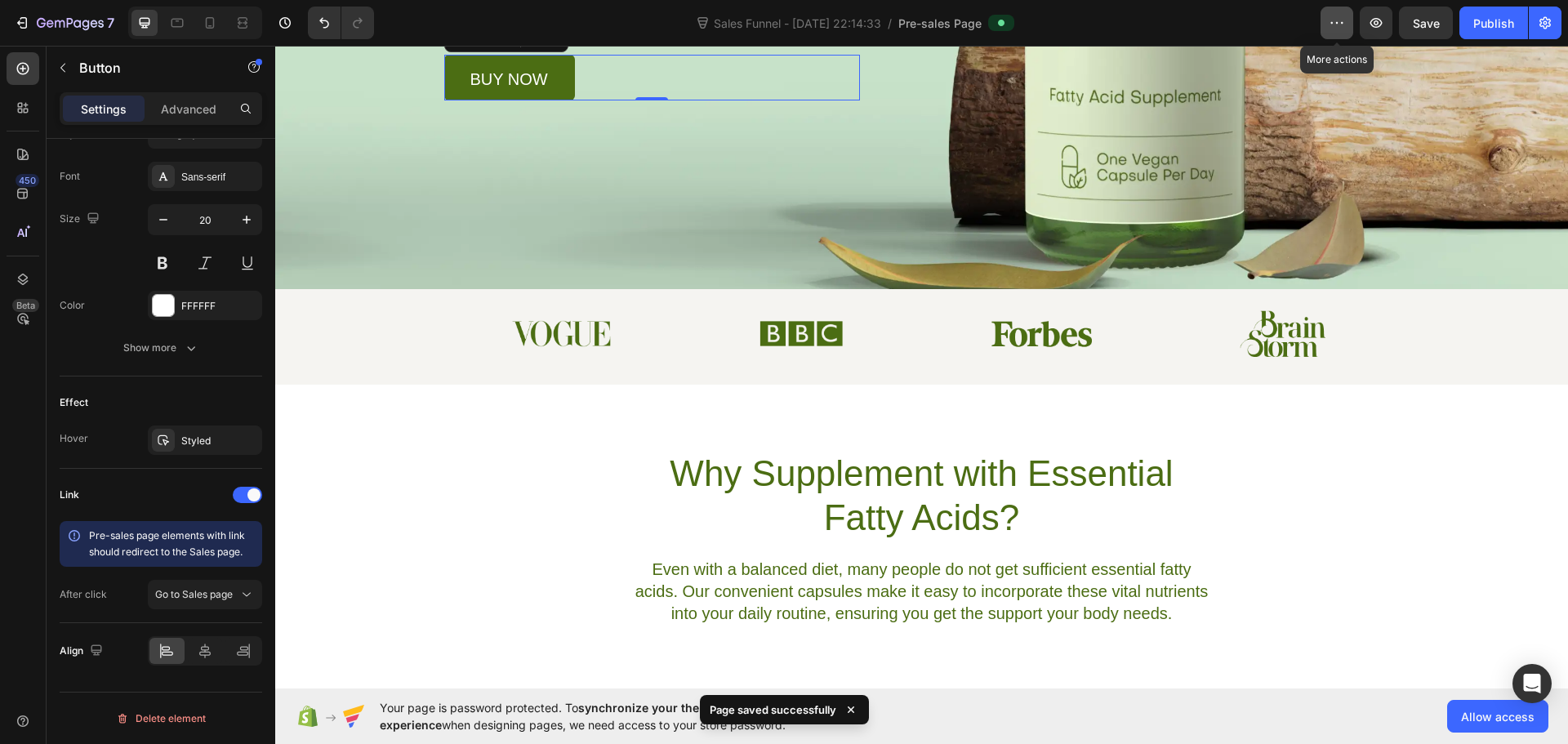
click at [1351, 21] on button "button" at bounding box center [1336, 22] width 33 height 33
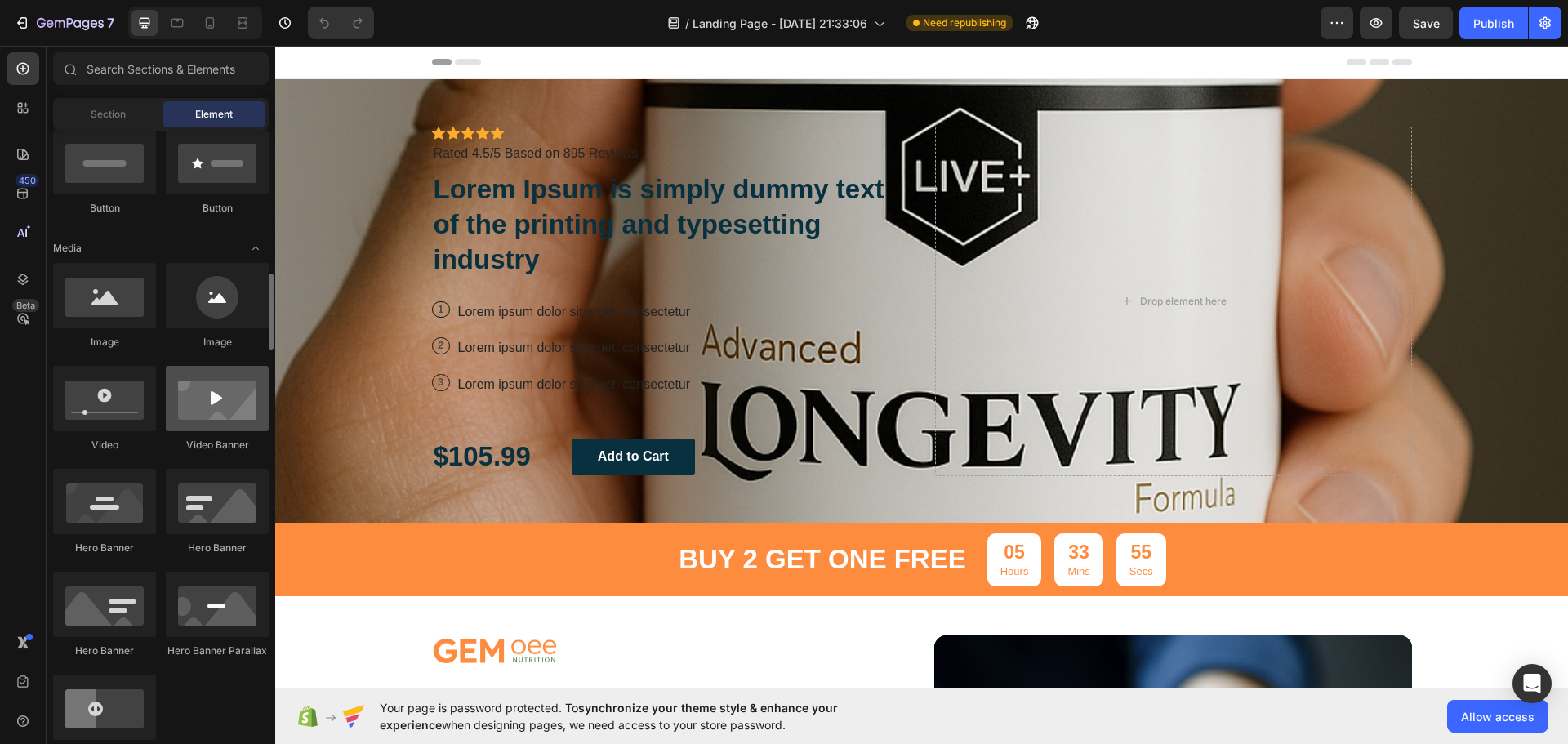
scroll to position [898, 0]
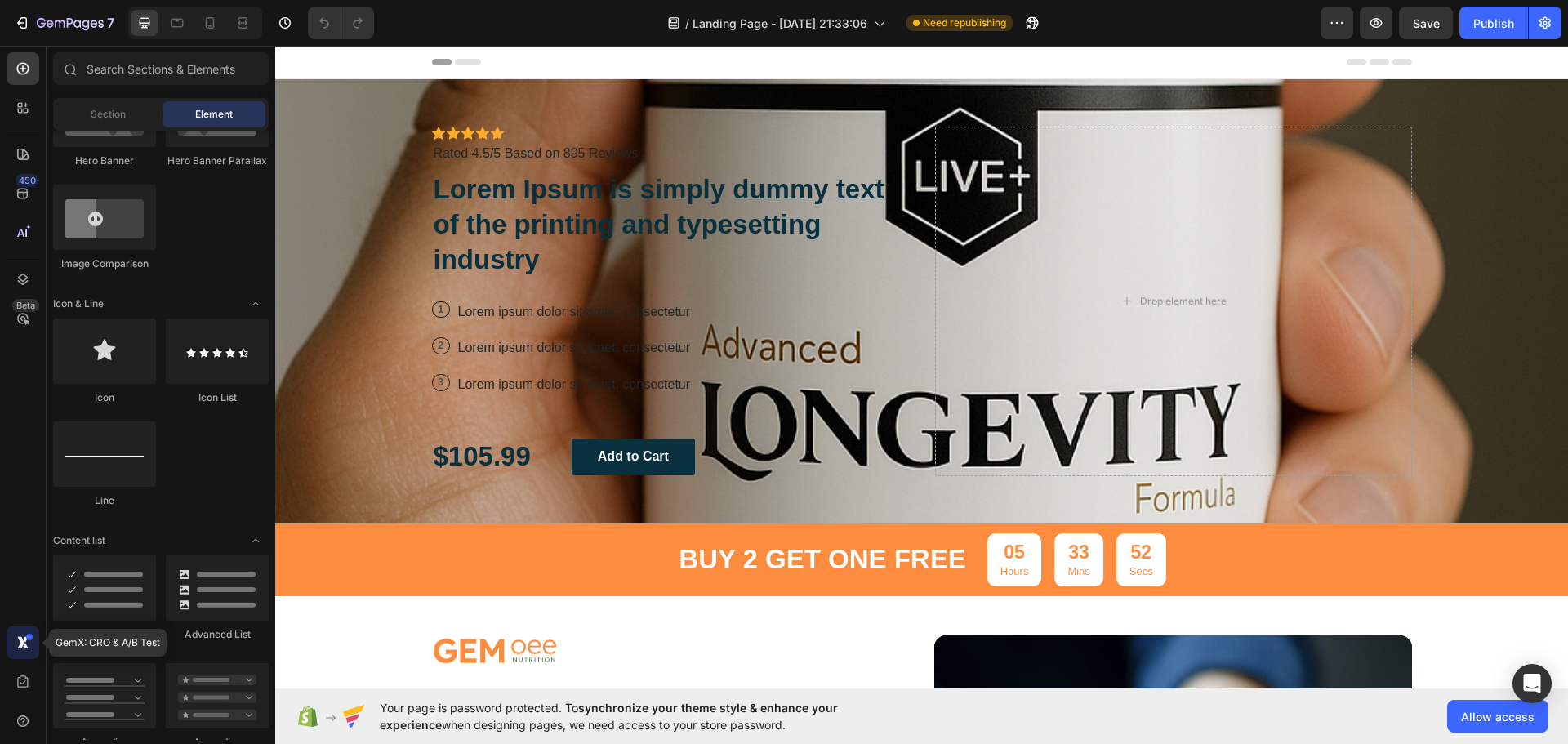
click at [20, 645] on icon at bounding box center [20, 643] width 7 height 12
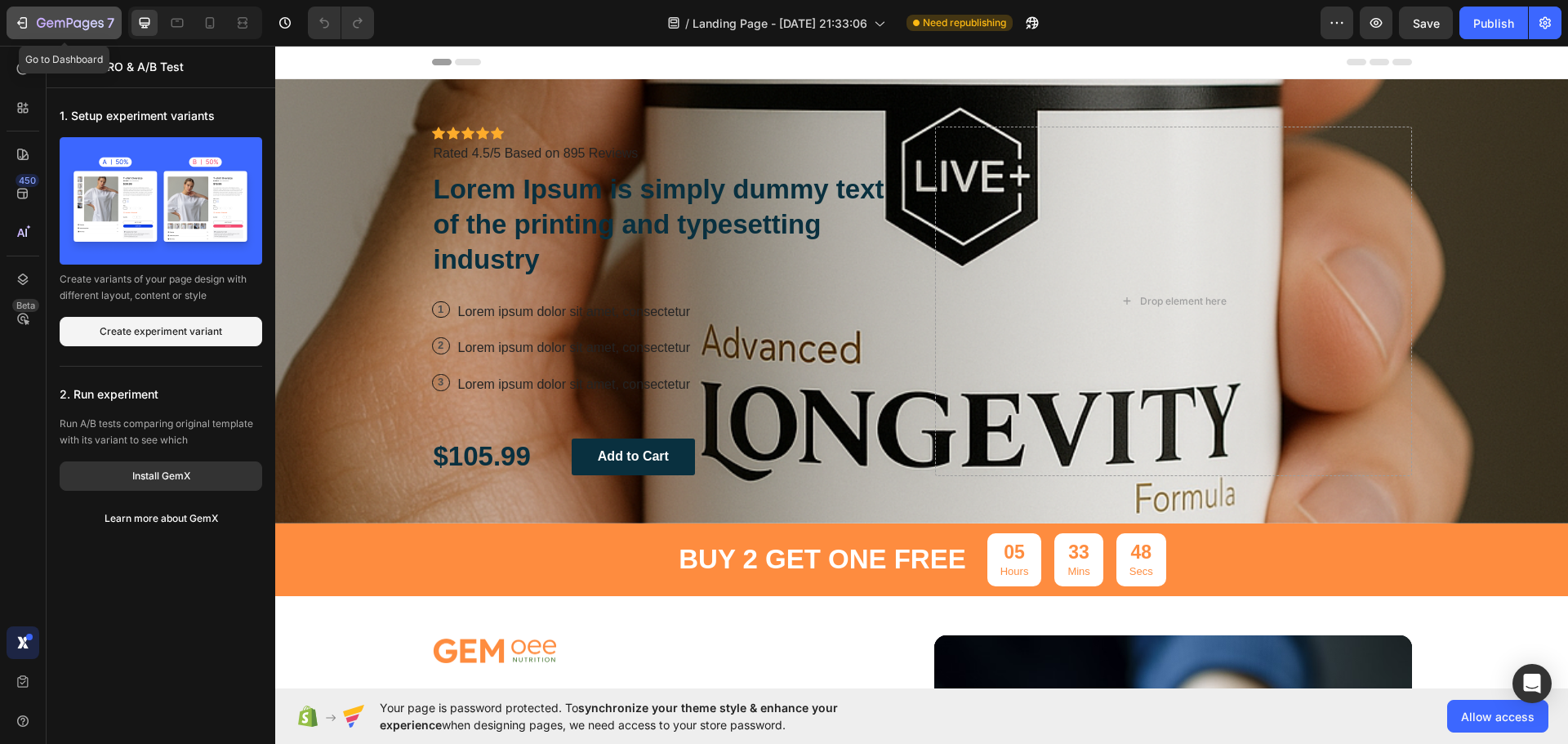
click at [27, 28] on icon "button" at bounding box center [22, 23] width 16 height 16
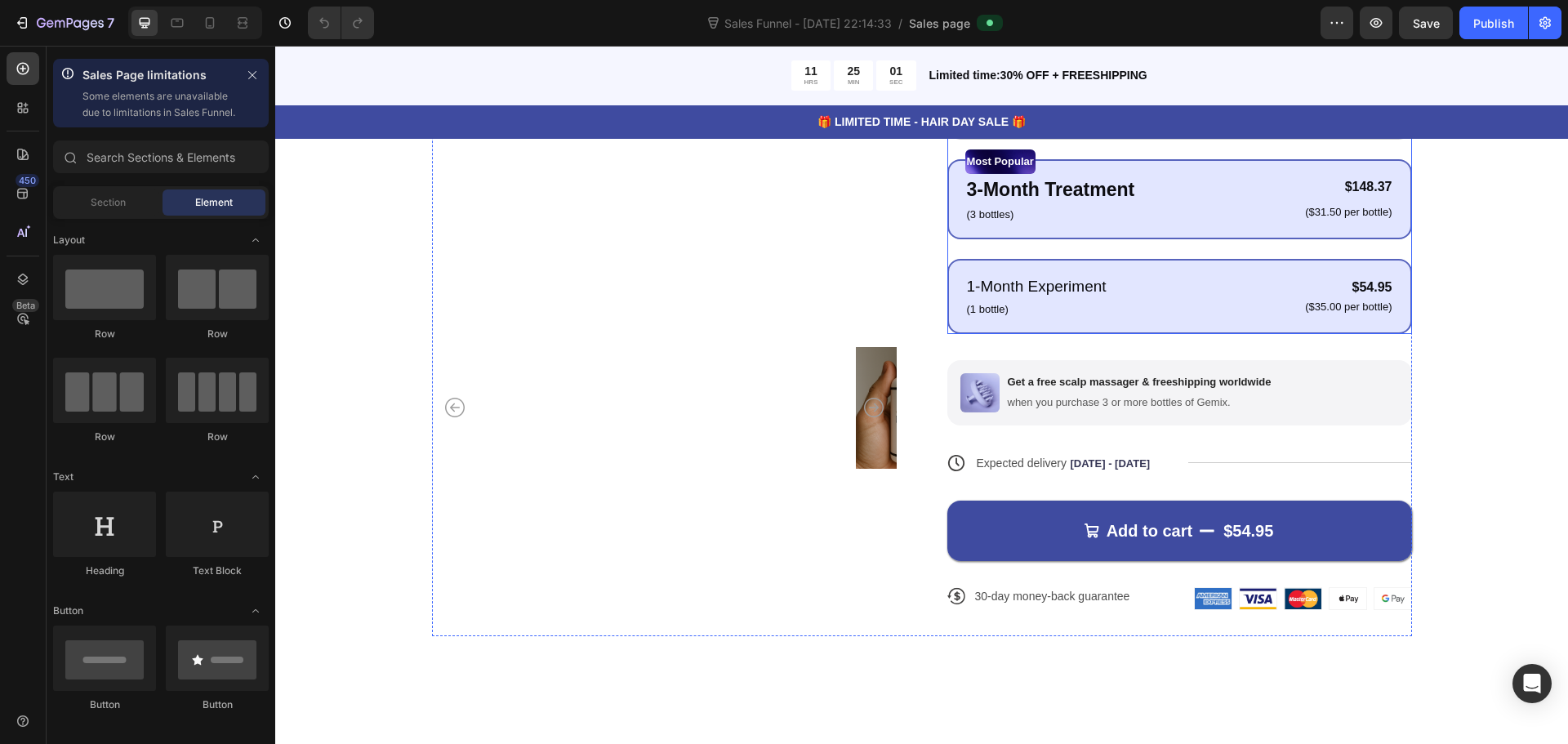
scroll to position [489, 0]
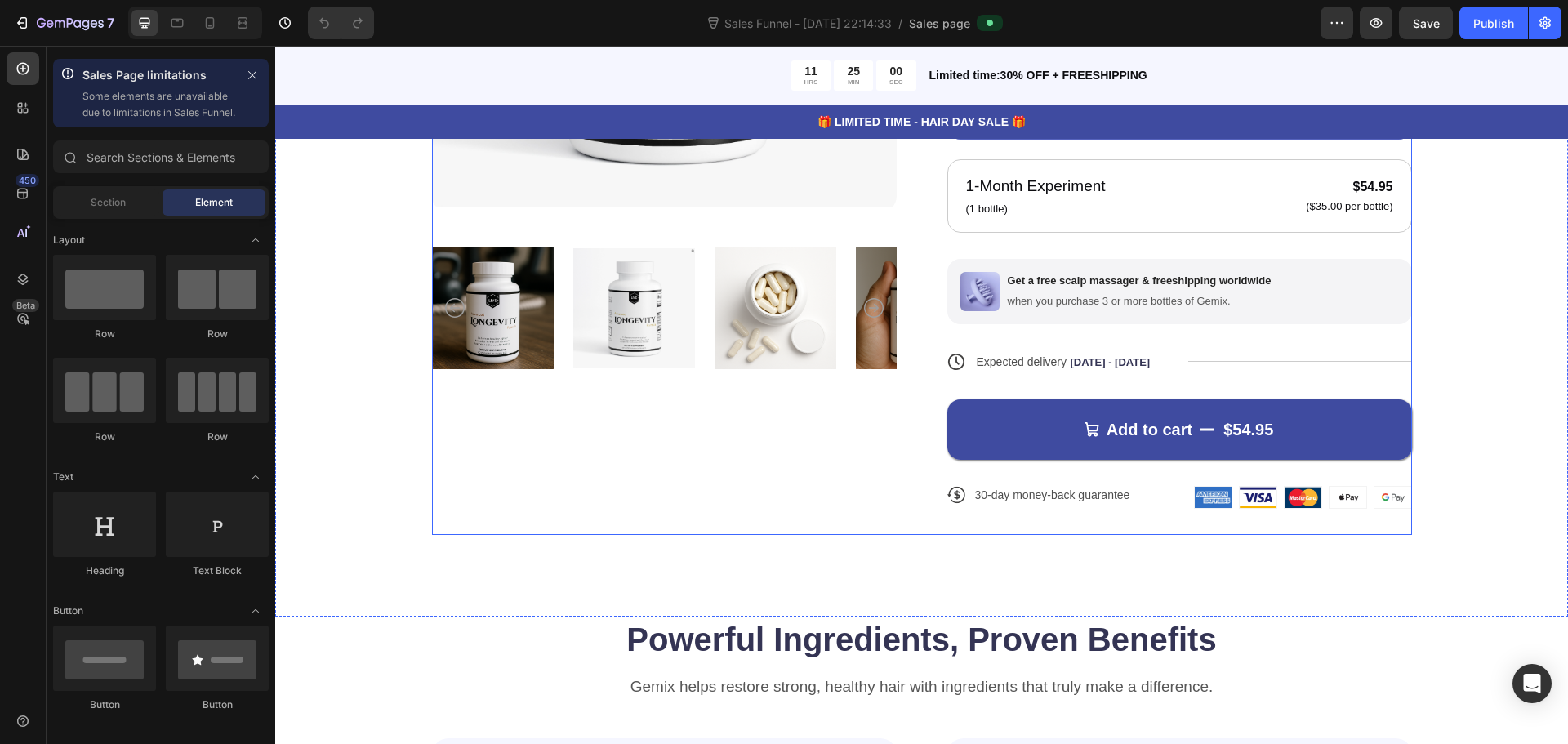
click at [881, 436] on div "Product Images" at bounding box center [664, 142] width 465 height 787
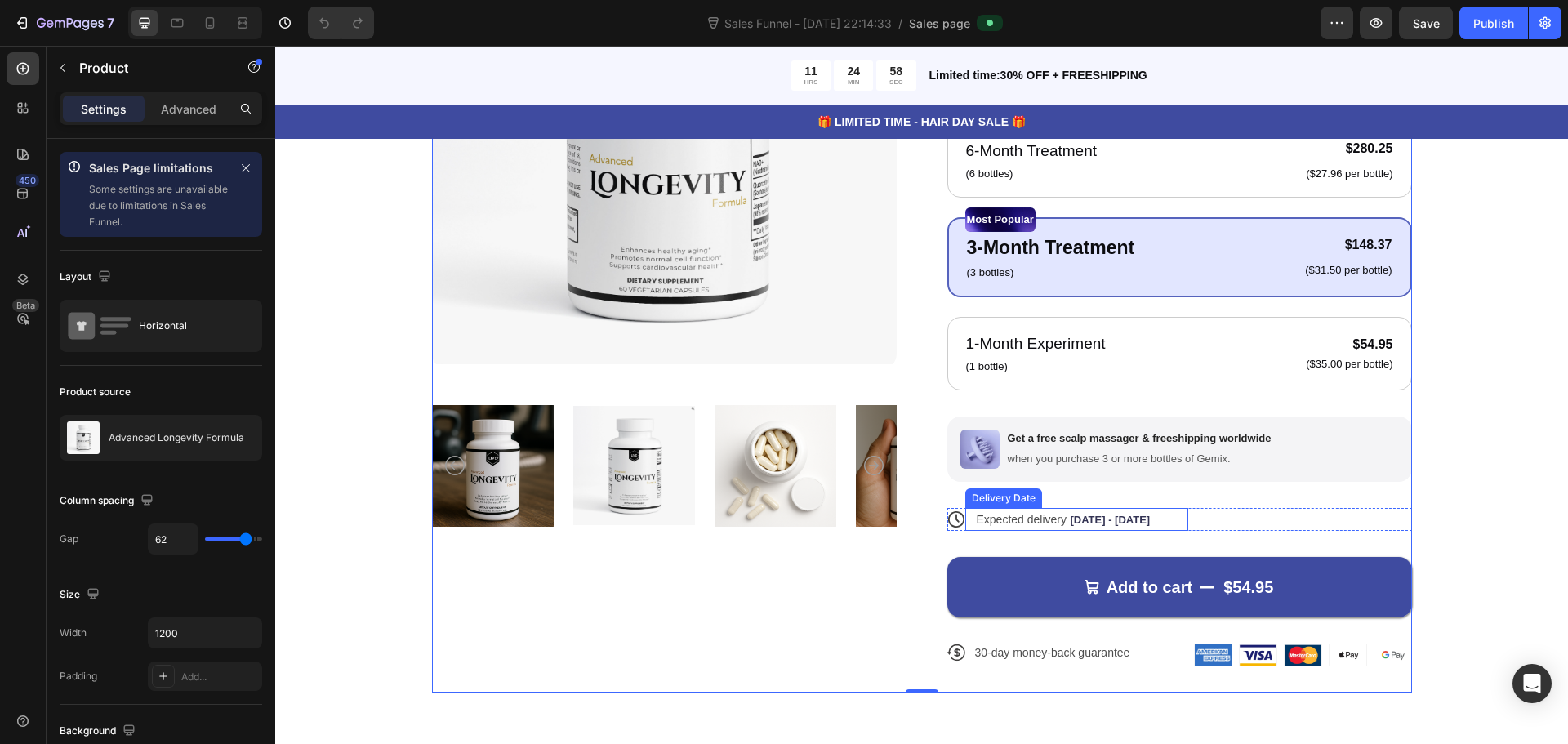
scroll to position [163, 0]
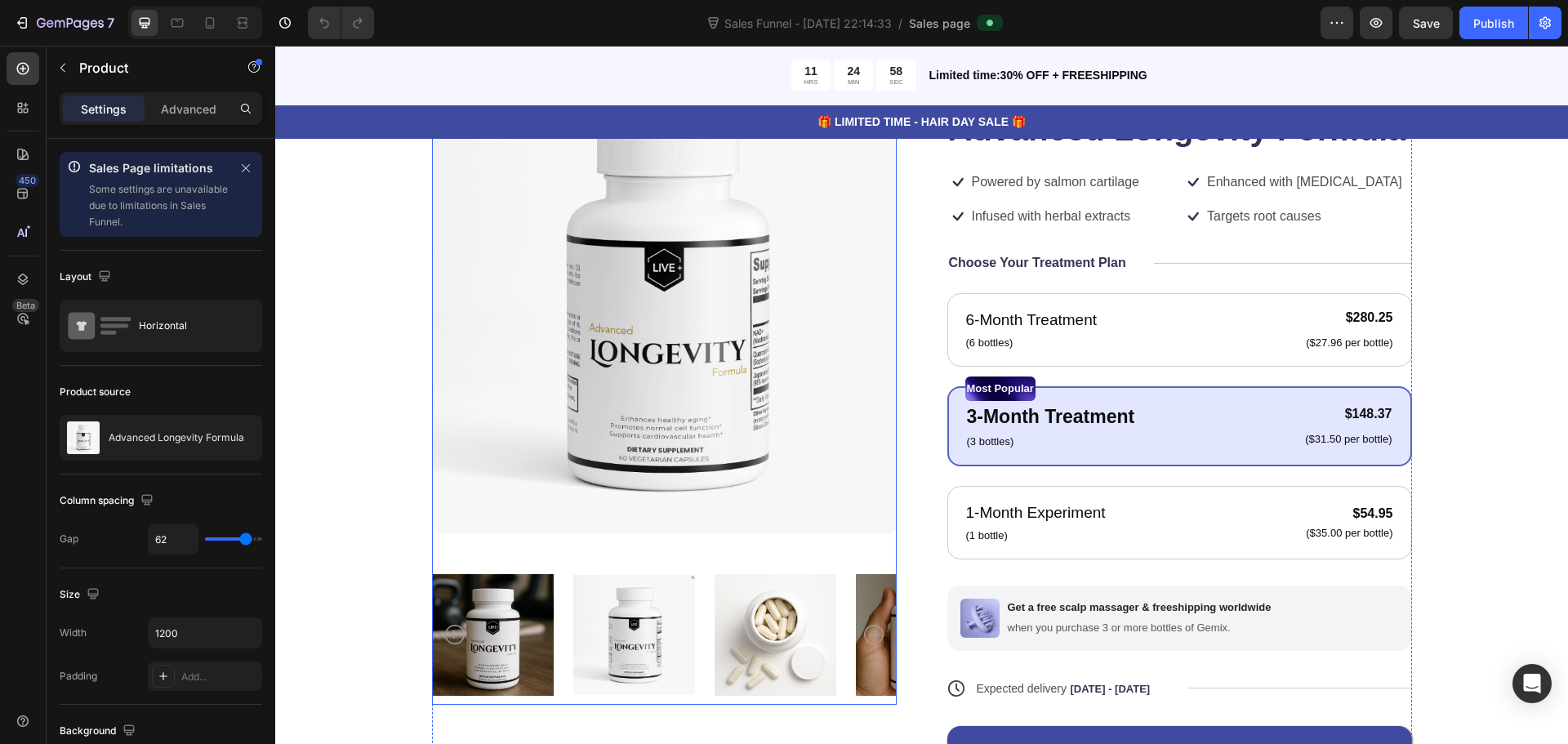
click at [798, 332] on img at bounding box center [664, 306] width 465 height 465
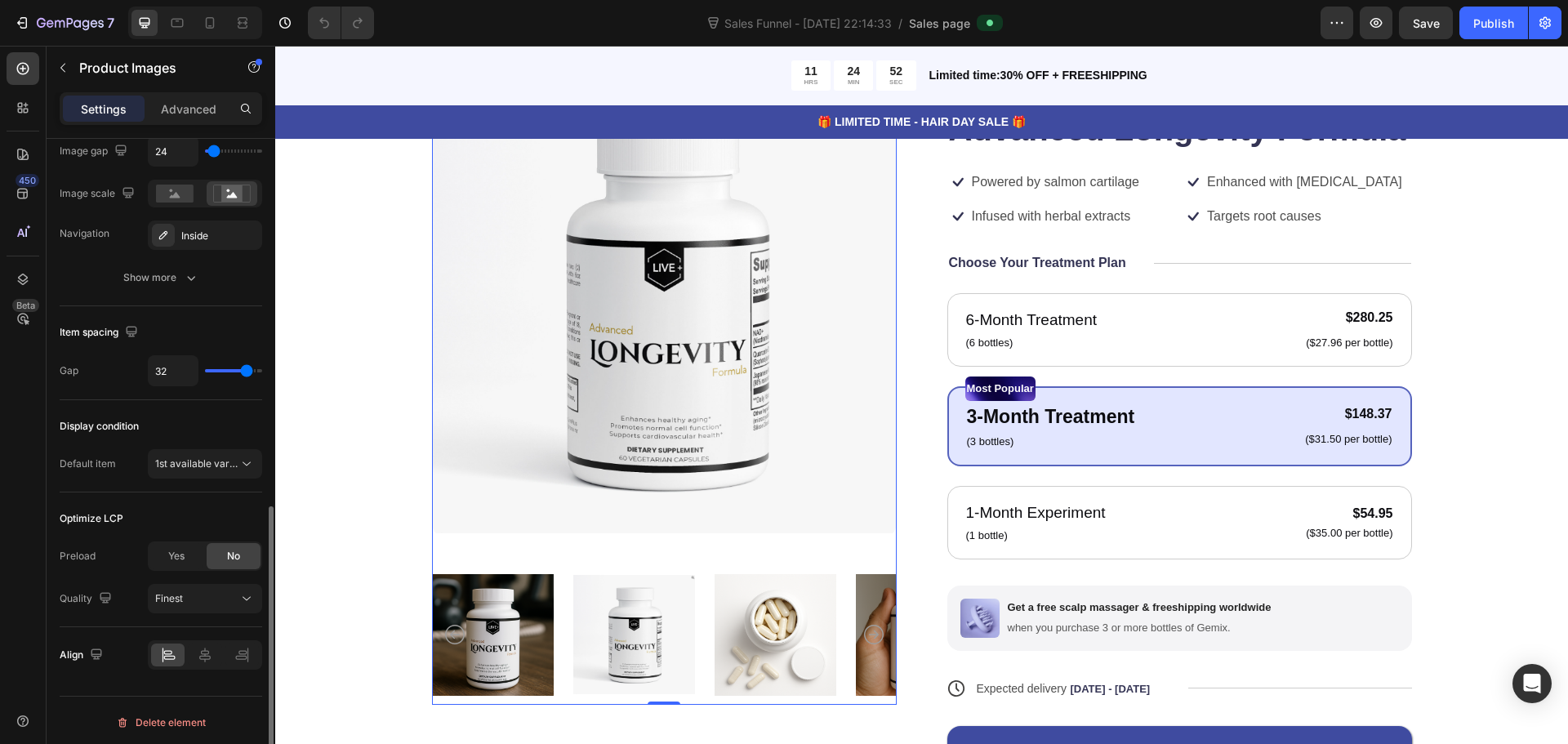
scroll to position [821, 0]
click at [204, 458] on span "1st available variant" at bounding box center [200, 459] width 92 height 12
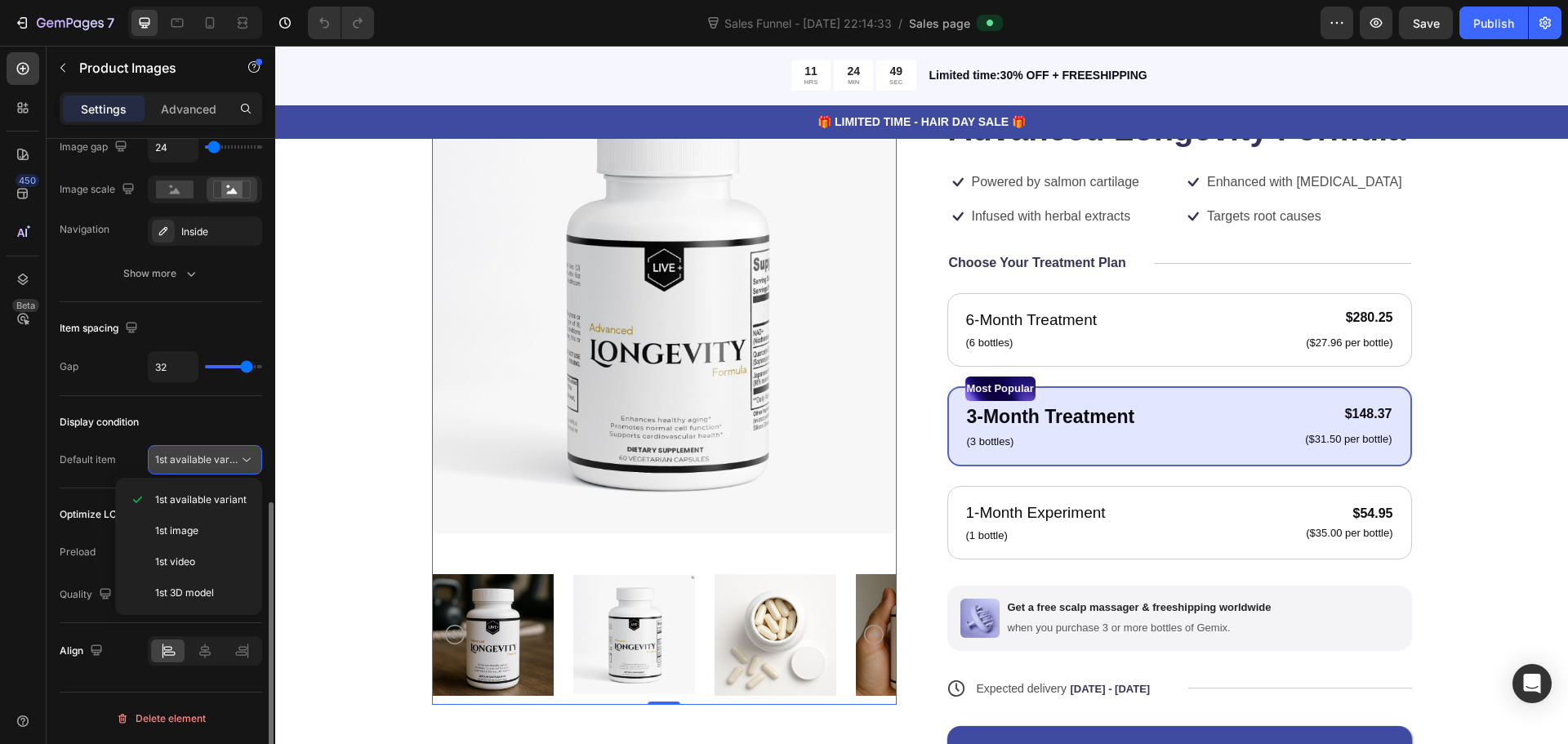
click at [204, 458] on span "1st available variant" at bounding box center [200, 459] width 92 height 12
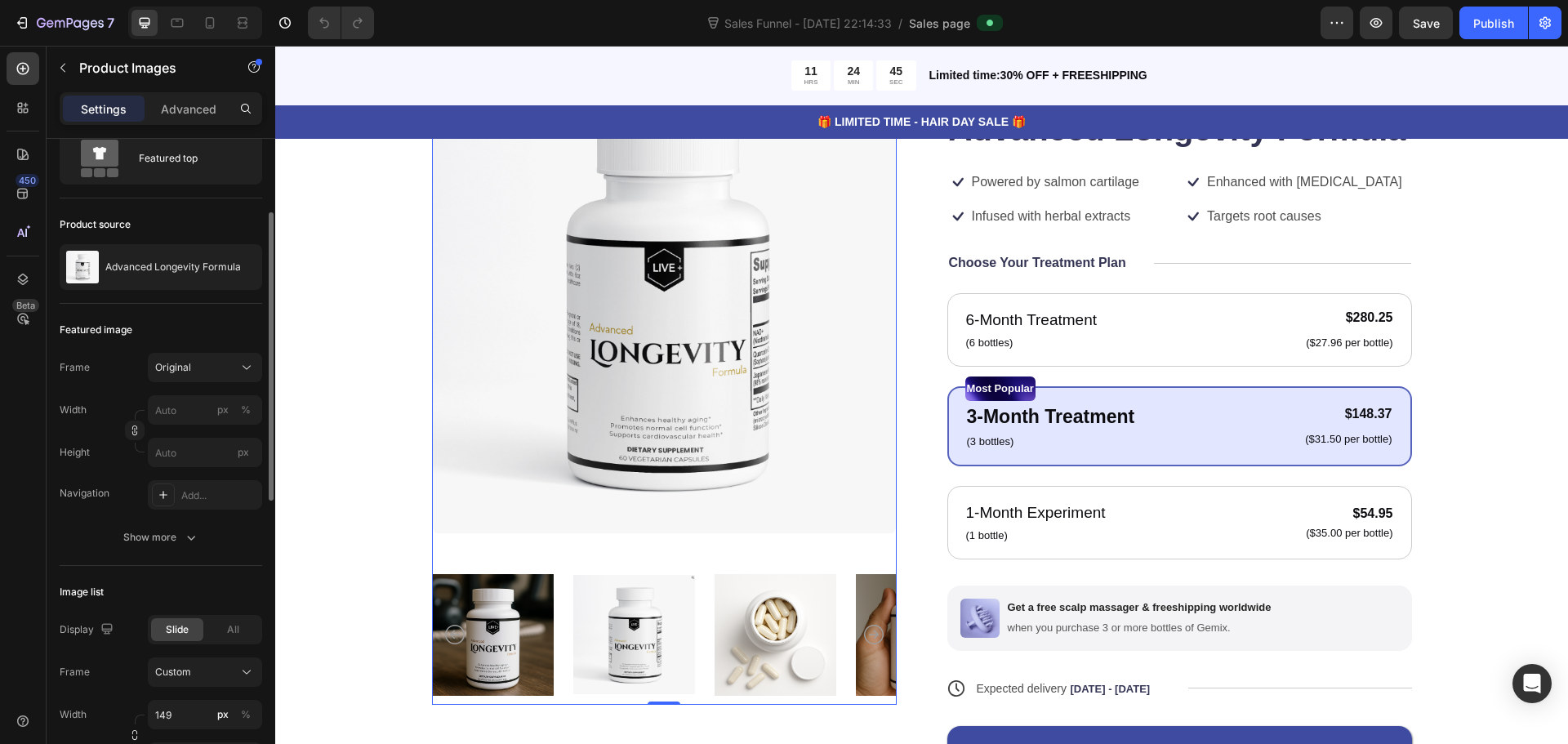
scroll to position [0, 0]
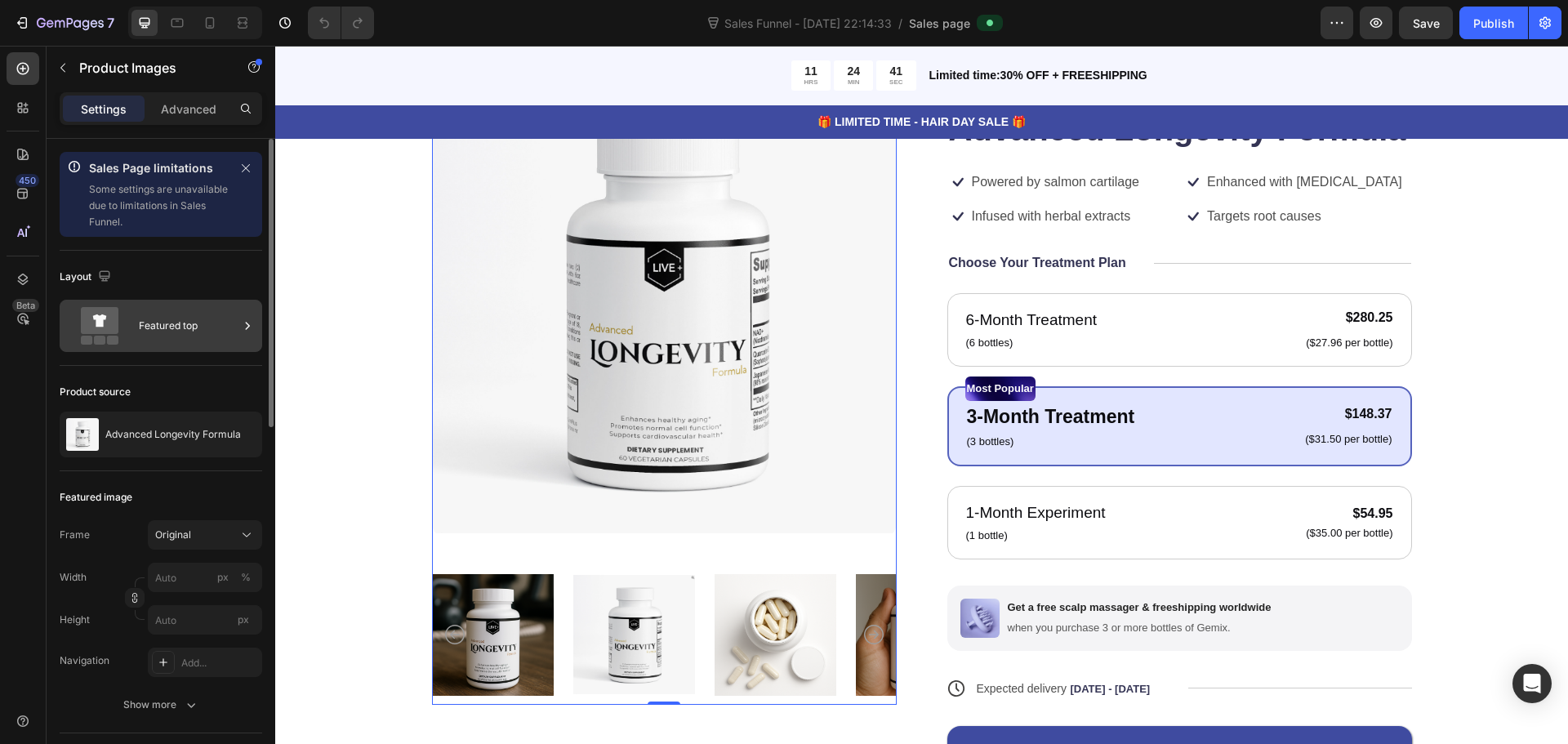
click at [182, 328] on div "Featured top" at bounding box center [189, 326] width 100 height 37
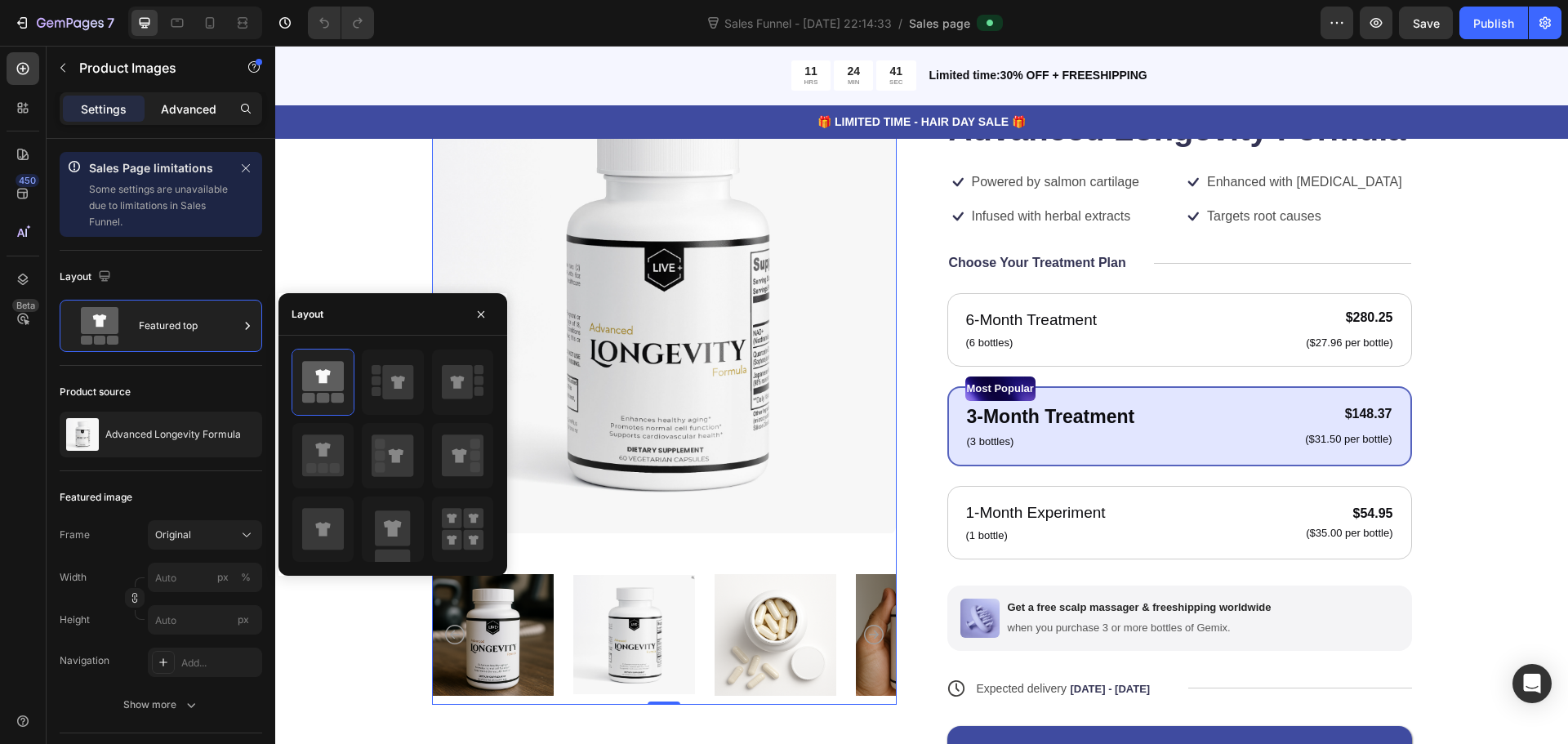
click at [178, 117] on p "Advanced" at bounding box center [189, 109] width 55 height 17
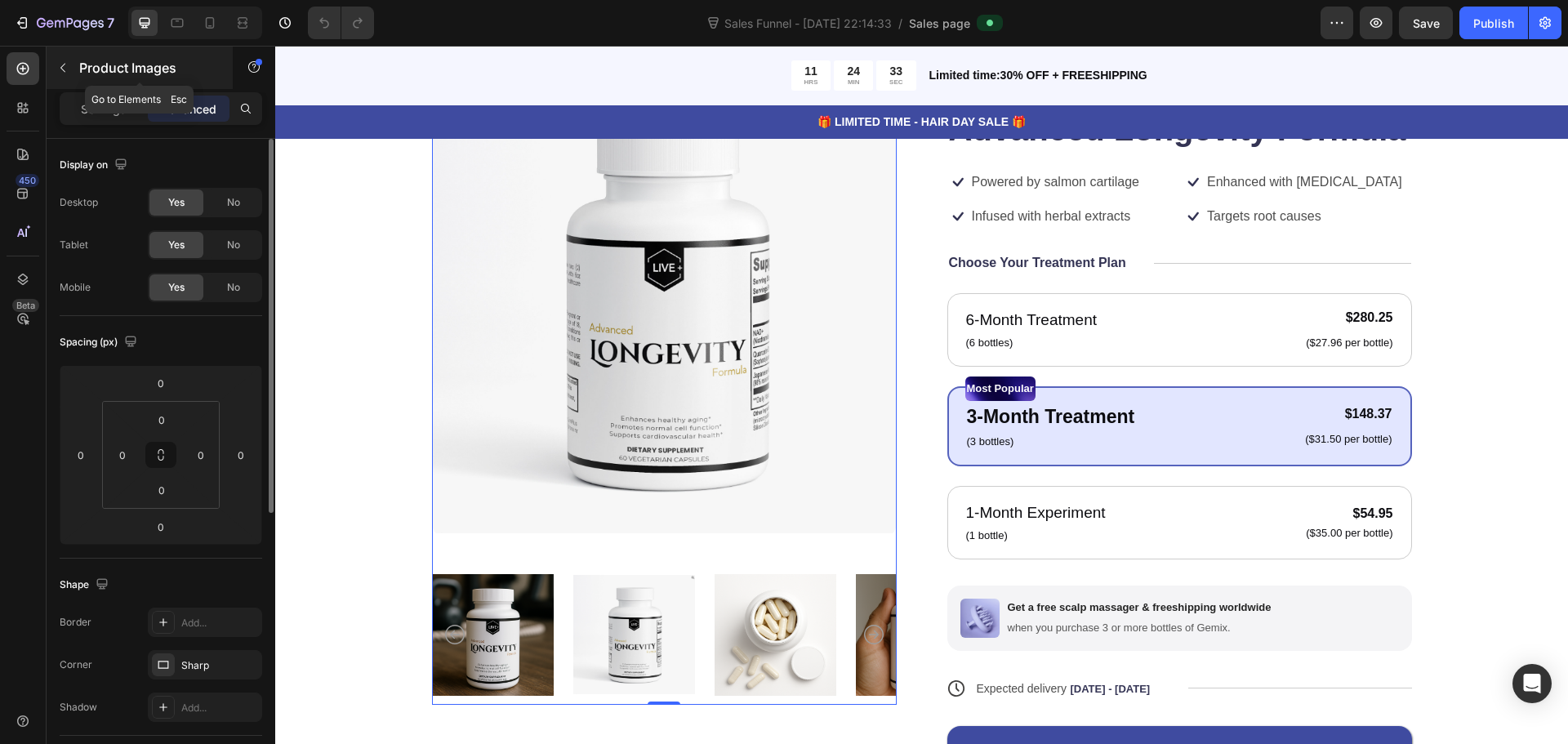
click at [73, 71] on button "button" at bounding box center [62, 67] width 26 height 26
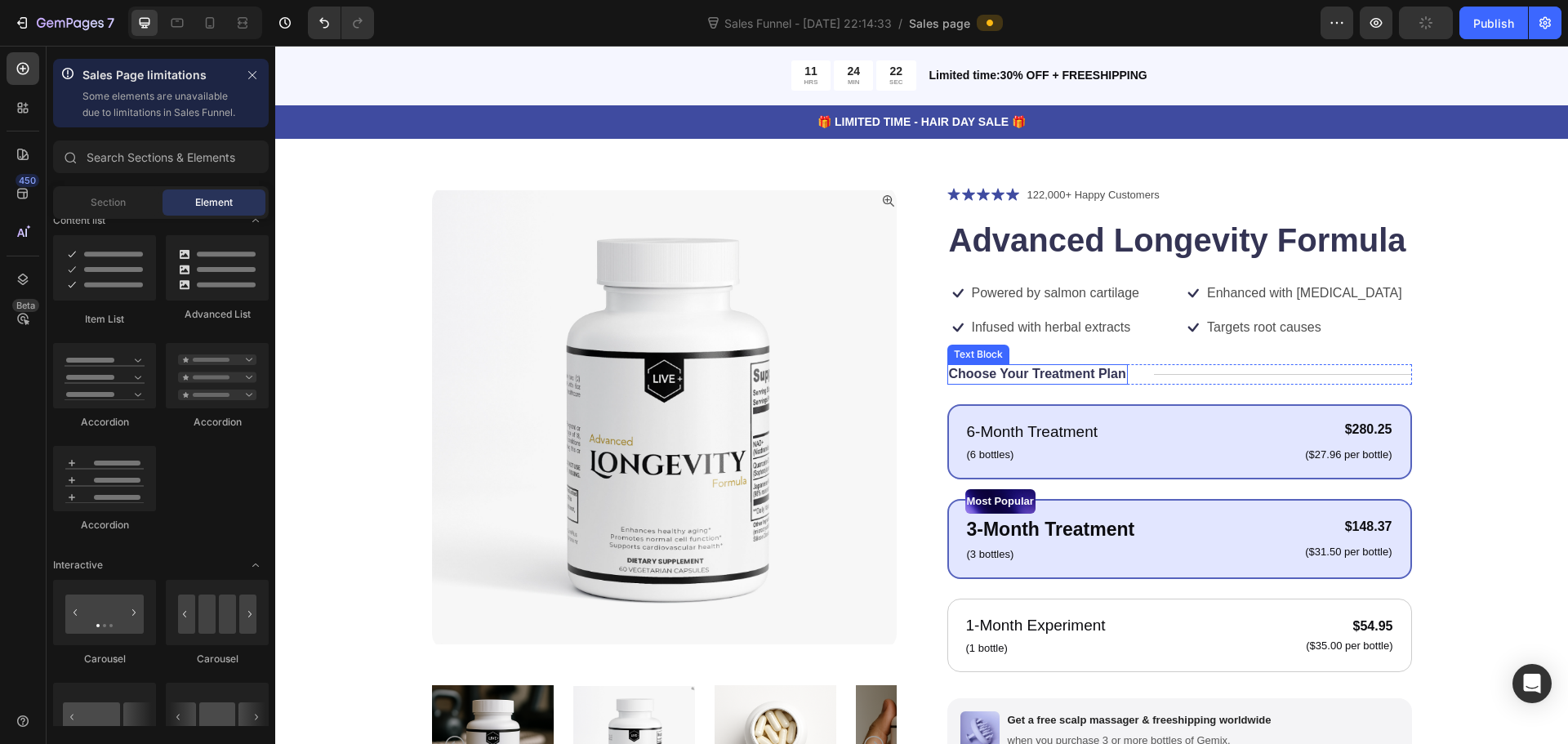
scroll to position [82, 0]
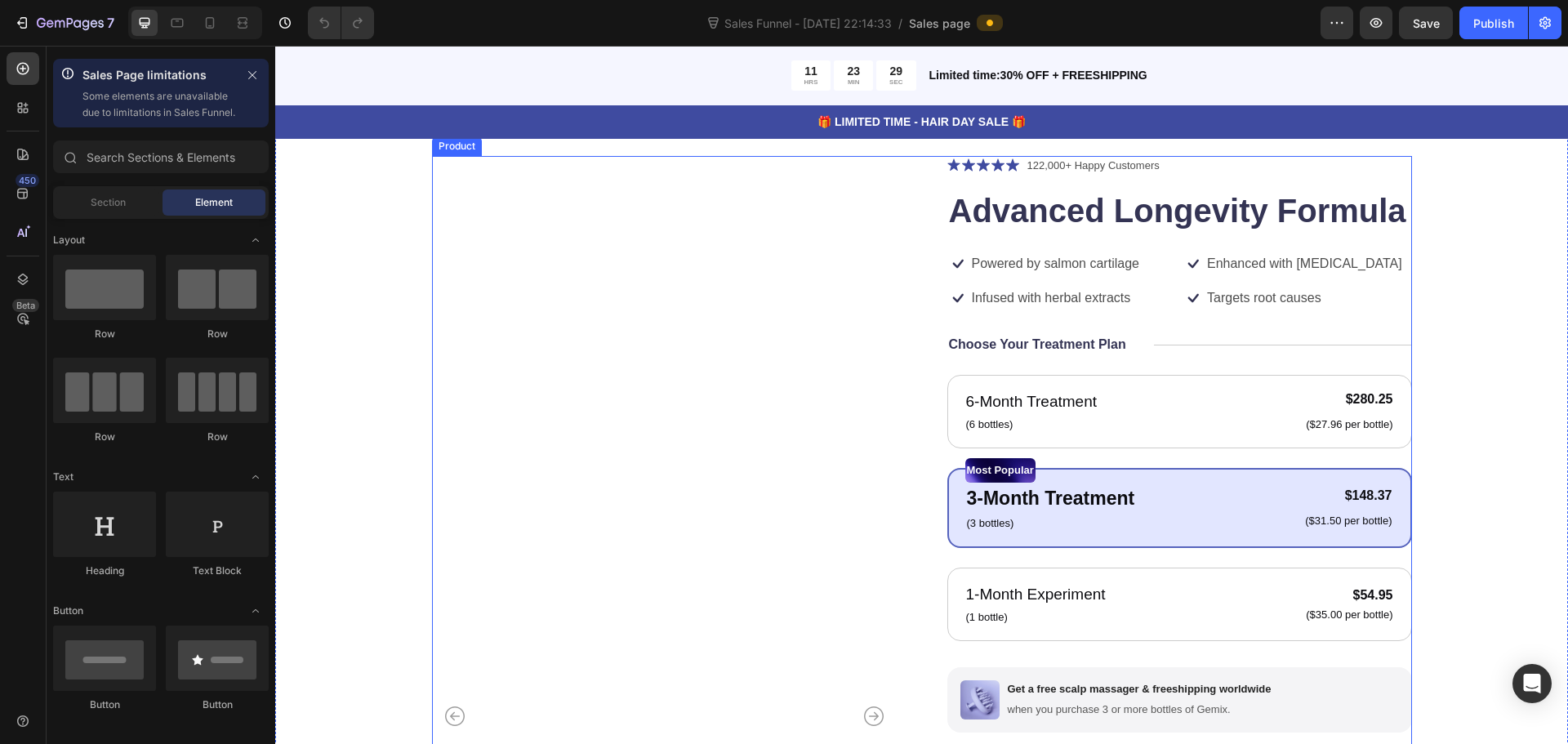
scroll to position [163, 0]
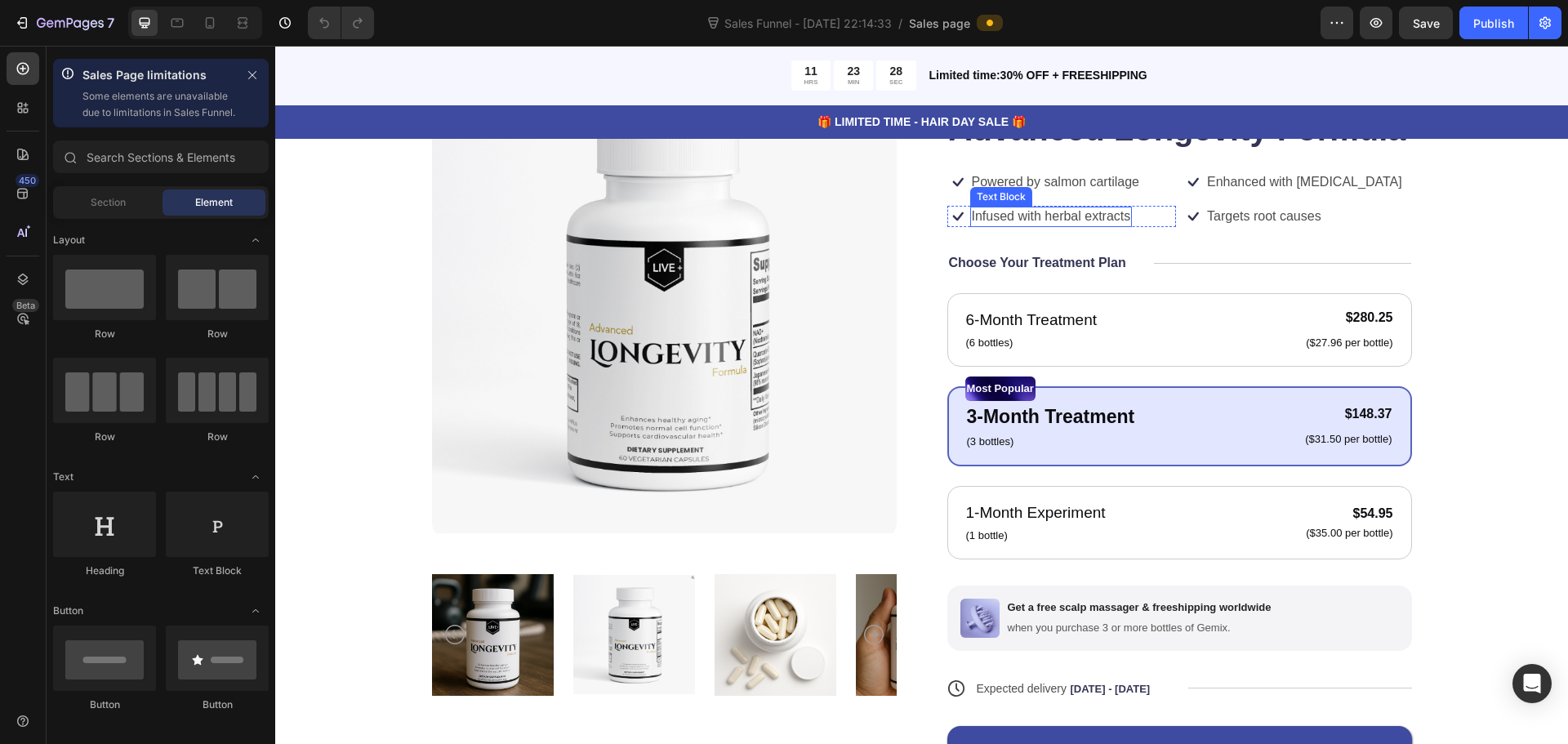
click at [997, 187] on div "Text Block" at bounding box center [1002, 197] width 62 height 20
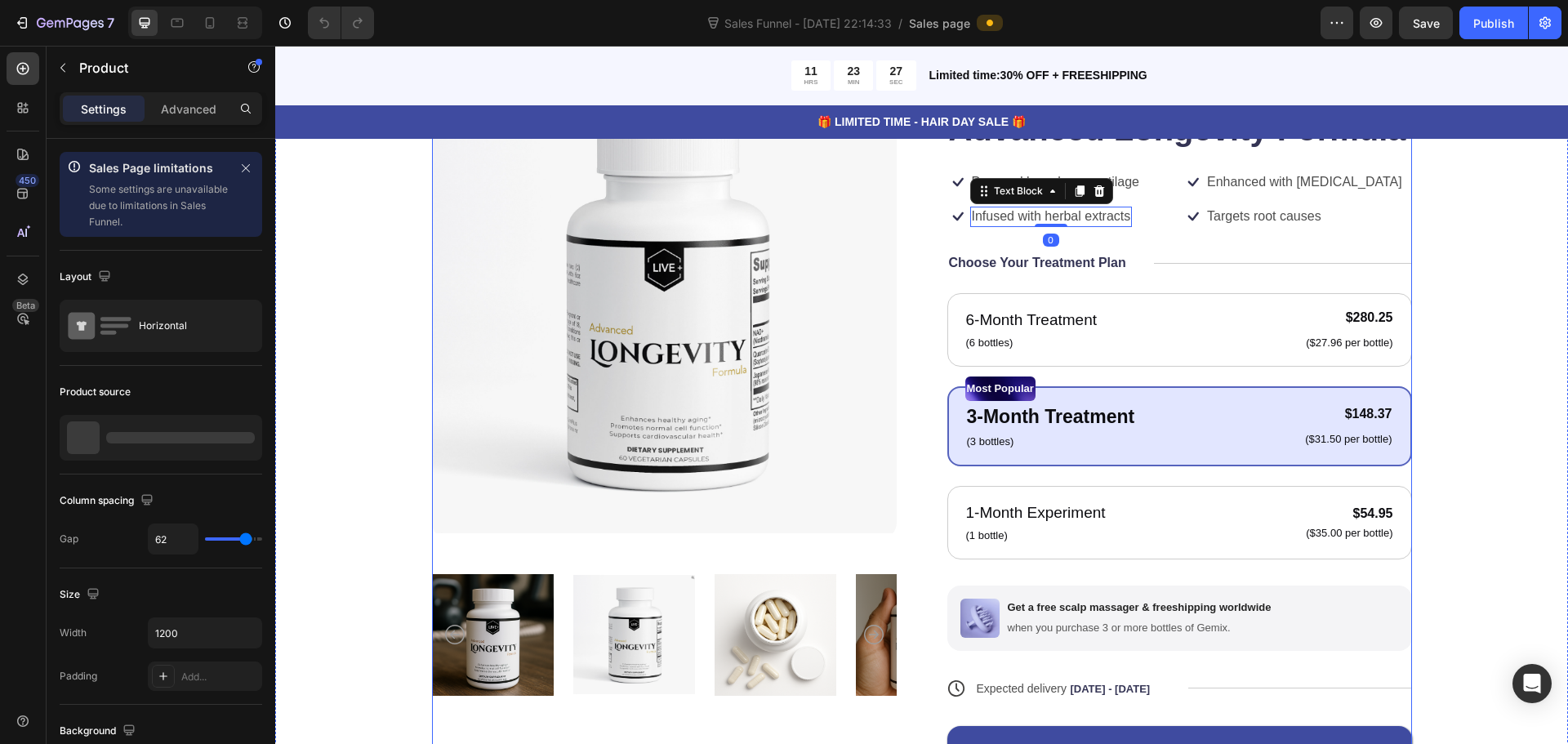
click at [919, 330] on div "Product Images Icon Icon Icon Icon Icon Icon List 122,000+ Happy Customers Text…" at bounding box center [922, 457] width 980 height 765
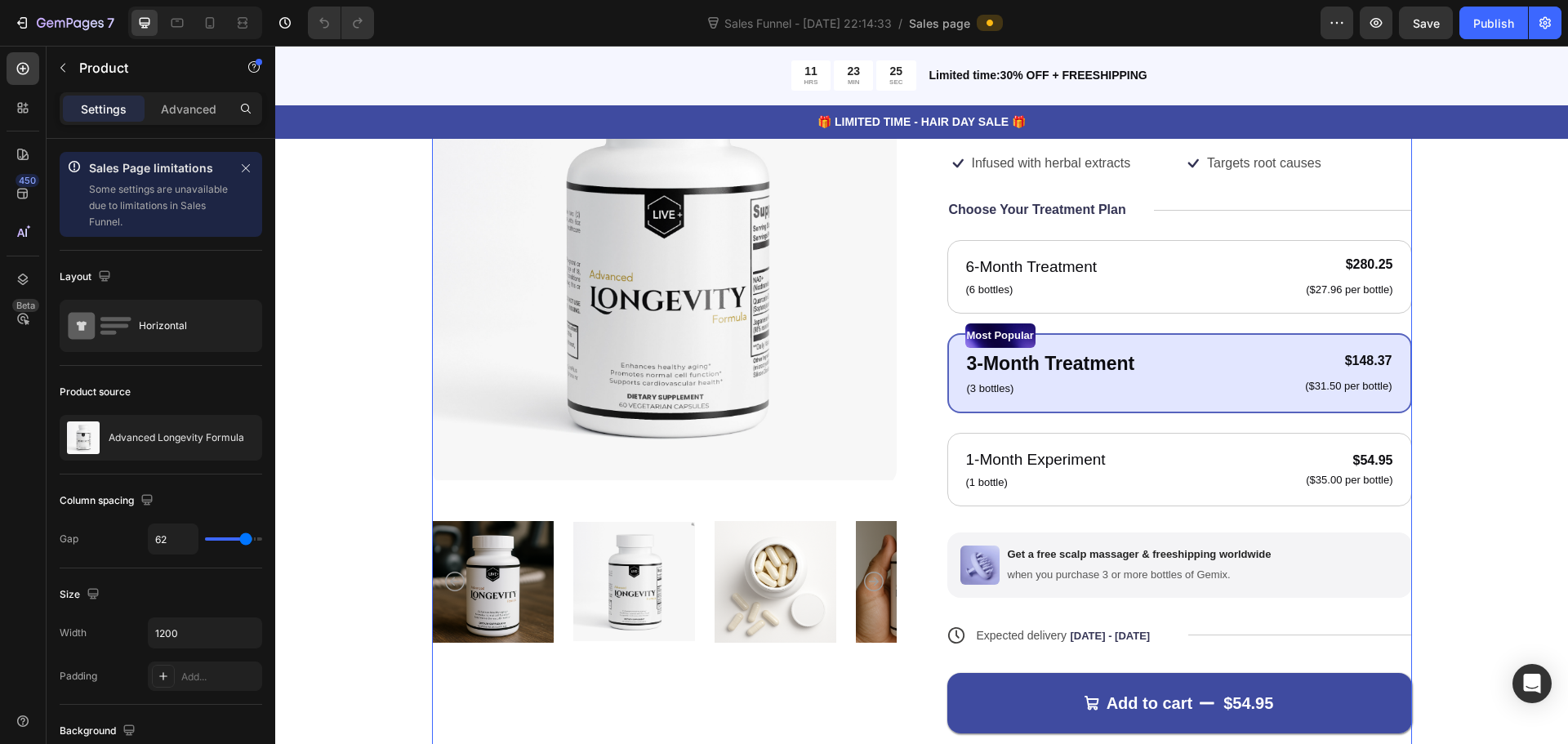
scroll to position [245, 0]
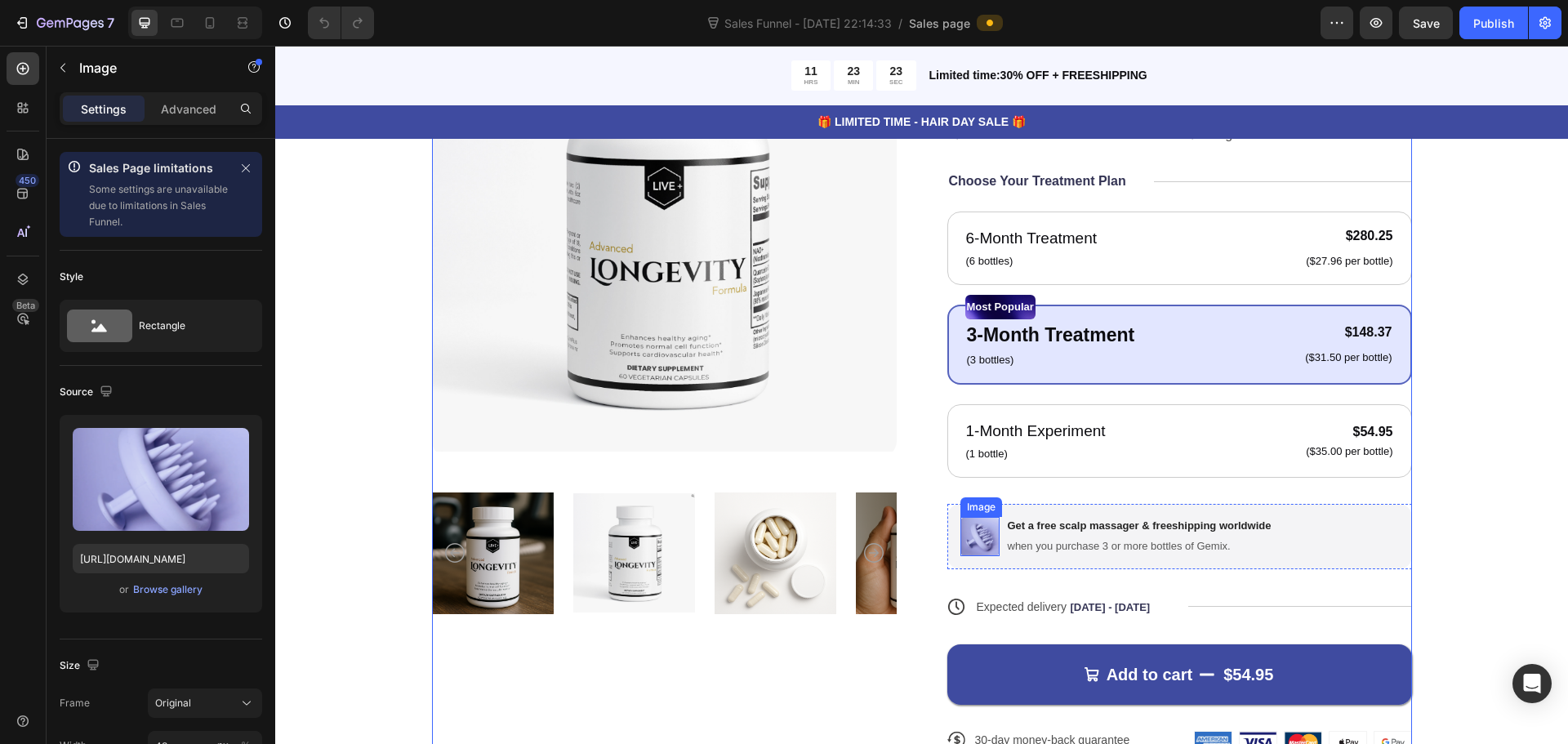
click at [981, 528] on img at bounding box center [980, 537] width 39 height 39
click at [1110, 522] on p "Get a free scalp massager & freeshipping worldwide" at bounding box center [1140, 526] width 264 height 14
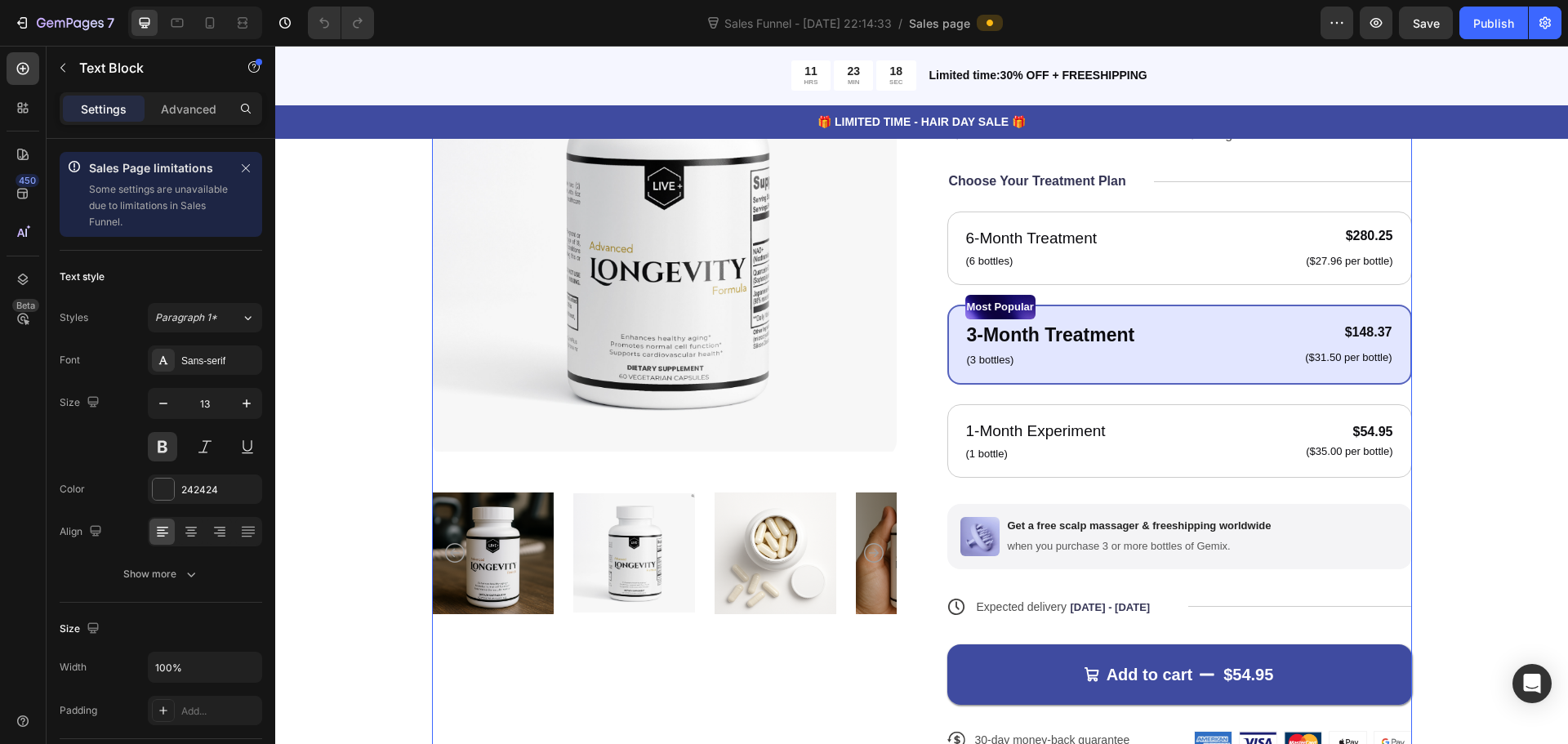
click at [947, 495] on div "Icon Icon Icon Icon Icon Icon List 122,000+ Happy Customers Text Block Row Adva…" at bounding box center [1180, 386] width 465 height 787
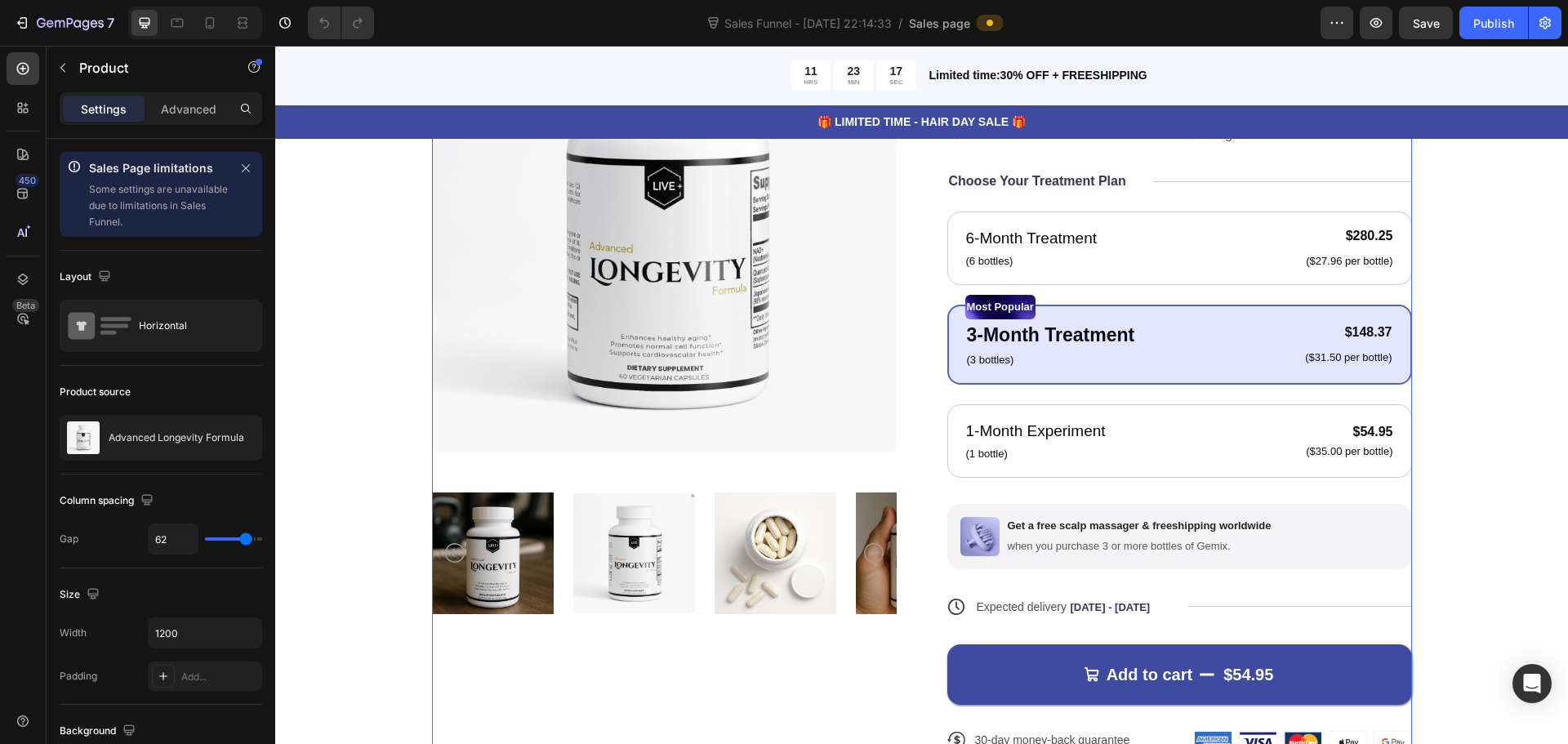
scroll to position [327, 0]
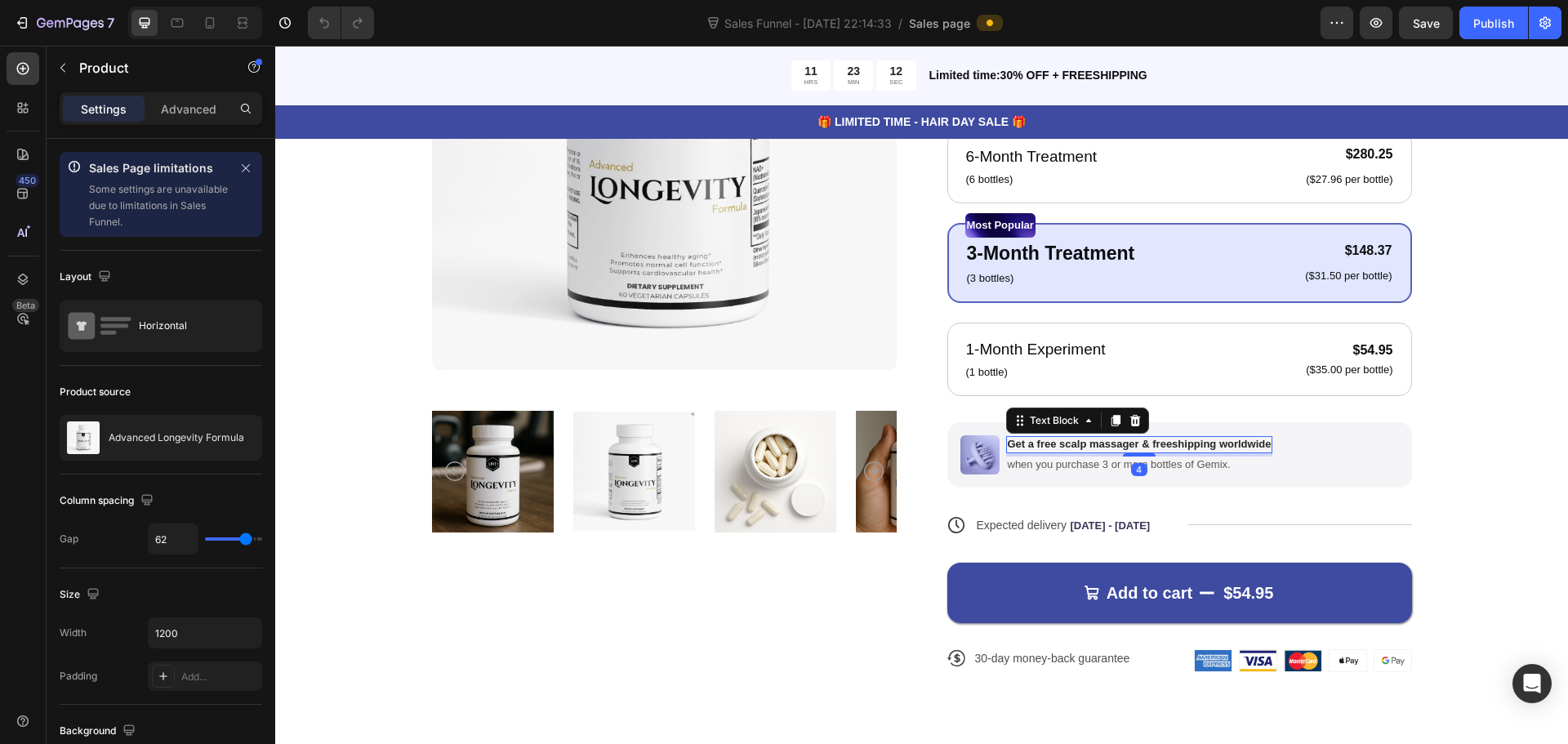
click at [1154, 443] on p "Get a free scalp massager & freeshipping worldwide" at bounding box center [1140, 445] width 264 height 14
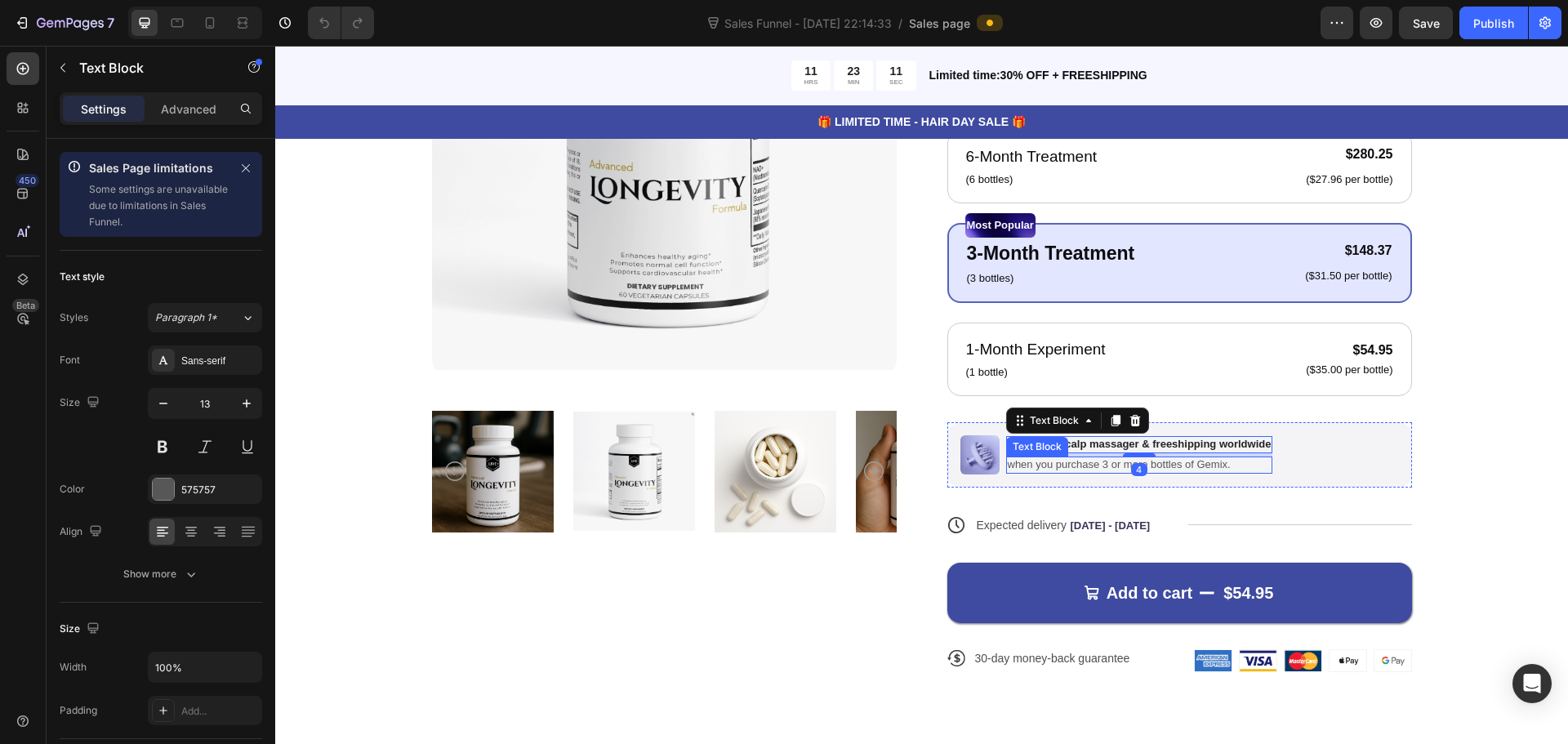
click at [1068, 459] on p "when you purchase 3 or more bottles of Gemix." at bounding box center [1140, 465] width 264 height 14
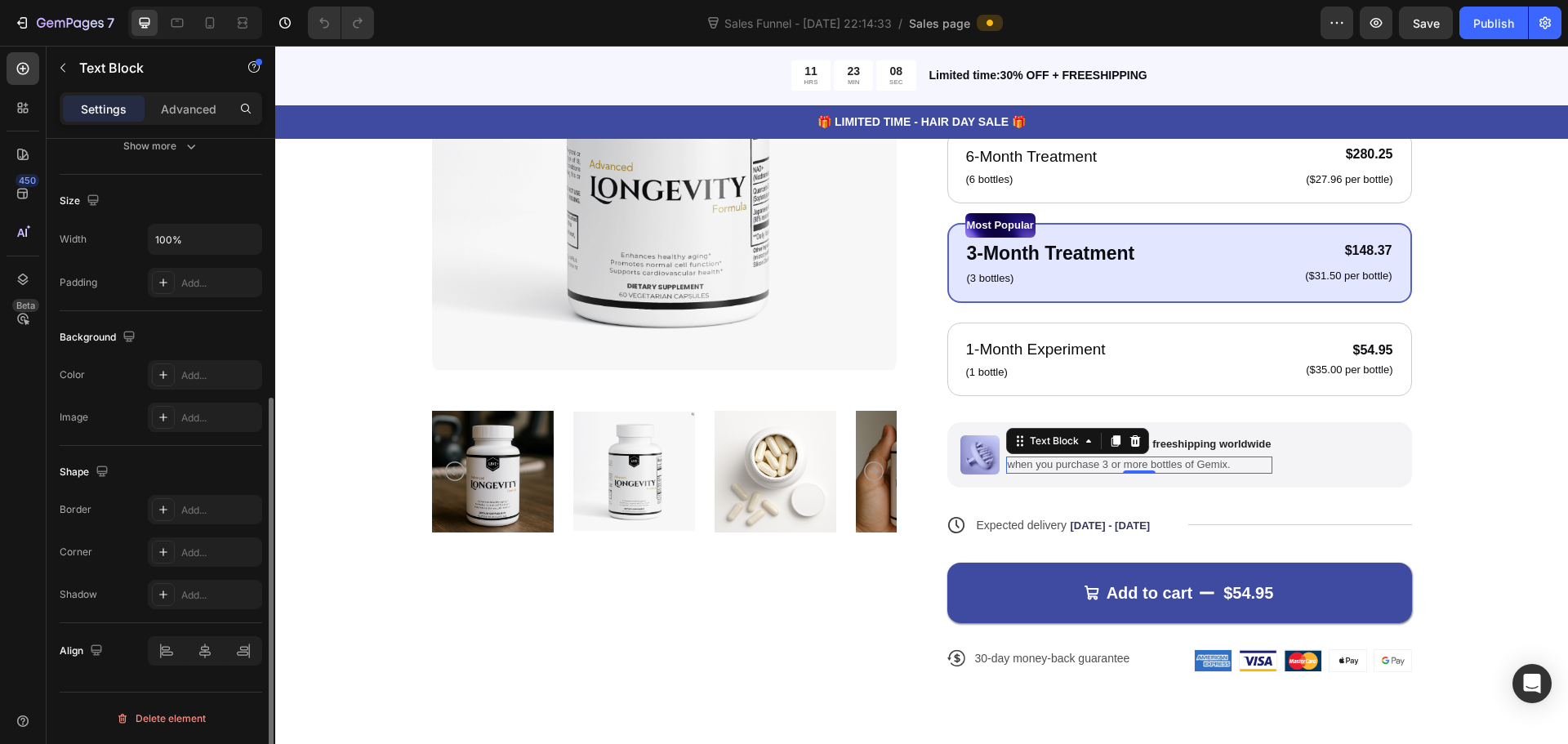
scroll to position [0, 0]
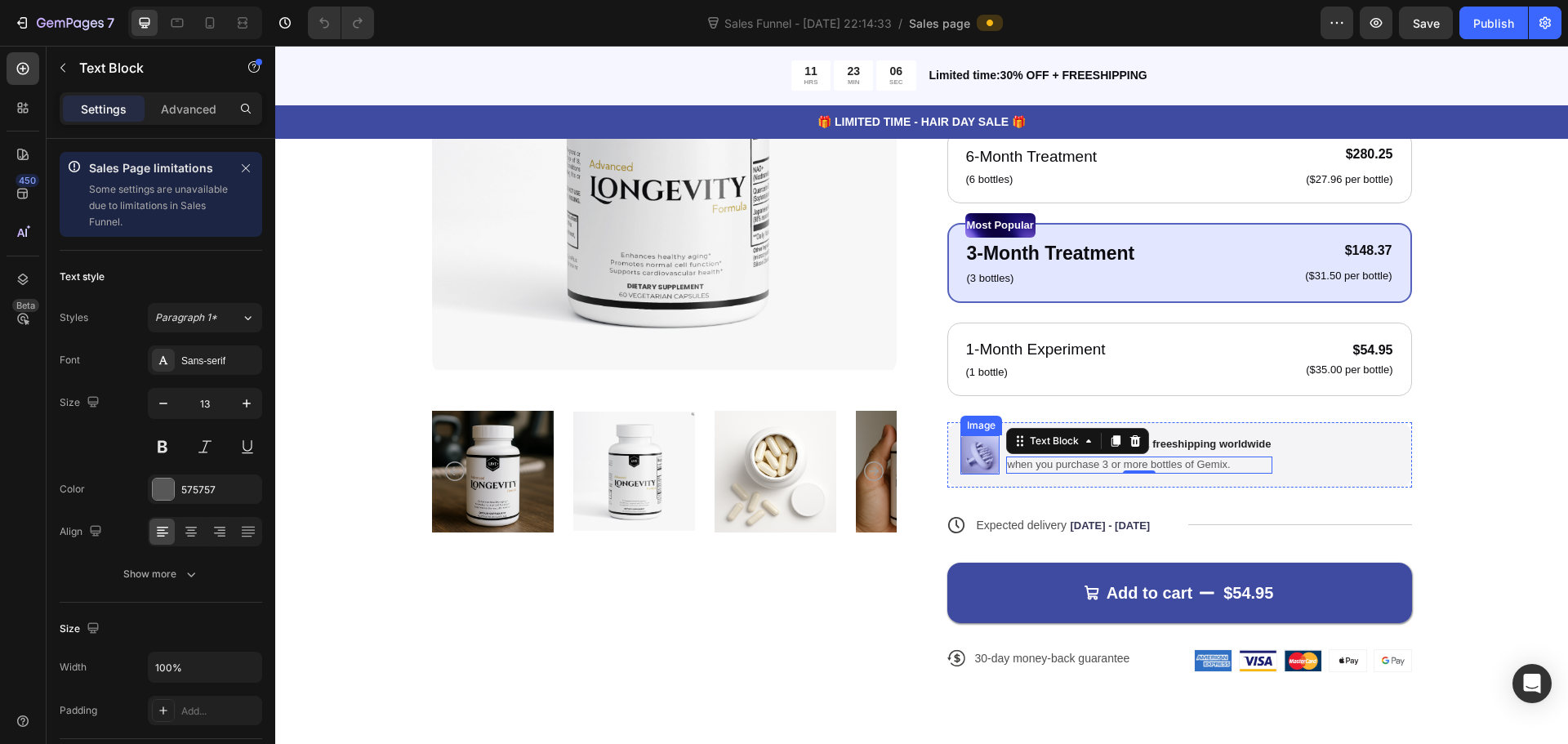
click at [971, 449] on img at bounding box center [980, 455] width 39 height 39
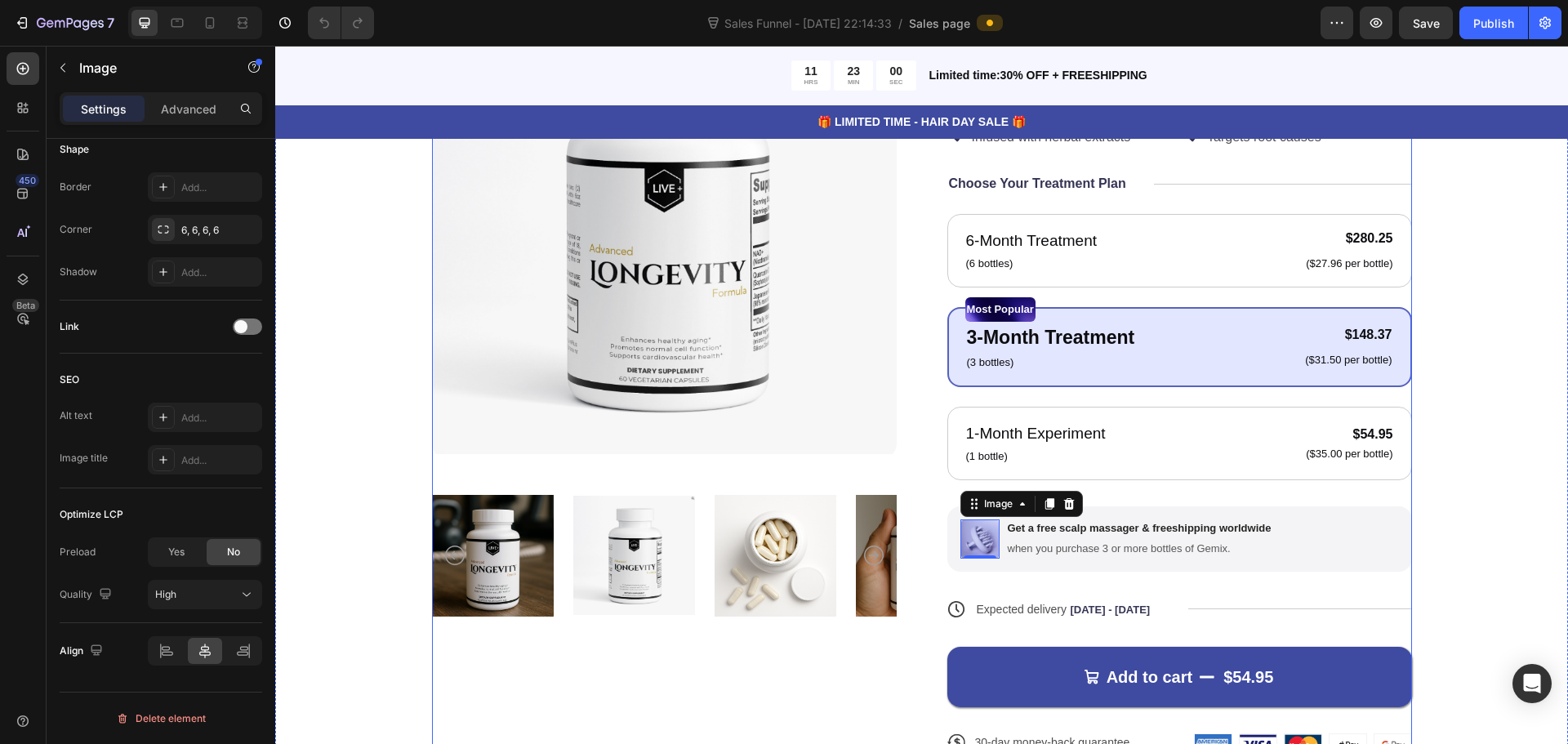
scroll to position [163, 0]
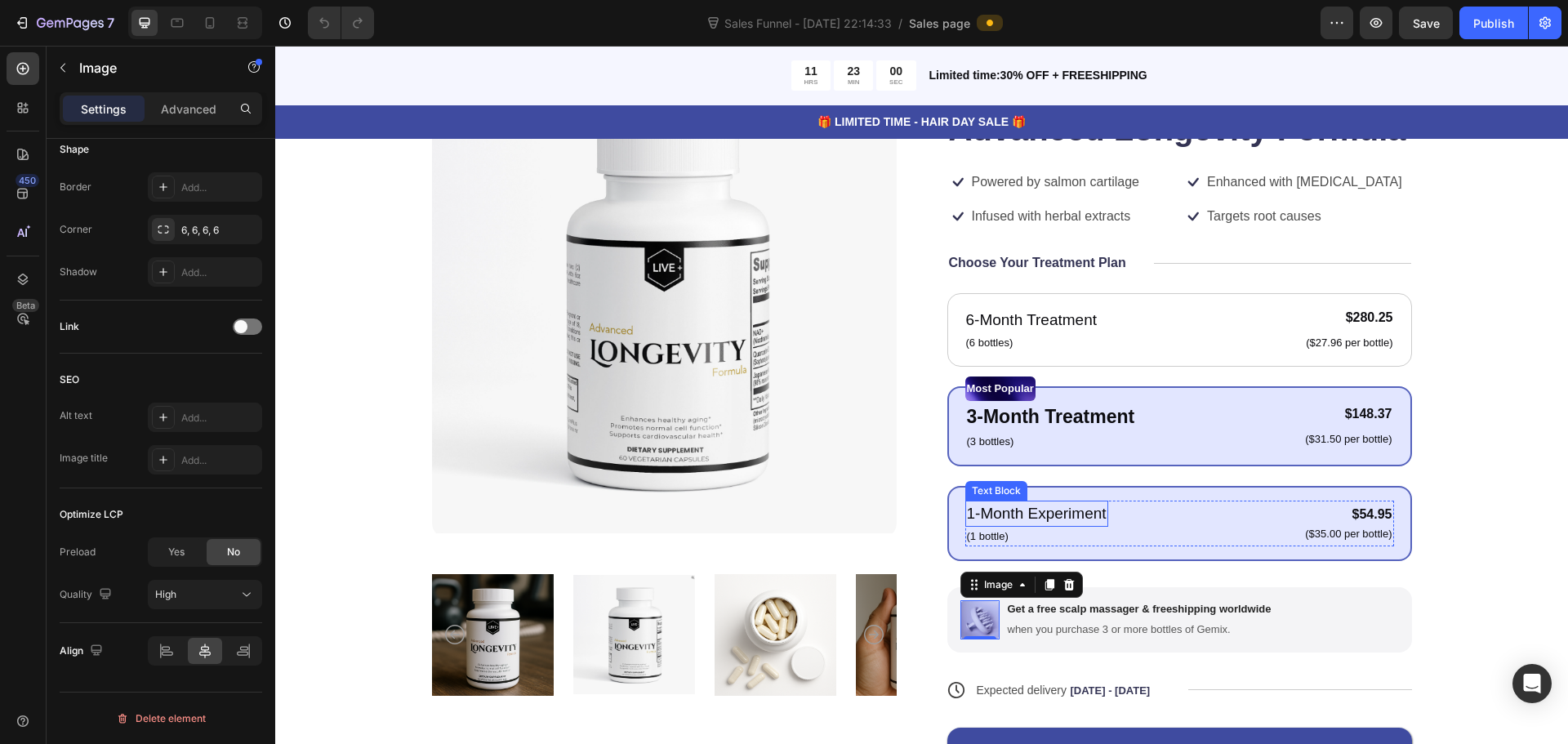
click at [1064, 523] on p "1-Month Experiment" at bounding box center [1036, 514] width 140 height 24
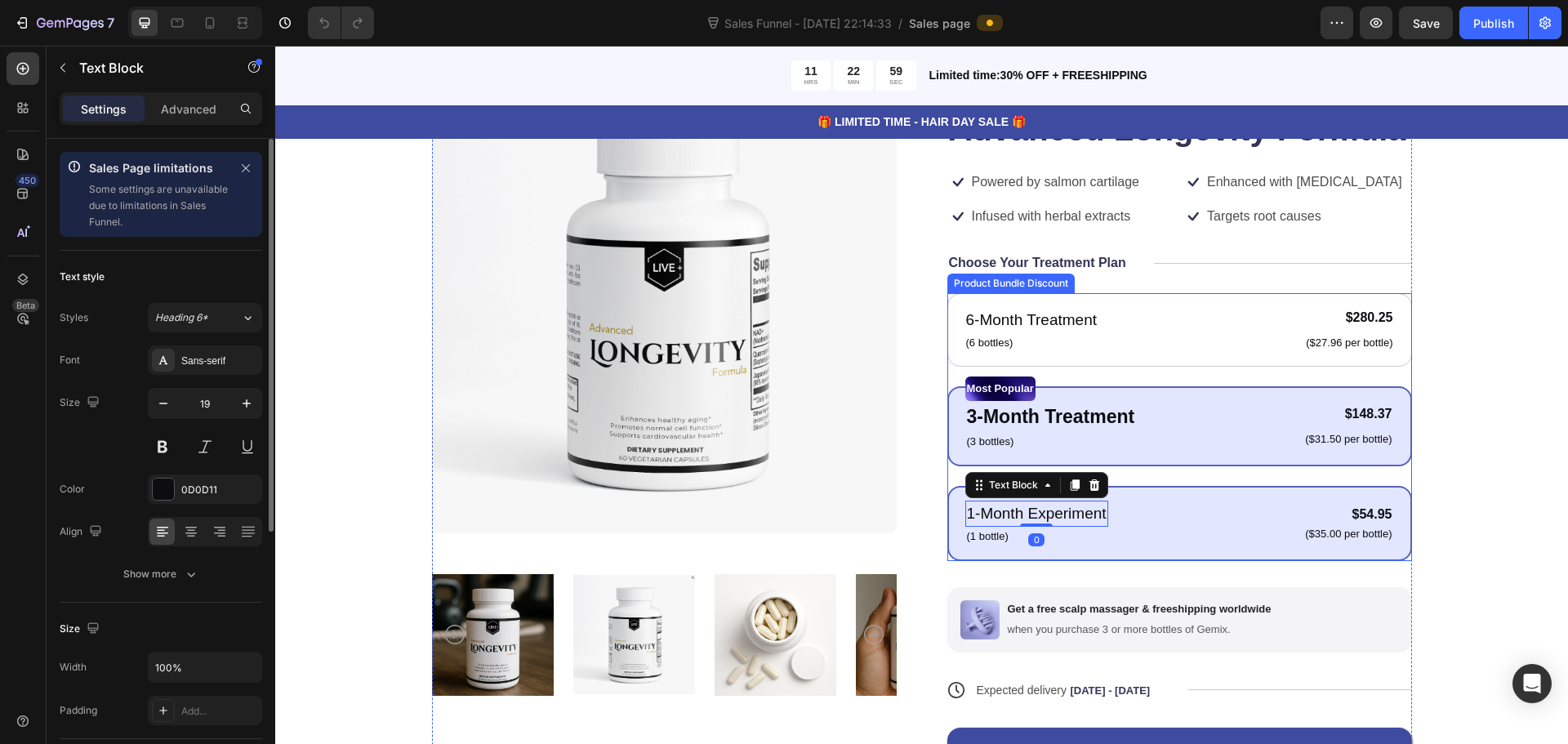
click at [1158, 426] on div "3-Month Treatment Text Block (3 bottles) Text Block $148.37 Product Price Produ…" at bounding box center [1180, 425] width 429 height 51
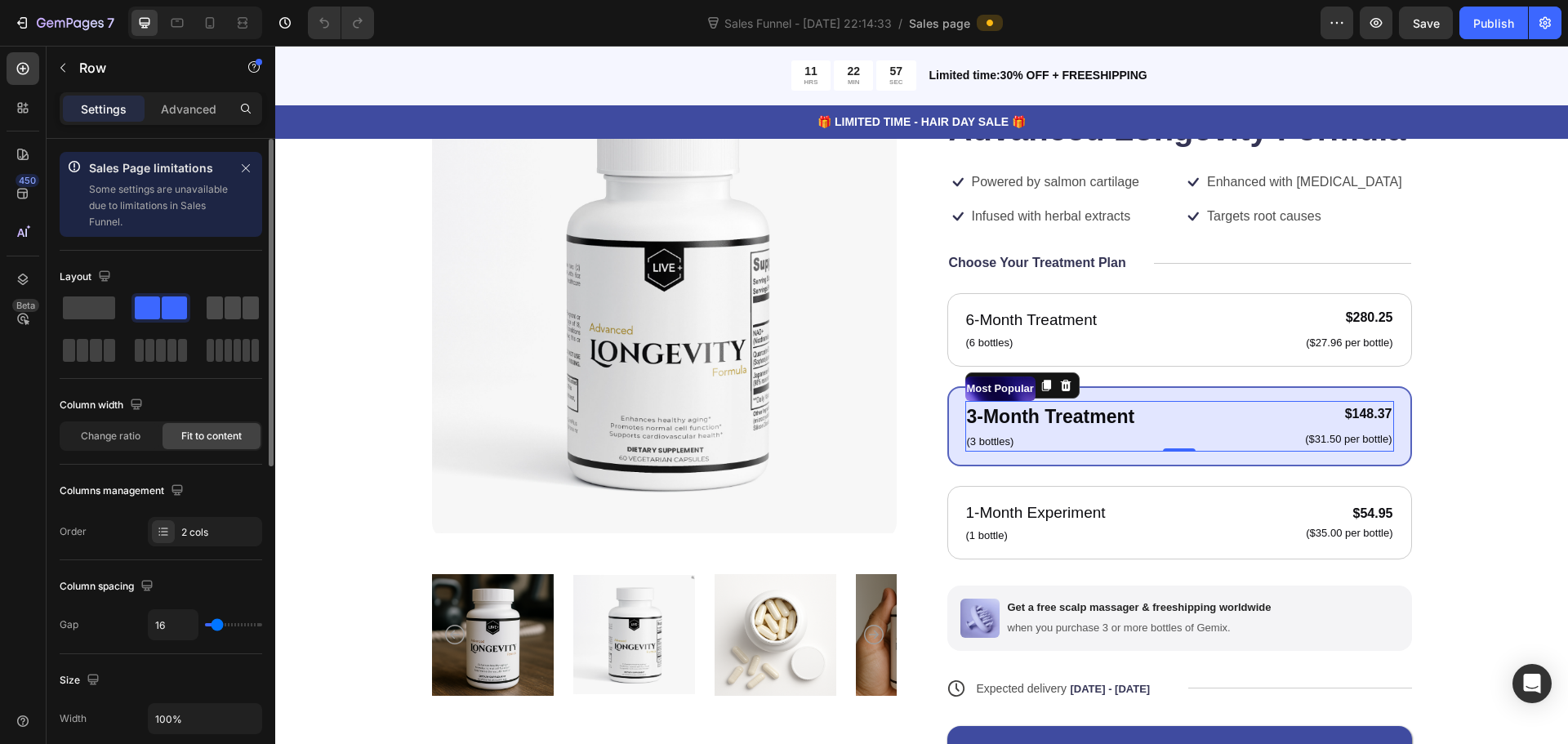
click at [215, 311] on span at bounding box center [215, 308] width 16 height 23
click at [168, 314] on span at bounding box center [175, 308] width 25 height 23
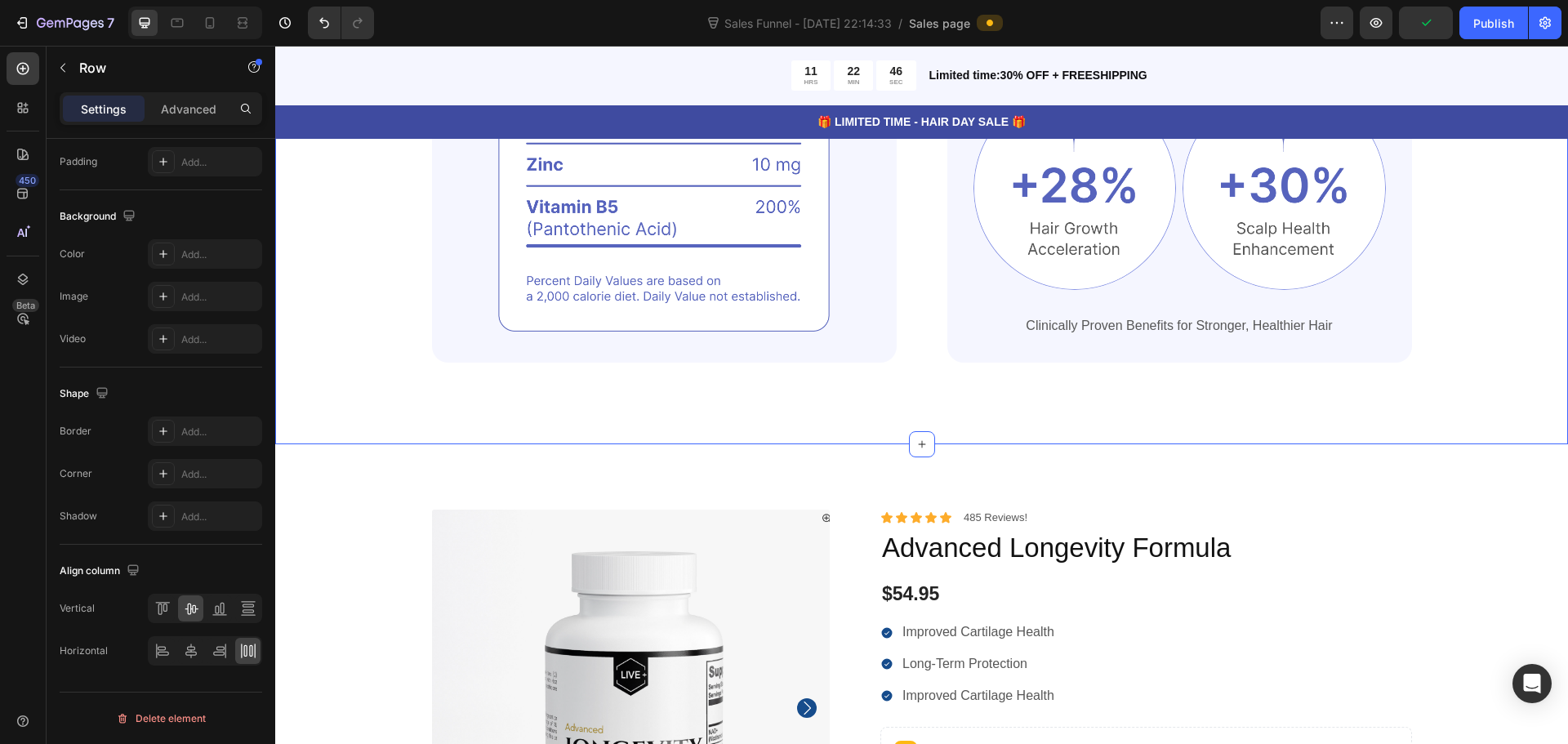
scroll to position [1387, 0]
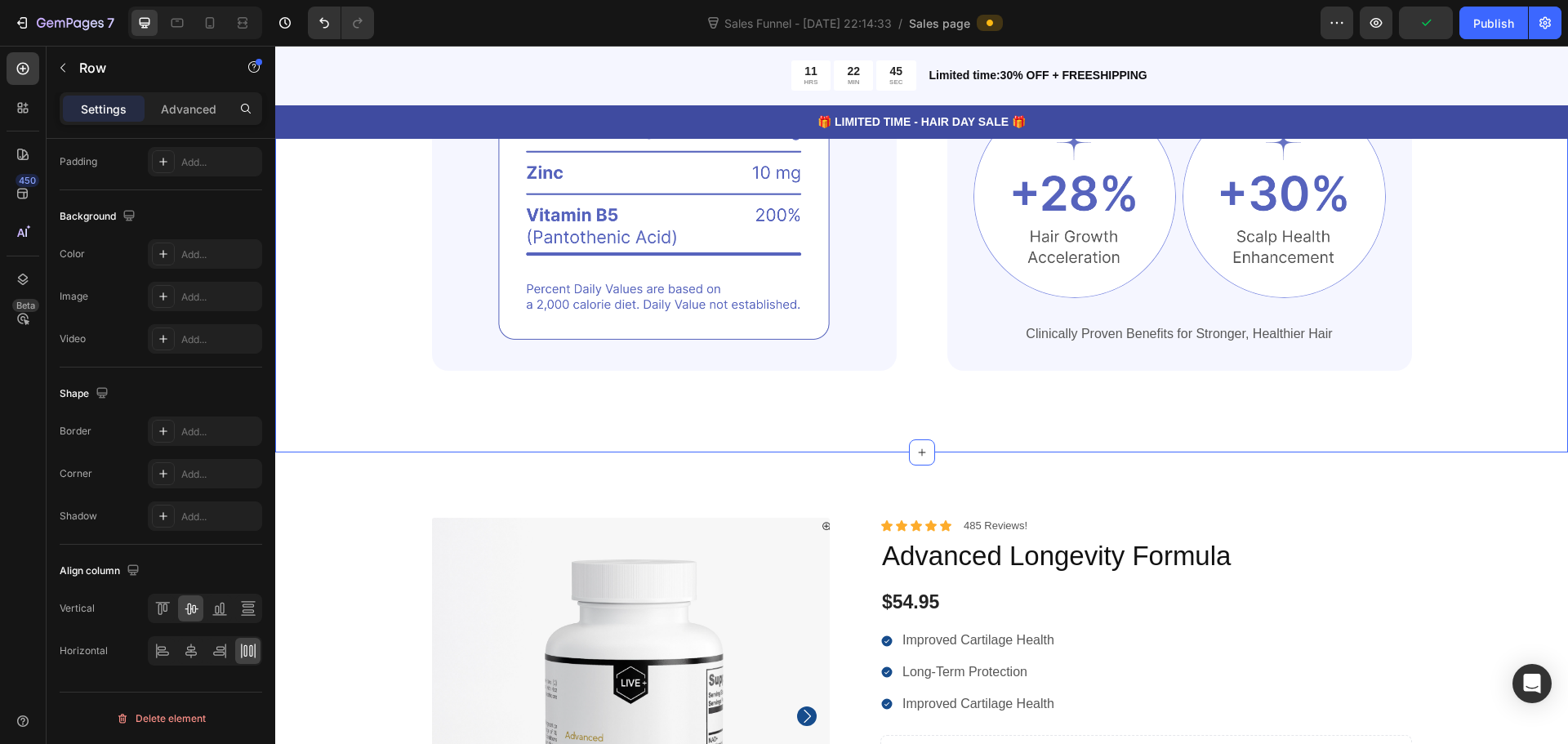
click at [1325, 397] on div "Powerful Ingredients, Proven Benefits Heading Gemix helps restore strong, healt…" at bounding box center [922, 85] width 1293 height 734
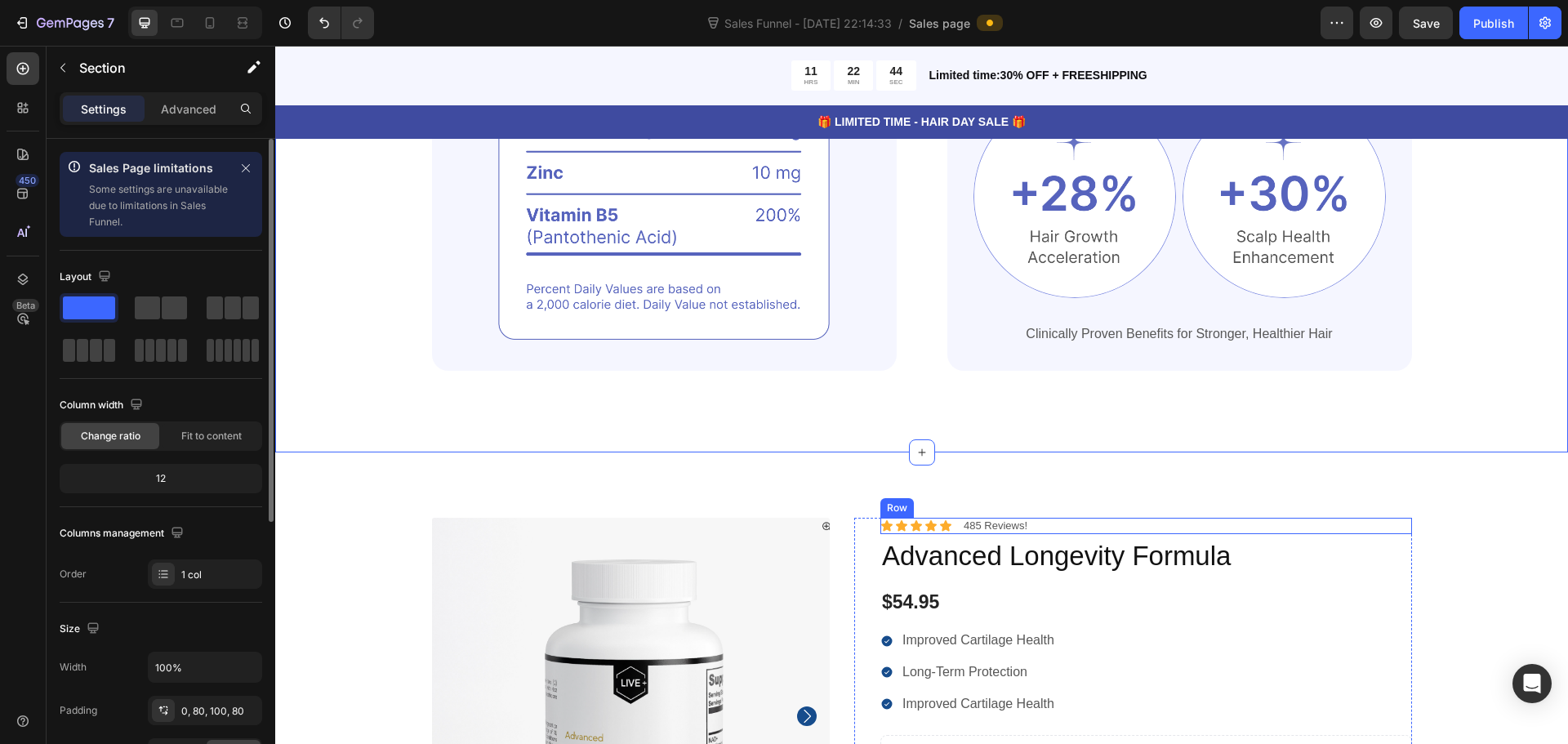
click at [1311, 555] on h1 "Advanced Longevity Formula" at bounding box center [1146, 556] width 532 height 38
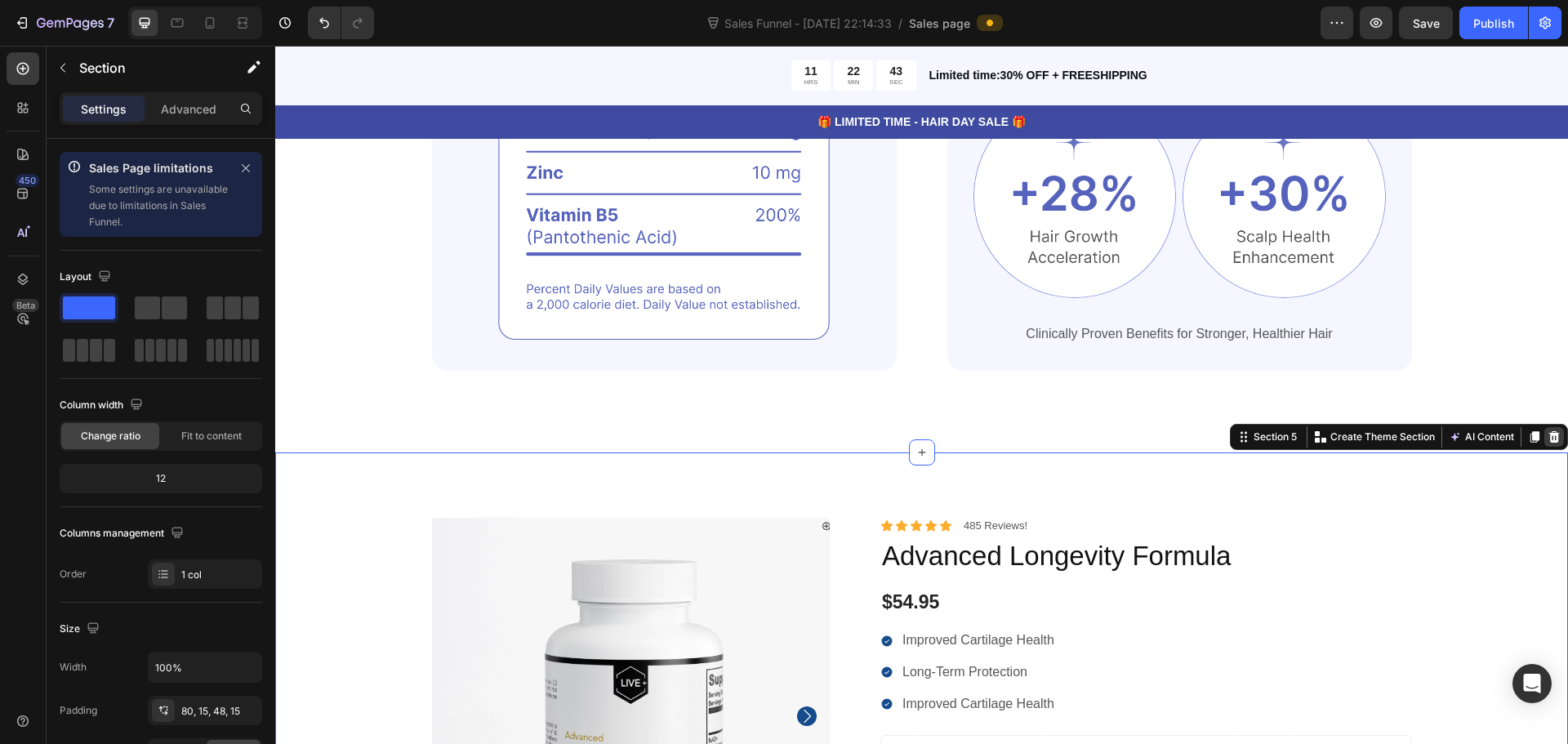
click at [1549, 438] on icon at bounding box center [1555, 435] width 11 height 12
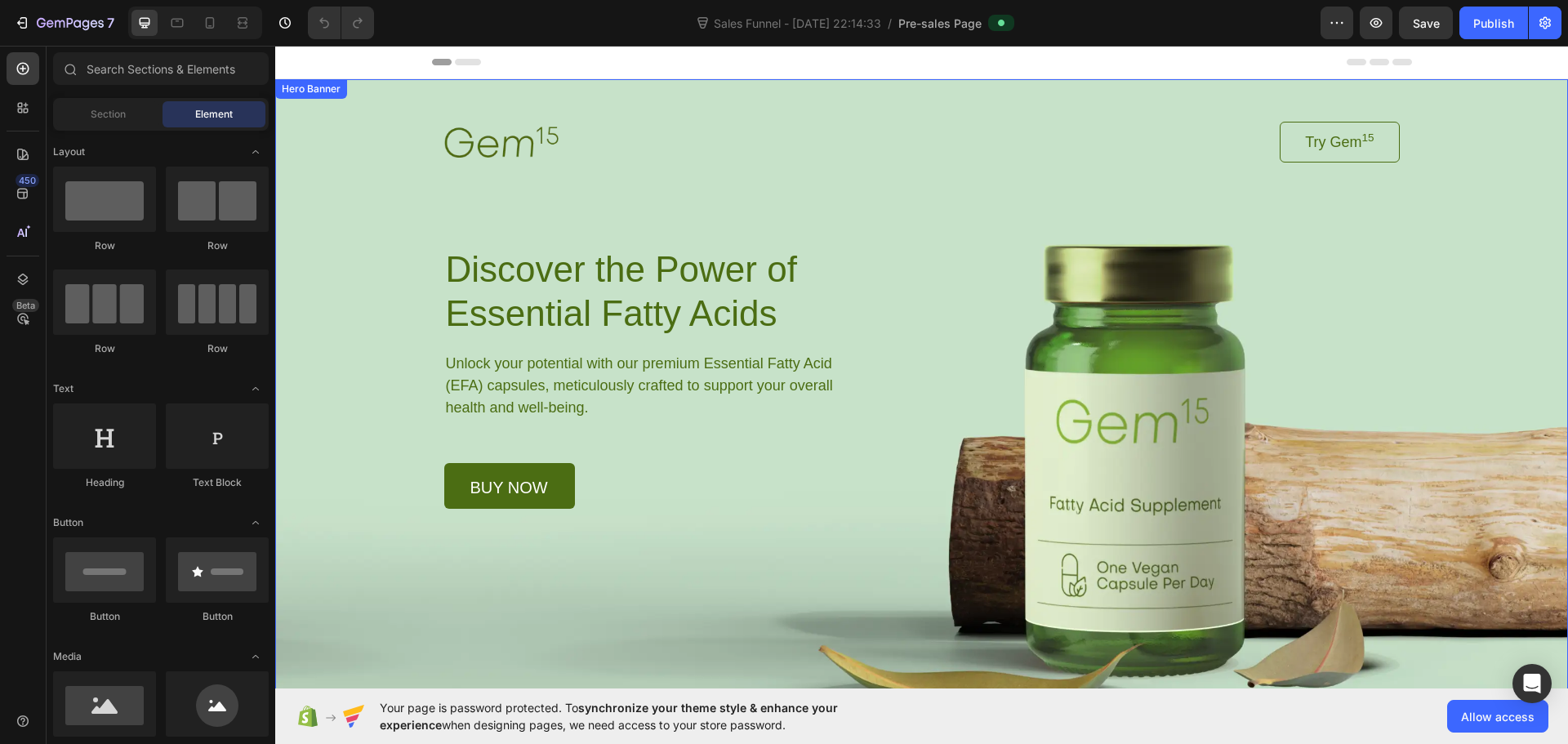
click at [352, 414] on div "Background Image" at bounding box center [922, 388] width 1293 height 618
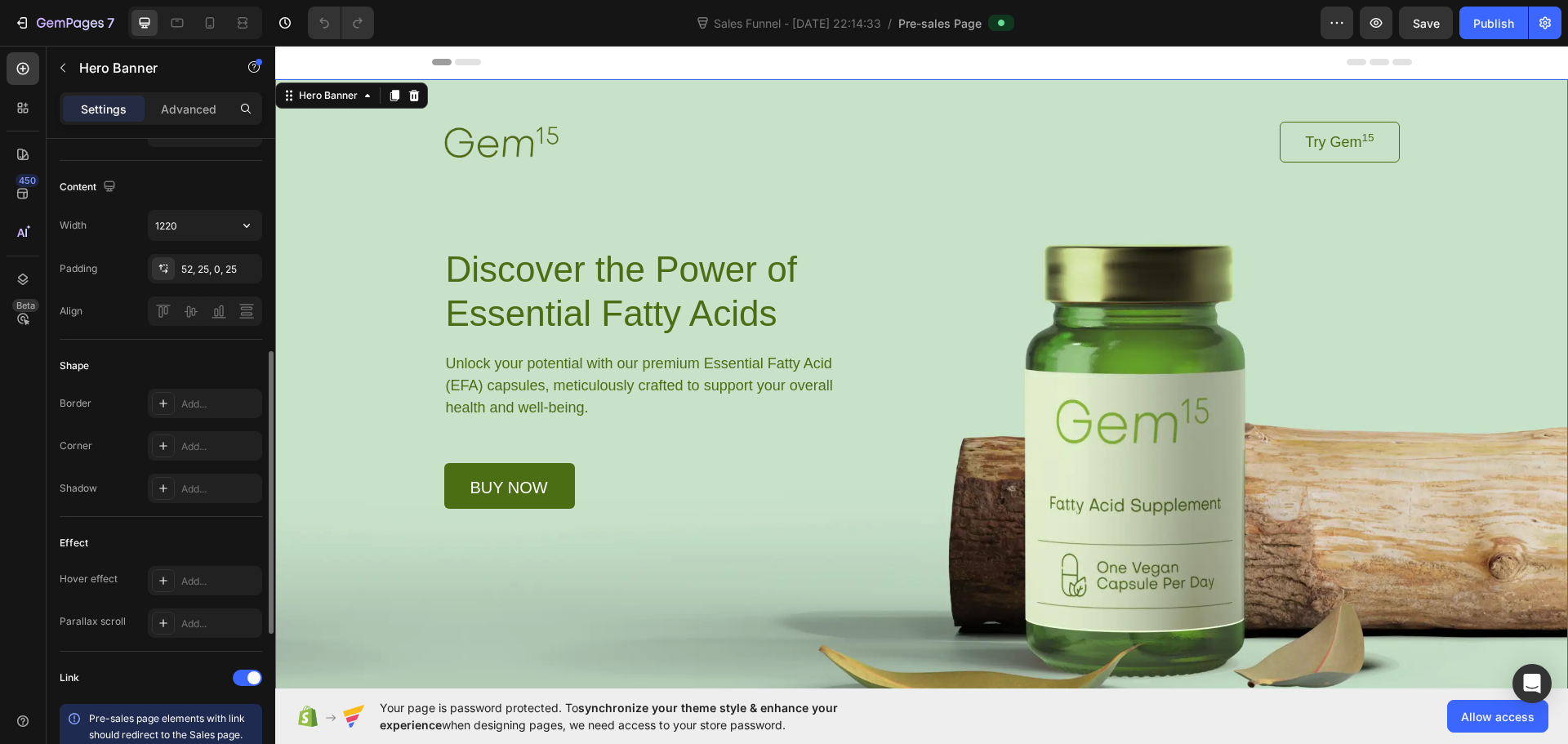
scroll to position [850, 0]
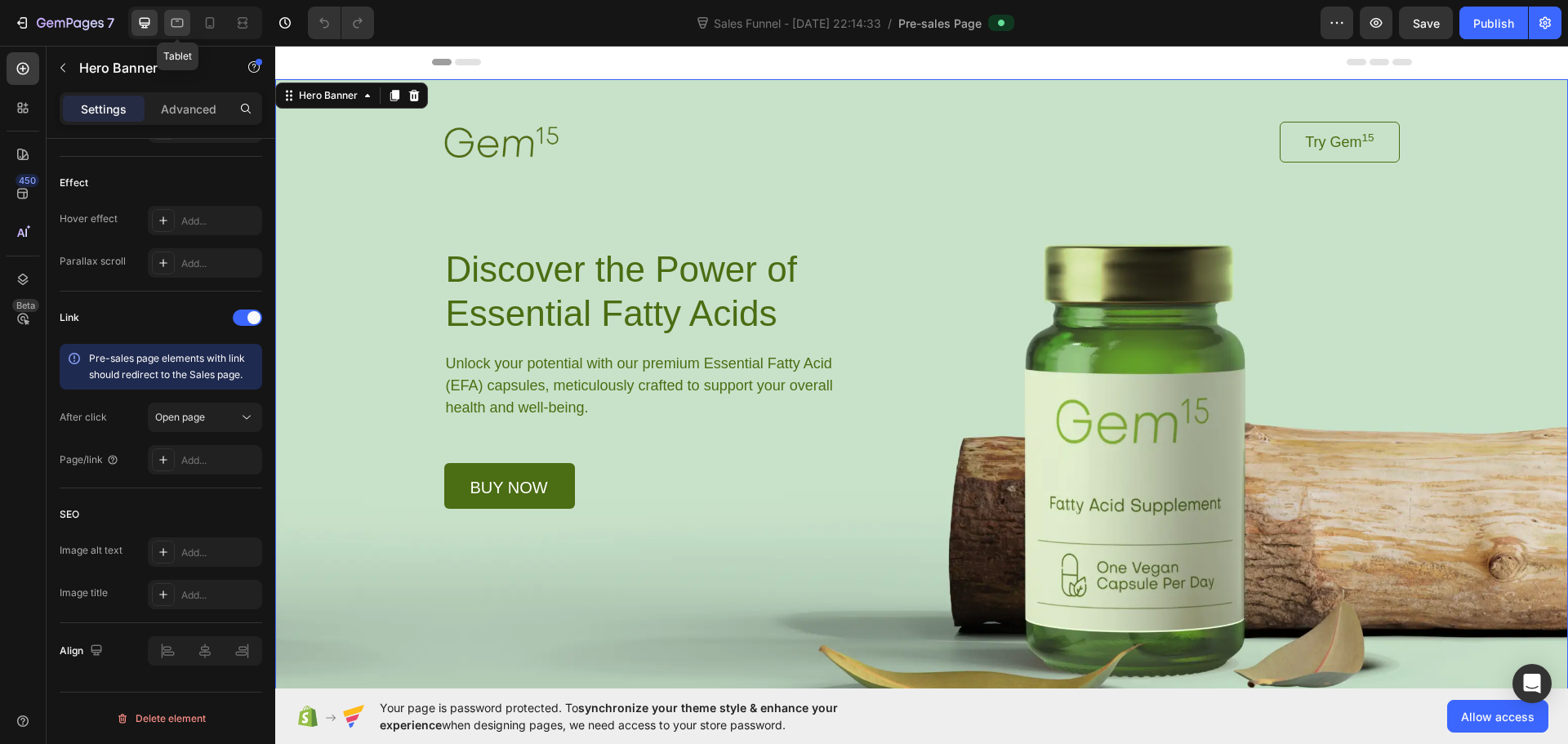
click at [183, 29] on icon at bounding box center [177, 23] width 16 height 16
type input "Auto"
type input "100%"
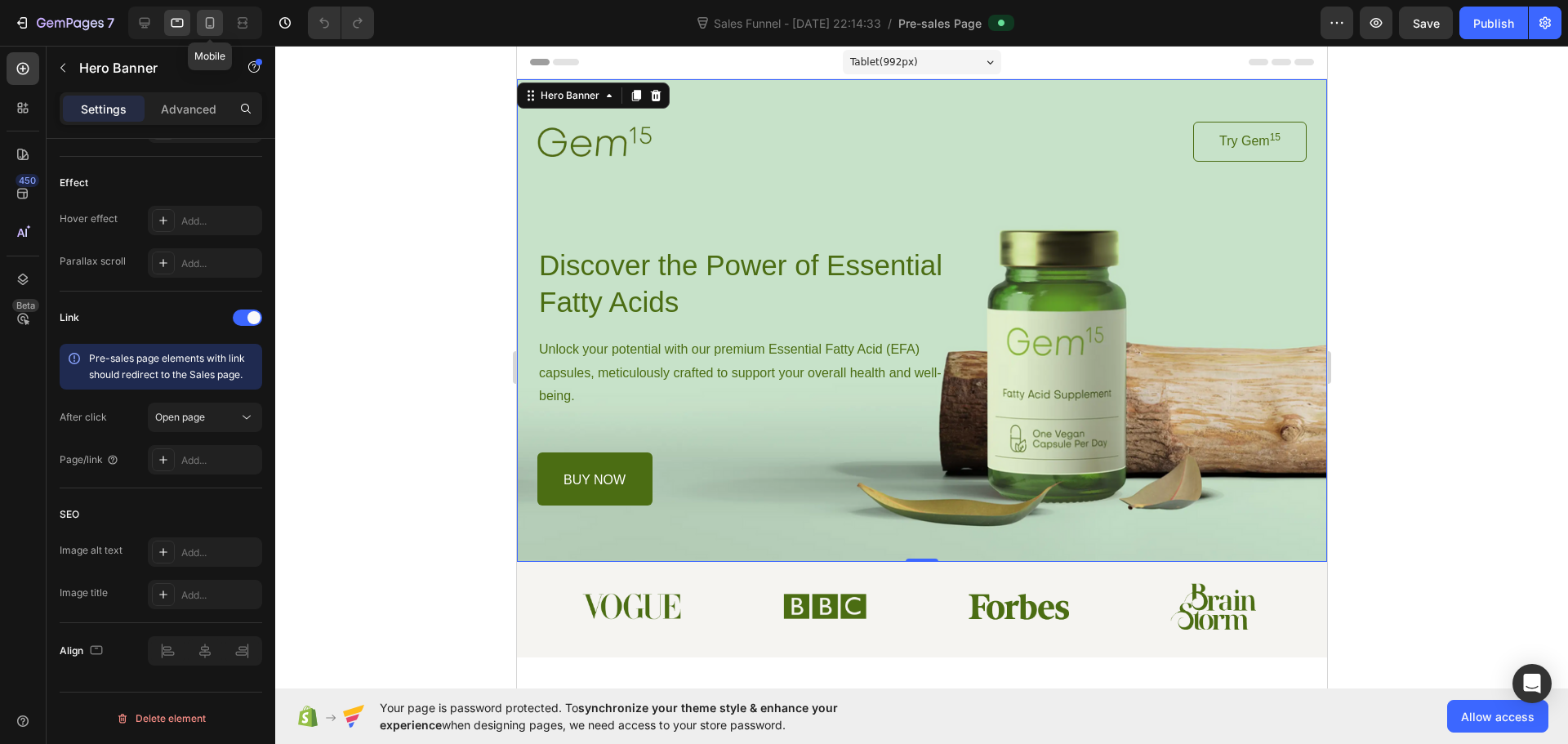
click at [212, 31] on div at bounding box center [209, 22] width 26 height 26
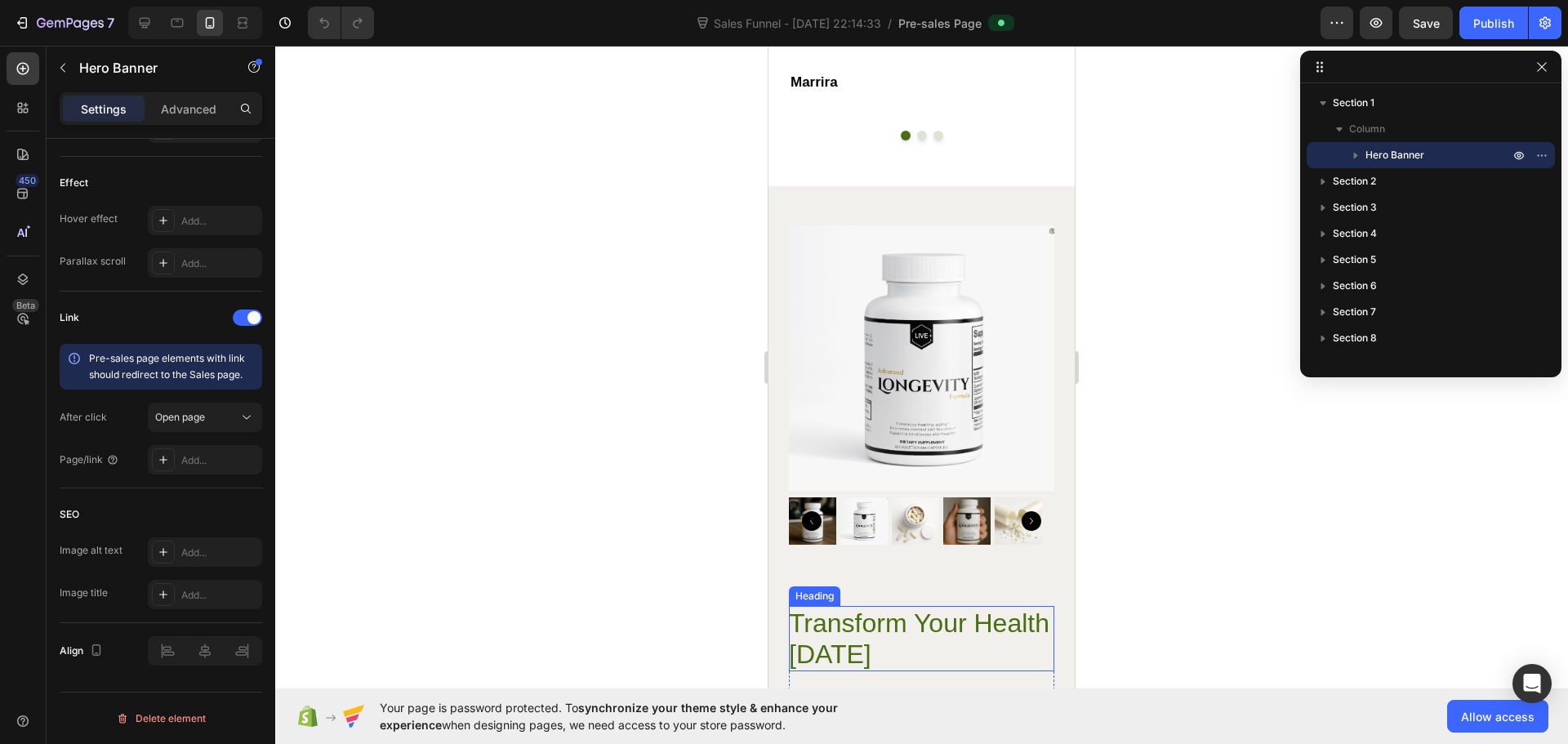
scroll to position [3101, 0]
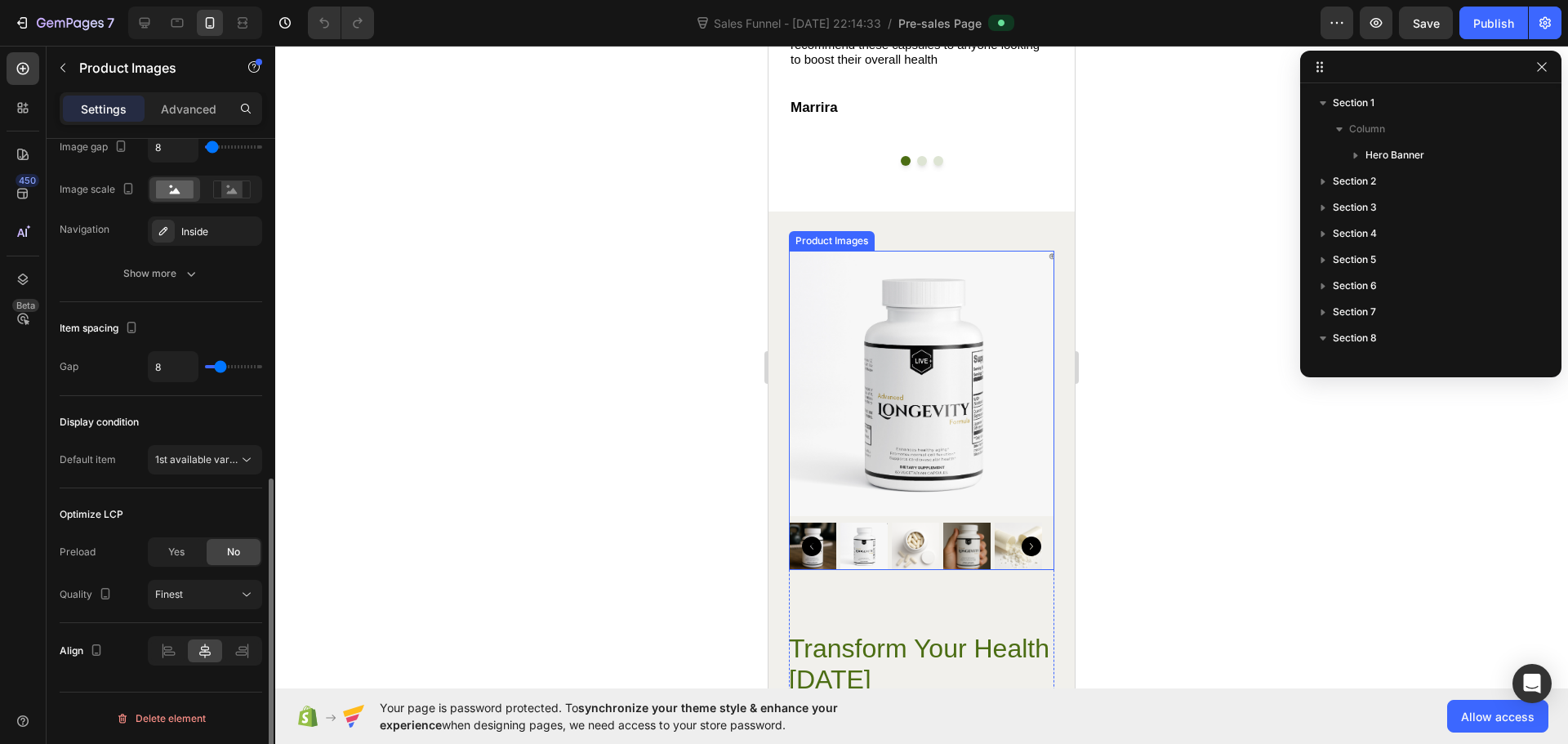
click at [958, 559] on img at bounding box center [966, 546] width 47 height 47
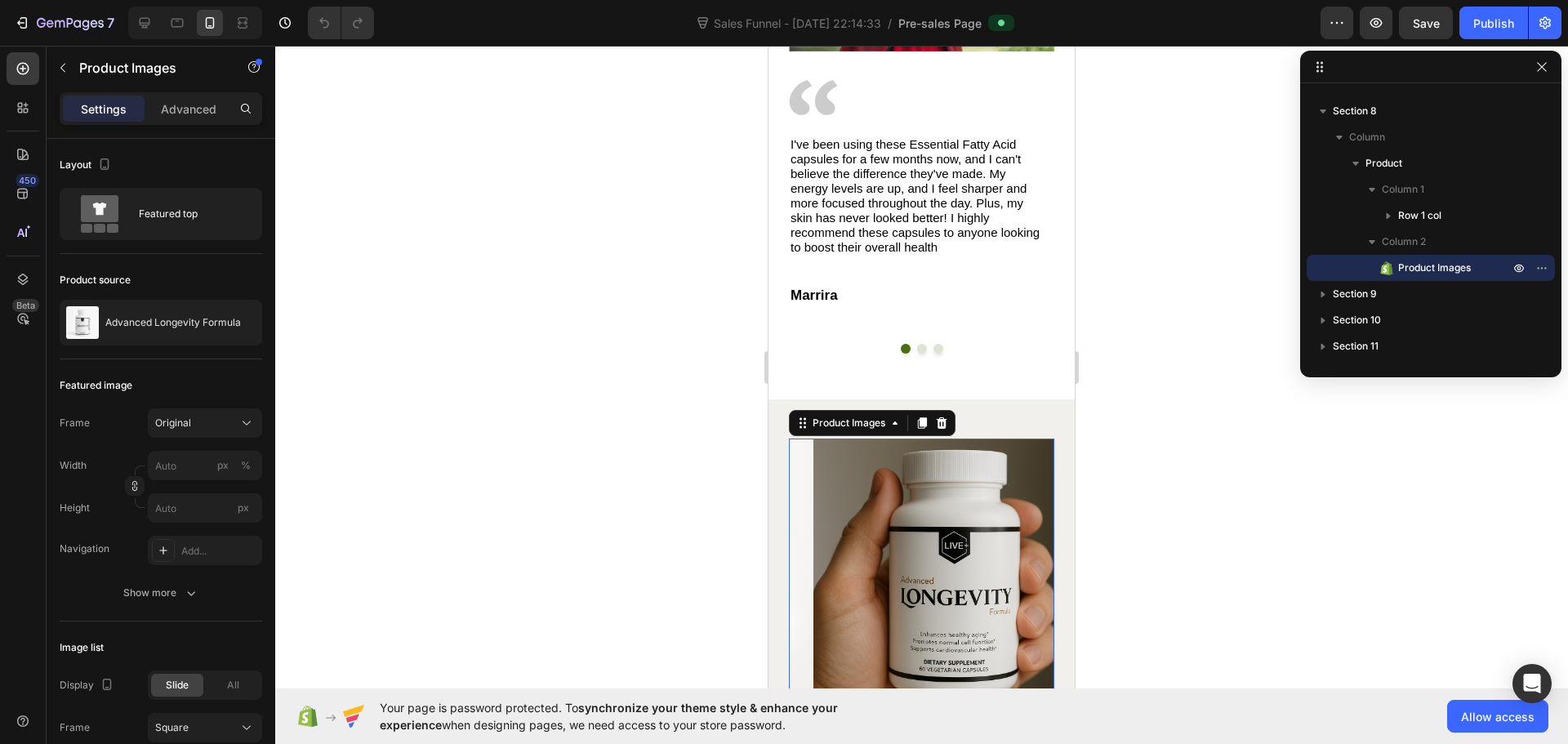
scroll to position [2694, 0]
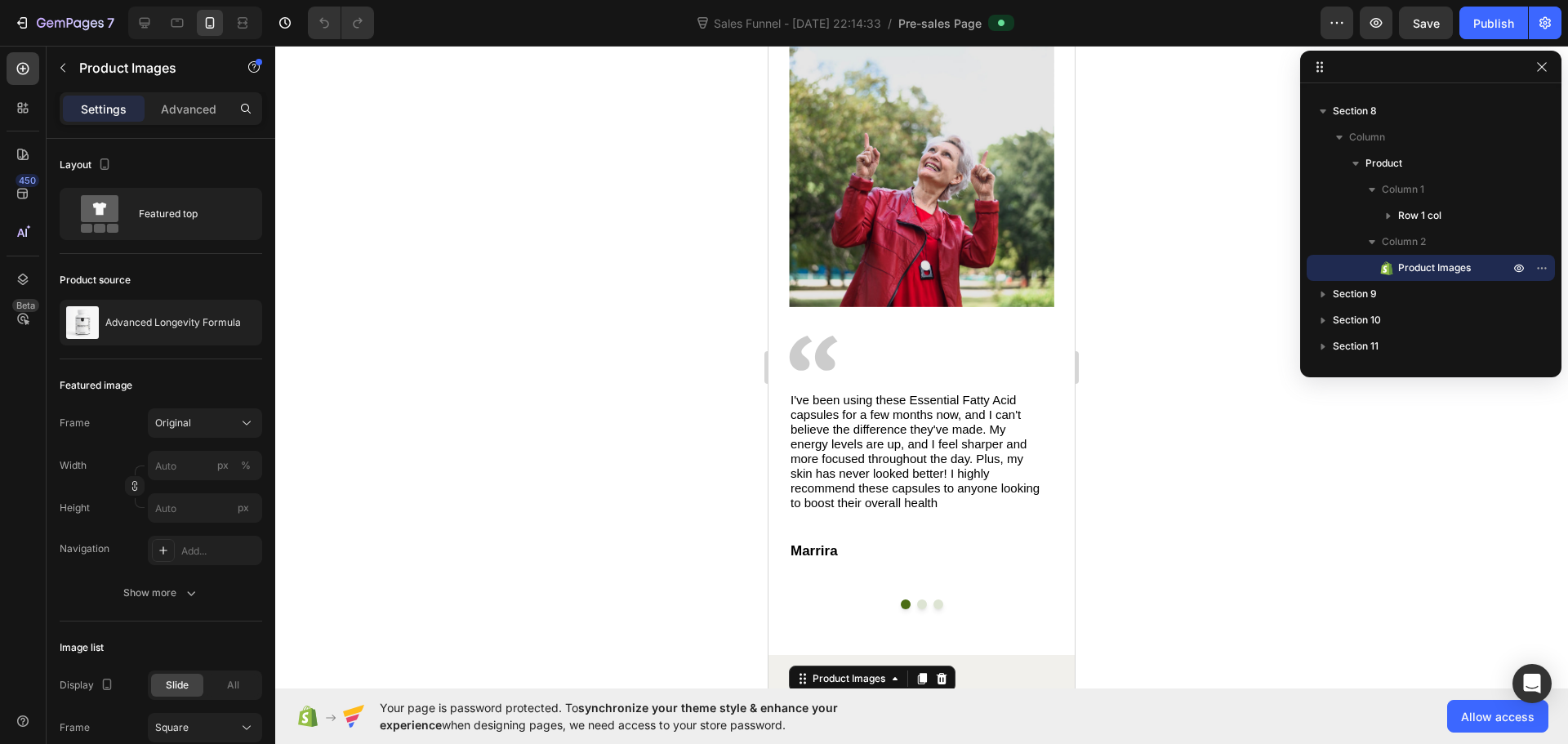
click at [163, 26] on div at bounding box center [195, 22] width 134 height 33
click at [148, 25] on icon at bounding box center [145, 23] width 11 height 11
type input "408"
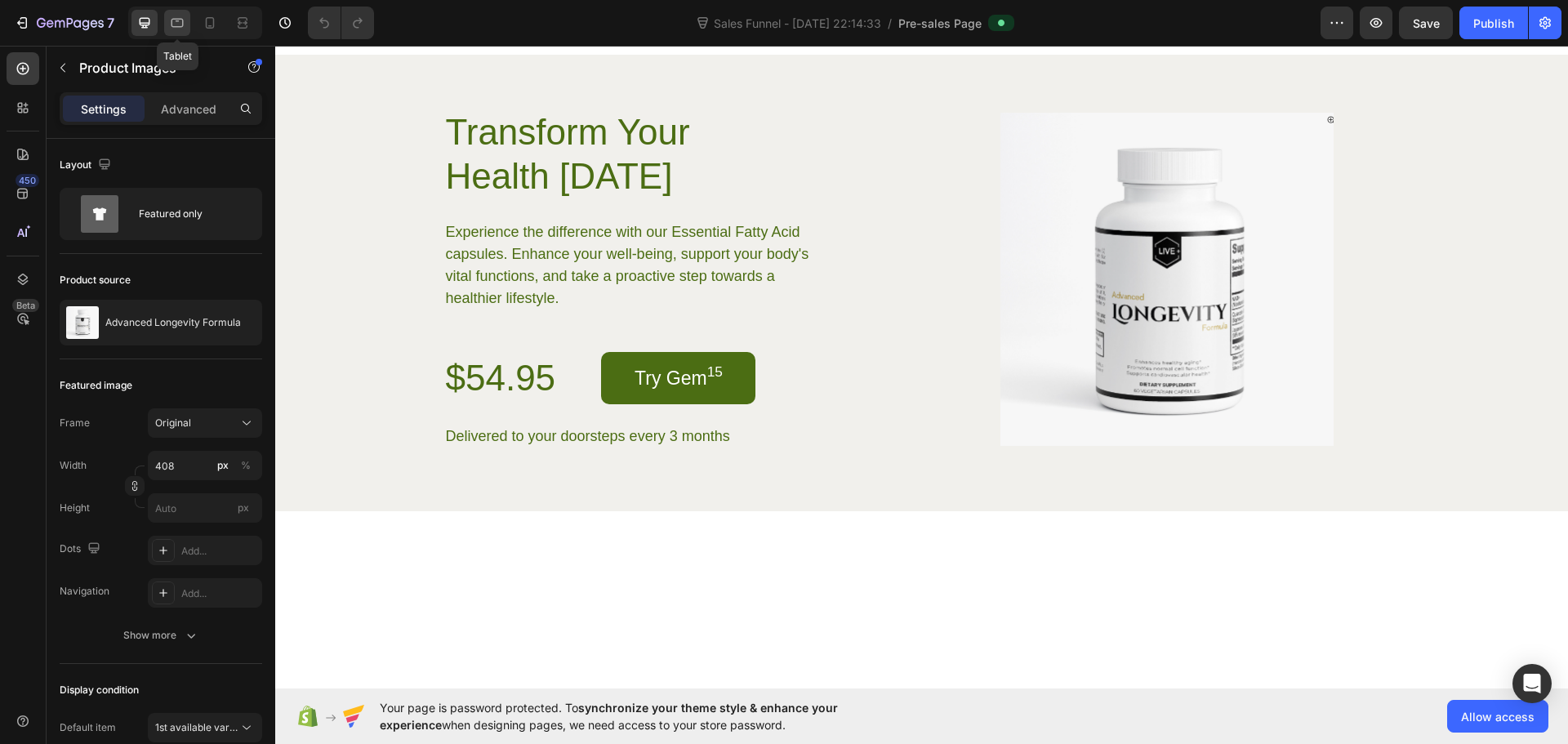
click at [176, 25] on icon at bounding box center [177, 23] width 16 height 16
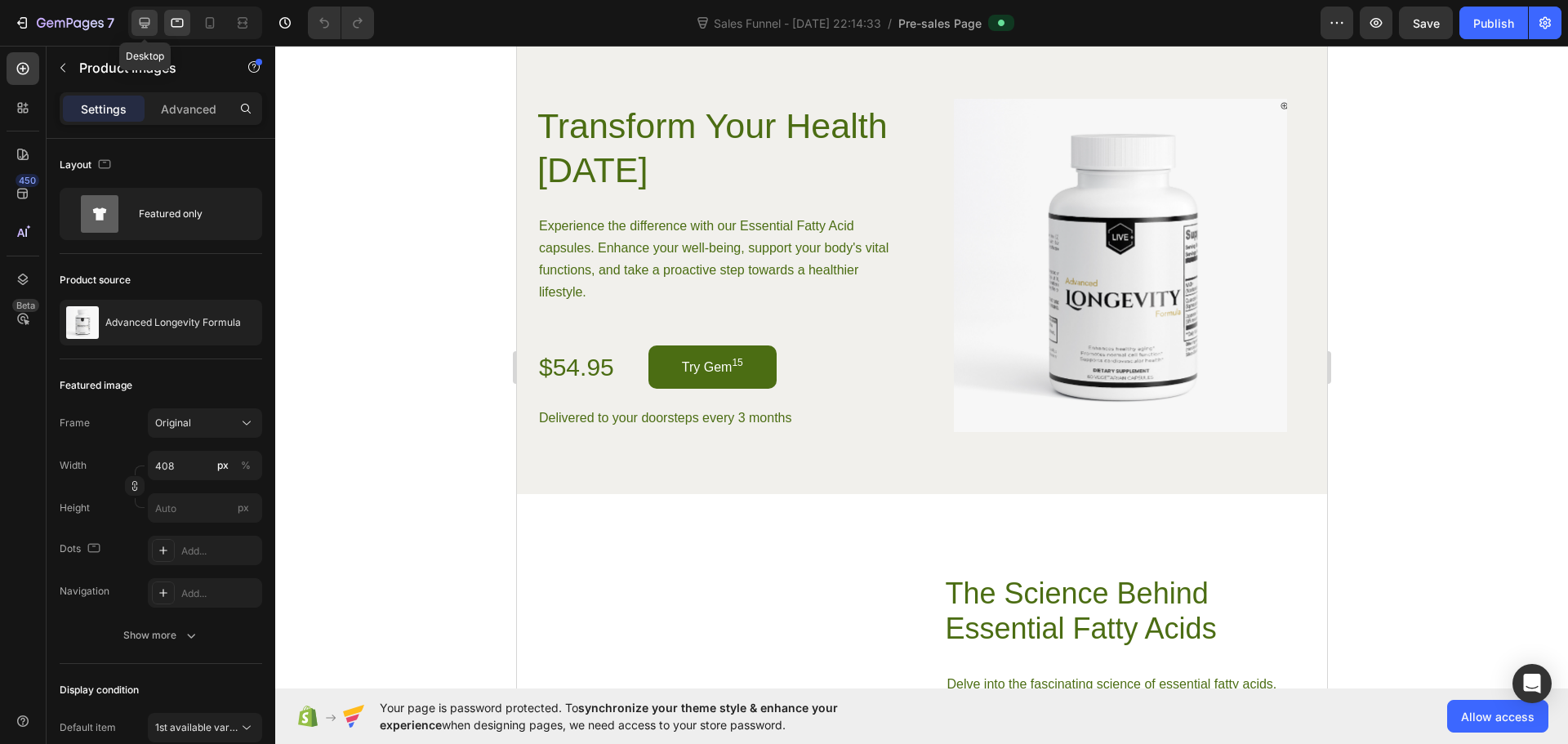
click at [144, 23] on icon at bounding box center [145, 23] width 11 height 11
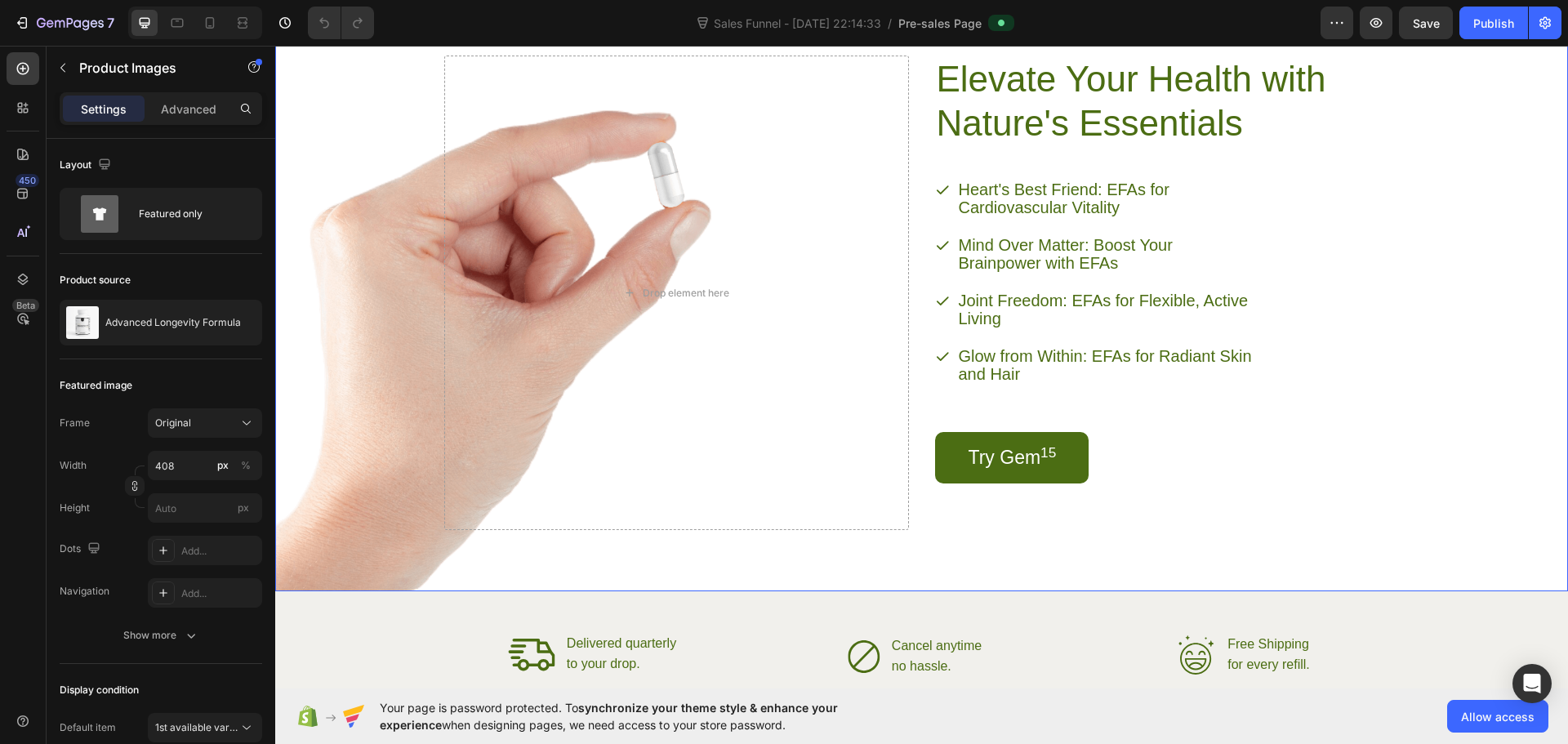
scroll to position [1297, 0]
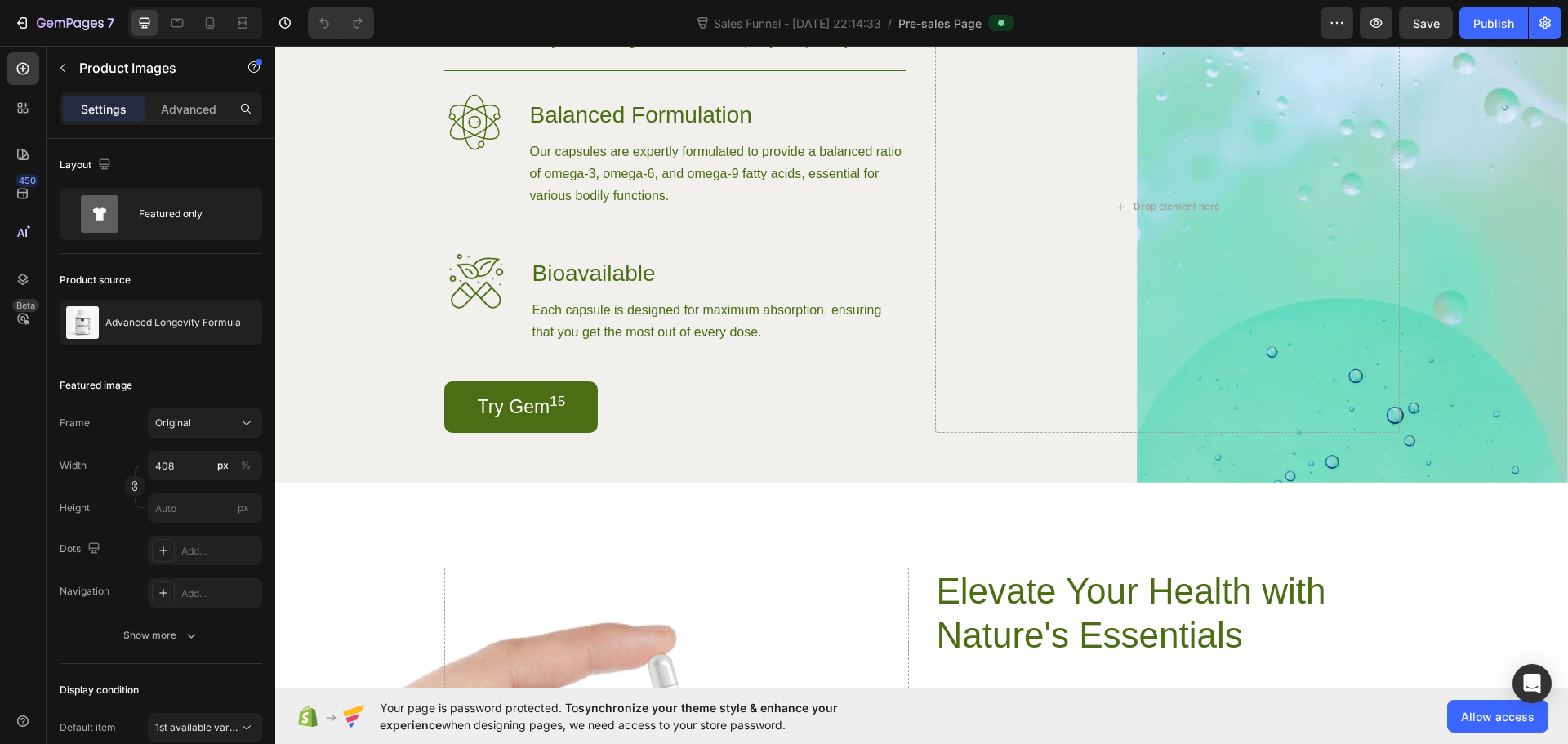
click at [189, 127] on div "Settings Advanced" at bounding box center [160, 116] width 229 height 46
click at [64, 69] on icon "button" at bounding box center [62, 68] width 13 height 13
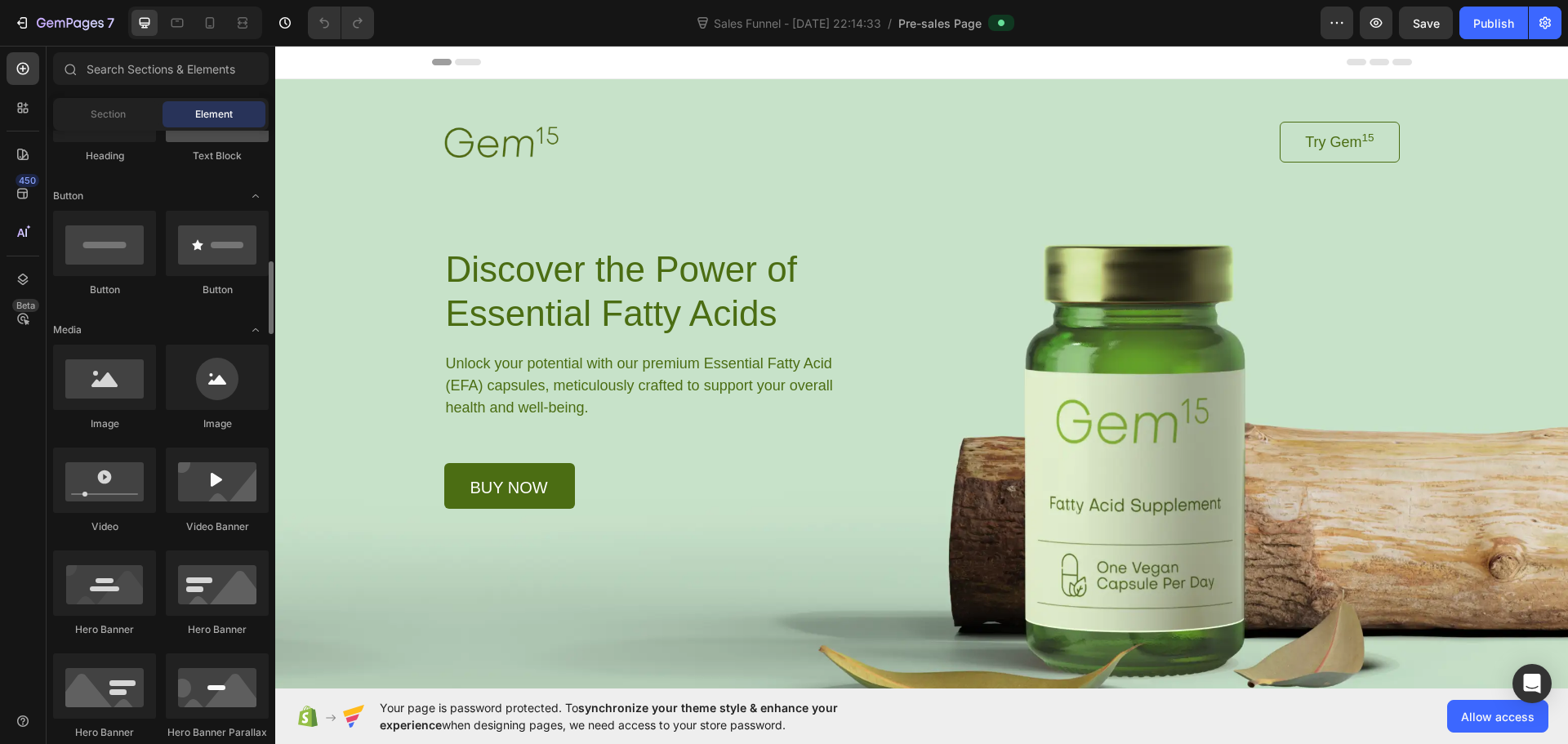
scroll to position [408, 0]
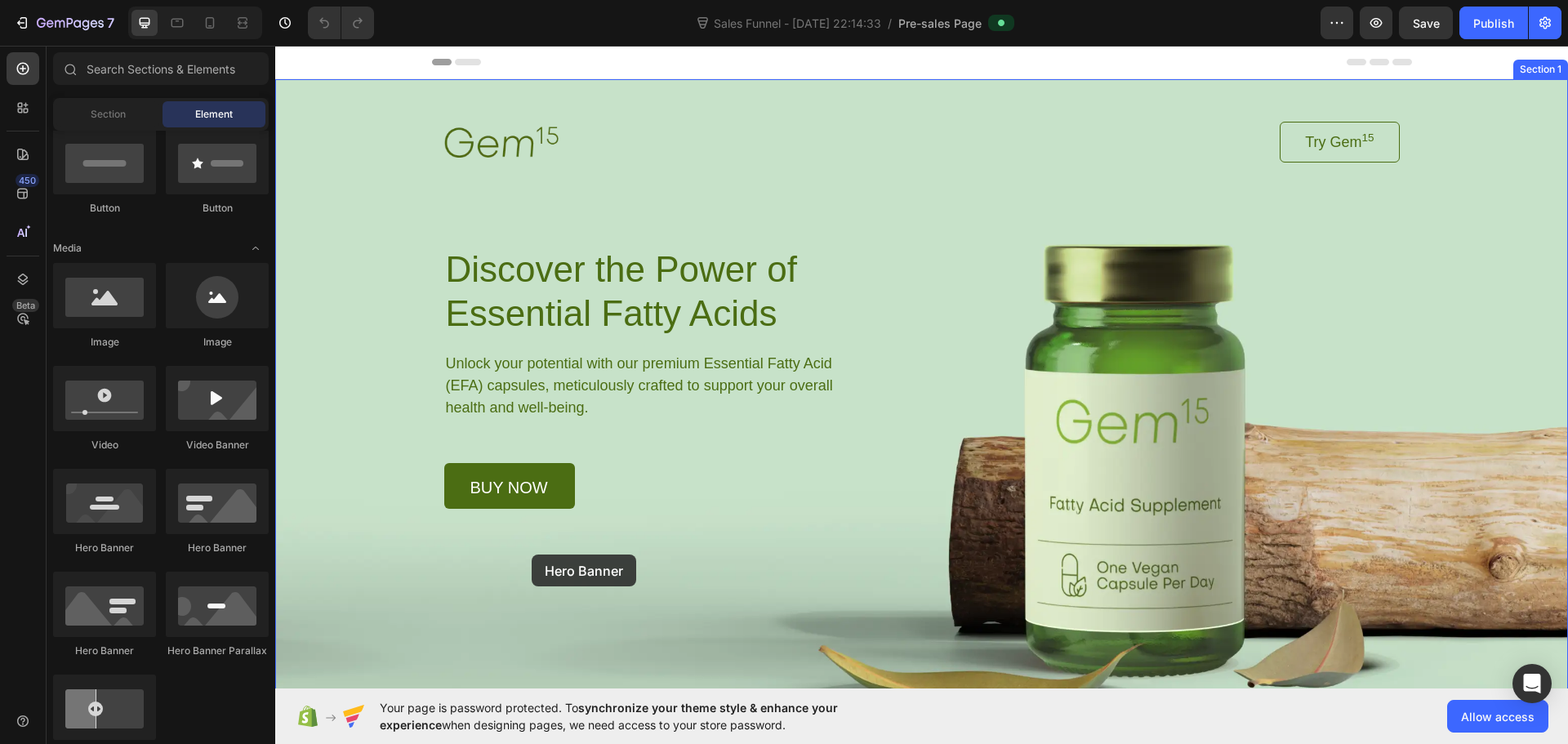
drag, startPoint x: 409, startPoint y: 660, endPoint x: 532, endPoint y: 554, distance: 162.4
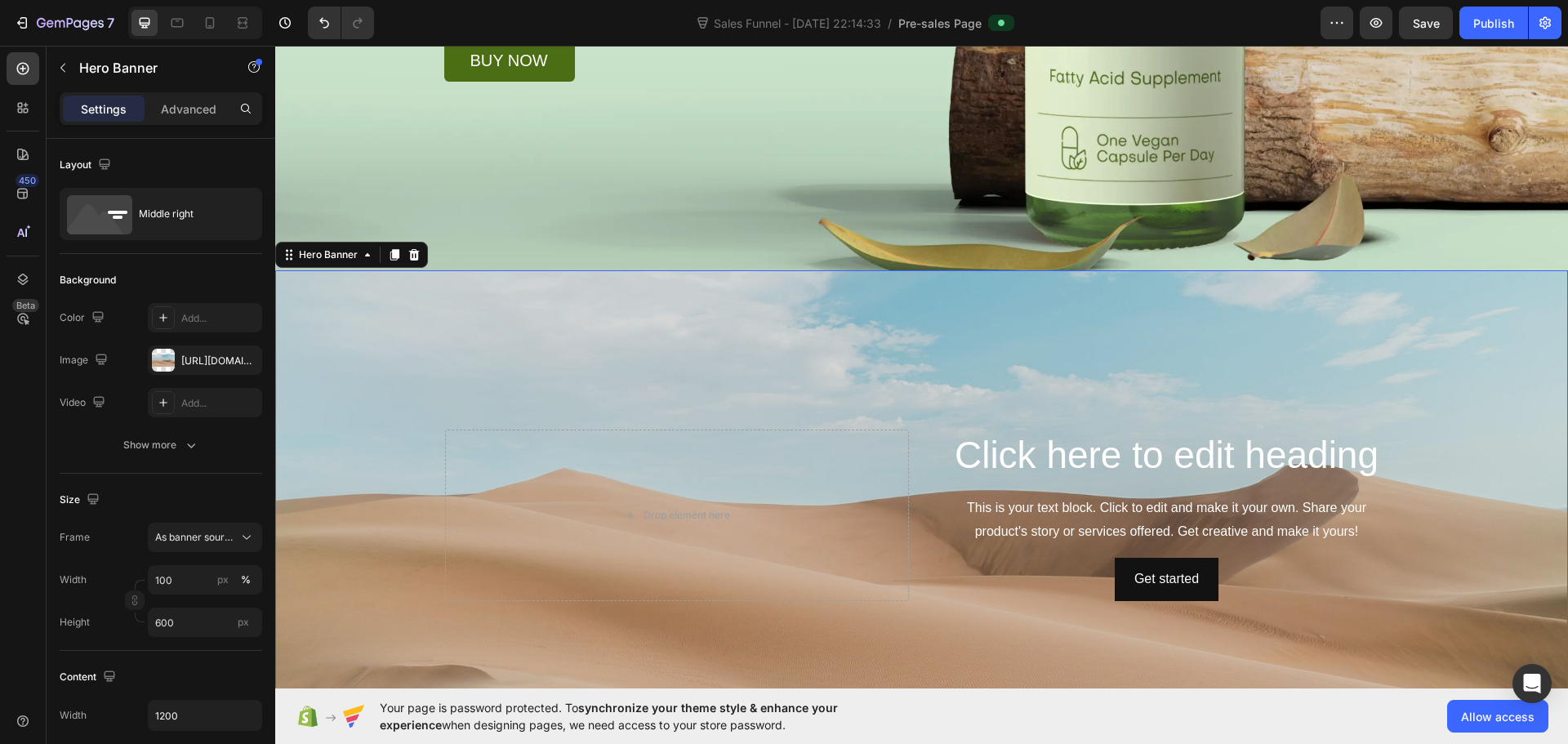
scroll to position [571, 0]
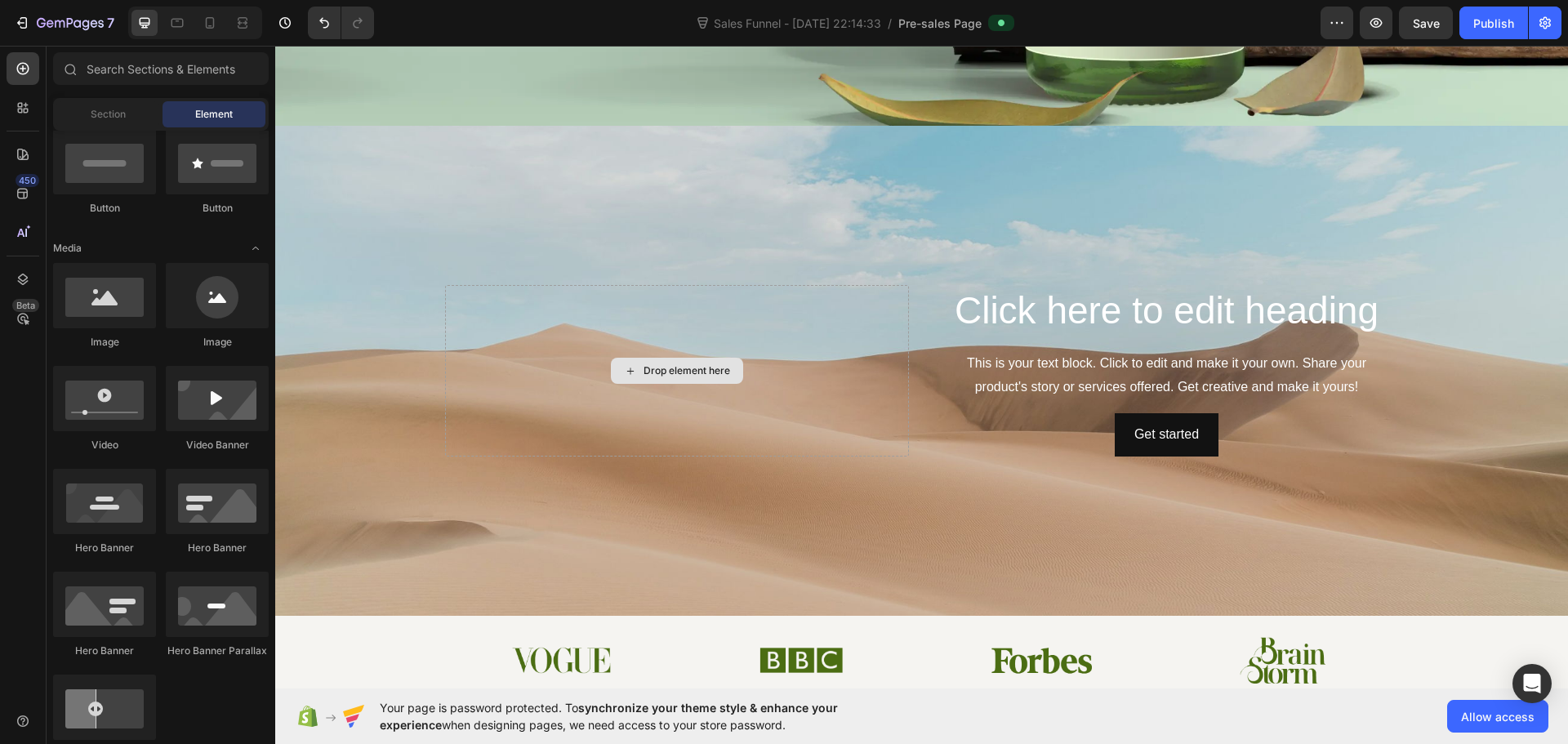
click at [651, 366] on div "Drop element here" at bounding box center [687, 370] width 86 height 13
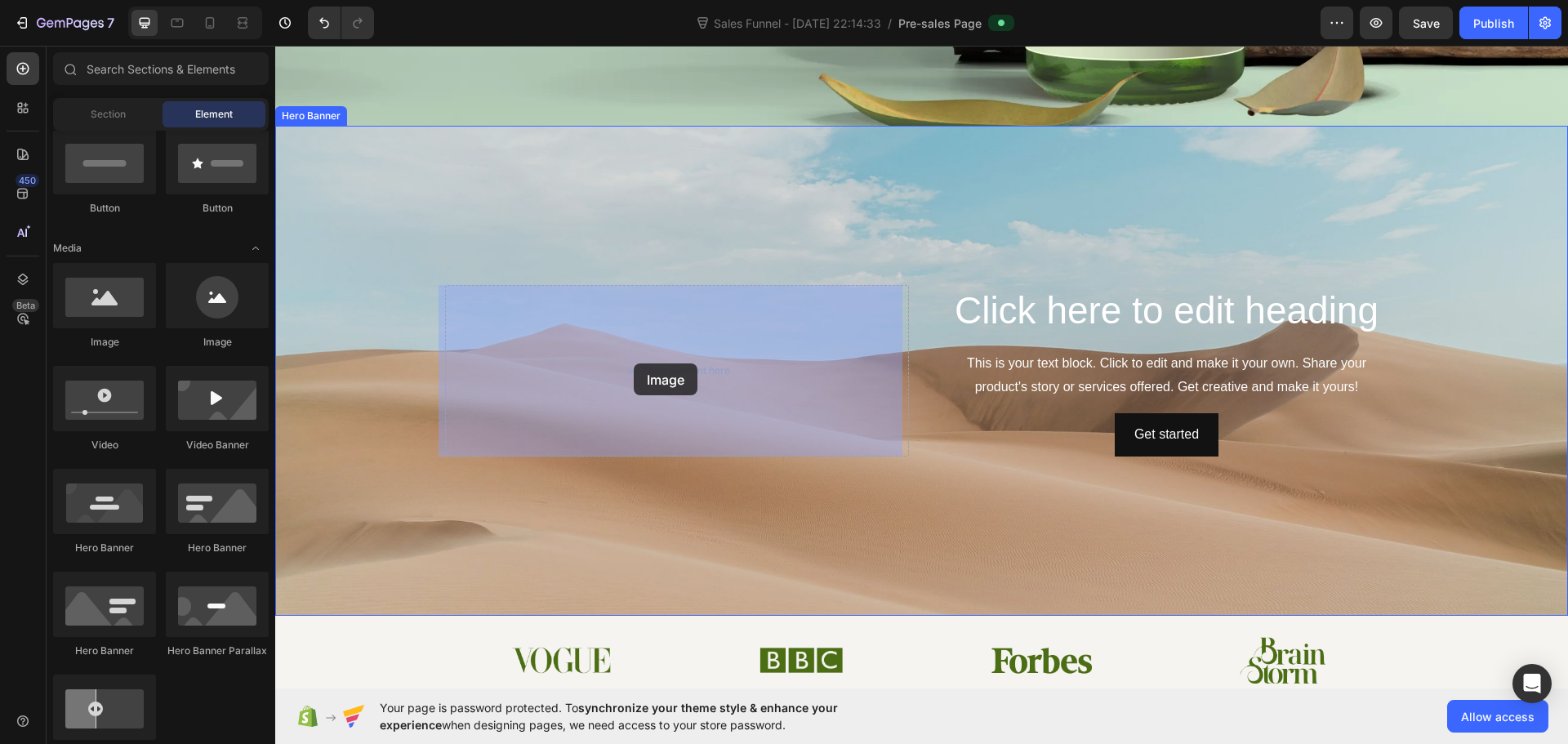
drag, startPoint x: 478, startPoint y: 348, endPoint x: 637, endPoint y: 364, distance: 159.8
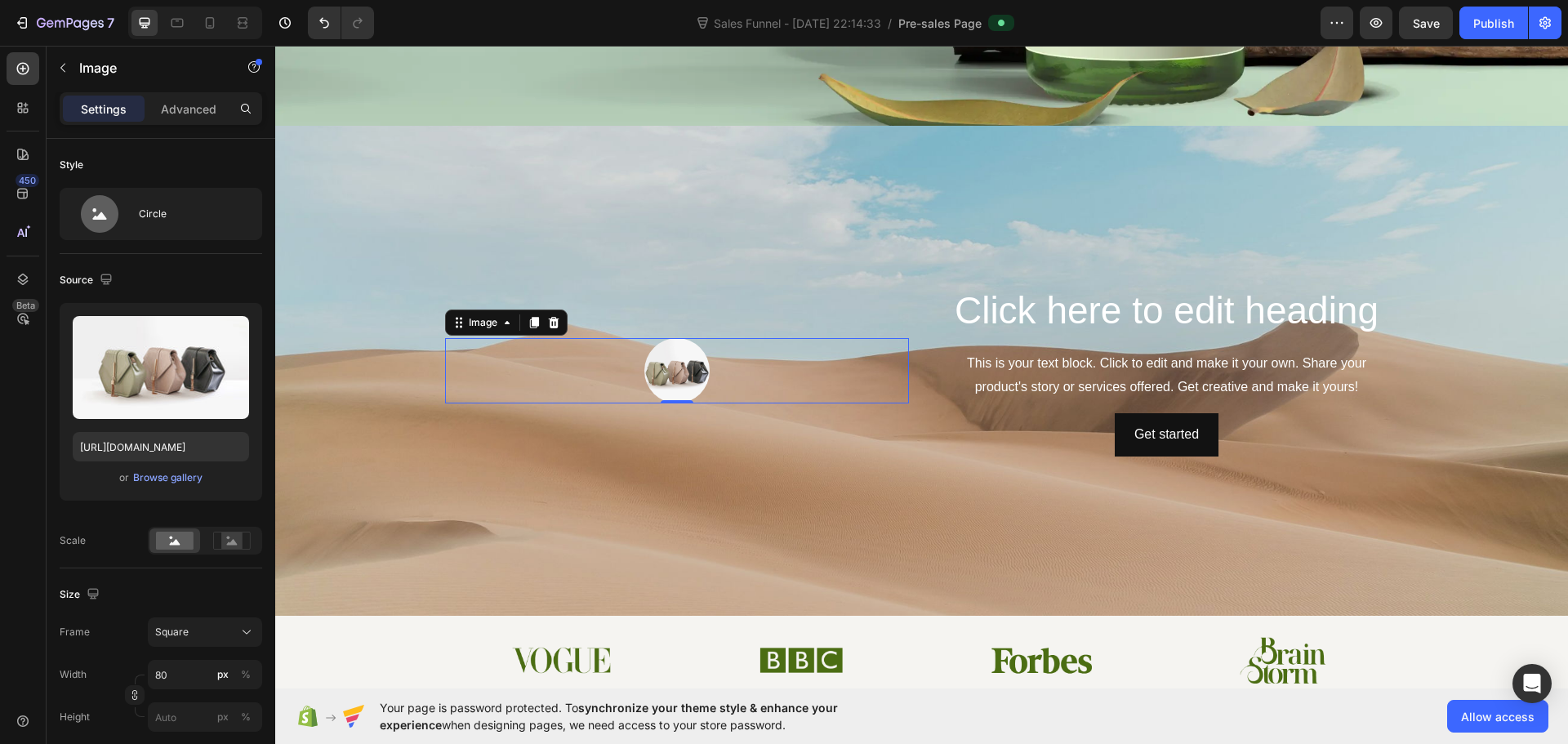
drag, startPoint x: 464, startPoint y: 360, endPoint x: 633, endPoint y: 355, distance: 169.1
click at [467, 360] on div at bounding box center [677, 370] width 464 height 65
click at [688, 366] on img at bounding box center [677, 370] width 65 height 65
drag, startPoint x: 683, startPoint y: 380, endPoint x: 658, endPoint y: 401, distance: 32.6
click at [681, 380] on img at bounding box center [677, 370] width 65 height 65
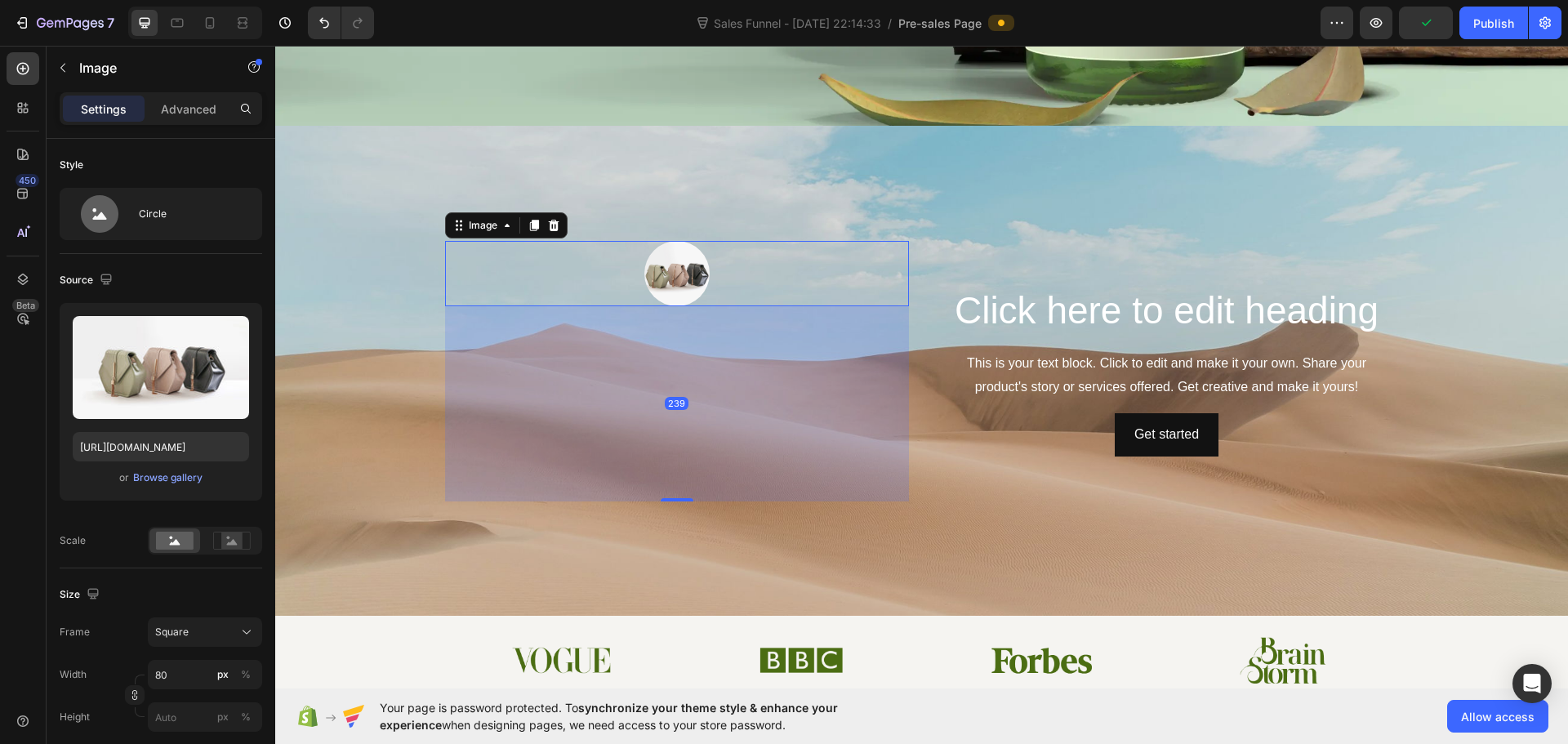
drag, startPoint x: 685, startPoint y: 400, endPoint x: 683, endPoint y: 562, distance: 162.0
click at [683, 614] on div "Click here to edit heading Heading This is your text block. Click to edit and m…" at bounding box center [922, 370] width 1293 height 489
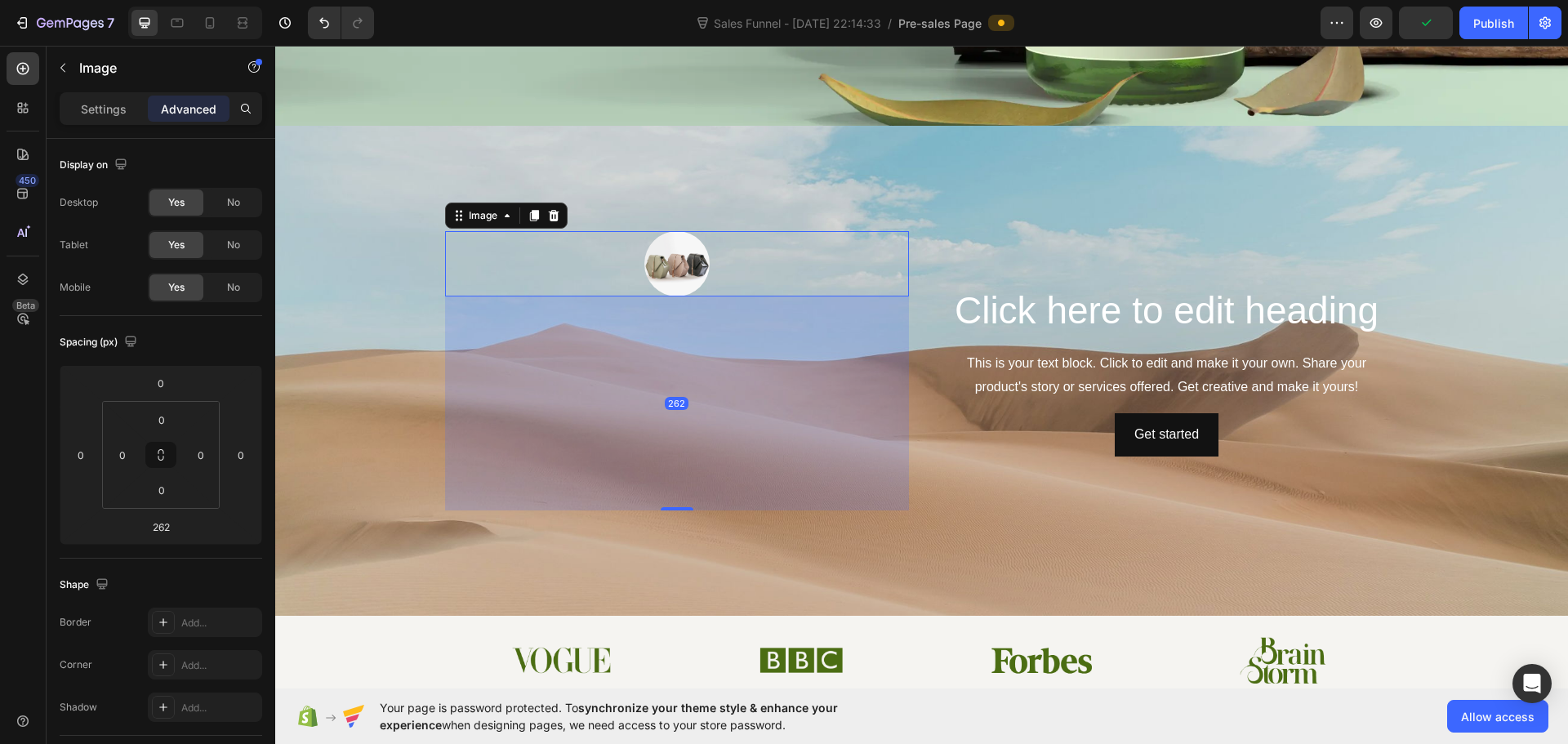
click at [668, 271] on img at bounding box center [677, 263] width 65 height 65
click at [332, 24] on icon "Undo/Redo" at bounding box center [324, 23] width 16 height 16
click at [326, 21] on icon "Undo/Redo" at bounding box center [324, 23] width 10 height 11
click at [319, 17] on icon "Undo/Redo" at bounding box center [324, 23] width 16 height 16
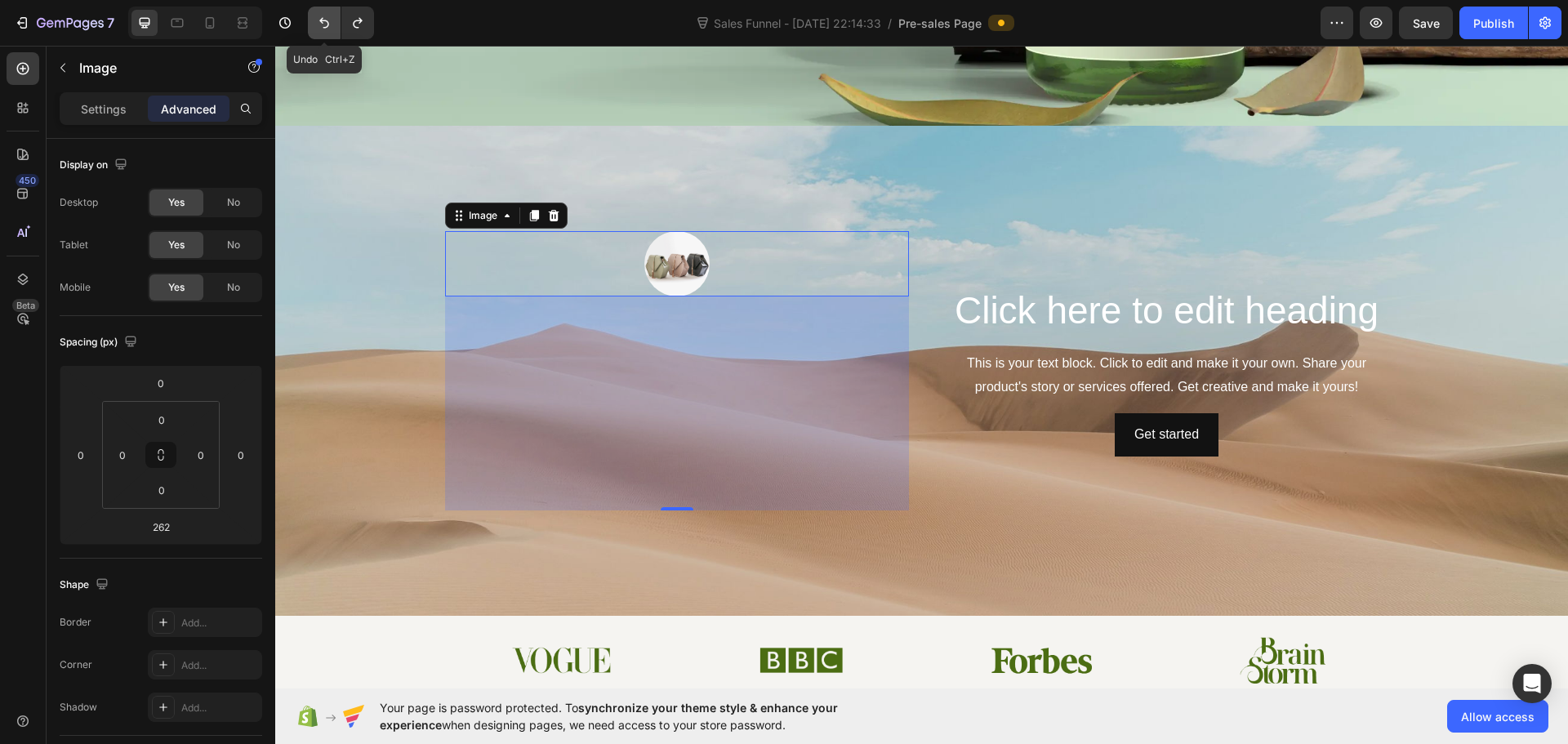
click at [319, 19] on icon "Undo/Redo" at bounding box center [324, 23] width 16 height 16
type input "0"
click at [319, 19] on icon "Undo/Redo" at bounding box center [324, 23] width 16 height 16
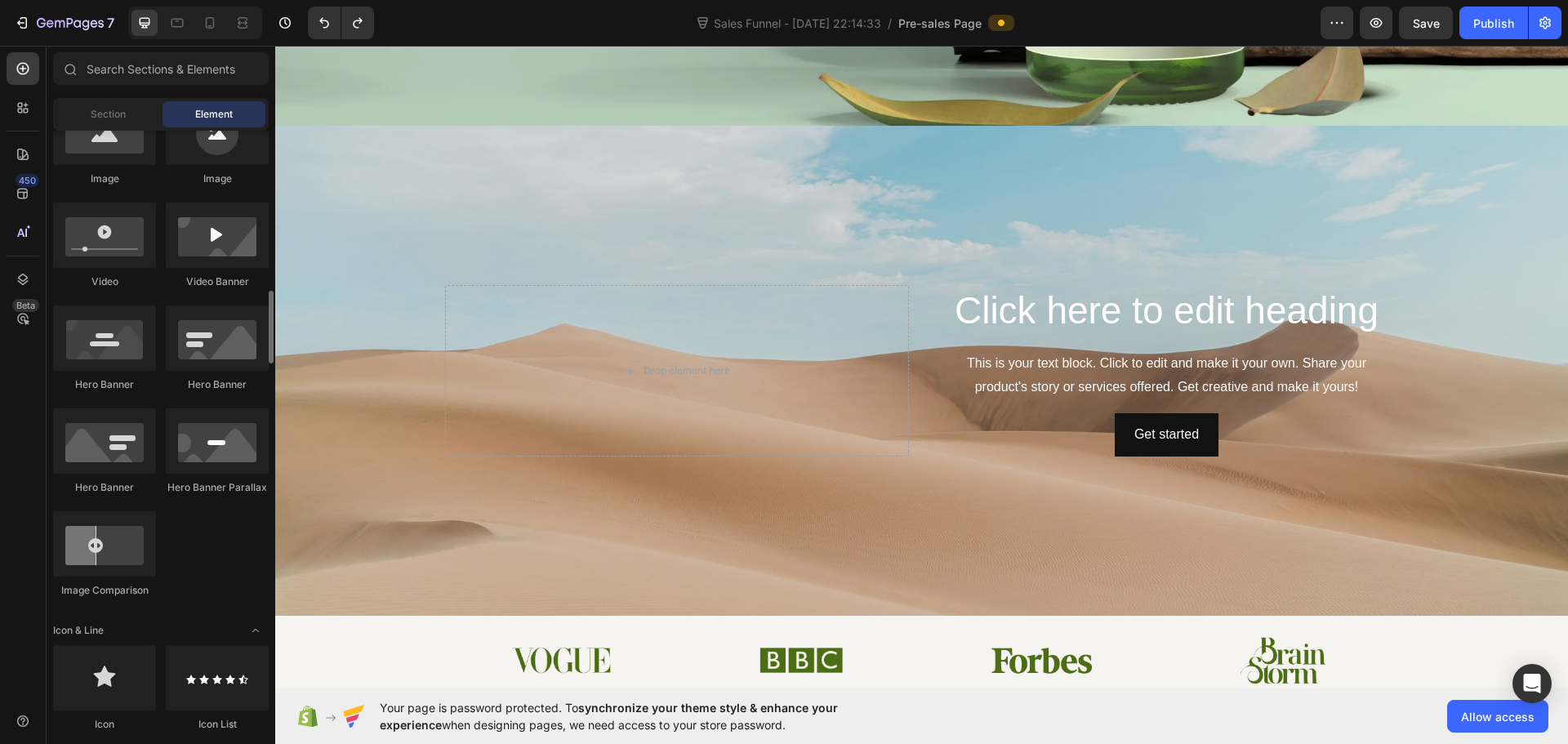
scroll to position [653, 0]
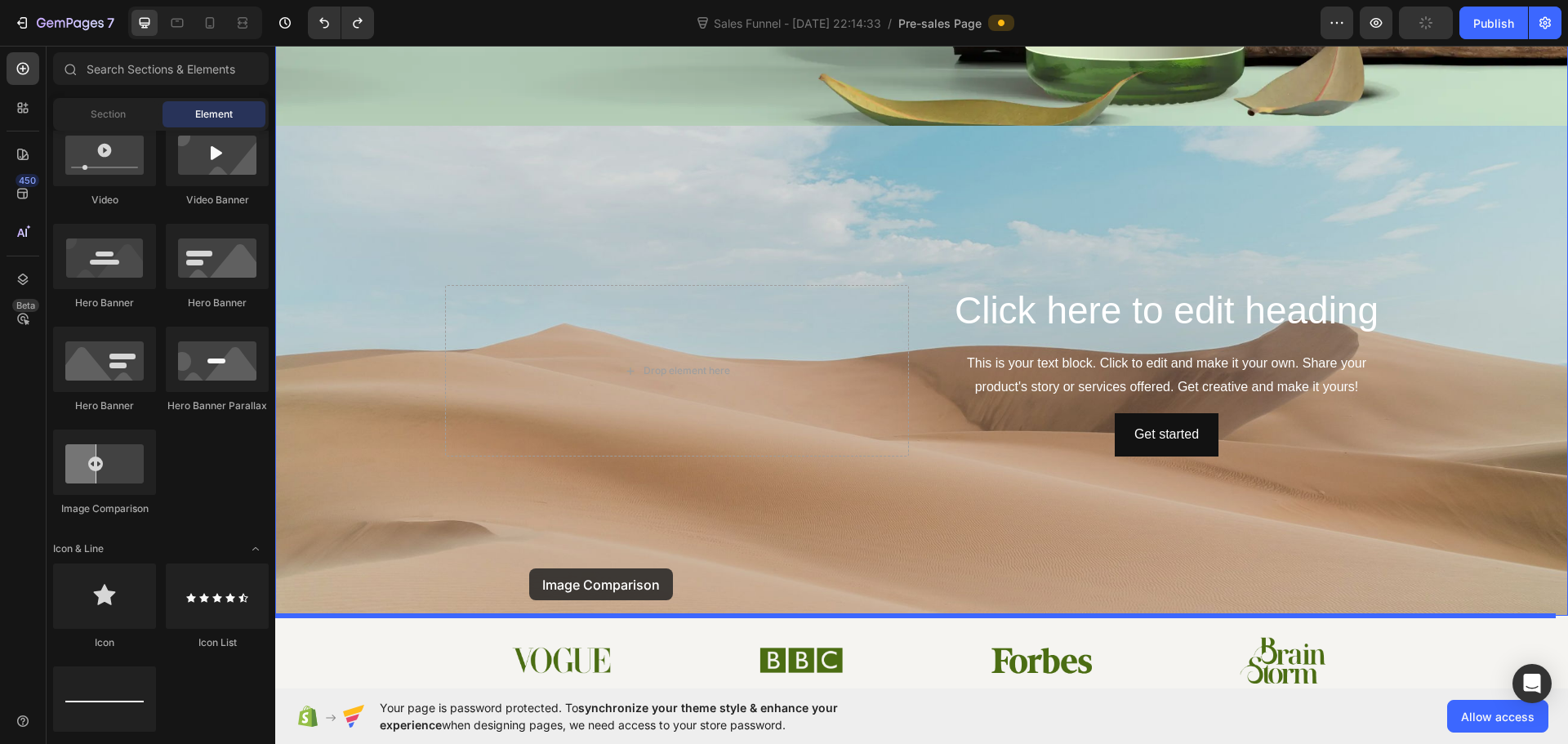
drag, startPoint x: 374, startPoint y: 521, endPoint x: 535, endPoint y: 567, distance: 167.4
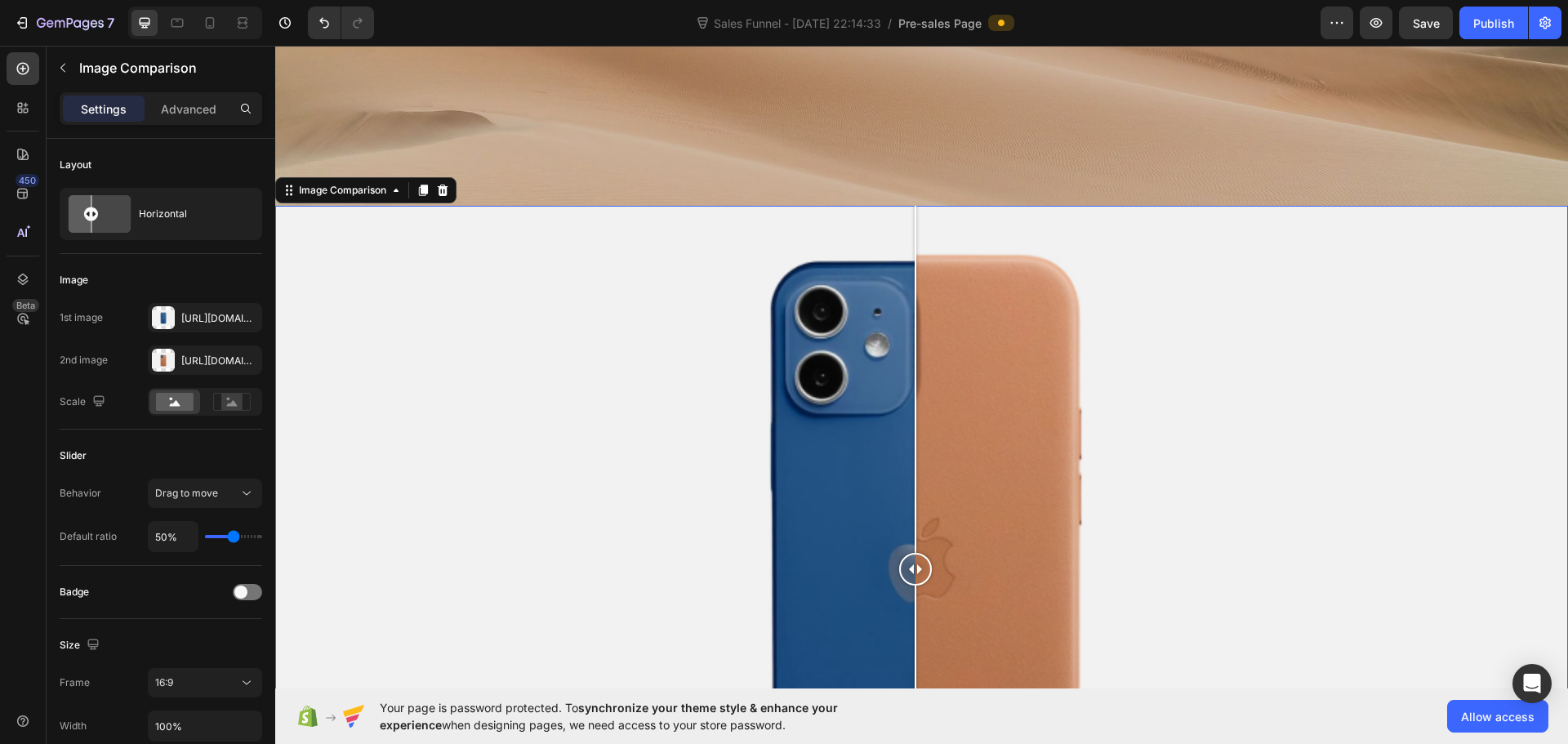
scroll to position [1061, 0]
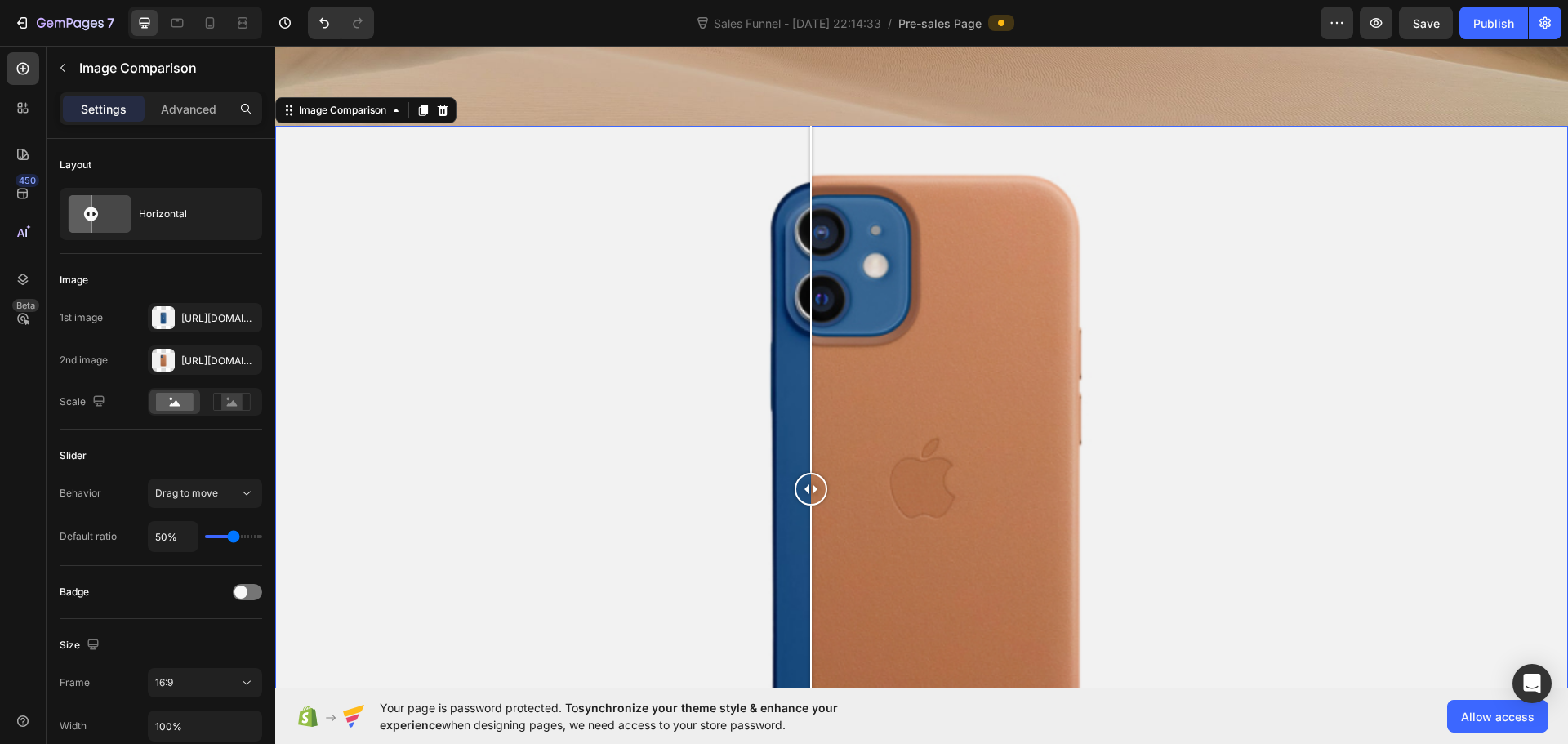
drag, startPoint x: 925, startPoint y: 493, endPoint x: 811, endPoint y: 489, distance: 114.1
click at [811, 489] on div at bounding box center [810, 489] width 33 height 33
click at [215, 25] on icon at bounding box center [210, 23] width 16 height 16
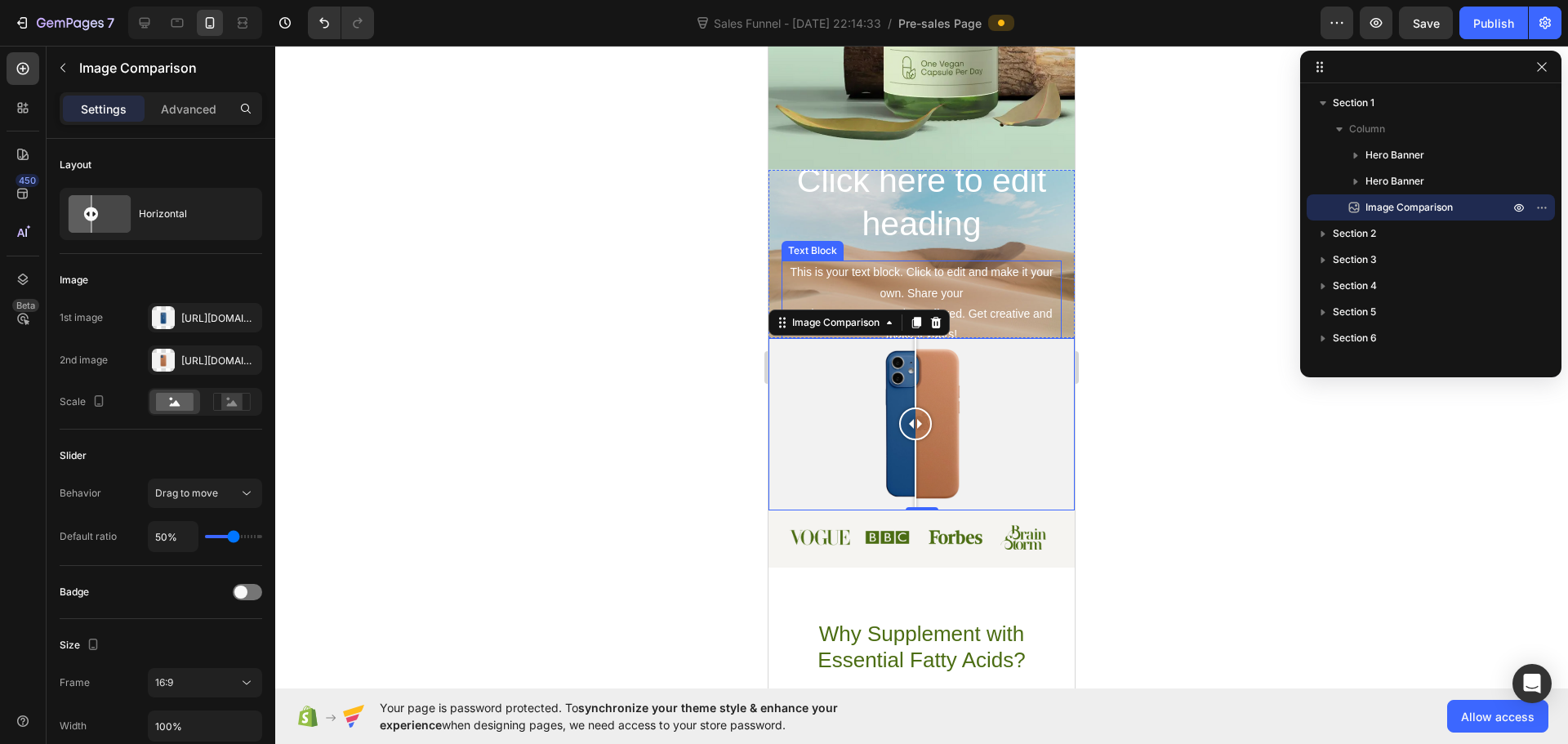
scroll to position [456, 0]
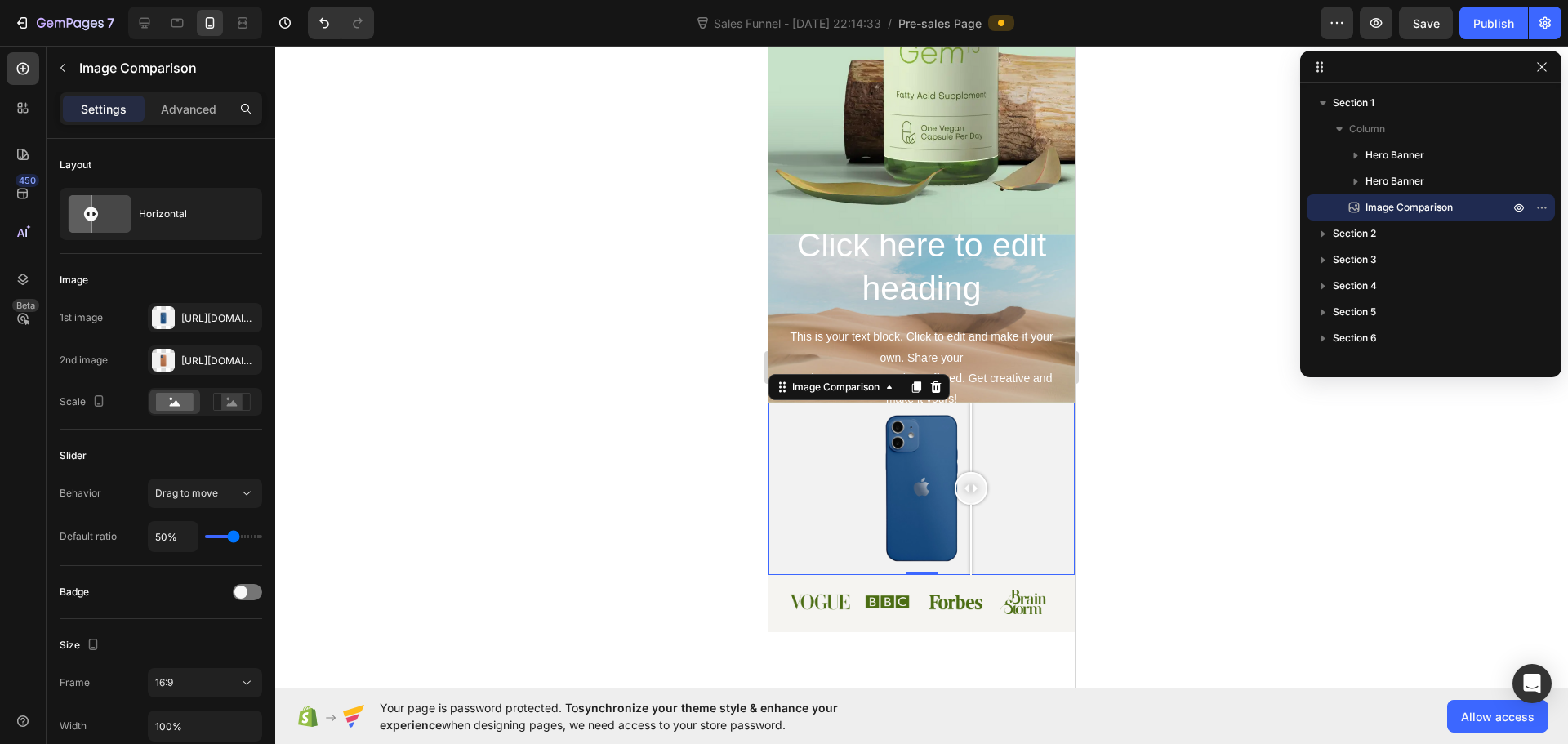
drag, startPoint x: 914, startPoint y: 477, endPoint x: 978, endPoint y: 528, distance: 81.8
click at [978, 528] on div at bounding box center [971, 489] width 33 height 173
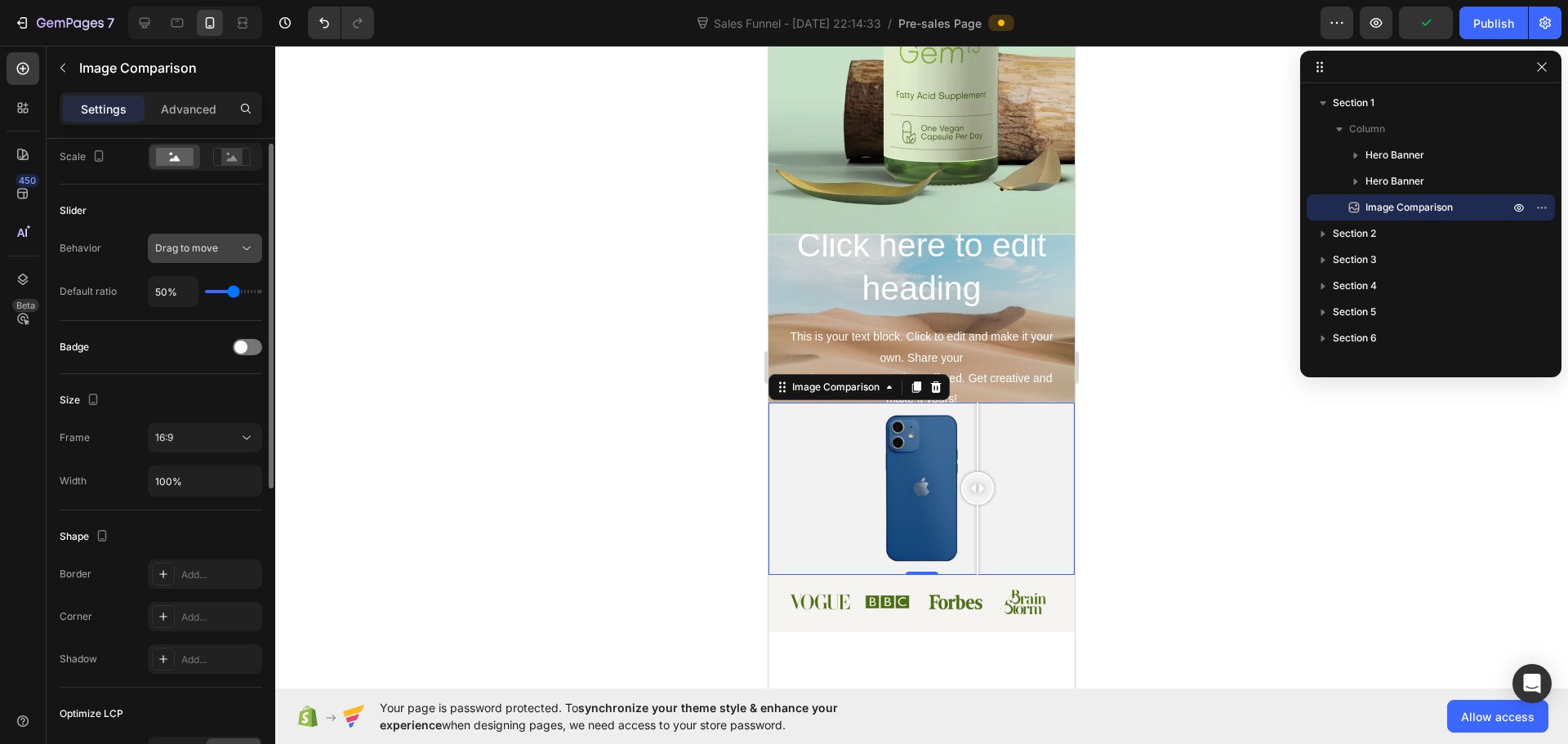
scroll to position [0, 0]
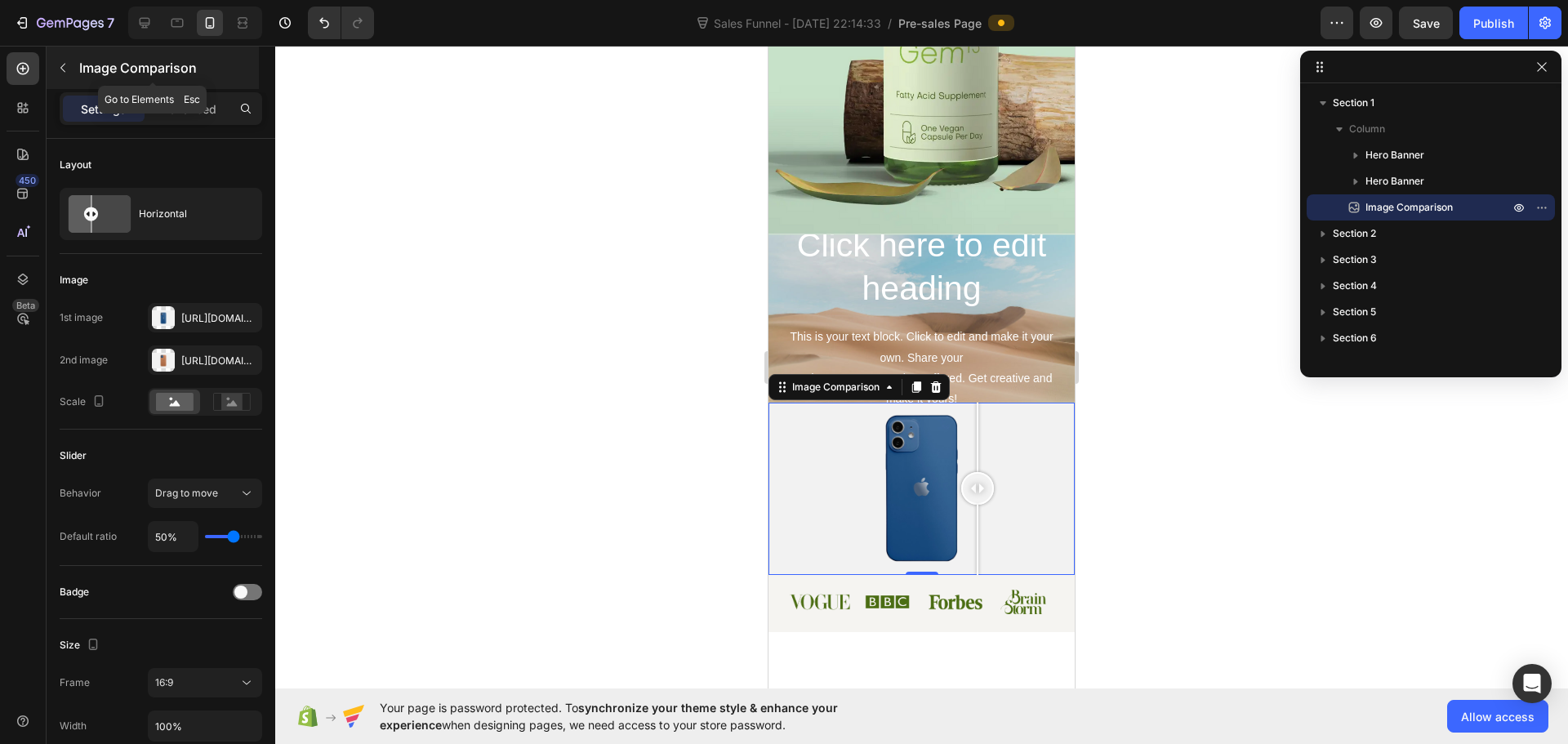
click at [64, 74] on button "button" at bounding box center [62, 67] width 26 height 26
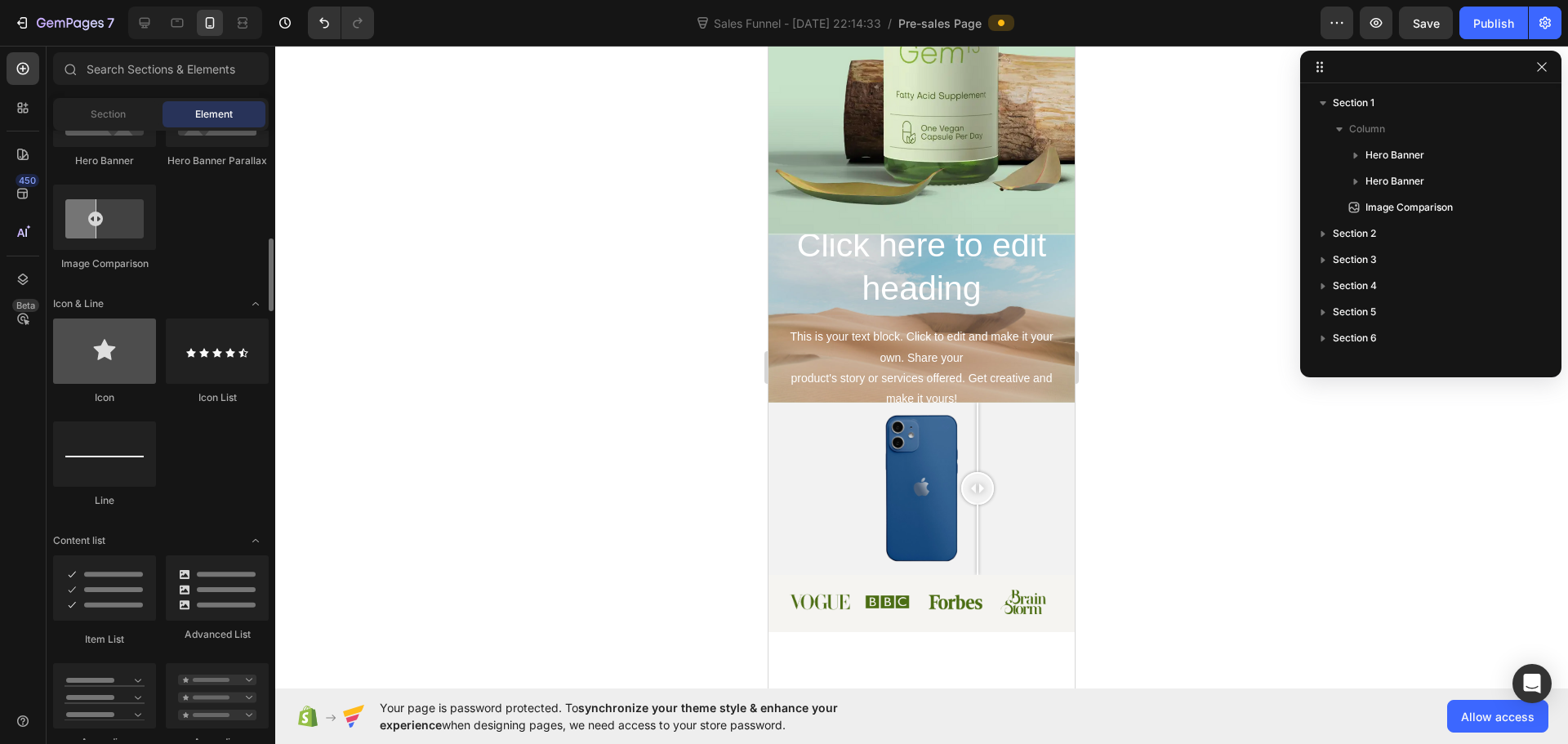
scroll to position [1143, 0]
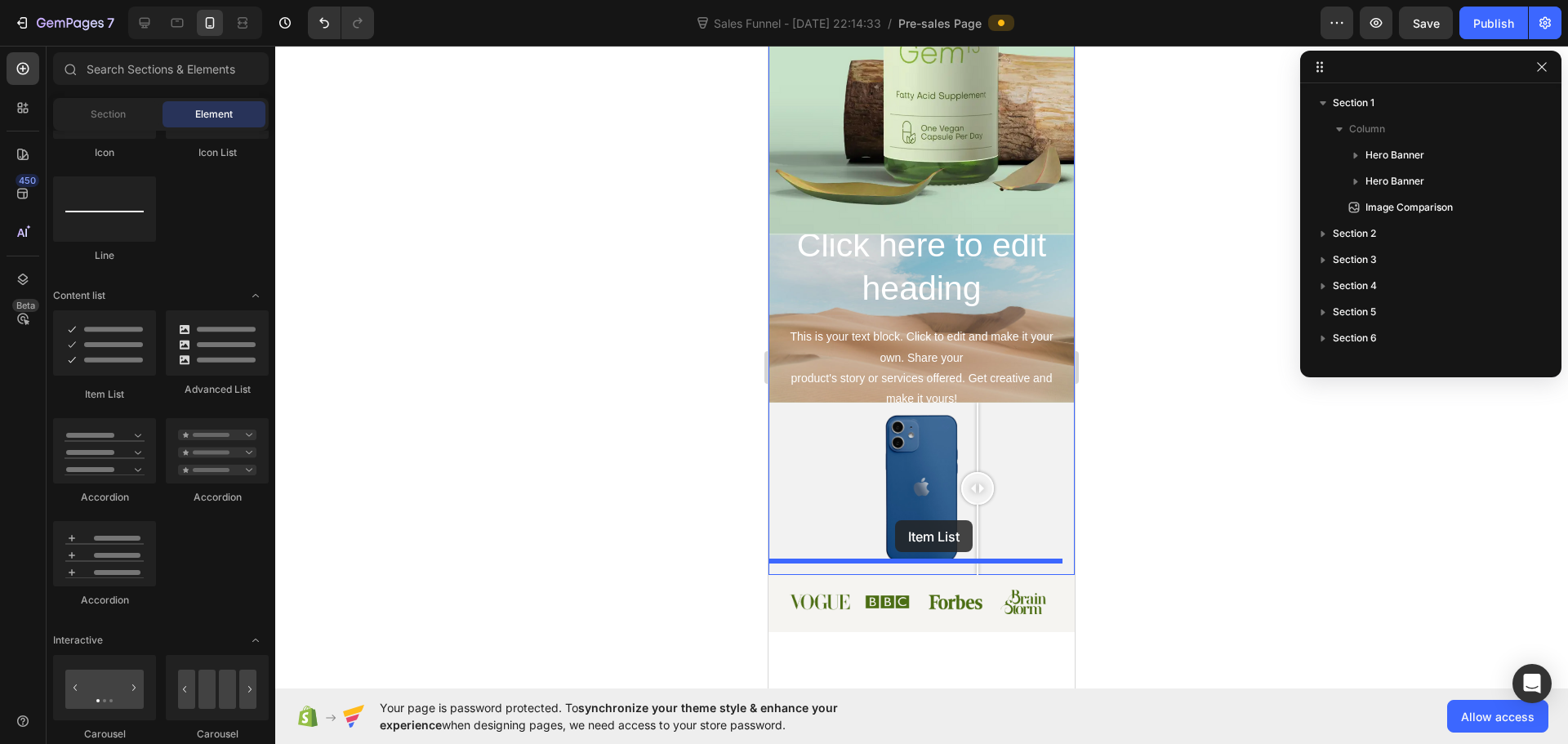
drag, startPoint x: 881, startPoint y: 400, endPoint x: 895, endPoint y: 520, distance: 120.8
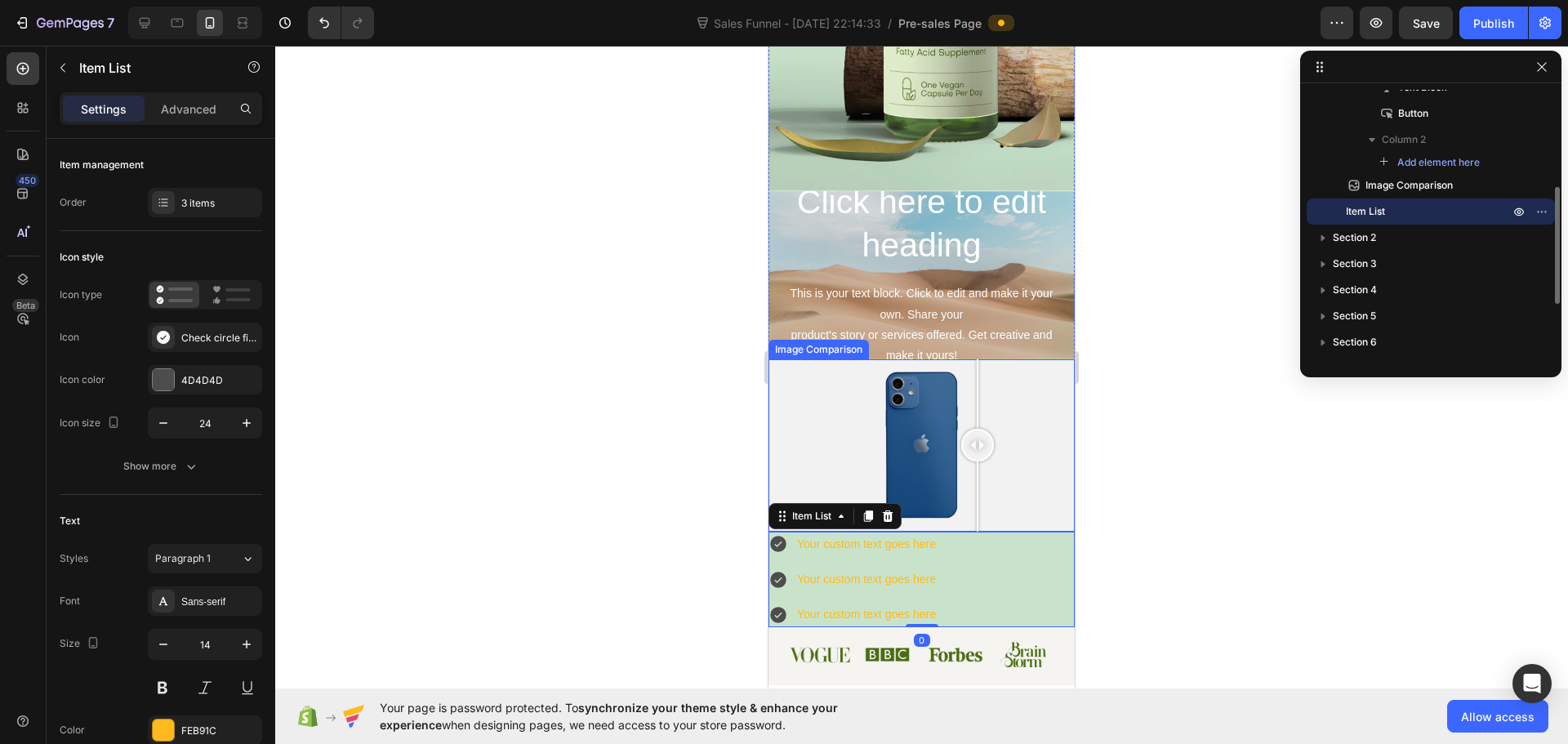
scroll to position [538, 0]
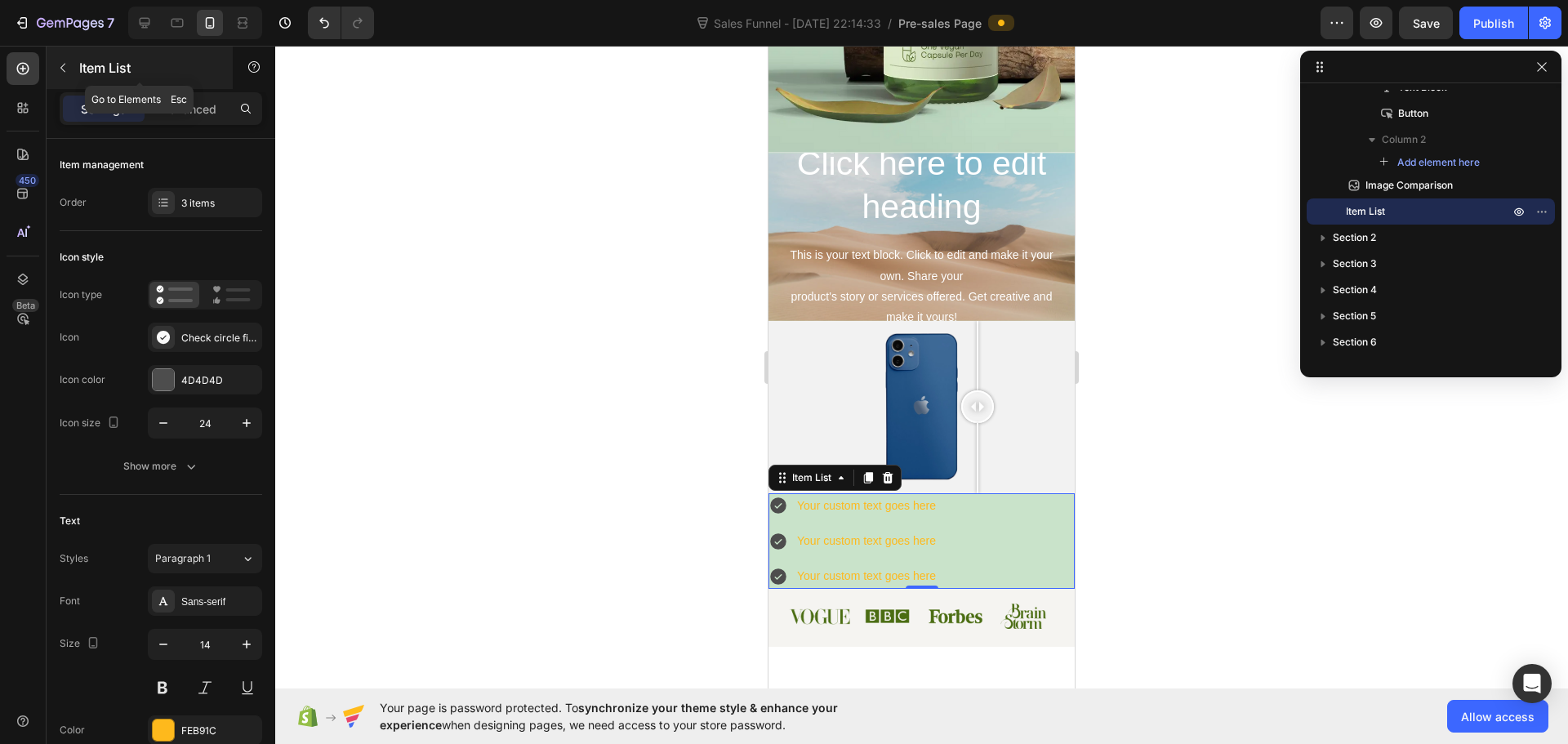
click at [58, 61] on icon "button" at bounding box center [62, 68] width 13 height 13
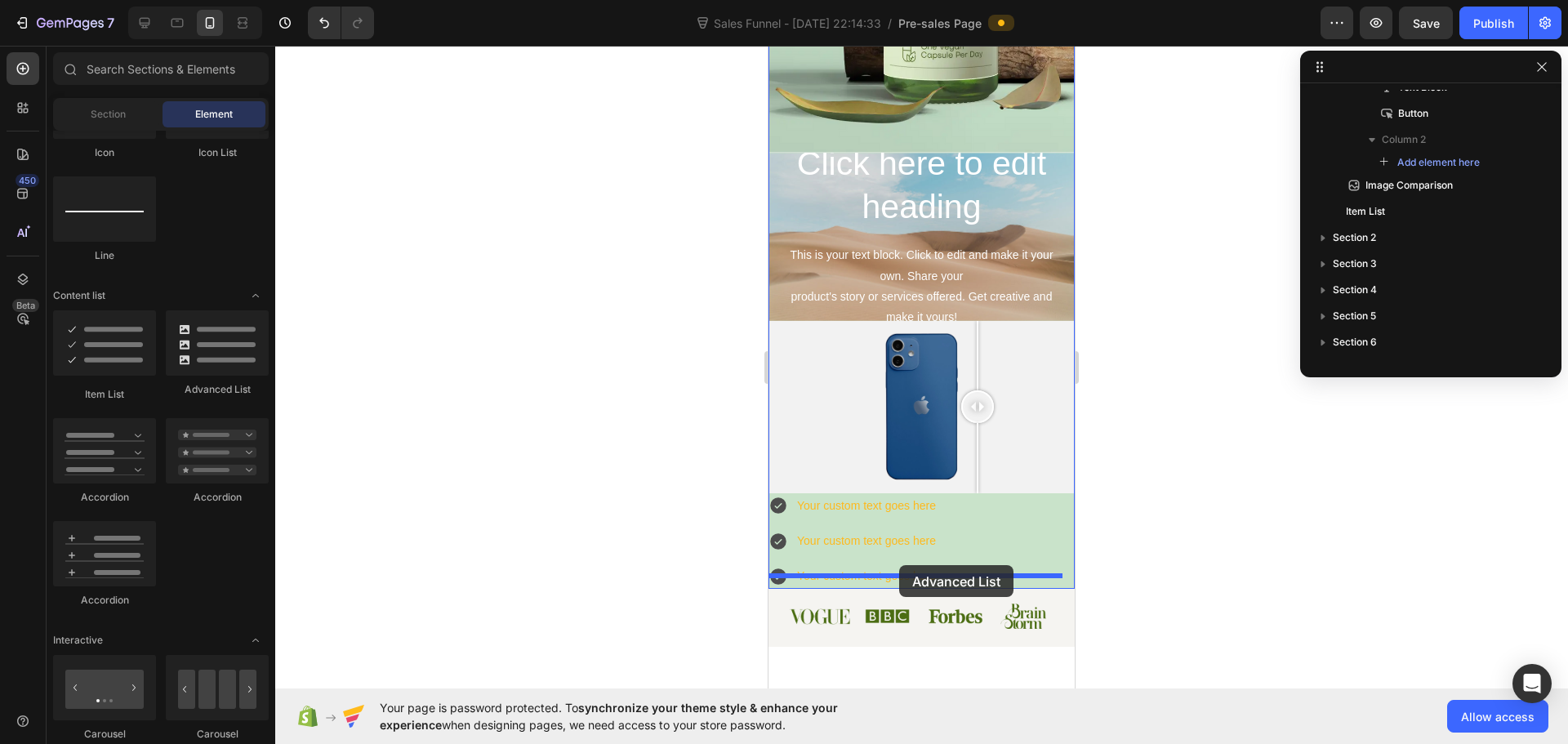
drag, startPoint x: 995, startPoint y: 408, endPoint x: 898, endPoint y: 561, distance: 181.2
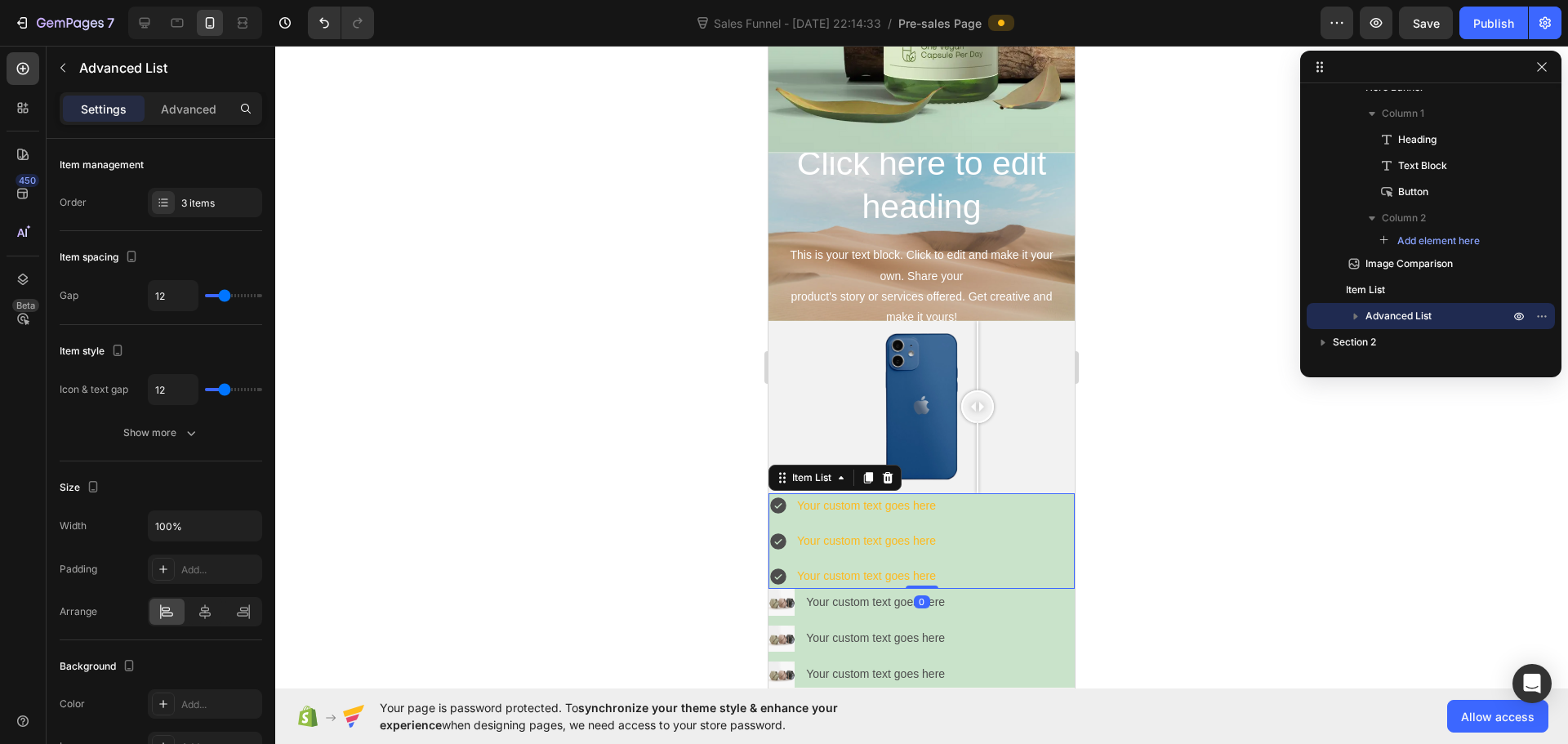
click at [1036, 520] on div "Your custom text goes here Your custom text goes here Your custom text goes here" at bounding box center [922, 541] width 306 height 96
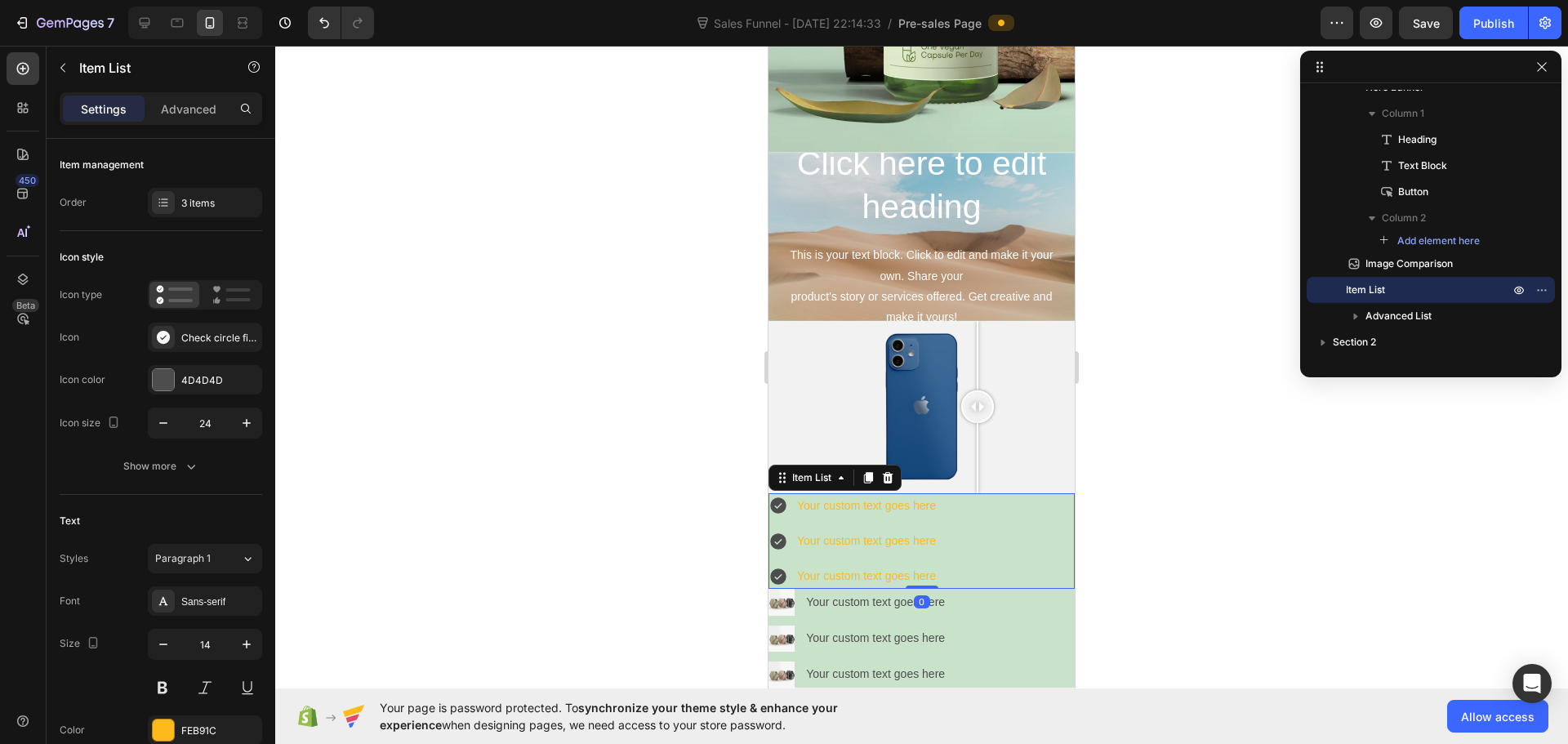
click at [1045, 505] on div "Your custom text goes here Your custom text goes here Your custom text goes here" at bounding box center [922, 541] width 306 height 96
drag, startPoint x: 977, startPoint y: 498, endPoint x: 964, endPoint y: 501, distance: 13.3
click at [976, 498] on div "Your custom text goes here Your custom text goes here Your custom text goes here" at bounding box center [922, 541] width 306 height 96
click at [888, 472] on icon at bounding box center [889, 477] width 11 height 12
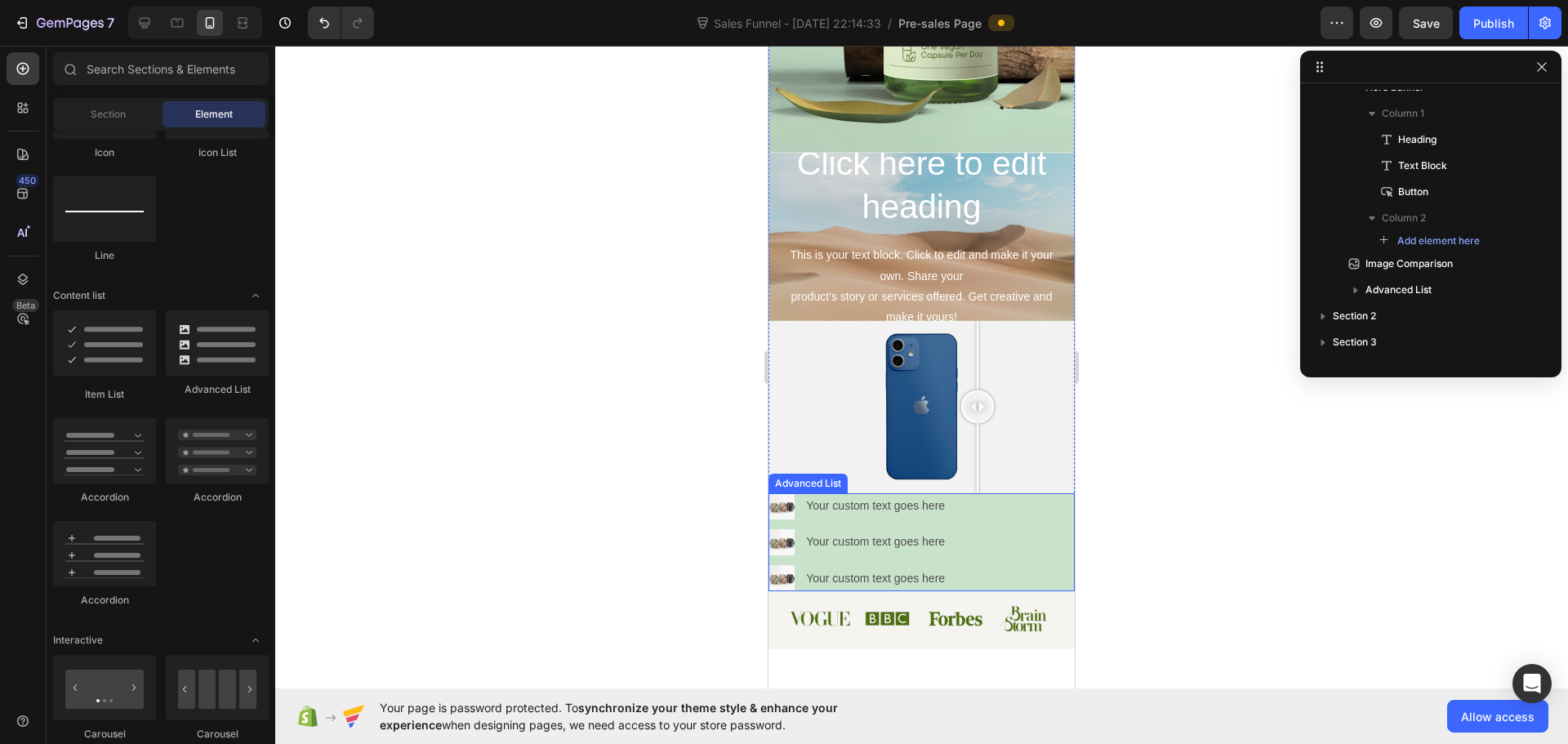
click at [961, 515] on div "Image Your custom text goes here Text Block Image Your custom text goes here Te…" at bounding box center [922, 542] width 306 height 99
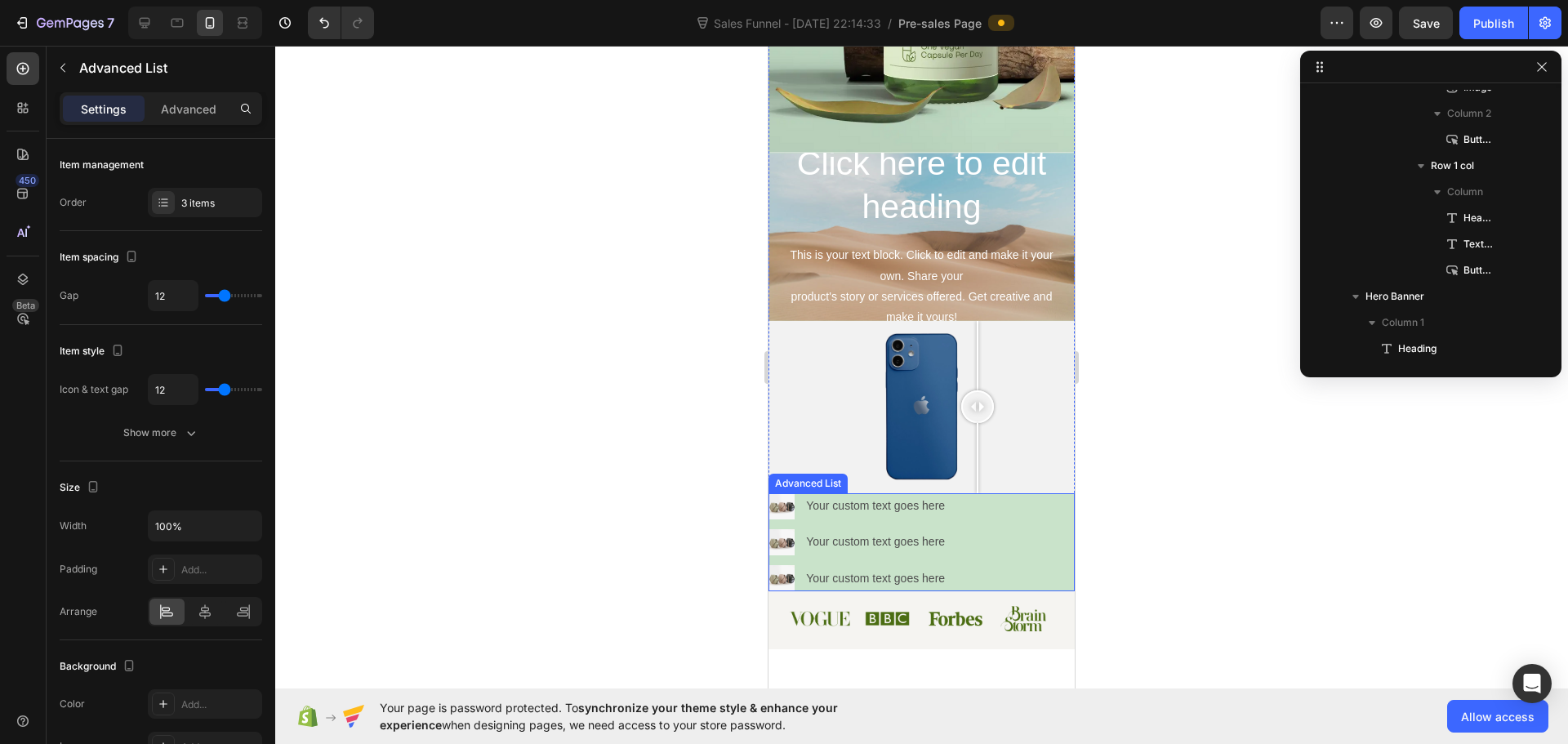
scroll to position [512, 0]
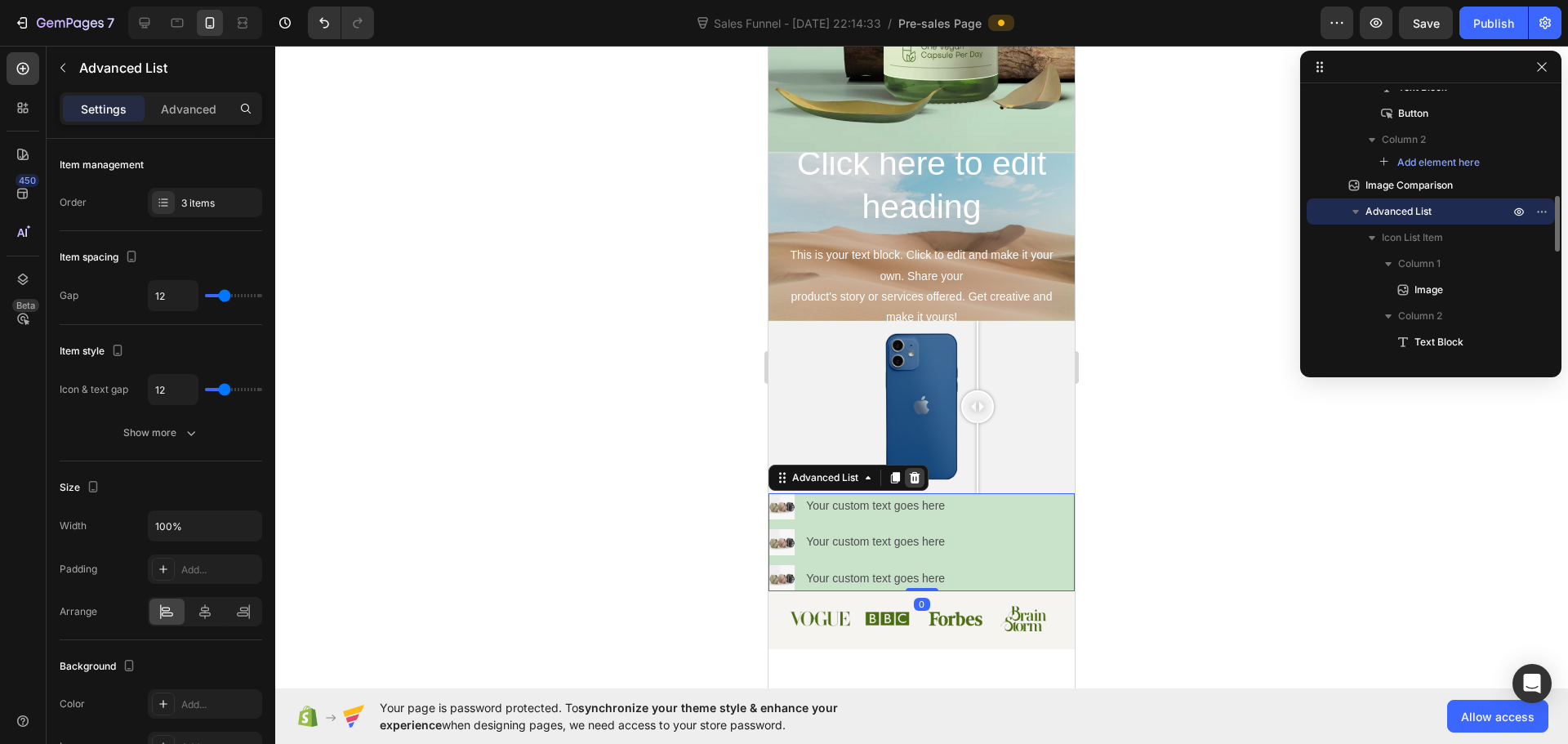
click at [915, 472] on icon at bounding box center [915, 477] width 11 height 12
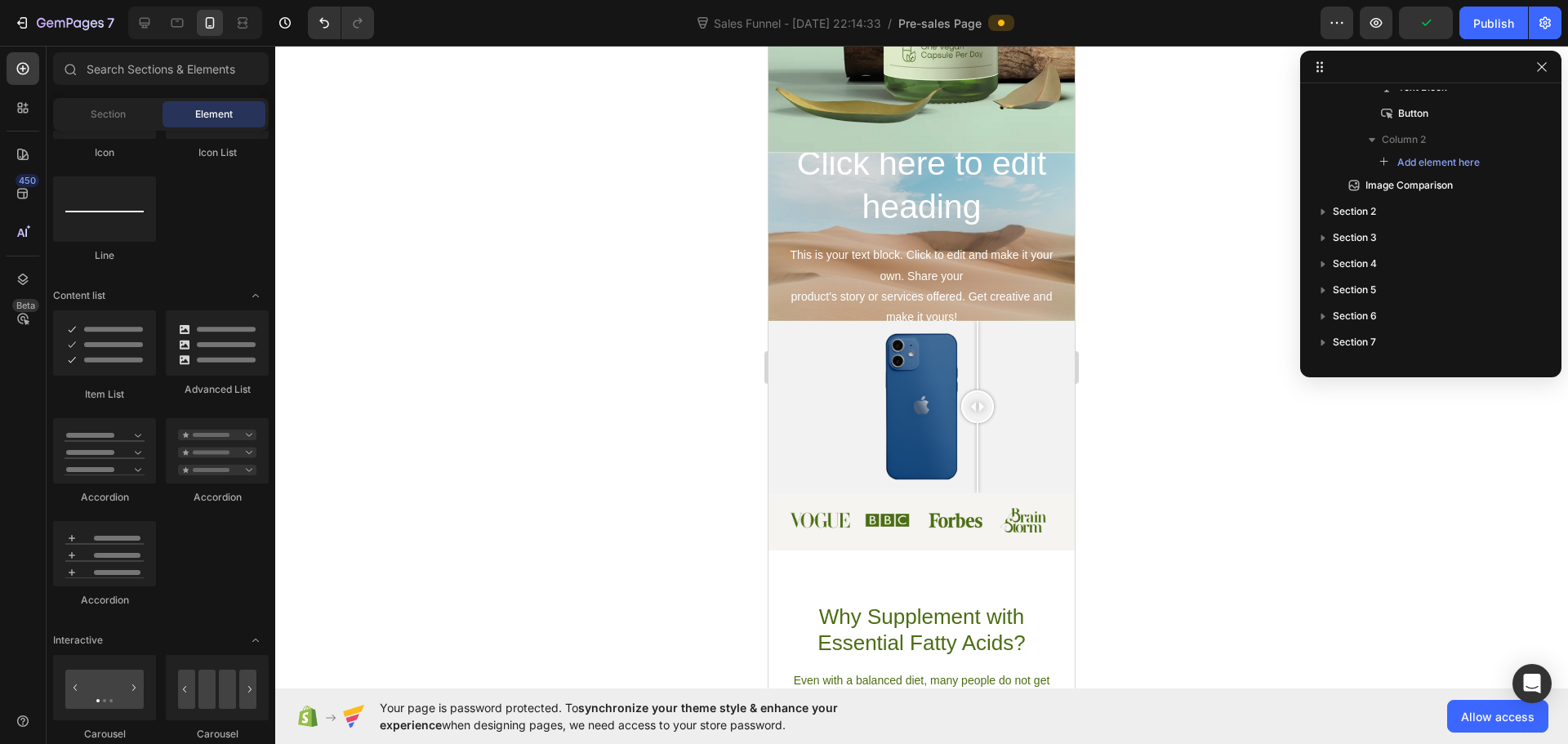
scroll to position [1469, 0]
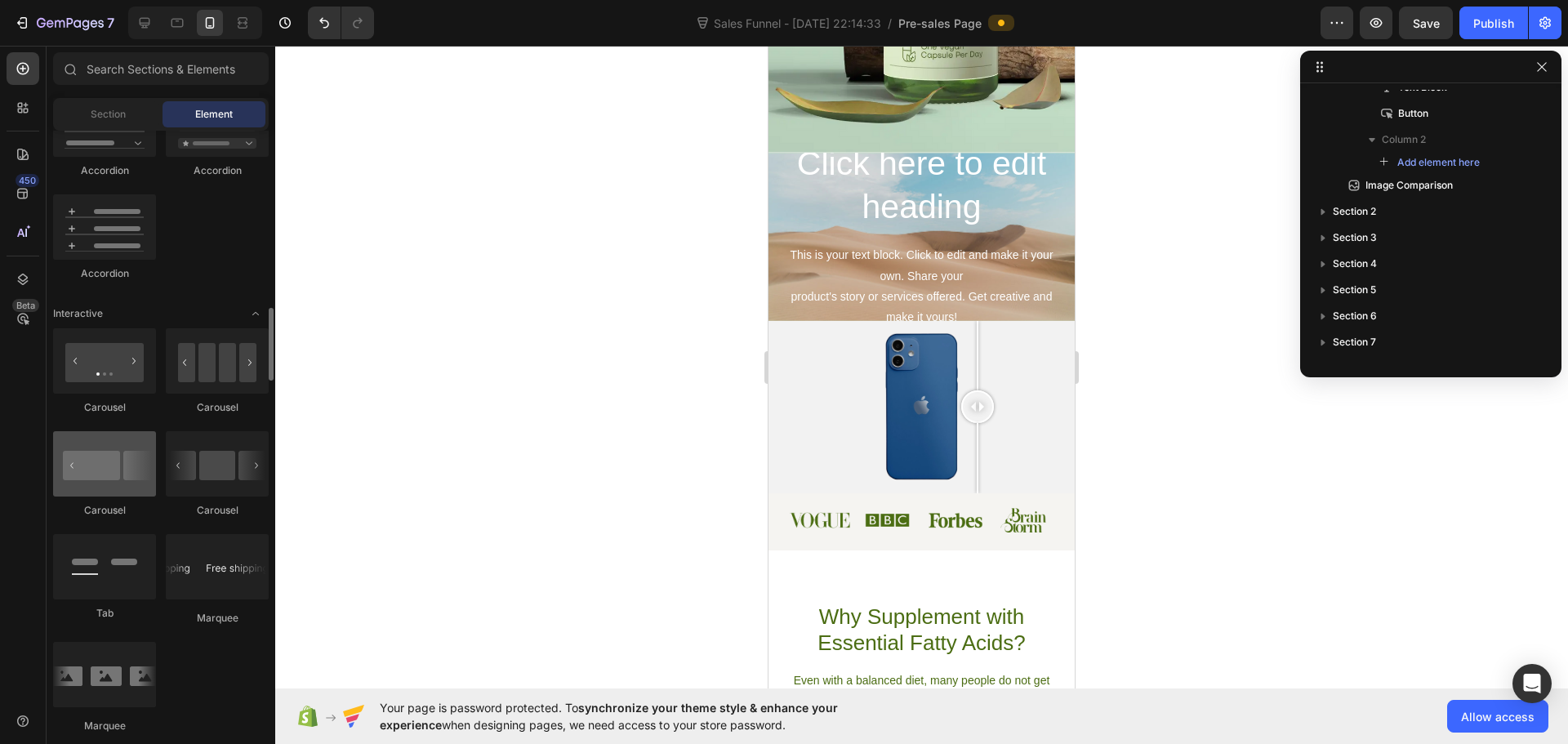
click at [105, 472] on div at bounding box center [105, 463] width 103 height 65
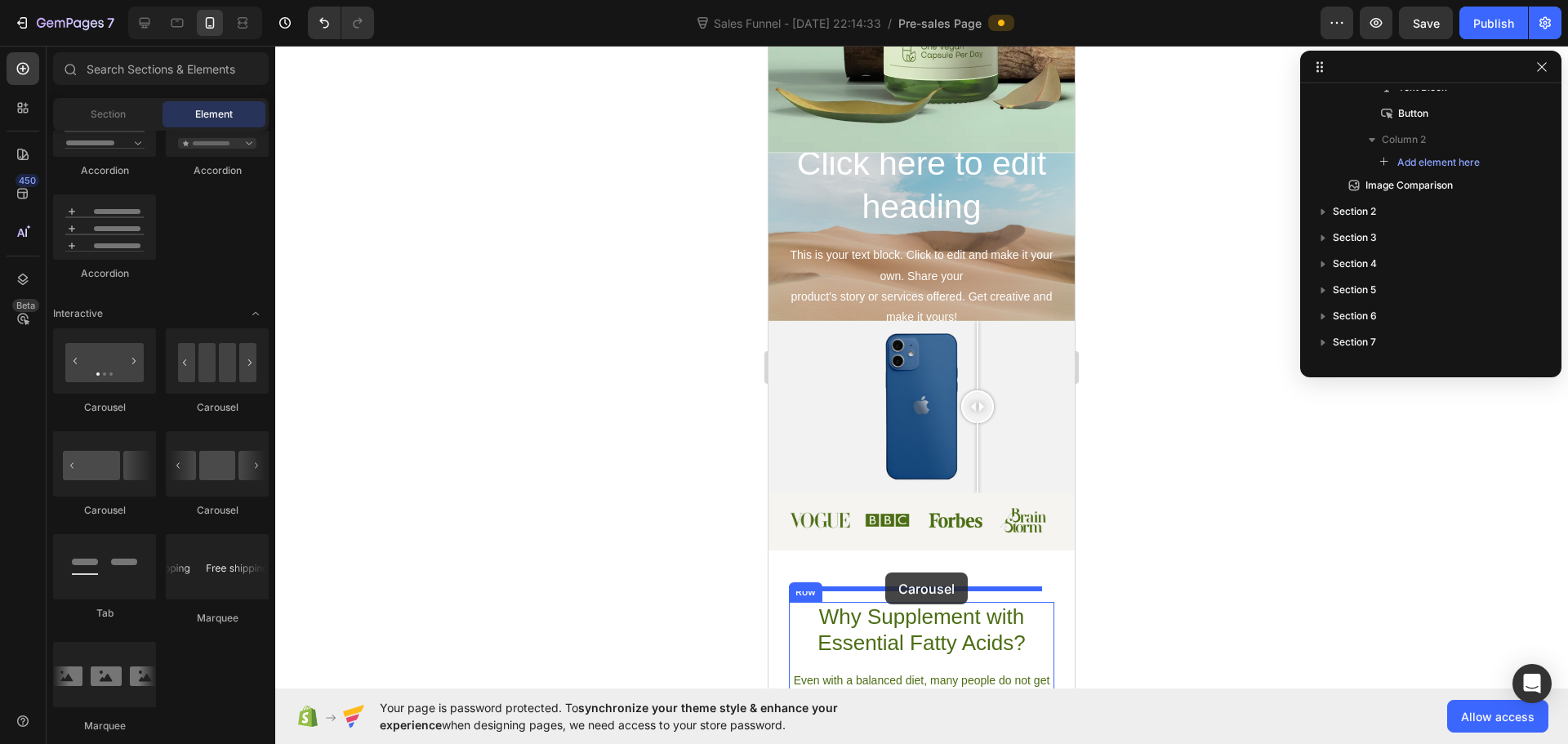
drag, startPoint x: 871, startPoint y: 522, endPoint x: 886, endPoint y: 572, distance: 52.2
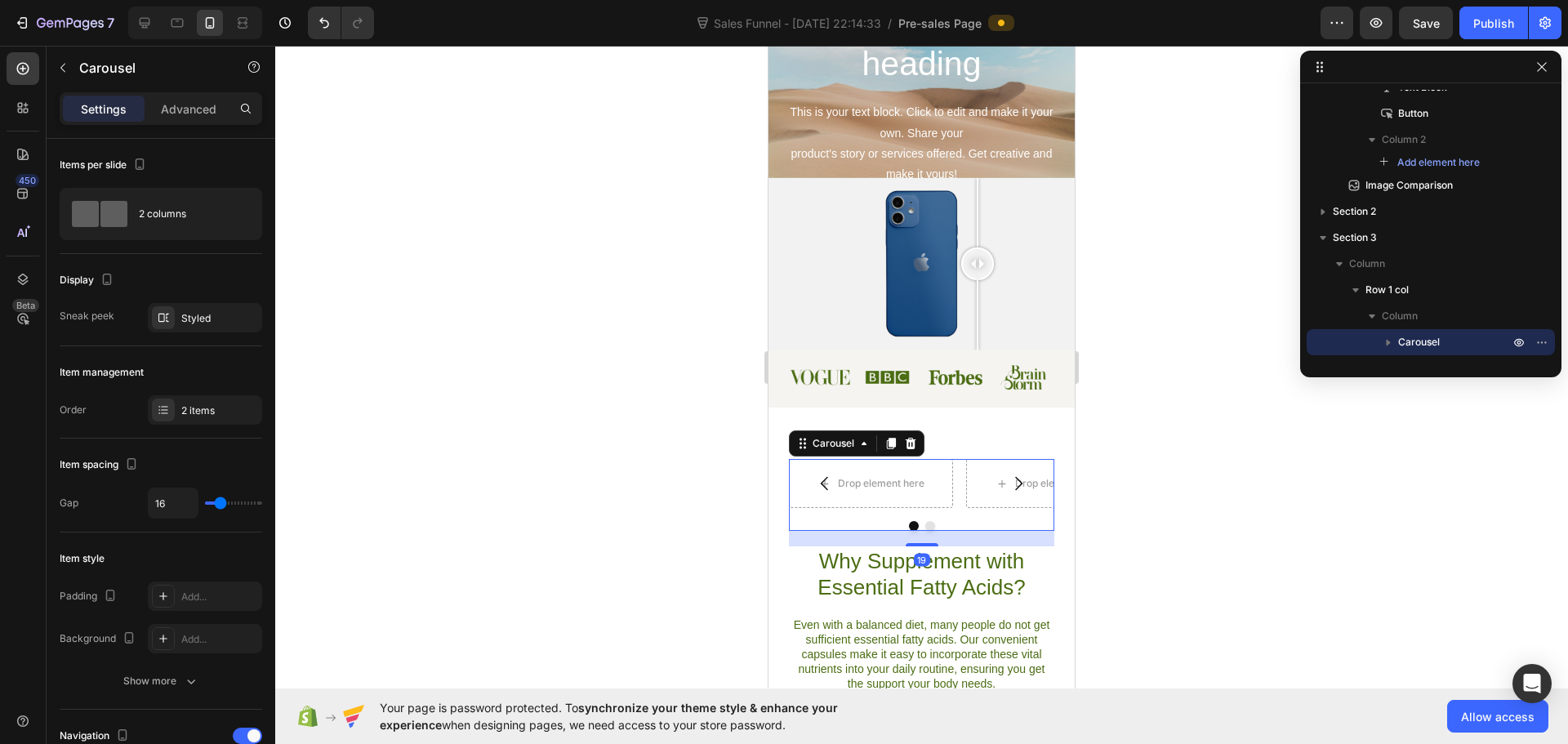
scroll to position [700, 0]
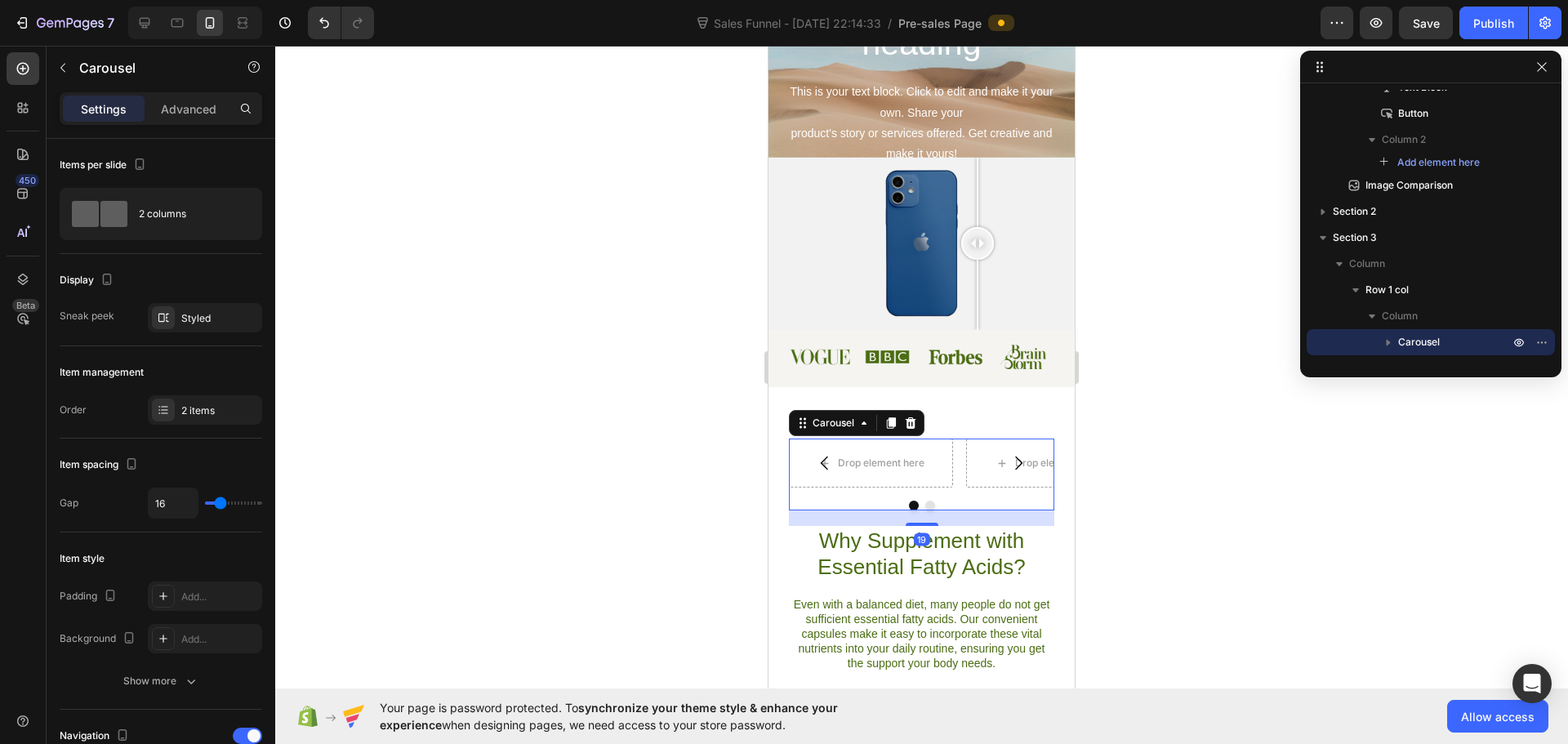
click at [1009, 458] on icon "Carousel Next Arrow" at bounding box center [1019, 463] width 20 height 20
click at [906, 416] on icon at bounding box center [910, 423] width 13 height 13
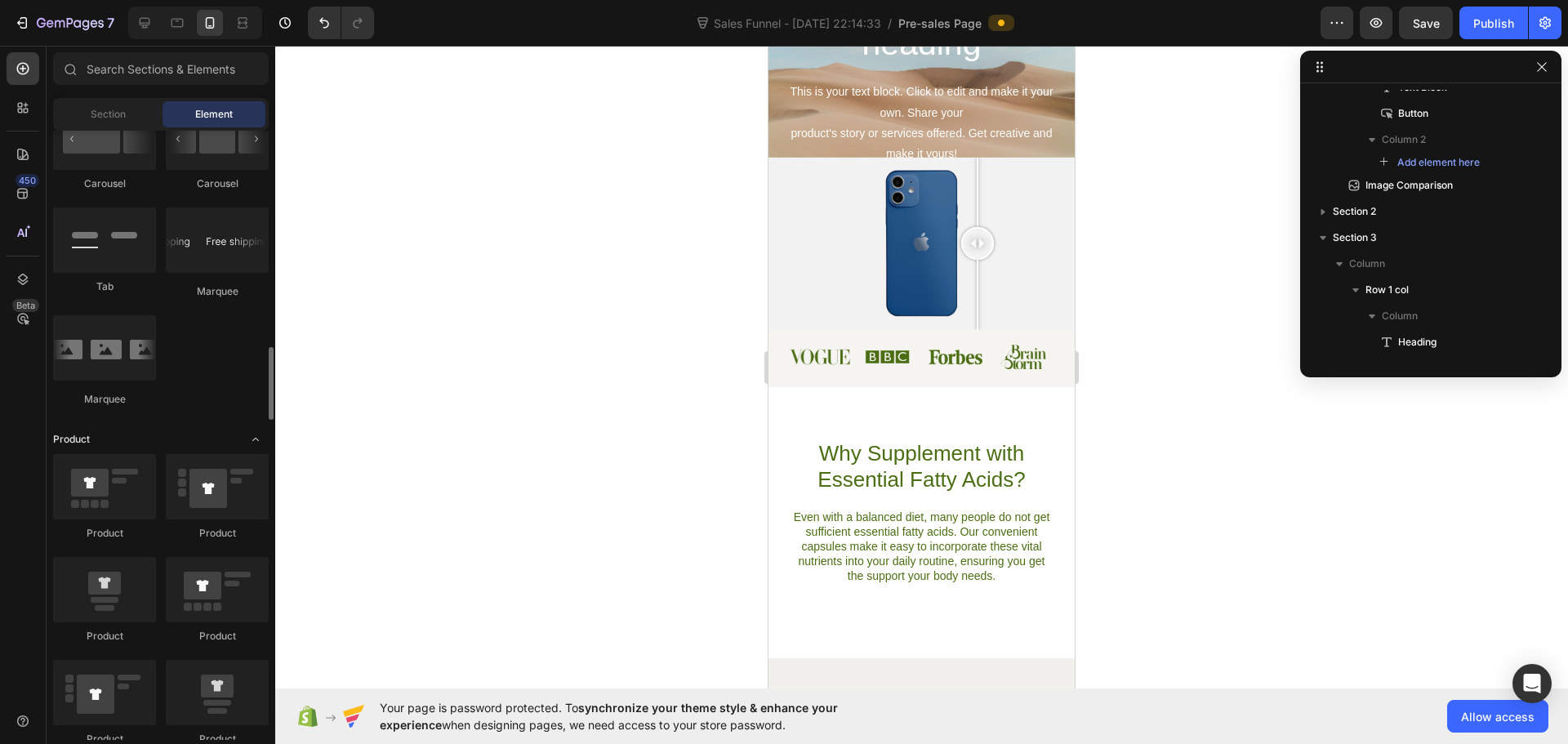
scroll to position [1878, 0]
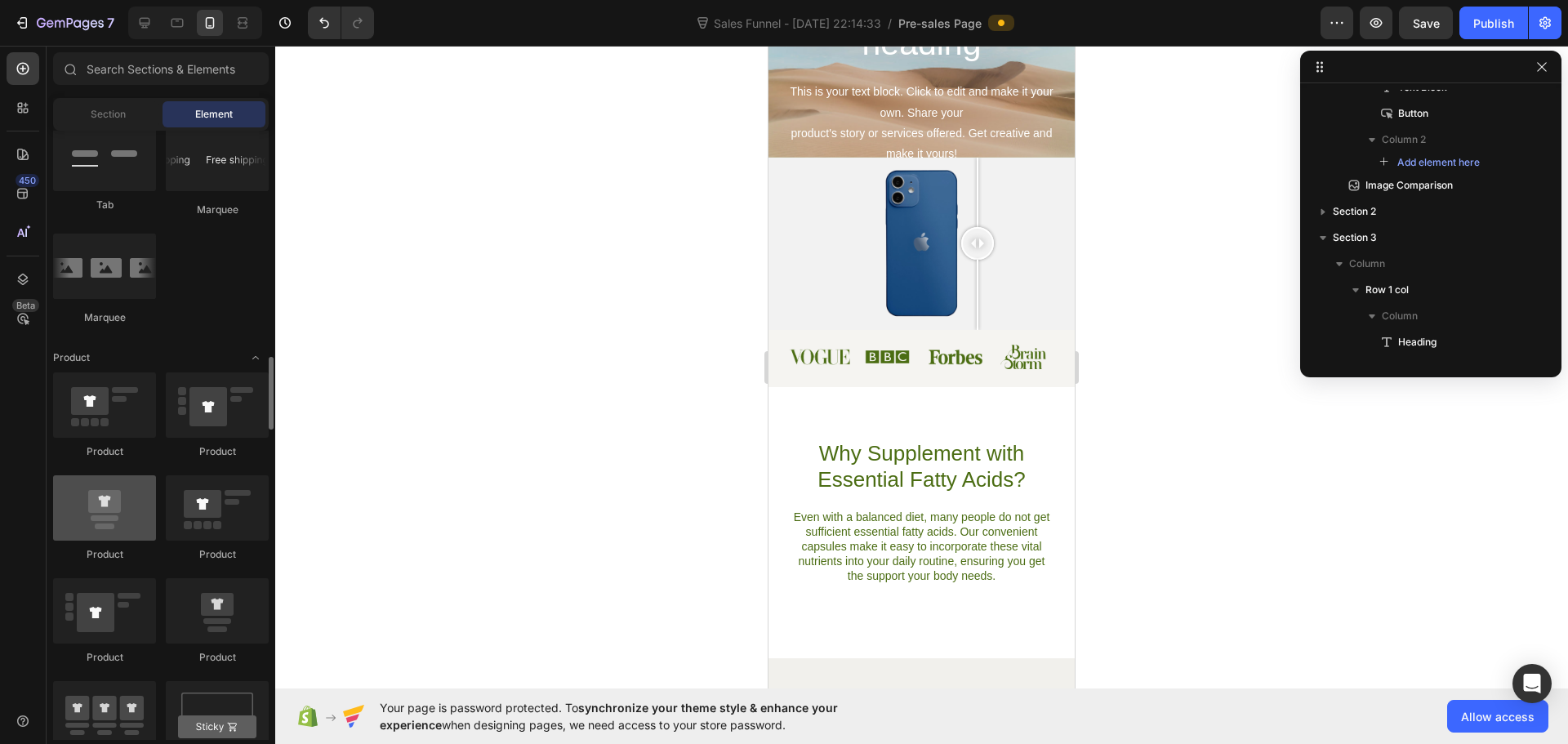
click at [121, 509] on div at bounding box center [105, 507] width 103 height 65
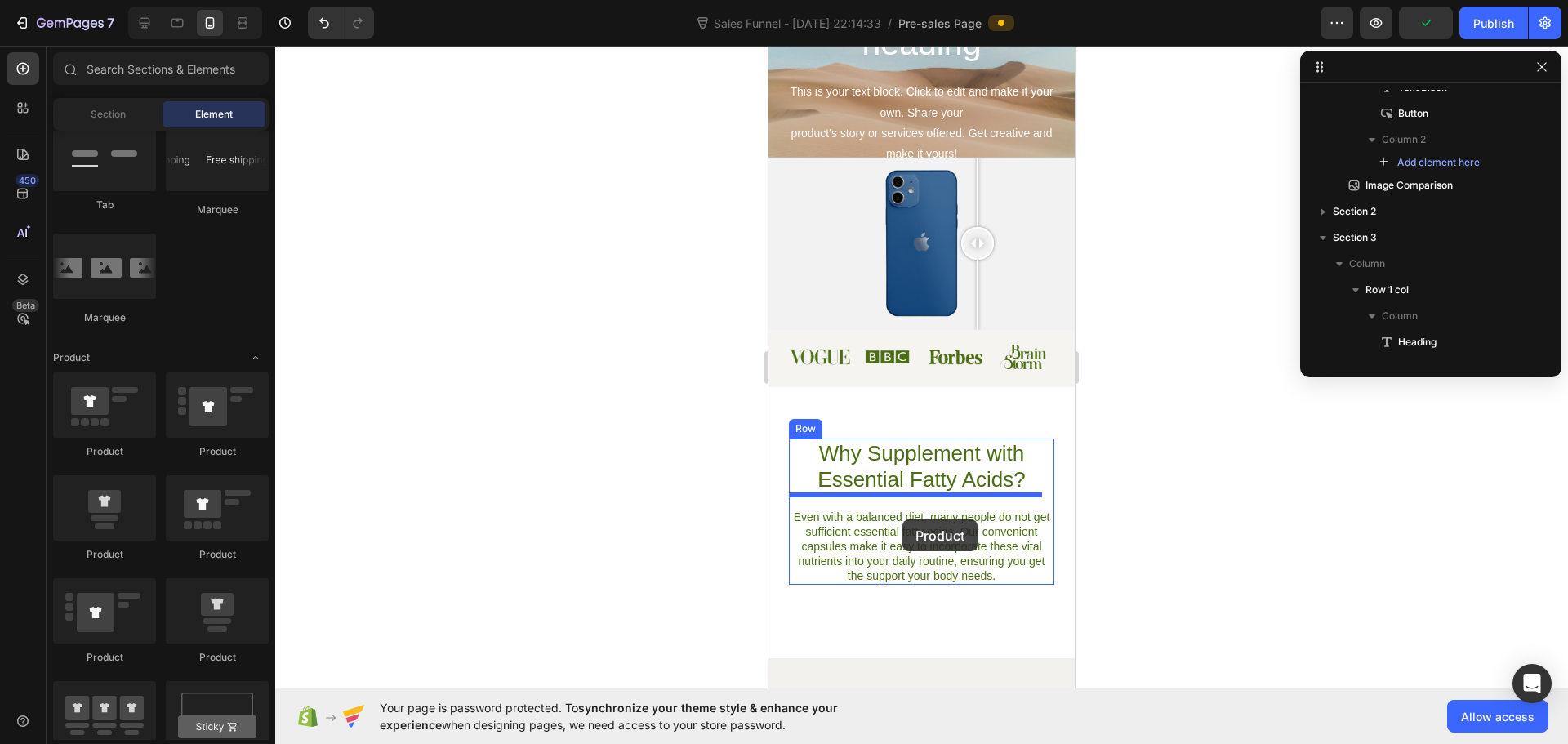
drag, startPoint x: 865, startPoint y: 553, endPoint x: 905, endPoint y: 519, distance: 52.5
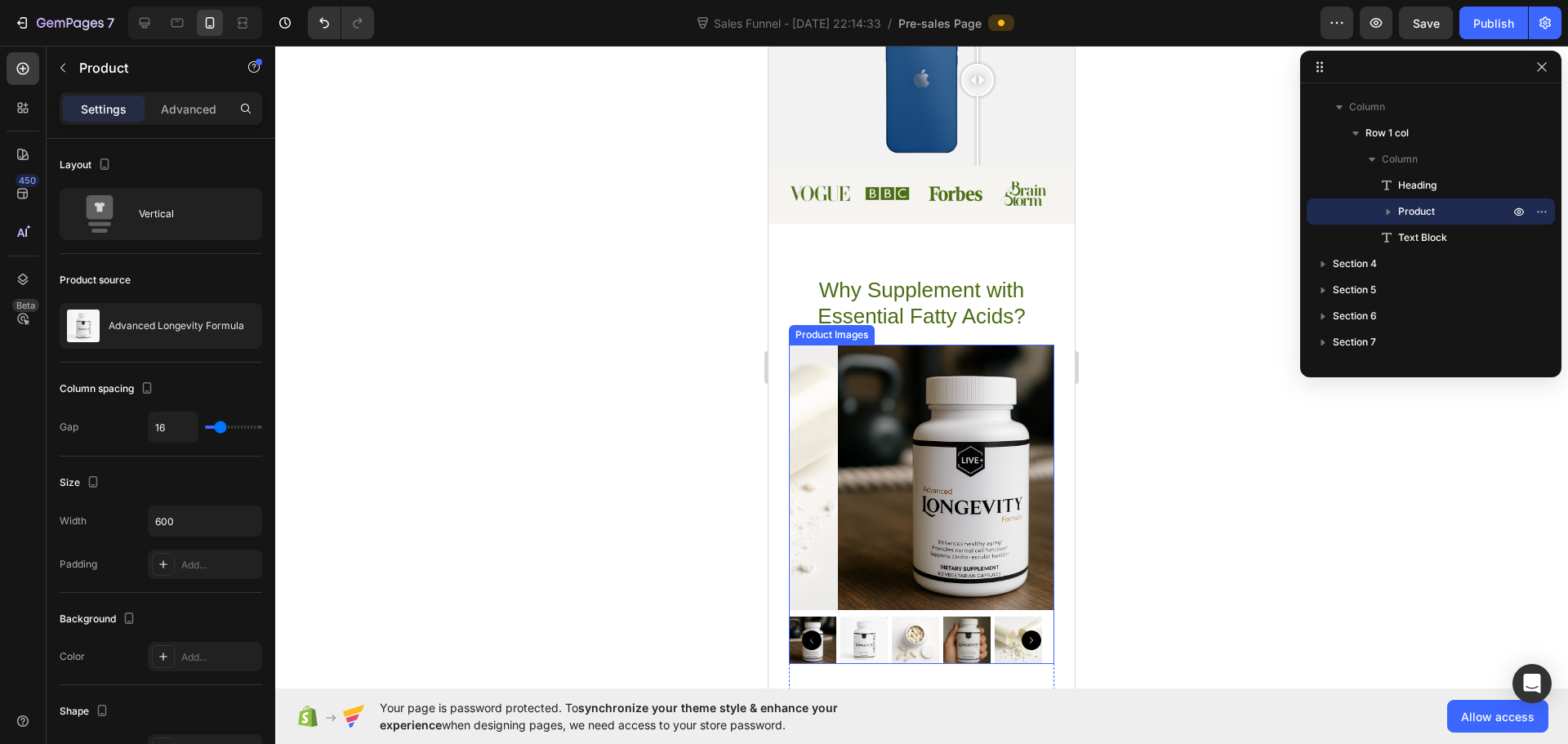
scroll to position [945, 0]
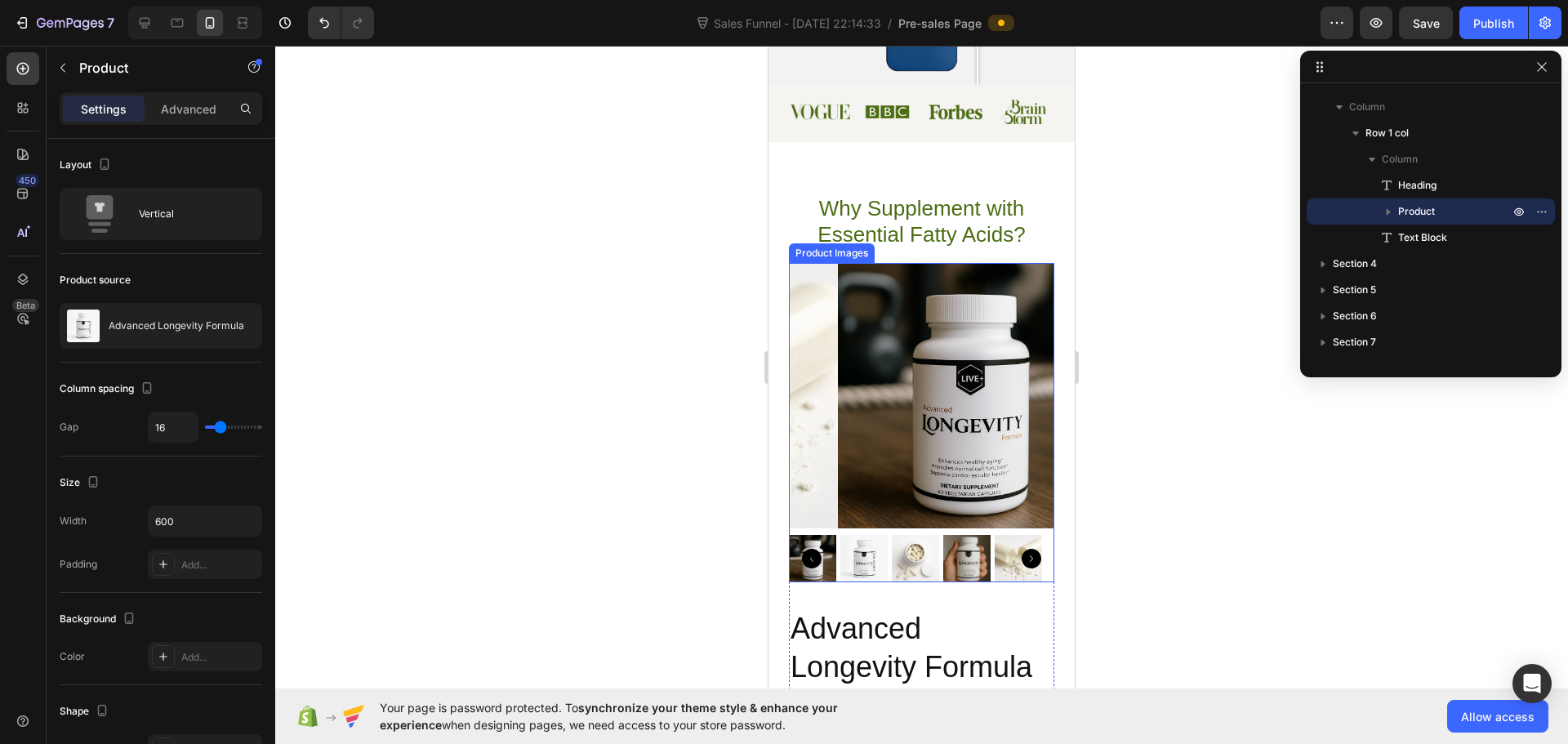
click at [1021, 548] on icon "Carousel Next Arrow" at bounding box center [1031, 558] width 20 height 20
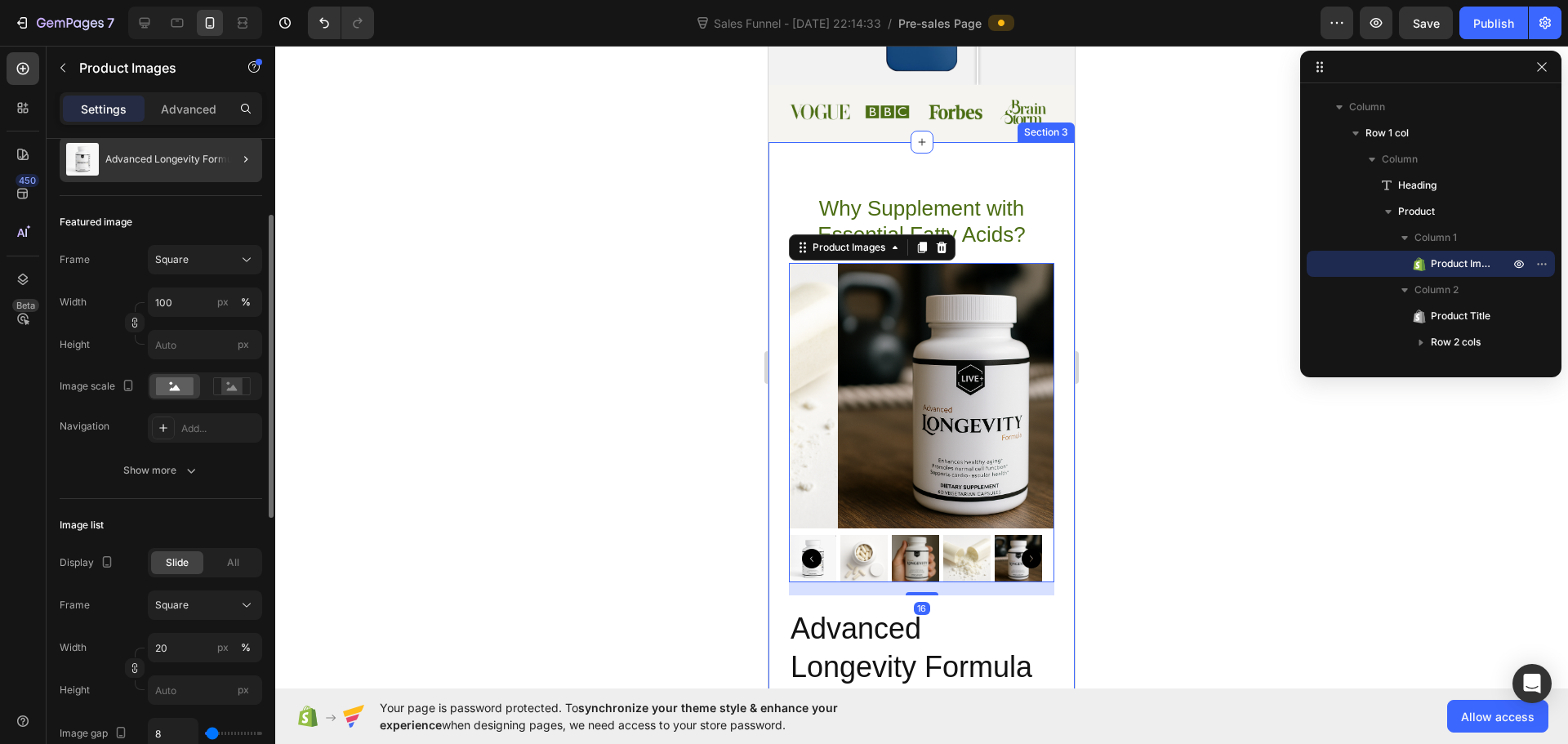
scroll to position [0, 0]
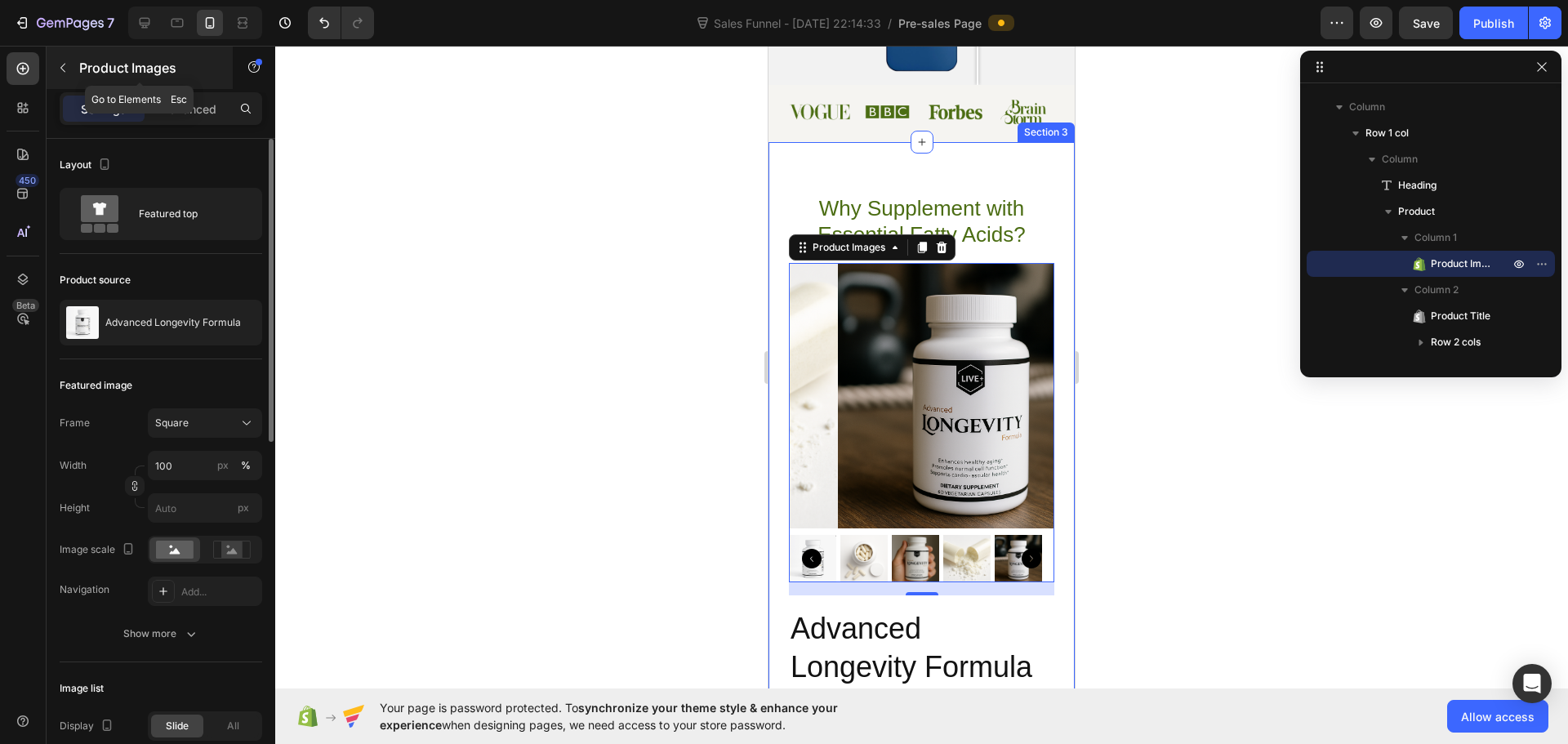
click at [69, 61] on button "button" at bounding box center [62, 67] width 26 height 26
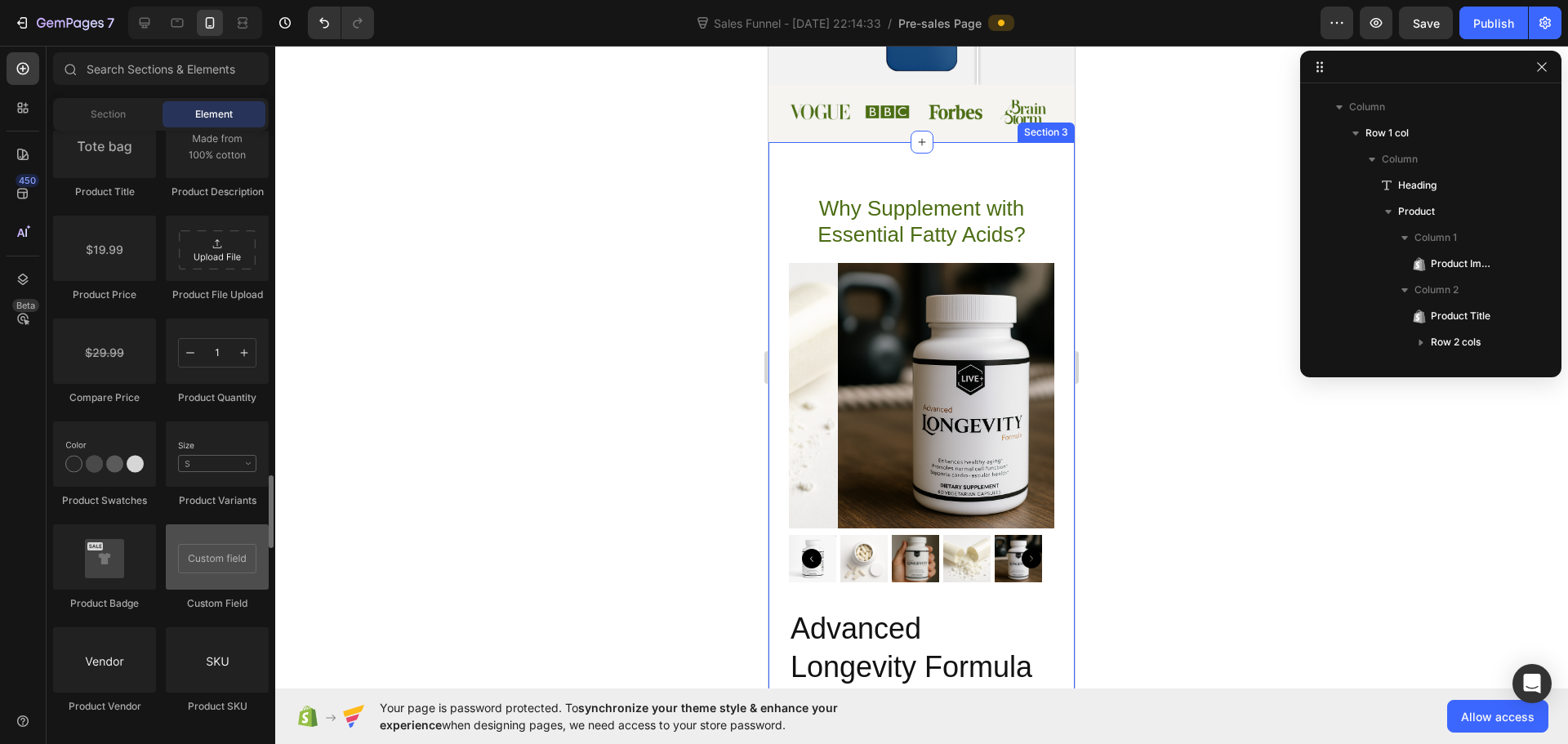
scroll to position [3101, 0]
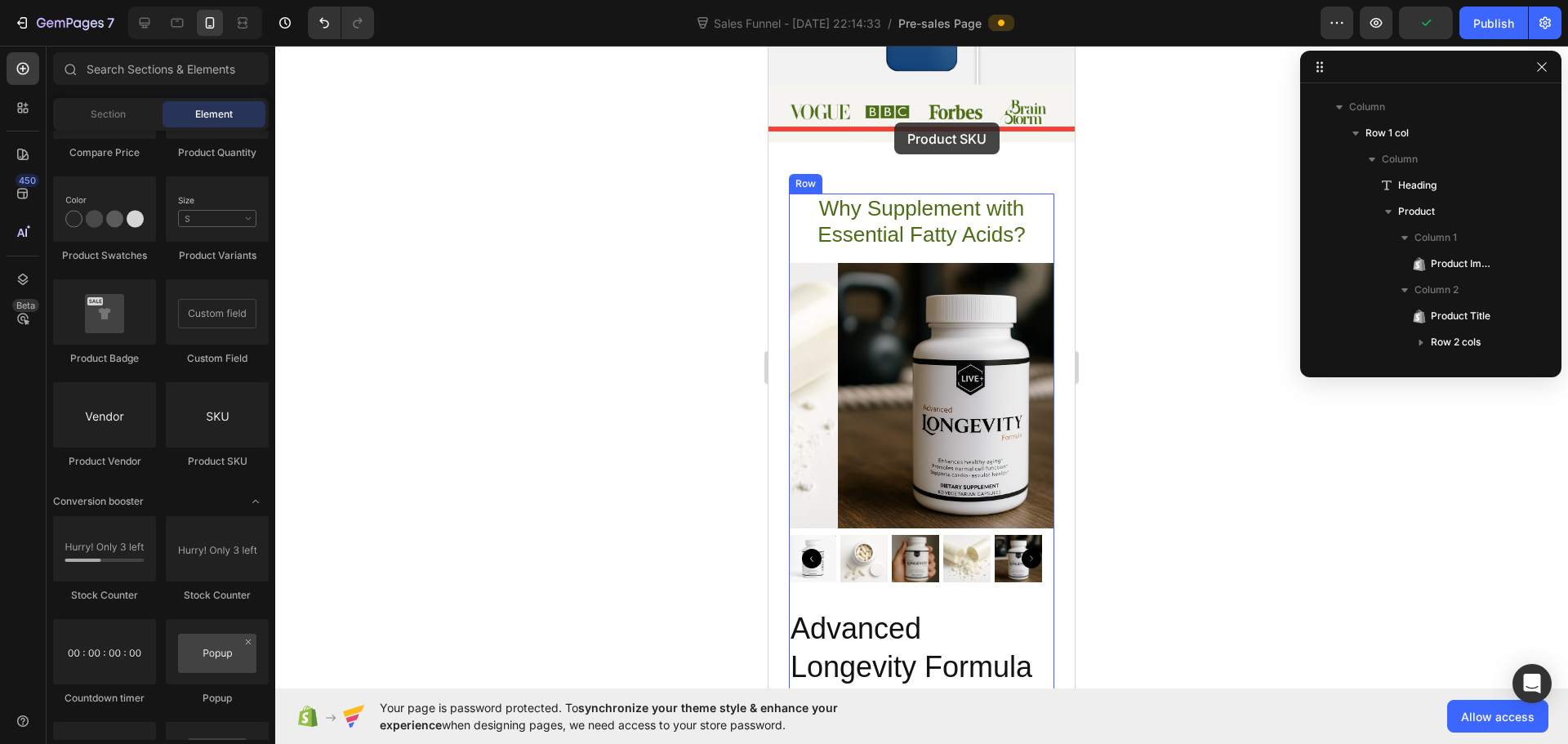
drag, startPoint x: 986, startPoint y: 481, endPoint x: 894, endPoint y: 123, distance: 369.6
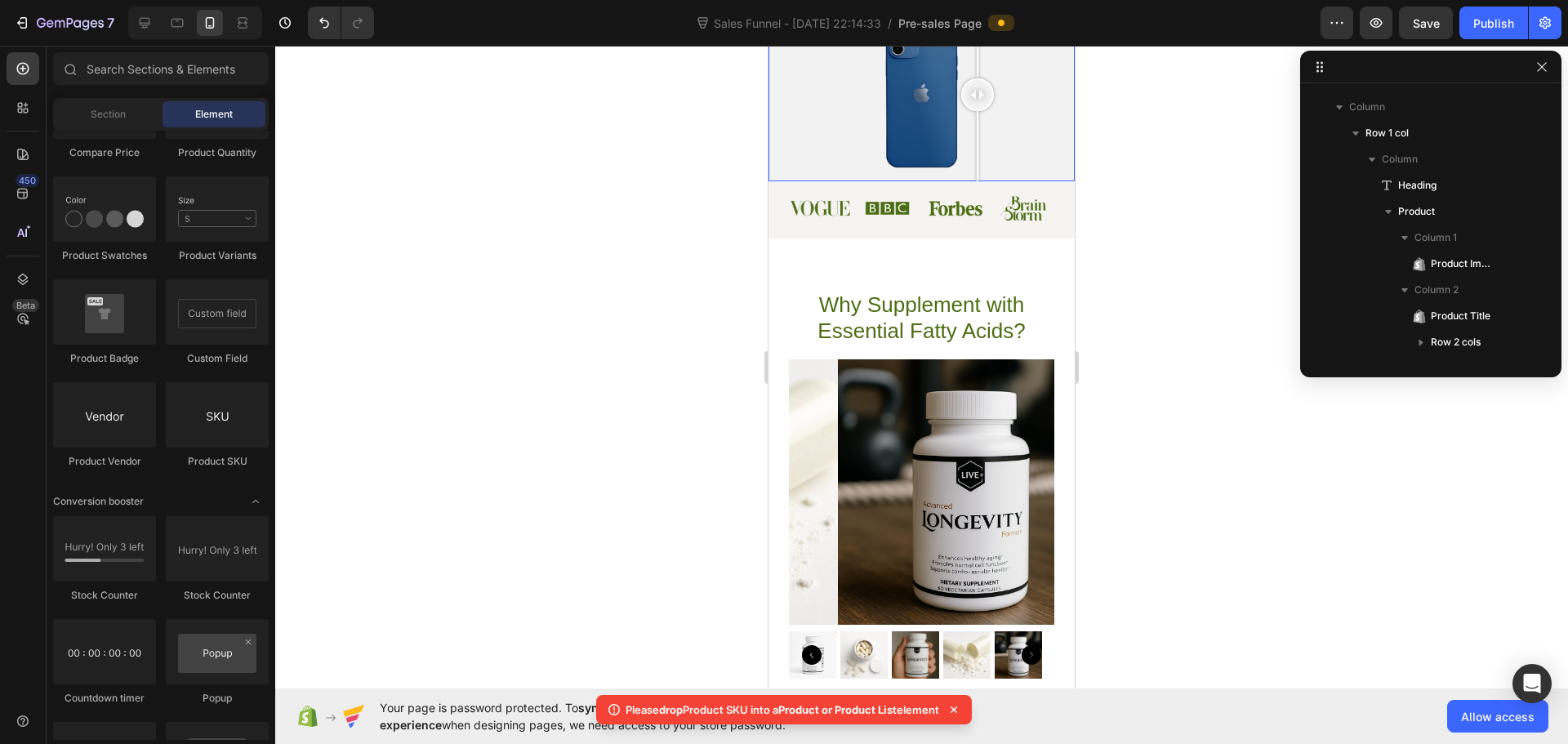
scroll to position [700, 0]
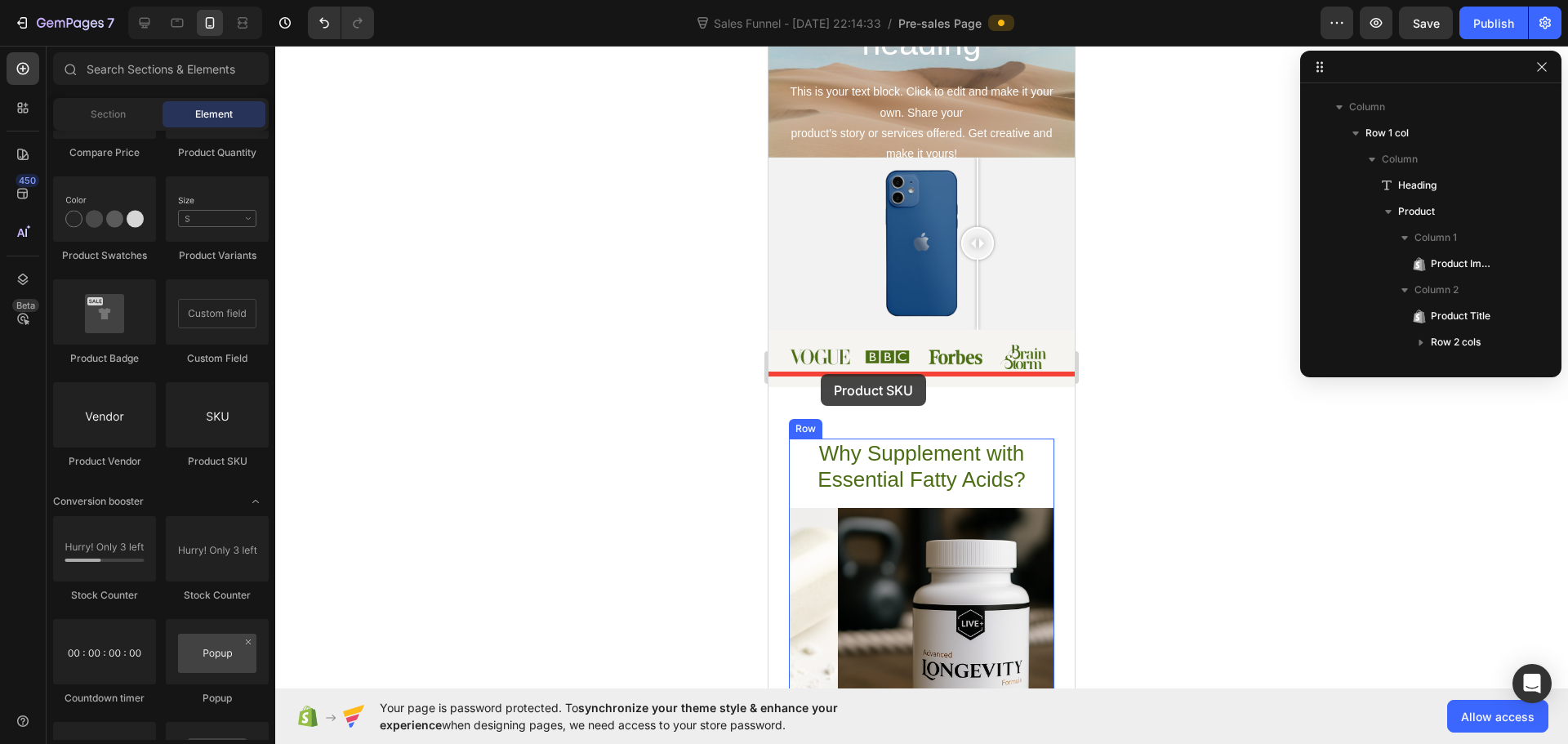
drag, startPoint x: 1090, startPoint y: 479, endPoint x: 821, endPoint y: 371, distance: 289.9
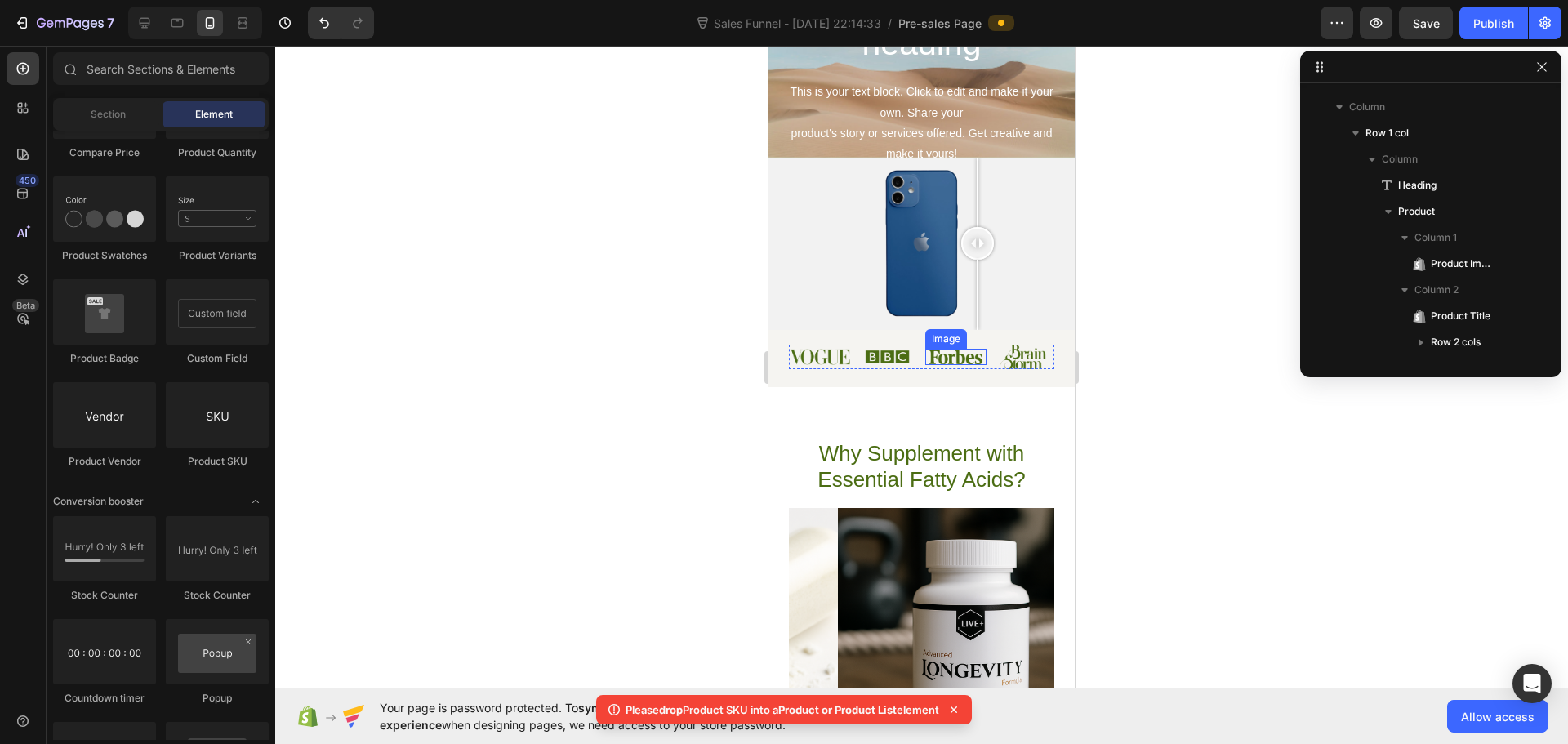
click at [934, 349] on img at bounding box center [955, 356] width 59 height 15
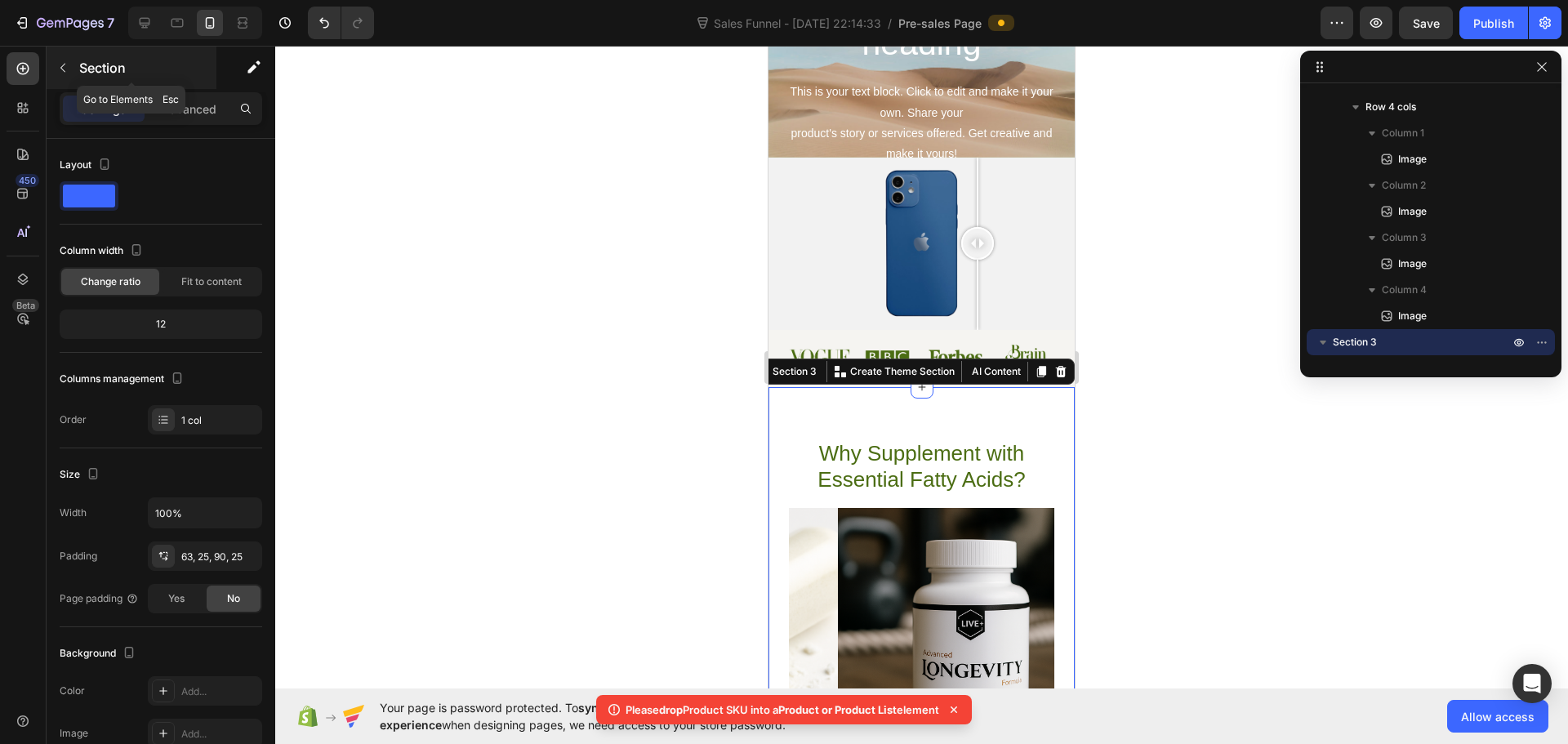
click at [69, 68] on button "button" at bounding box center [62, 67] width 26 height 26
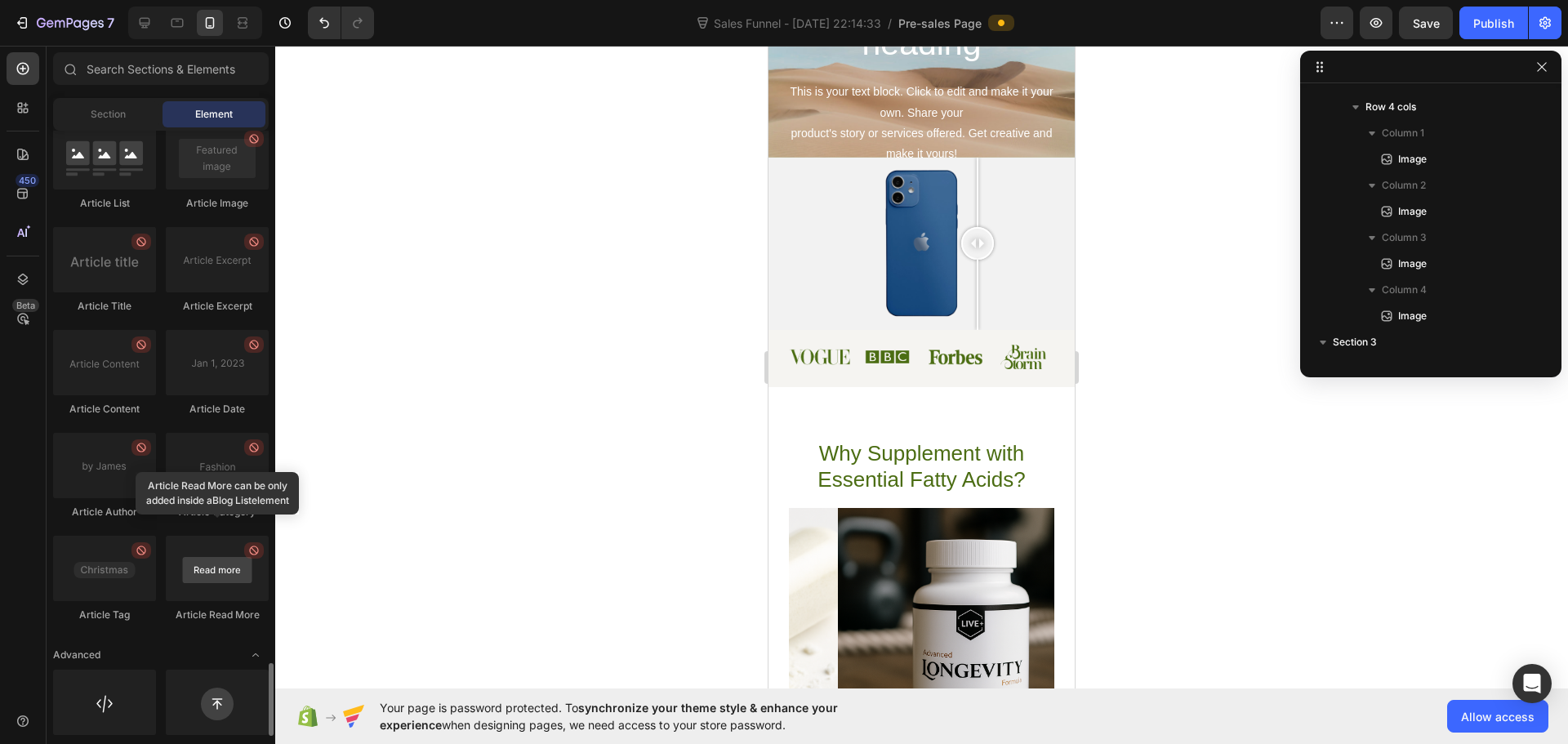
scroll to position [4439, 0]
